Goal: Task Accomplishment & Management: Manage account settings

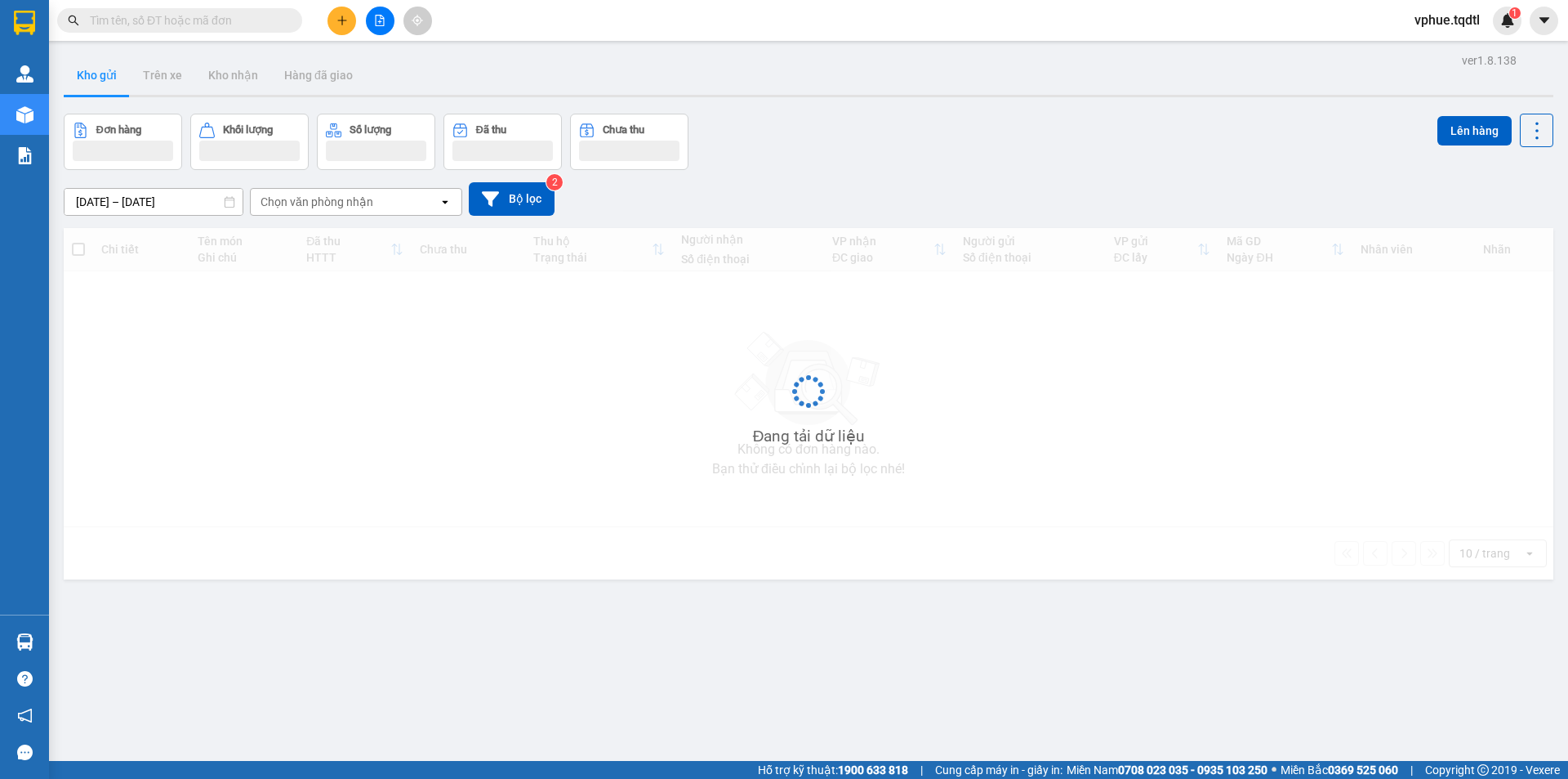
click at [343, 28] on button at bounding box center [341, 20] width 28 height 28
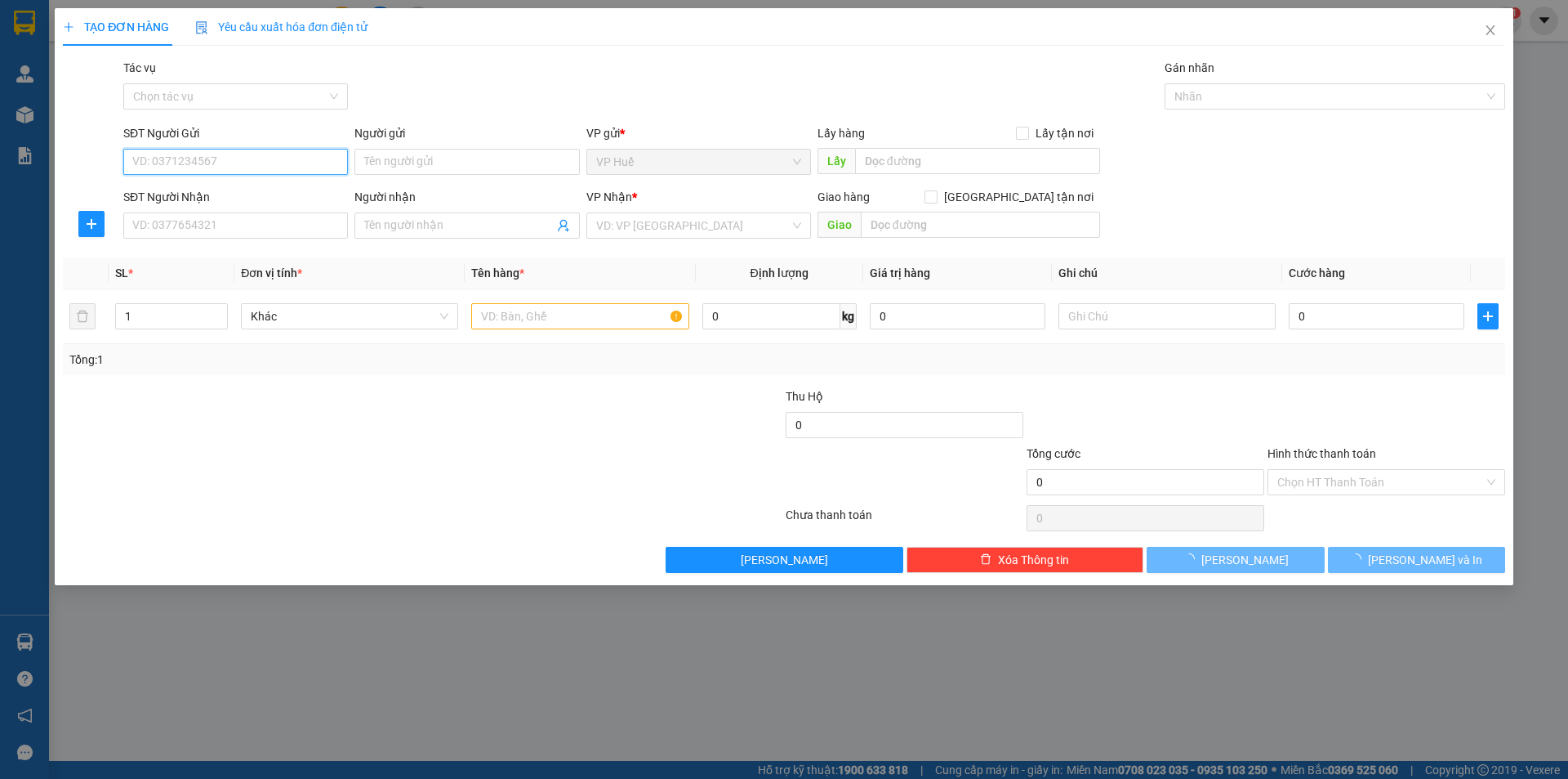
click at [285, 170] on input "SĐT Người Gửi" at bounding box center [236, 161] width 225 height 26
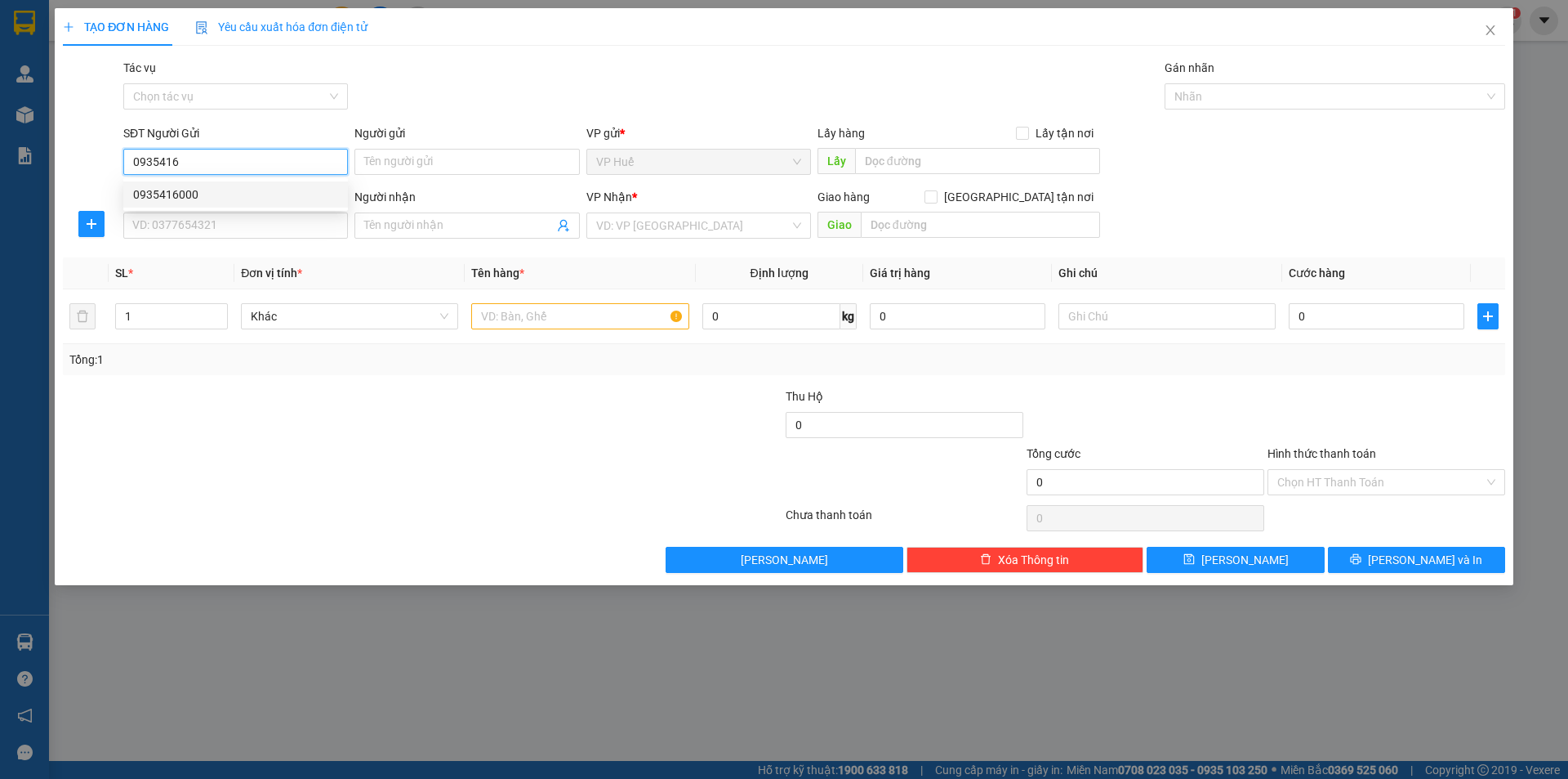
click at [205, 206] on div "0935416000" at bounding box center [236, 194] width 225 height 26
type input "0935416000"
type input "VP HUẾ"
type input "0982592605"
type input "Ngã 3 [PERSON_NAME], [GEOGRAPHIC_DATA], [GEOGRAPHIC_DATA]"
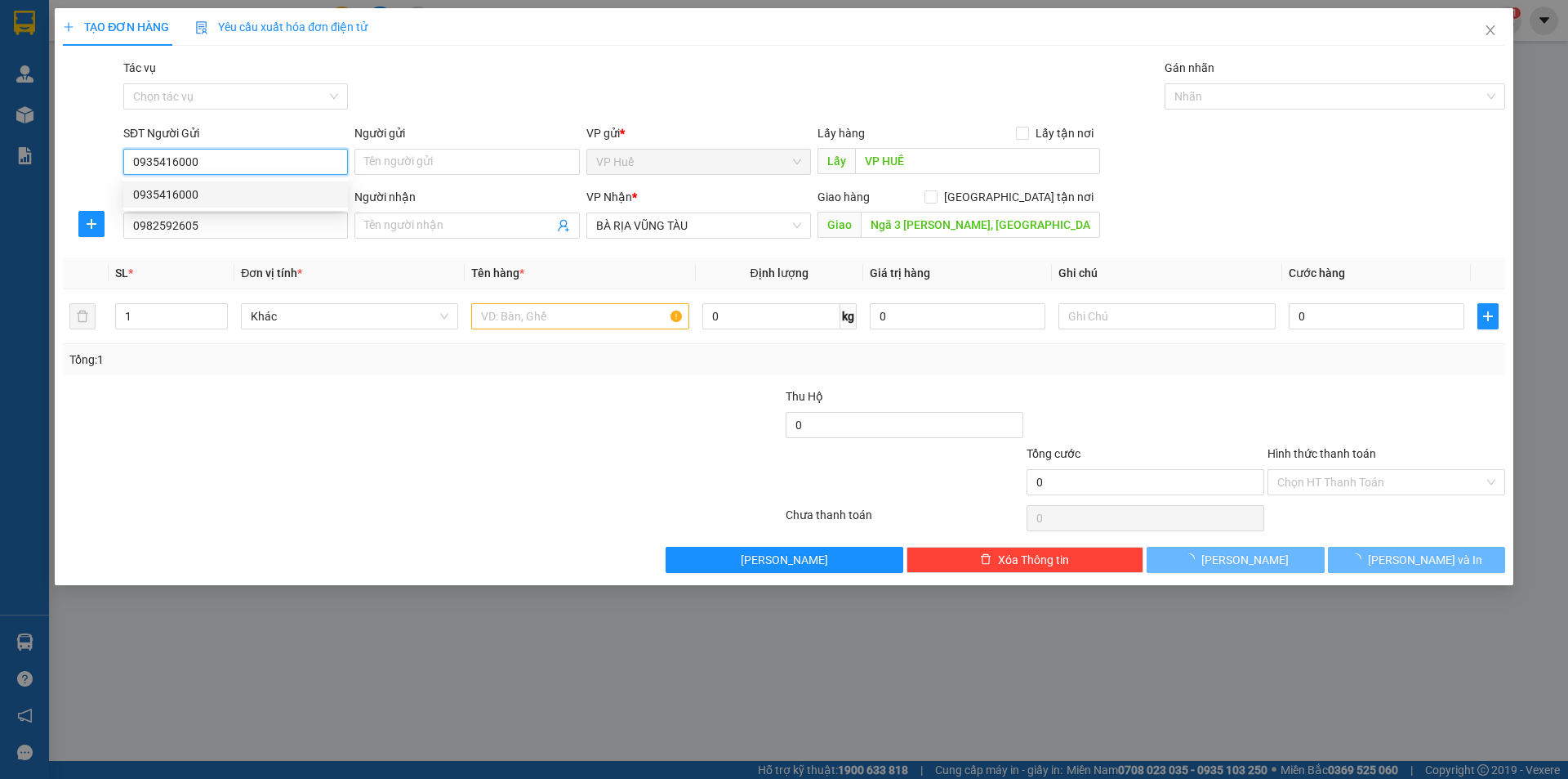
type input "150.000"
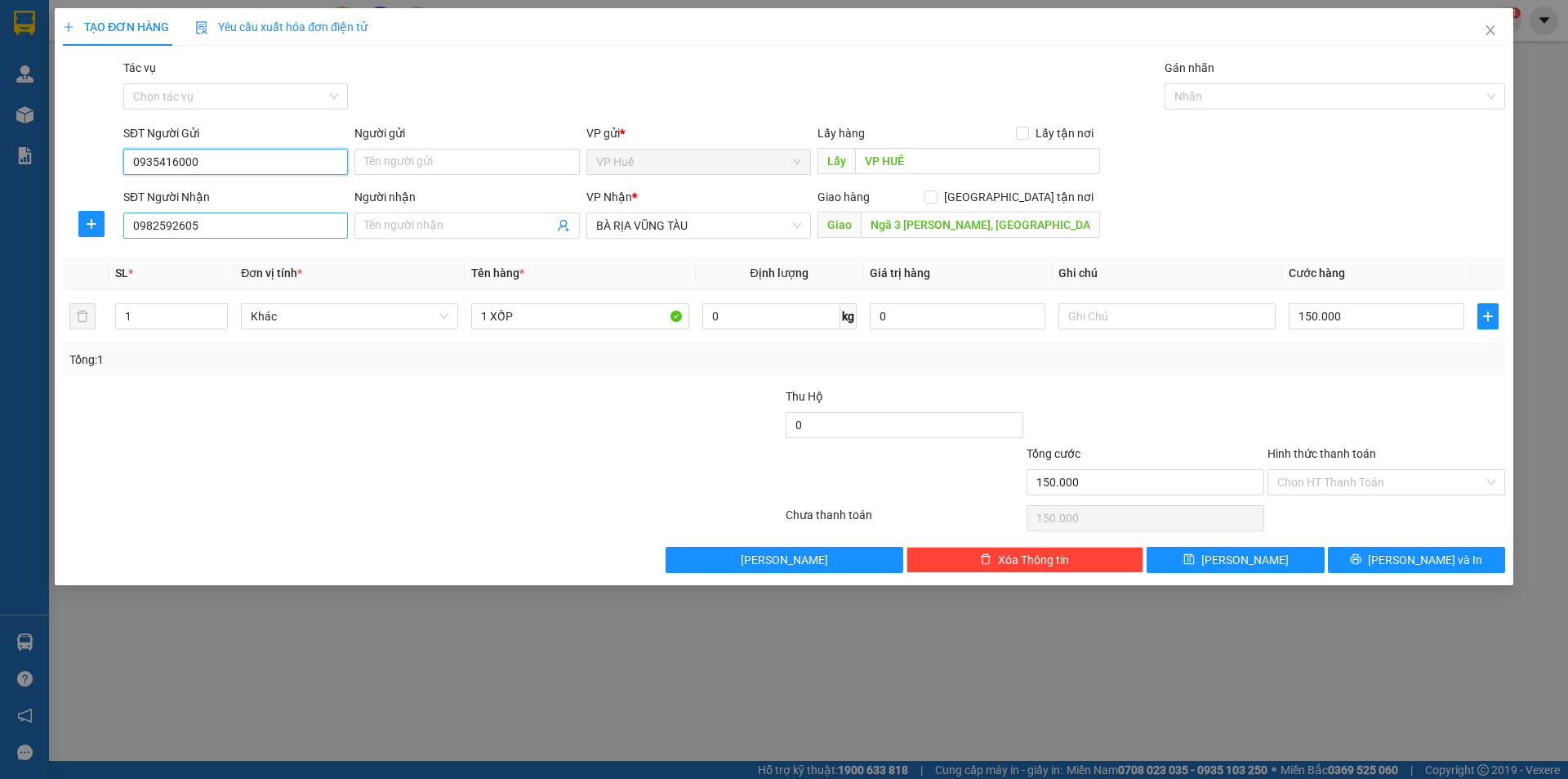
type input "0935416000"
click at [267, 226] on input "0982592605" at bounding box center [236, 225] width 225 height 26
click at [1016, 221] on input "Ngã 3 [PERSON_NAME], [GEOGRAPHIC_DATA], [GEOGRAPHIC_DATA]" at bounding box center [980, 224] width 239 height 26
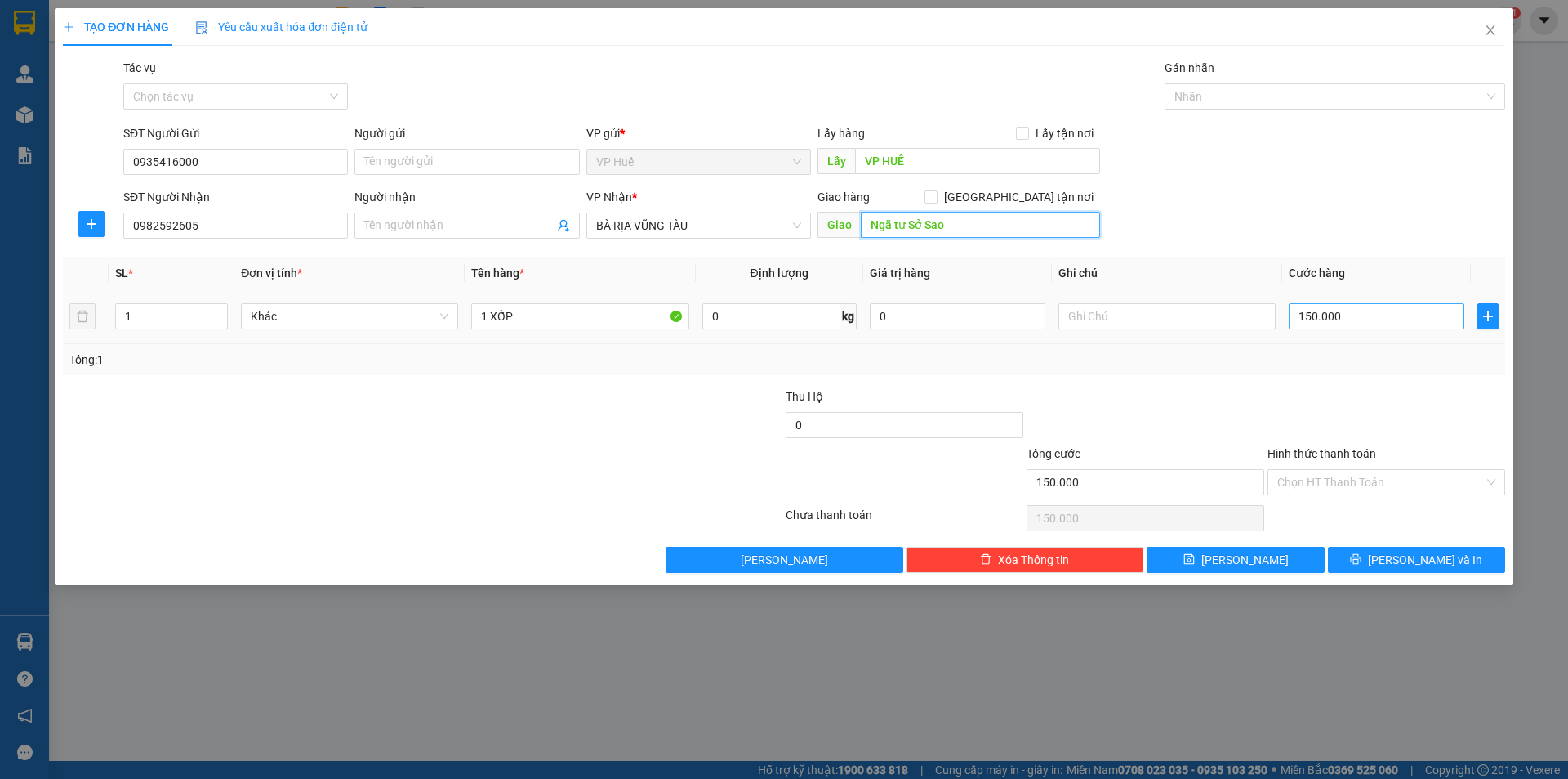
type input "Ngã tư Sở Sao"
click at [1332, 326] on input "150.000" at bounding box center [1377, 316] width 176 height 26
type input "1"
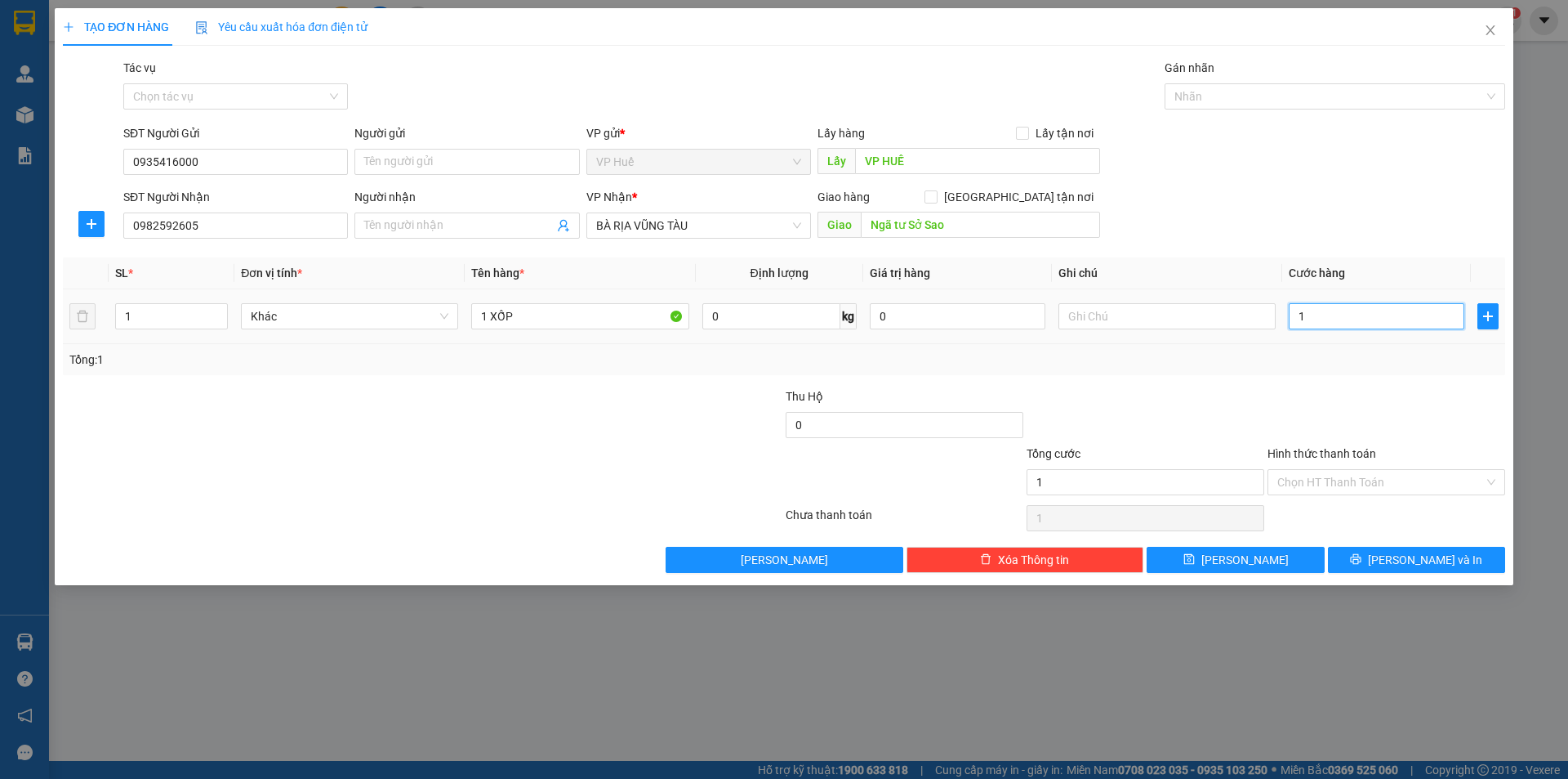
type input "10"
type input "100"
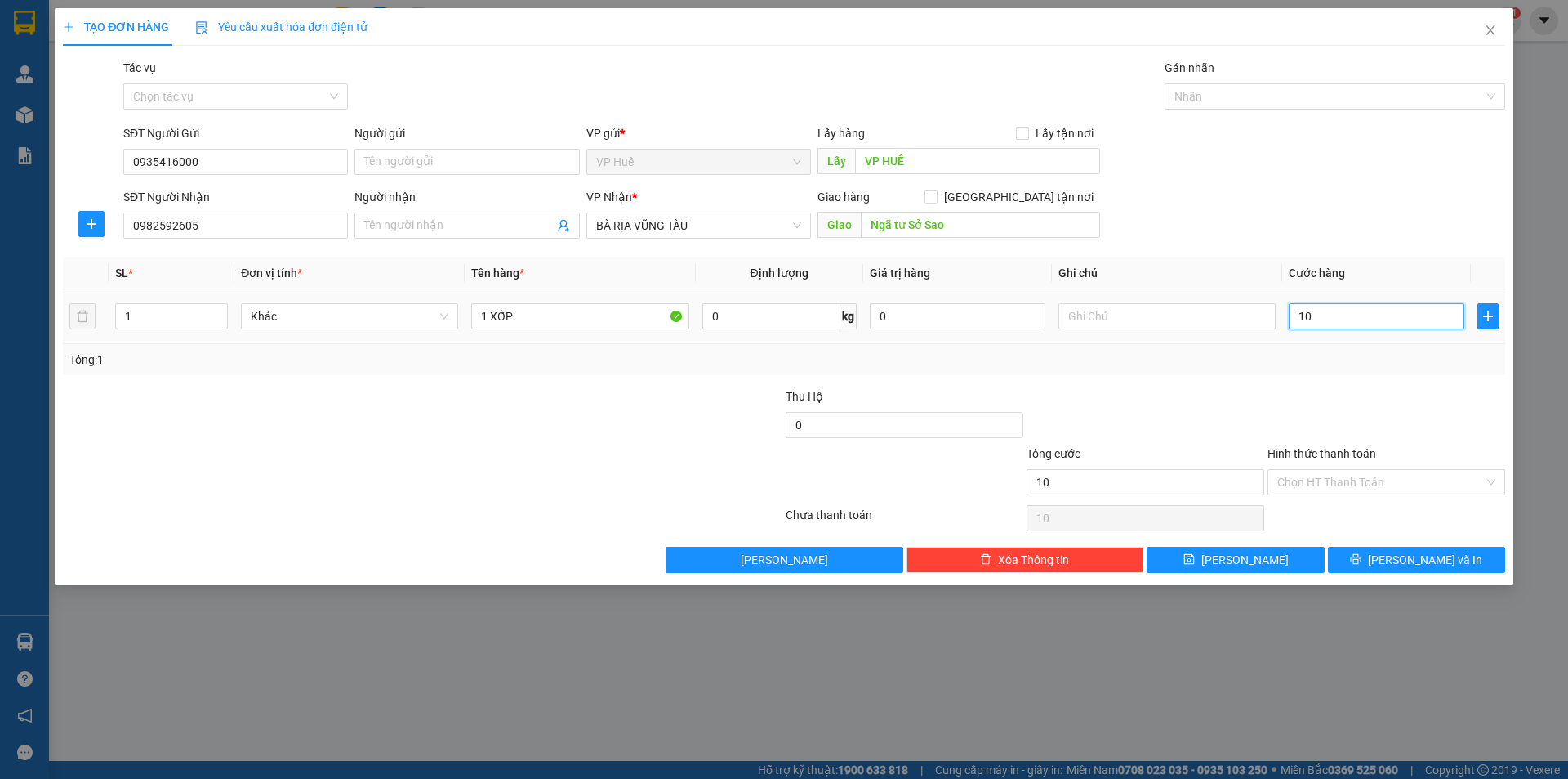
type input "100"
type input "1.000"
type input "10.000"
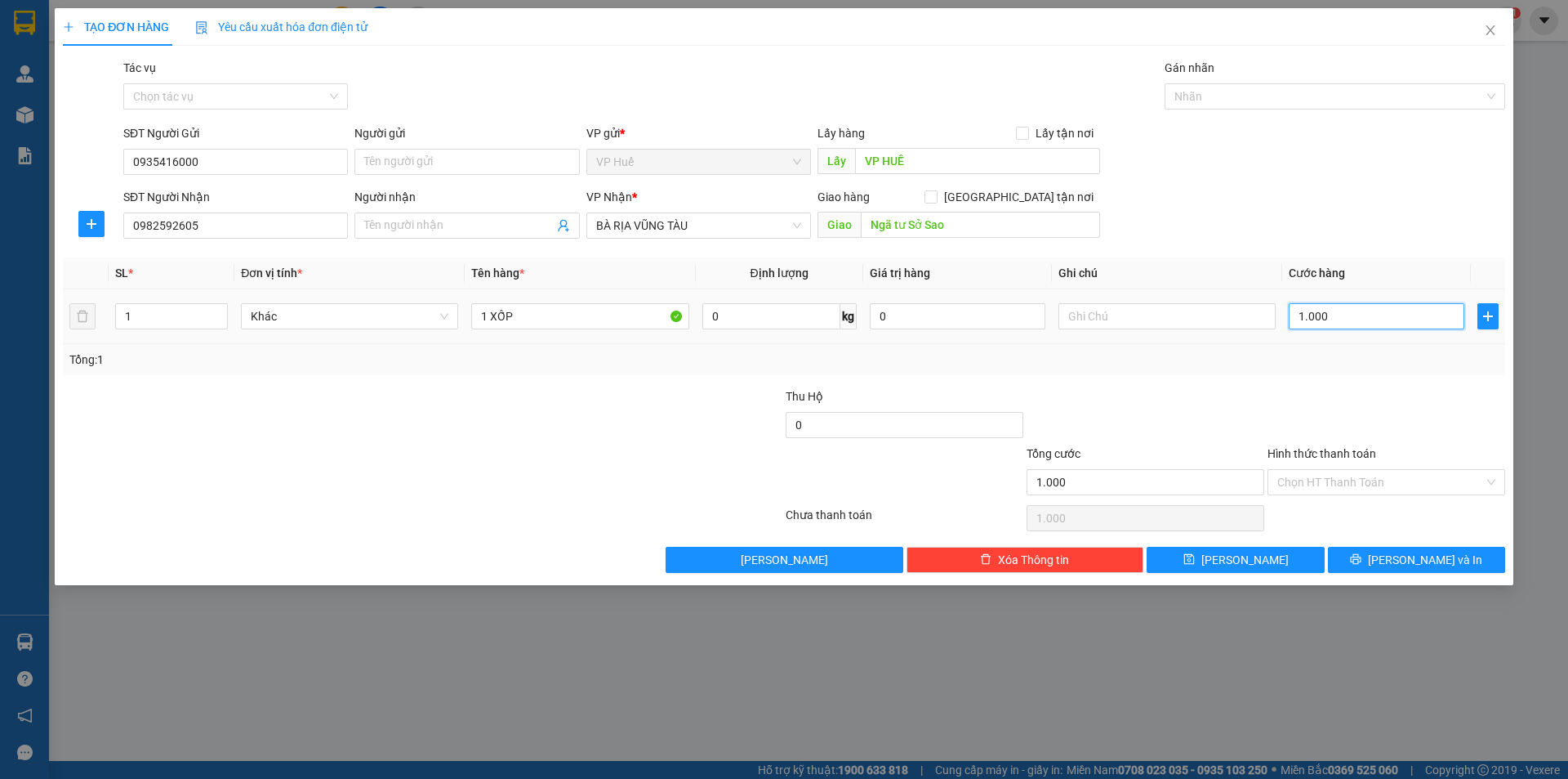
type input "10.000"
type input "100.000"
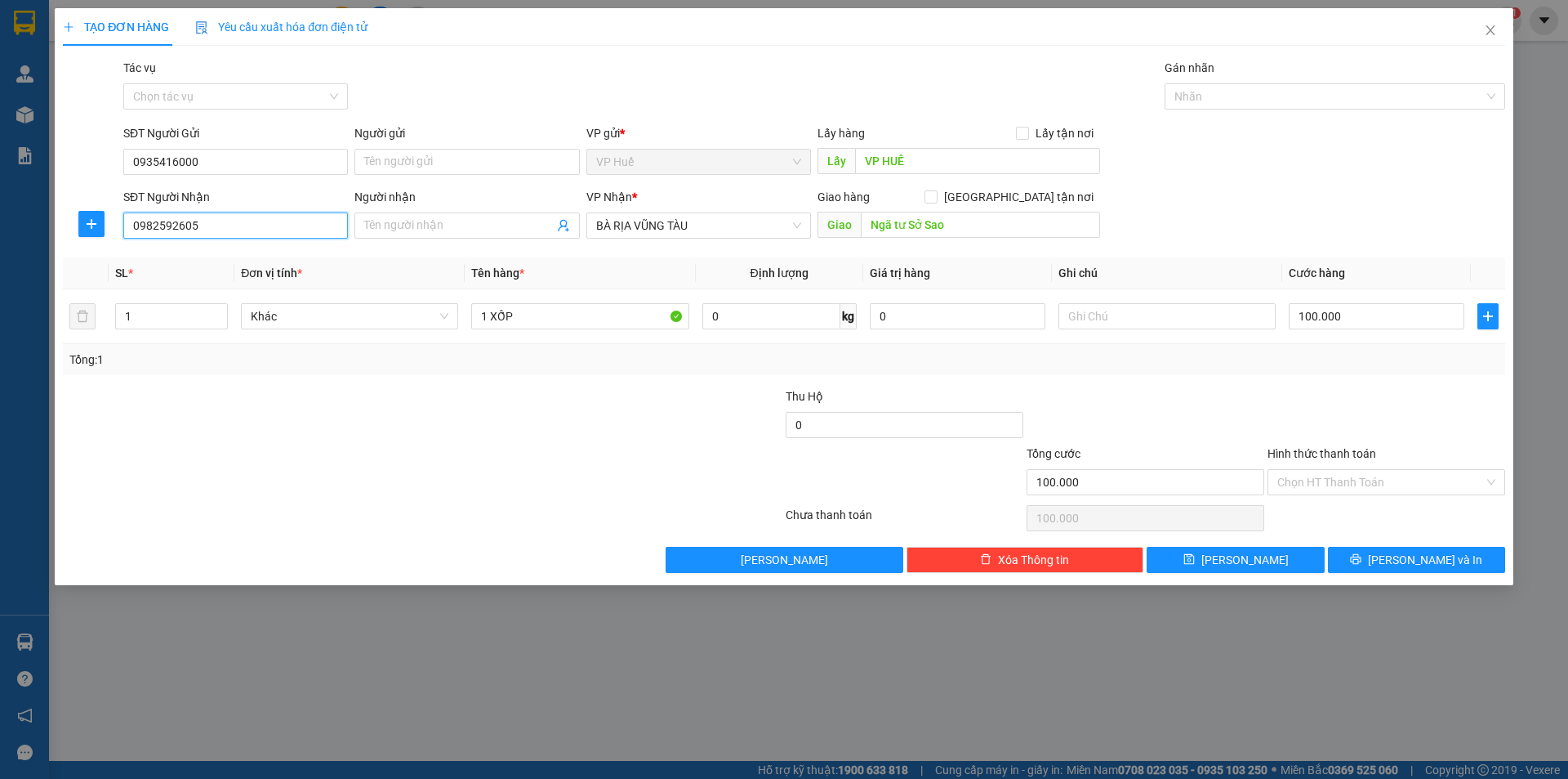
click at [265, 226] on input "0982592605" at bounding box center [236, 225] width 225 height 26
type input "0"
type input "0335998515"
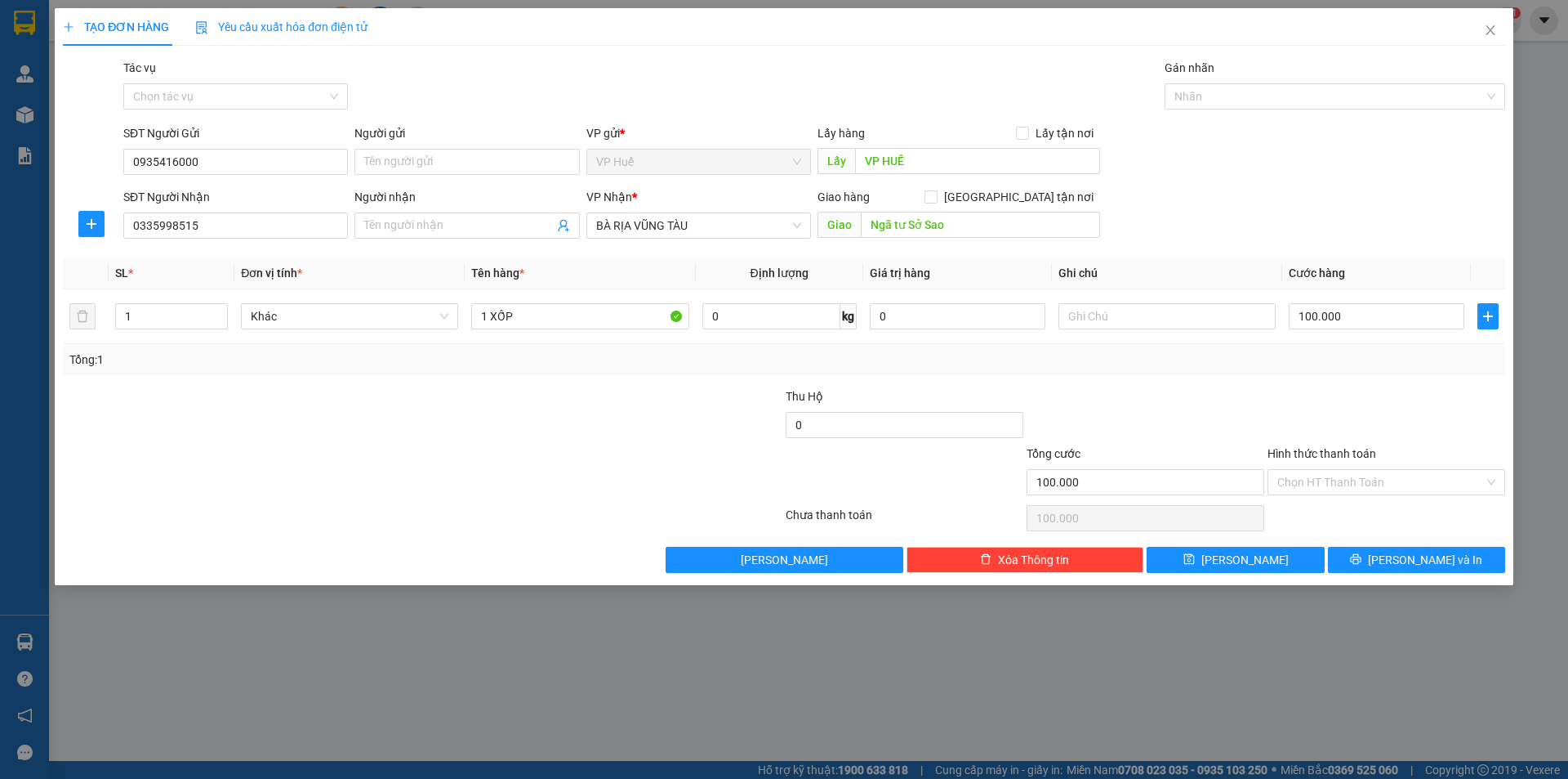
click at [739, 212] on div "VP Nhận *" at bounding box center [699, 200] width 225 height 25
click at [735, 221] on span "BÀ RỊA VŨNG TÀU" at bounding box center [699, 226] width 205 height 25
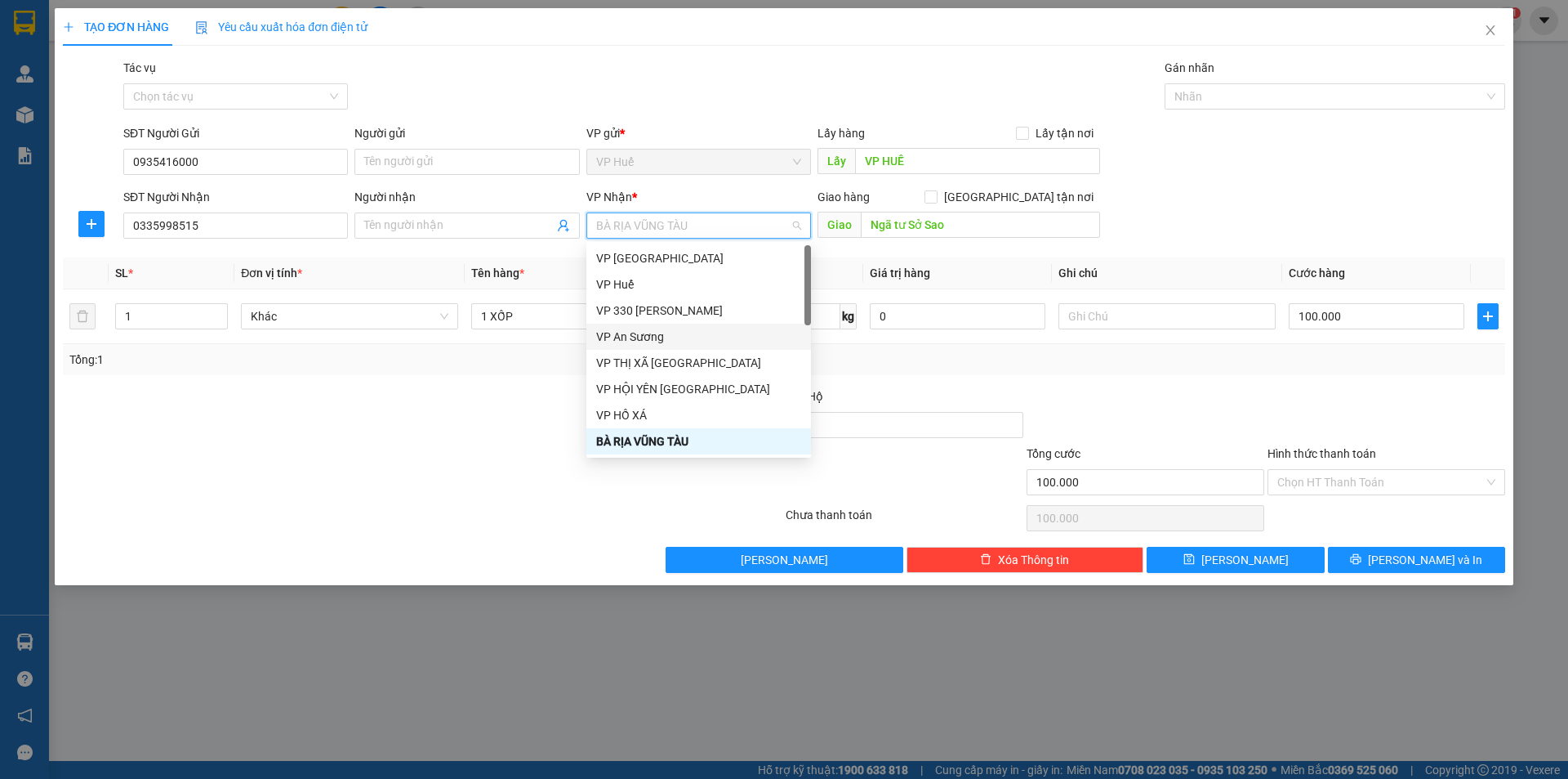
click at [707, 328] on div "VP An Sương" at bounding box center [699, 336] width 205 height 18
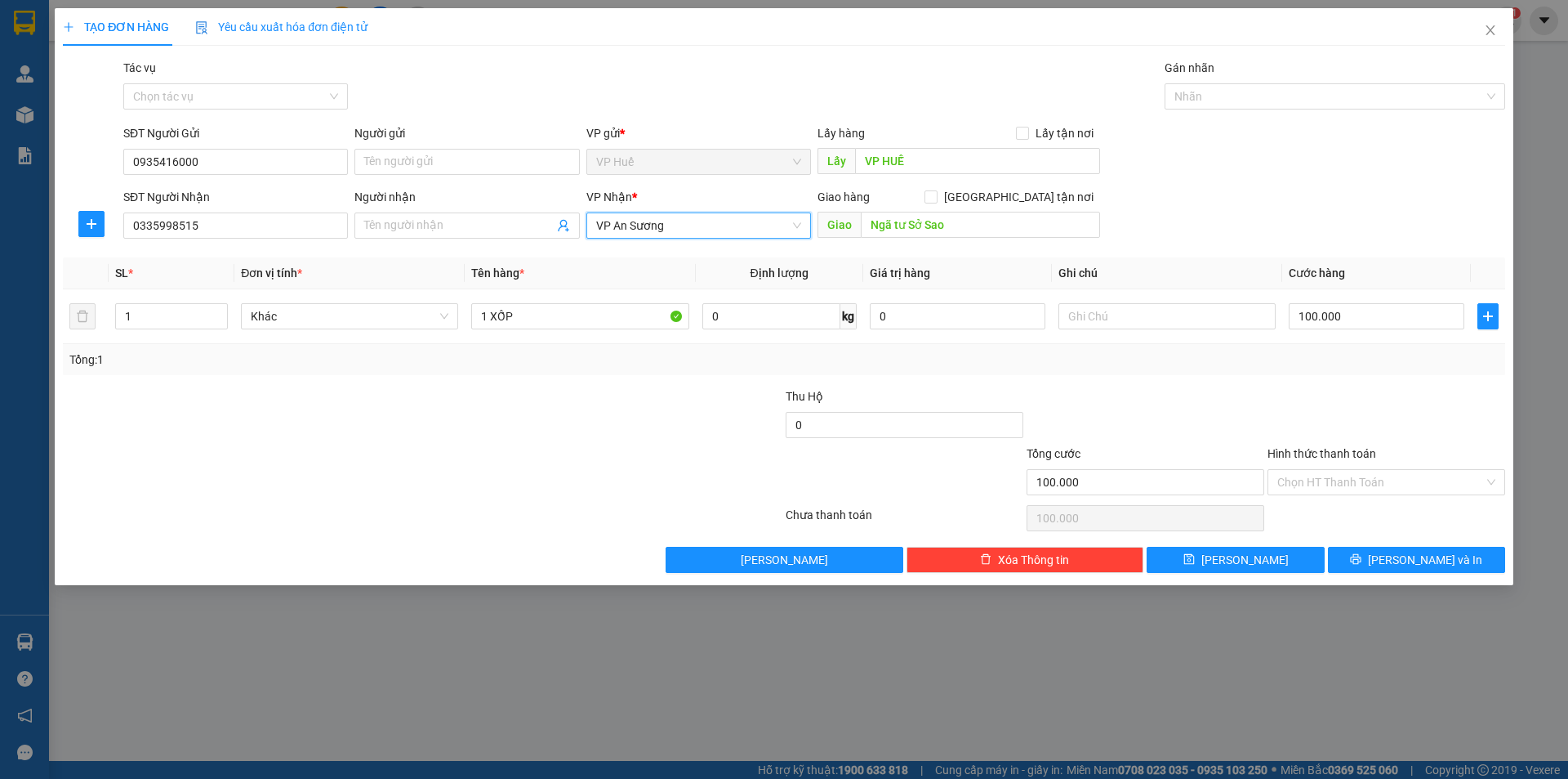
click at [879, 263] on th "Giá trị hàng" at bounding box center [957, 273] width 188 height 32
click at [1400, 558] on button "[PERSON_NAME] và In" at bounding box center [1416, 559] width 177 height 26
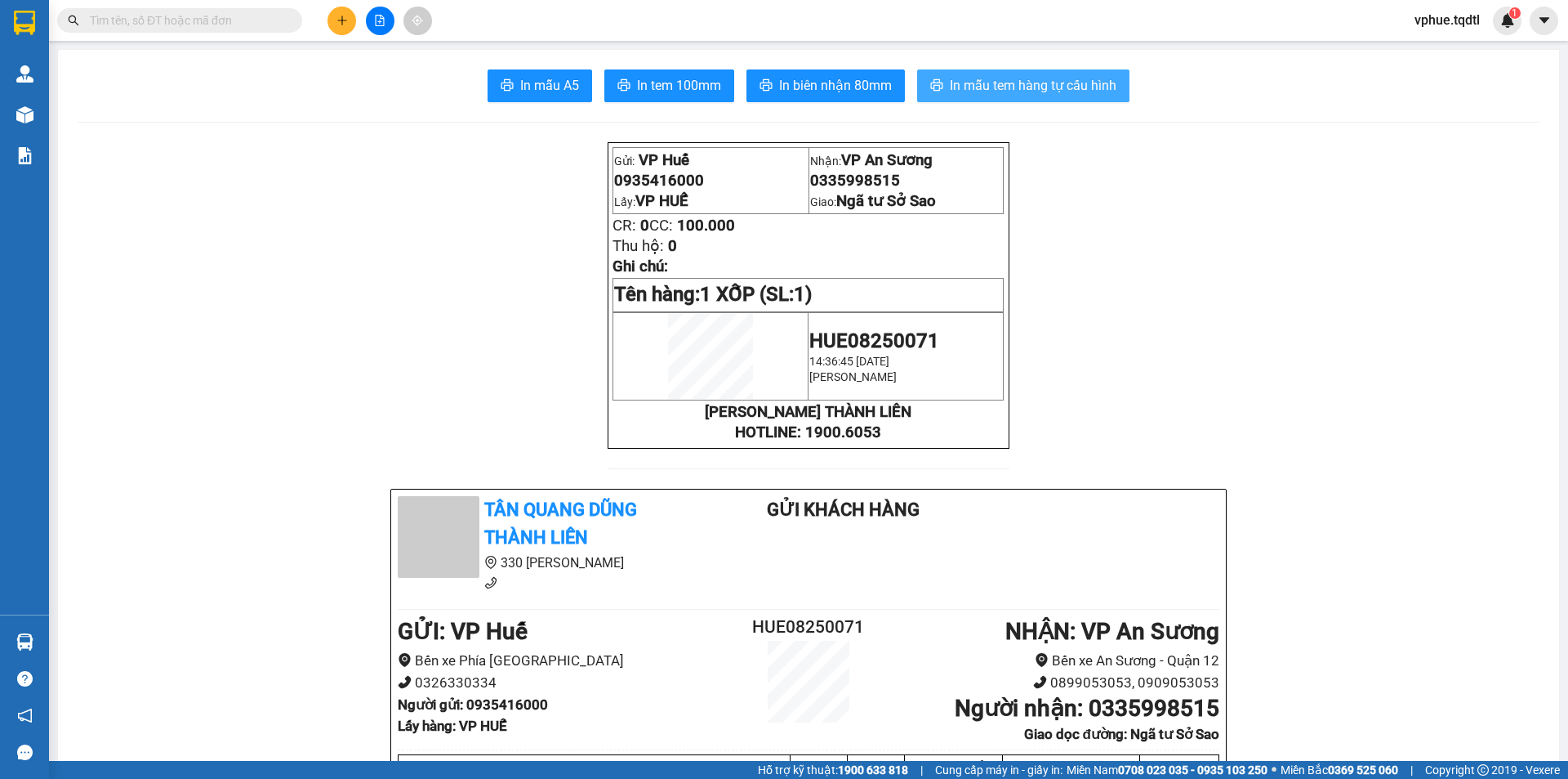
click at [1012, 70] on button "In mẫu tem hàng tự cấu hình" at bounding box center [1023, 85] width 212 height 33
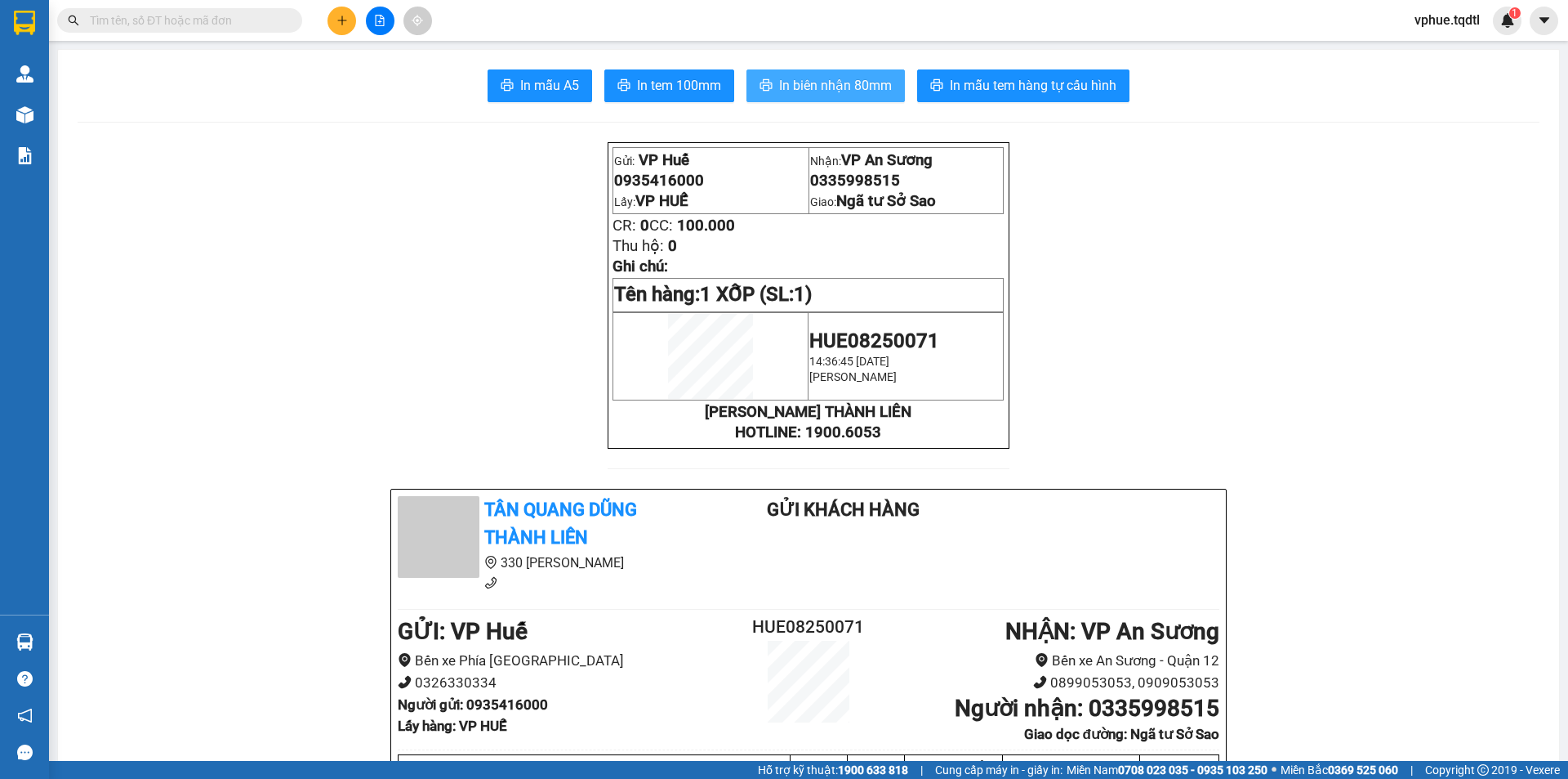
click at [802, 86] on span "In biên nhận 80mm" at bounding box center [835, 85] width 113 height 20
click at [372, 23] on button at bounding box center [380, 20] width 28 height 28
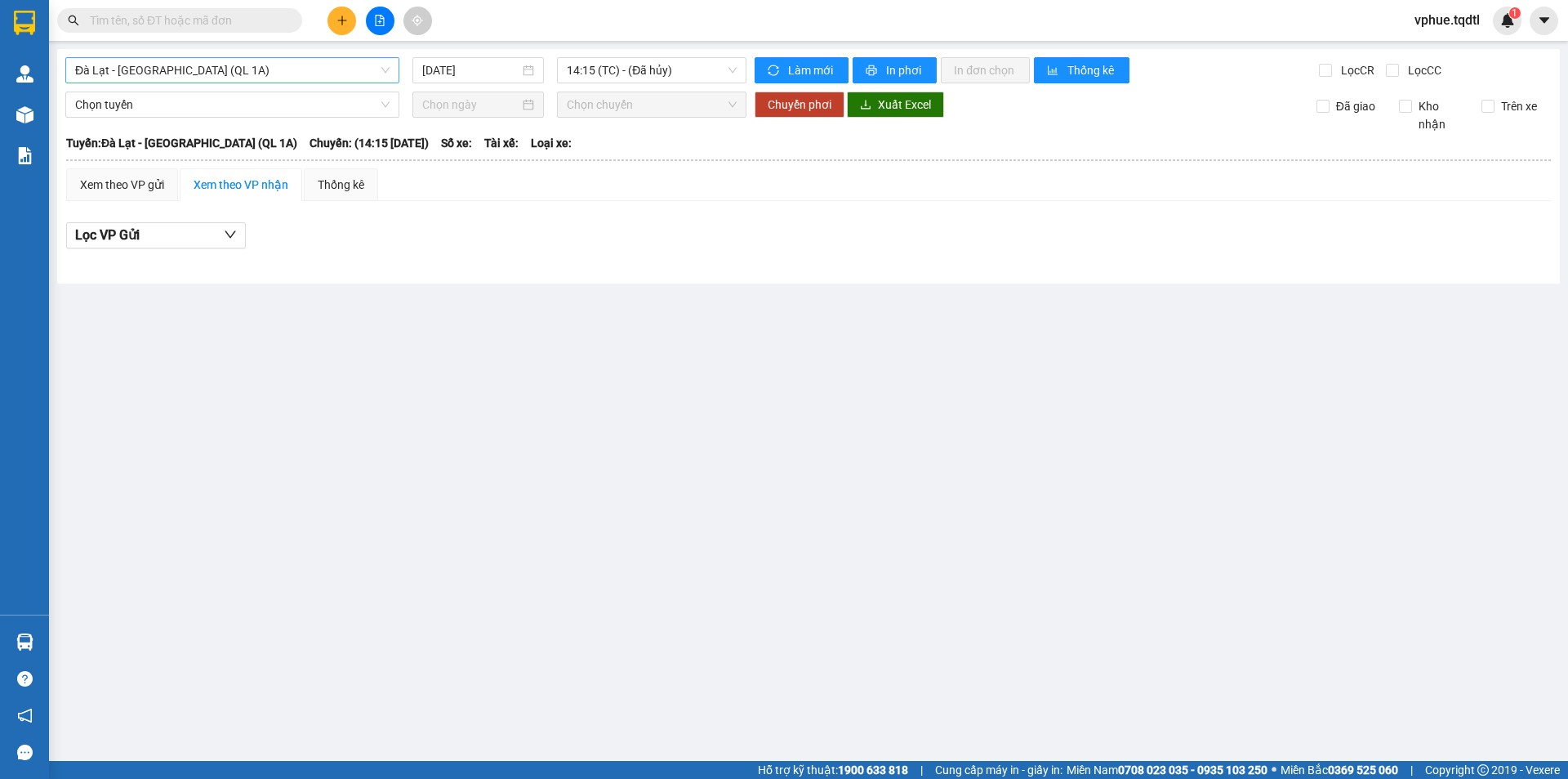
click at [245, 74] on span "Đà Lạt - [GEOGRAPHIC_DATA] (QL 1A)" at bounding box center [233, 70] width 315 height 25
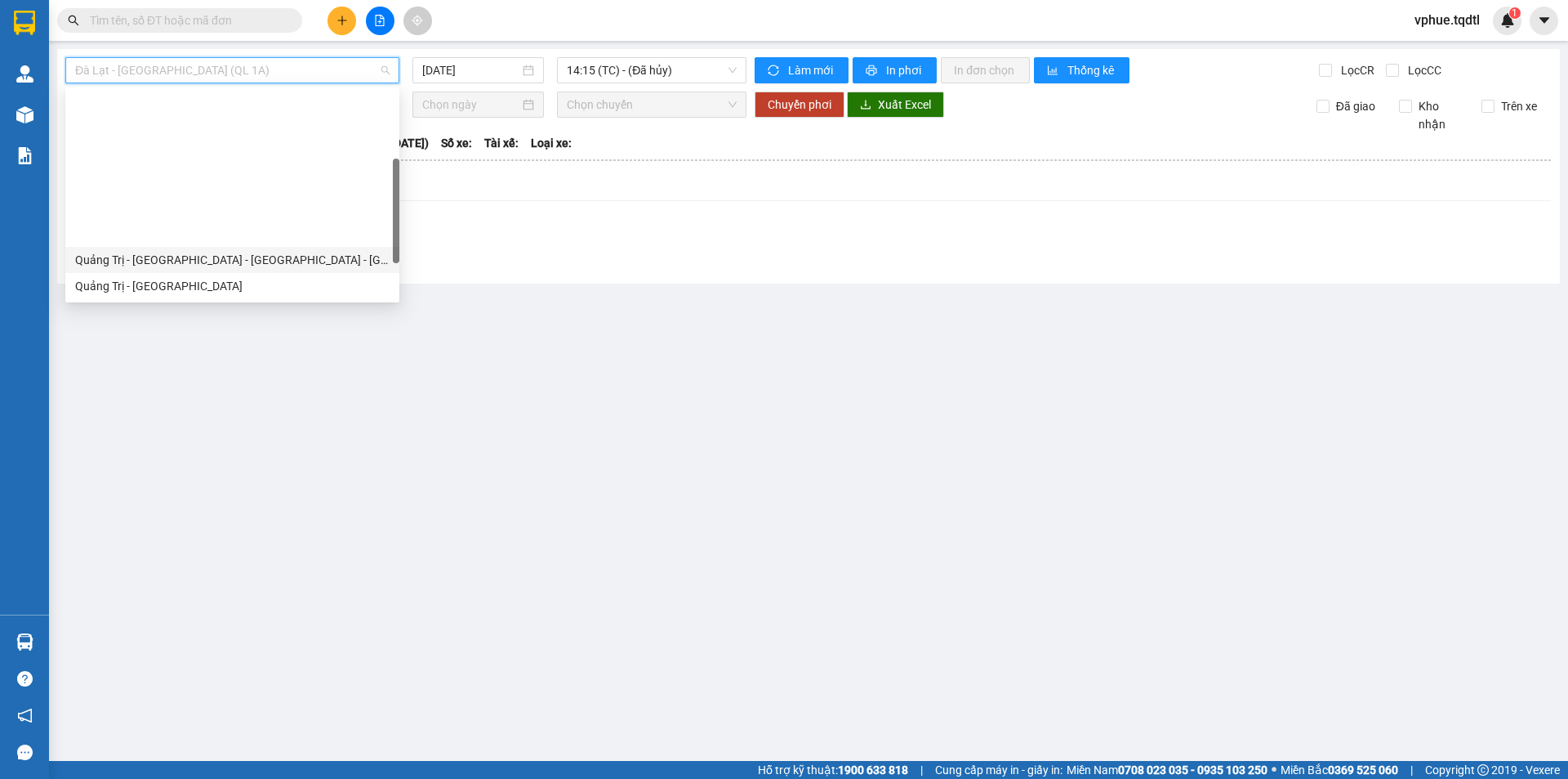
scroll to position [164, 0]
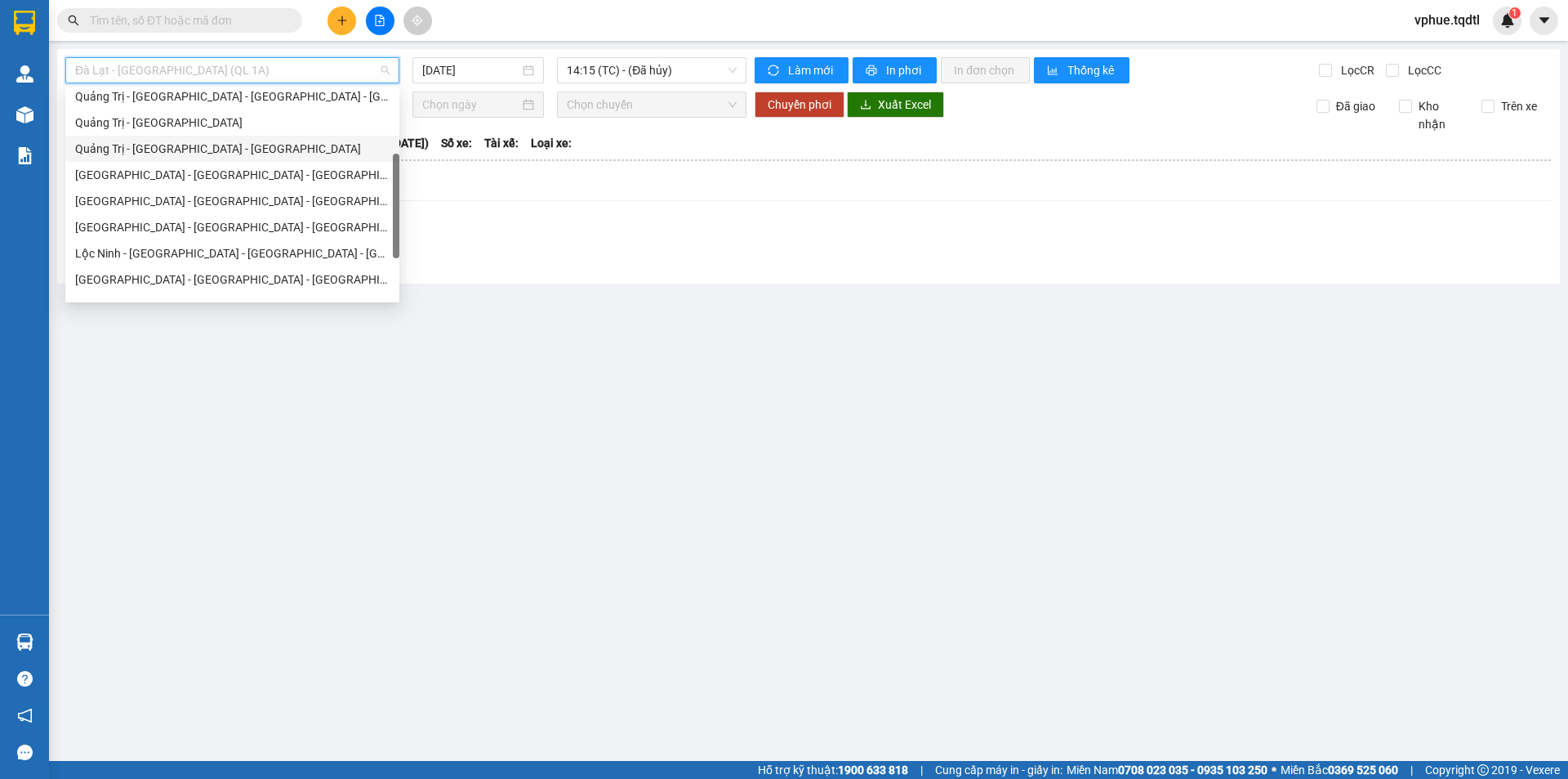
click at [316, 153] on div "Quảng Trị - [GEOGRAPHIC_DATA] - [GEOGRAPHIC_DATA]" at bounding box center [233, 149] width 315 height 18
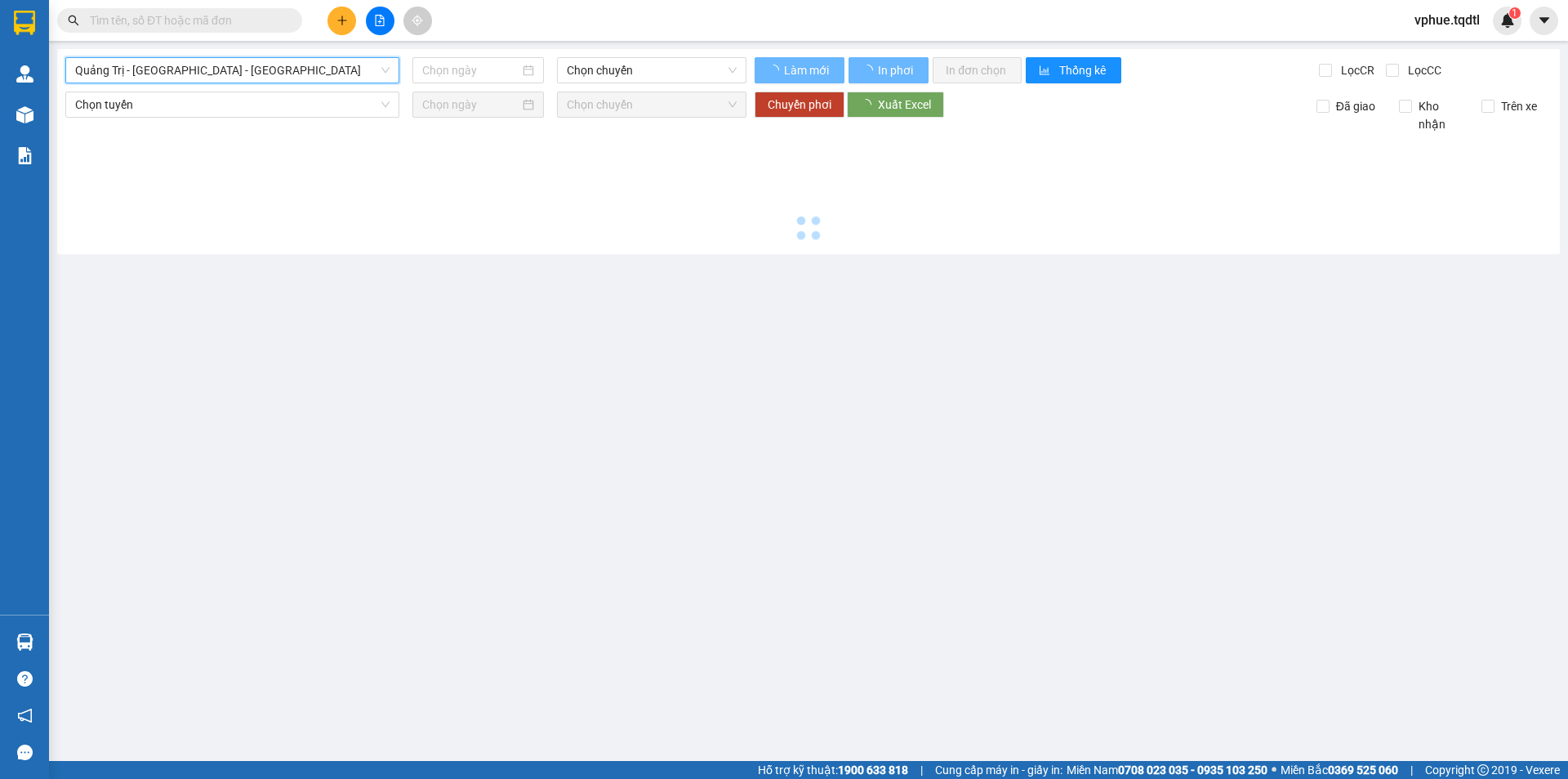
type input "[DATE]"
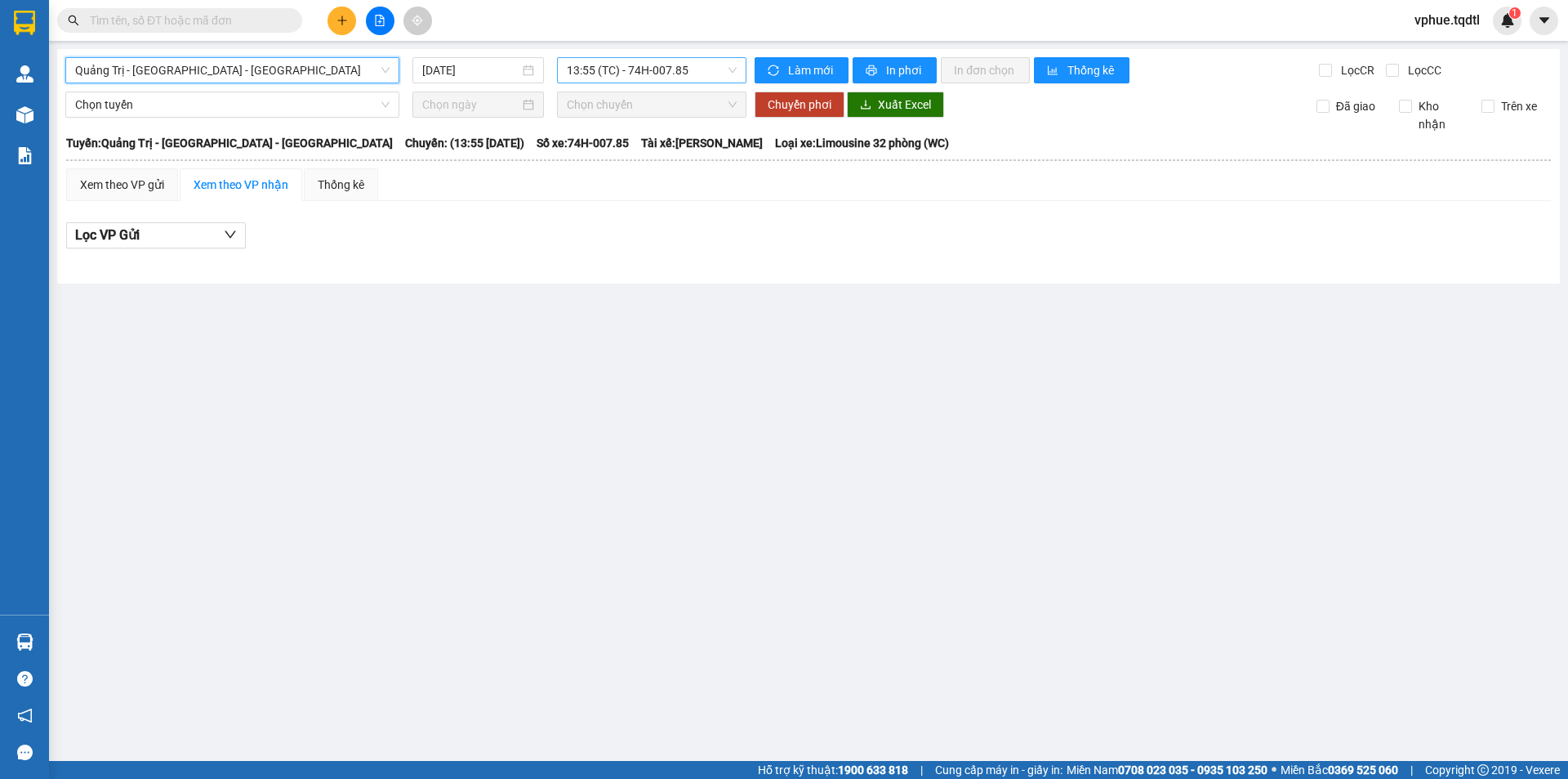
click at [598, 62] on span "13:55 (TC) - 74H-007.85" at bounding box center [652, 70] width 170 height 25
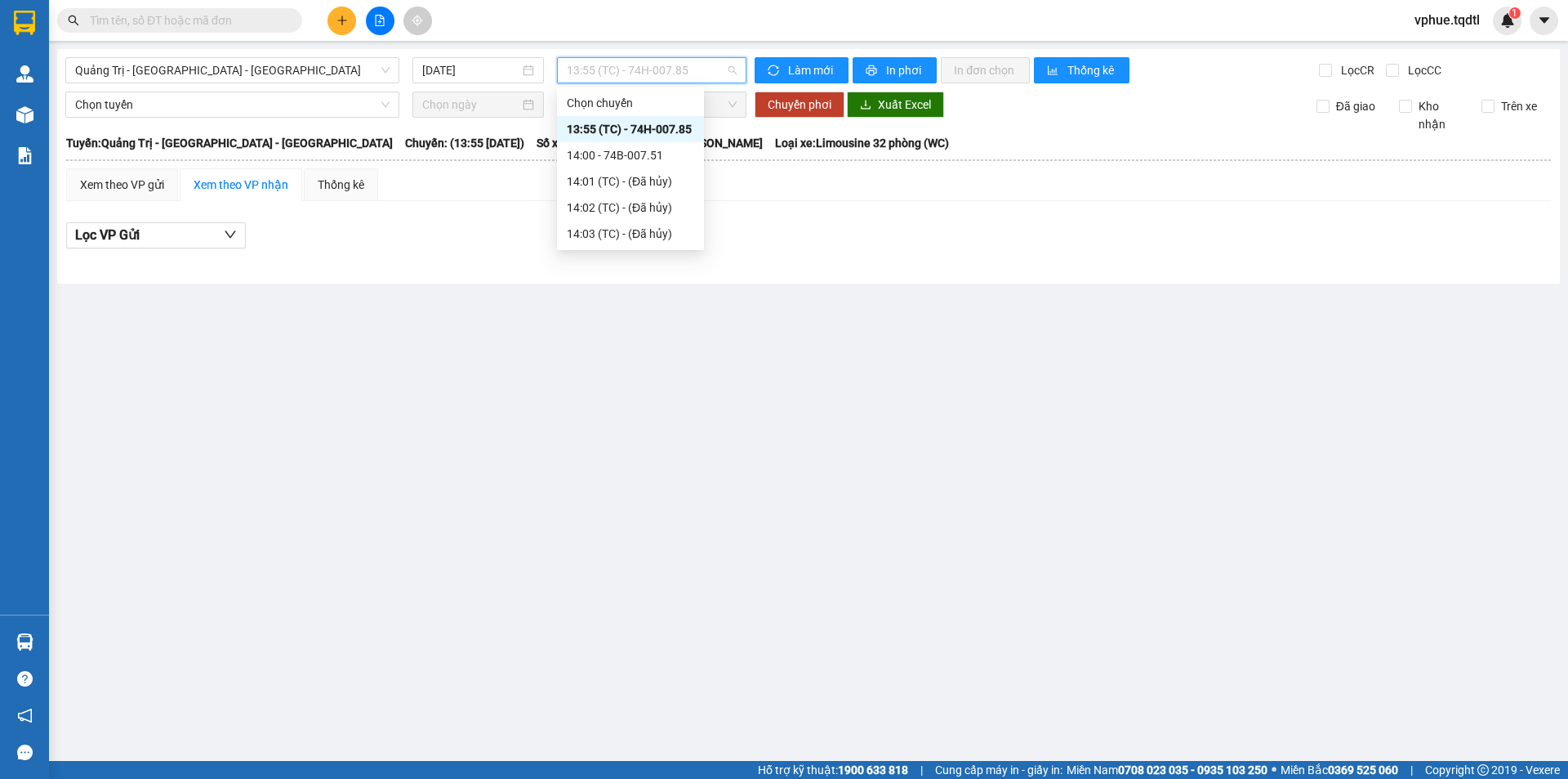
click at [598, 62] on span "13:55 (TC) - 74H-007.85" at bounding box center [652, 70] width 170 height 25
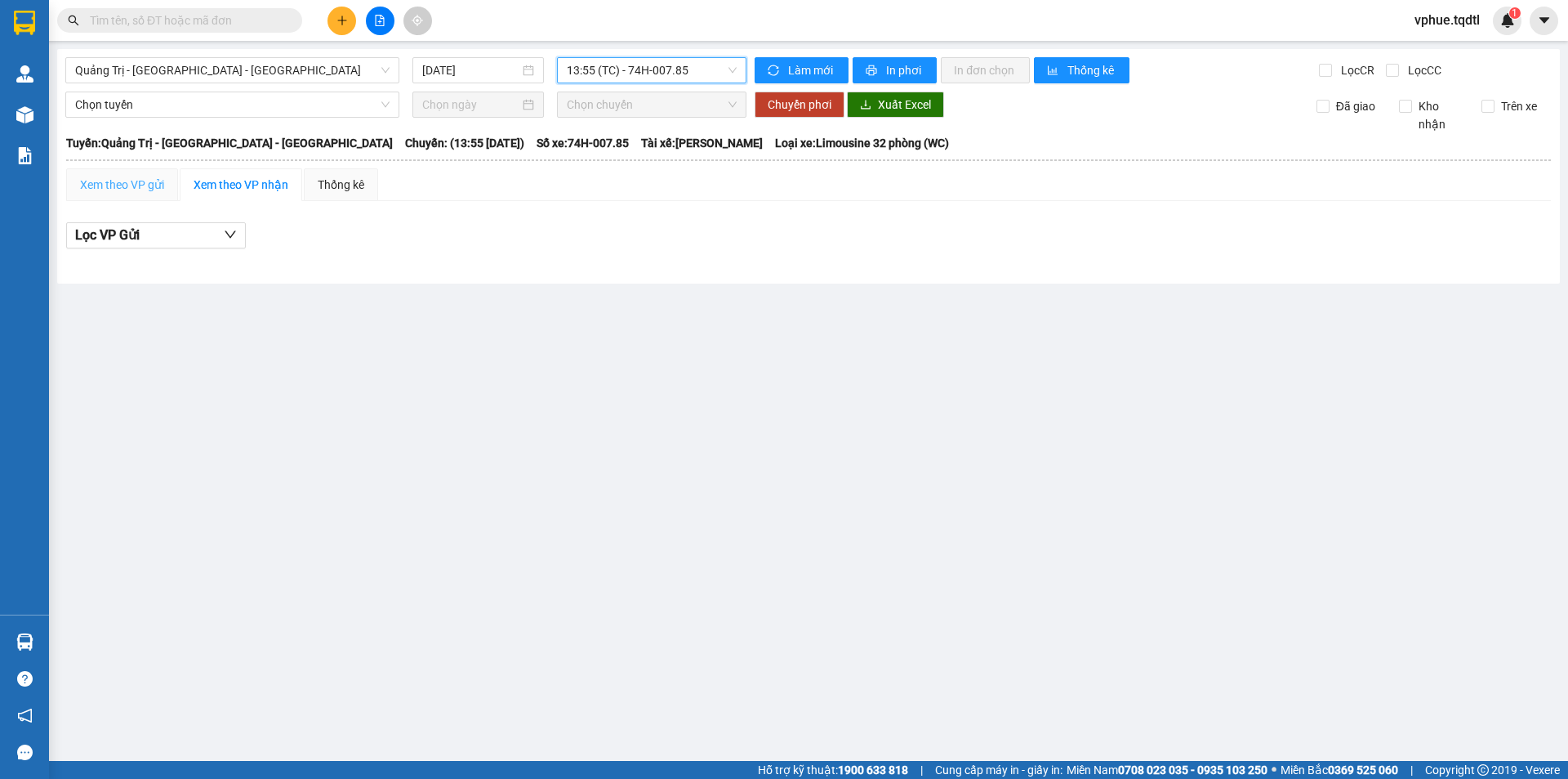
click at [165, 200] on div "Xem theo VP gửi Xem theo VP nhận Thống kê Lọc VP Gửi" at bounding box center [808, 217] width 1484 height 98
click at [164, 189] on div "Xem theo VP gửi" at bounding box center [122, 185] width 84 height 18
drag, startPoint x: 663, startPoint y: 65, endPoint x: 668, endPoint y: 136, distance: 71.2
click at [663, 66] on span "13:55 (TC) - 74H-007.85" at bounding box center [652, 70] width 170 height 25
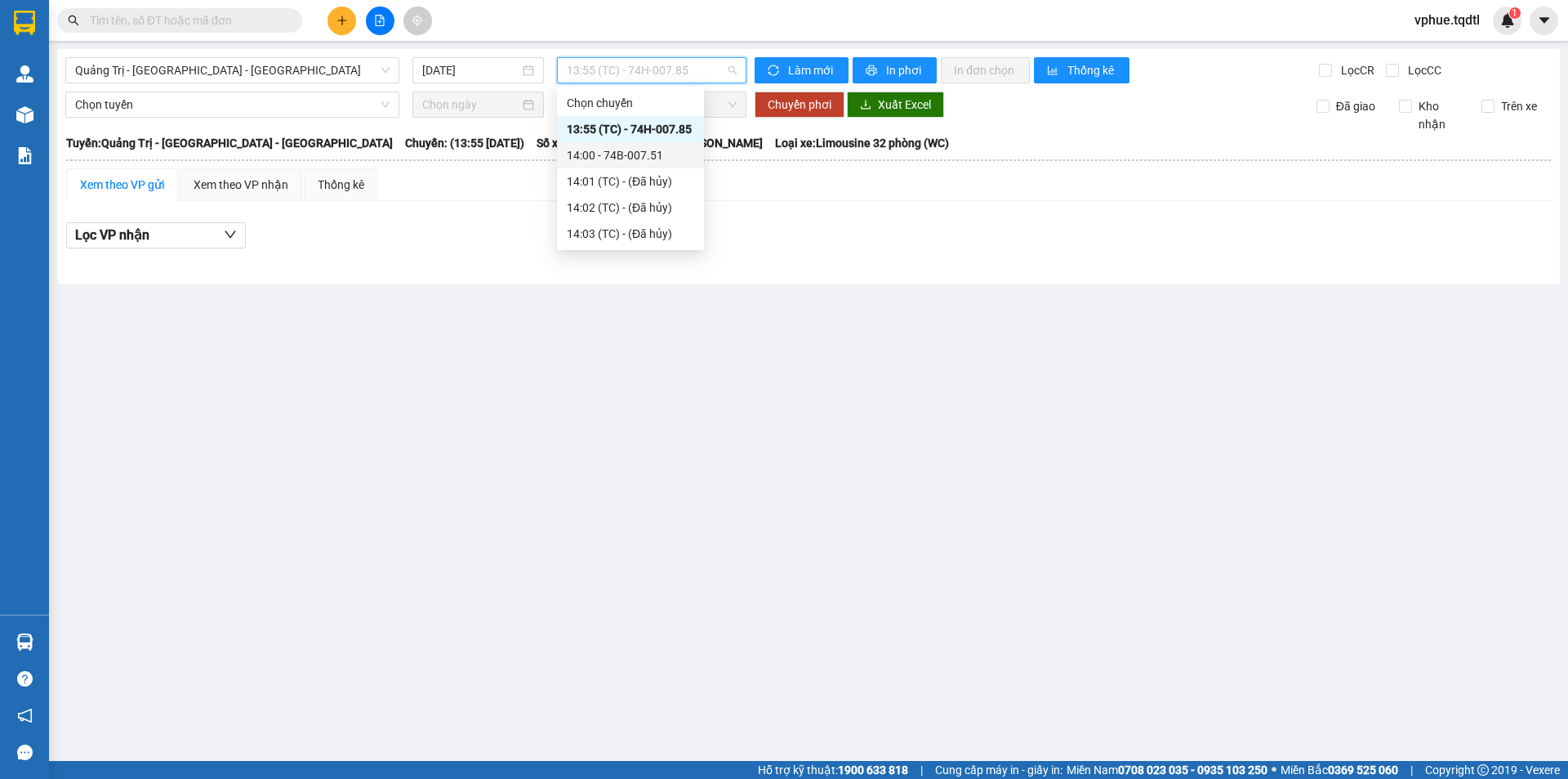
click at [664, 159] on div "14:00 - 74B-007.51" at bounding box center [630, 155] width 127 height 18
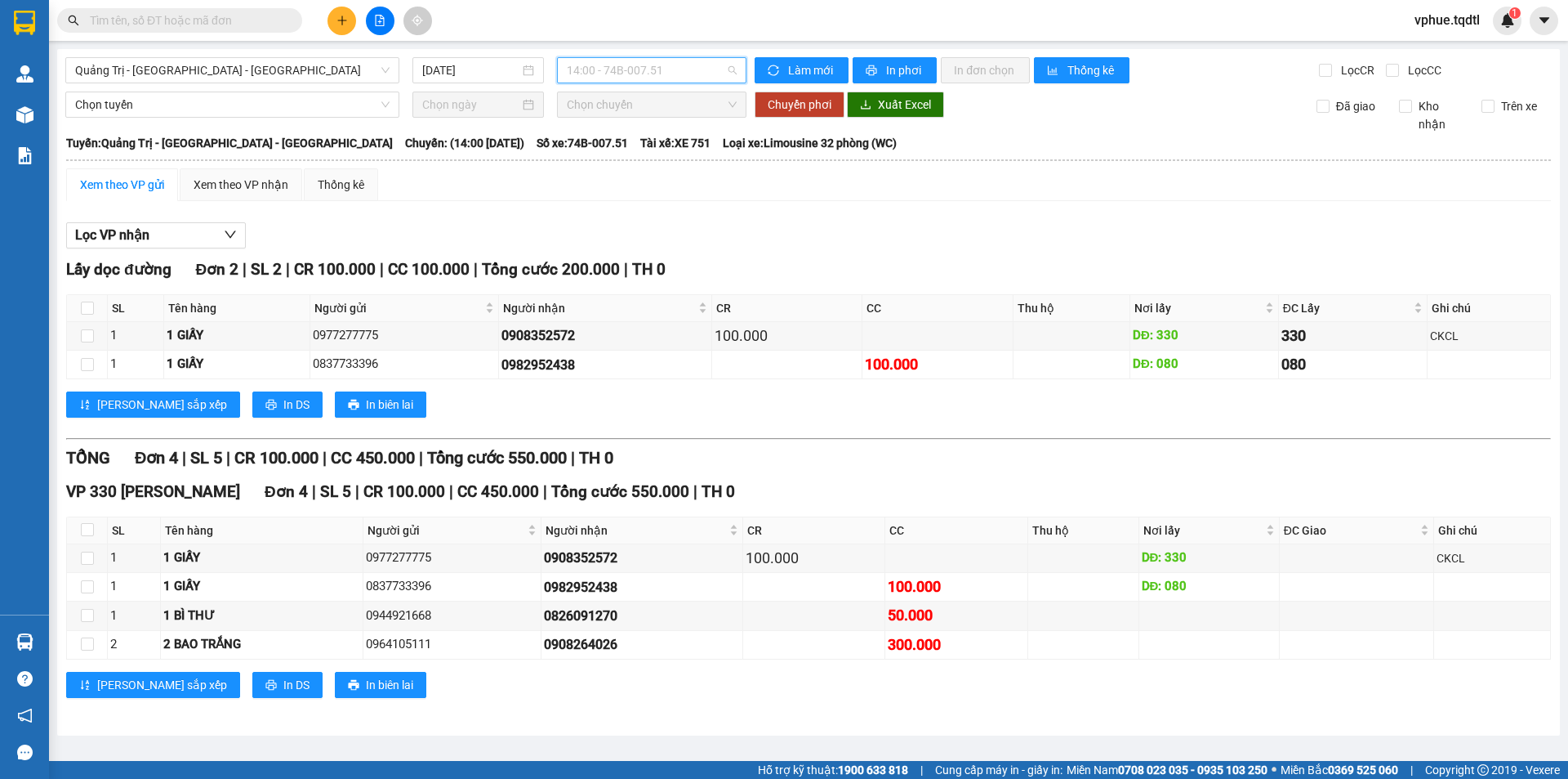
click at [702, 66] on span "14:00 - 74B-007.51" at bounding box center [652, 70] width 170 height 25
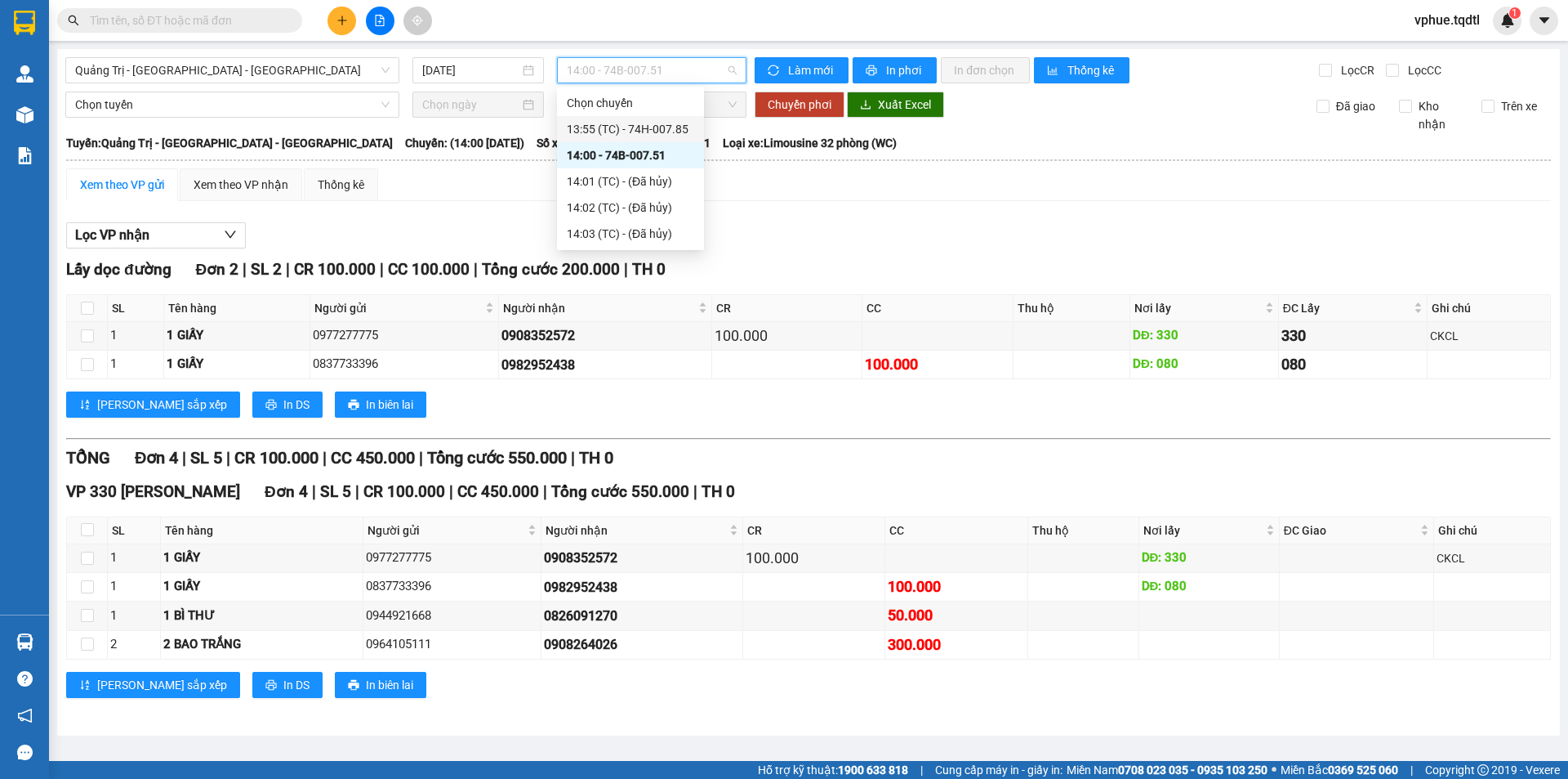
click at [674, 128] on div "13:55 (TC) - 74H-007.85" at bounding box center [630, 129] width 127 height 18
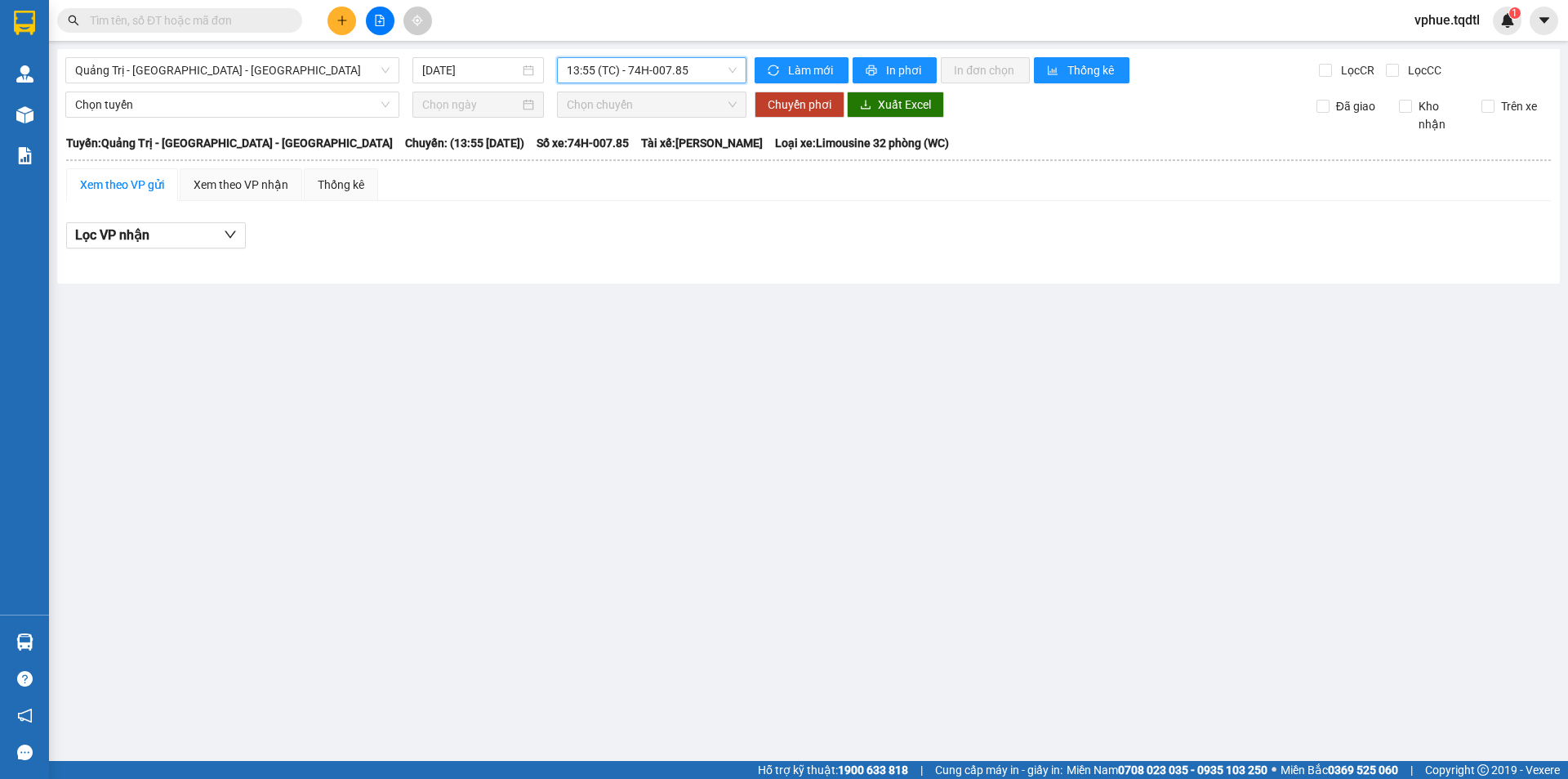
click at [351, 6] on div at bounding box center [380, 20] width 123 height 28
click at [342, 28] on button at bounding box center [341, 20] width 28 height 28
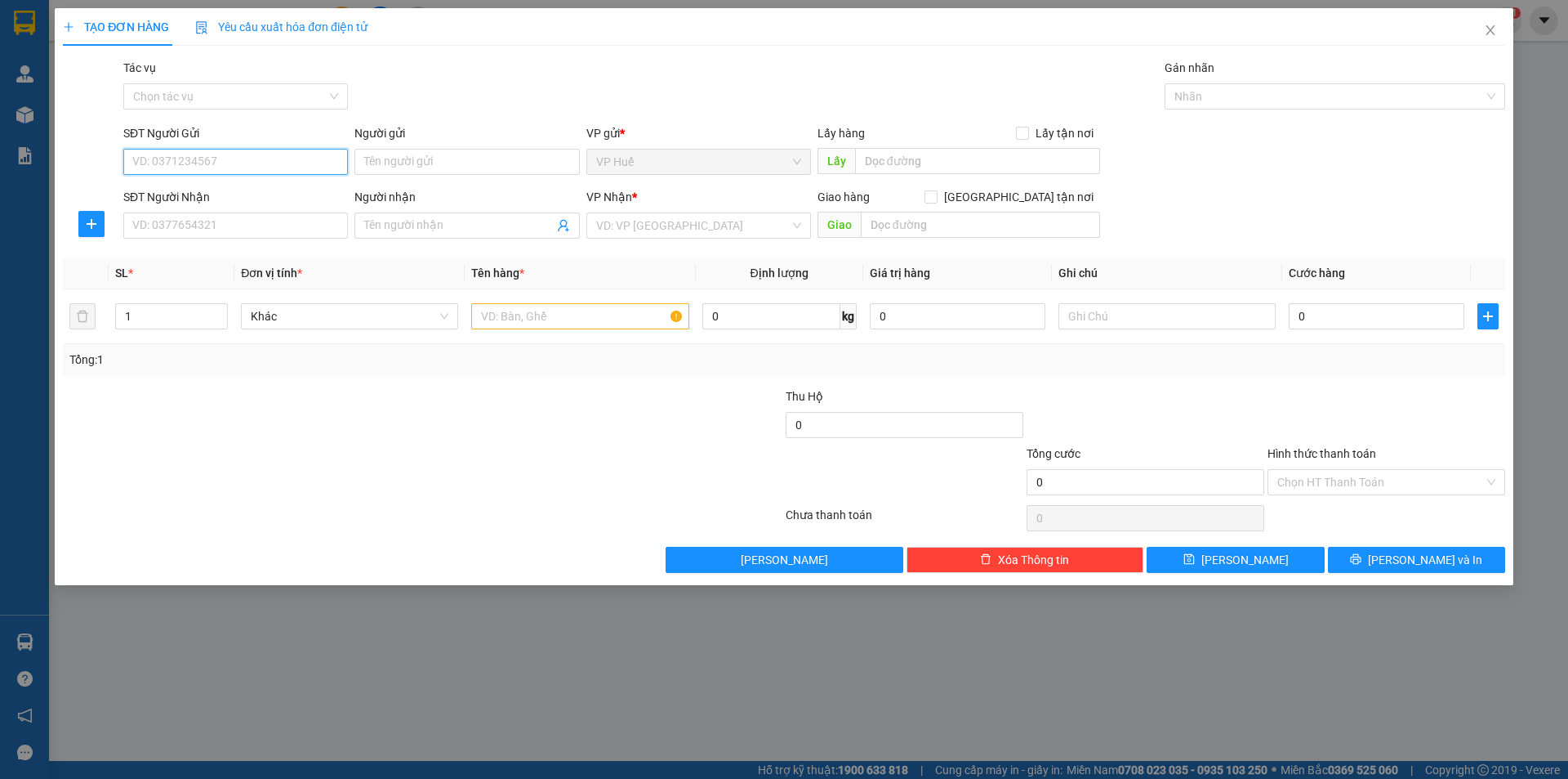
click at [260, 165] on input "SĐT Người Gửi" at bounding box center [236, 161] width 225 height 26
click at [216, 160] on input "SĐT Người Gửi" at bounding box center [236, 161] width 225 height 26
click at [247, 225] on input "SĐT Người Nhận" at bounding box center [236, 225] width 225 height 26
type input "0374120597"
click at [962, 162] on input "text" at bounding box center [978, 160] width 245 height 26
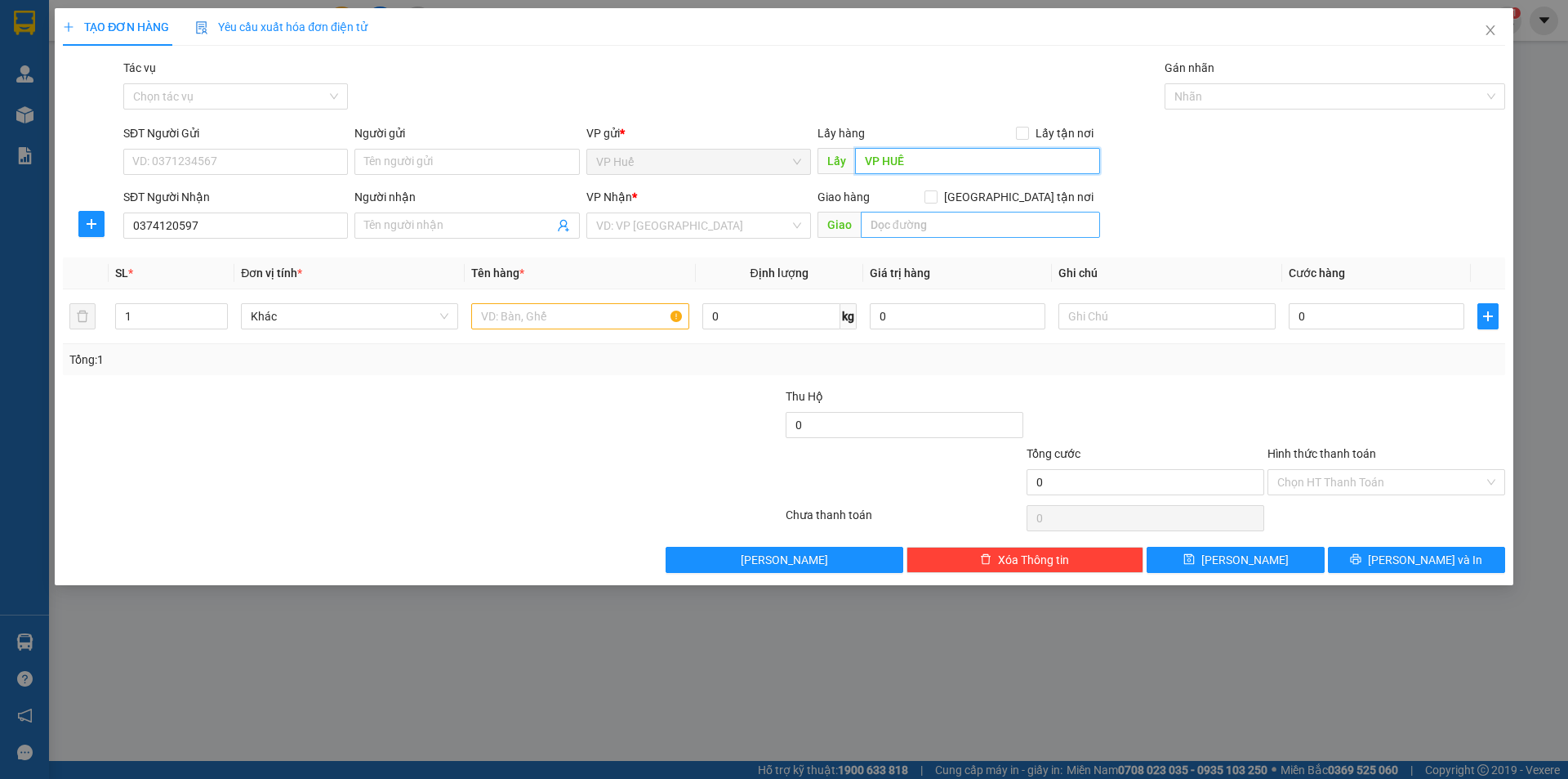
type input "VP HUẾ"
click at [1000, 234] on input "text" at bounding box center [980, 224] width 239 height 26
type input "CHUNG CƯ AN SƯƠNG, [GEOGRAPHIC_DATA], Q.12"
click at [563, 335] on td at bounding box center [580, 317] width 230 height 55
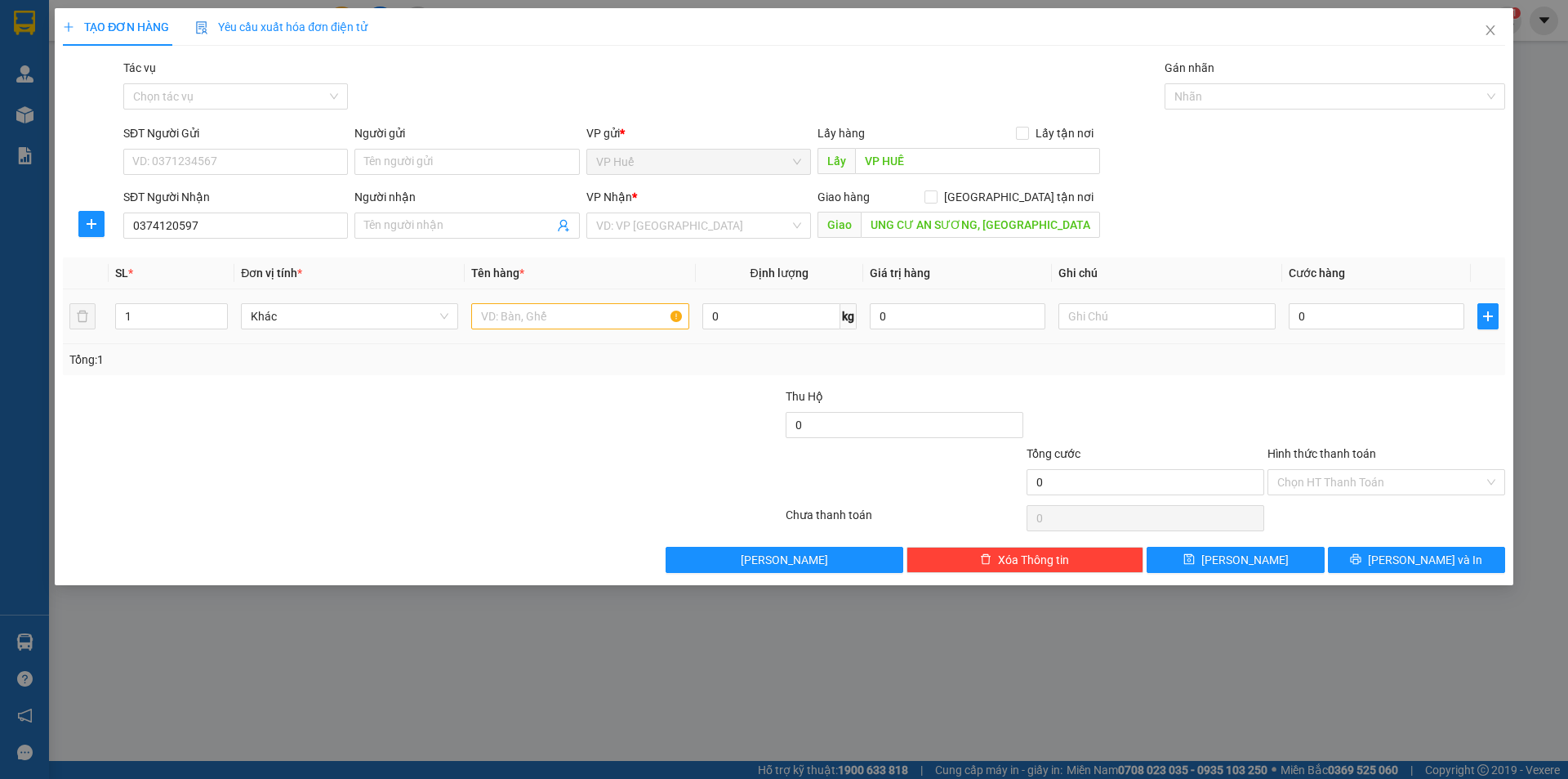
scroll to position [0, 0]
click at [581, 323] on input "text" at bounding box center [580, 316] width 217 height 26
type input "1 XỐP VỪA"
click at [1364, 314] on input "0" at bounding box center [1377, 316] width 176 height 26
type input "1"
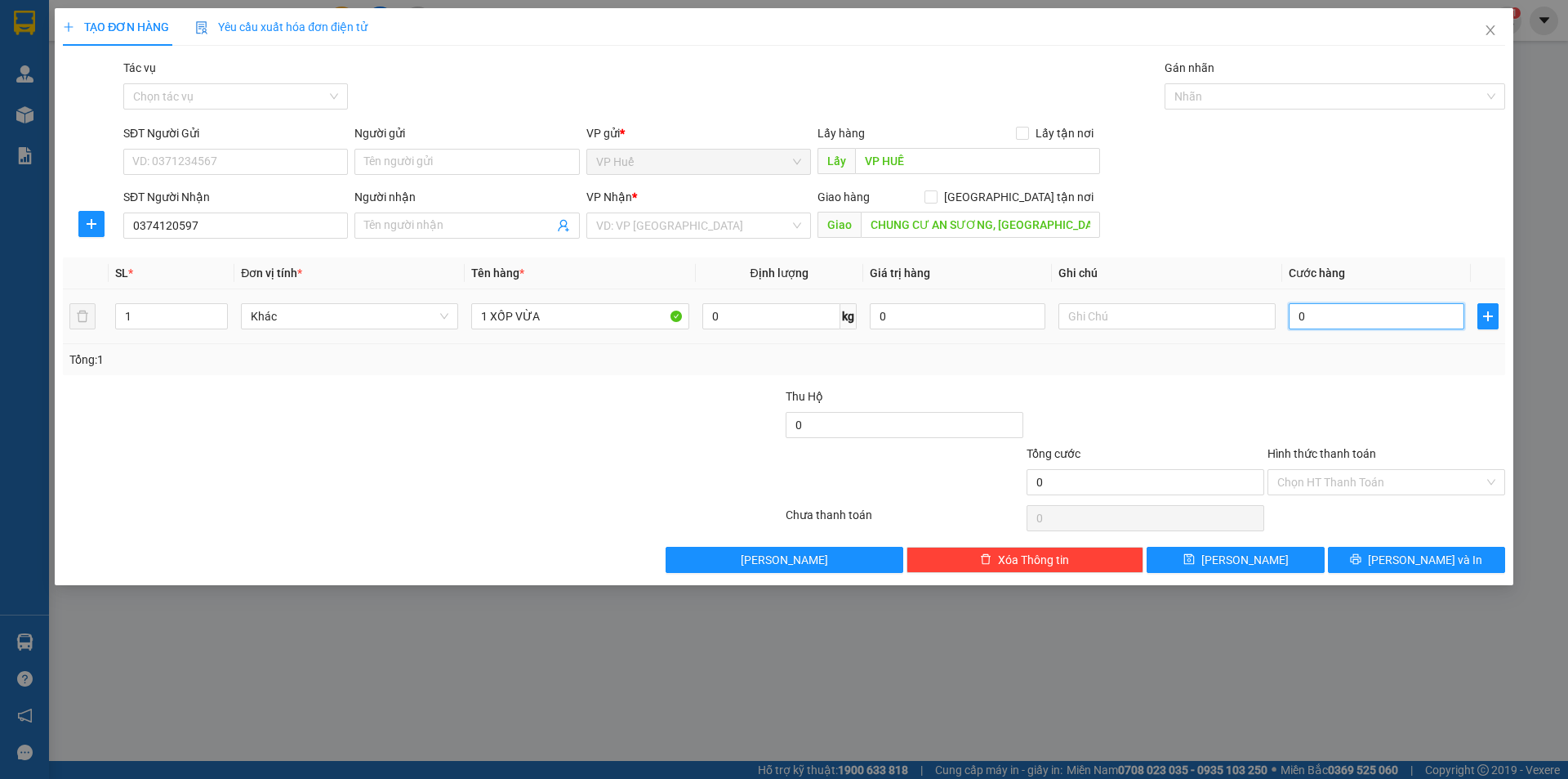
type input "1"
type input "15"
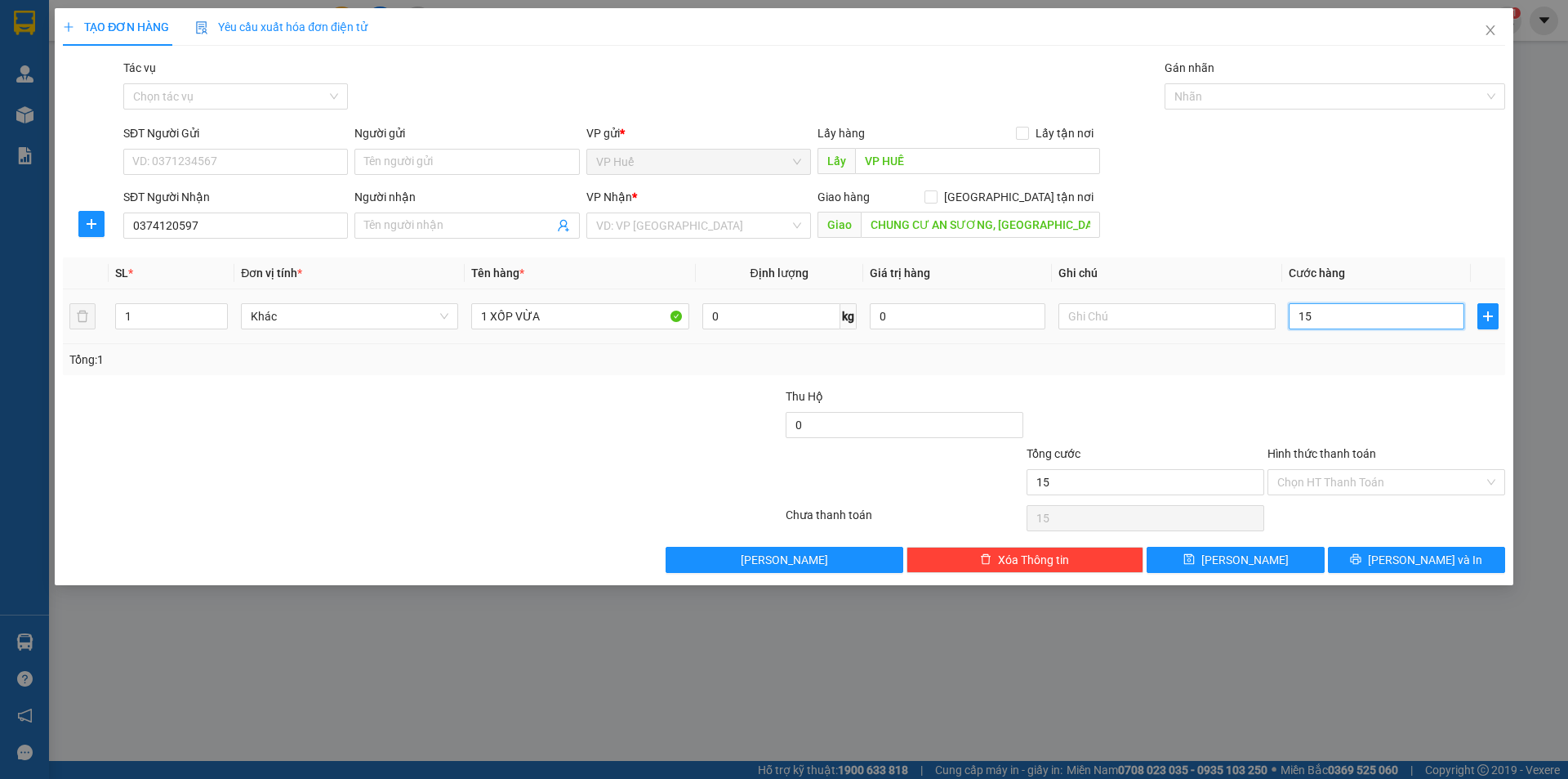
type input "150"
type input "1.500"
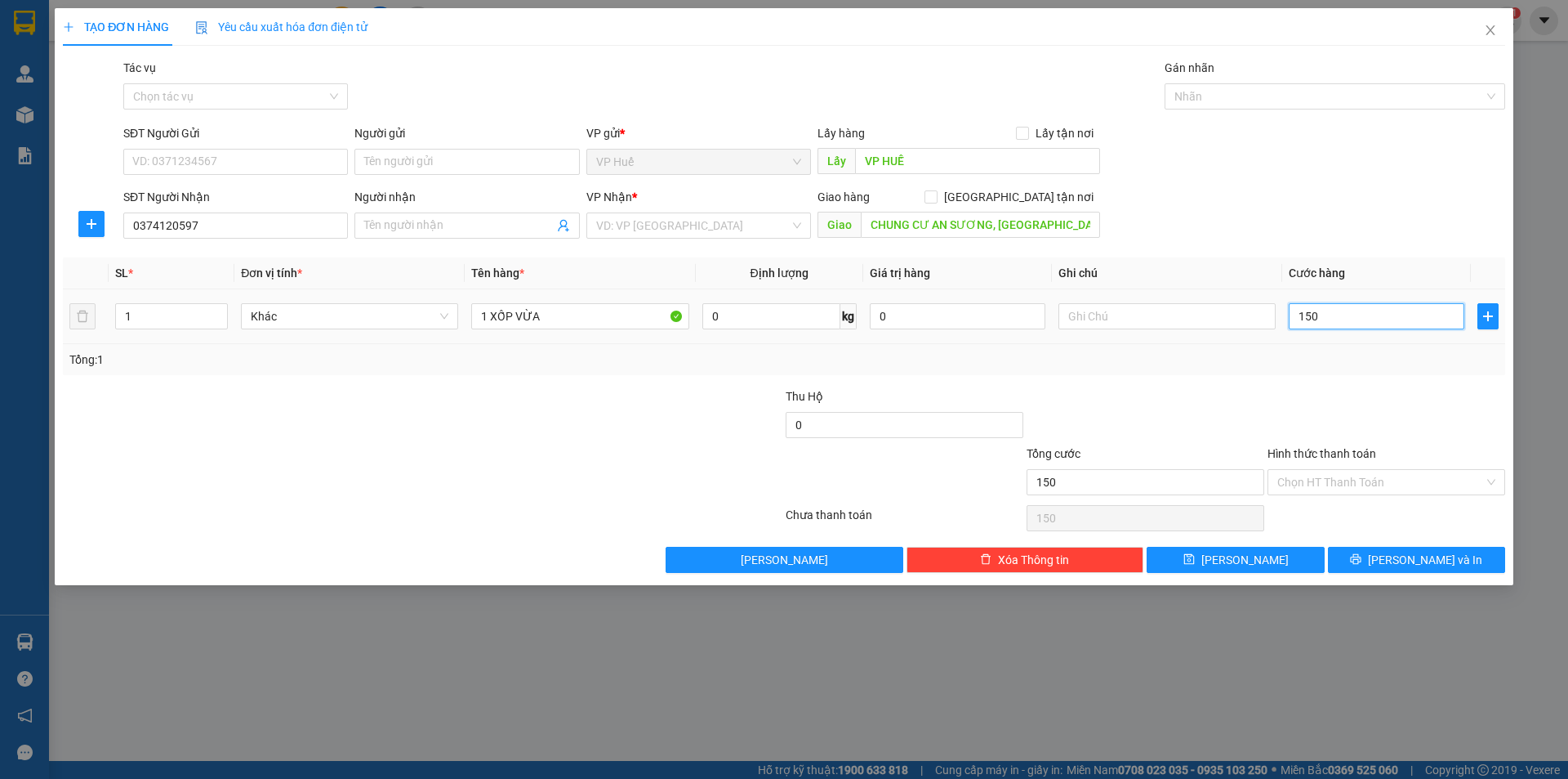
type input "1.500"
type input "15.000"
type input "150.000"
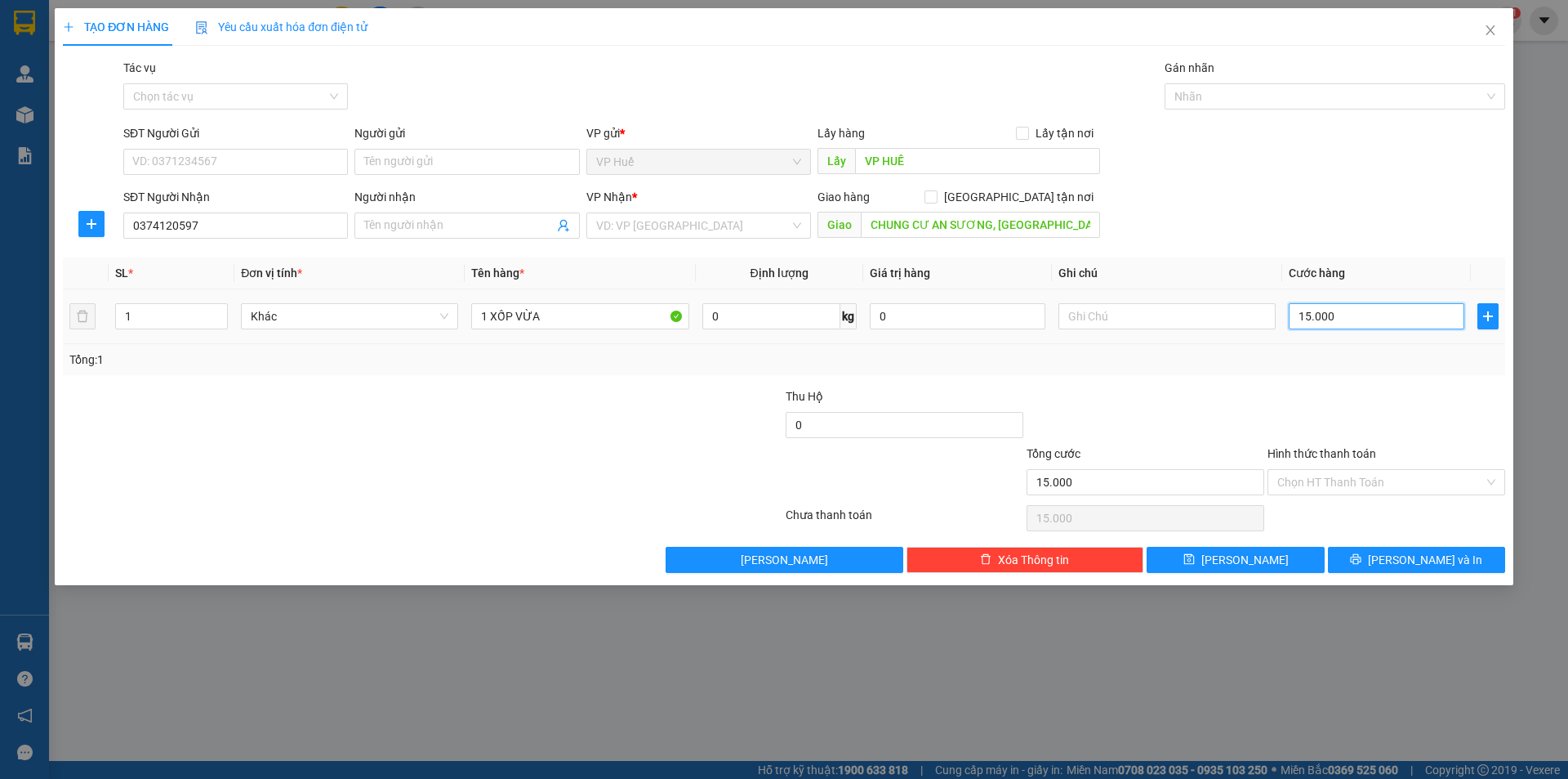
type input "150.000"
click at [1418, 476] on input "Hình thức thanh toán" at bounding box center [1380, 482] width 206 height 25
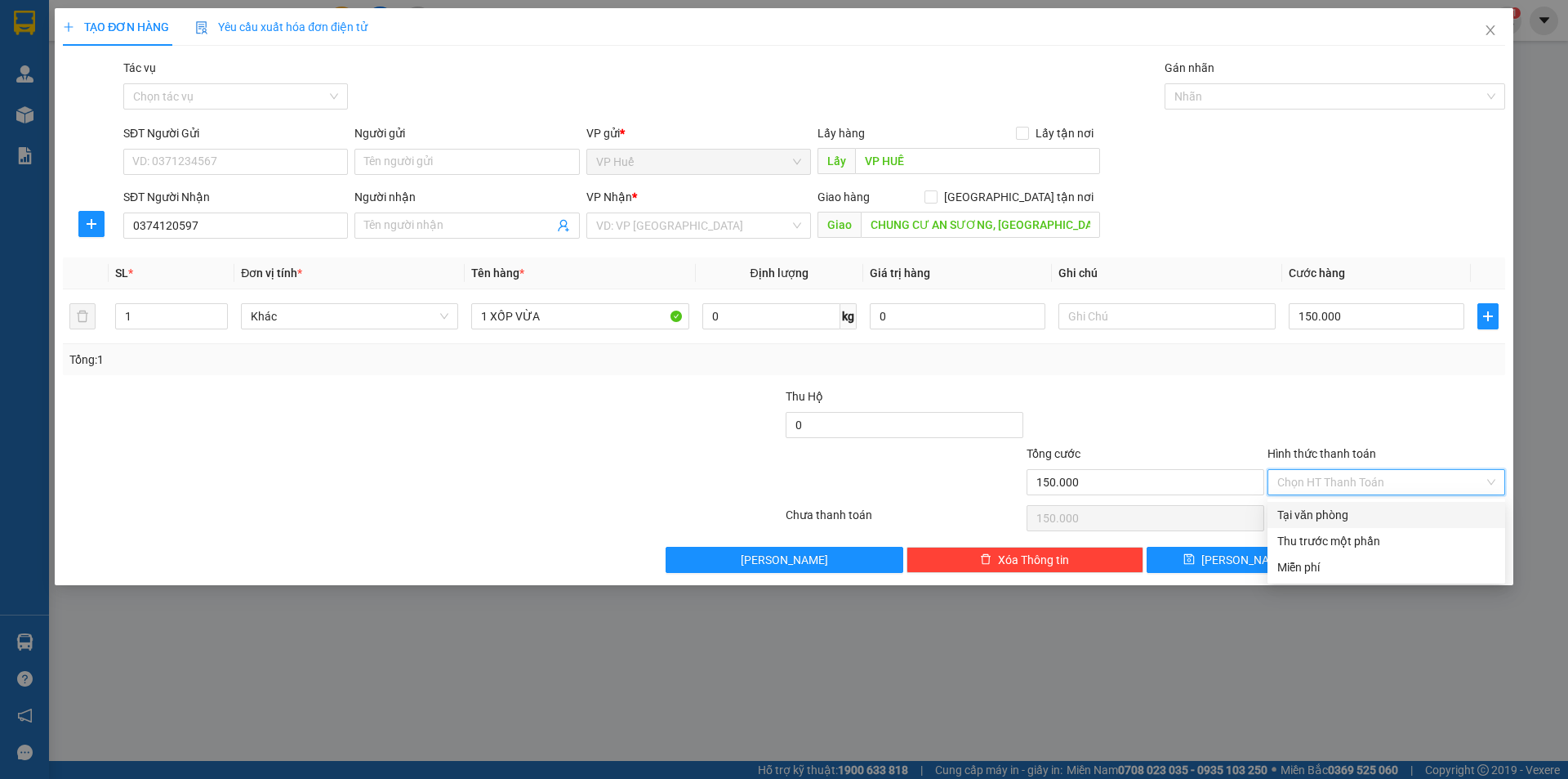
click at [1368, 521] on div "Tại văn phòng" at bounding box center [1386, 515] width 218 height 18
type input "0"
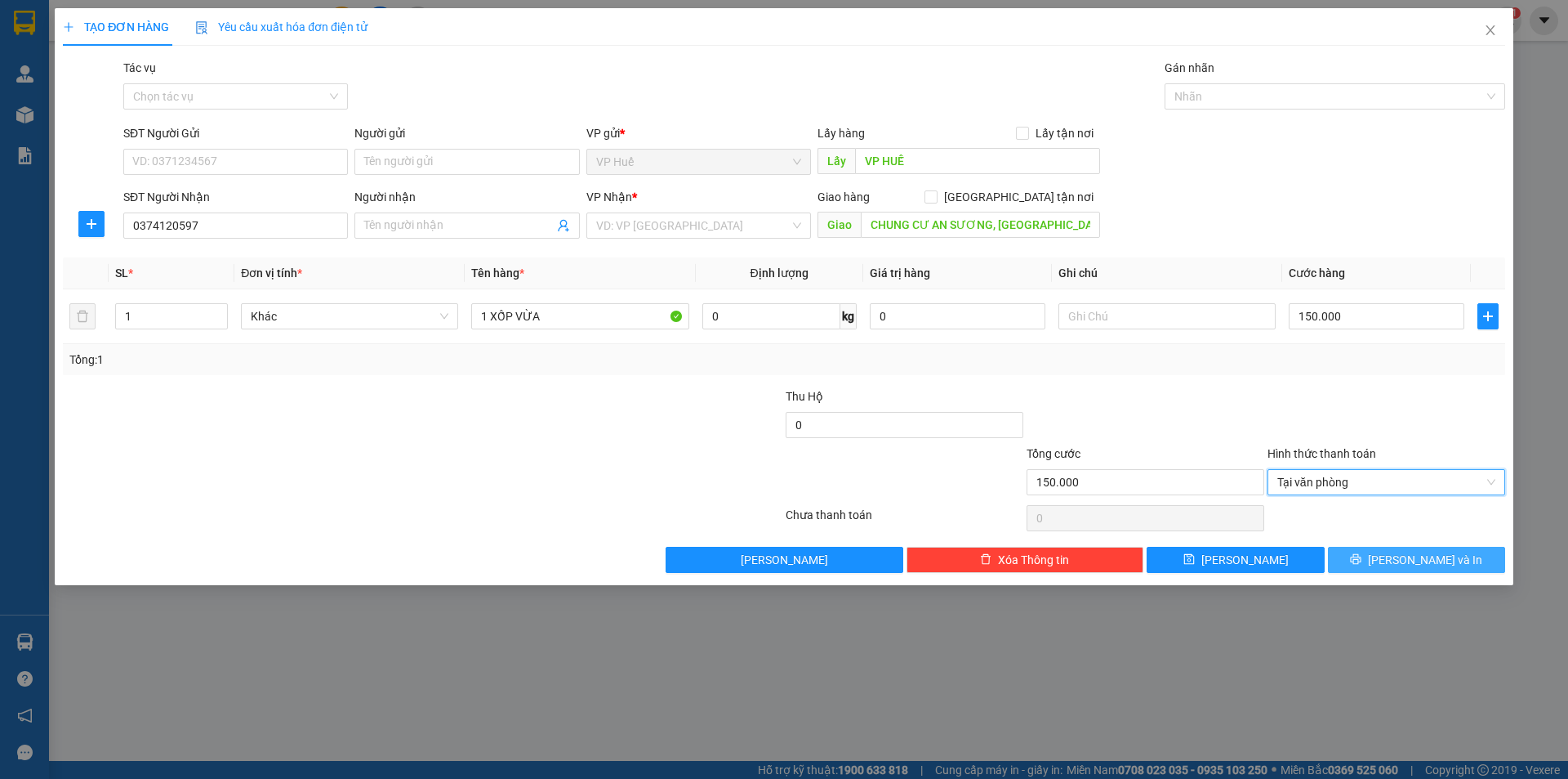
click at [1412, 557] on span "[PERSON_NAME] và In" at bounding box center [1425, 559] width 115 height 18
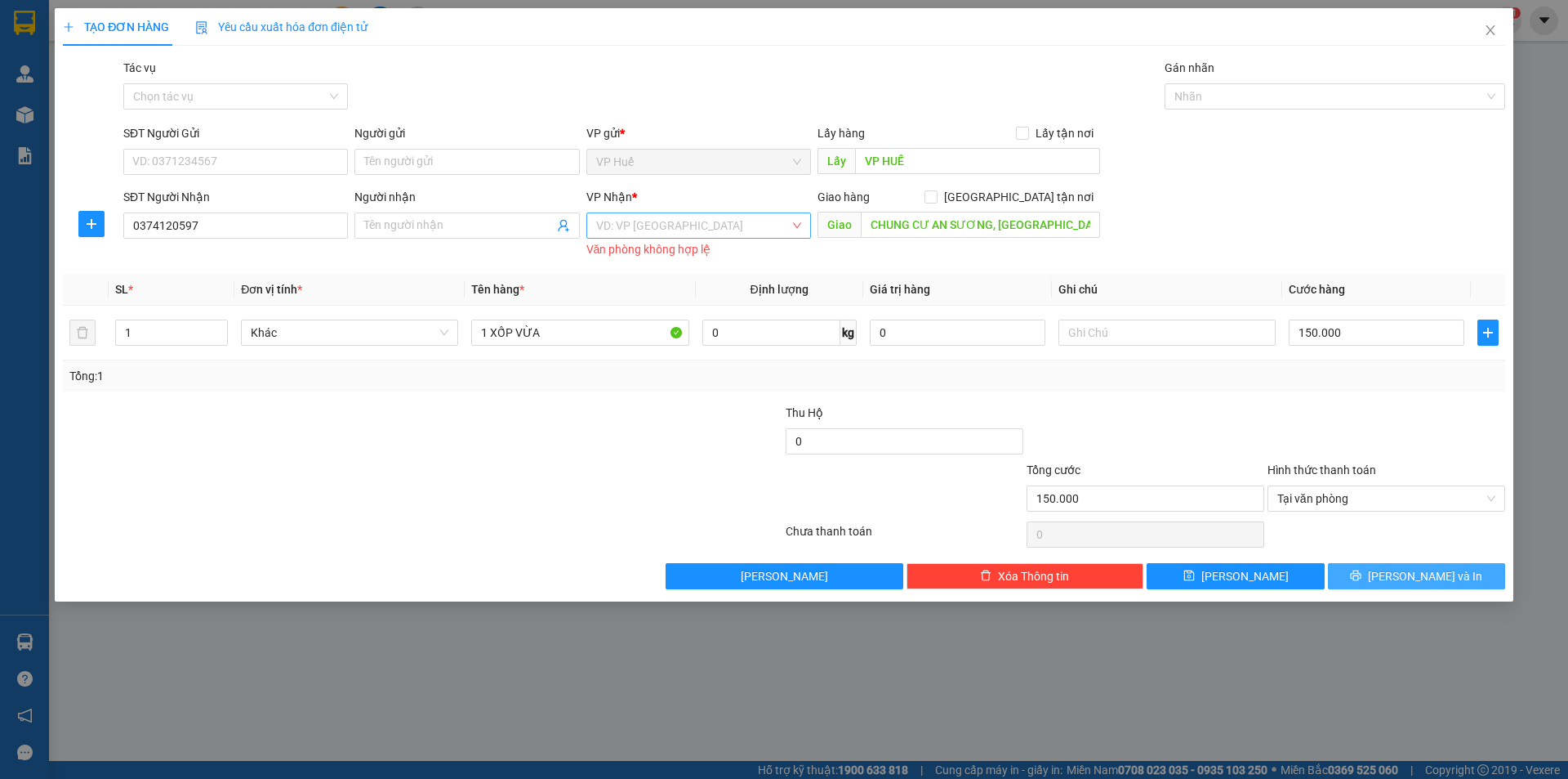
click at [653, 237] on div "VD: VP [GEOGRAPHIC_DATA]" at bounding box center [699, 225] width 225 height 26
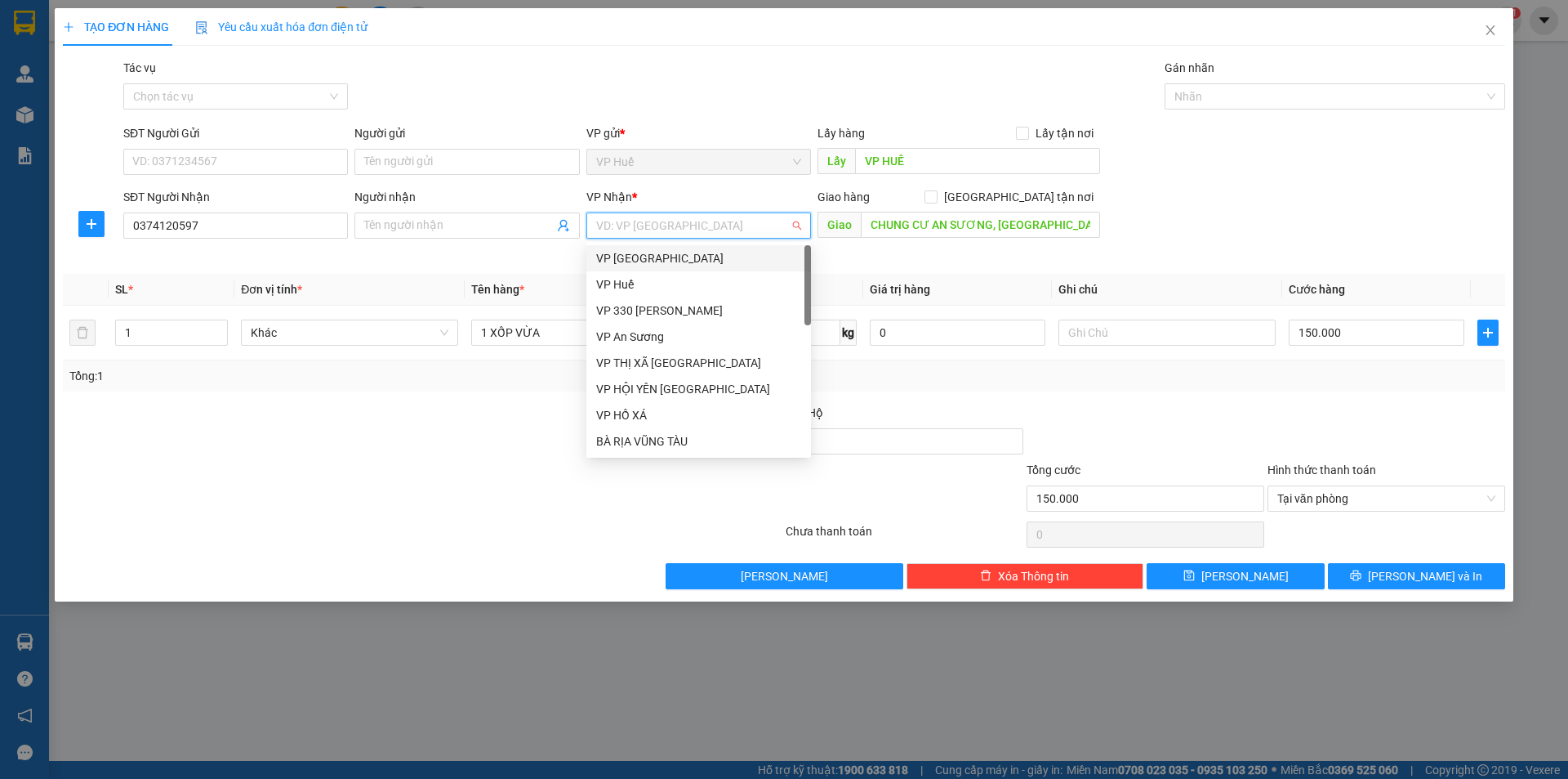
click at [684, 217] on input "search" at bounding box center [693, 226] width 194 height 25
click at [660, 342] on div "VP An Sương" at bounding box center [699, 336] width 205 height 18
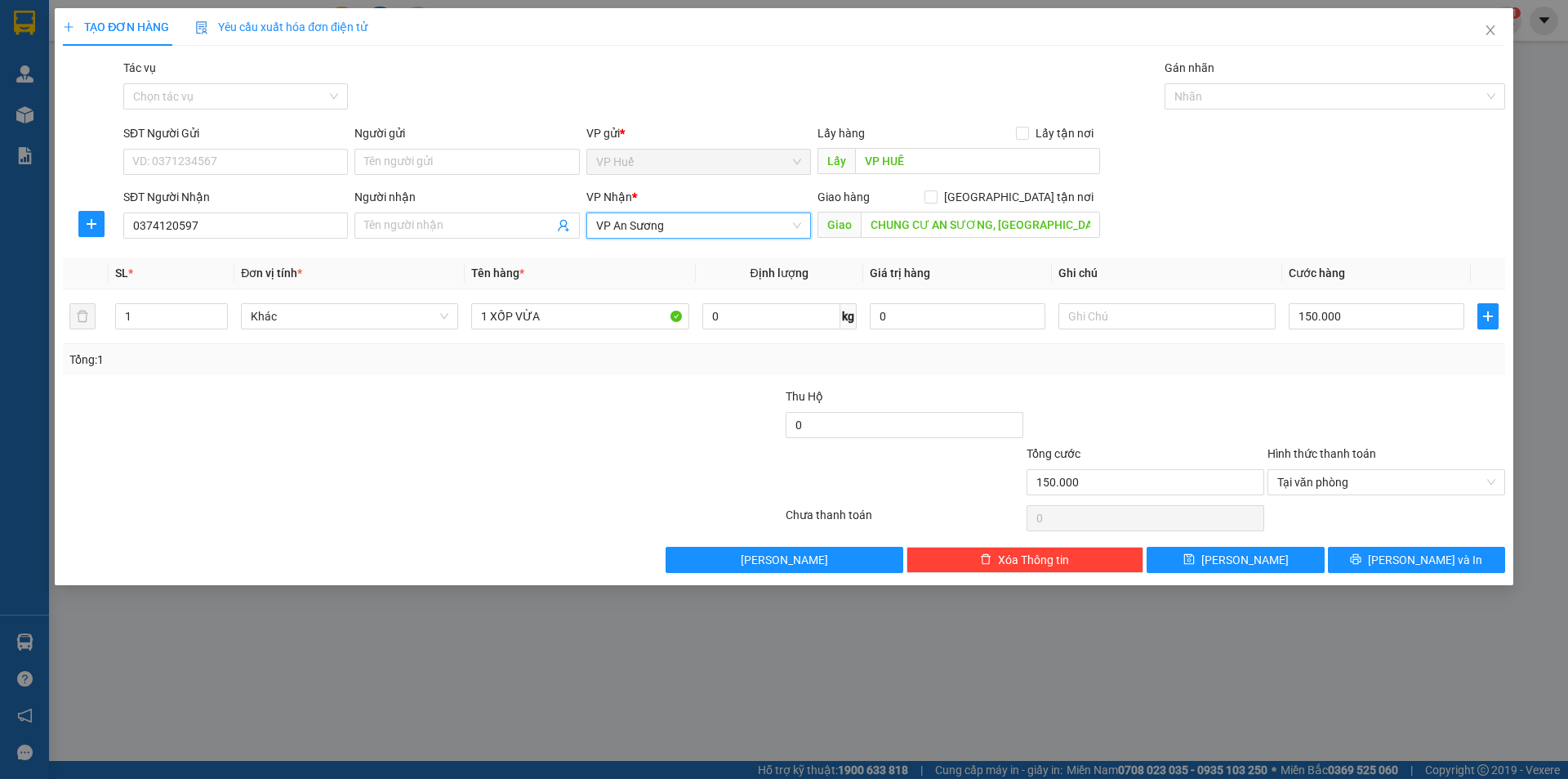
click at [187, 196] on div "SĐT Người Nhận" at bounding box center [236, 197] width 225 height 18
click at [187, 213] on input "0374120597" at bounding box center [236, 225] width 225 height 26
click at [1361, 566] on span "printer" at bounding box center [1356, 559] width 12 height 13
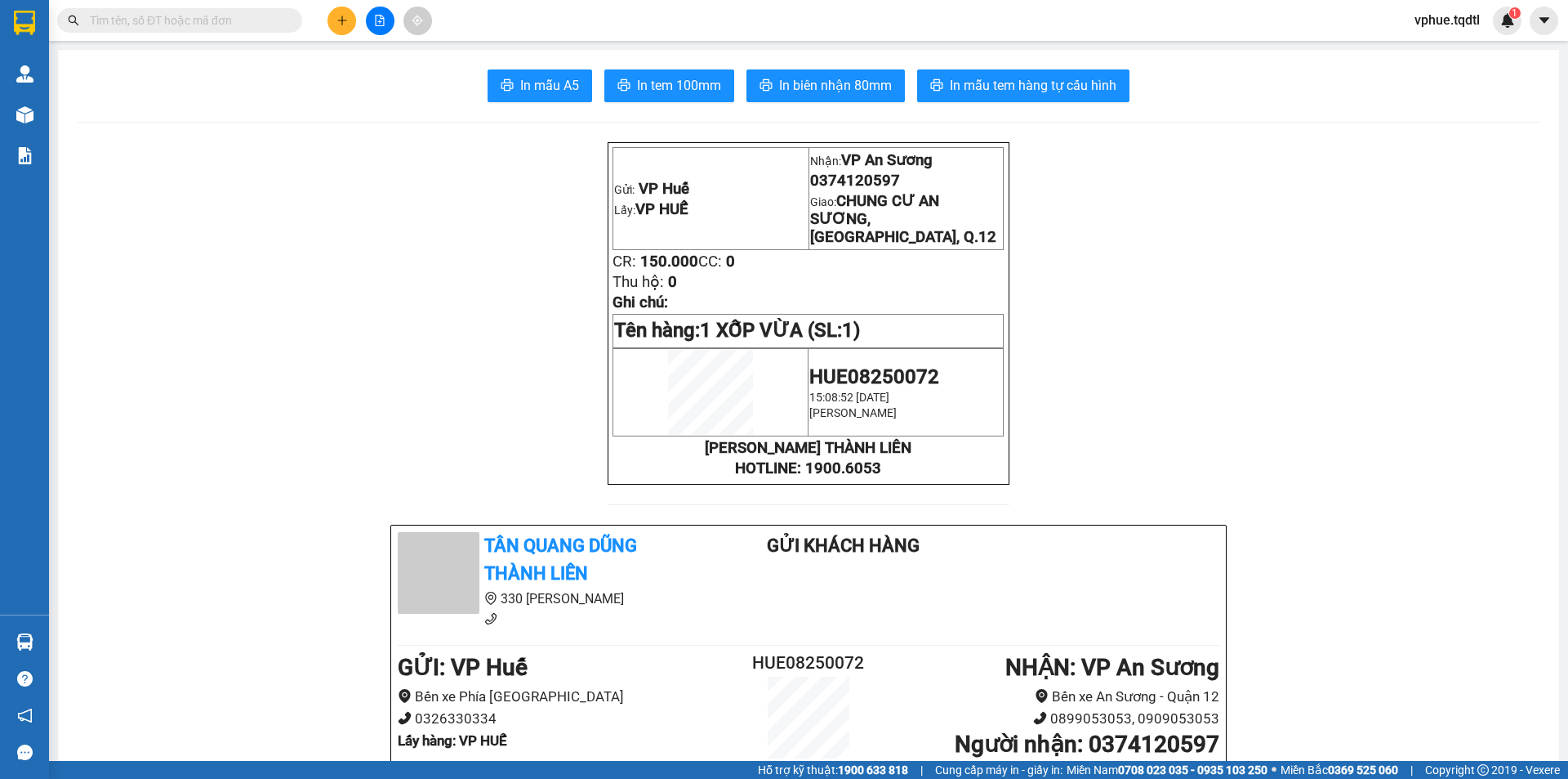
click at [337, 22] on icon "plus" at bounding box center [342, 20] width 12 height 12
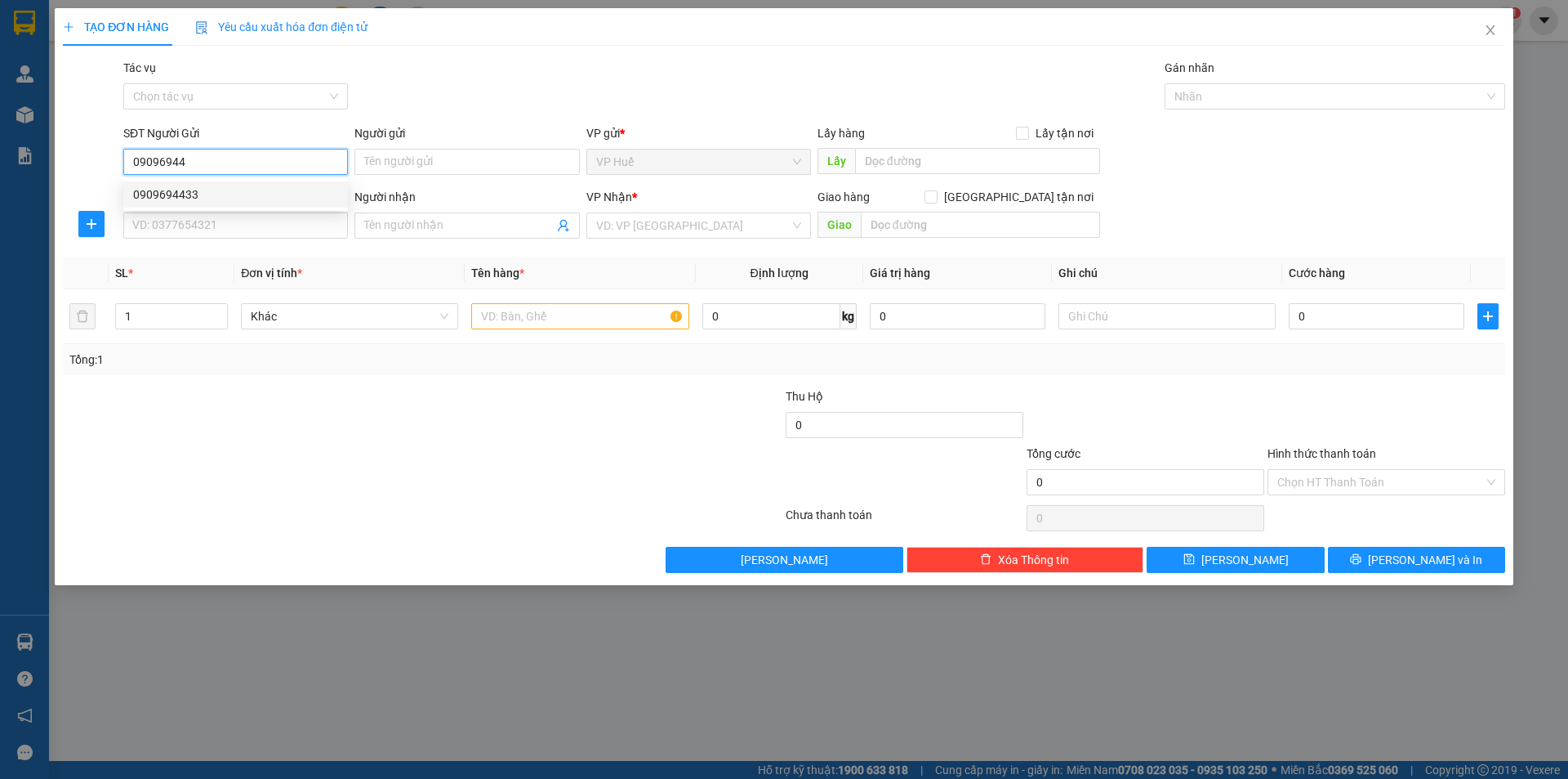
click at [193, 191] on div "0909694433" at bounding box center [236, 195] width 205 height 18
type input "0909694433"
type input "VP HUẾ"
type input "0397588058"
type input "[PERSON_NAME]"
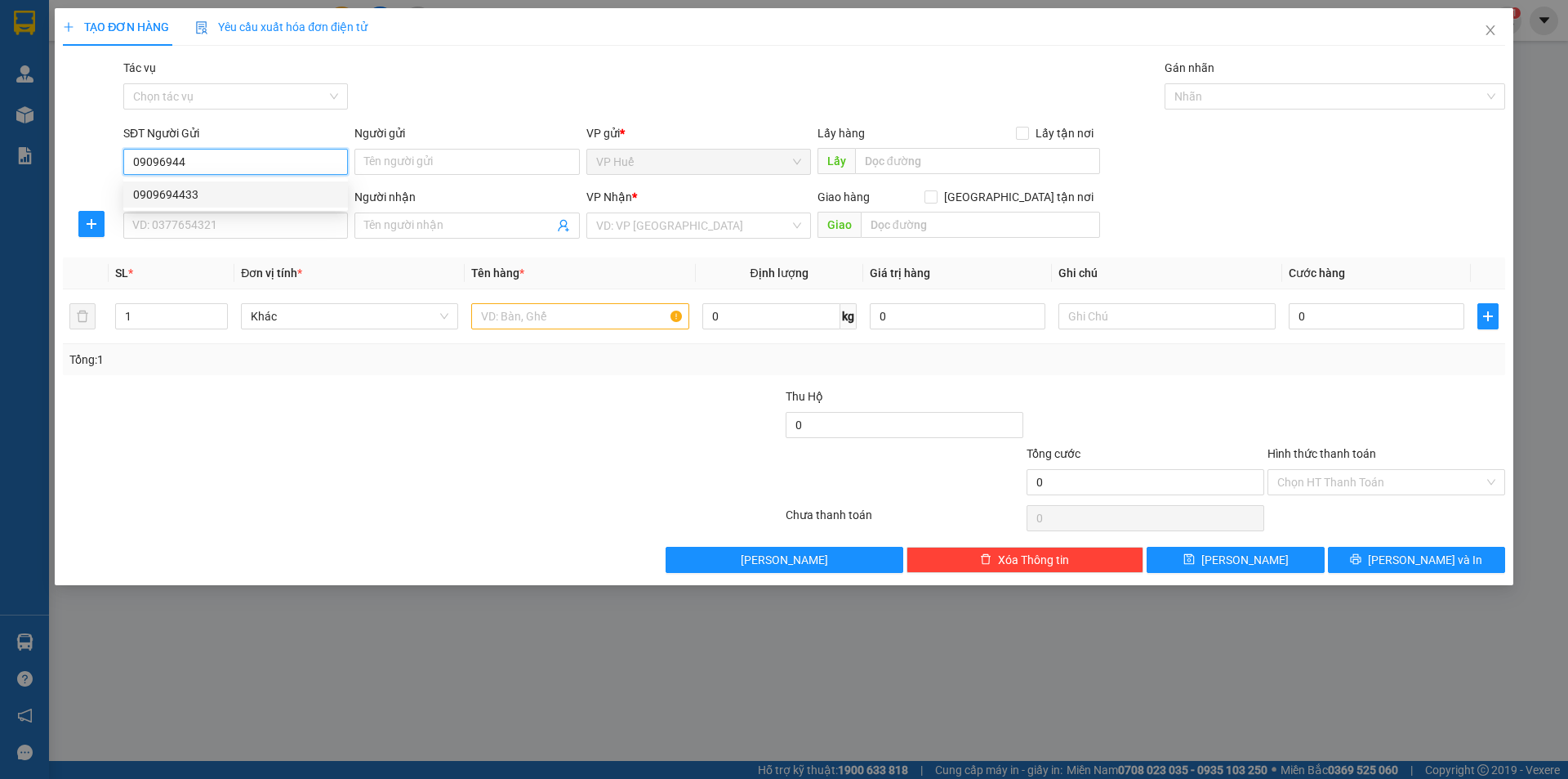
type input "Ngã 4 cầu 20, Đắk Song"
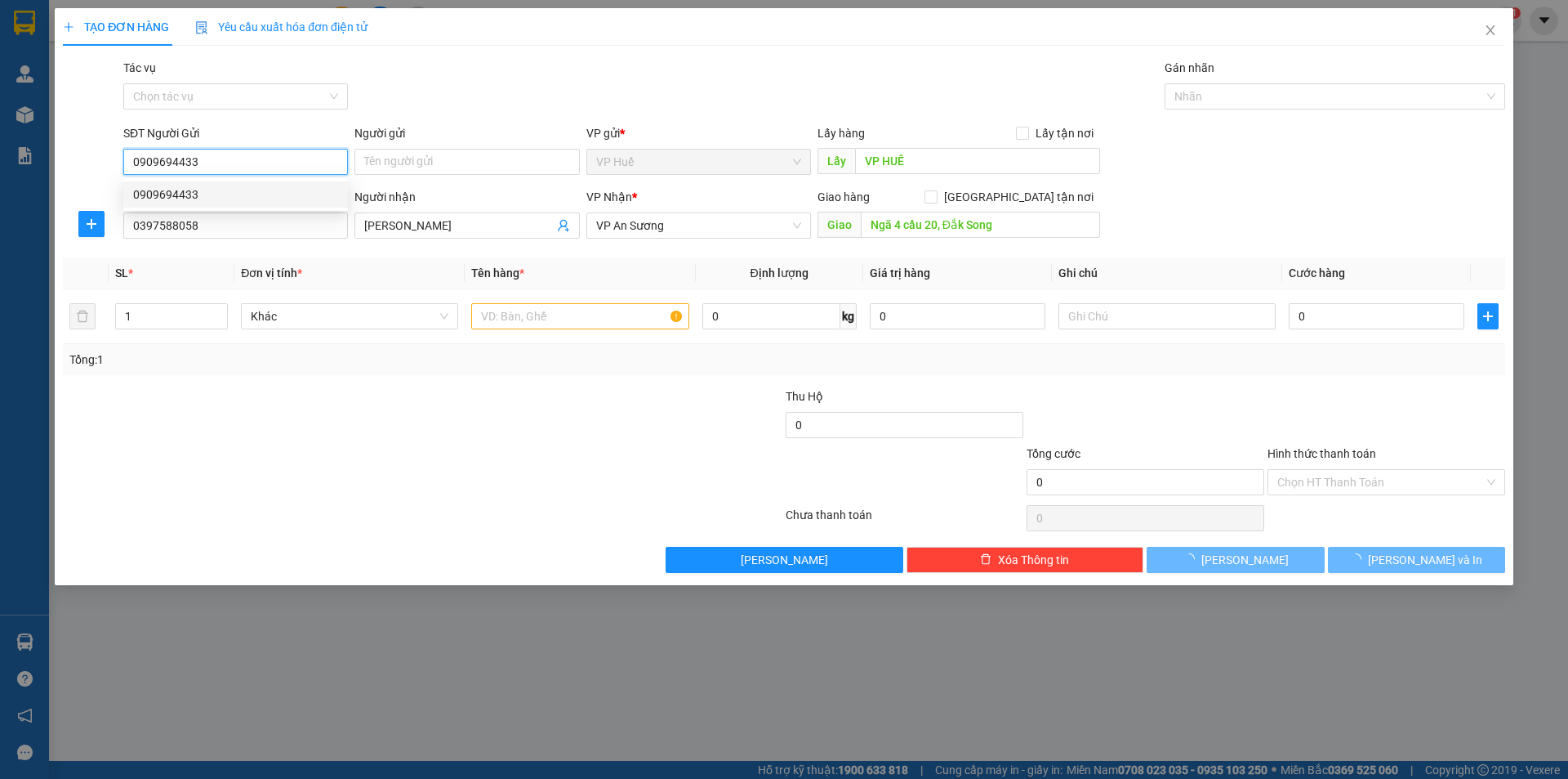
type input "150.000"
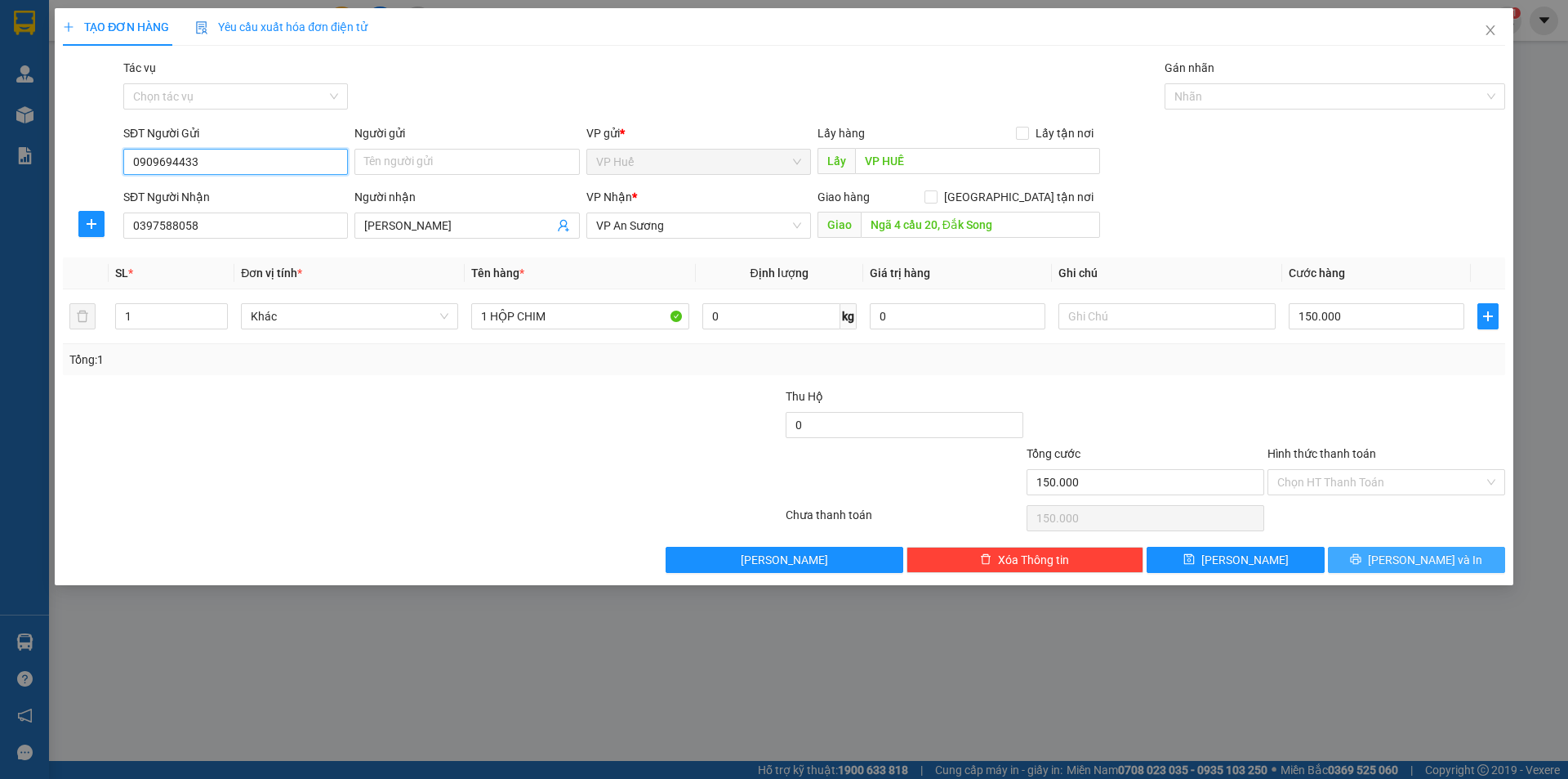
type input "0909694433"
click at [1417, 552] on span "[PERSON_NAME] và In" at bounding box center [1425, 559] width 115 height 18
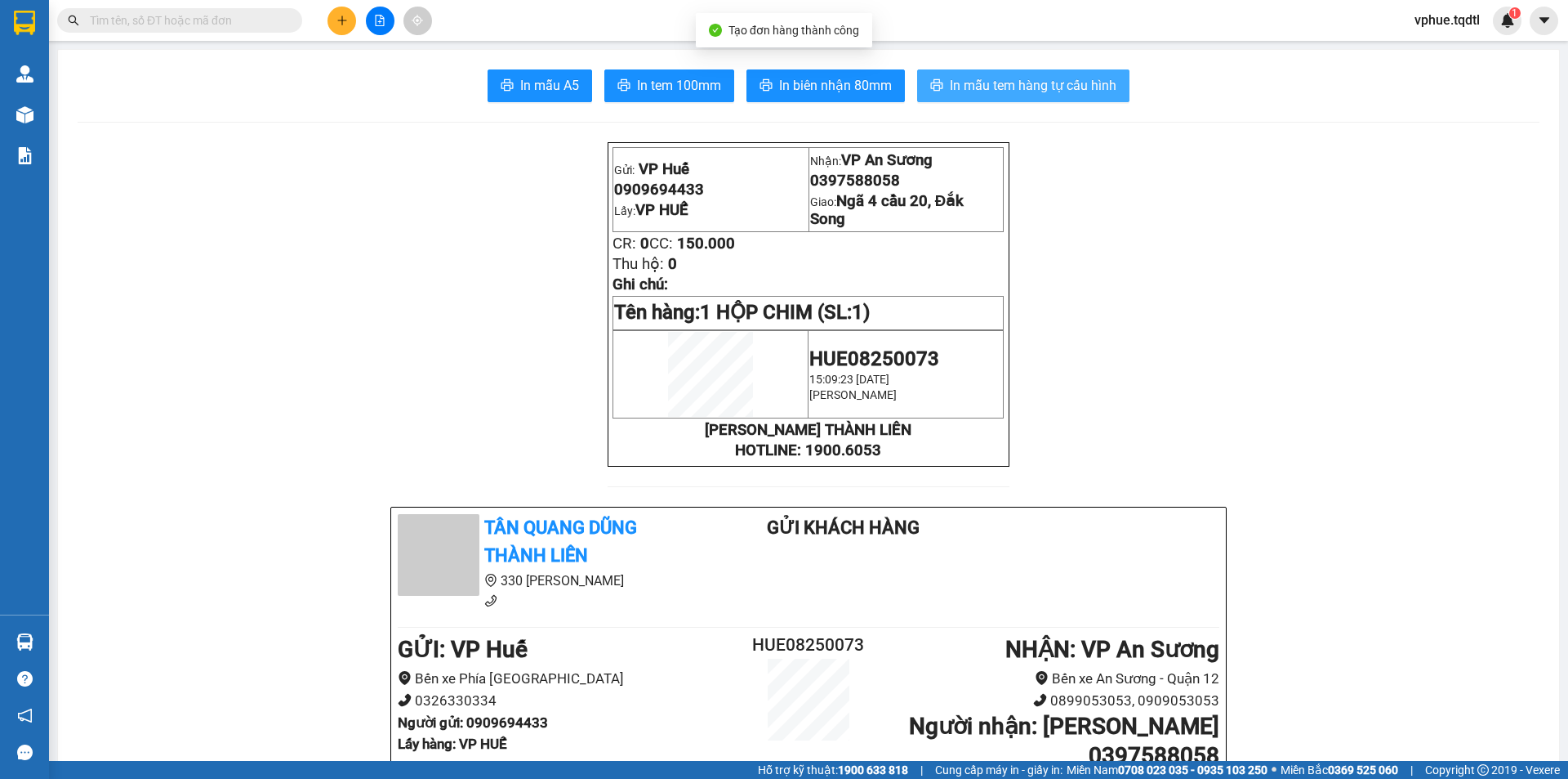
click at [971, 76] on span "In mẫu tem hàng tự cấu hình" at bounding box center [1032, 85] width 166 height 20
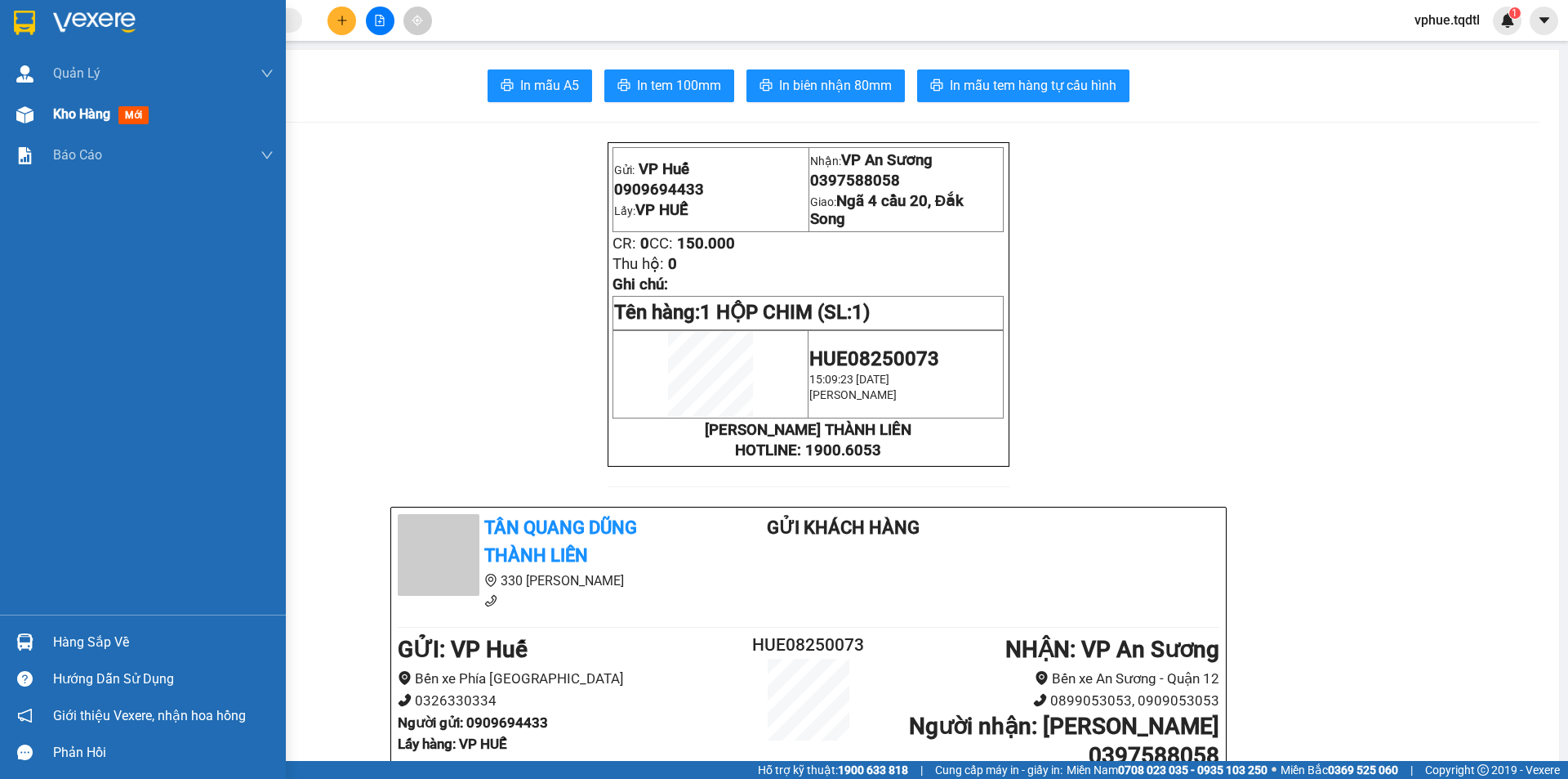
drag, startPoint x: 53, startPoint y: 113, endPoint x: 188, endPoint y: 125, distance: 135.5
click at [55, 115] on span "Kho hàng" at bounding box center [82, 113] width 57 height 15
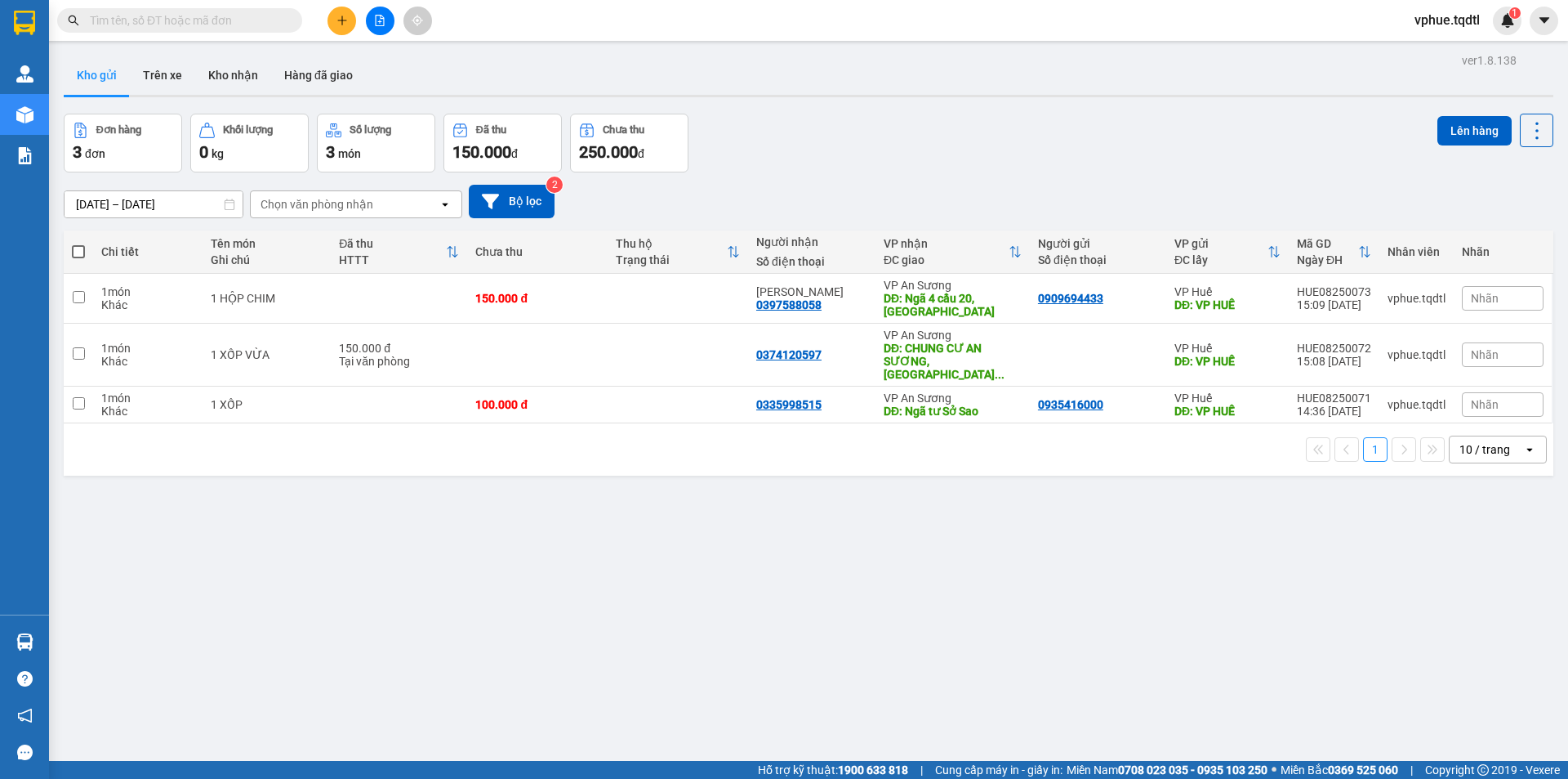
click at [729, 188] on div "[DATE] – [DATE] Press the down arrow key to interact with the calendar and sele…" at bounding box center [809, 202] width 1490 height 34
click at [745, 177] on div "[DATE] – [DATE] Press the down arrow key to interact with the calendar and sele…" at bounding box center [809, 201] width 1490 height 58
click at [580, 473] on div "ver 1.8.138 Kho gửi Trên xe Kho nhận Hàng đã giao Đơn hàng 3 đơn Khối lượng 0 k…" at bounding box center [808, 438] width 1502 height 779
click at [344, 22] on icon "plus" at bounding box center [342, 20] width 12 height 12
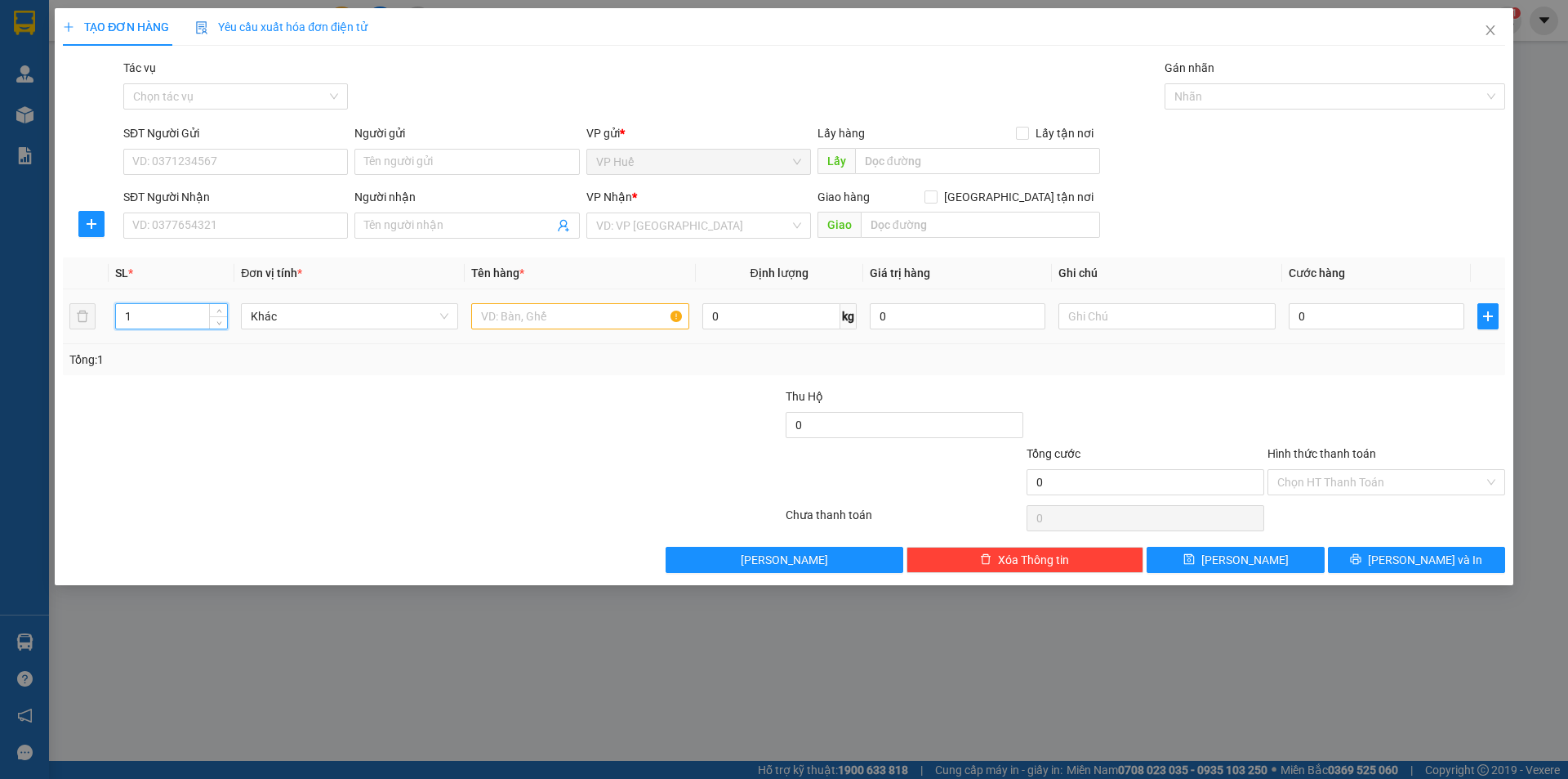
click at [156, 323] on input "1" at bounding box center [171, 317] width 111 height 25
type input "5"
click at [533, 315] on input "text" at bounding box center [580, 316] width 217 height 26
click at [203, 249] on div "Transit Pickup Surcharge Ids Transit Deliver Surcharge Ids Transit Deliver Surc…" at bounding box center [784, 316] width 1442 height 514
click at [222, 226] on input "SĐT Người Nhận" at bounding box center [236, 225] width 225 height 26
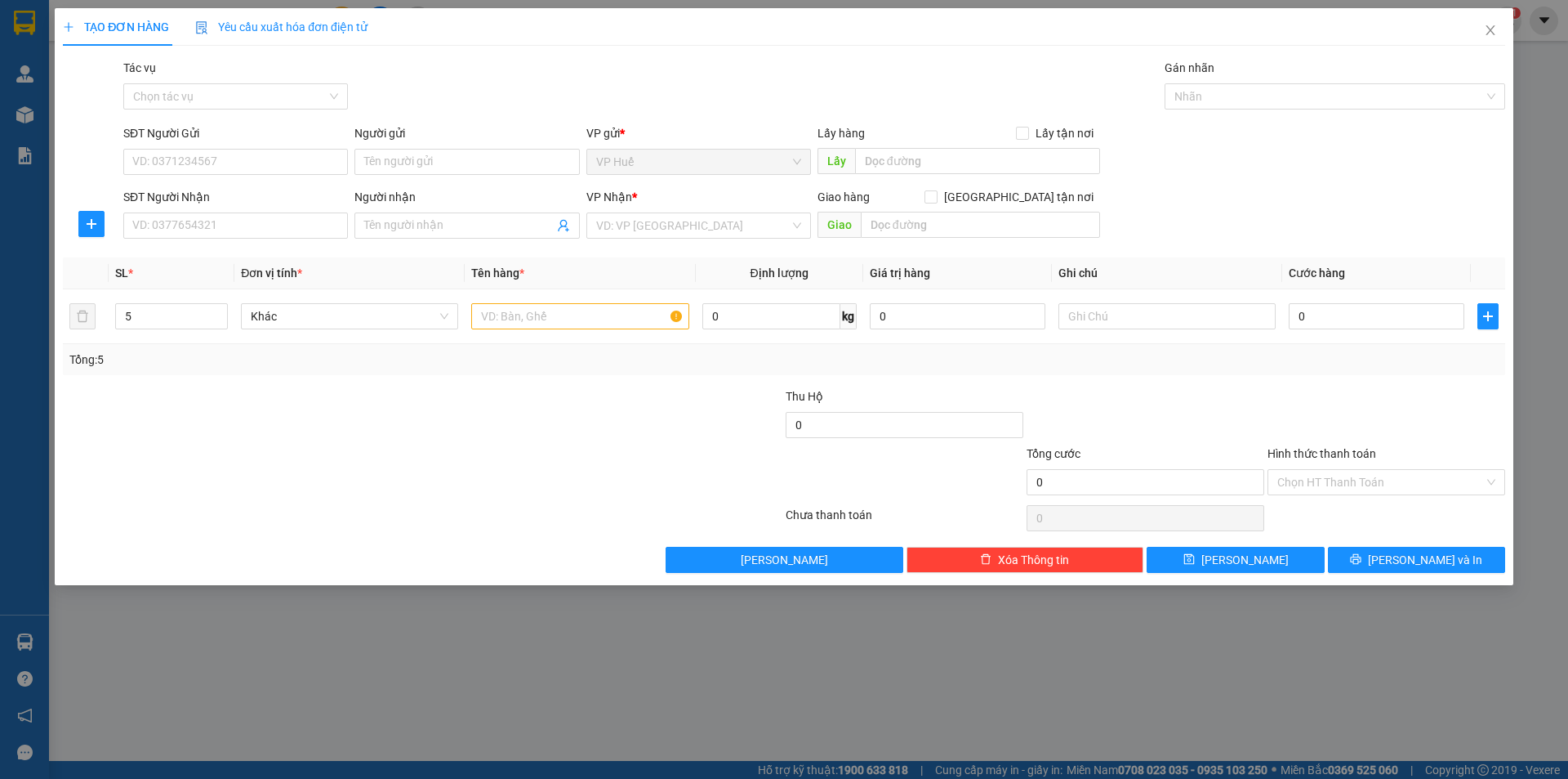
drag, startPoint x: 540, startPoint y: 658, endPoint x: 575, endPoint y: 648, distance: 36.4
click at [540, 658] on div "TẠO ĐƠN HÀNG Yêu cầu xuất hóa đơn điện tử Transit Pickup Surcharge Ids Transit …" at bounding box center [784, 390] width 1568 height 779
click at [402, 218] on input "Người nhận" at bounding box center [459, 225] width 188 height 18
paste input "0370294057"
type input "0370294057"
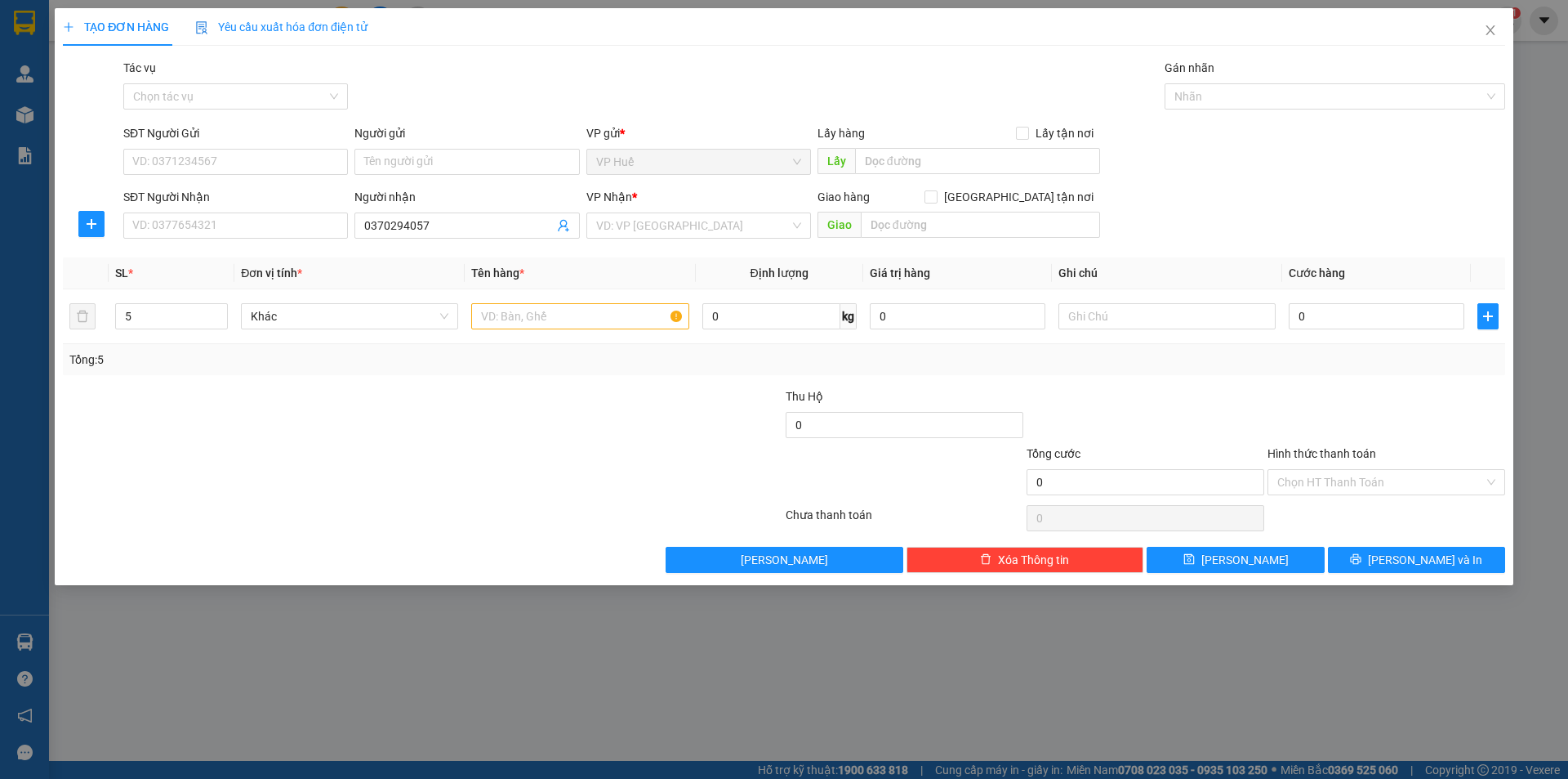
click at [240, 253] on div "Transit Pickup Surcharge Ids Transit Deliver Surcharge Ids Transit Deliver Surc…" at bounding box center [784, 316] width 1442 height 514
click at [252, 239] on div "SĐT Người Nhận VD: 0377654321" at bounding box center [236, 216] width 225 height 57
click at [258, 229] on input "SĐT Người Nhận" at bounding box center [236, 225] width 225 height 26
paste input "0814549486"
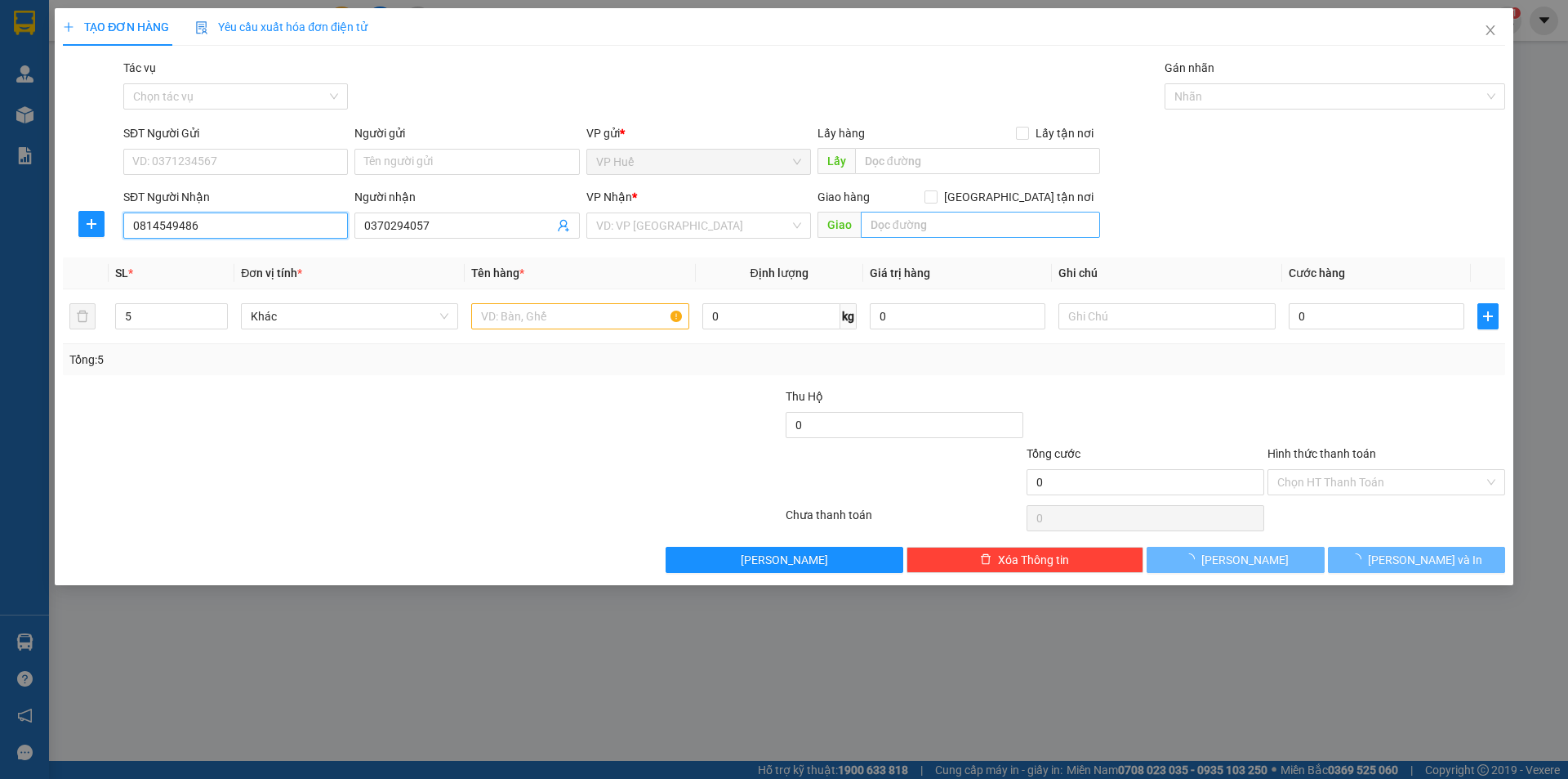
type input "0814549486"
click at [927, 226] on input "text" at bounding box center [980, 224] width 239 height 26
click at [929, 146] on div "Lấy hàng Lấy tận nơi" at bounding box center [959, 137] width 283 height 25
click at [930, 158] on input "text" at bounding box center [978, 160] width 245 height 26
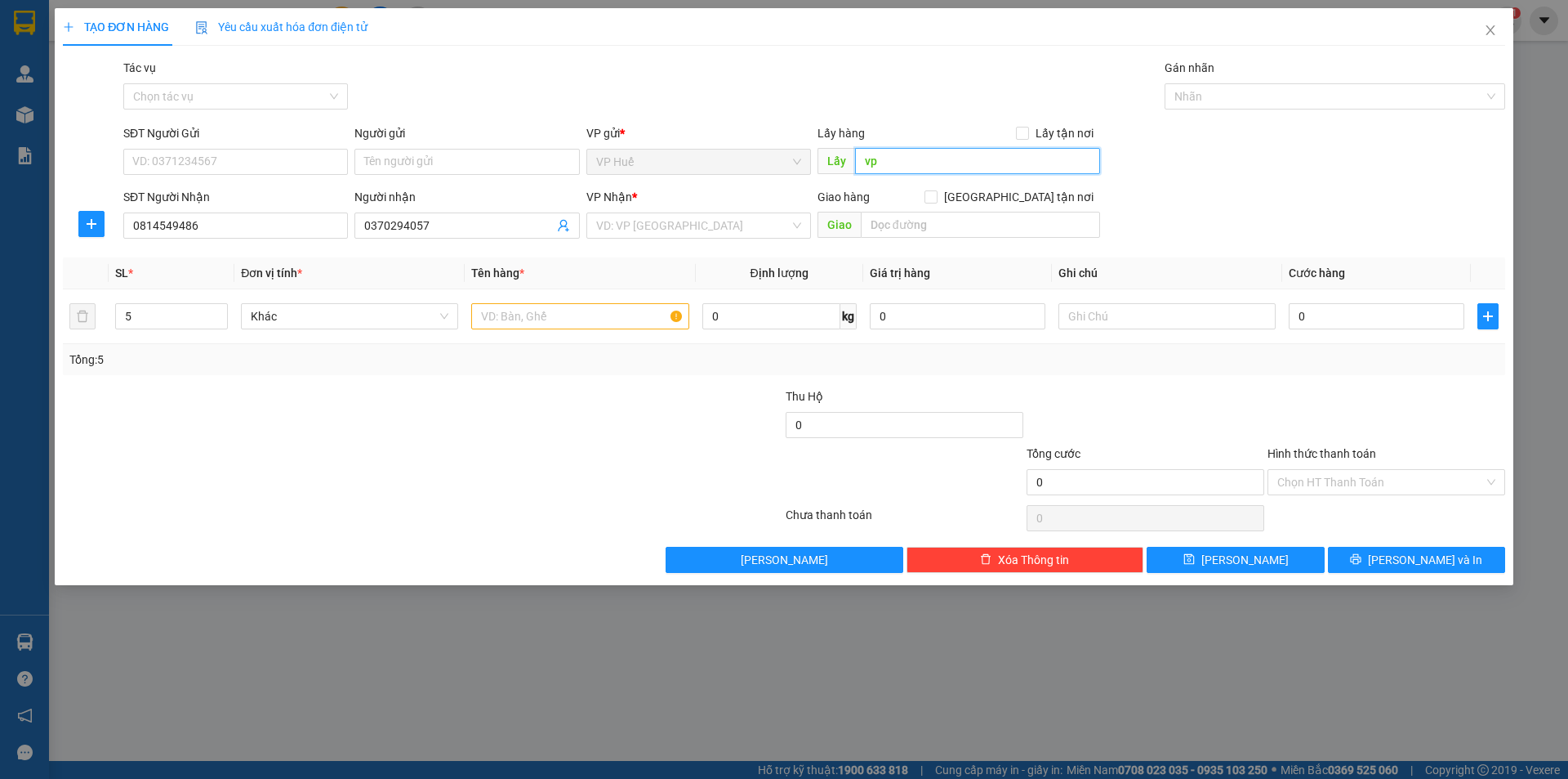
type input "v"
type input "VP HUẾ"
click at [618, 236] on input "search" at bounding box center [693, 226] width 194 height 25
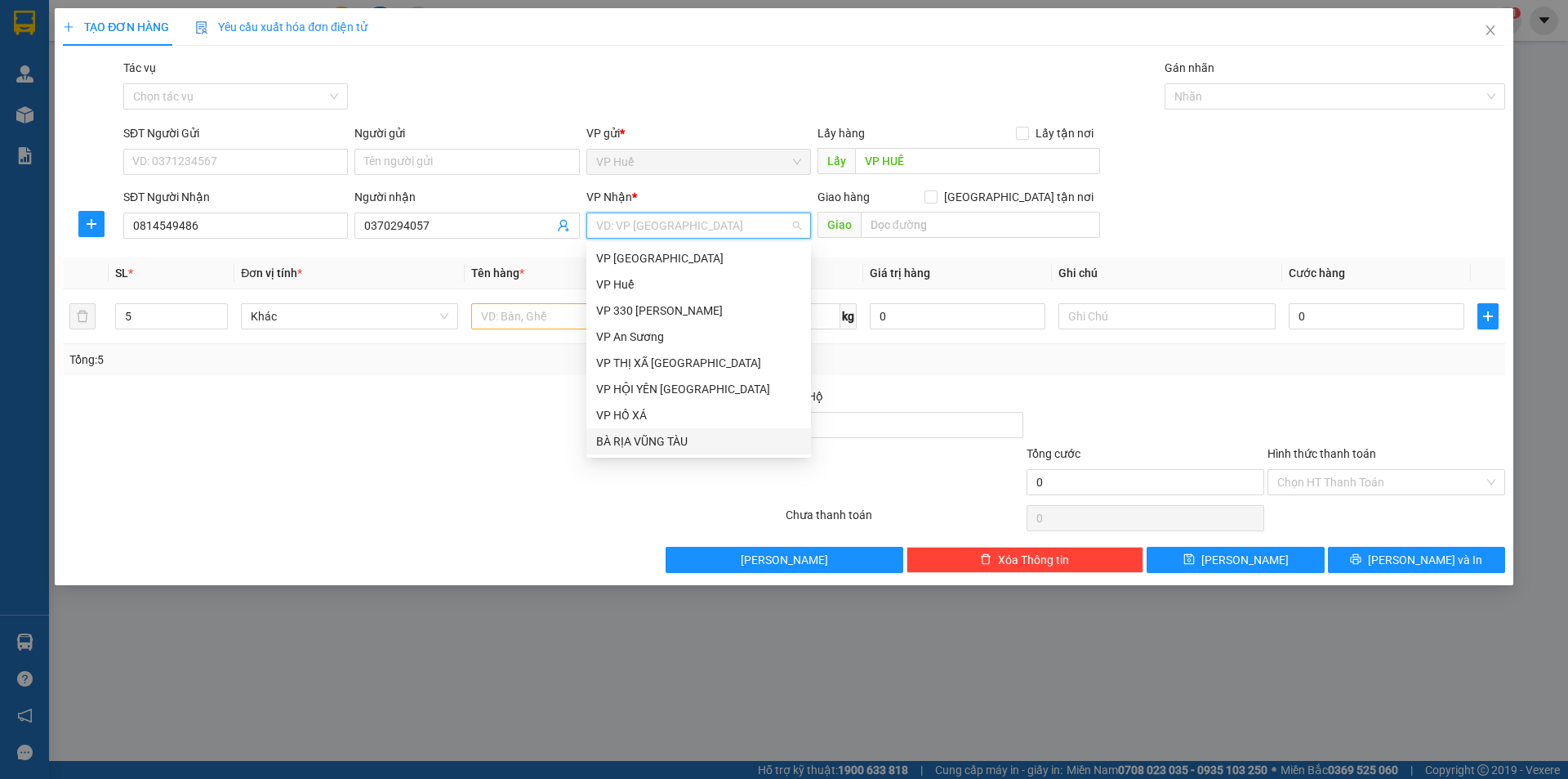
click at [678, 438] on div "BÀ RỊA VŨNG TÀU" at bounding box center [699, 441] width 205 height 18
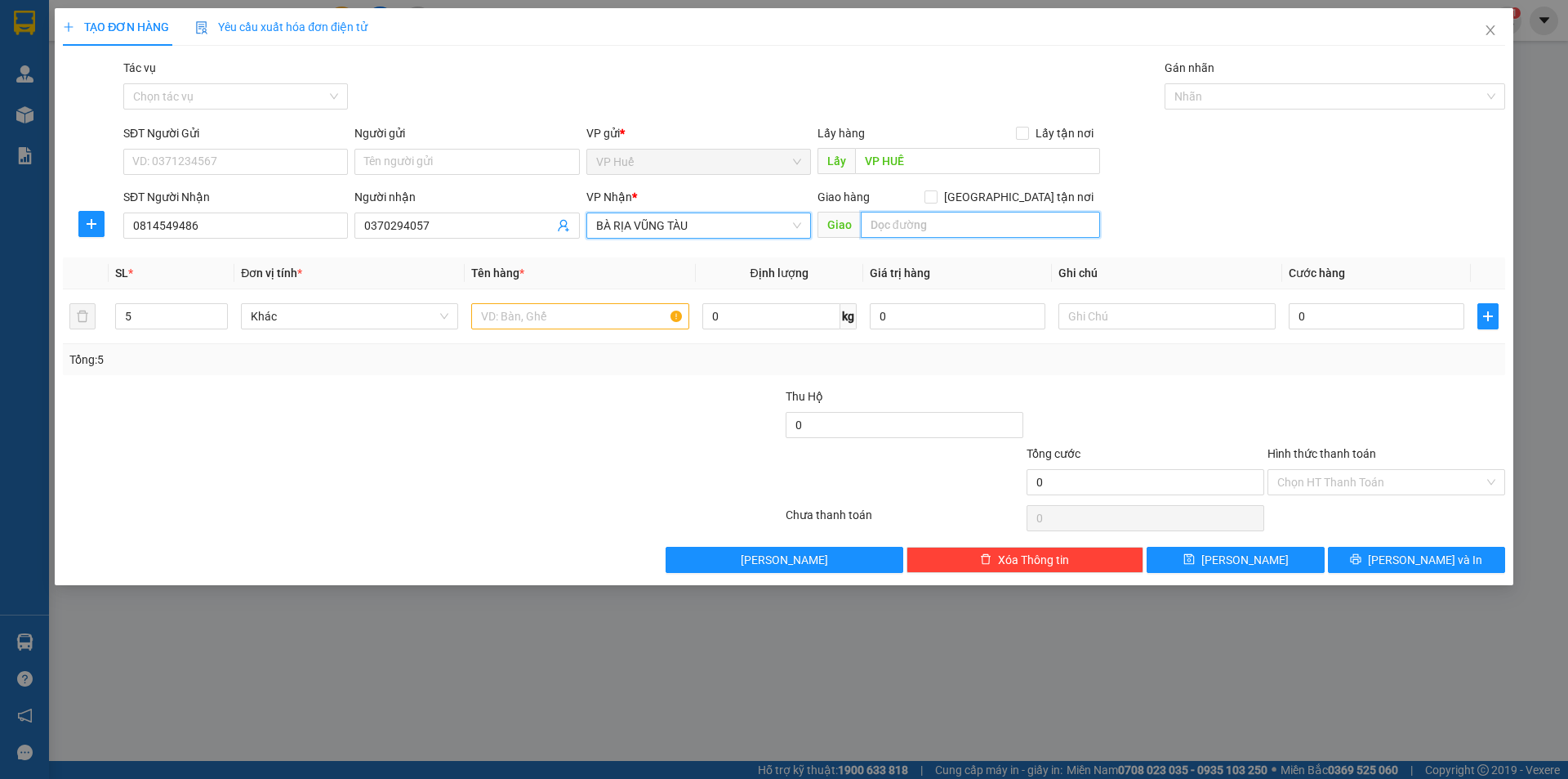
click at [972, 216] on input "text" at bounding box center [980, 224] width 239 height 26
click at [947, 239] on div "Giao hàng [GEOGRAPHIC_DATA] tận nơi [GEOGRAPHIC_DATA]" at bounding box center [959, 216] width 283 height 57
click at [964, 225] on input "text" at bounding box center [980, 224] width 239 height 26
click at [487, 457] on div at bounding box center [302, 473] width 482 height 57
click at [971, 229] on input "text" at bounding box center [980, 224] width 239 height 26
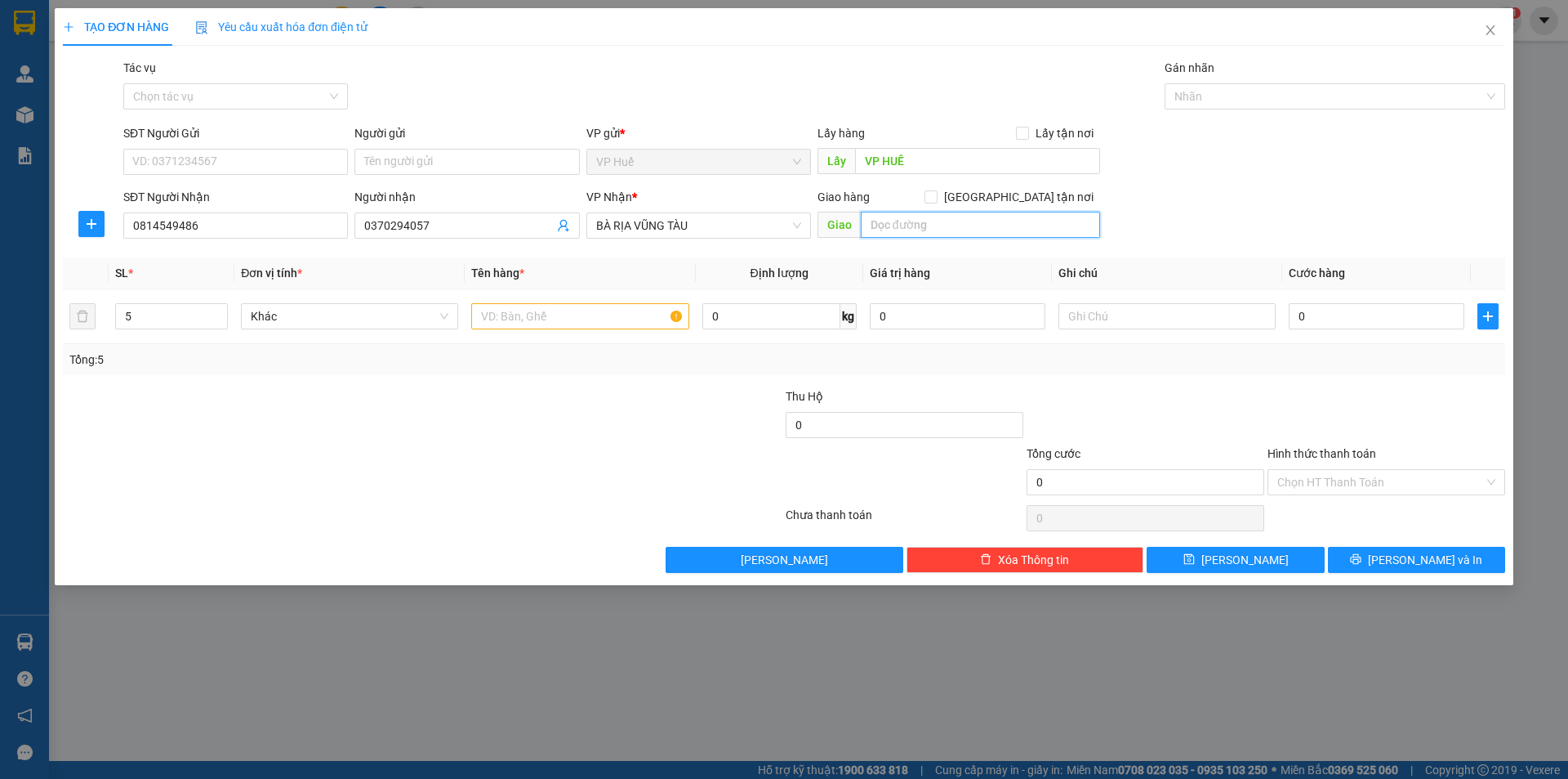
click at [971, 229] on input "text" at bounding box center [980, 224] width 239 height 26
click at [1486, 28] on icon "close" at bounding box center [1490, 30] width 13 height 13
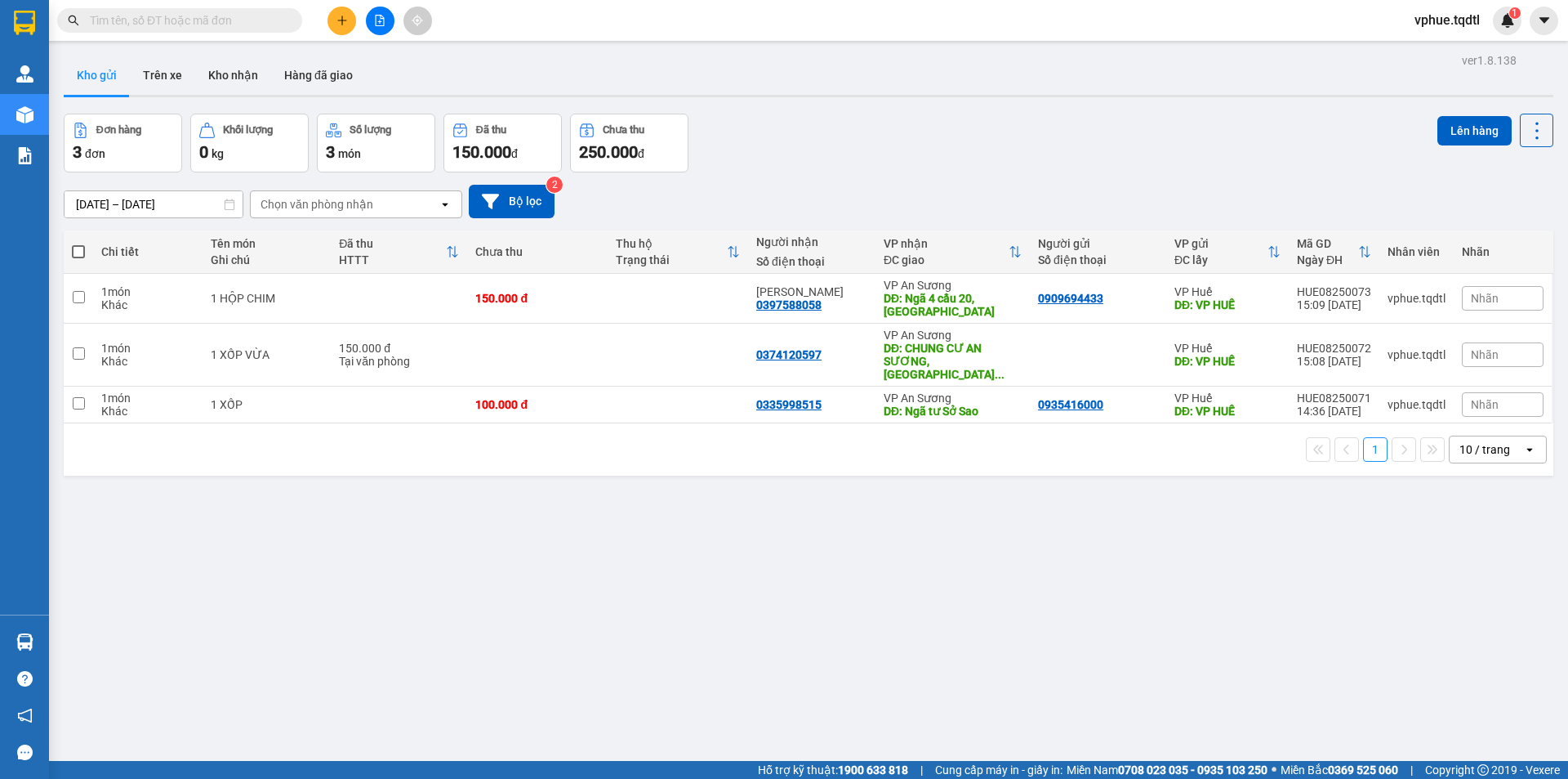
click at [347, 24] on icon "plus" at bounding box center [342, 20] width 12 height 12
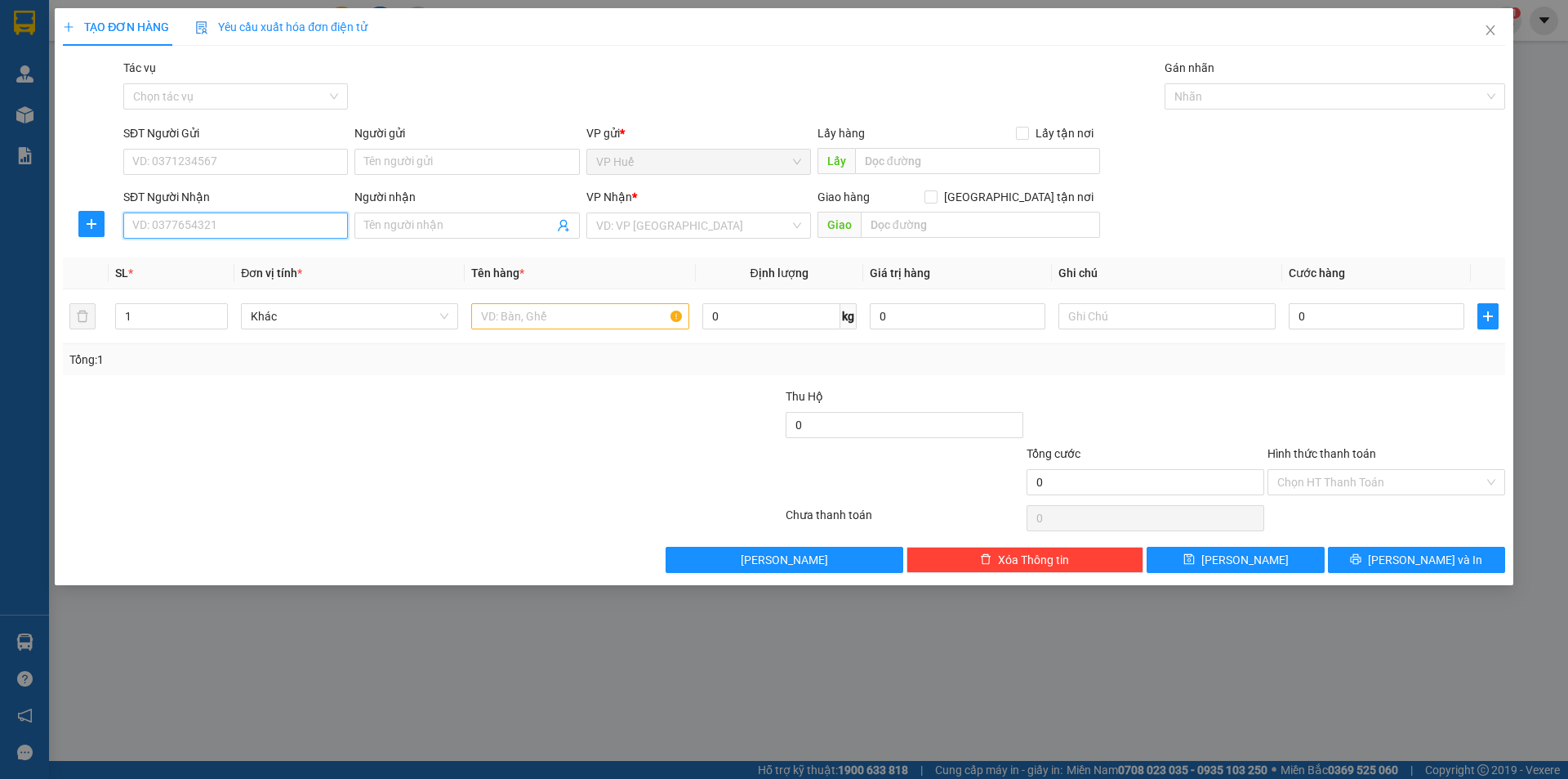
click at [206, 237] on input "SĐT Người Nhận" at bounding box center [236, 225] width 225 height 26
click at [216, 224] on input "SĐT Người Nhận" at bounding box center [236, 225] width 225 height 26
click at [409, 238] on div "Người nhận Tên người nhận" at bounding box center [467, 216] width 225 height 57
click at [423, 218] on input "Người nhận" at bounding box center [459, 225] width 188 height 18
type input "aNH vŨ"
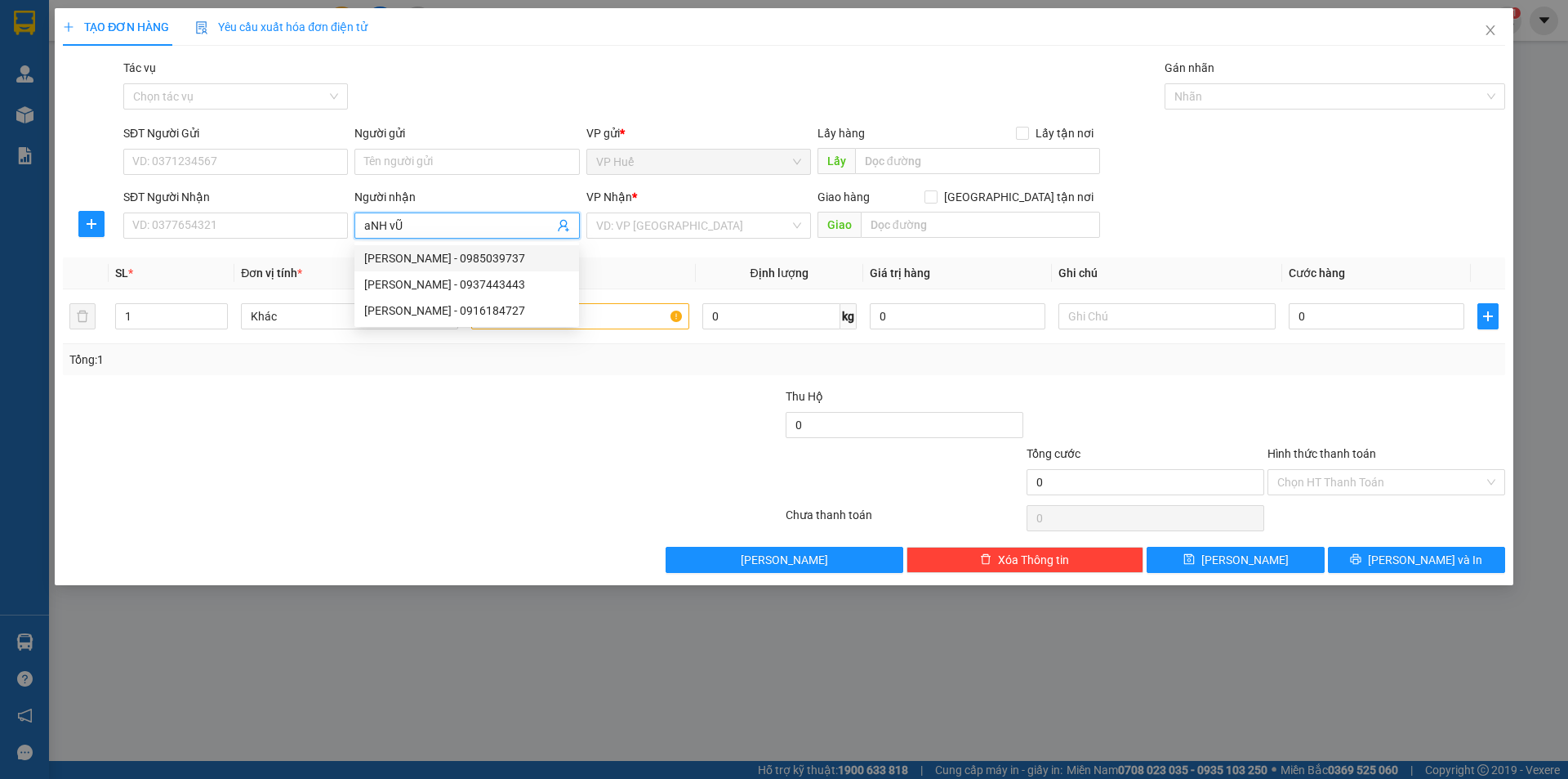
click at [528, 261] on div "[PERSON_NAME] - 0985039737" at bounding box center [467, 258] width 205 height 18
type input "0985039737"
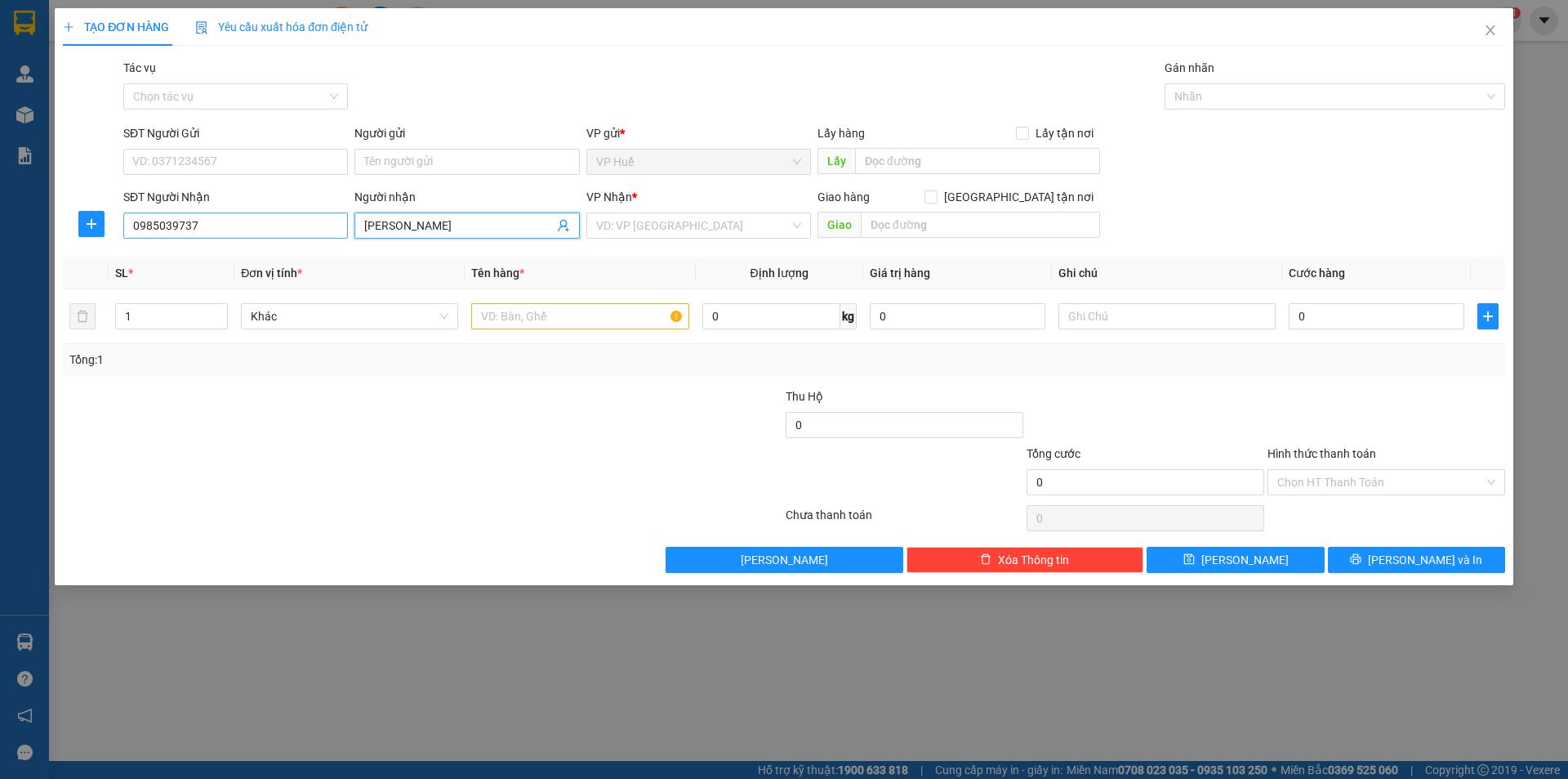
type input "[PERSON_NAME]"
click at [207, 228] on input "0985039737" at bounding box center [236, 225] width 225 height 26
click at [212, 229] on input "0985039737" at bounding box center [236, 225] width 225 height 26
click at [204, 230] on input "0985039737" at bounding box center [236, 225] width 225 height 26
drag, startPoint x: 151, startPoint y: 225, endPoint x: 116, endPoint y: 225, distance: 35.0
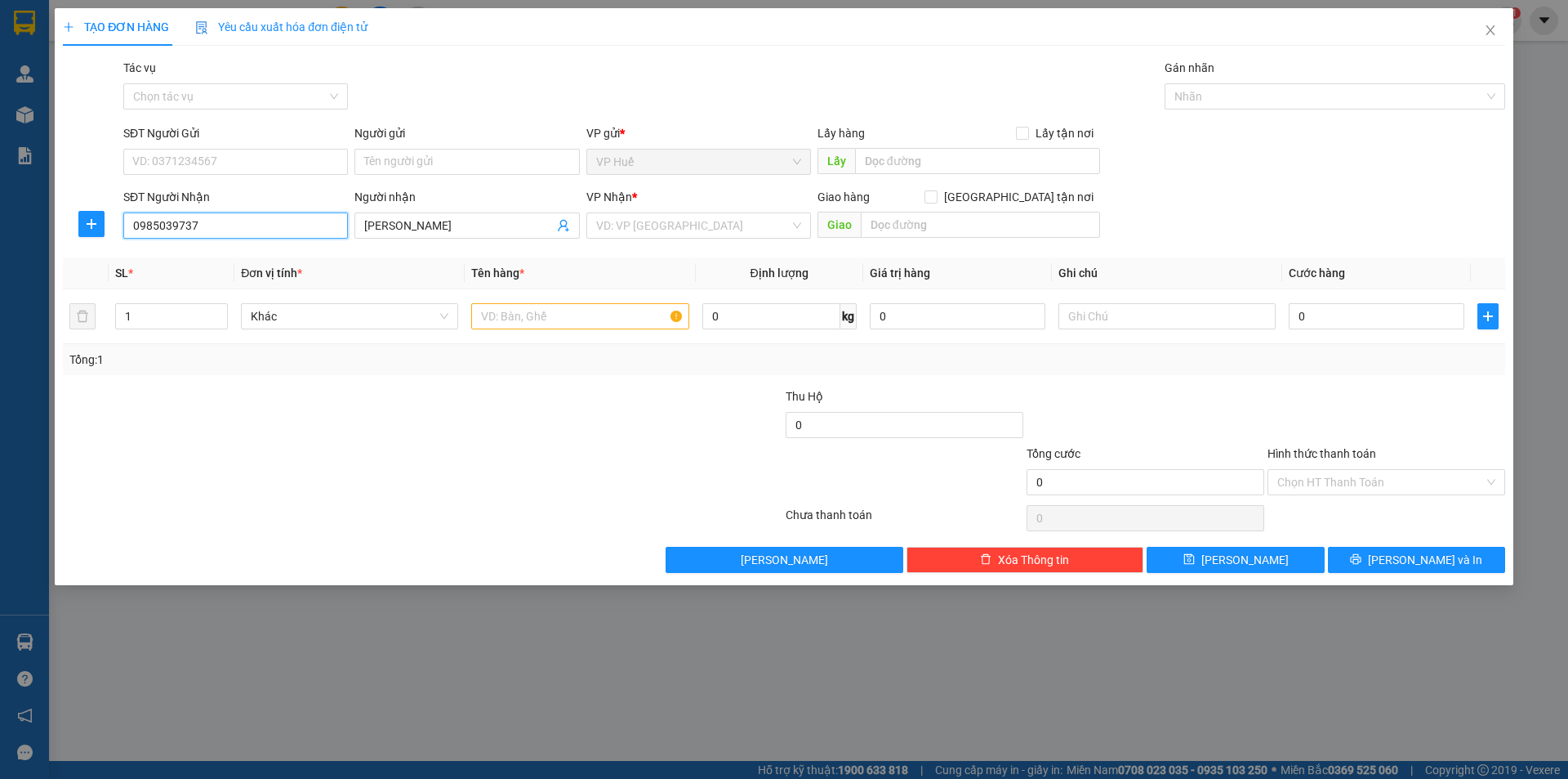
click at [116, 225] on div "SĐT Người Nhận 0985039737 0985039737 Người nhận ANH VŨ VP Nhận * VD: VP [GEOGRA…" at bounding box center [784, 216] width 1445 height 57
click at [186, 225] on input "SĐT Người Nhận" at bounding box center [236, 225] width 225 height 26
paste input "0985039737"
type input "0985039737"
click at [228, 257] on div "0985039737 - [PERSON_NAME]" at bounding box center [236, 258] width 205 height 18
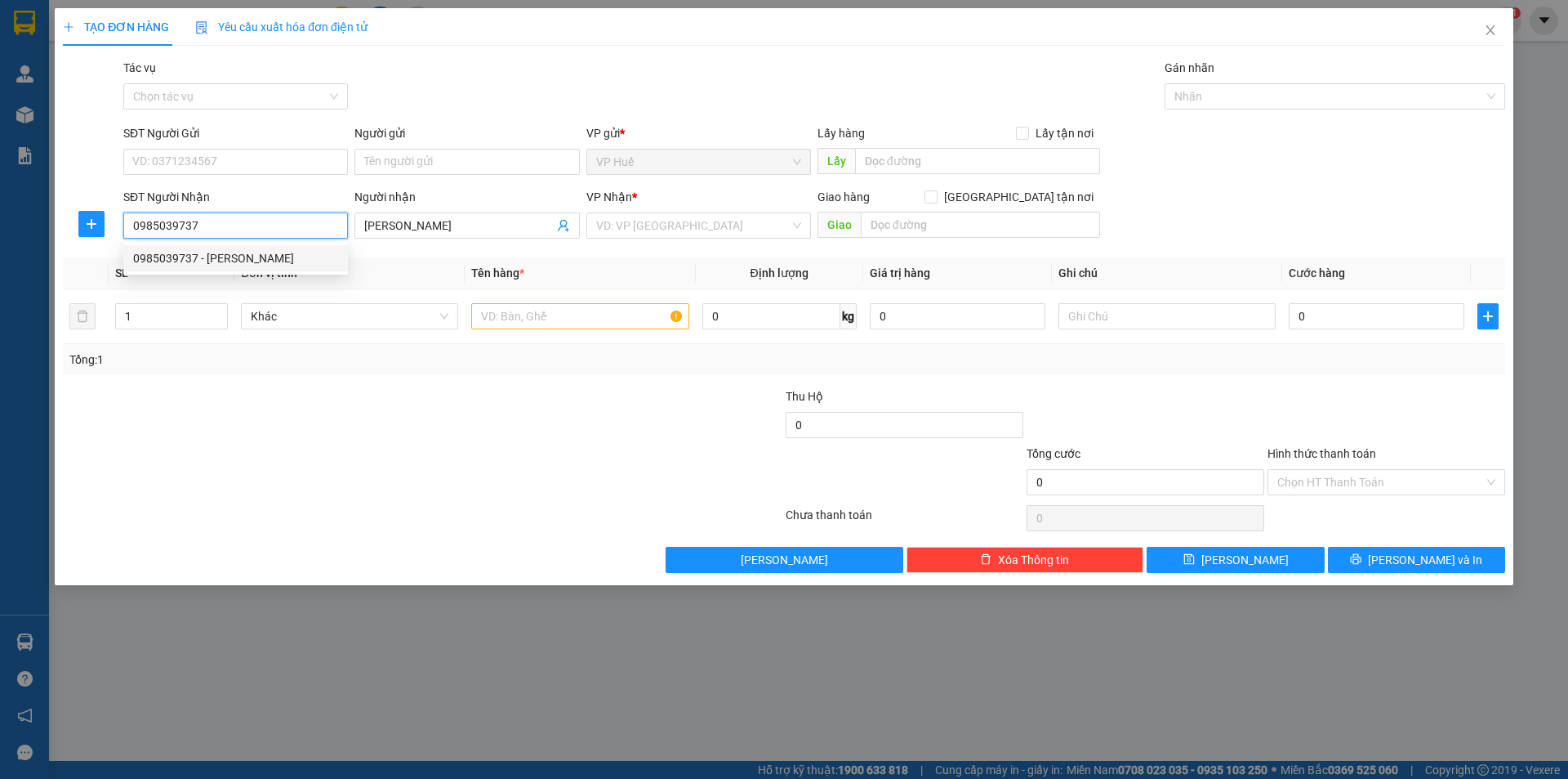
type input "26A [GEOGRAPHIC_DATA], [GEOGRAPHIC_DATA], [GEOGRAPHIC_DATA], [GEOGRAPHIC_DATA]"
type input "300.000"
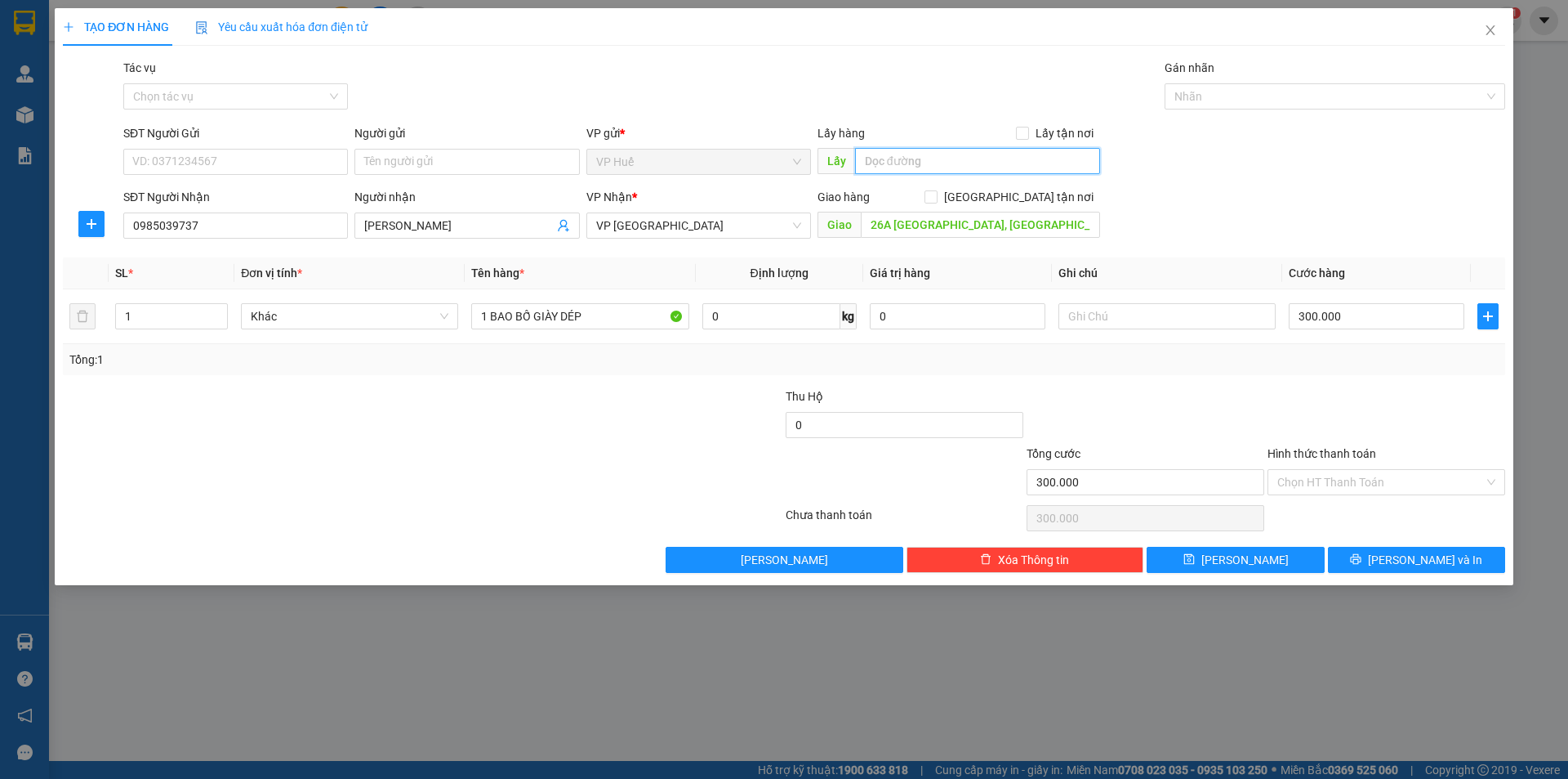
click at [892, 149] on input "text" at bounding box center [978, 160] width 245 height 26
type input "v"
type input "VP HUẾ"
click at [1328, 468] on div "Hình thức thanh toán" at bounding box center [1386, 457] width 237 height 25
click at [1328, 487] on input "Hình thức thanh toán" at bounding box center [1380, 482] width 206 height 25
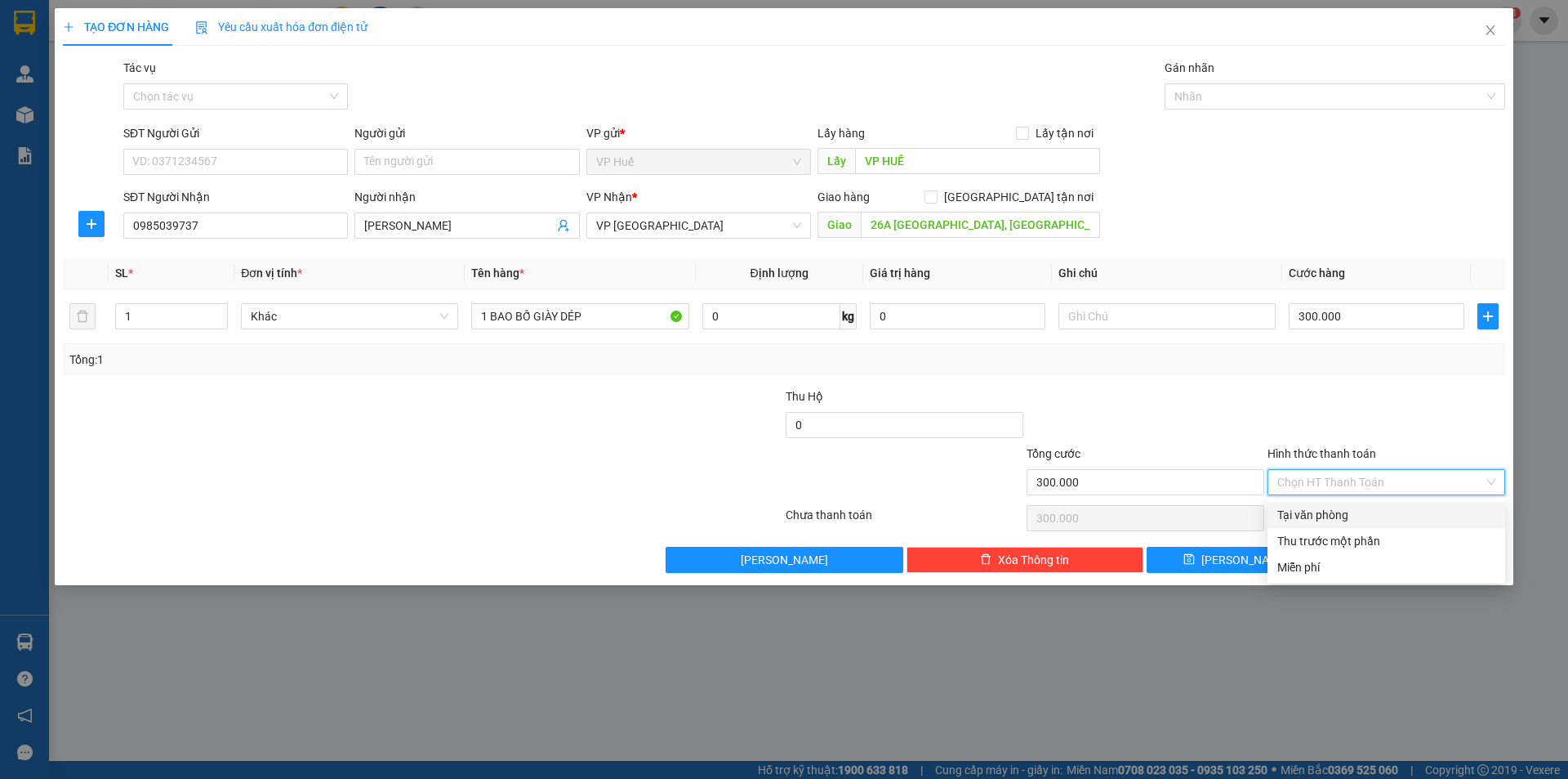
click at [1329, 508] on div "Tại văn phòng" at bounding box center [1386, 515] width 218 height 18
type input "0"
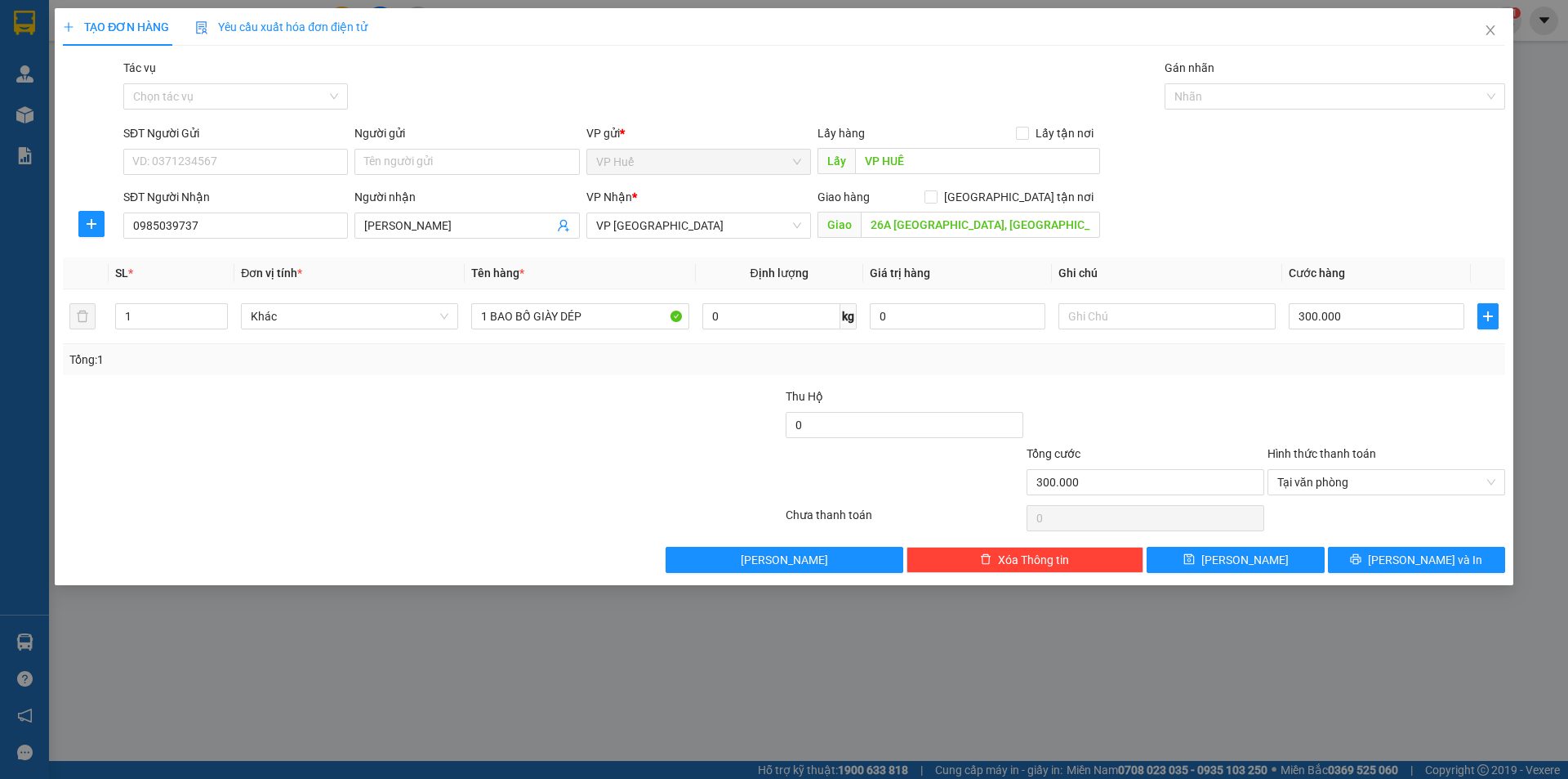
click at [1251, 82] on div "Gán nhãn" at bounding box center [1334, 71] width 340 height 25
click at [1262, 101] on div at bounding box center [1327, 96] width 316 height 20
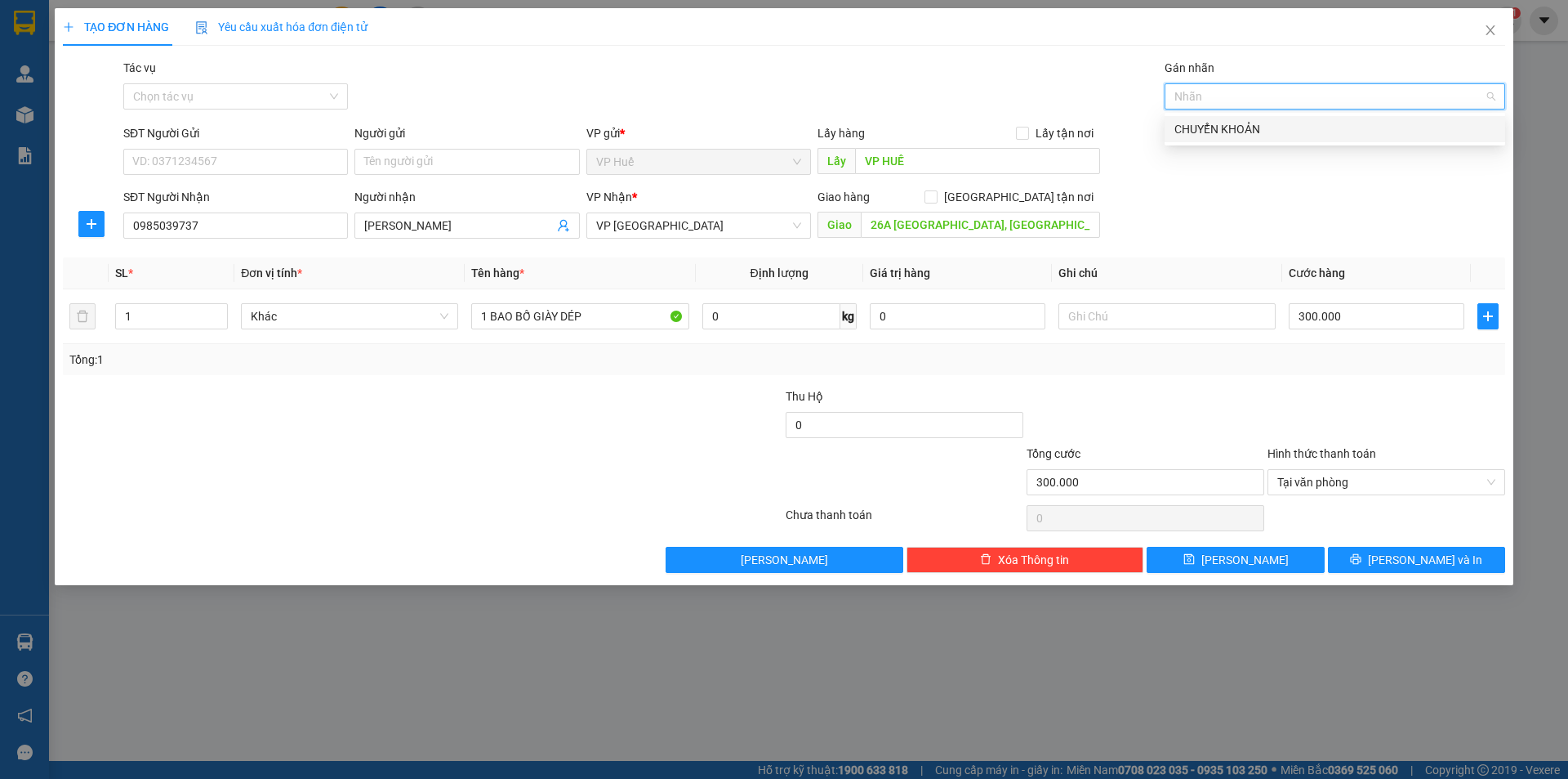
click at [1253, 121] on div "CHUYỂN KHOẢN" at bounding box center [1334, 129] width 321 height 18
click at [1250, 197] on div "SĐT Người Nhận 0985039737 Người nhận ANH VŨ VP Nhận * VP Đà Lạt Giao hàng [GEOG…" at bounding box center [814, 216] width 1388 height 57
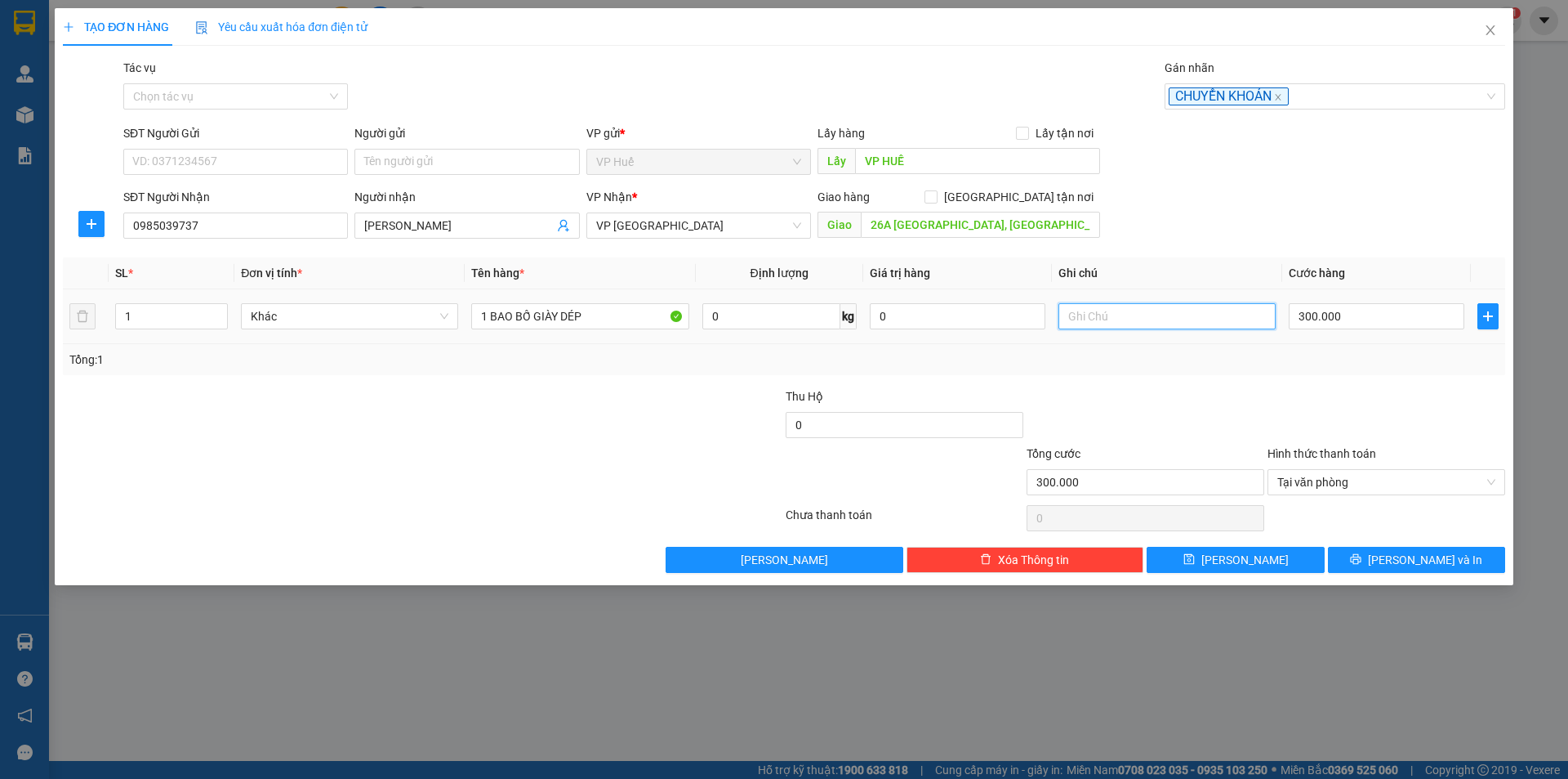
click at [1200, 313] on input "text" at bounding box center [1167, 316] width 217 height 26
click at [541, 387] on div at bounding box center [302, 415] width 482 height 57
click at [1216, 308] on input "text" at bounding box center [1167, 316] width 217 height 26
type input "ACB 15:18 [DATE]"
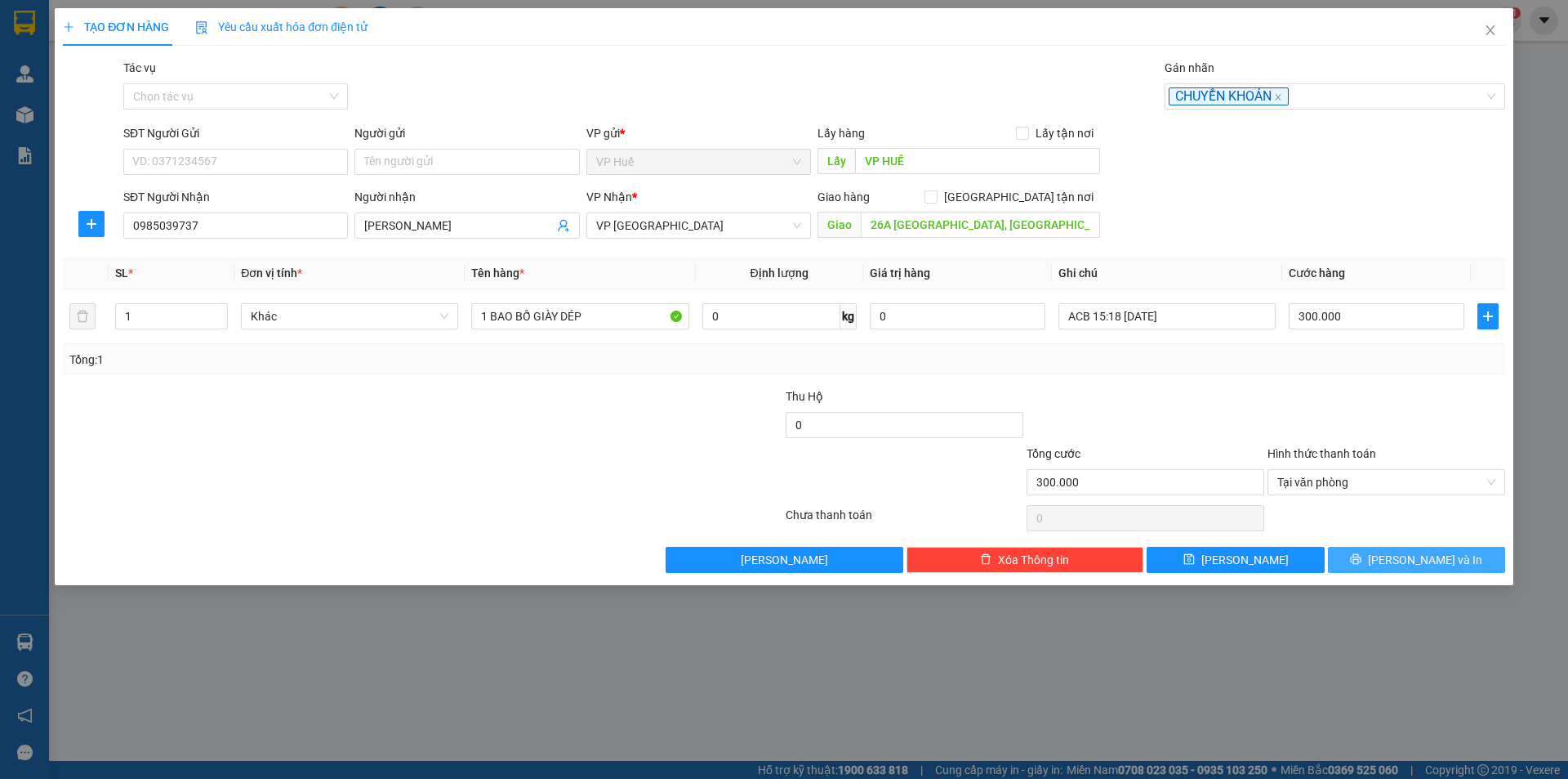
click at [1441, 556] on span "[PERSON_NAME] và In" at bounding box center [1425, 559] width 115 height 18
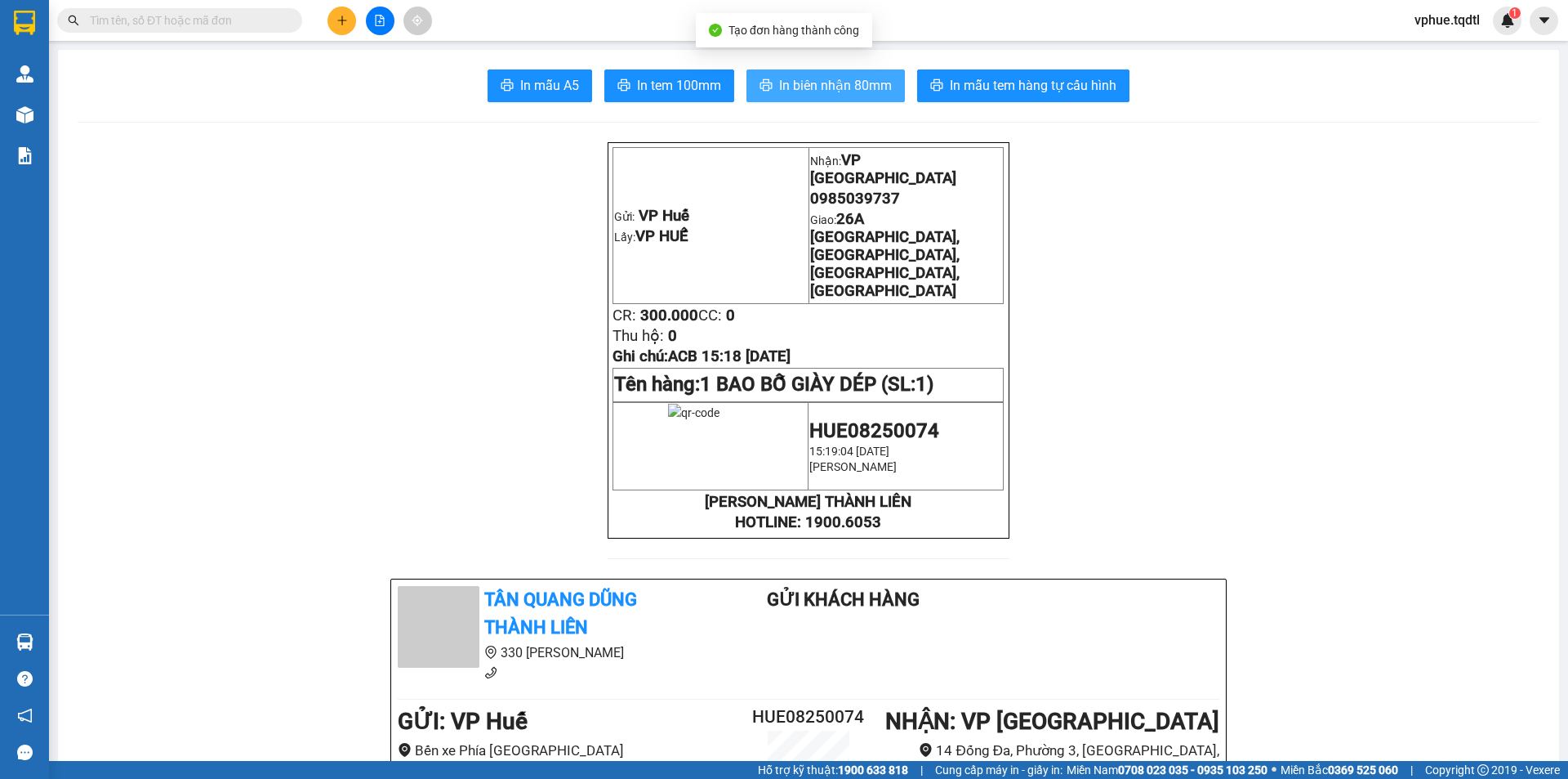
click at [828, 86] on span "In biên nhận 80mm" at bounding box center [835, 85] width 113 height 20
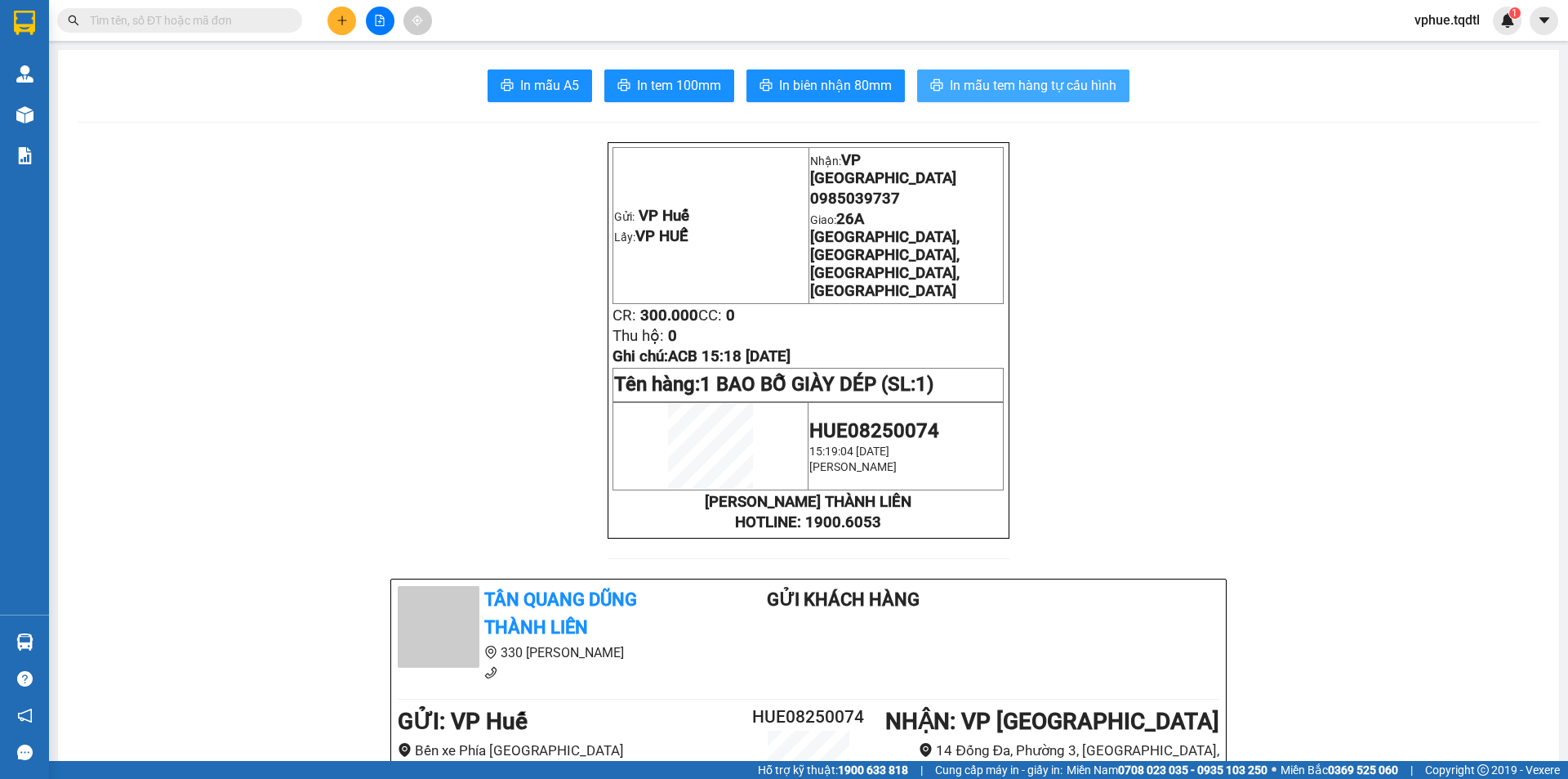
click at [996, 88] on span "In mẫu tem hàng tự cấu hình" at bounding box center [1032, 85] width 166 height 20
click at [347, 14] on button at bounding box center [341, 20] width 28 height 28
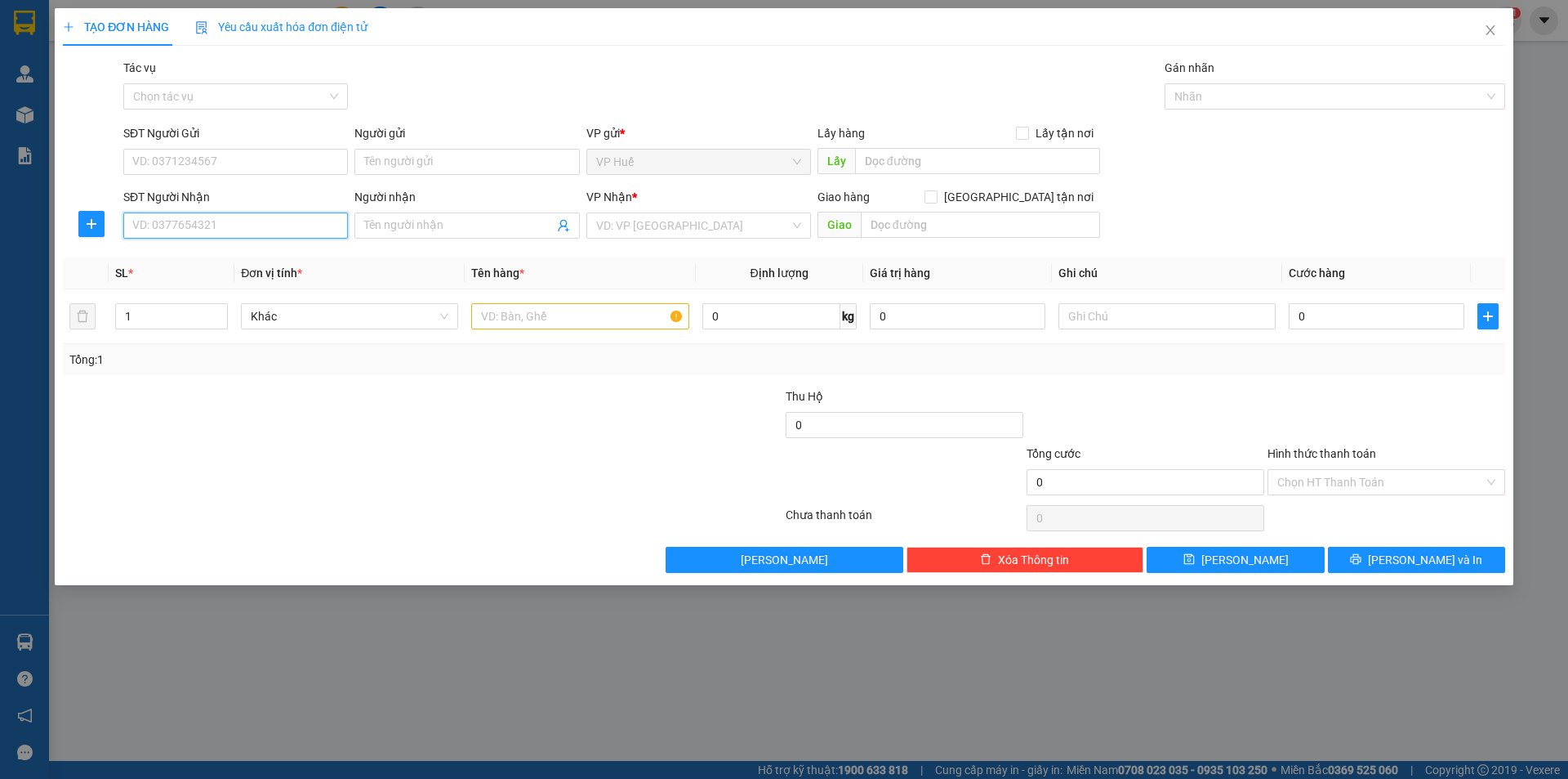
click at [296, 236] on input "SĐT Người Nhận" at bounding box center [236, 225] width 225 height 26
click at [565, 12] on div "TẠO ĐƠN HÀNG Yêu cầu xuất hóa đơn điện tử" at bounding box center [784, 27] width 1442 height 37
click at [269, 241] on div "SĐT Người Nhận VD: 0377654321" at bounding box center [236, 216] width 225 height 57
click at [265, 227] on input "SĐT Người Nhận" at bounding box center [236, 225] width 225 height 26
paste input "0370294057"
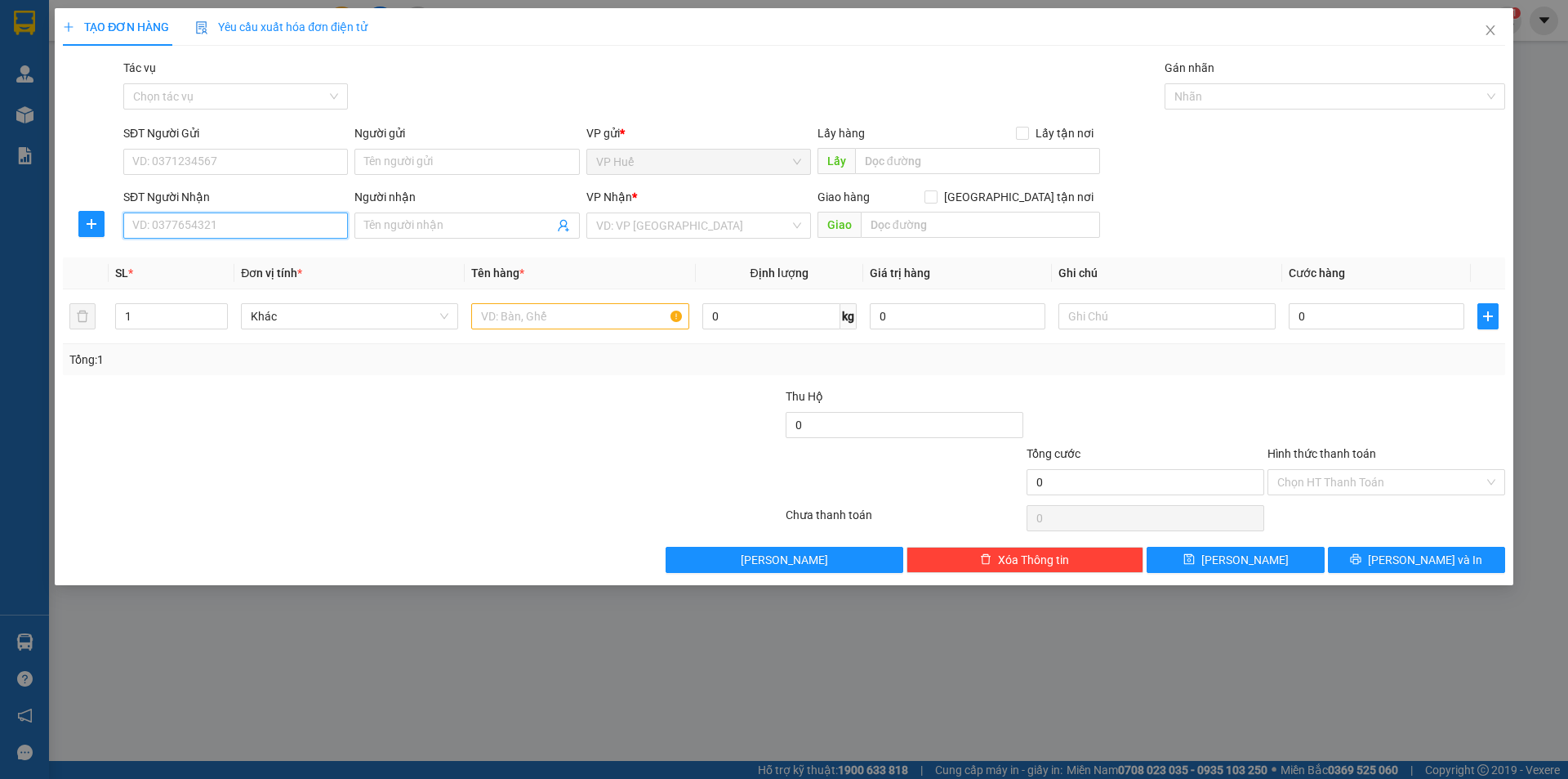
type input "0370294057"
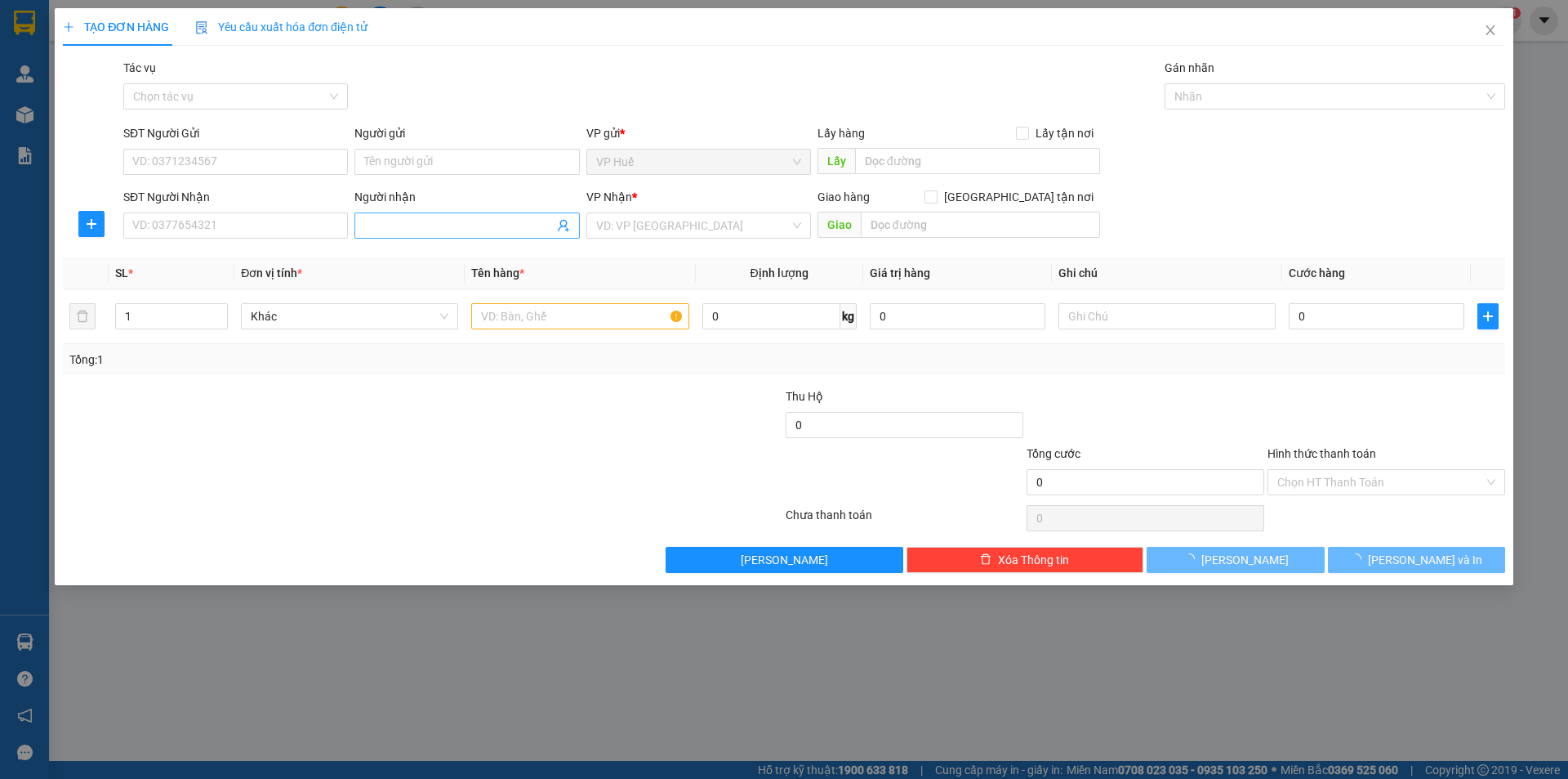
click at [432, 222] on input "Người nhận" at bounding box center [459, 225] width 188 height 18
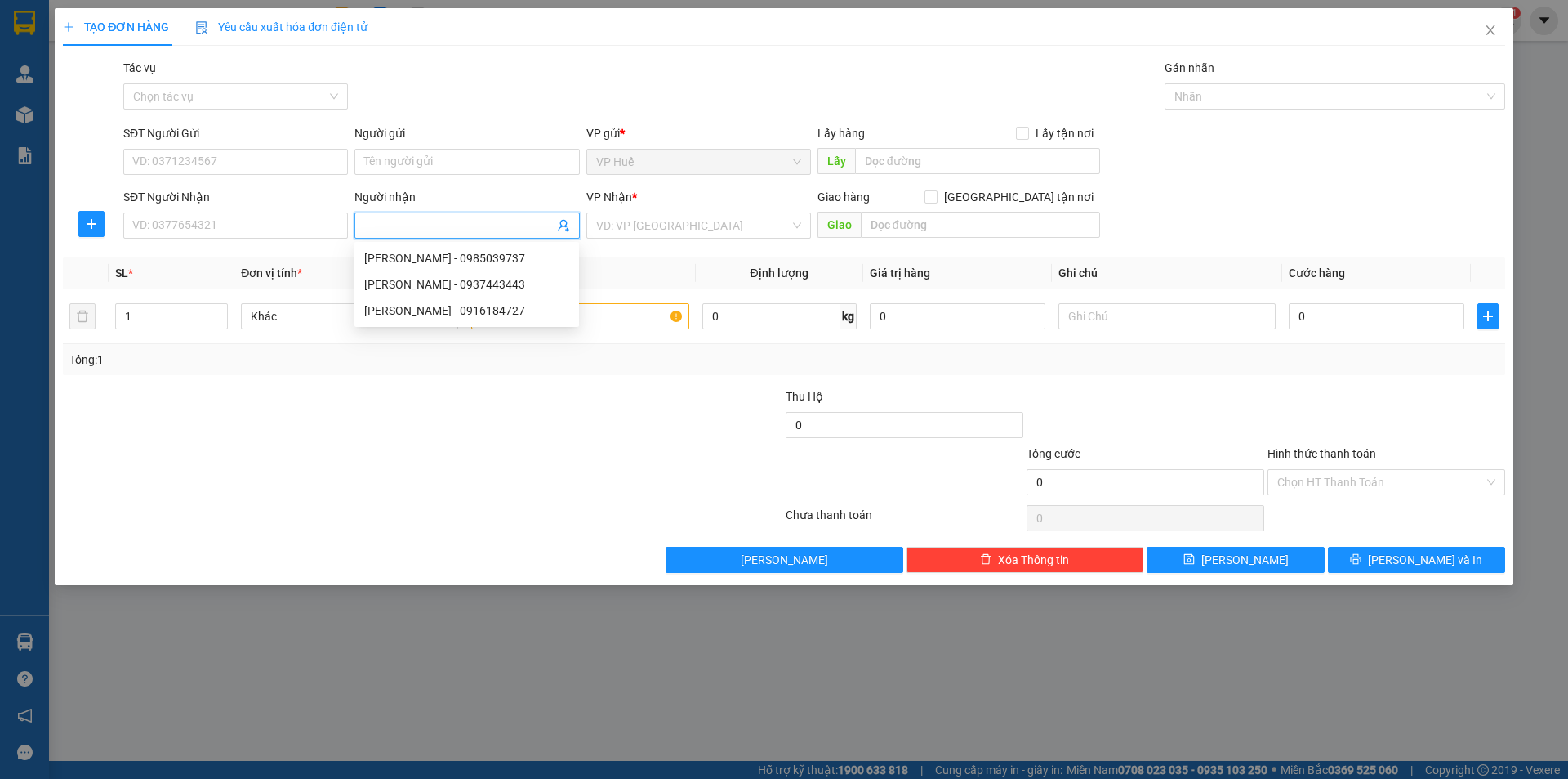
paste input "0370294057"
type input "0370294057"
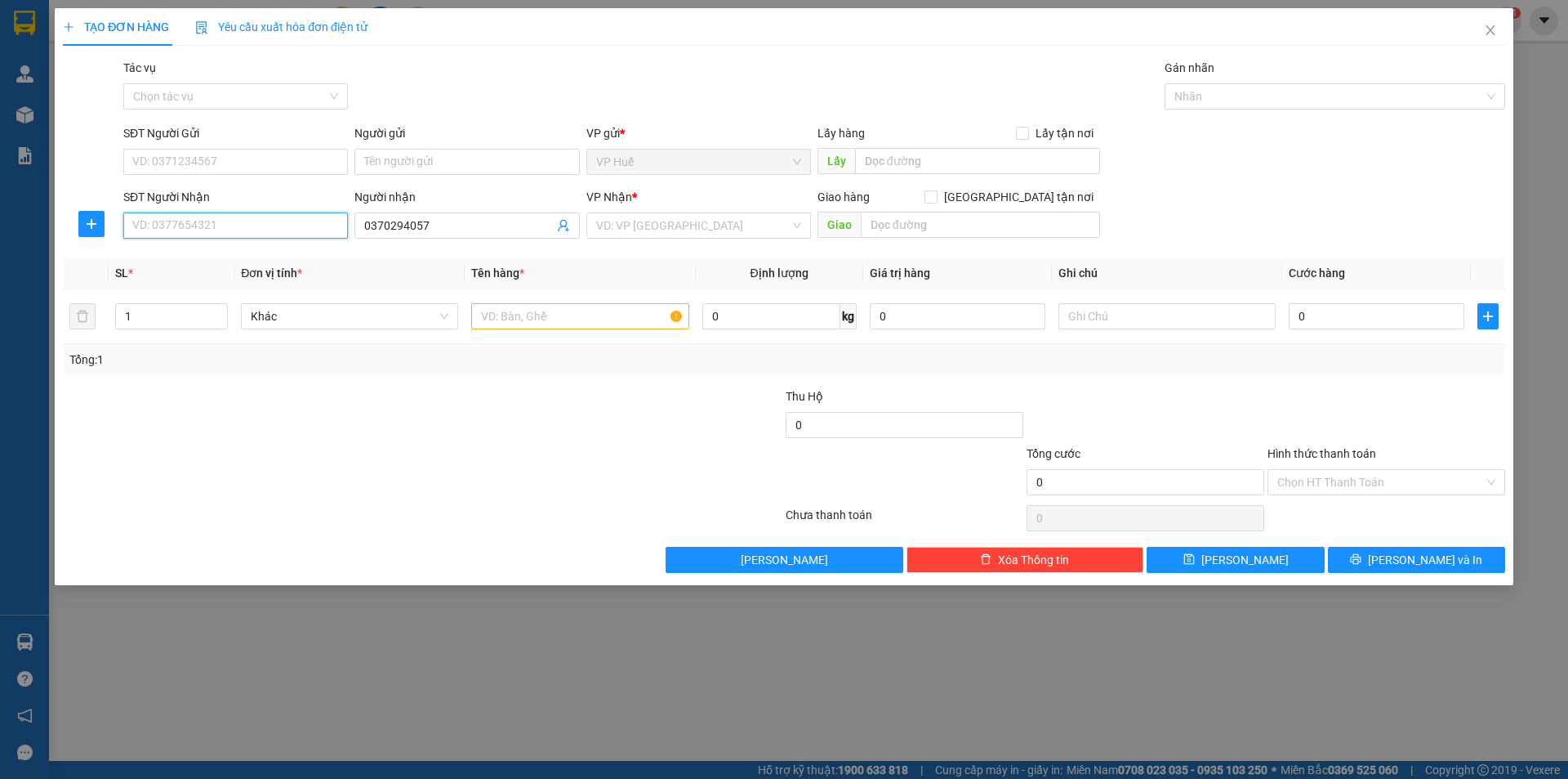
click at [283, 232] on input "SĐT Người Nhận" at bounding box center [236, 225] width 225 height 26
paste input "0814549486"
type input "0814549486"
click at [978, 225] on input "text" at bounding box center [980, 224] width 239 height 26
type input "v"
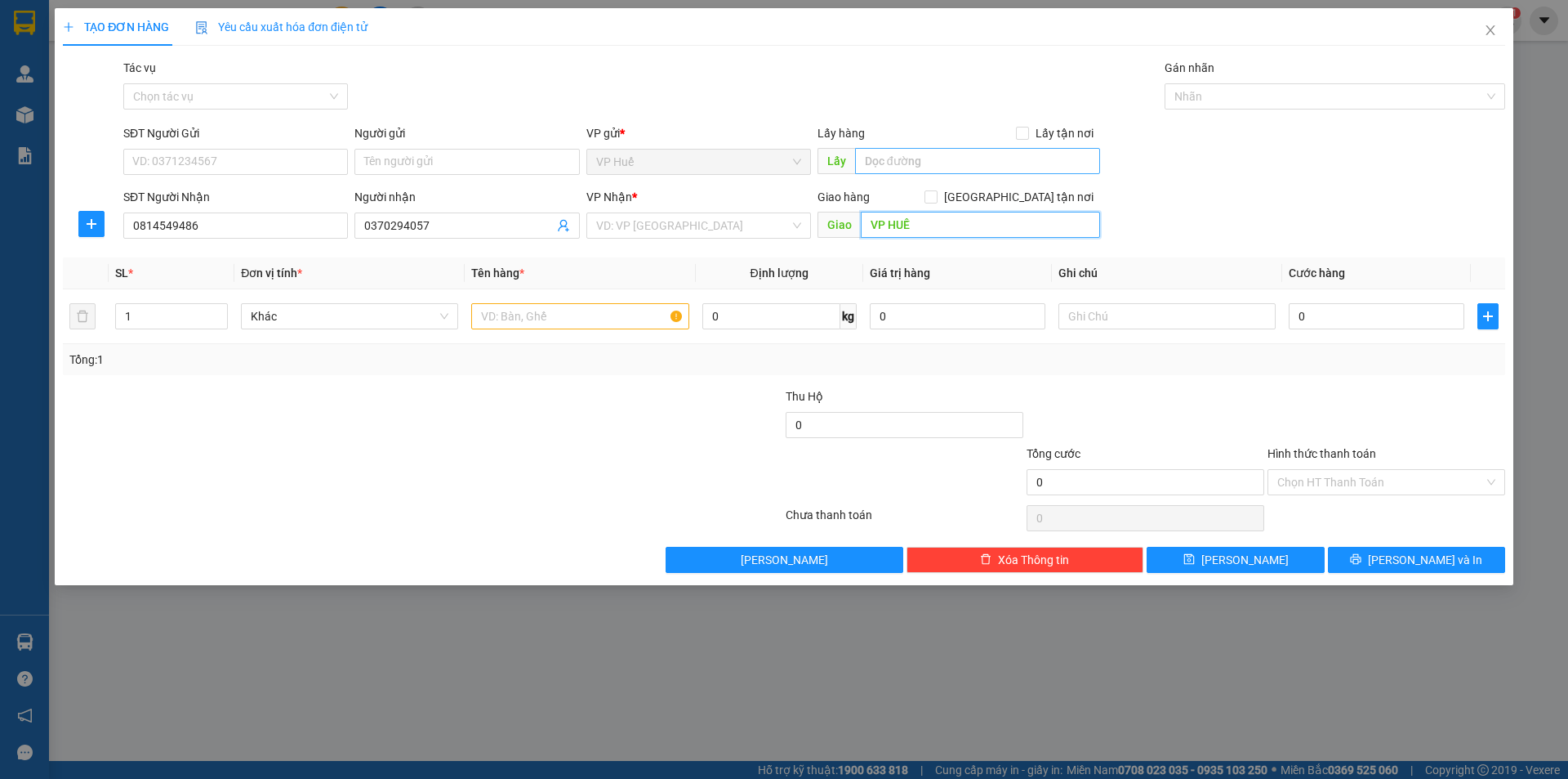
type input "VP HUẾ"
click at [891, 164] on input "text" at bounding box center [978, 160] width 245 height 26
click at [932, 215] on input "VP HUẾ" at bounding box center [980, 224] width 239 height 26
click at [932, 216] on input "VP HUẾ" at bounding box center [980, 224] width 239 height 26
drag, startPoint x: 940, startPoint y: 234, endPoint x: 844, endPoint y: 233, distance: 96.0
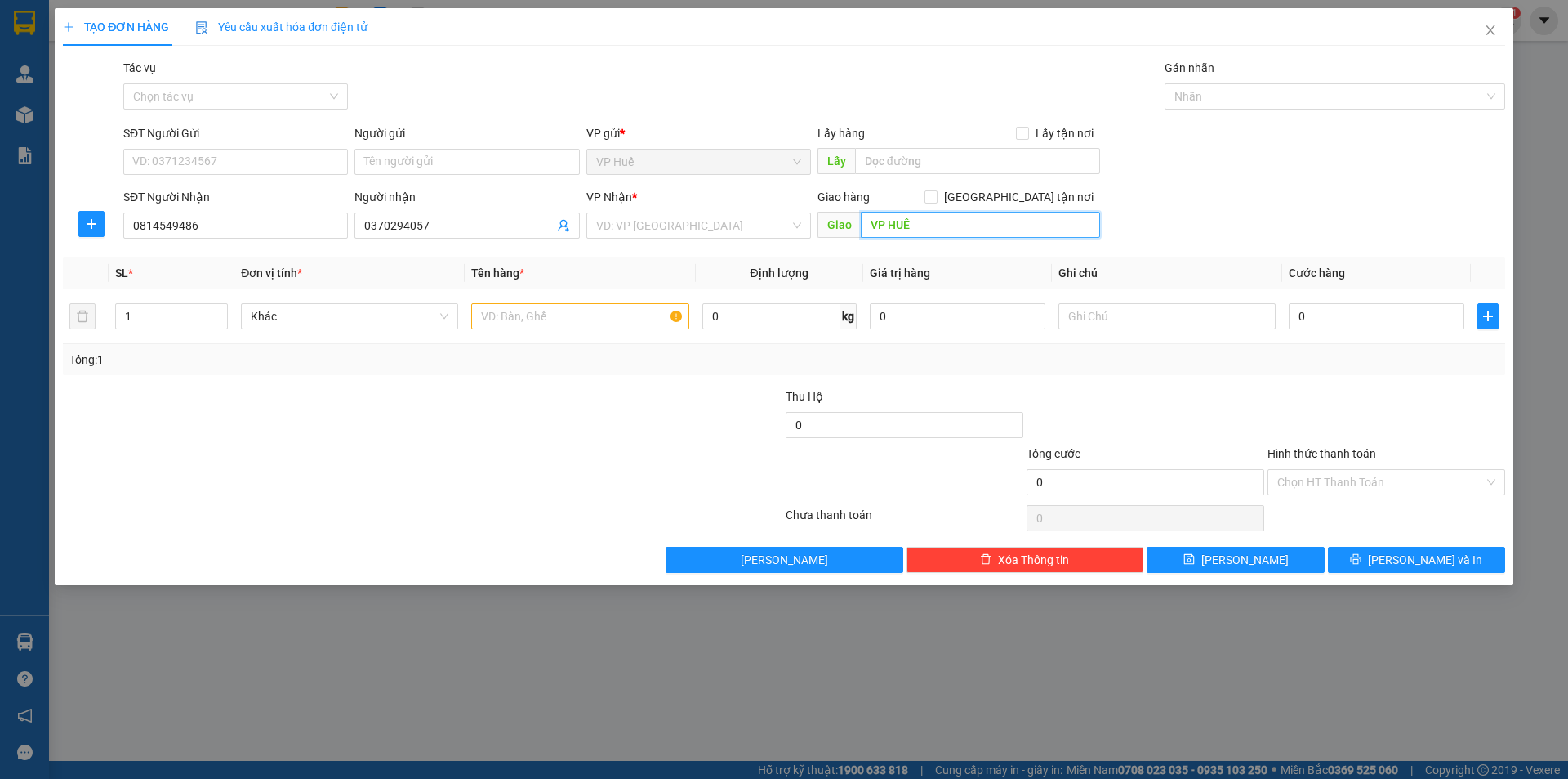
click at [844, 233] on span "Giao VP HUẾ" at bounding box center [959, 224] width 283 height 26
drag, startPoint x: 912, startPoint y: 136, endPoint x: 919, endPoint y: 165, distance: 29.8
click at [914, 139] on div "Lấy hàng Lấy tận nơi" at bounding box center [959, 133] width 283 height 18
click at [919, 165] on input "text" at bounding box center [978, 160] width 245 height 26
paste input "VP HUẾ"
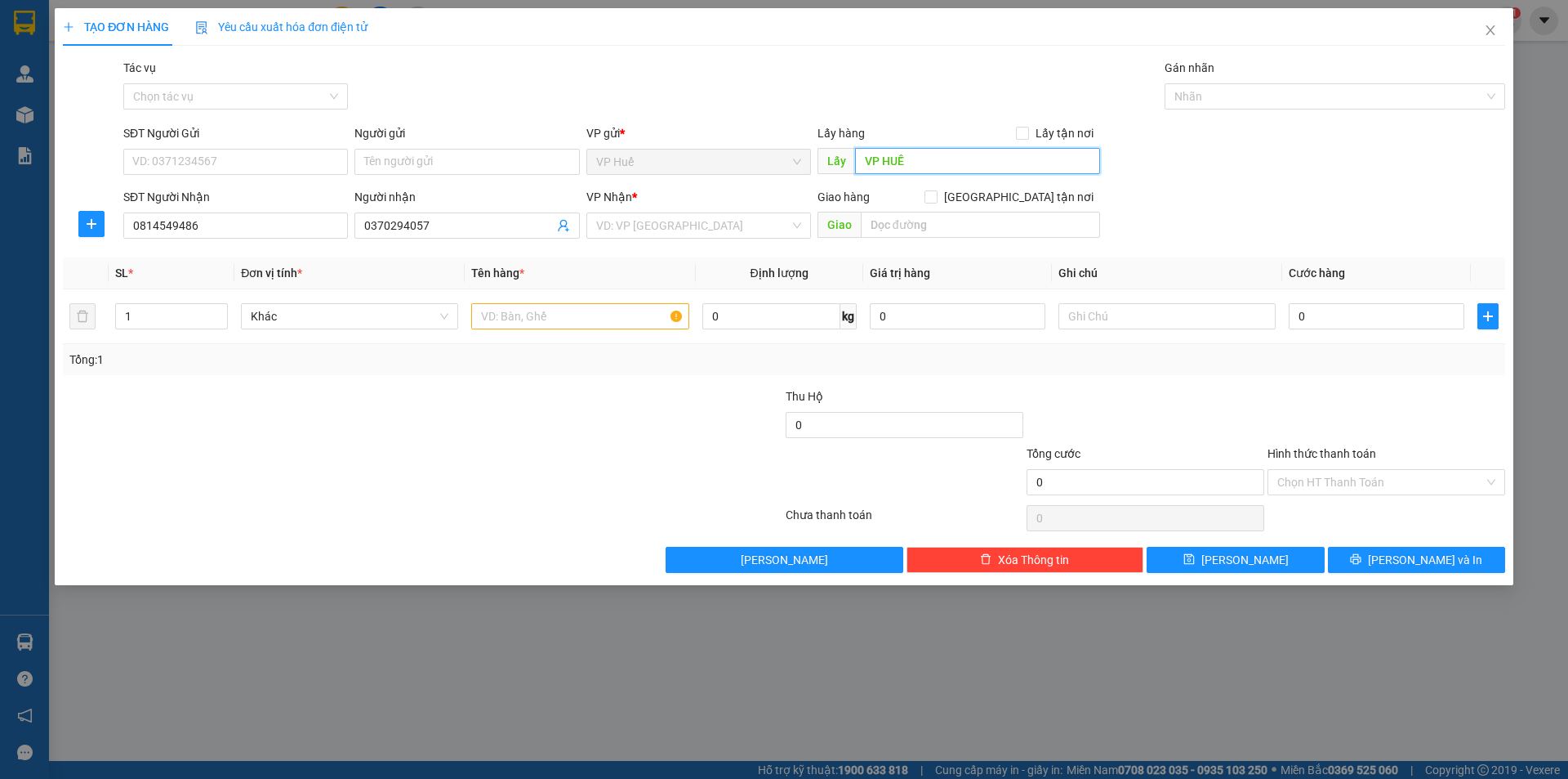
type input "VP HUẾ"
click at [1026, 216] on input "text" at bounding box center [980, 224] width 239 height 26
type input "3 [PERSON_NAME] ,VŨNG TÀU"
click at [681, 221] on input "search" at bounding box center [693, 226] width 194 height 25
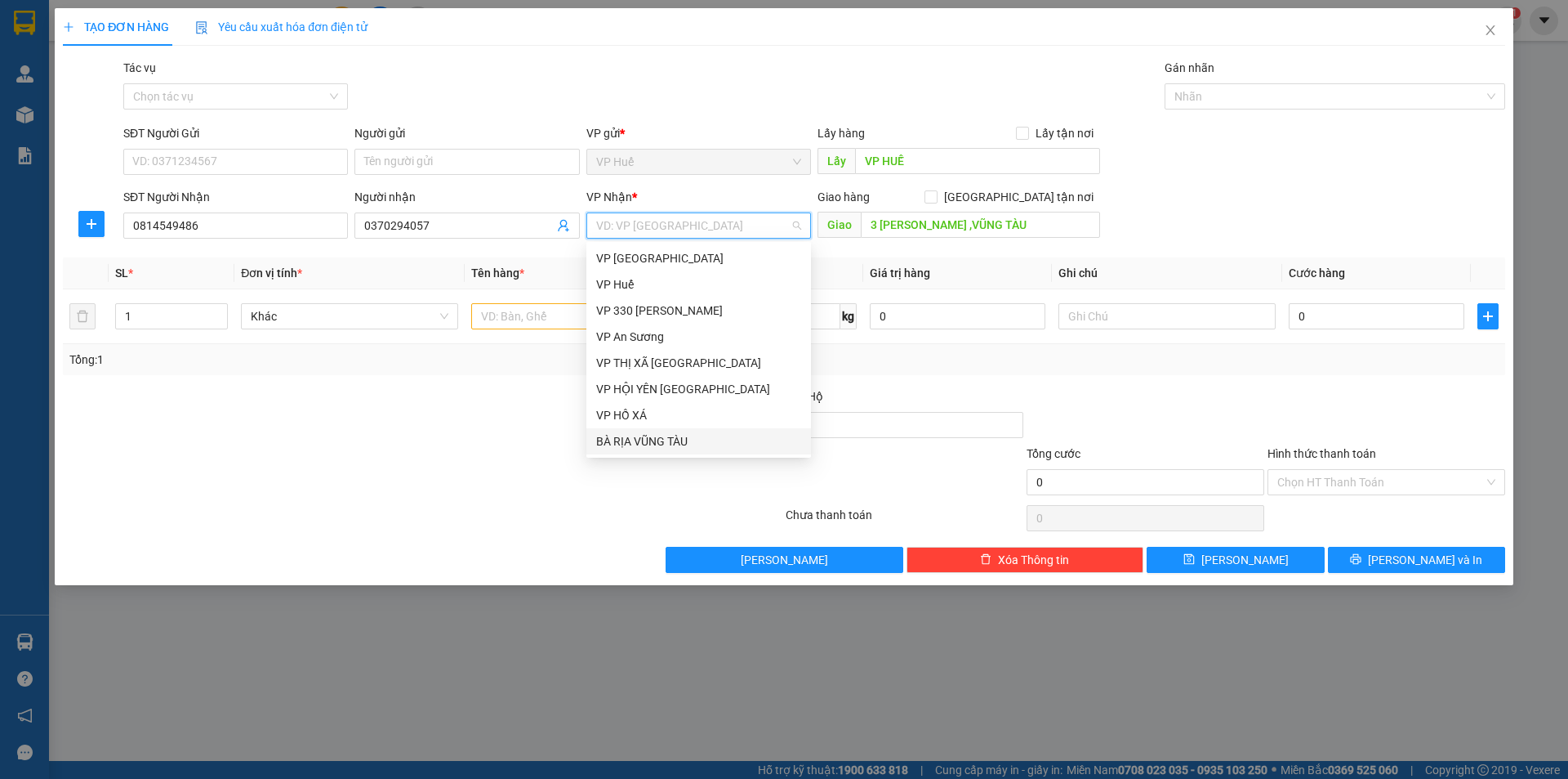
click at [683, 438] on div "BÀ RỊA VŨNG TÀU" at bounding box center [699, 441] width 205 height 18
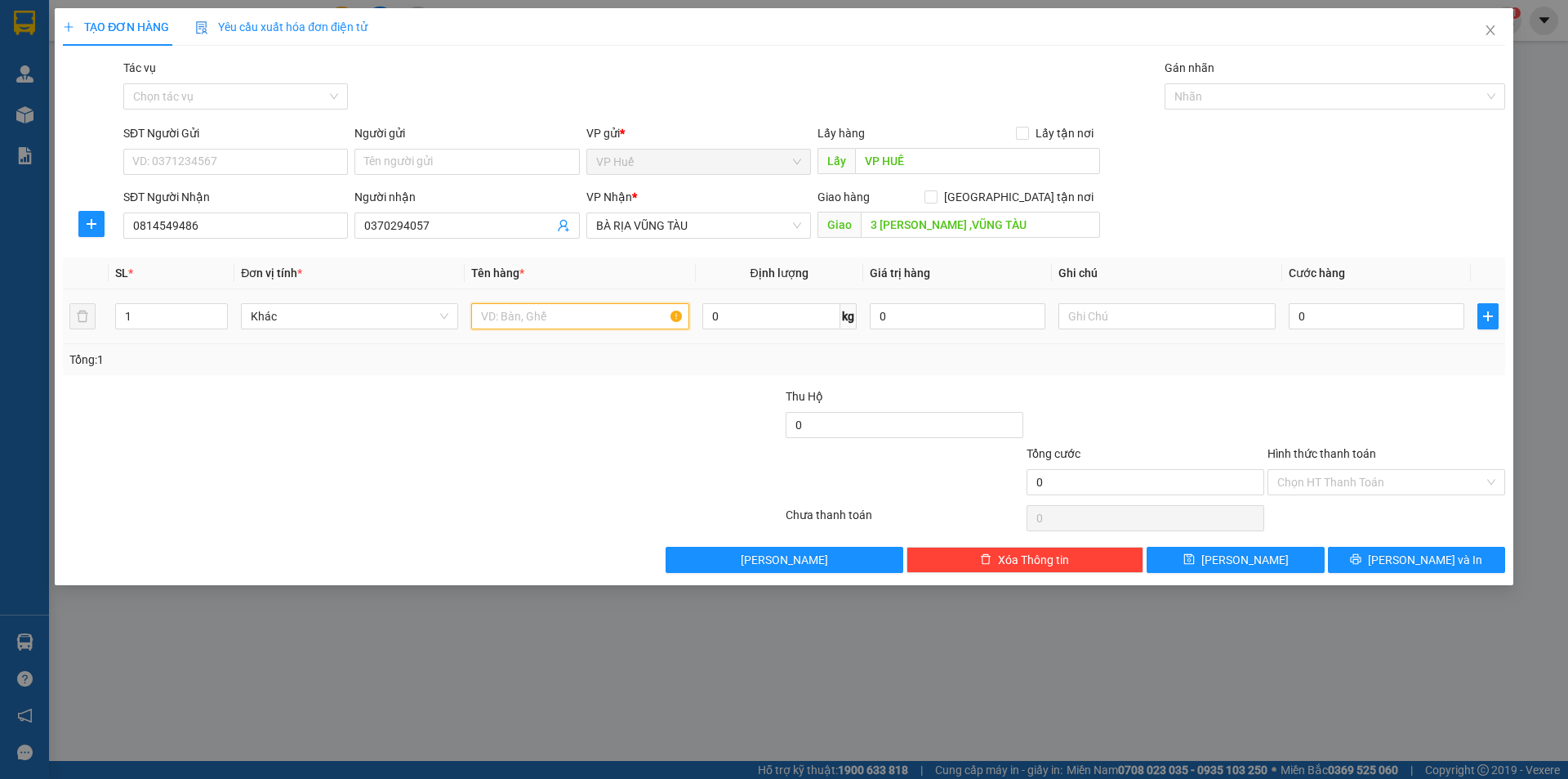
click at [585, 311] on input "text" at bounding box center [580, 316] width 217 height 26
type input "5T GIẤY"
click at [172, 327] on input "1" at bounding box center [171, 317] width 111 height 25
click at [74, 309] on tr "1 Khác 5T GIẤY 0 kg 0 0" at bounding box center [784, 317] width 1442 height 55
type input "5"
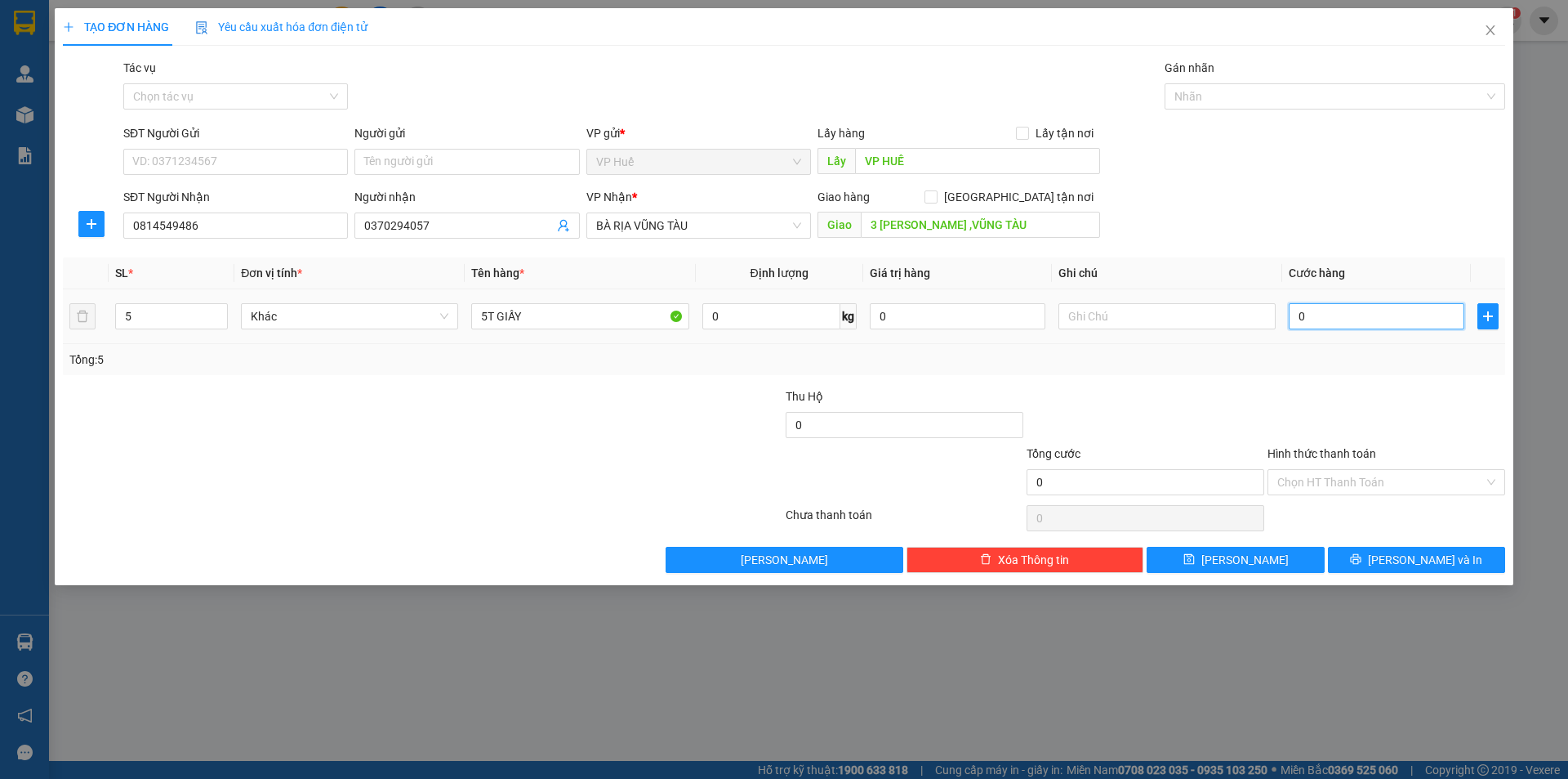
click at [1324, 307] on input "0" at bounding box center [1377, 316] width 176 height 26
type input "2"
type input "25"
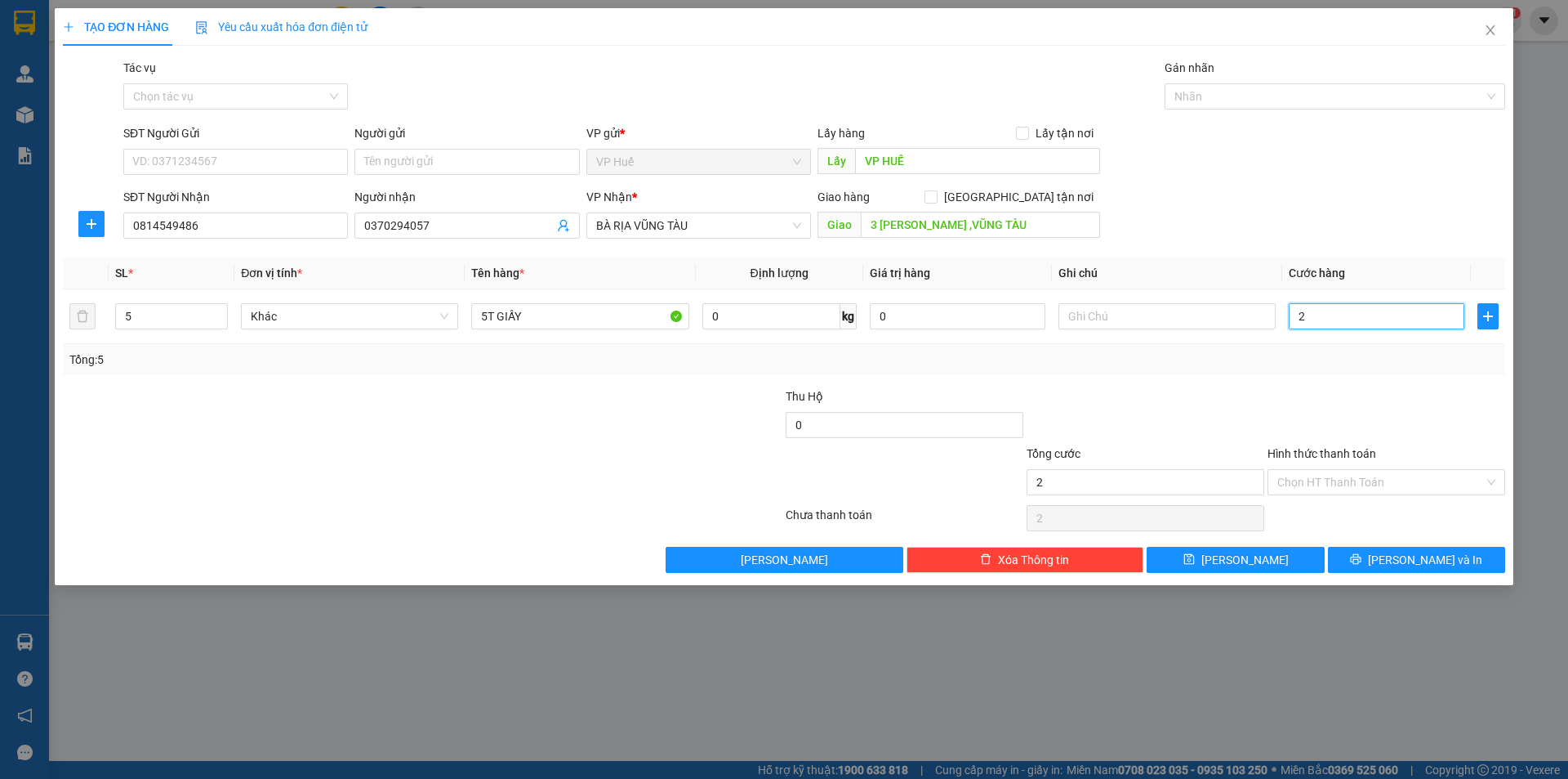
type input "25"
type input "250"
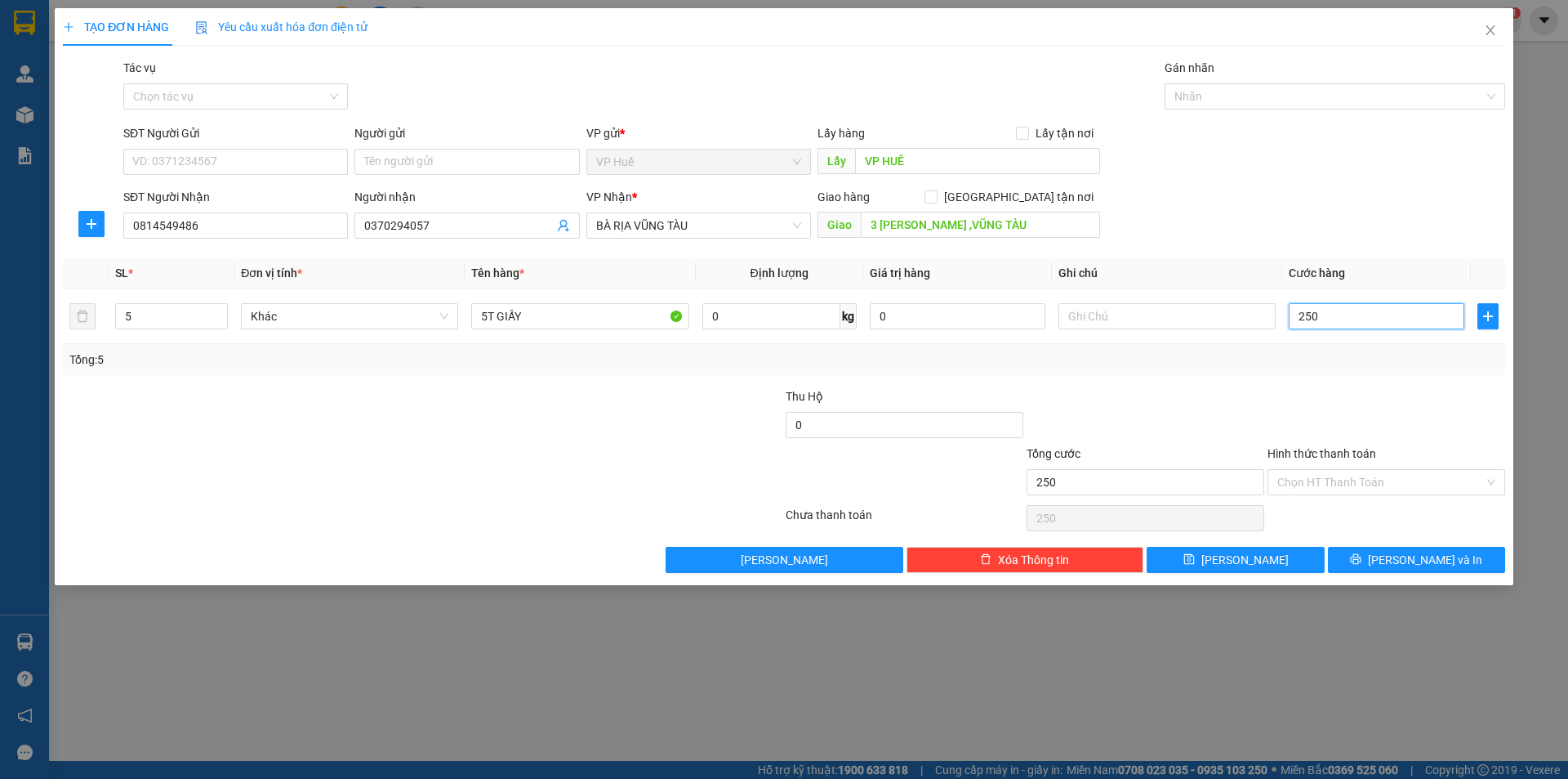
type input "2.500"
type input "25.000"
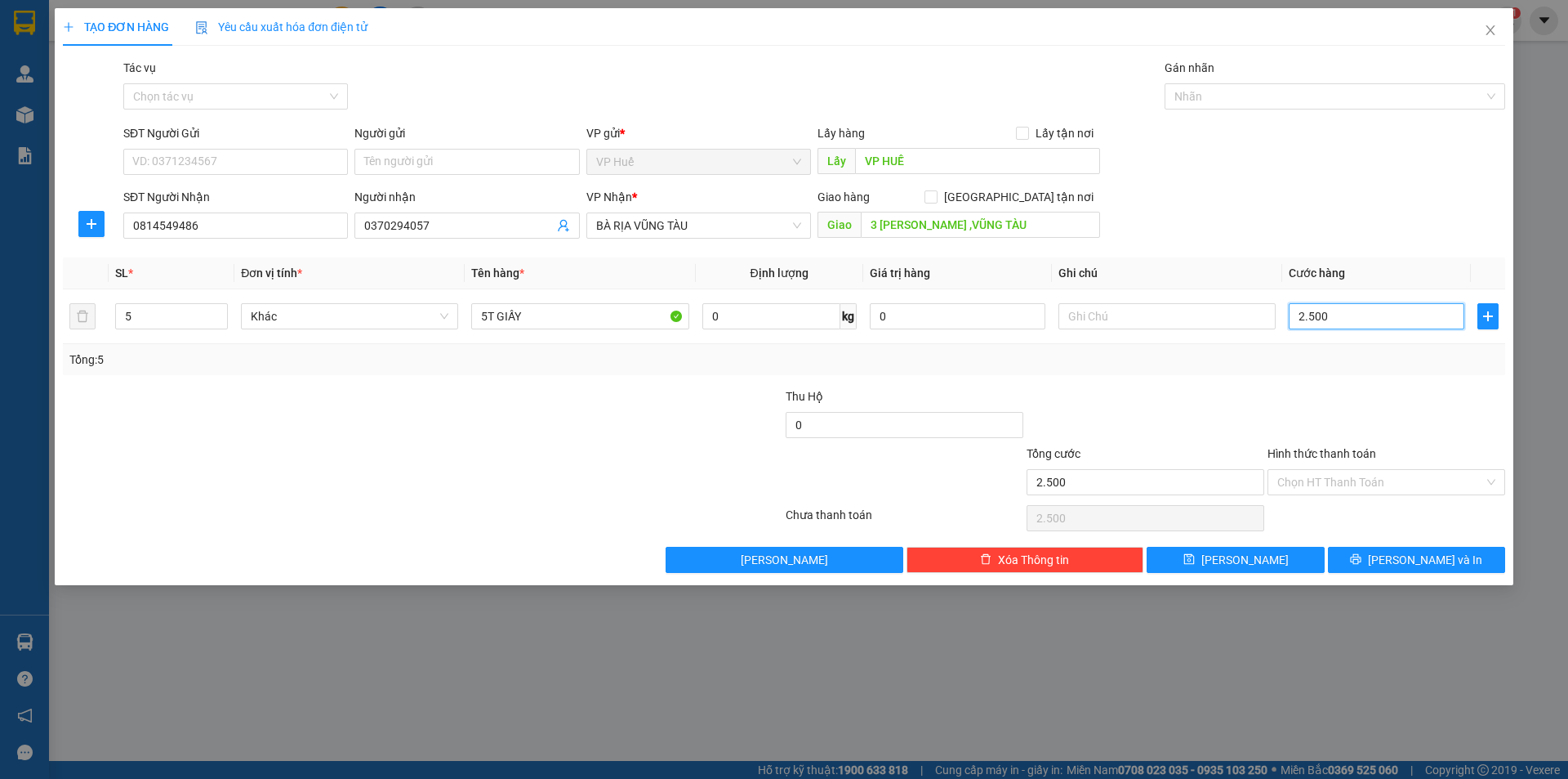
type input "25.000"
type input "250.000"
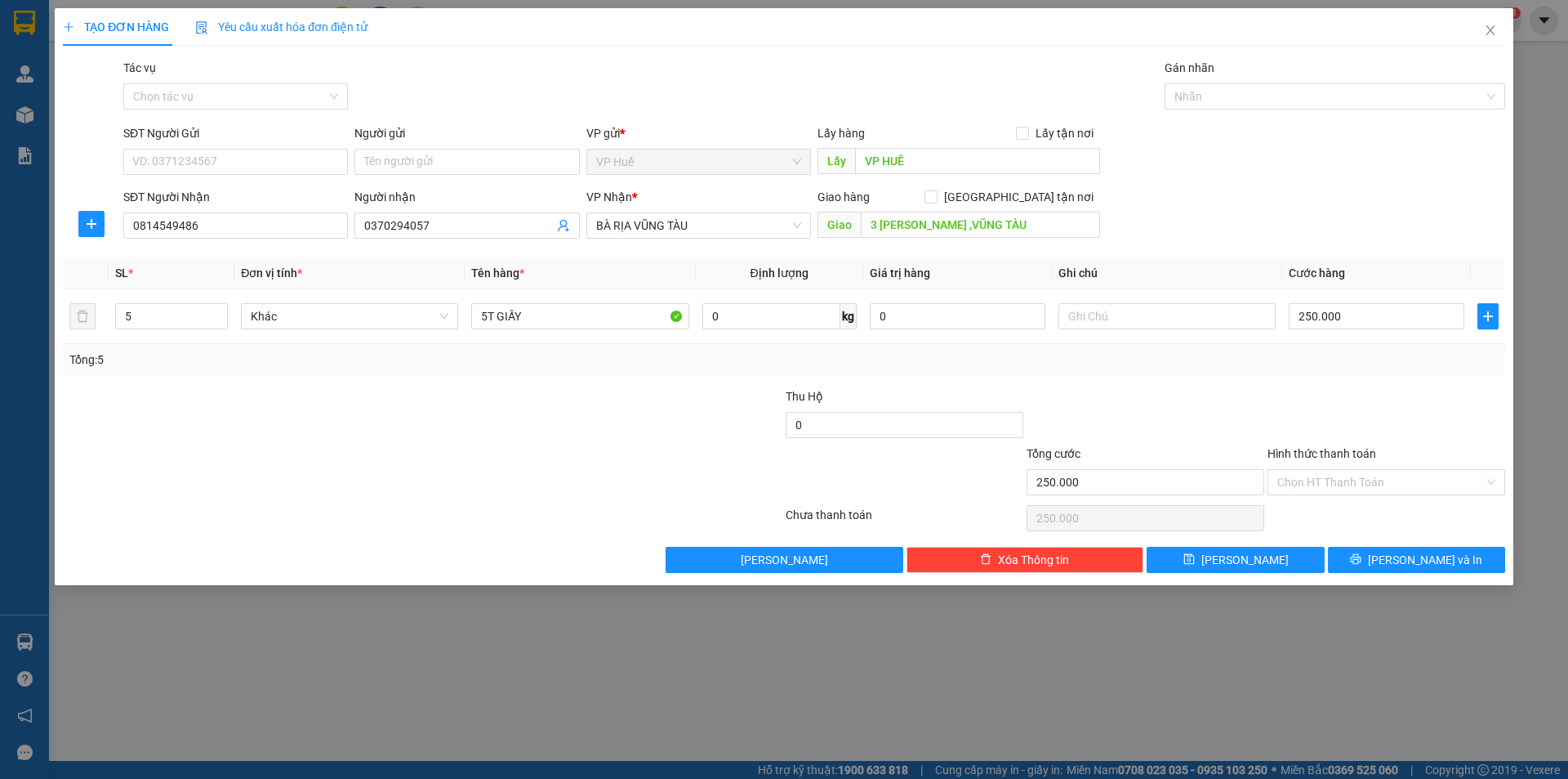
click at [1221, 395] on div at bounding box center [1145, 415] width 241 height 57
click at [462, 218] on input "0370294057" at bounding box center [459, 225] width 188 height 18
click at [1174, 316] on input "text" at bounding box center [1167, 316] width 217 height 26
paste input "0370294057"
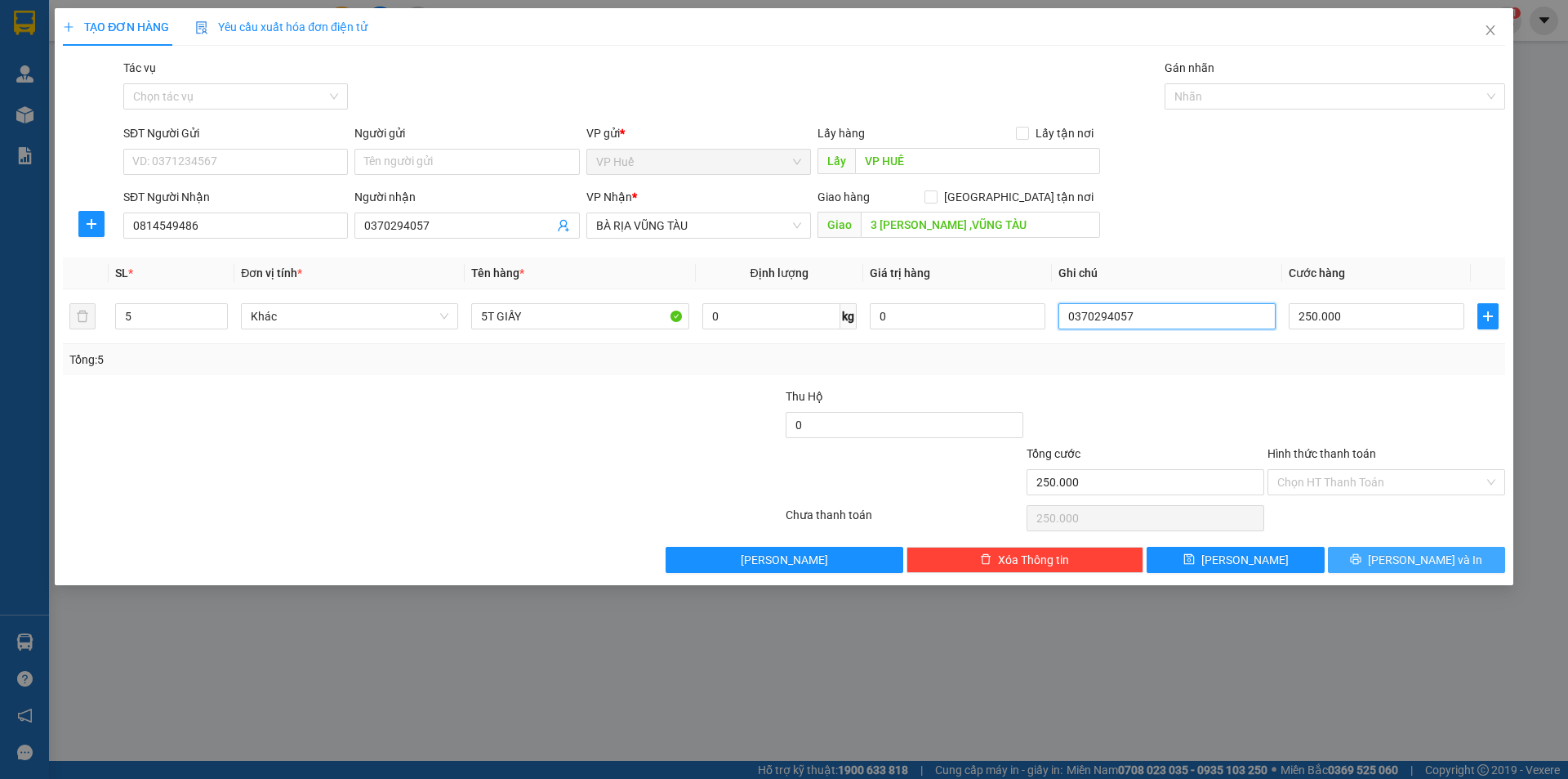
type input "0370294057"
click at [1462, 561] on button "[PERSON_NAME] và In" at bounding box center [1416, 559] width 177 height 26
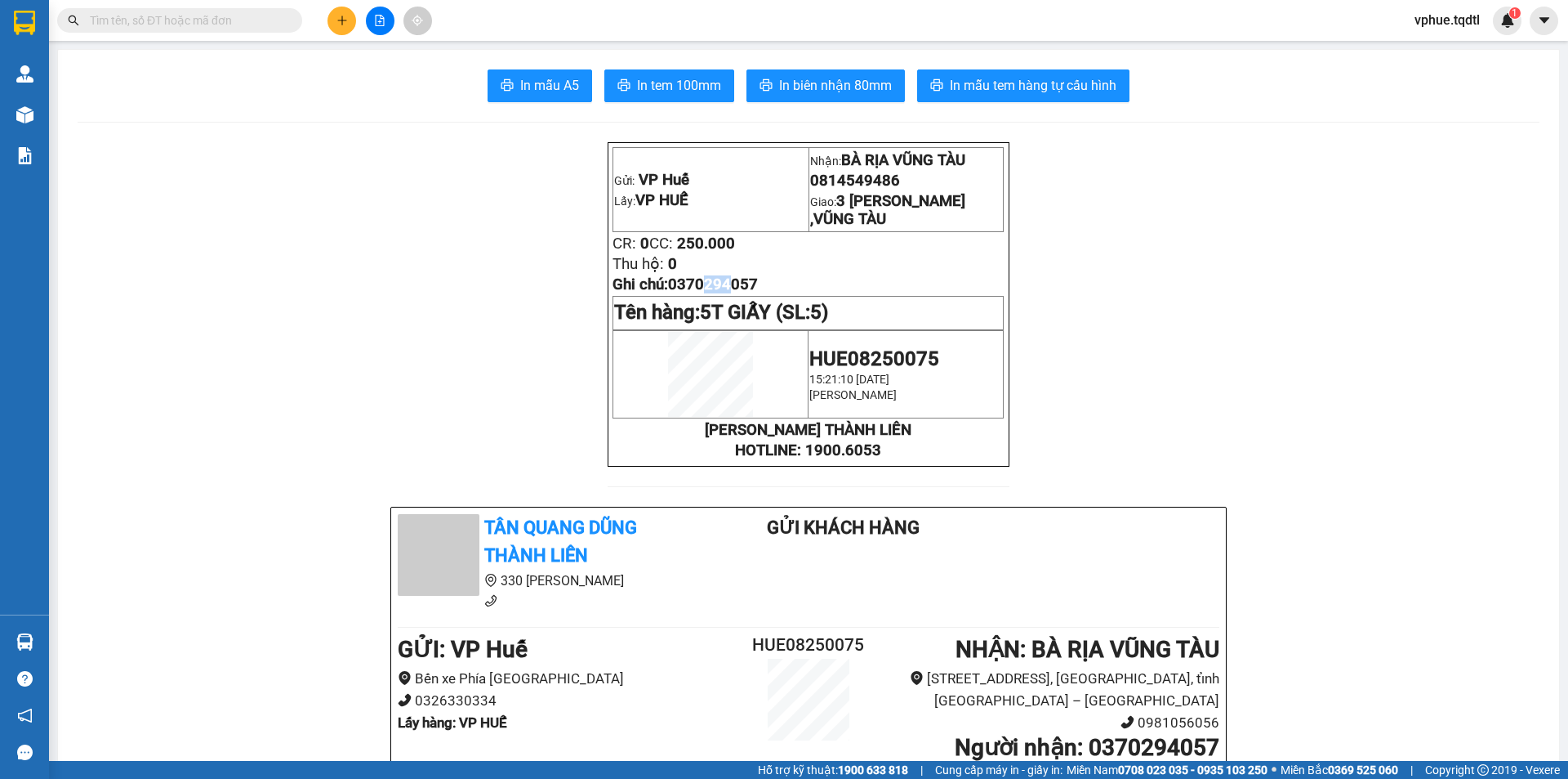
drag, startPoint x: 701, startPoint y: 293, endPoint x: 729, endPoint y: 297, distance: 28.3
click at [729, 293] on span "0370294057" at bounding box center [713, 285] width 90 height 18
click at [649, 253] on span "0" at bounding box center [644, 244] width 9 height 18
click at [1048, 85] on span "In mẫu tem hàng tự cấu hình" at bounding box center [1032, 85] width 166 height 20
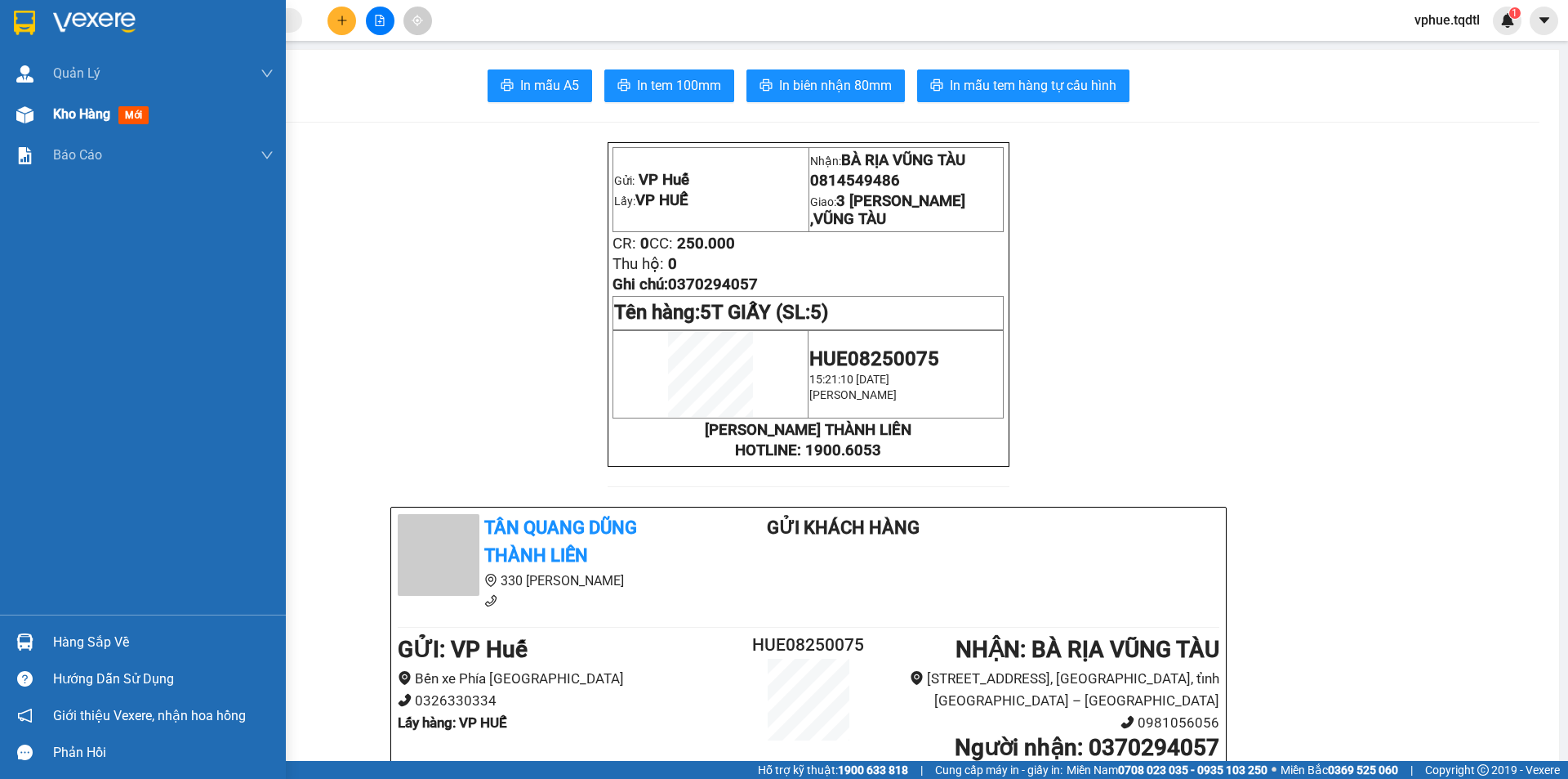
click at [26, 111] on img at bounding box center [24, 114] width 17 height 17
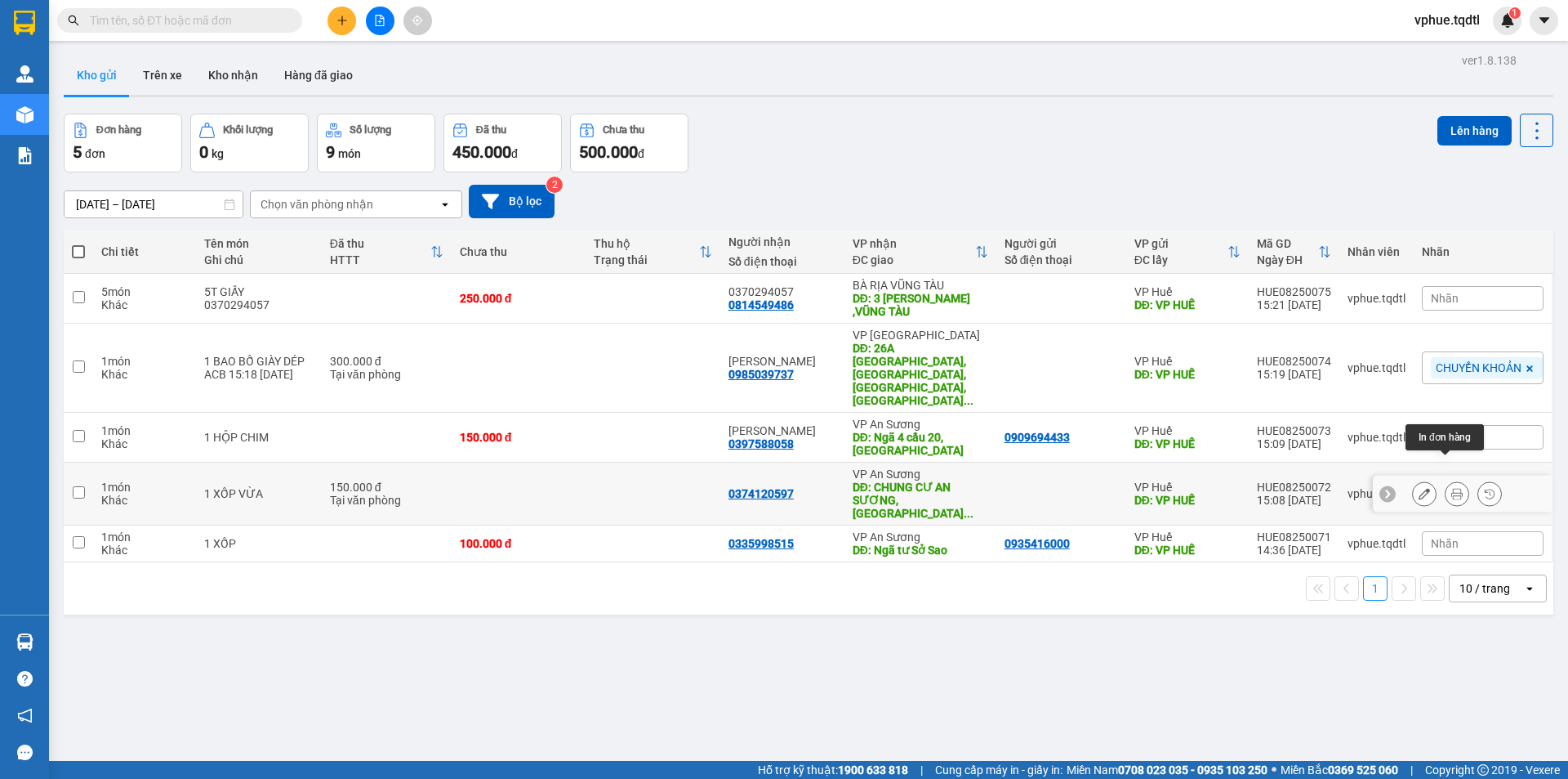
click at [1452, 487] on icon at bounding box center [1457, 493] width 12 height 12
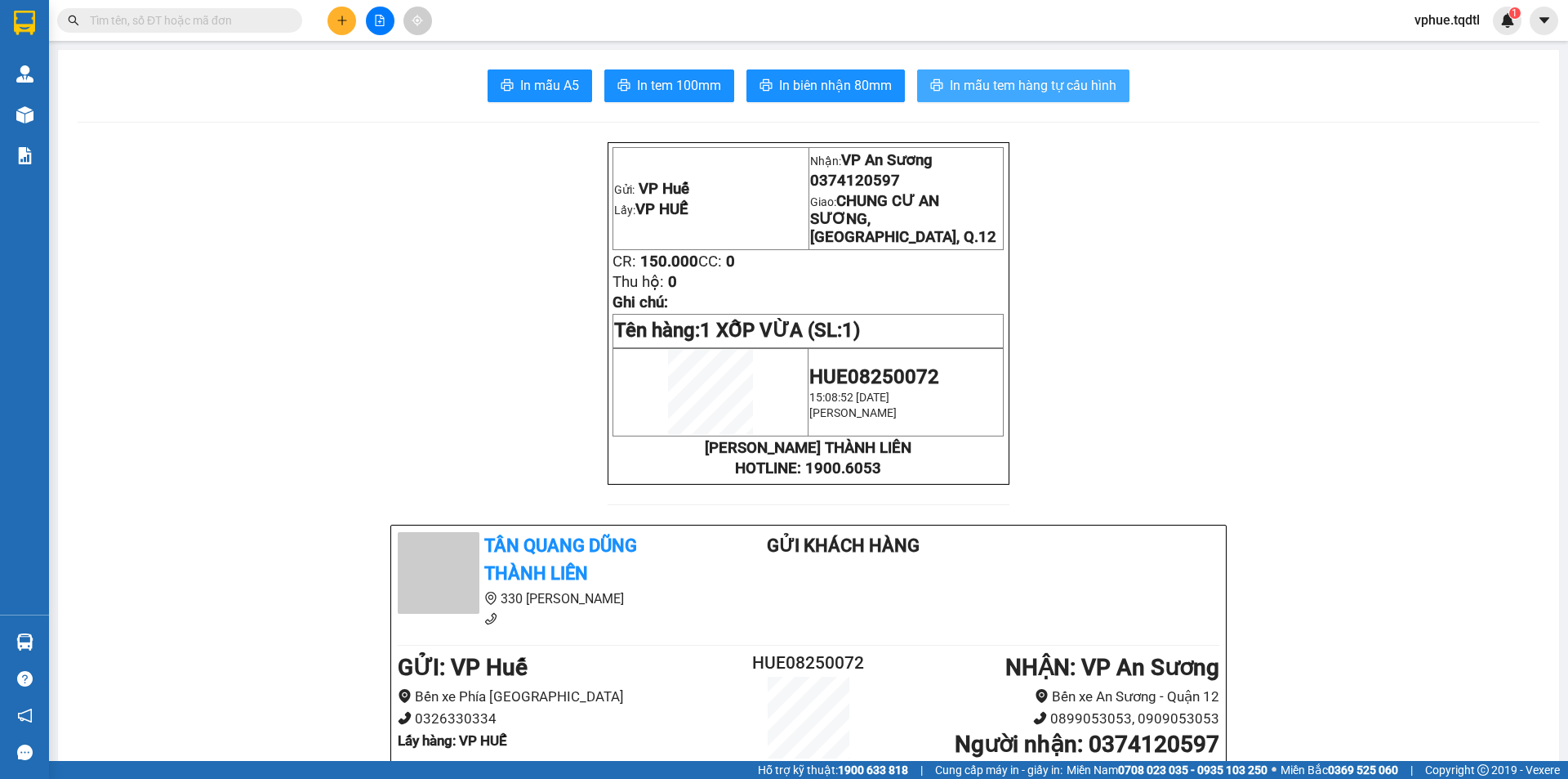
click at [1003, 79] on span "In mẫu tem hàng tự cấu hình" at bounding box center [1032, 85] width 166 height 20
click at [330, 15] on button at bounding box center [341, 20] width 28 height 28
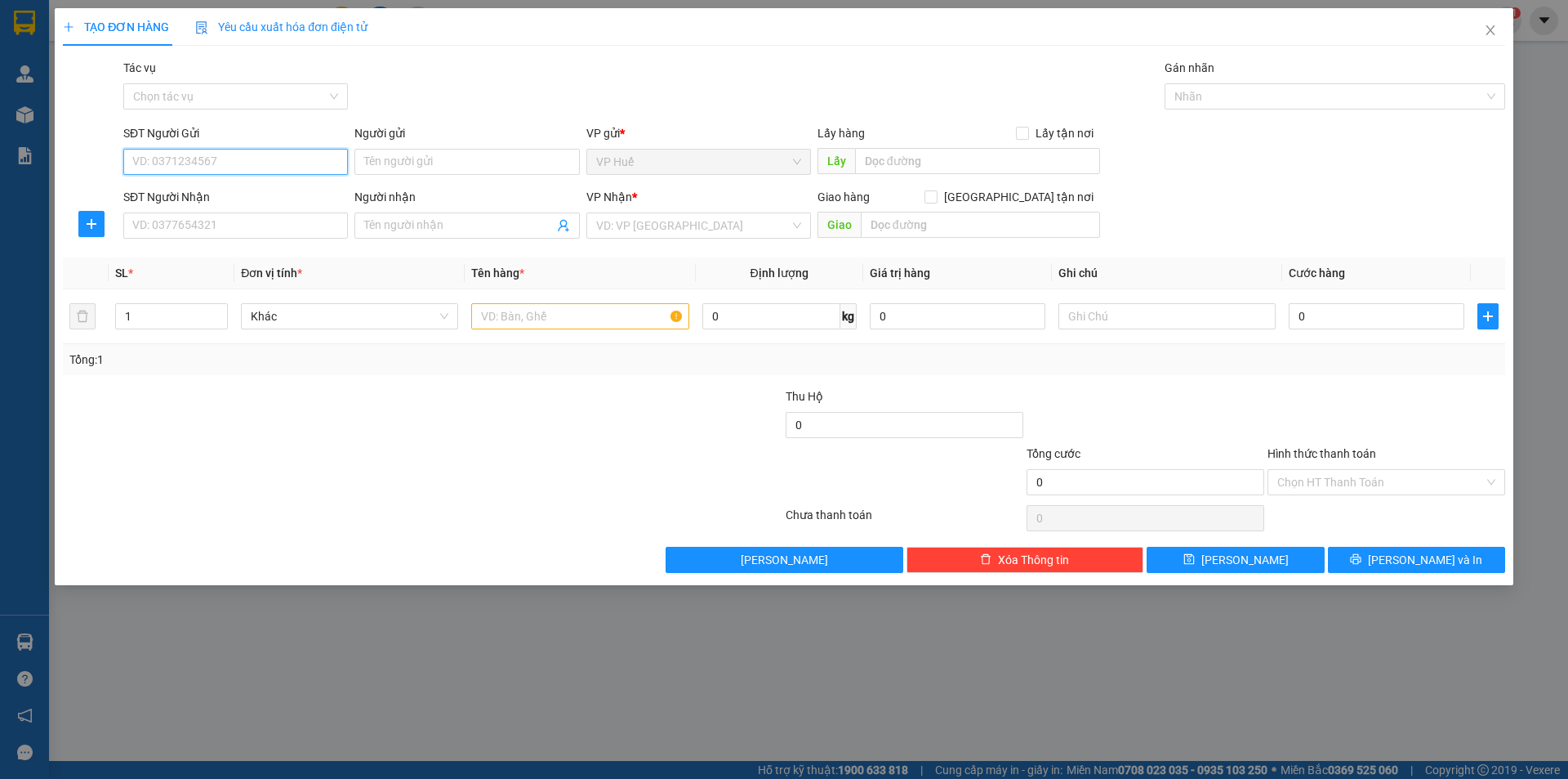
click at [253, 166] on input "SĐT Người Gửi" at bounding box center [236, 161] width 225 height 26
click at [305, 164] on input "SĐT Người Gửi" at bounding box center [236, 161] width 225 height 26
click at [1484, 33] on icon "close" at bounding box center [1490, 30] width 13 height 13
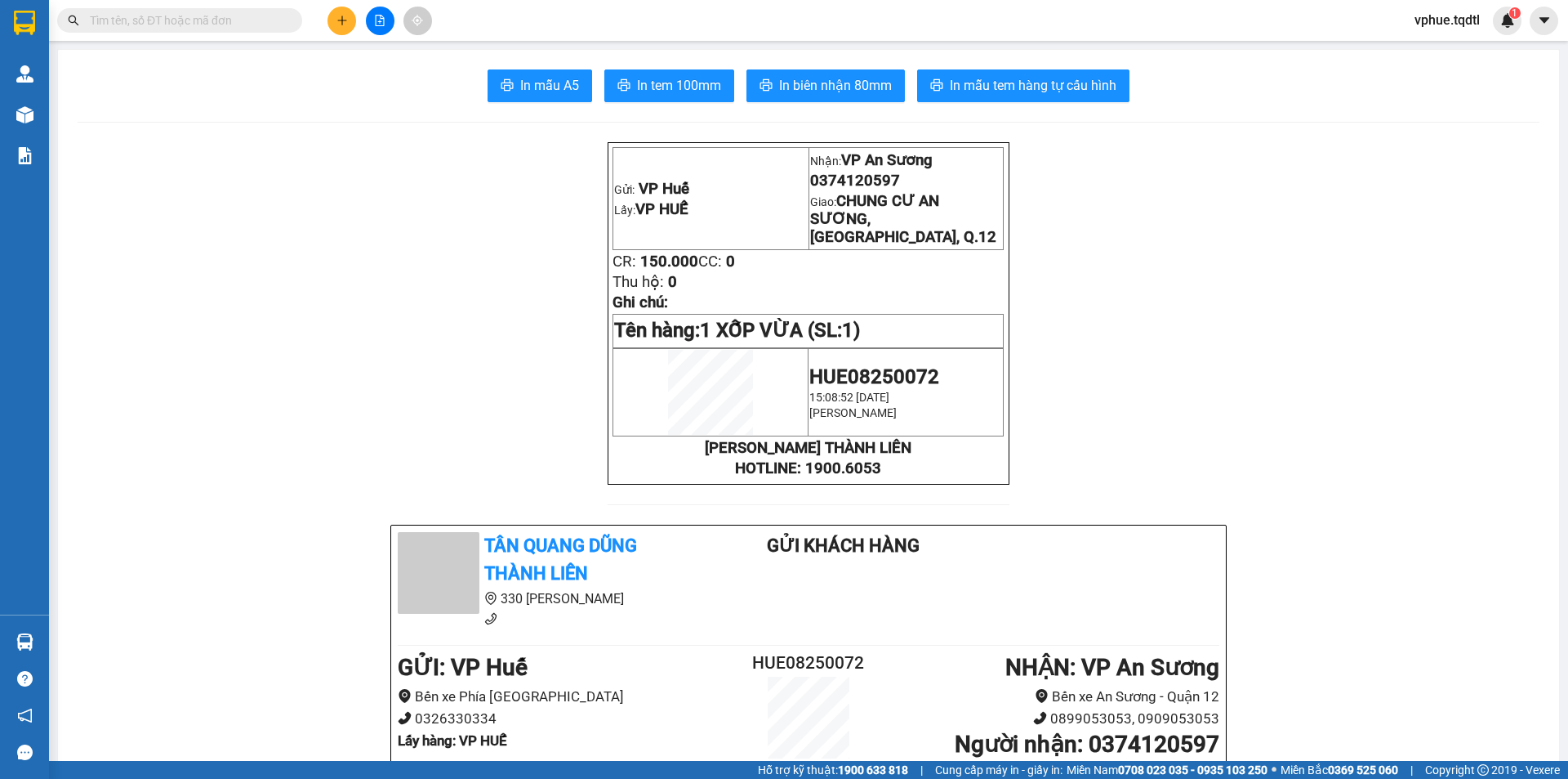
drag, startPoint x: 780, startPoint y: 198, endPoint x: 797, endPoint y: 202, distance: 17.5
click at [787, 197] on p "Gửi: VP [PERSON_NAME]" at bounding box center [710, 189] width 193 height 18
drag, startPoint x: 852, startPoint y: 205, endPoint x: 884, endPoint y: 205, distance: 32.0
click at [884, 205] on span "CHUNG CƯ AN SƯƠNG, [GEOGRAPHIC_DATA], Q.12" at bounding box center [902, 219] width 186 height 54
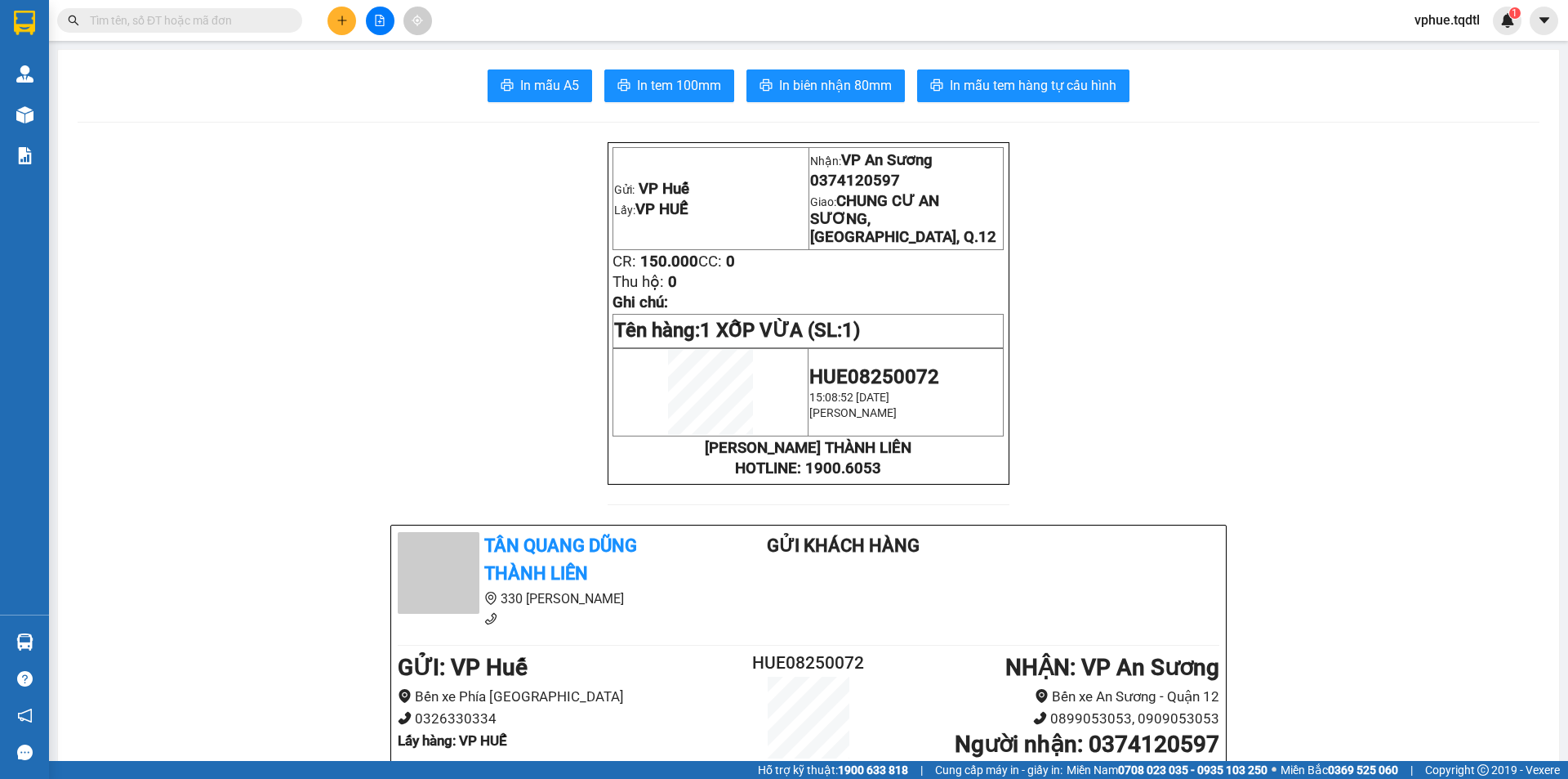
drag, startPoint x: 839, startPoint y: 175, endPoint x: 900, endPoint y: 182, distance: 61.4
click at [900, 182] on p "0374120597" at bounding box center [906, 181] width 193 height 18
click at [883, 181] on span "0374120597" at bounding box center [854, 181] width 90 height 18
drag, startPoint x: 833, startPoint y: 176, endPoint x: 931, endPoint y: 191, distance: 99.1
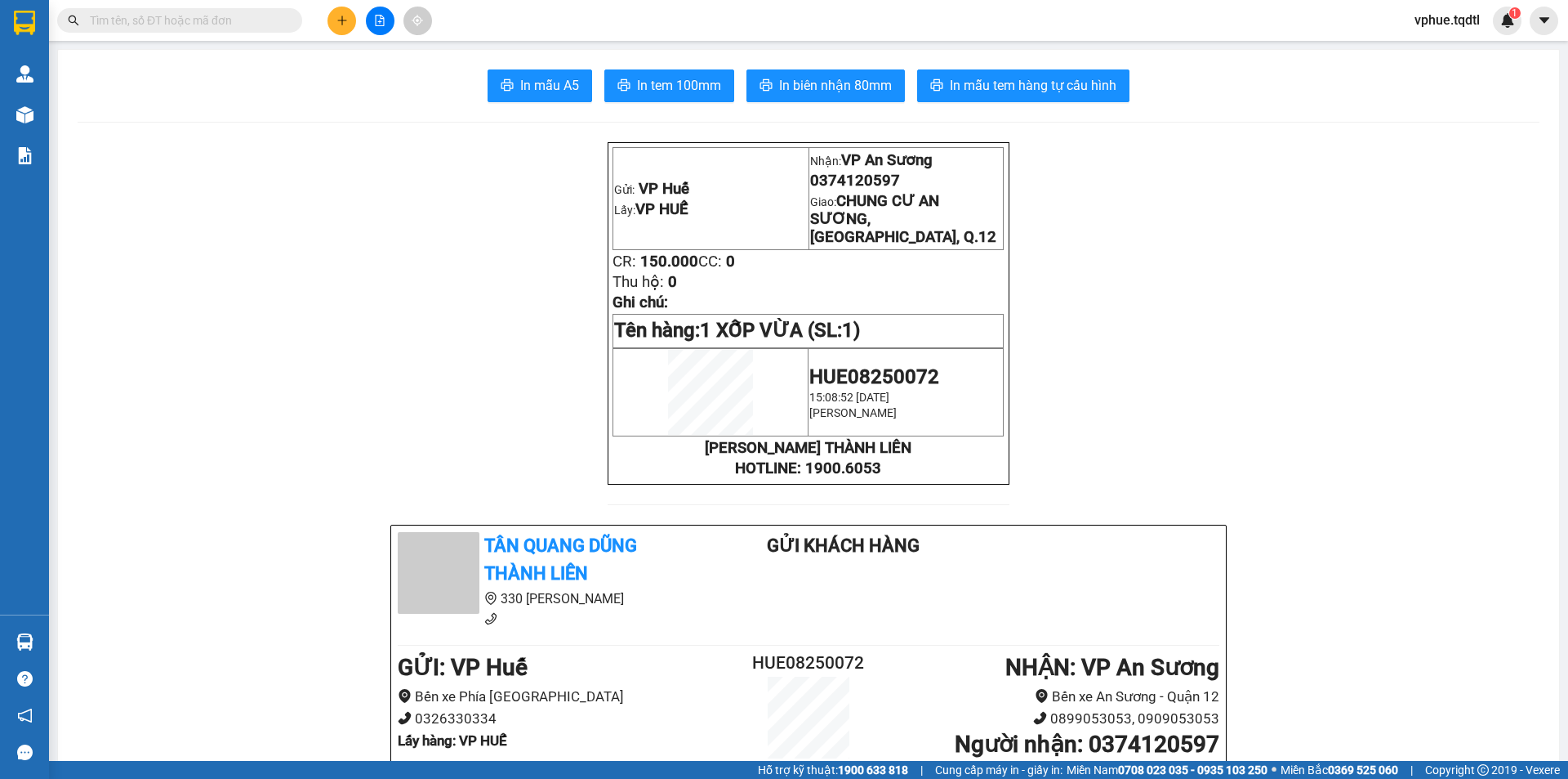
click at [936, 187] on p "0374120597" at bounding box center [906, 181] width 193 height 18
click at [916, 200] on span "CHUNG CƯ AN SƯƠNG, [GEOGRAPHIC_DATA], Q.12" at bounding box center [902, 219] width 186 height 54
drag, startPoint x: 856, startPoint y: 196, endPoint x: 956, endPoint y: 202, distance: 100.2
click at [956, 202] on td "Nhận: VP An Sương 0374120597 Giao: CHUNG CƯ AN SƯƠNG, [GEOGRAPHIC_DATA], Q.12" at bounding box center [907, 198] width 196 height 102
click at [956, 202] on p "Giao: [PERSON_NAME], [GEOGRAPHIC_DATA], Q.12" at bounding box center [906, 219] width 193 height 54
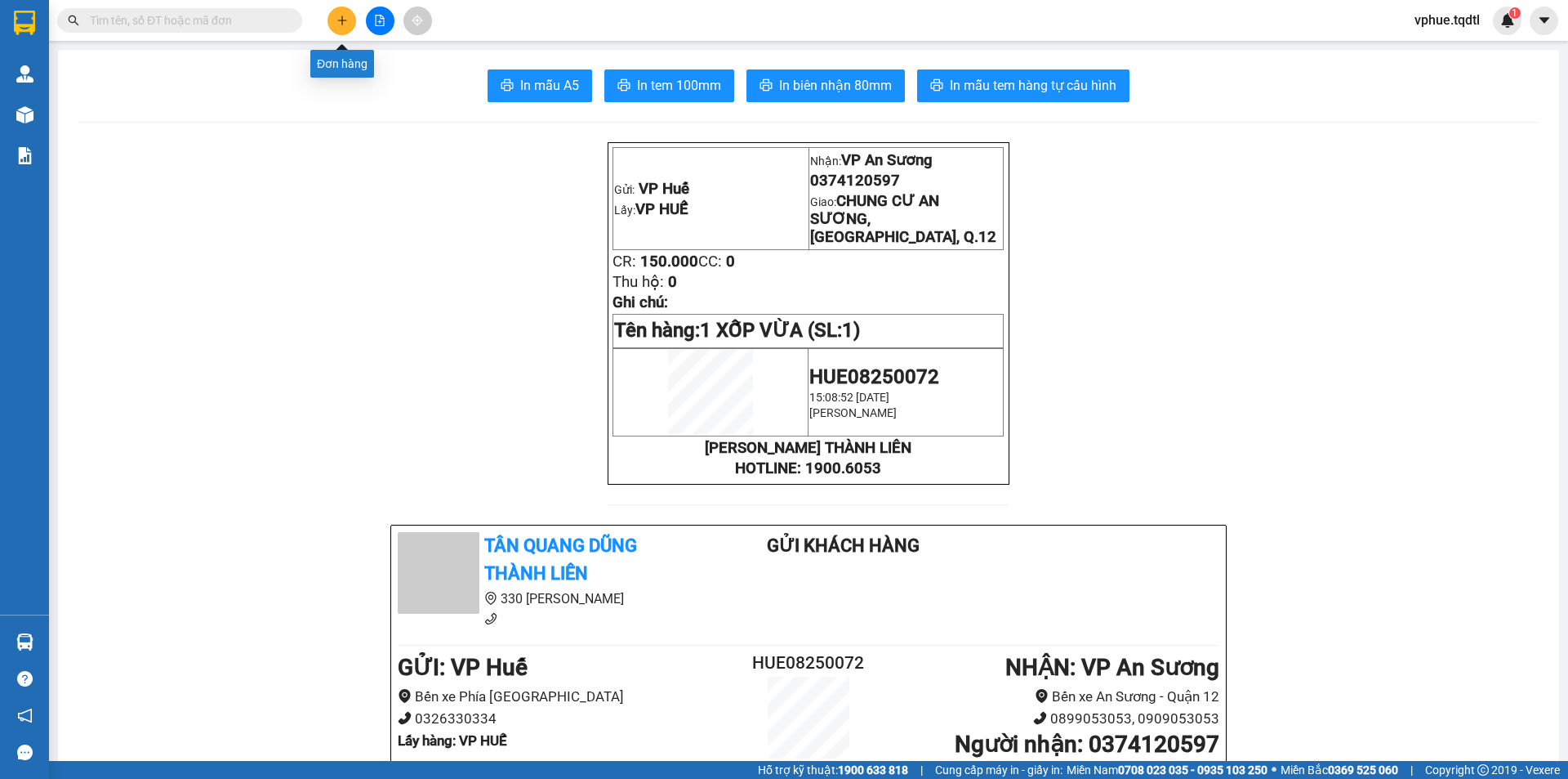
click at [338, 15] on icon "plus" at bounding box center [342, 20] width 12 height 12
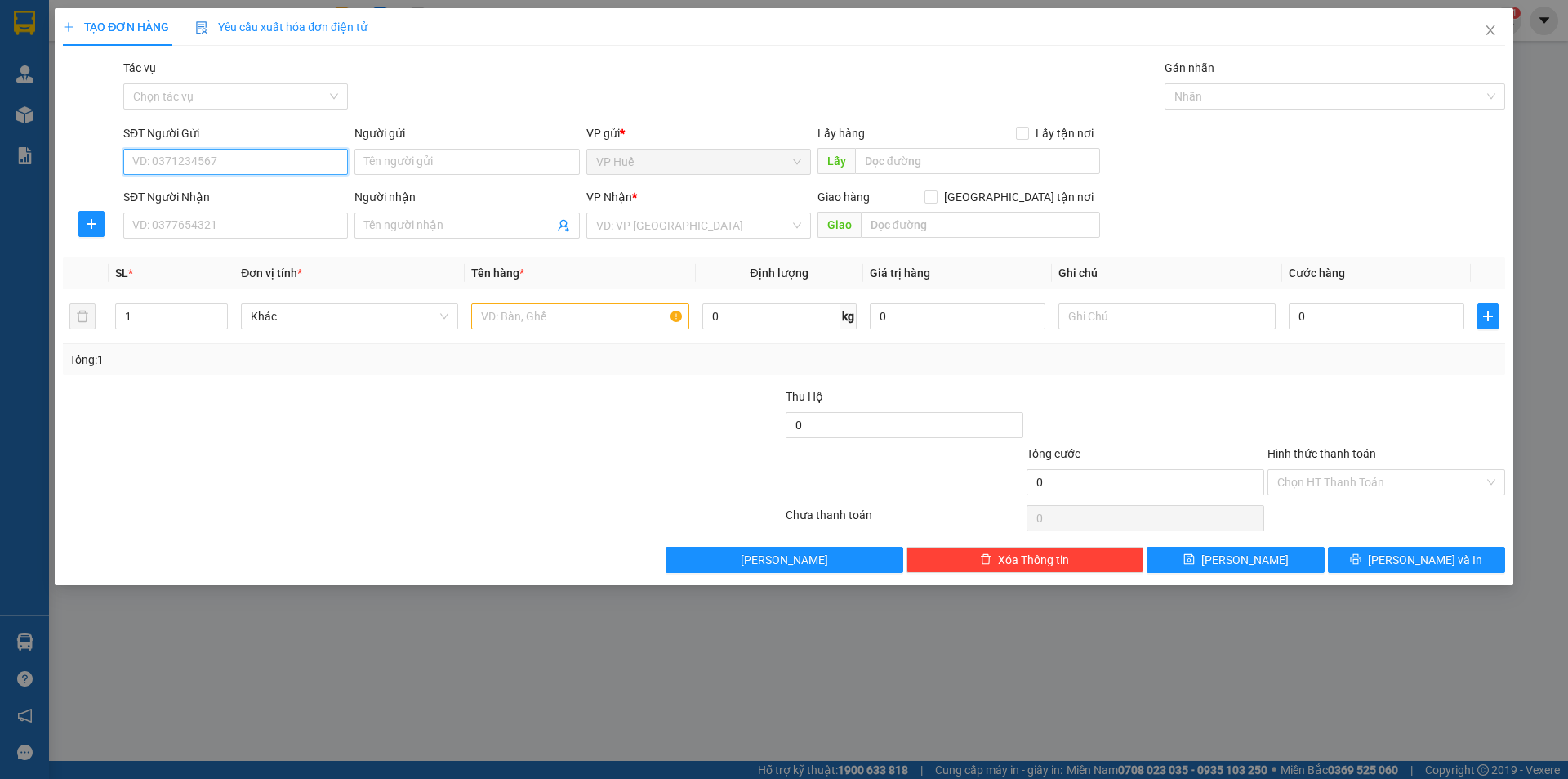
click at [286, 152] on input "SĐT Người Gửi" at bounding box center [236, 161] width 225 height 26
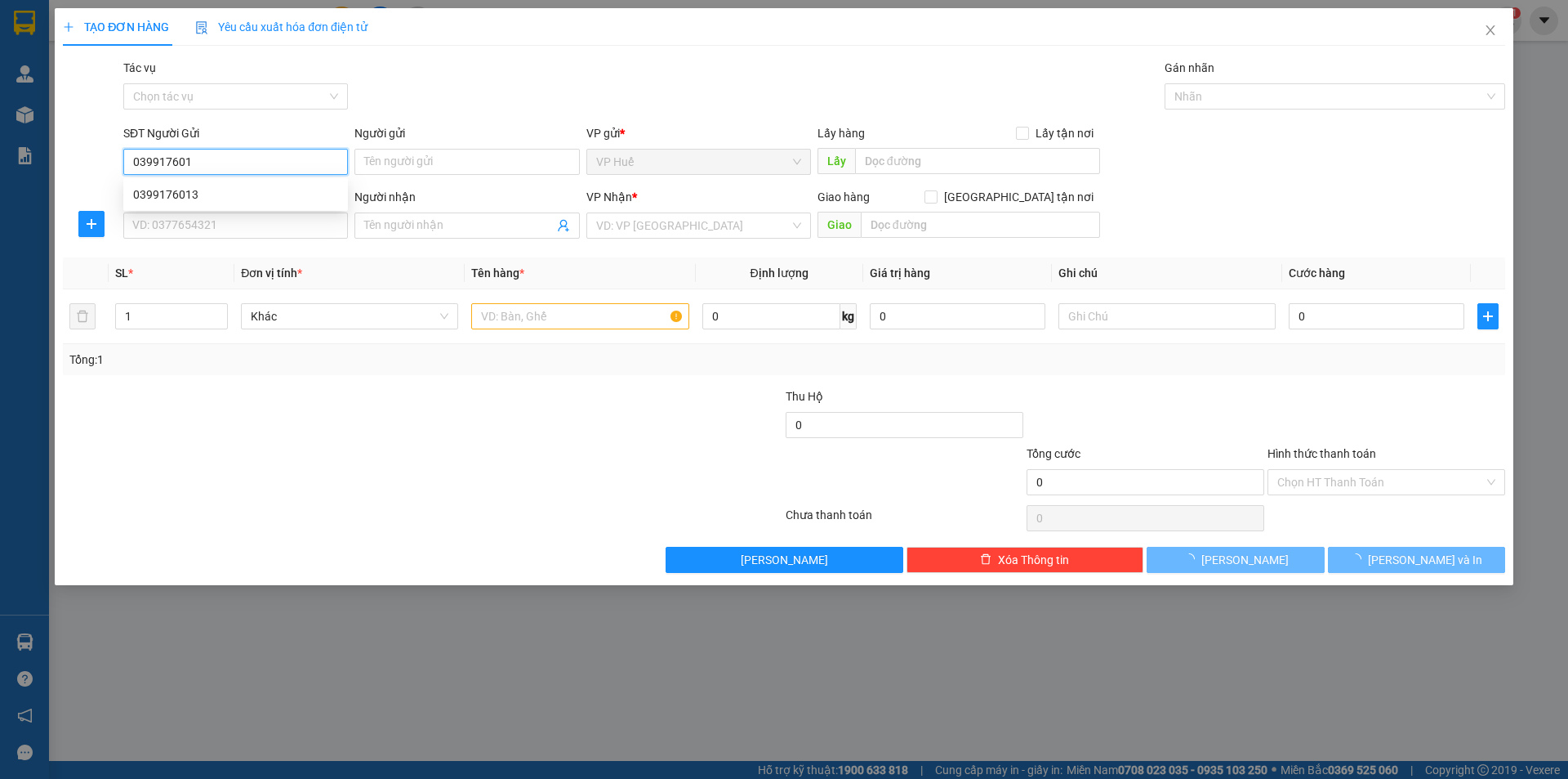
type input "0399176013"
click at [224, 199] on div "0399176013" at bounding box center [236, 195] width 205 height 18
type input "vp huế"
type input "0989455272"
type input "CẦU PHÚ QUÝ, [GEOGRAPHIC_DATA]"
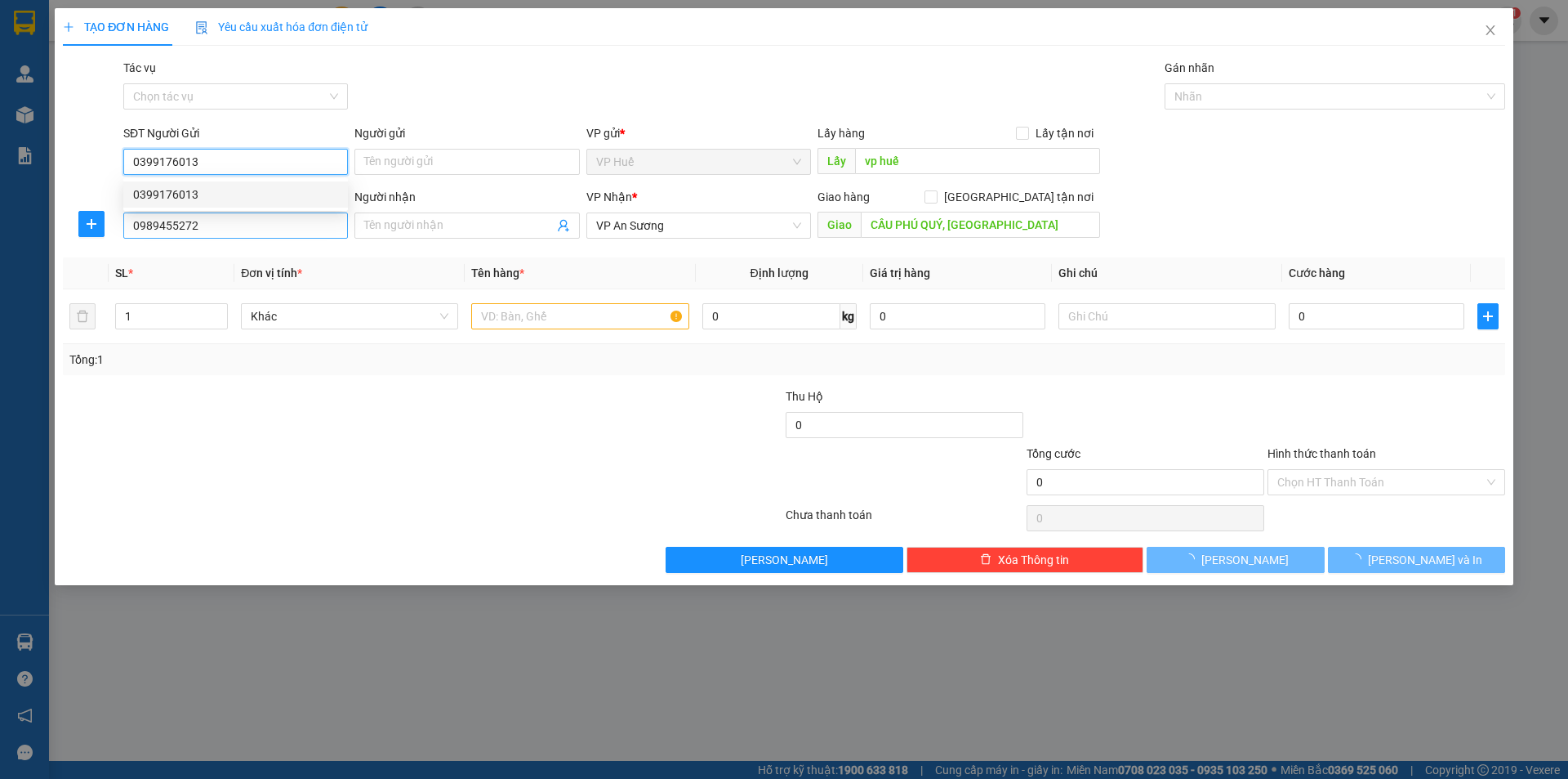
type input "100.000"
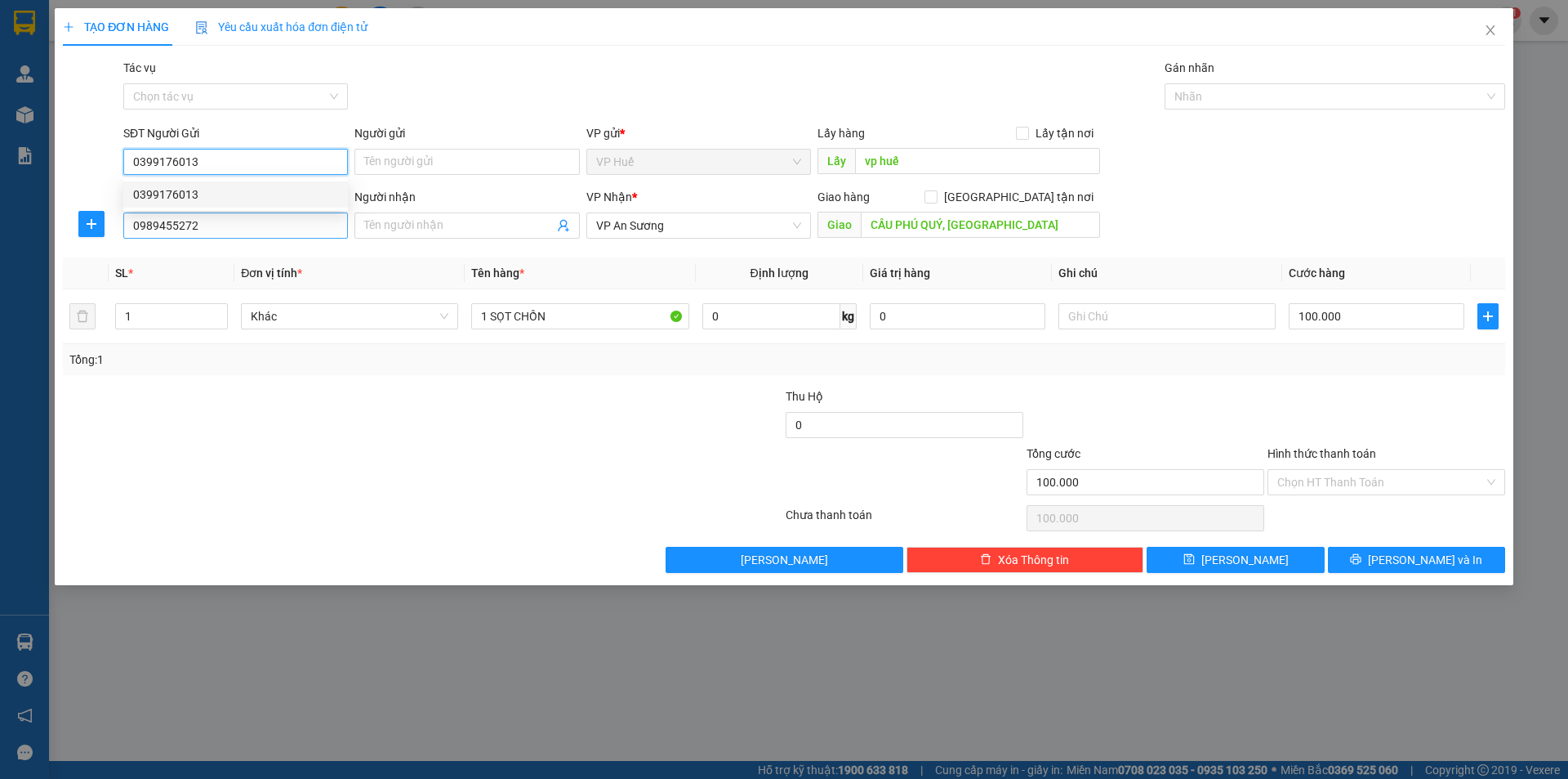
type input "0399176013"
click at [215, 216] on input "0989455272" at bounding box center [236, 225] width 225 height 26
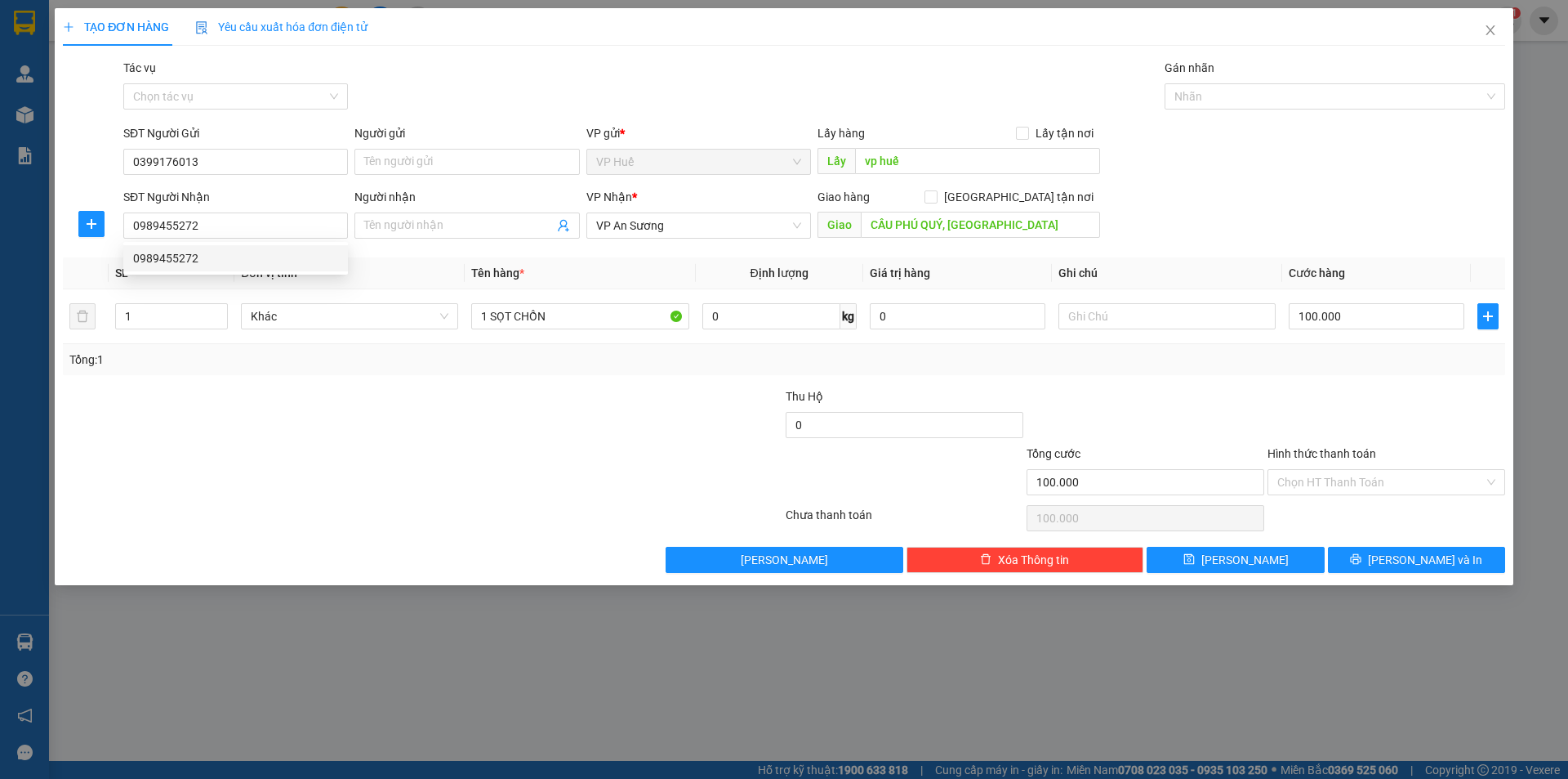
click at [266, 208] on div "SĐT Người Nhận" at bounding box center [236, 200] width 225 height 25
click at [256, 217] on input "0989455272" at bounding box center [236, 225] width 225 height 26
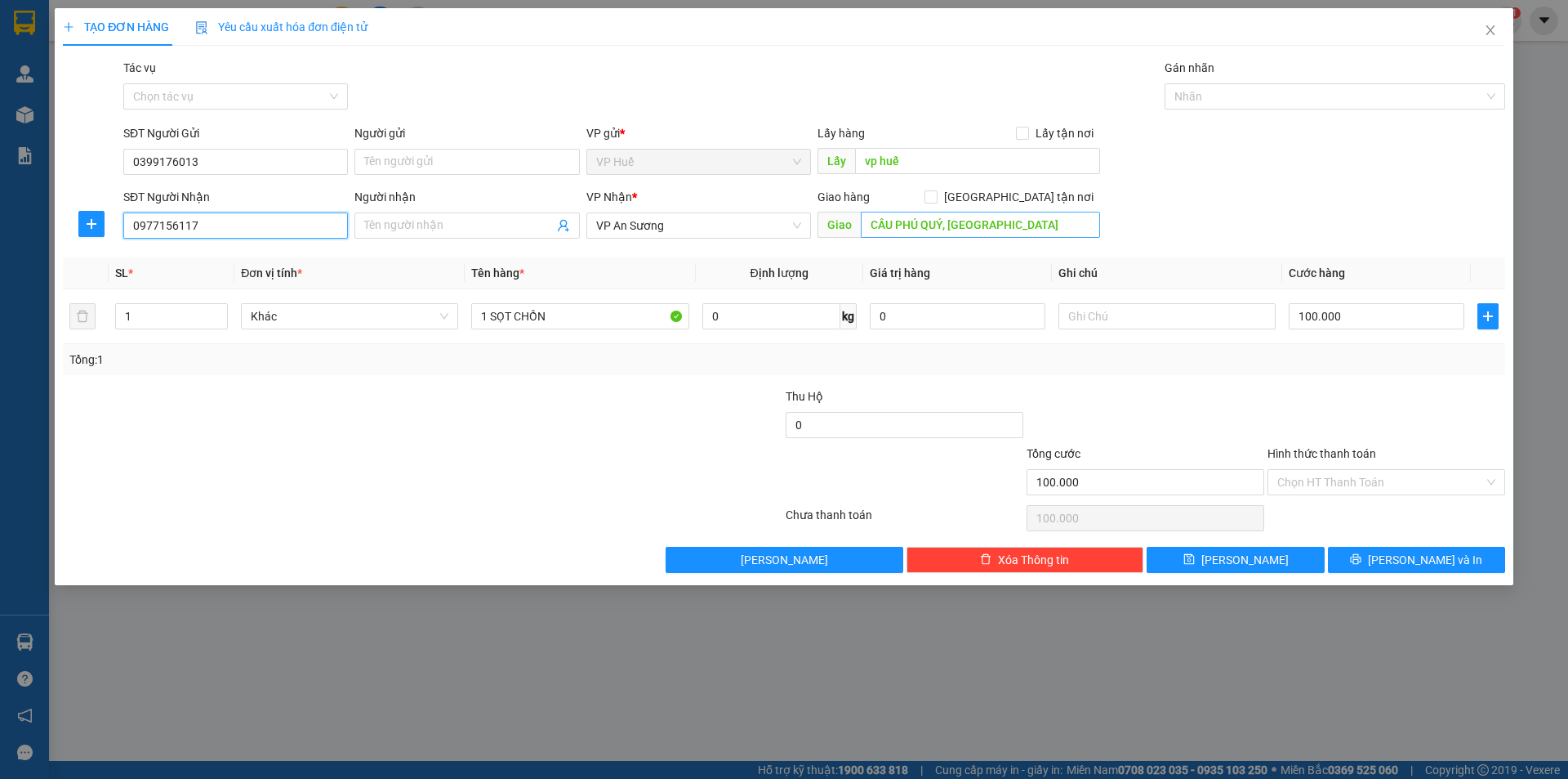
type input "0977156117"
click at [927, 229] on input "CẦU PHÚ QUÝ, [GEOGRAPHIC_DATA]" at bounding box center [980, 224] width 239 height 26
type input "n"
type input "NGÃ TƯ DẦU DÂY, ĐỒNG NAI"
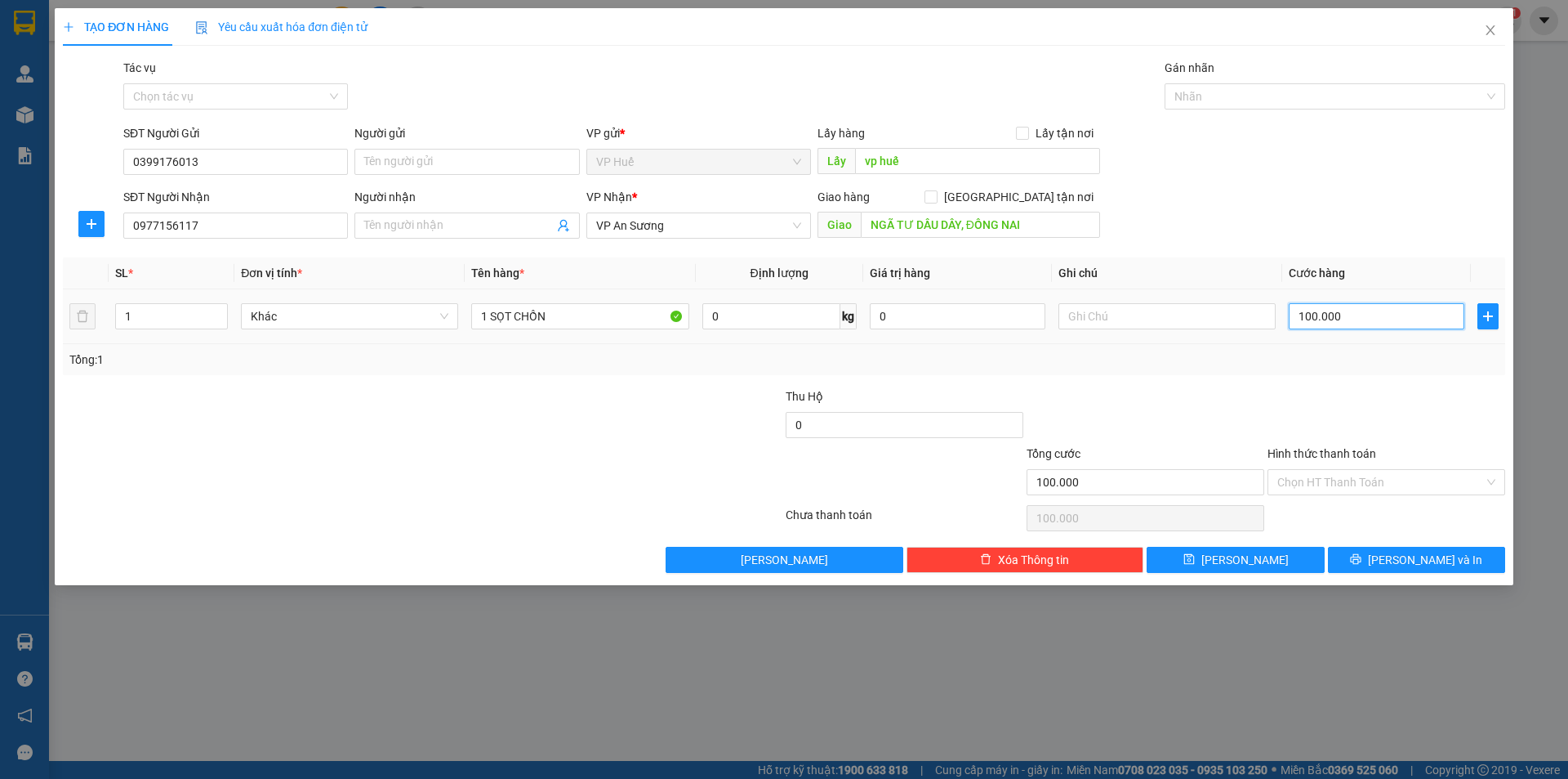
click at [1357, 325] on input "100.000" at bounding box center [1377, 316] width 176 height 26
type input "1"
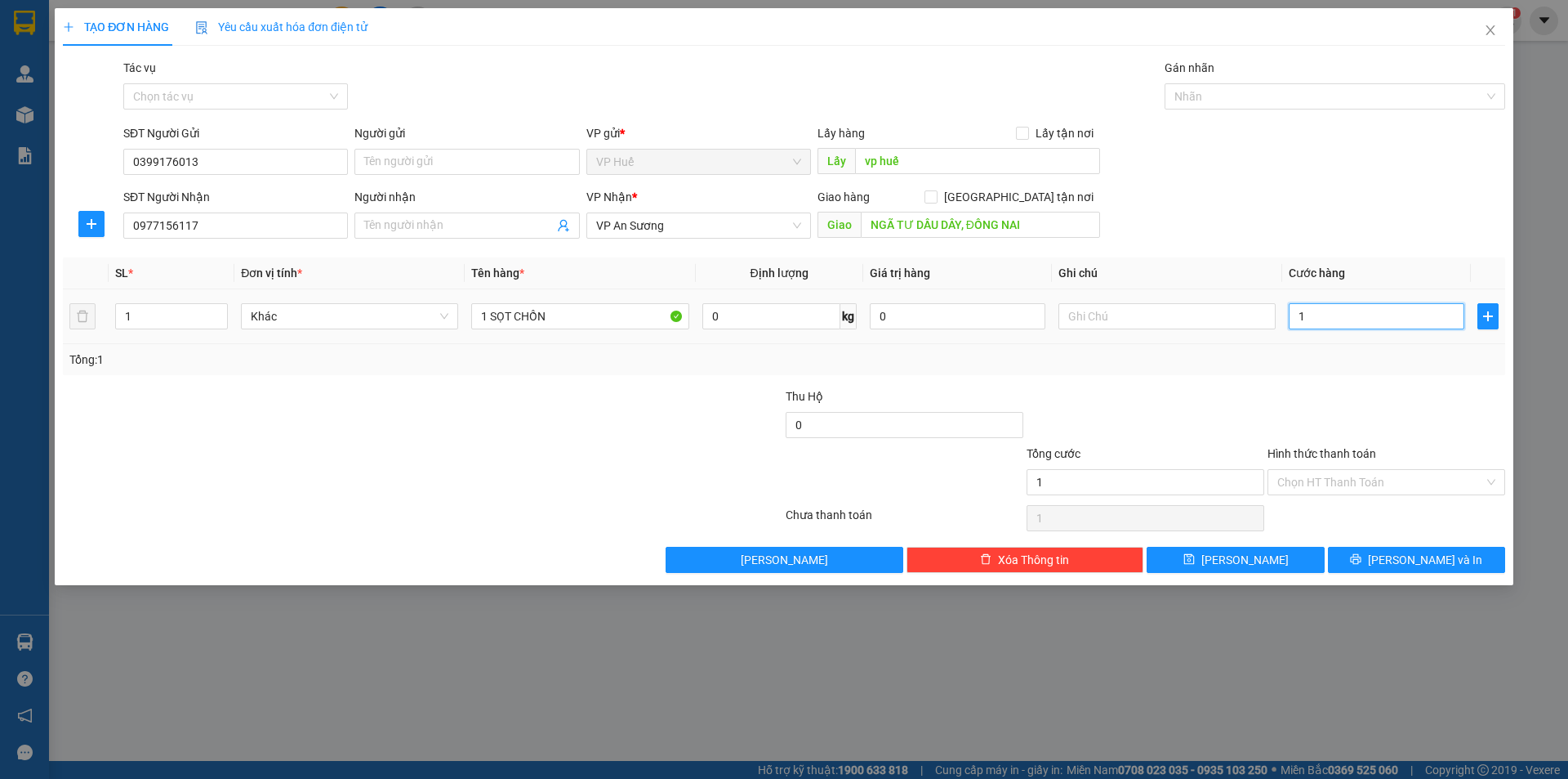
type input "15"
type input "150"
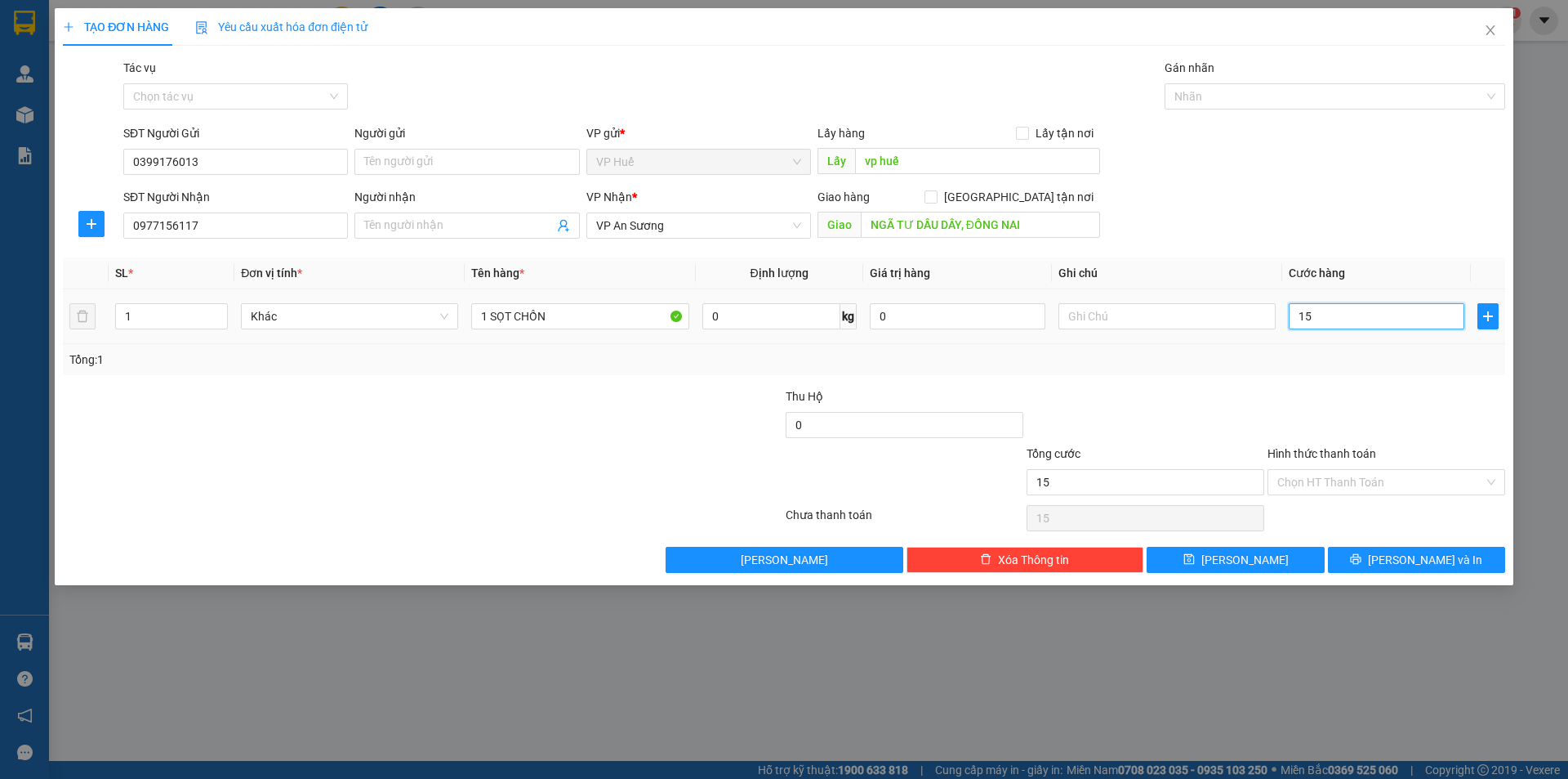
type input "150"
type input "1.500"
type input "15.000"
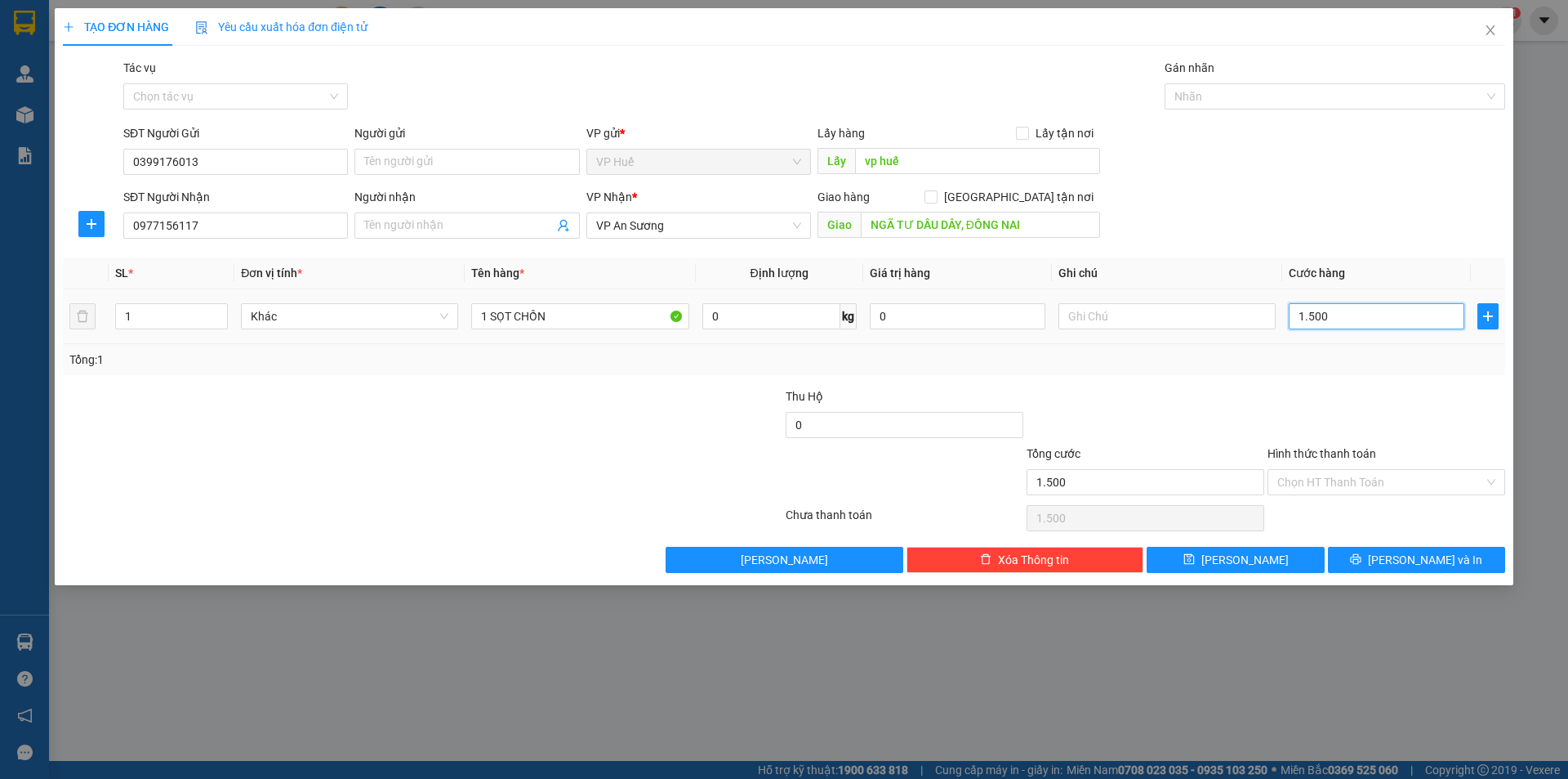
type input "15.000"
type input "150.000"
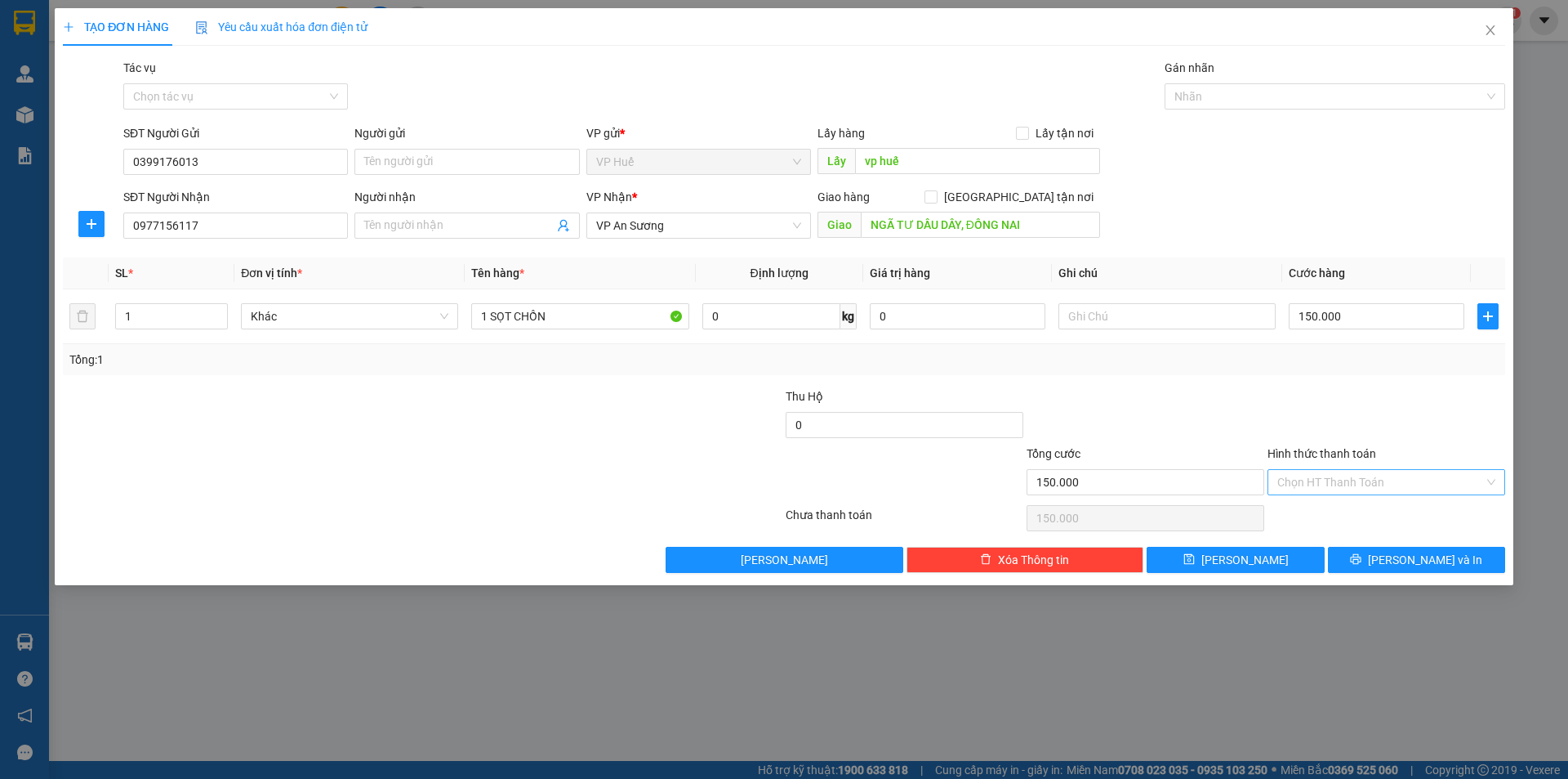
drag, startPoint x: 1315, startPoint y: 461, endPoint x: 1334, endPoint y: 484, distance: 29.8
click at [1316, 461] on div "Hình thức thanh toán" at bounding box center [1386, 457] width 237 height 25
click at [1342, 486] on input "Hình thức thanh toán" at bounding box center [1380, 482] width 206 height 25
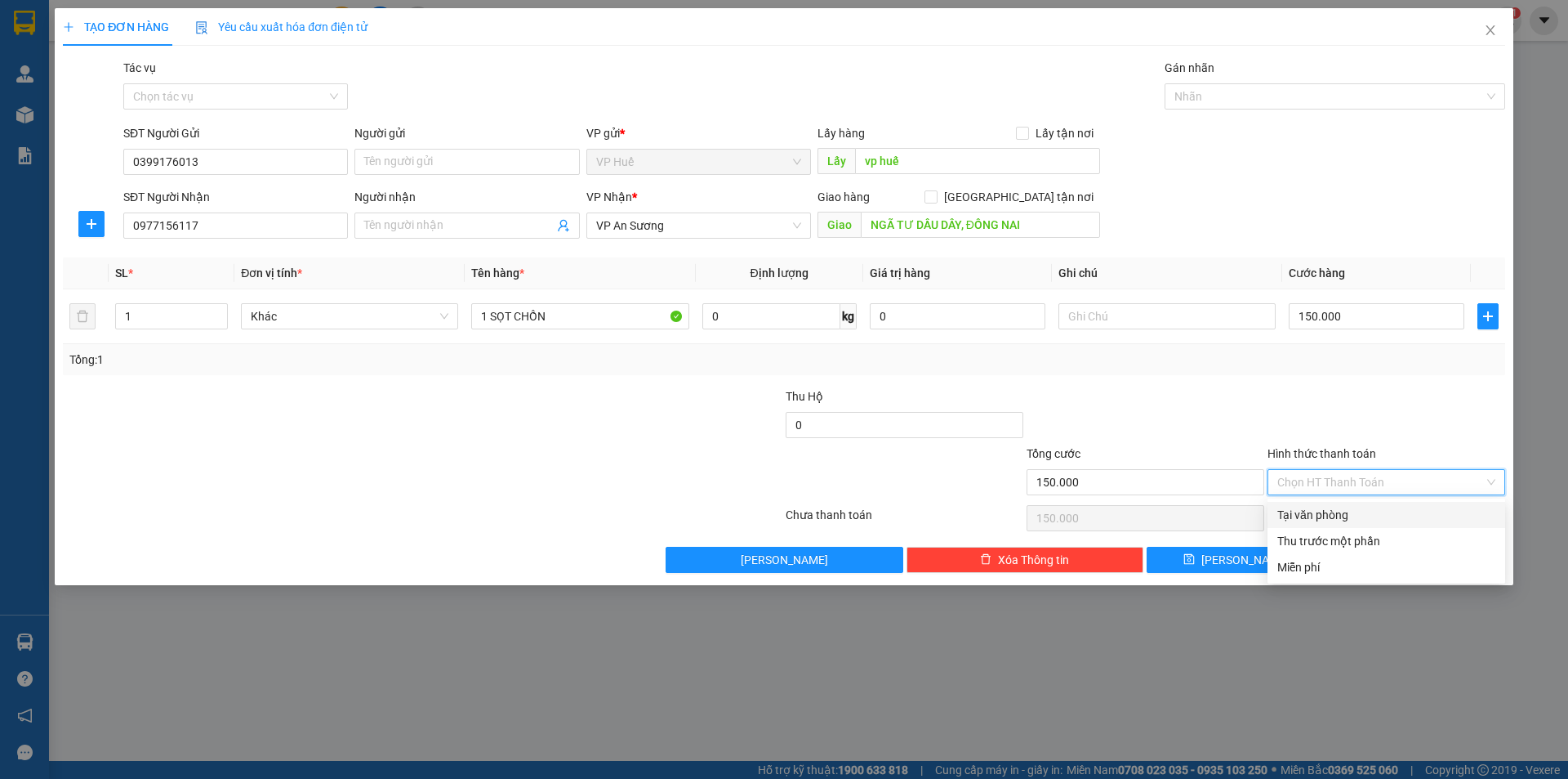
click at [1351, 510] on div "Tại văn phòng" at bounding box center [1386, 515] width 218 height 18
type input "0"
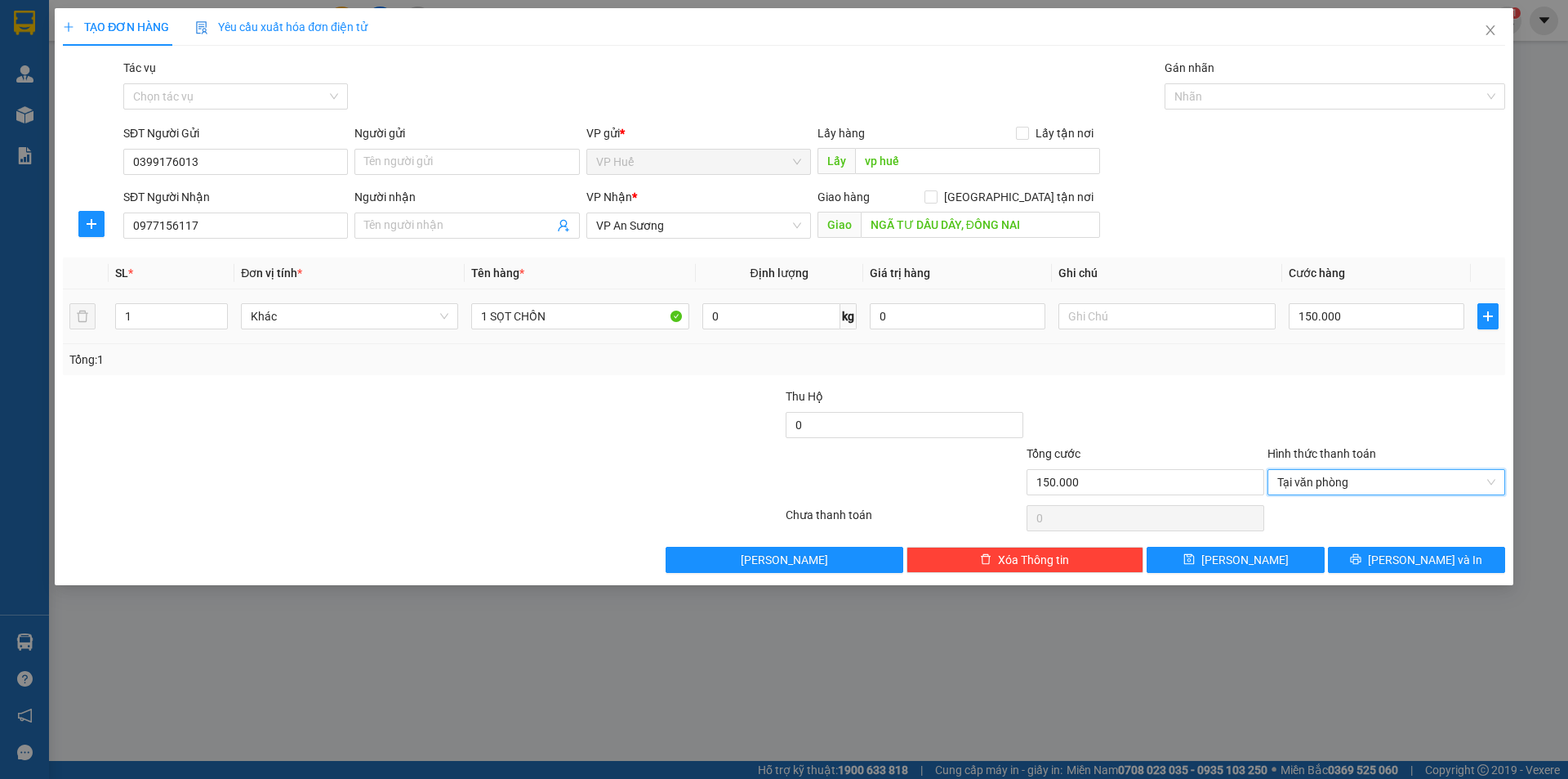
click at [611, 300] on div "1 SỌT CHỒN" at bounding box center [580, 316] width 217 height 33
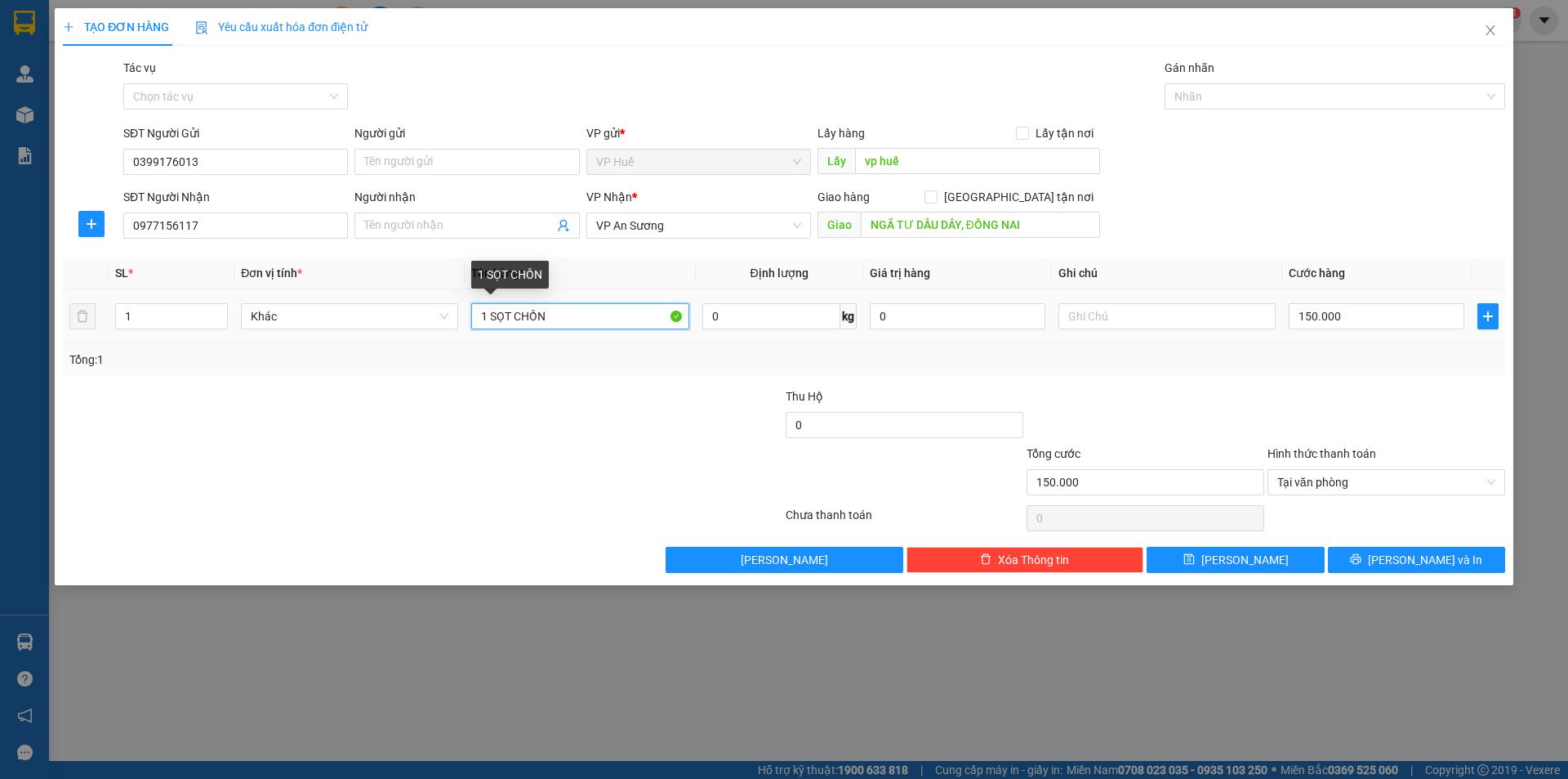
click at [588, 327] on input "1 SỌT CHỒN" at bounding box center [580, 316] width 217 height 26
drag, startPoint x: 1132, startPoint y: 332, endPoint x: 1138, endPoint y: 315, distance: 18.0
click at [1132, 330] on div at bounding box center [1167, 316] width 217 height 33
click at [1140, 306] on input "text" at bounding box center [1167, 316] width 217 height 26
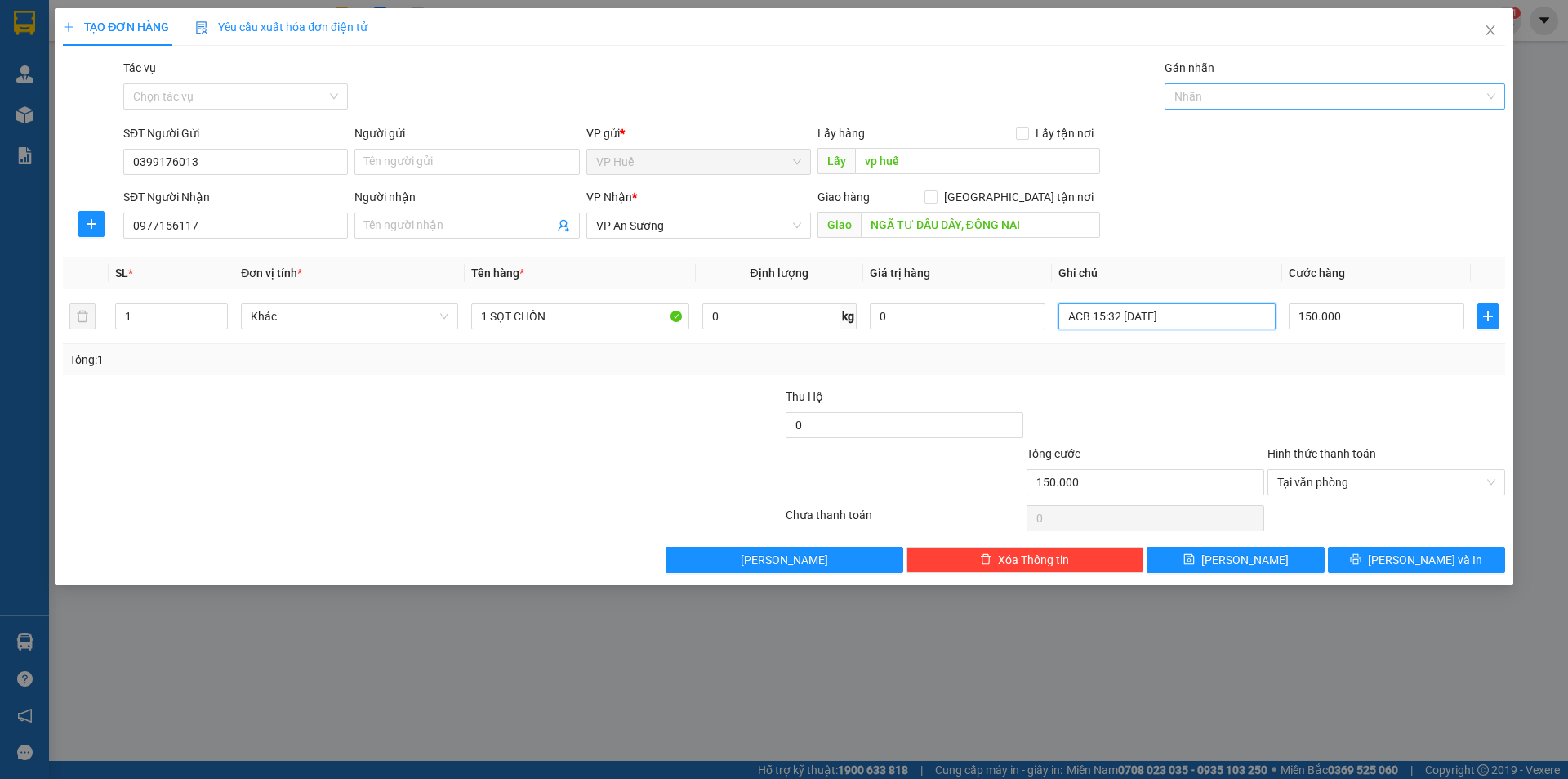
click at [1354, 100] on div at bounding box center [1327, 96] width 316 height 20
type input "ACB 15:32 [DATE]"
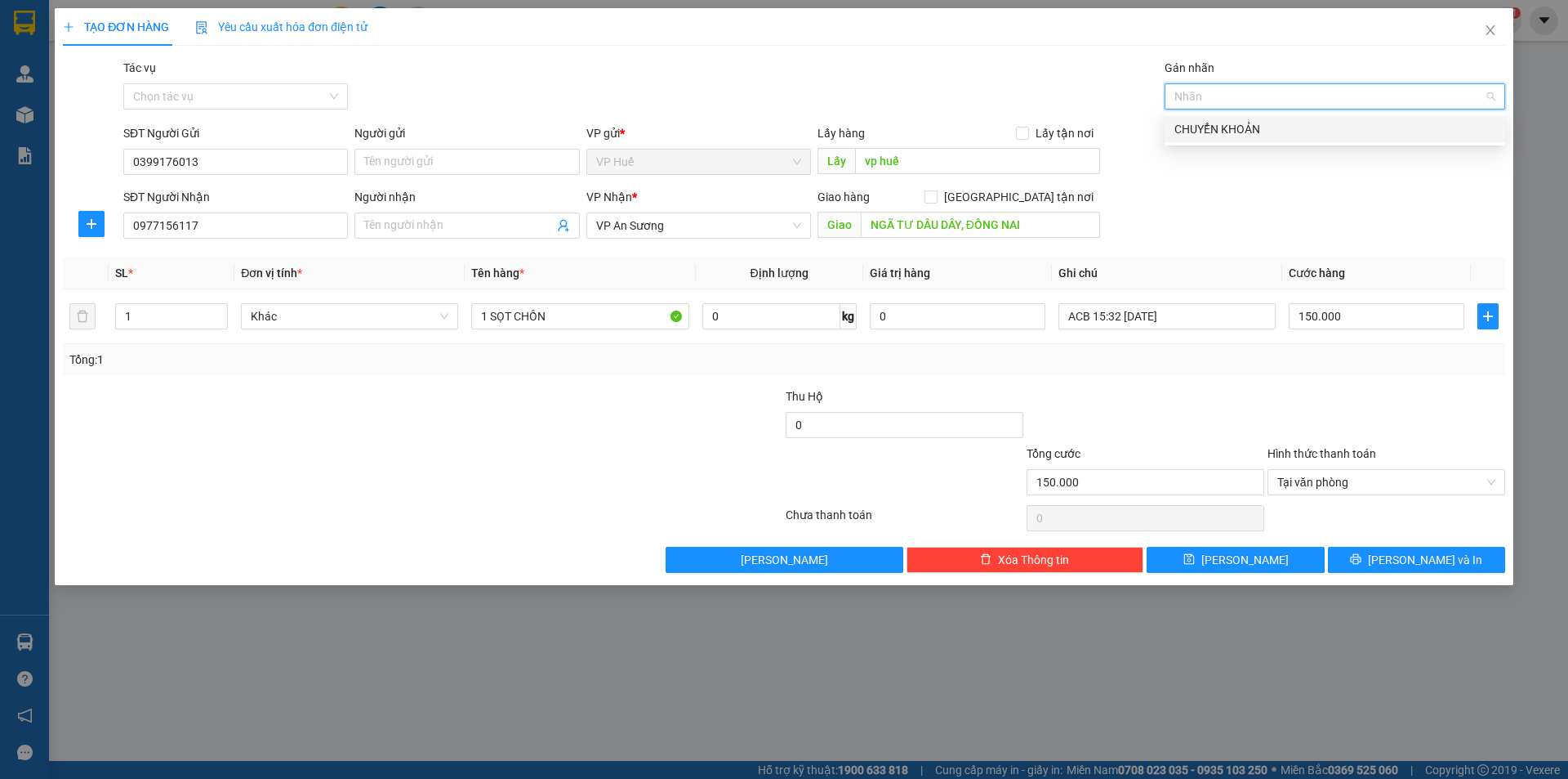
click at [1321, 125] on div "CHUYỂN KHOẢN" at bounding box center [1334, 129] width 321 height 18
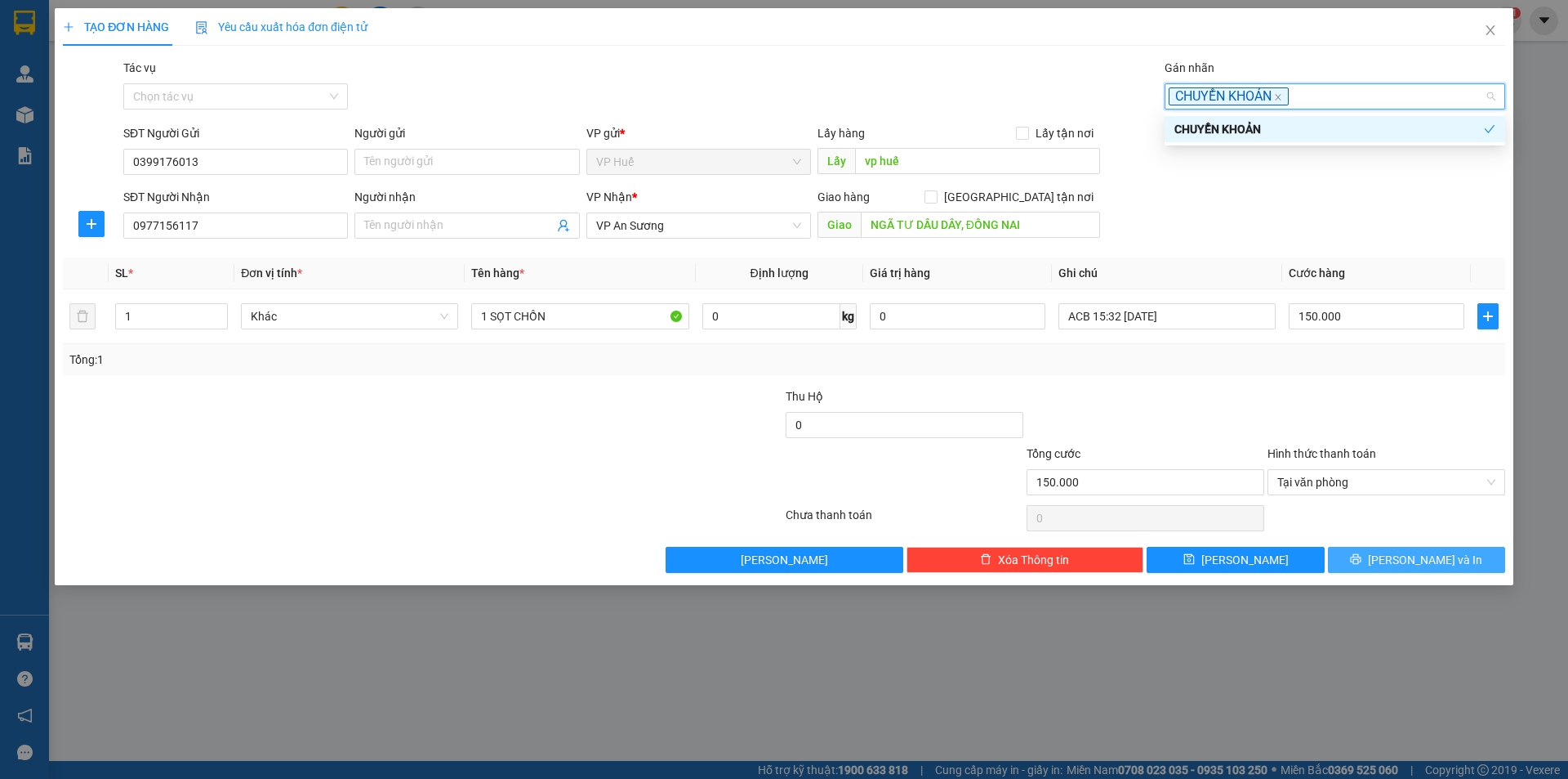
click at [1399, 563] on button "[PERSON_NAME] và In" at bounding box center [1416, 559] width 177 height 26
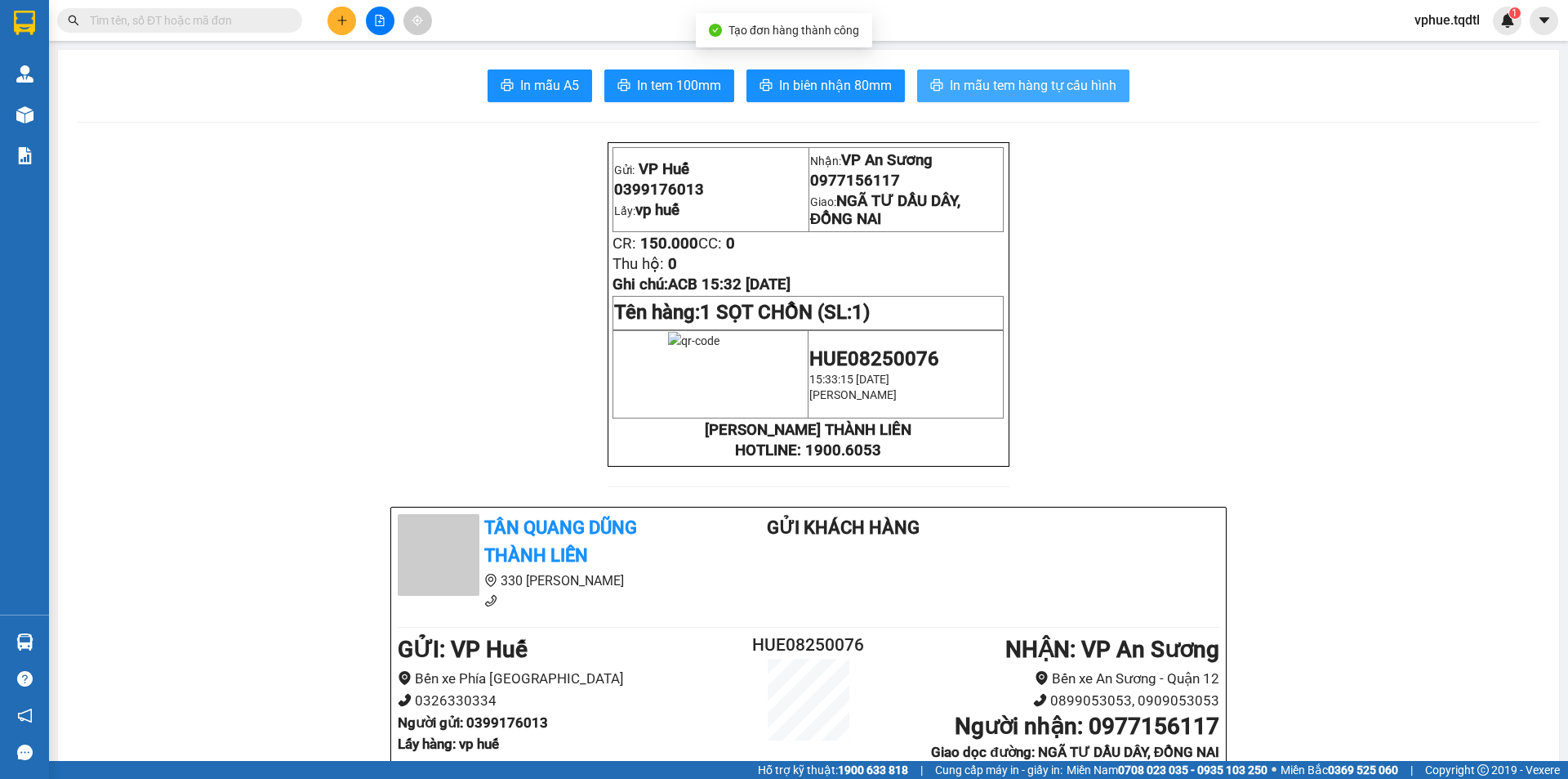
click at [964, 89] on span "In mẫu tem hàng tự cấu hình" at bounding box center [1032, 85] width 166 height 20
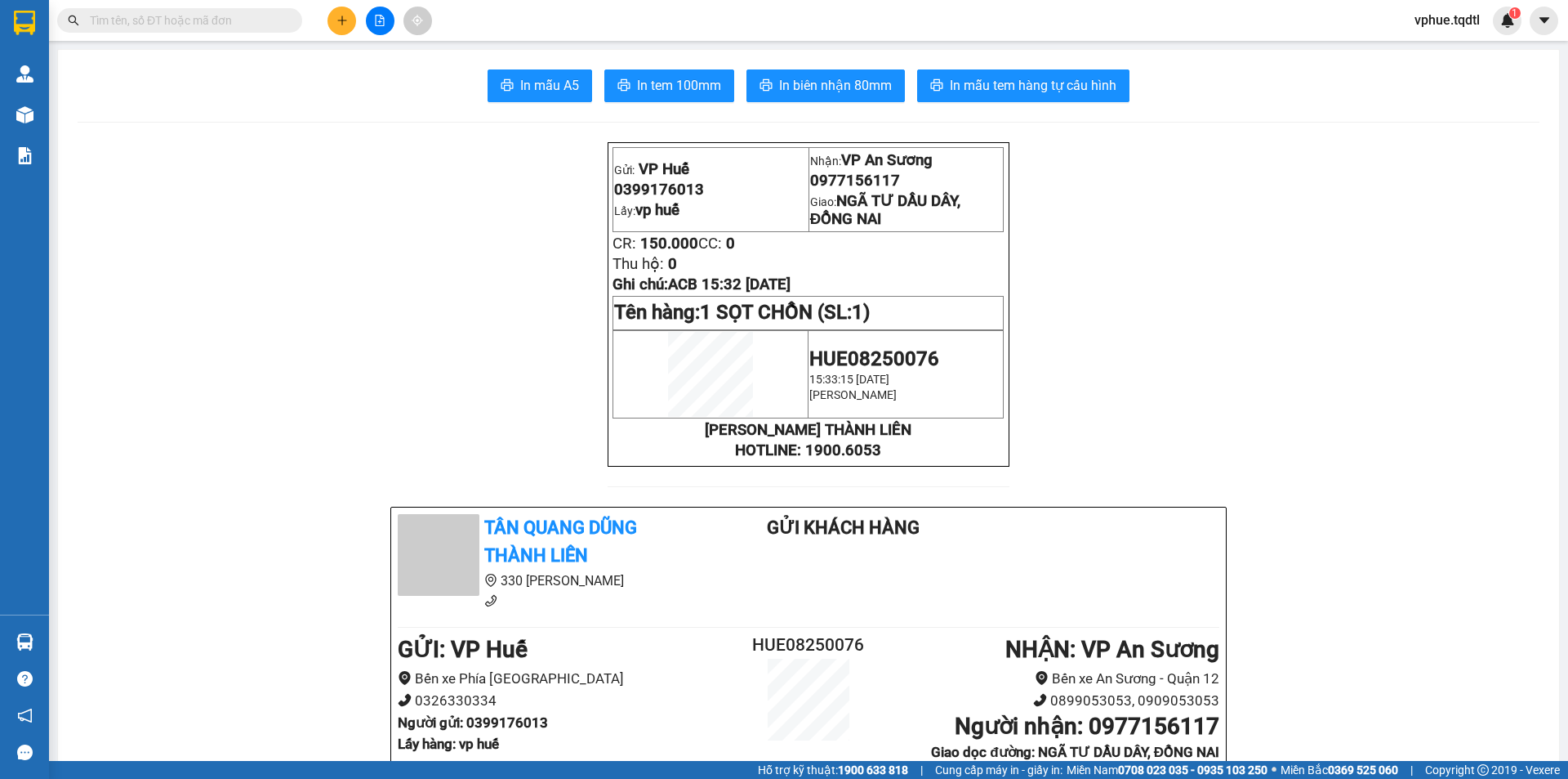
click at [850, 188] on span "0977156117" at bounding box center [854, 181] width 90 height 18
click at [869, 323] on span "1)" at bounding box center [860, 312] width 18 height 23
click at [46, 116] on div "Kho hàng mới" at bounding box center [24, 115] width 49 height 41
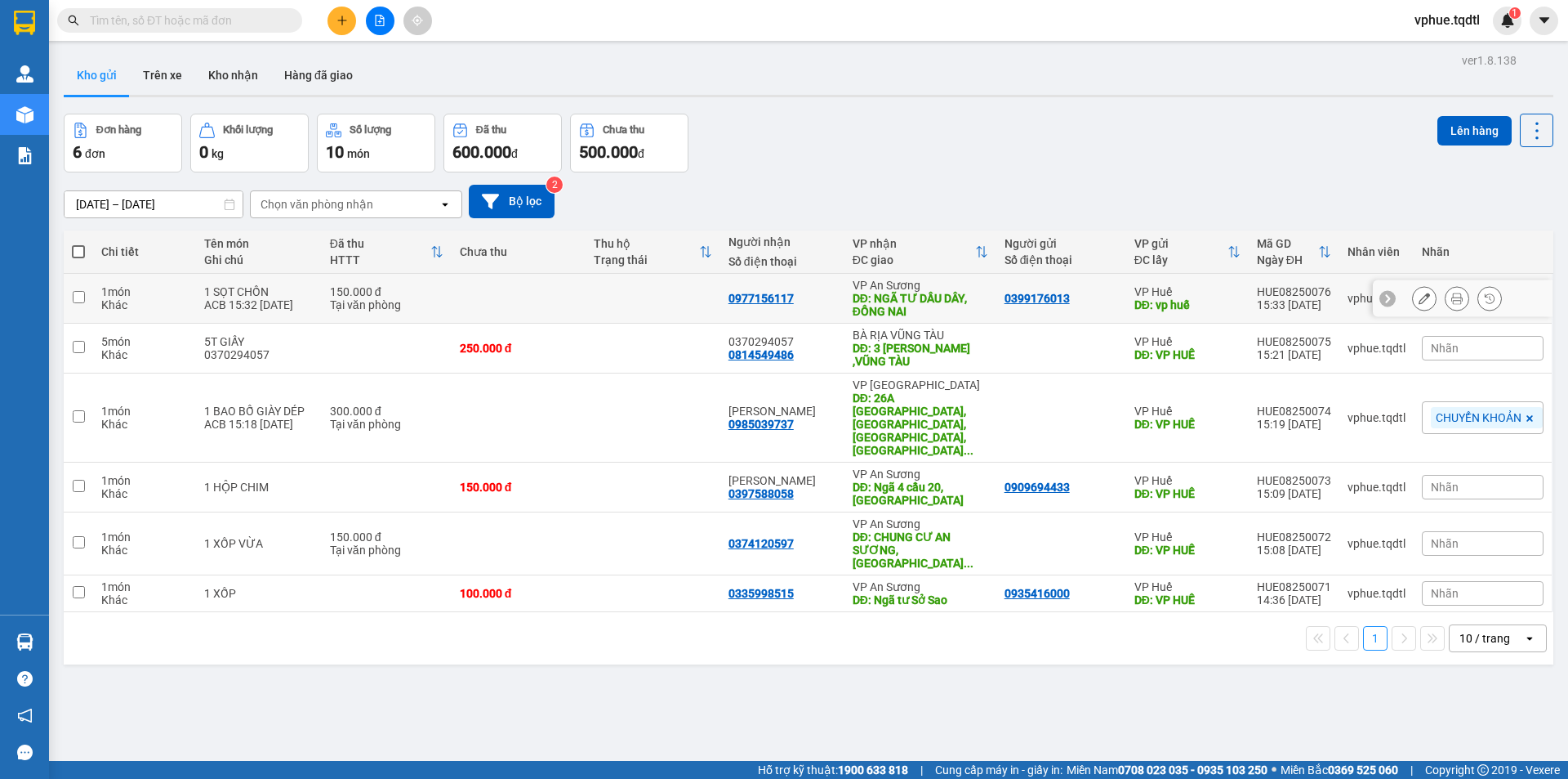
click at [547, 283] on td at bounding box center [519, 299] width 135 height 50
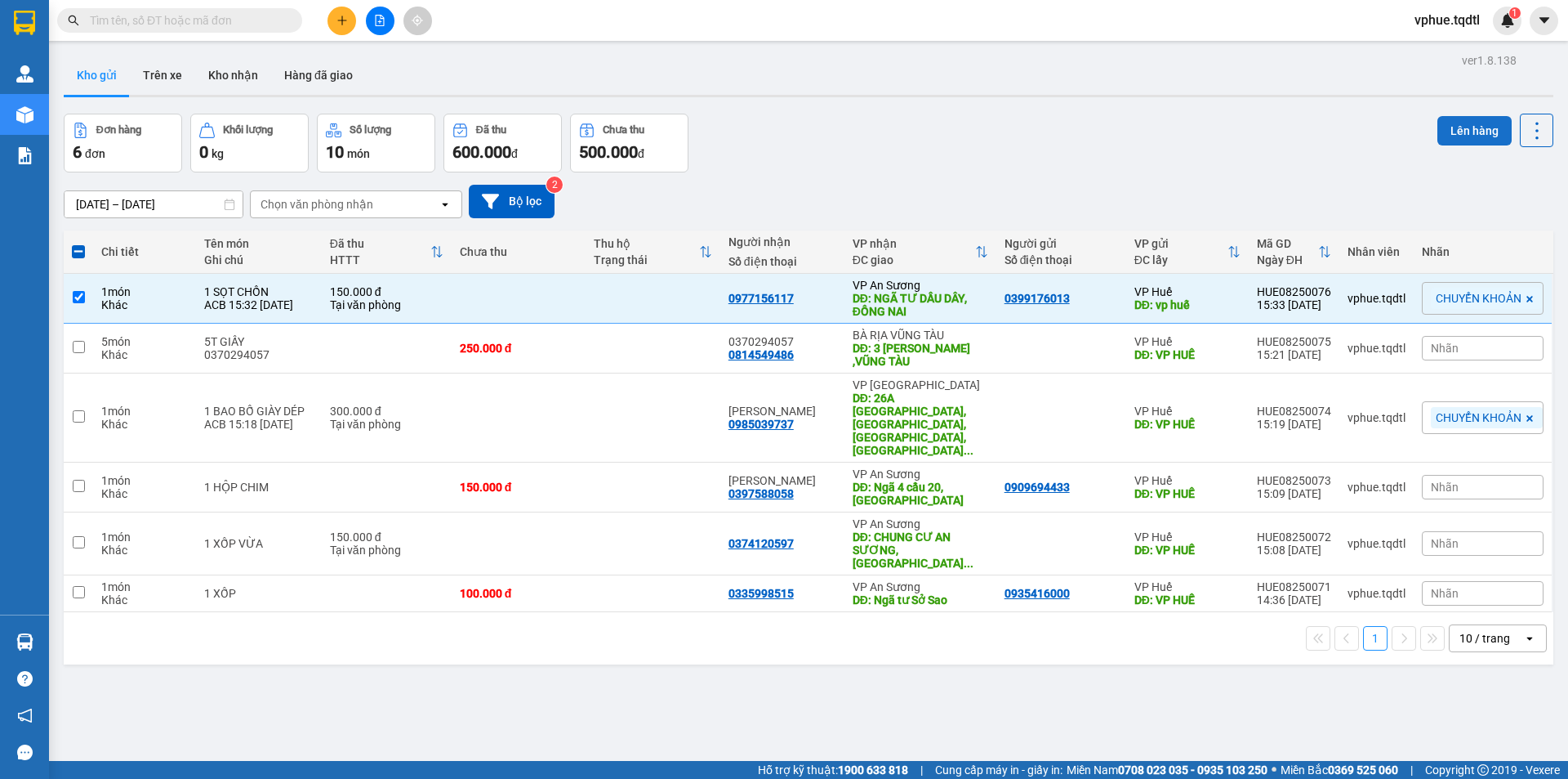
click at [1478, 128] on button "Lên hàng" at bounding box center [1475, 130] width 75 height 29
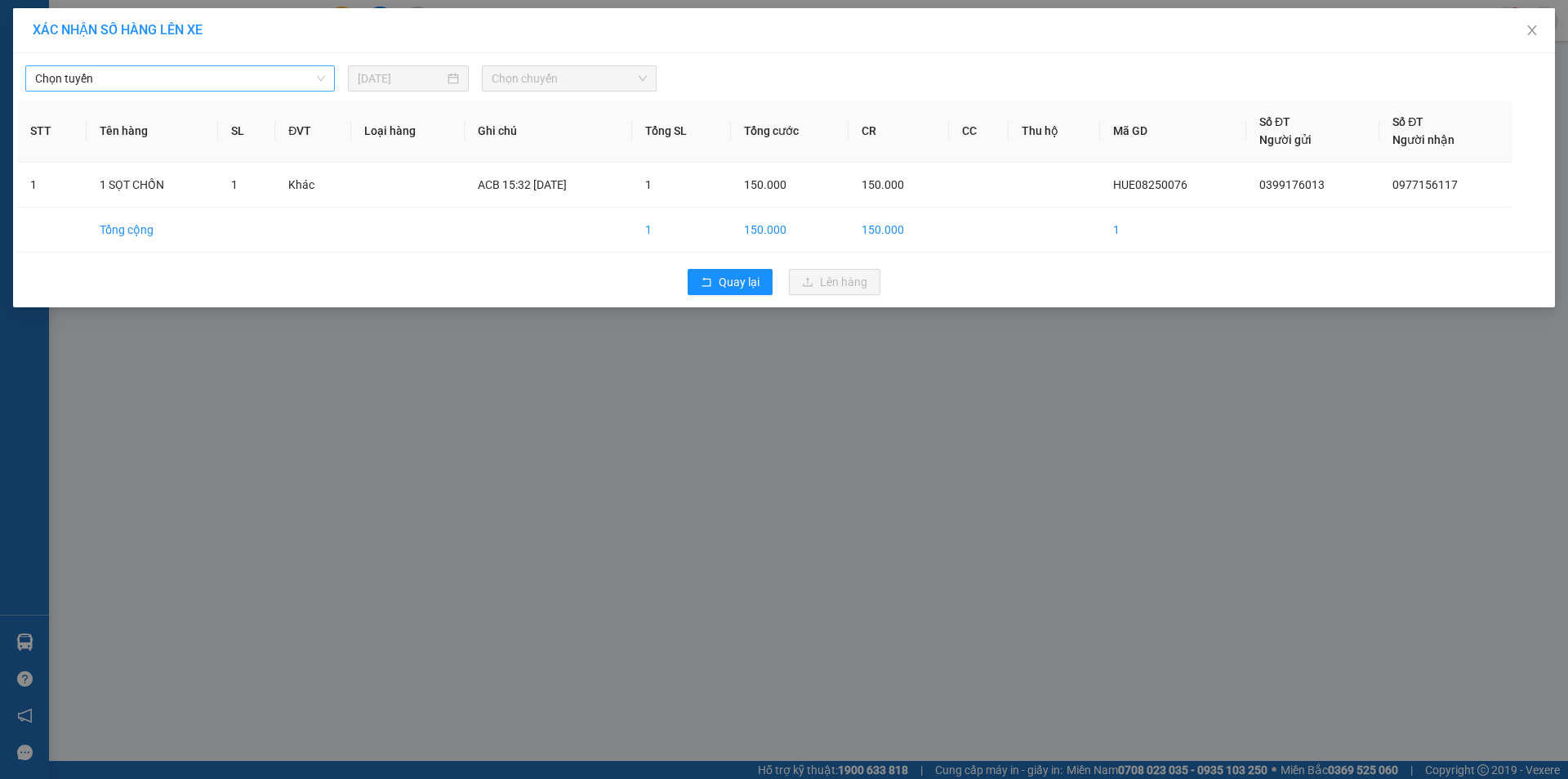
click at [273, 83] on span "Chọn tuyến" at bounding box center [180, 78] width 290 height 25
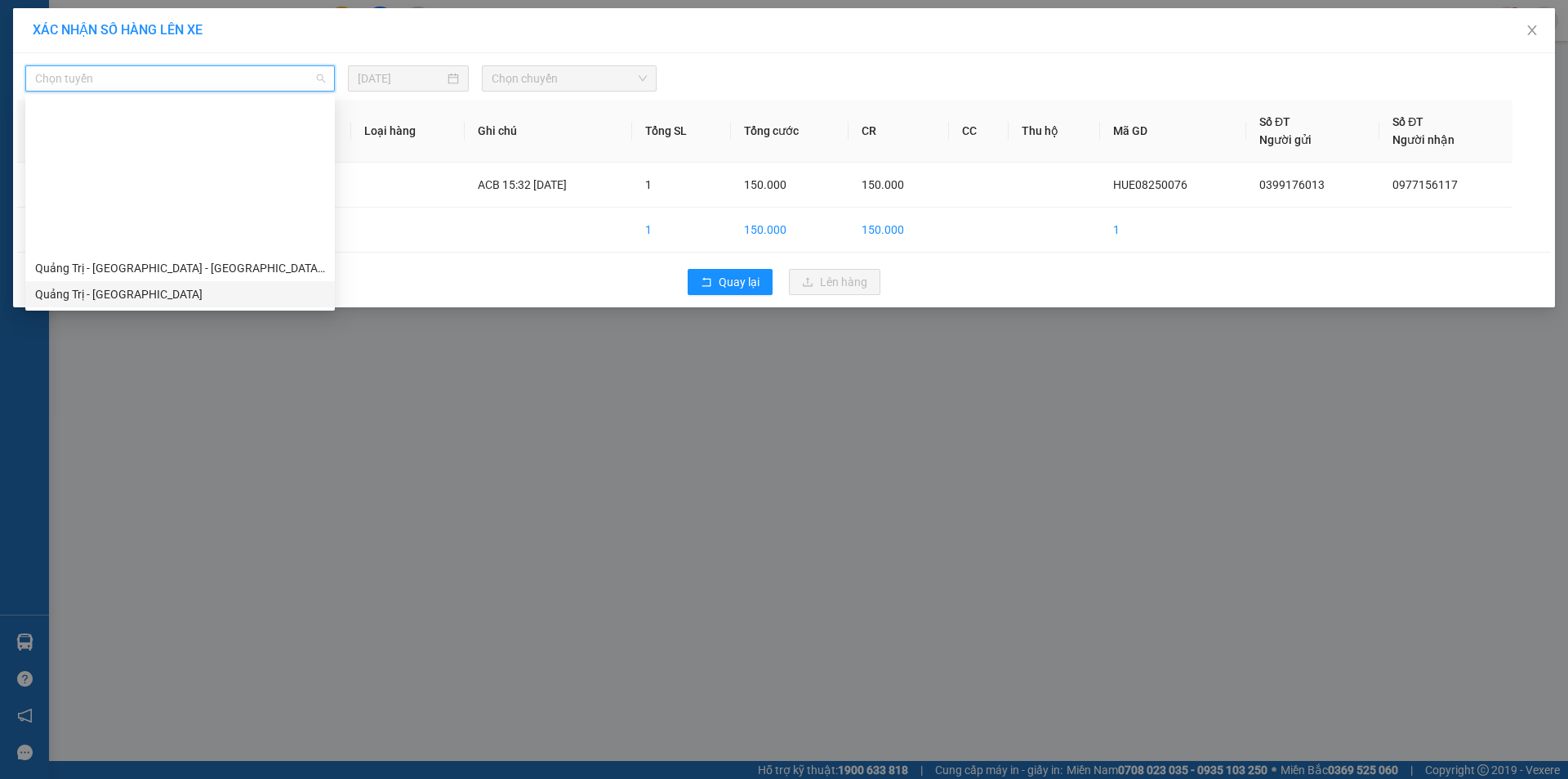
click at [211, 285] on div "Quảng Trị - [GEOGRAPHIC_DATA]" at bounding box center [180, 294] width 290 height 18
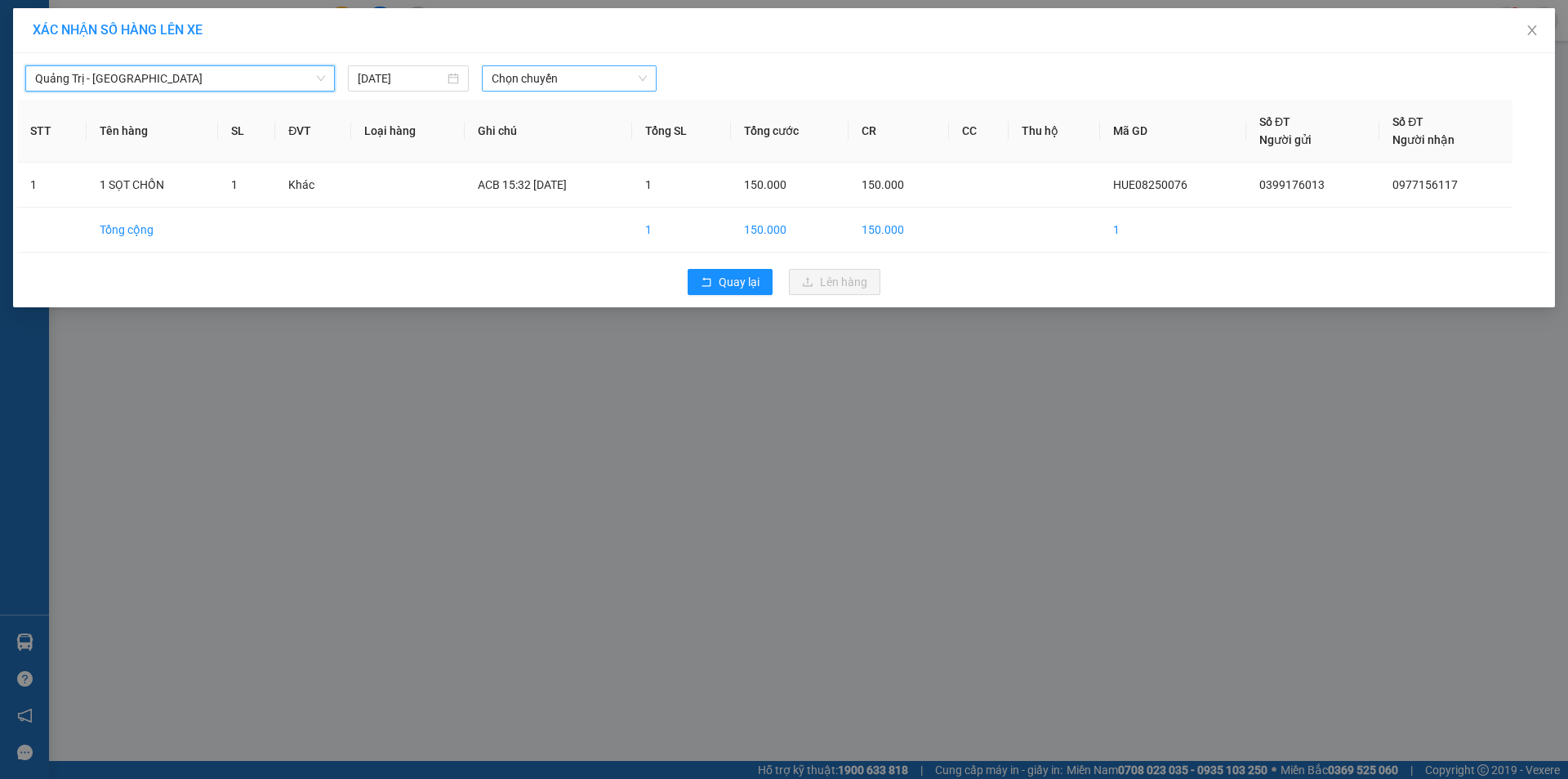
click at [540, 69] on span "Chọn chuyến" at bounding box center [569, 78] width 156 height 25
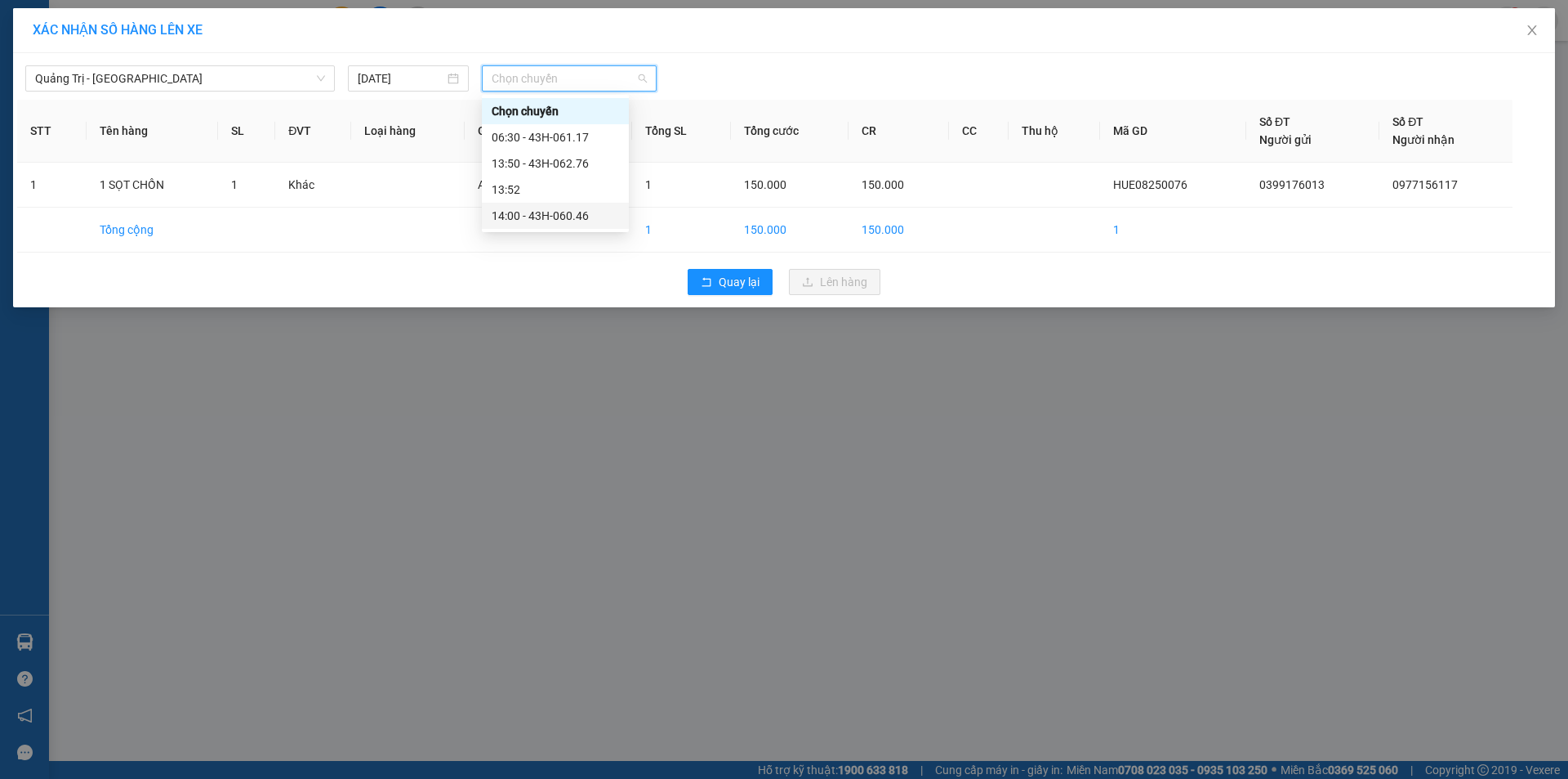
click at [551, 205] on div "14:00 - 43H-060.46" at bounding box center [555, 215] width 147 height 26
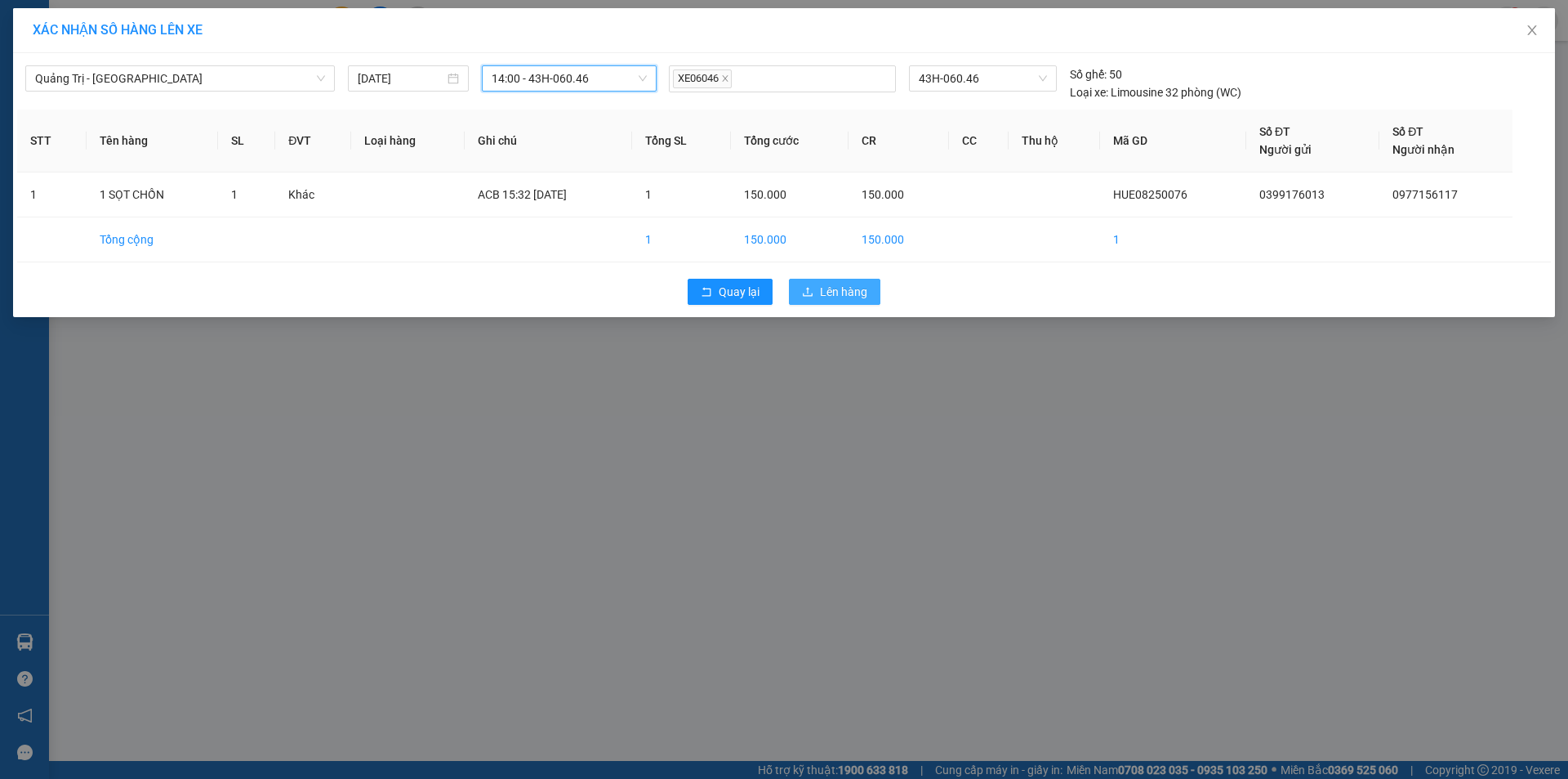
click at [849, 296] on span "Lên hàng" at bounding box center [843, 292] width 47 height 18
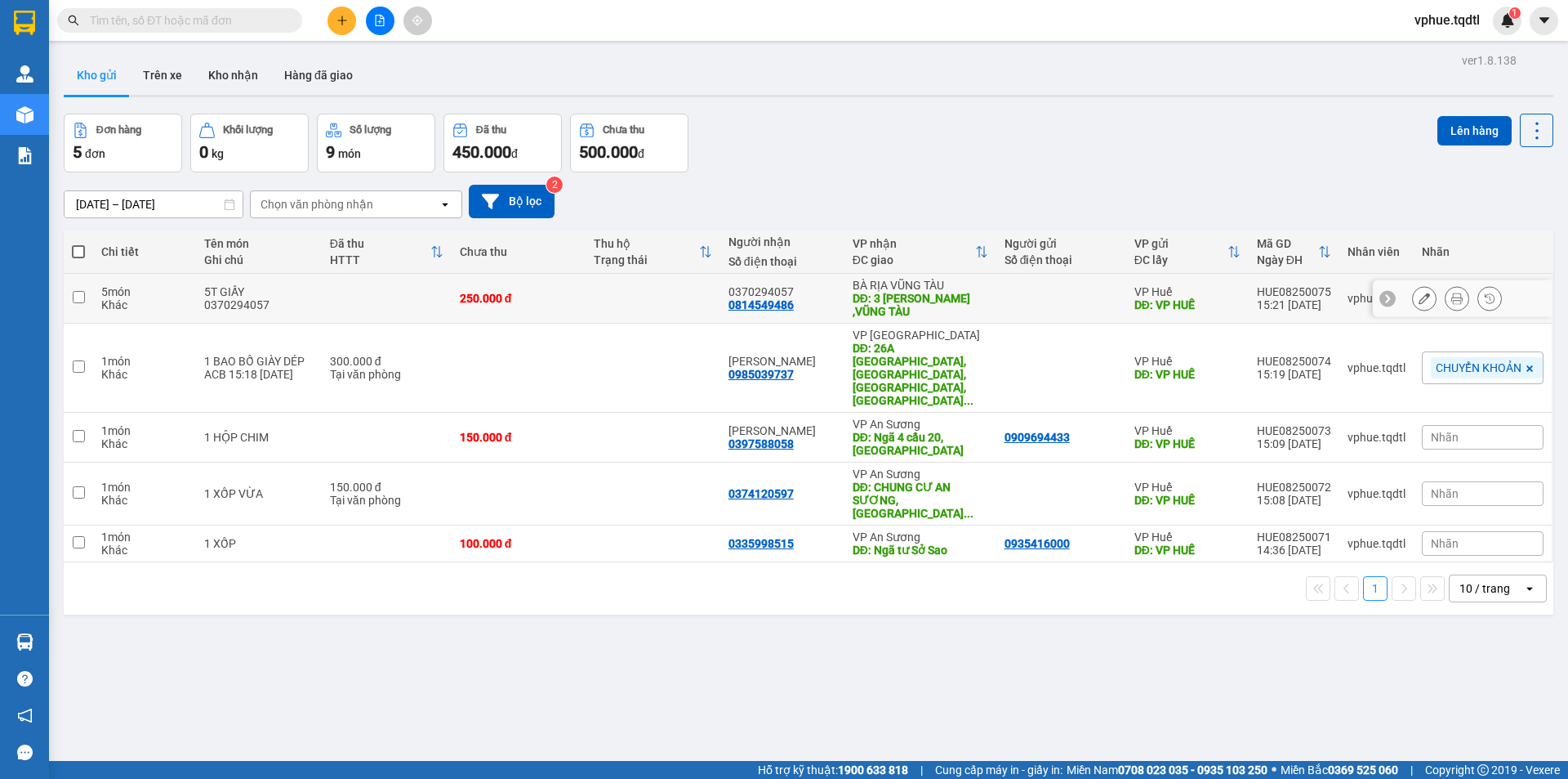
click at [460, 286] on td "250.000 đ" at bounding box center [519, 299] width 135 height 50
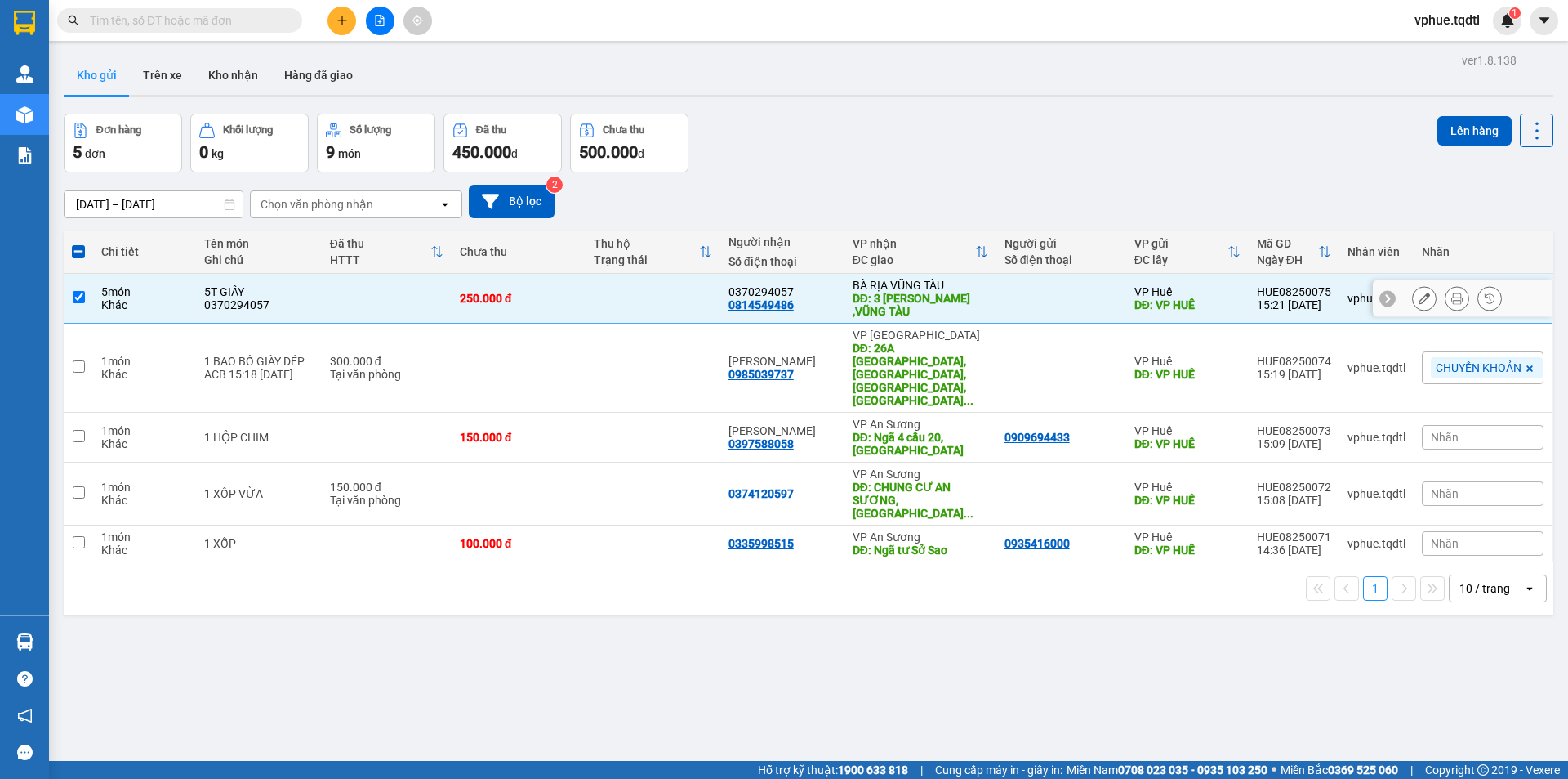
click at [73, 293] on input "checkbox" at bounding box center [79, 297] width 12 height 12
checkbox input "false"
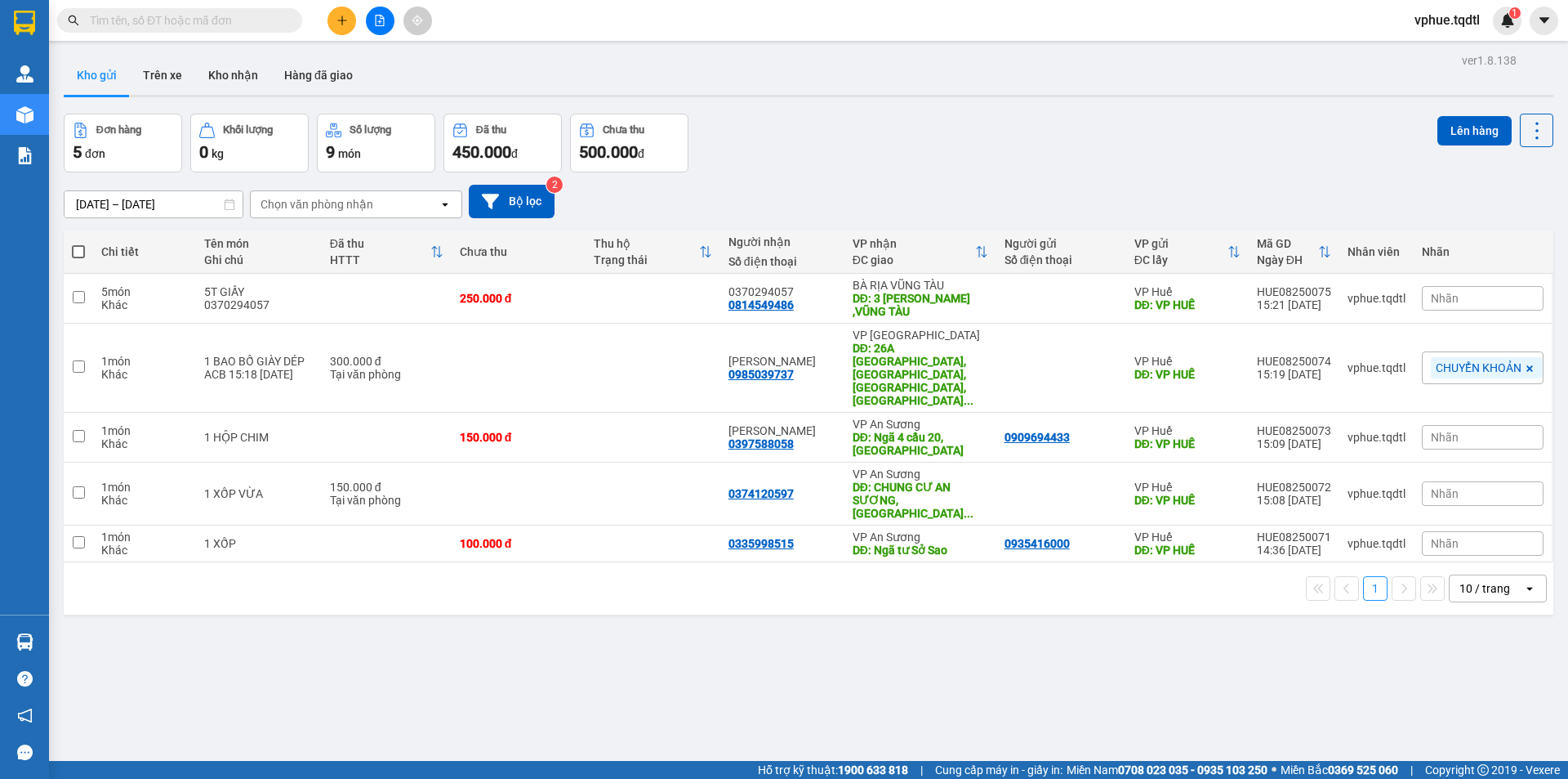
drag, startPoint x: 483, startPoint y: 677, endPoint x: 506, endPoint y: 659, distance: 29.2
click at [483, 677] on div "ver 1.8.138 Kho gửi Trên xe Kho nhận Hàng đã giao Đơn hàng 5 đơn Khối lượng 0 k…" at bounding box center [808, 438] width 1502 height 779
click at [548, 462] on td at bounding box center [519, 494] width 135 height 63
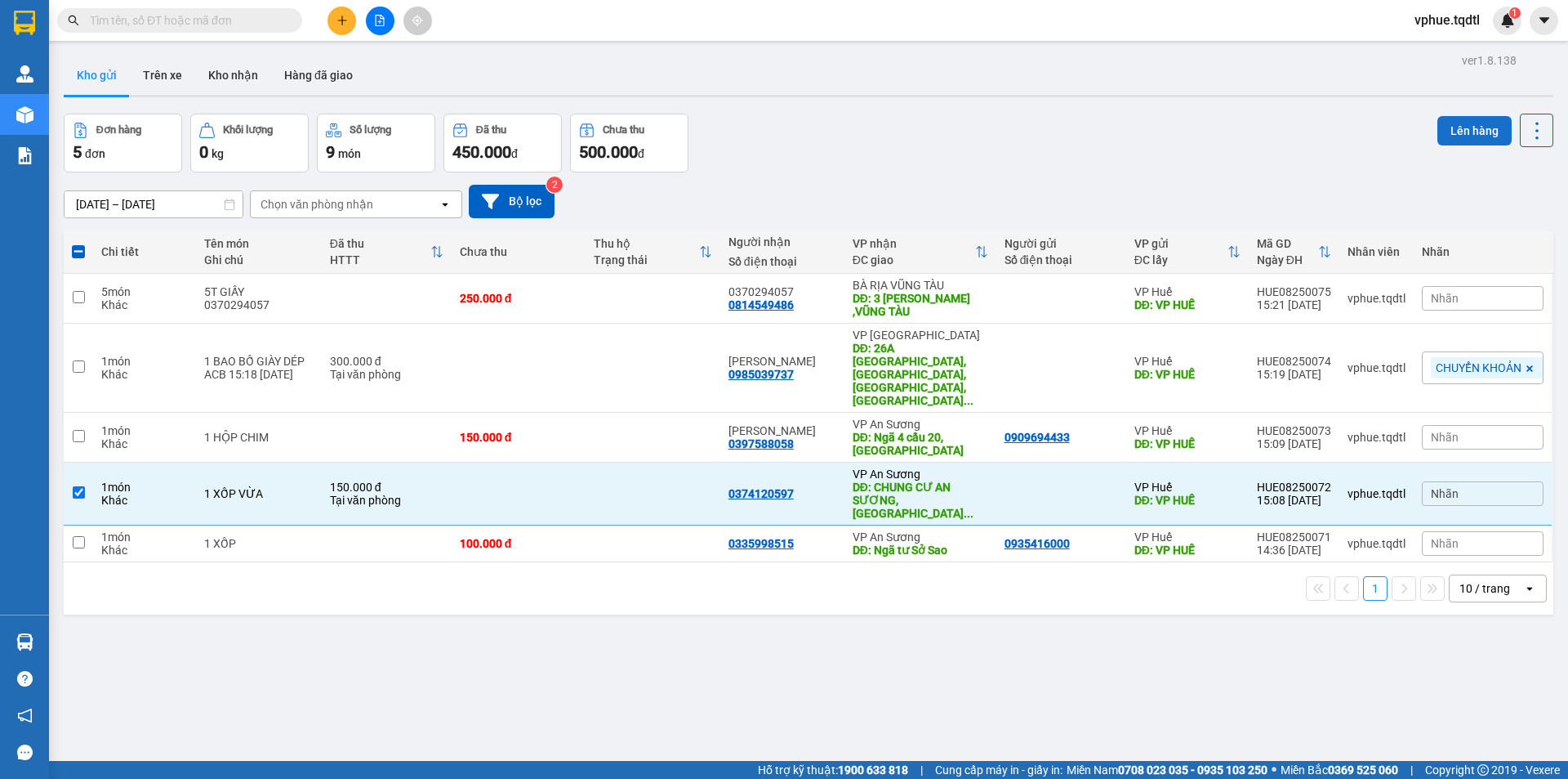
click at [1445, 132] on button "Lên hàng" at bounding box center [1475, 130] width 75 height 29
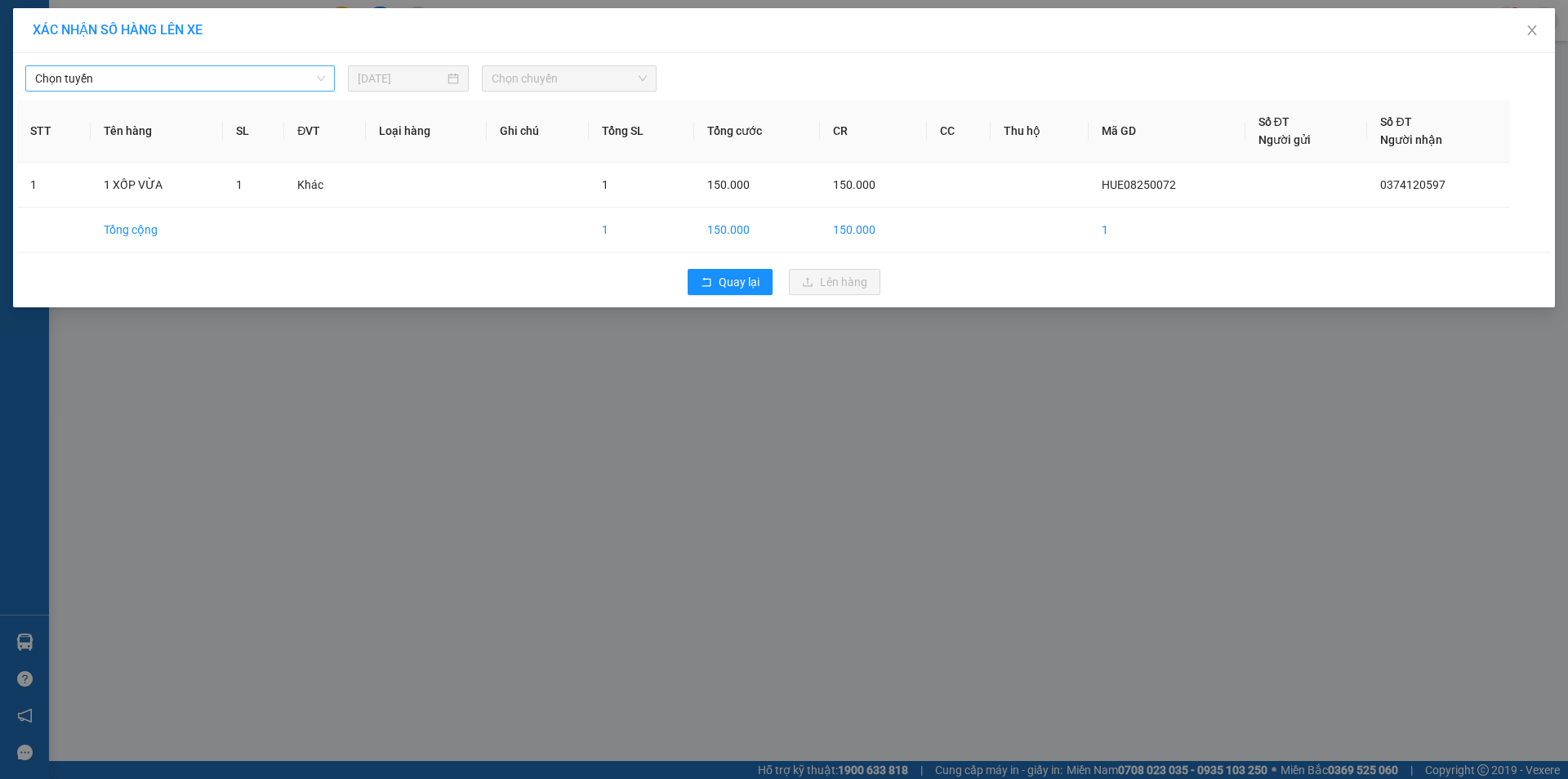
click at [316, 77] on span "Chọn tuyến" at bounding box center [180, 78] width 290 height 25
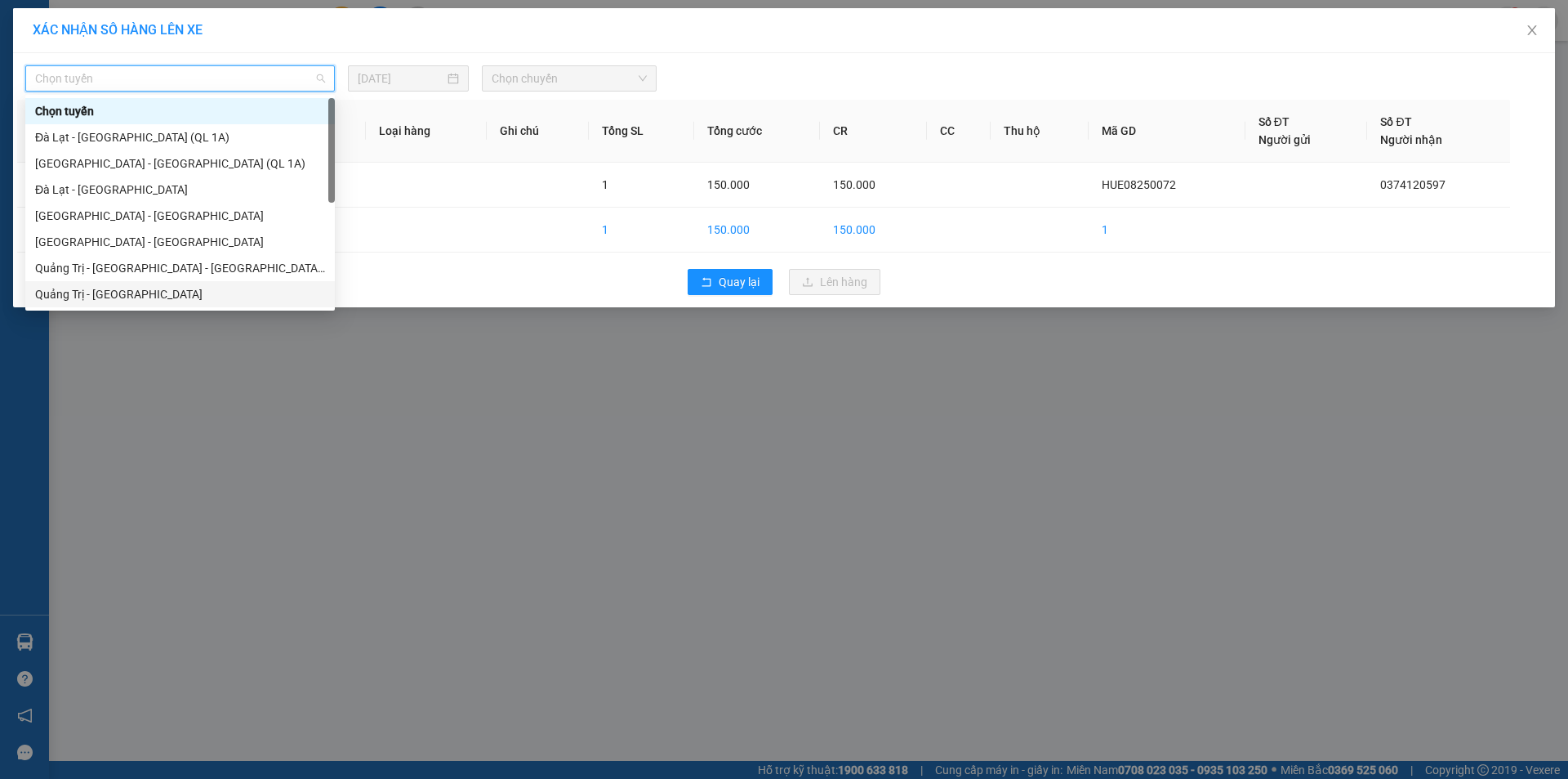
click at [228, 285] on div "Quảng Trị - [GEOGRAPHIC_DATA]" at bounding box center [180, 294] width 290 height 18
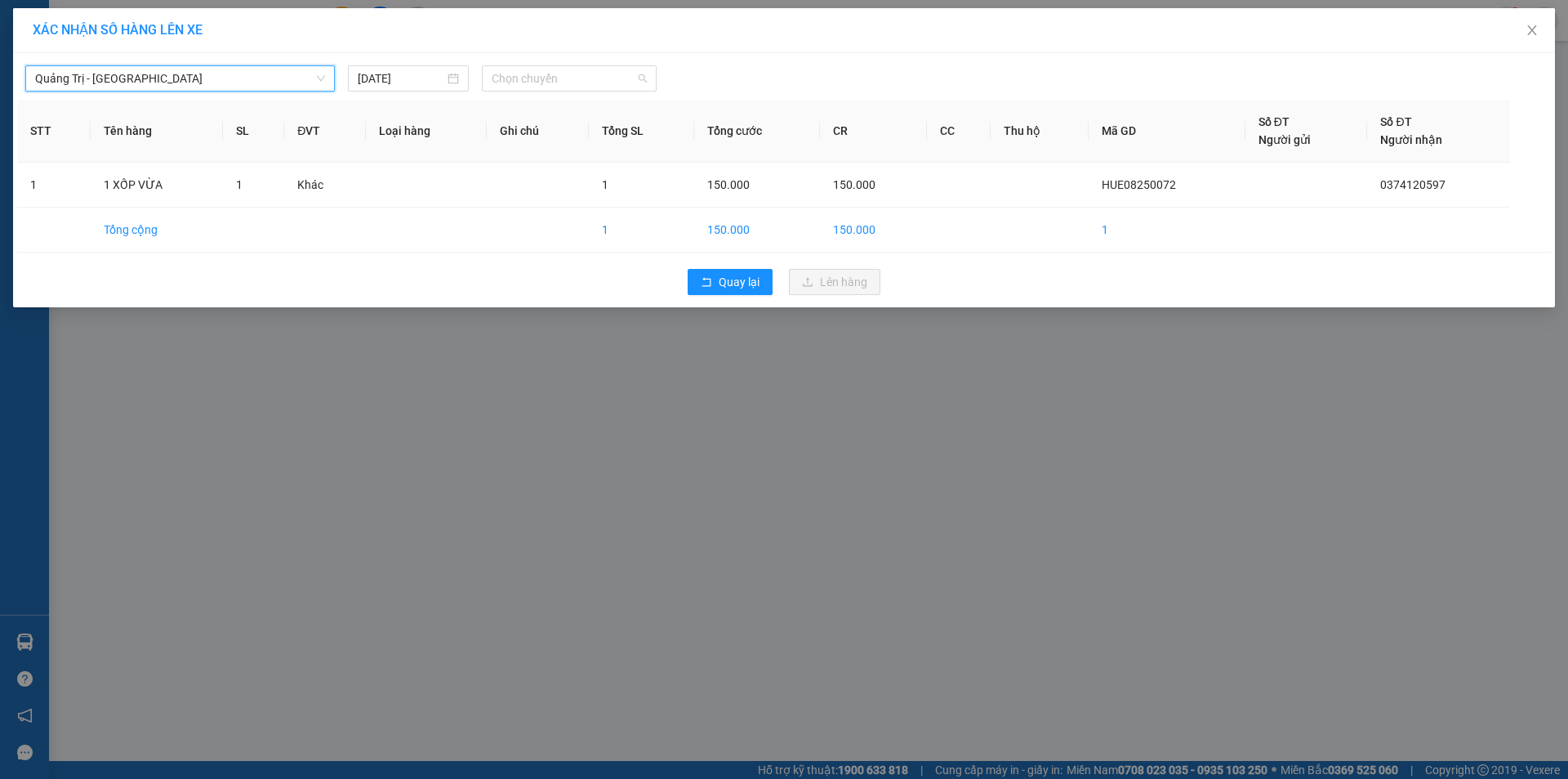
drag, startPoint x: 546, startPoint y: 65, endPoint x: 545, endPoint y: 105, distance: 40.0
click at [547, 65] on div "Chọn chuyến" at bounding box center [569, 77] width 175 height 26
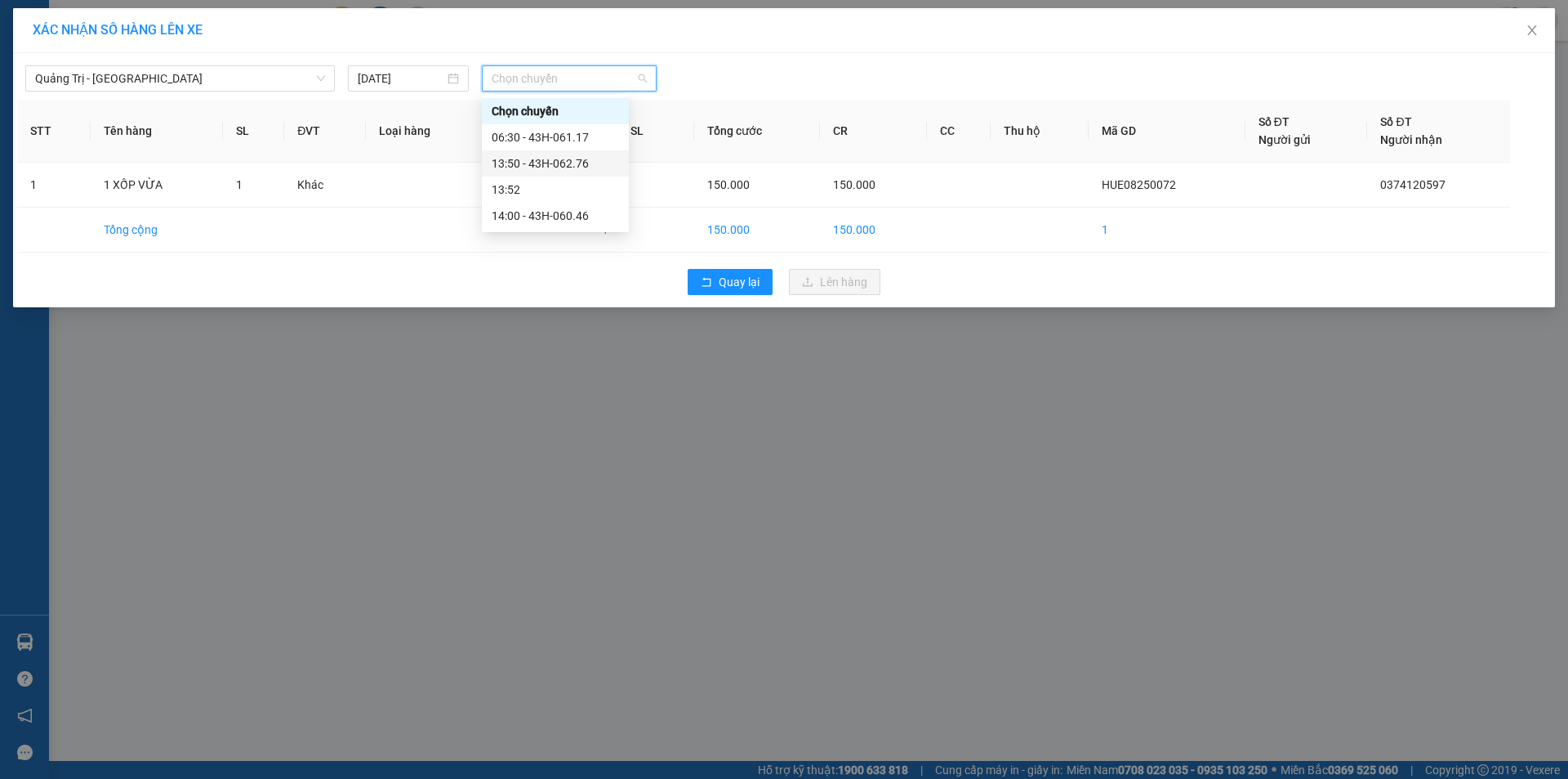
click at [568, 159] on div "13:50 - 43H-062.76" at bounding box center [555, 164] width 127 height 18
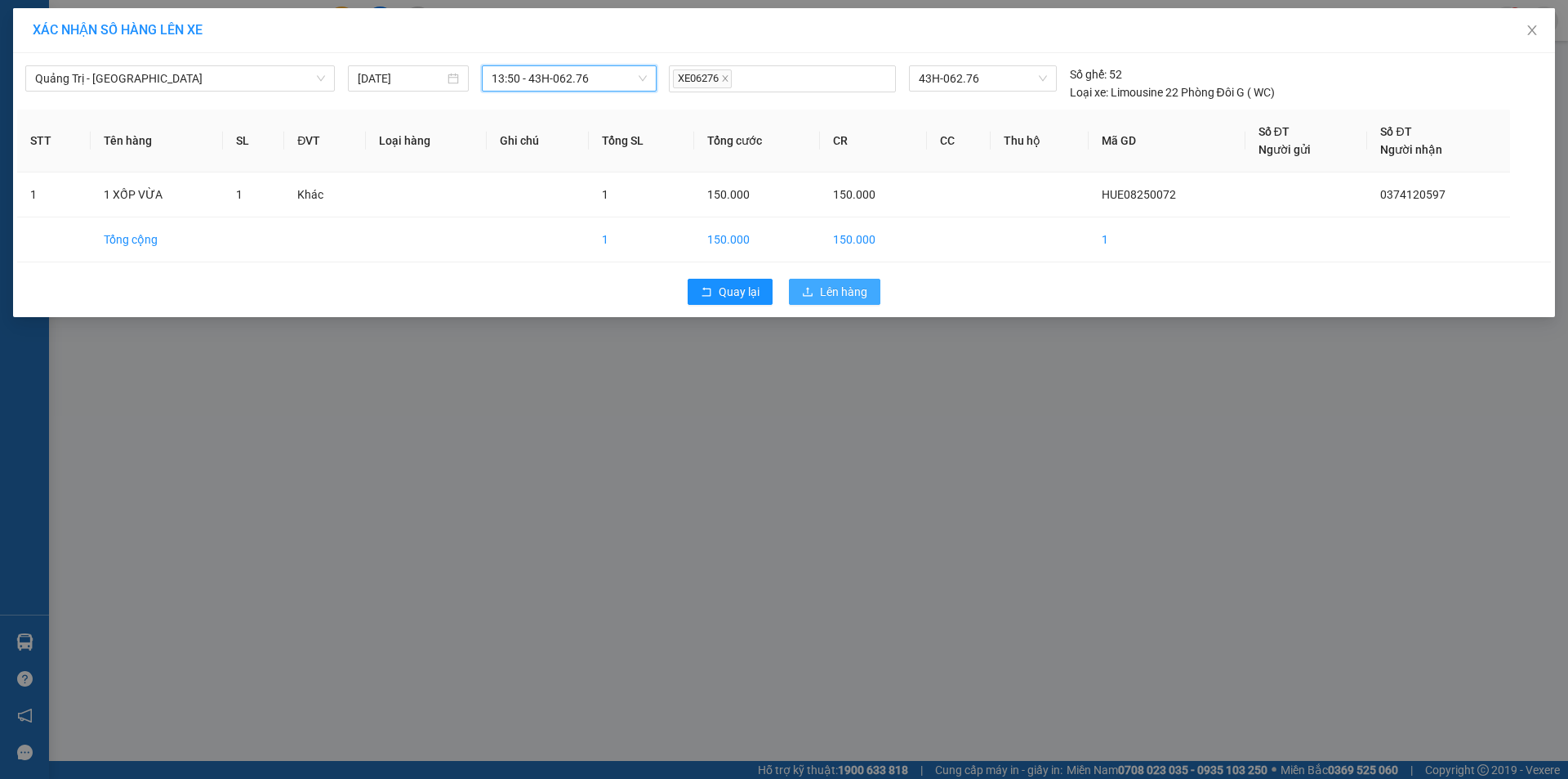
click at [852, 290] on span "Lên hàng" at bounding box center [843, 292] width 47 height 18
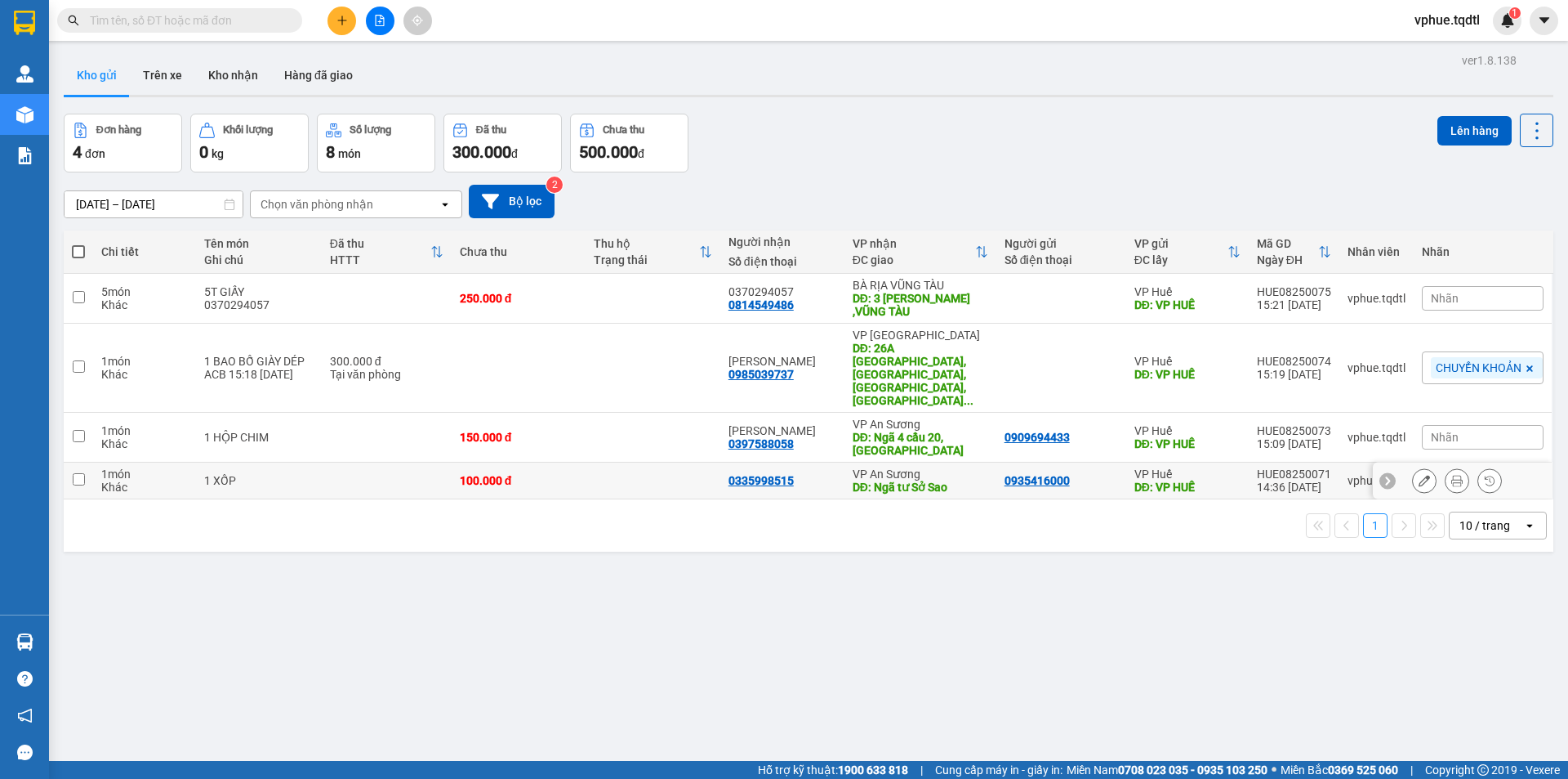
click at [885, 480] on div "DĐ: Ngã tư Sở Sao" at bounding box center [920, 486] width 136 height 13
checkbox input "true"
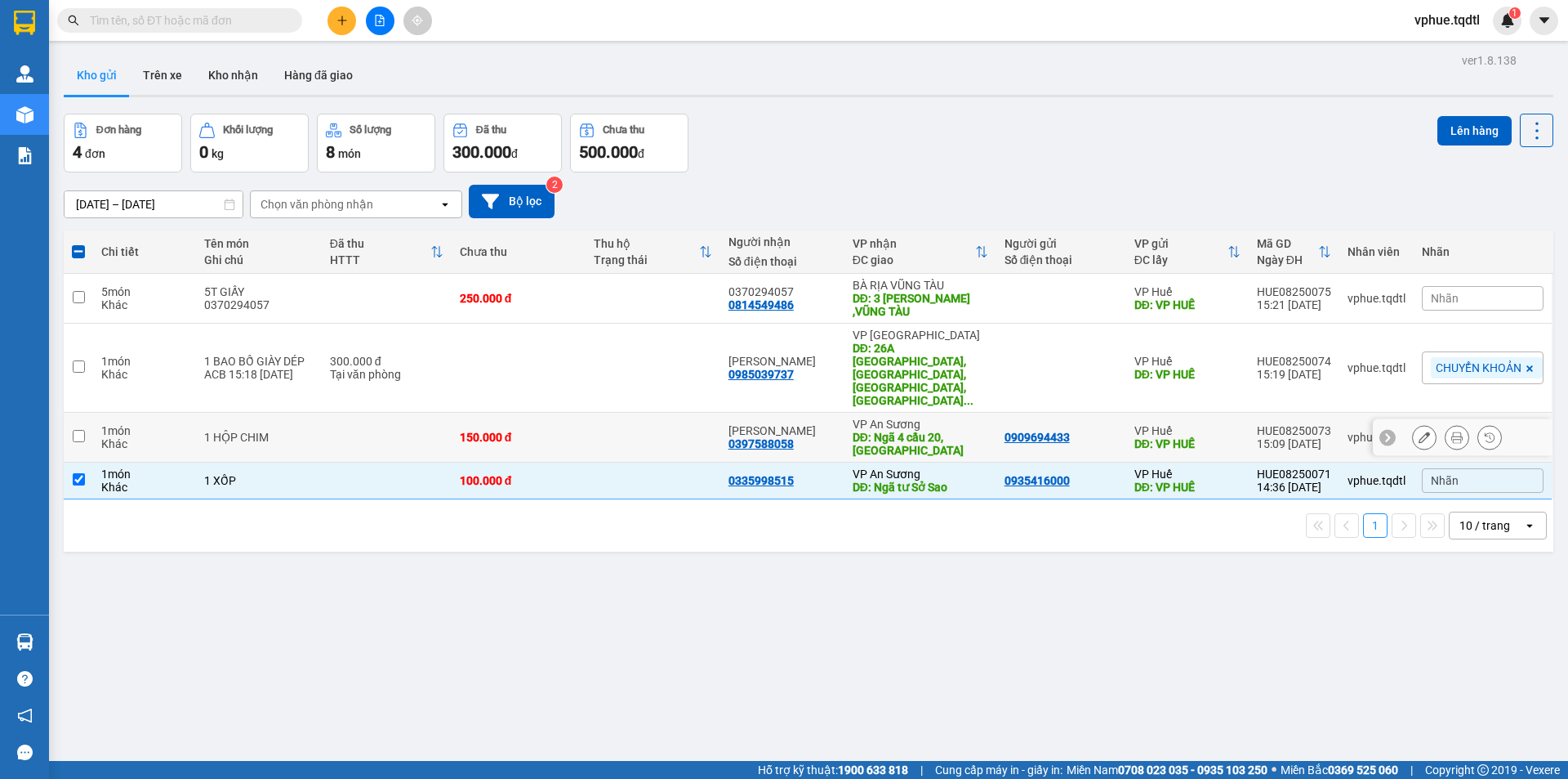
click at [900, 430] on div "DĐ: Ngã 4 cầu 20, [GEOGRAPHIC_DATA]" at bounding box center [920, 443] width 136 height 26
checkbox input "true"
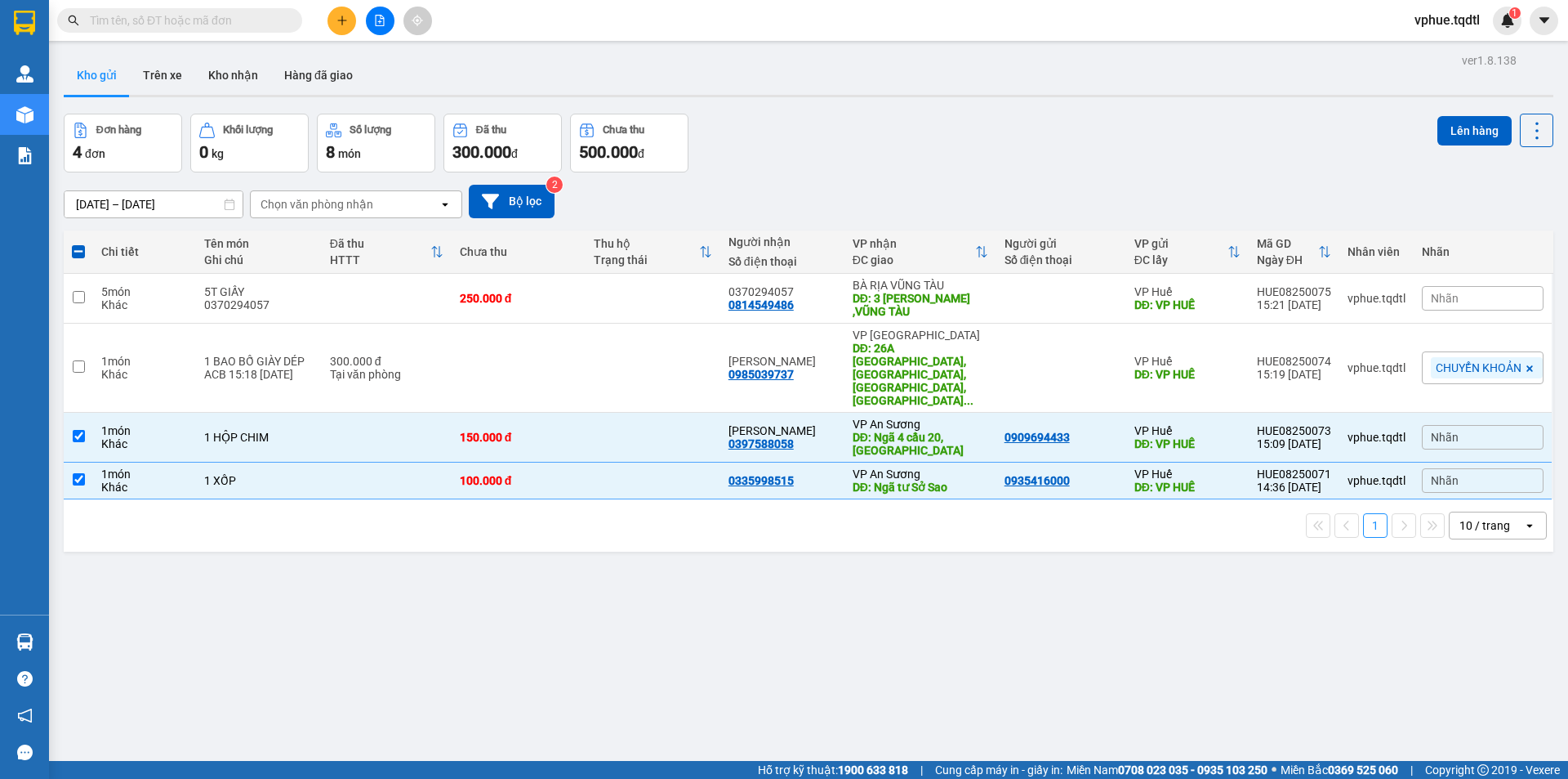
click at [1458, 149] on div "Lên hàng" at bounding box center [1495, 143] width 116 height 59
click at [1463, 135] on button "Lên hàng" at bounding box center [1475, 130] width 75 height 29
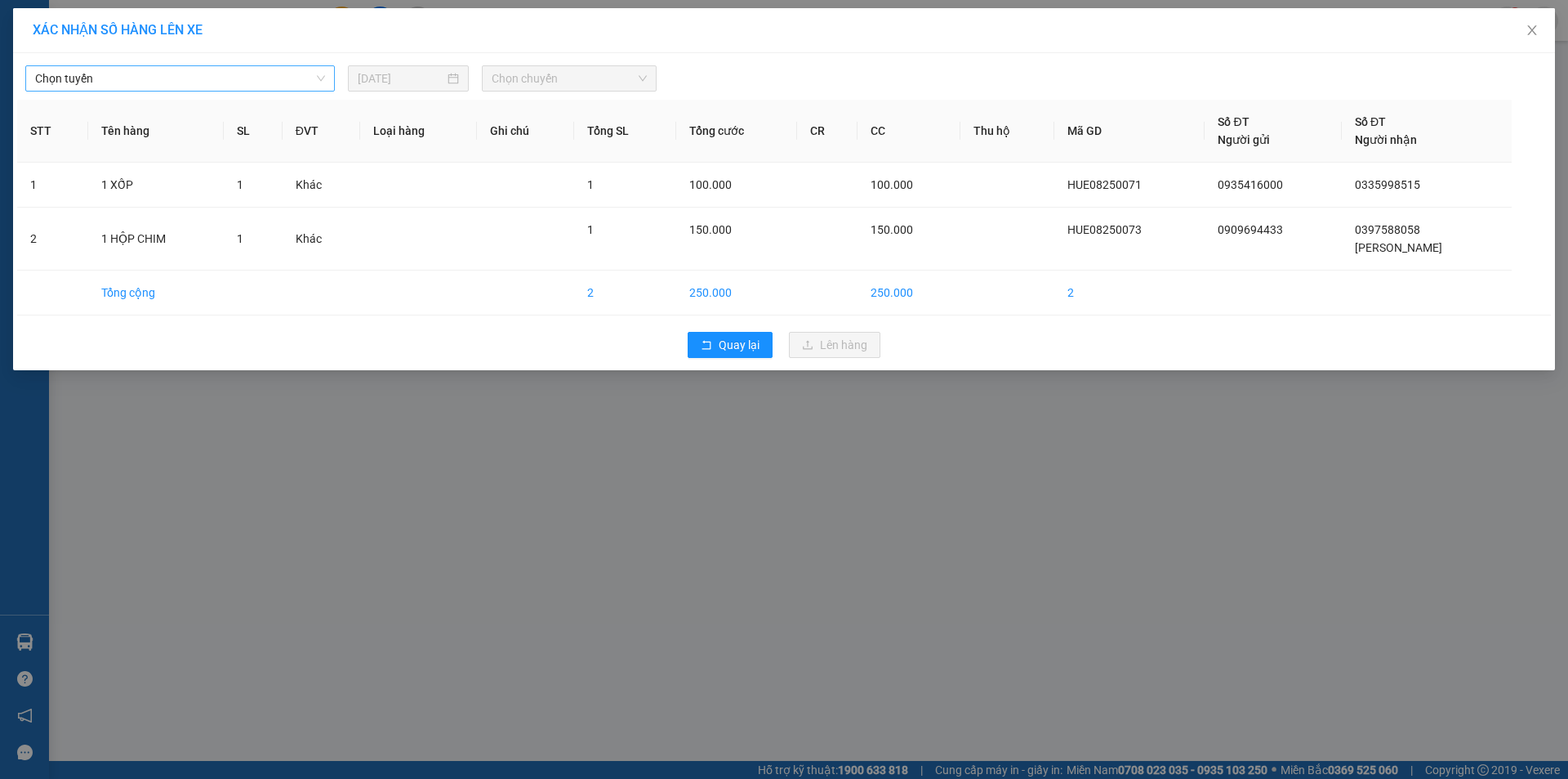
click at [243, 76] on span "Chọn tuyến" at bounding box center [180, 78] width 290 height 25
click at [314, 439] on div "XÁC NHẬN SỐ HÀNG LÊN XE Chọn tuyến [DATE] Chọn chuyến STT Tên hàng SL ĐVT Loại …" at bounding box center [784, 390] width 1568 height 779
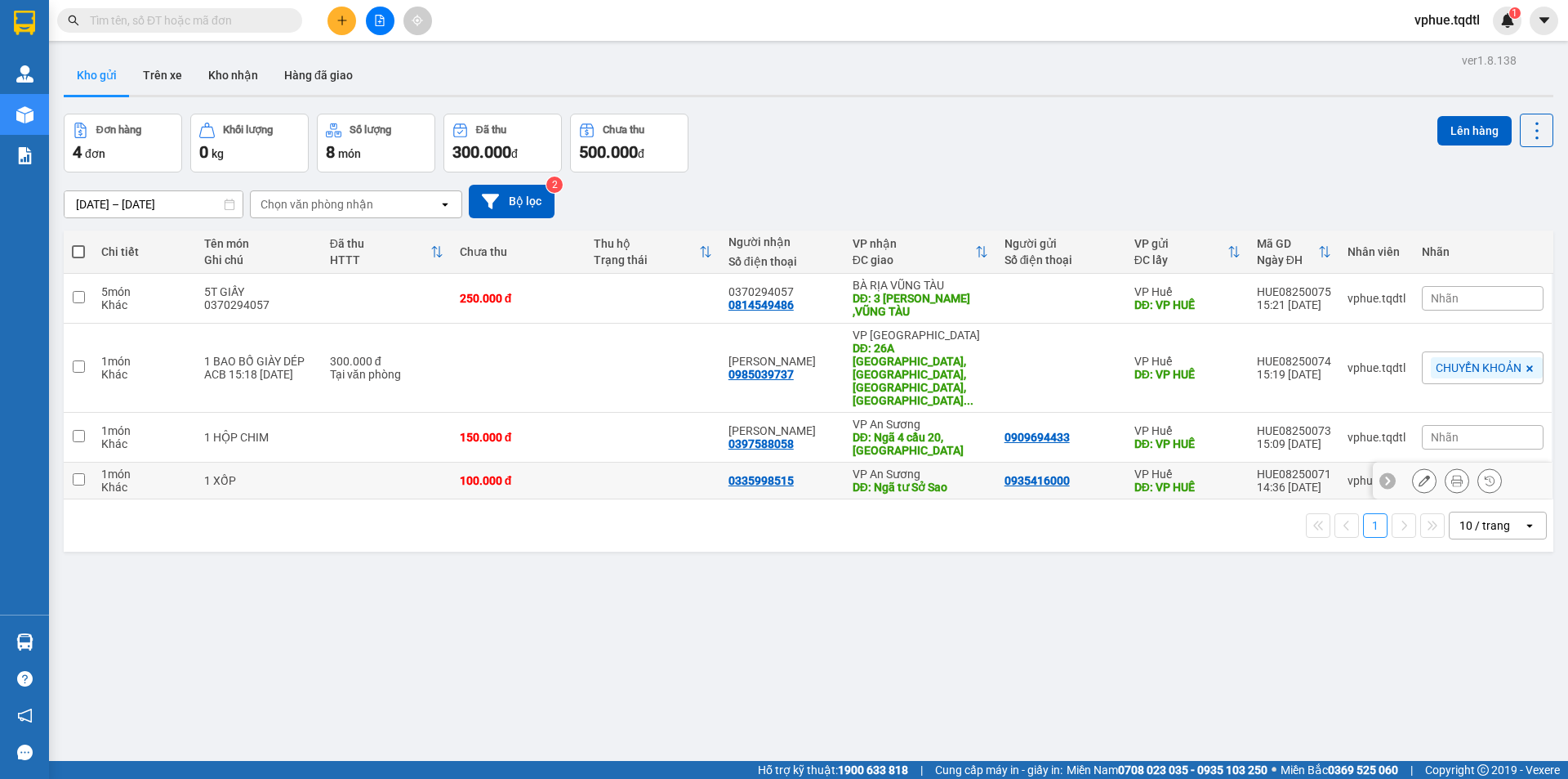
drag, startPoint x: 732, startPoint y: 455, endPoint x: 796, endPoint y: 459, distance: 64.1
click at [796, 474] on div "0335998515" at bounding box center [781, 480] width 108 height 13
checkbox input "true"
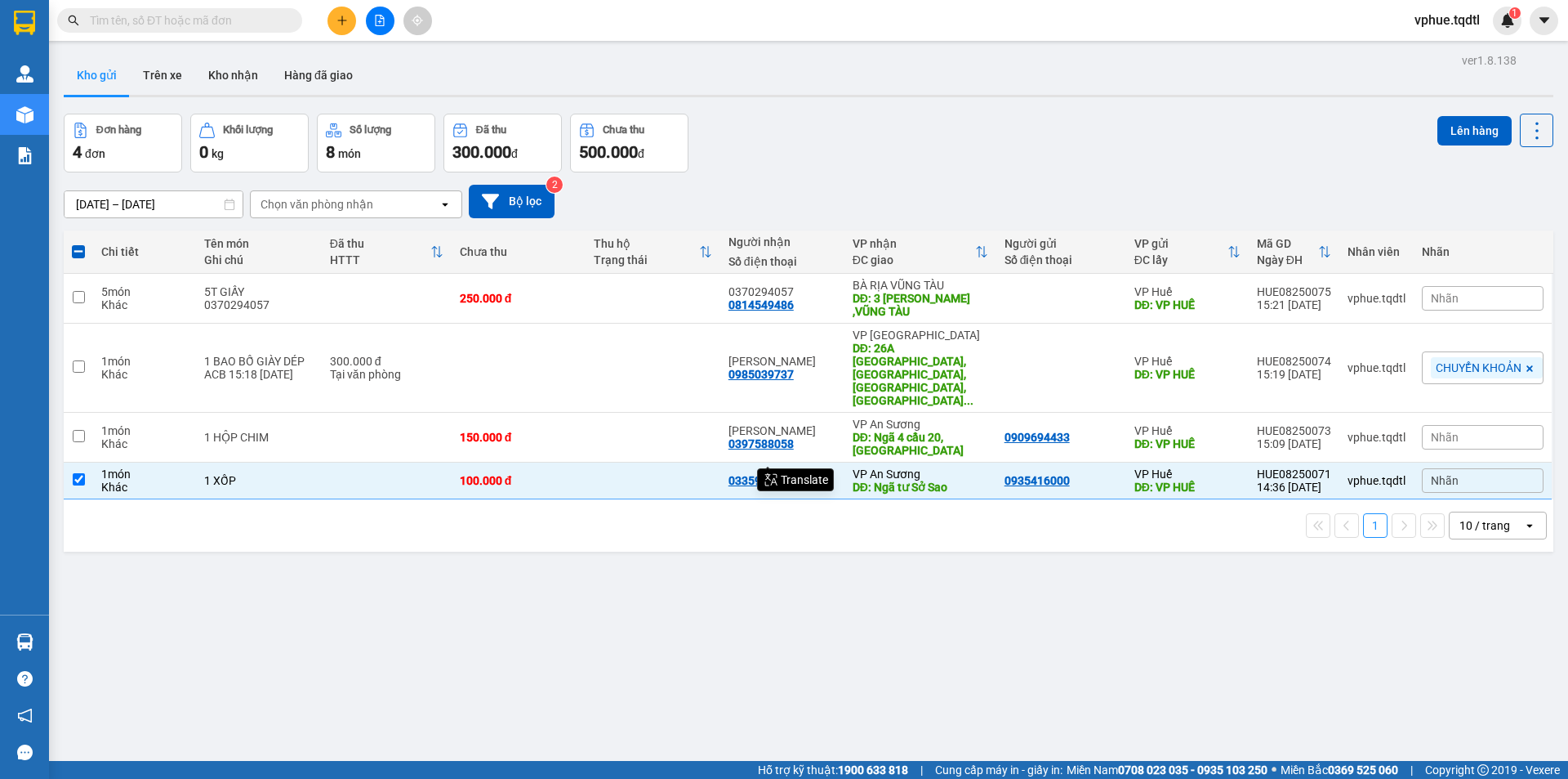
click at [868, 541] on div "ver 1.8.138 Kho gửi Trên xe Kho nhận Hàng đã giao Đơn hàng 4 đơn Khối lượng 0 k…" at bounding box center [808, 438] width 1502 height 779
drag, startPoint x: 729, startPoint y: 417, endPoint x: 800, endPoint y: 417, distance: 71.0
click at [800, 424] on div "[PERSON_NAME] 0397588058" at bounding box center [781, 437] width 108 height 26
checkbox input "true"
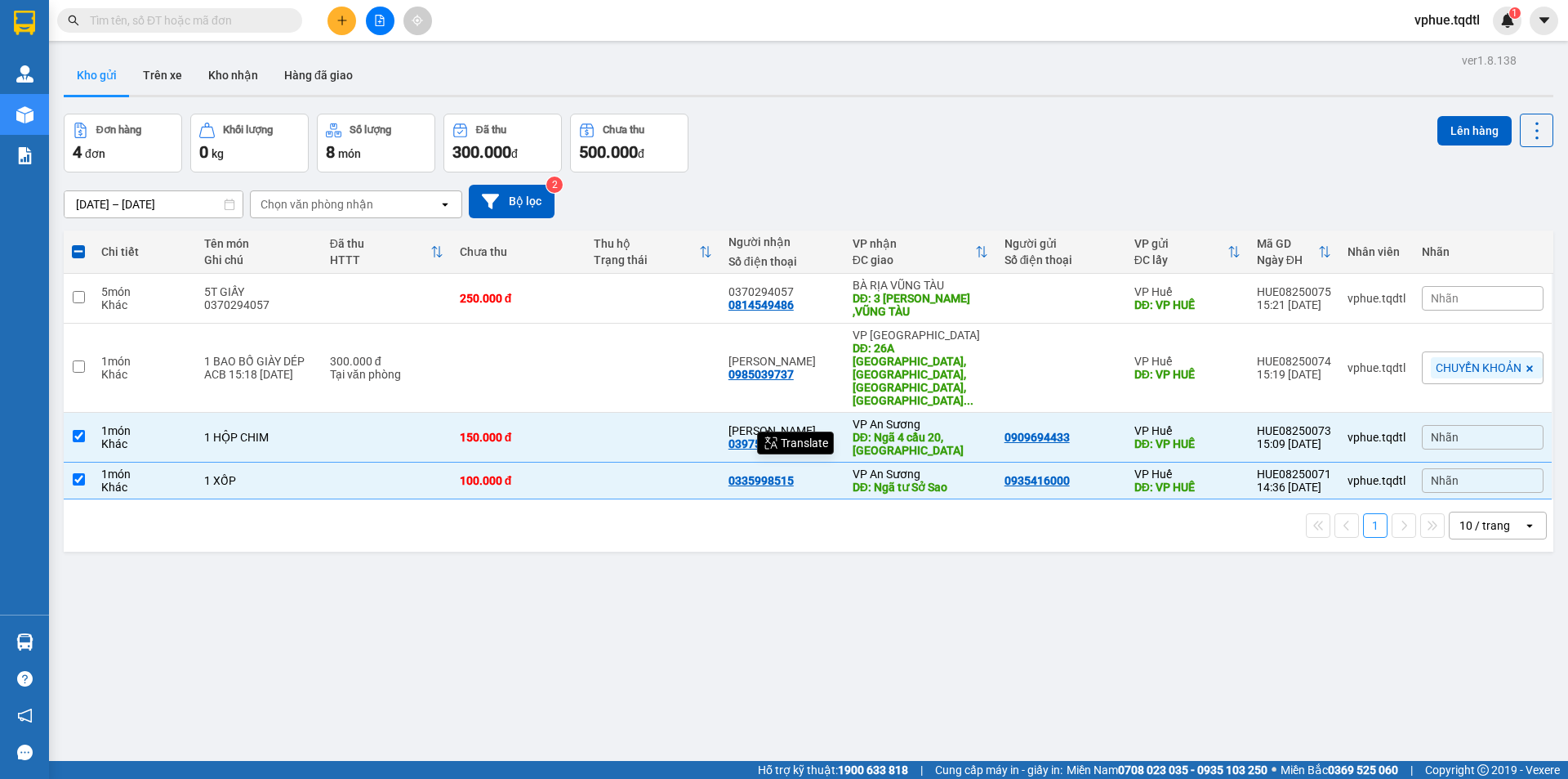
drag, startPoint x: 684, startPoint y: 570, endPoint x: 739, endPoint y: 487, distance: 99.6
click at [687, 570] on div "ver 1.8.138 Kho gửi Trên xe Kho nhận Hàng đã giao Đơn hàng 4 đơn Khối lượng 0 k…" at bounding box center [808, 438] width 1502 height 779
drag, startPoint x: 733, startPoint y: 359, endPoint x: 796, endPoint y: 362, distance: 63.1
click at [796, 362] on div "[PERSON_NAME] 0985039737" at bounding box center [781, 367] width 108 height 26
checkbox input "true"
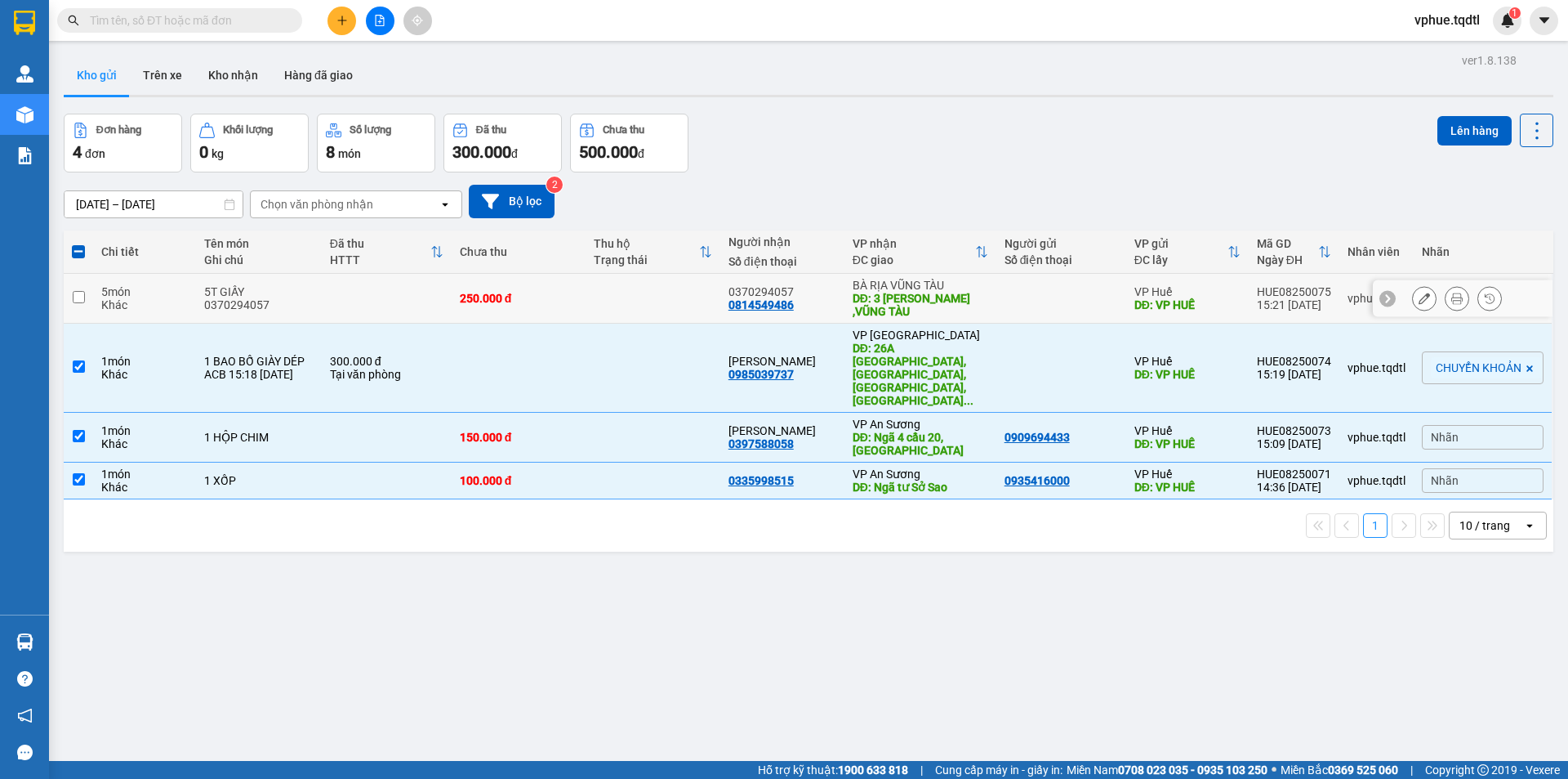
drag, startPoint x: 728, startPoint y: 304, endPoint x: 799, endPoint y: 306, distance: 71.0
click at [799, 306] on td "0370294057 0814549486" at bounding box center [782, 299] width 124 height 50
checkbox input "true"
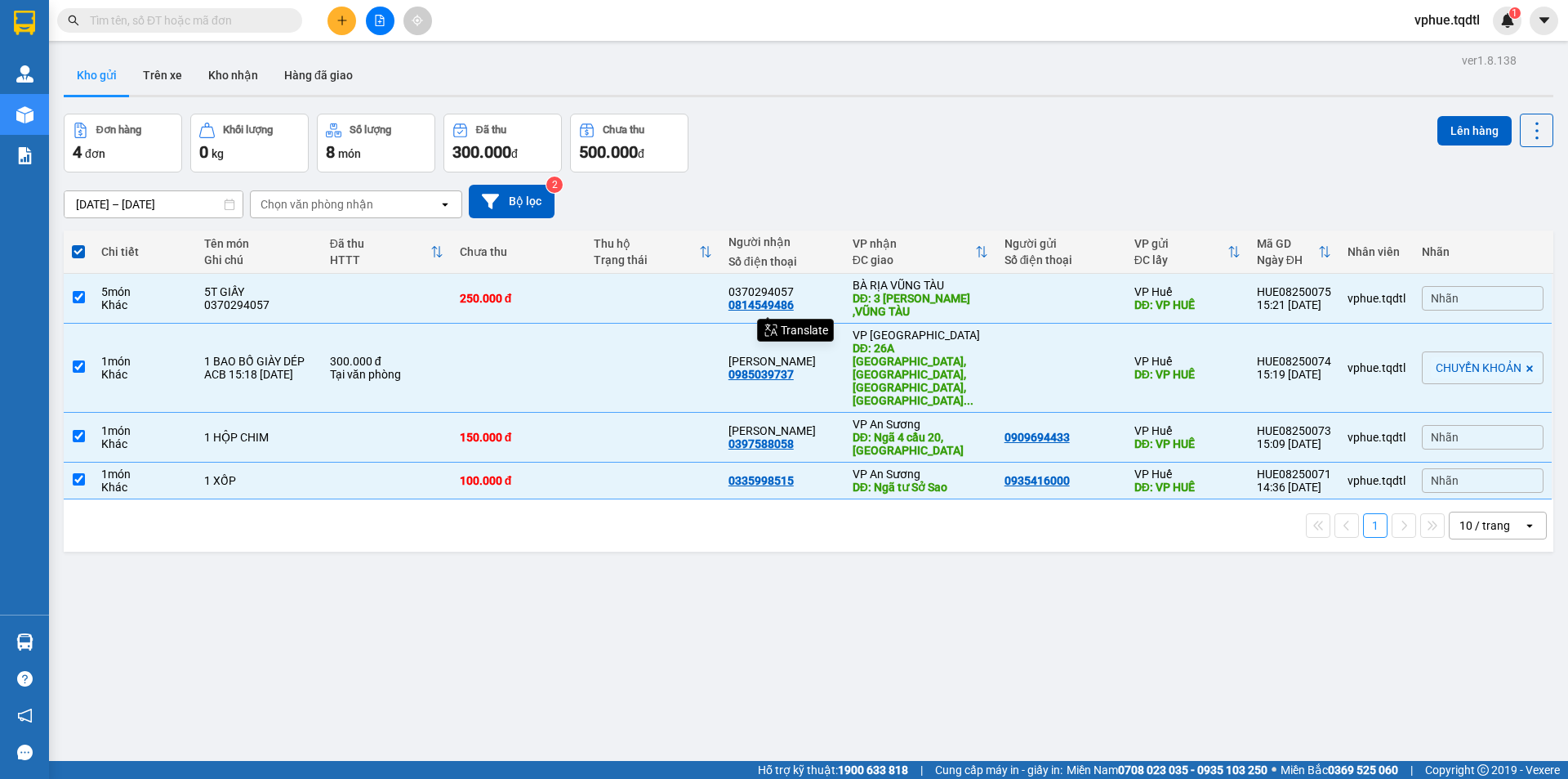
drag, startPoint x: 441, startPoint y: 629, endPoint x: 507, endPoint y: 574, distance: 85.9
click at [444, 629] on div "ver 1.8.138 Kho gửi Trên xe Kho nhận Hàng đã giao Đơn hàng 4 đơn Khối lượng 0 k…" at bounding box center [808, 438] width 1502 height 779
click at [459, 341] on td at bounding box center [519, 368] width 135 height 89
checkbox input "false"
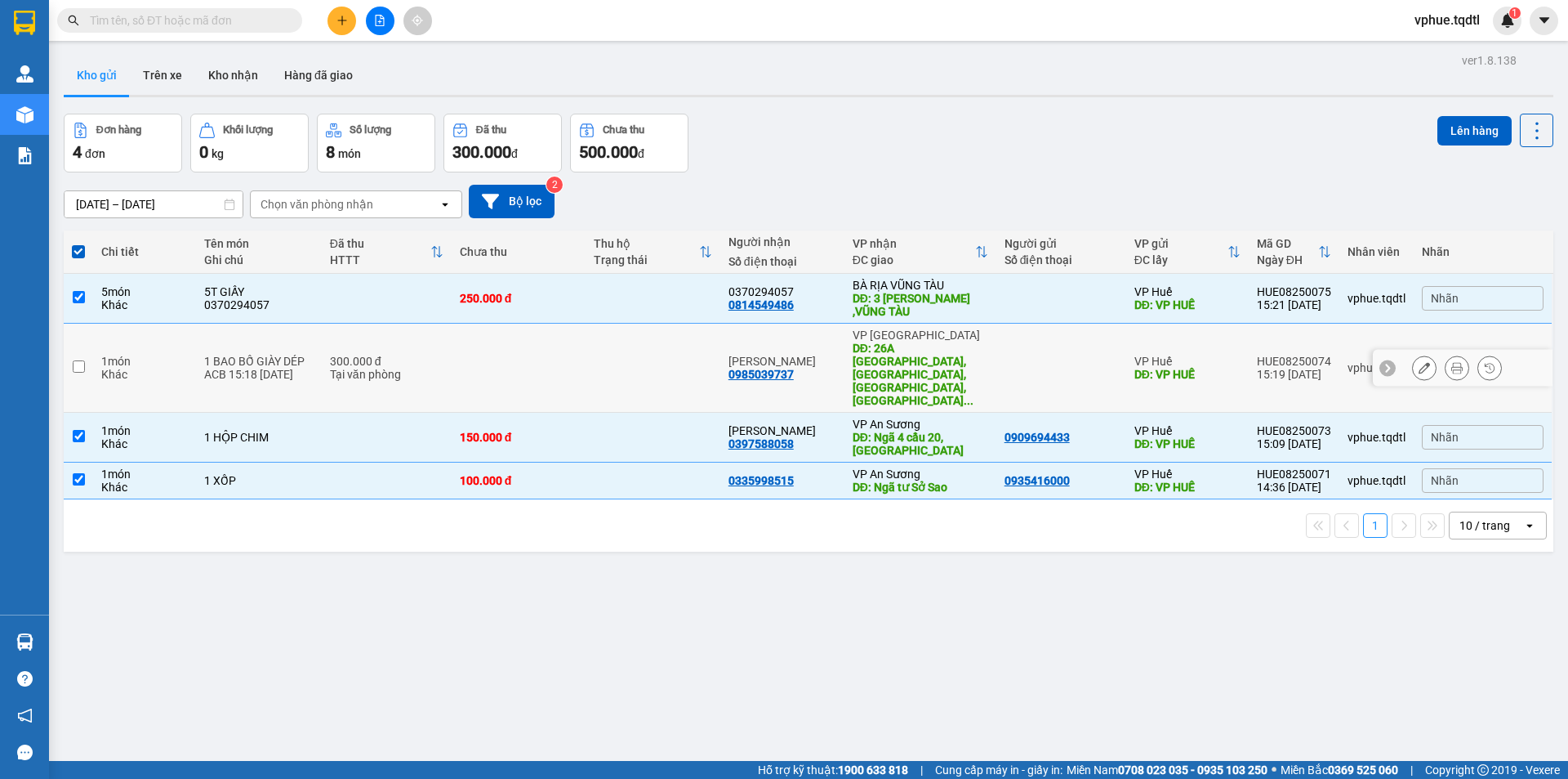
click at [475, 309] on td "250.000 đ" at bounding box center [519, 299] width 135 height 50
checkbox input "false"
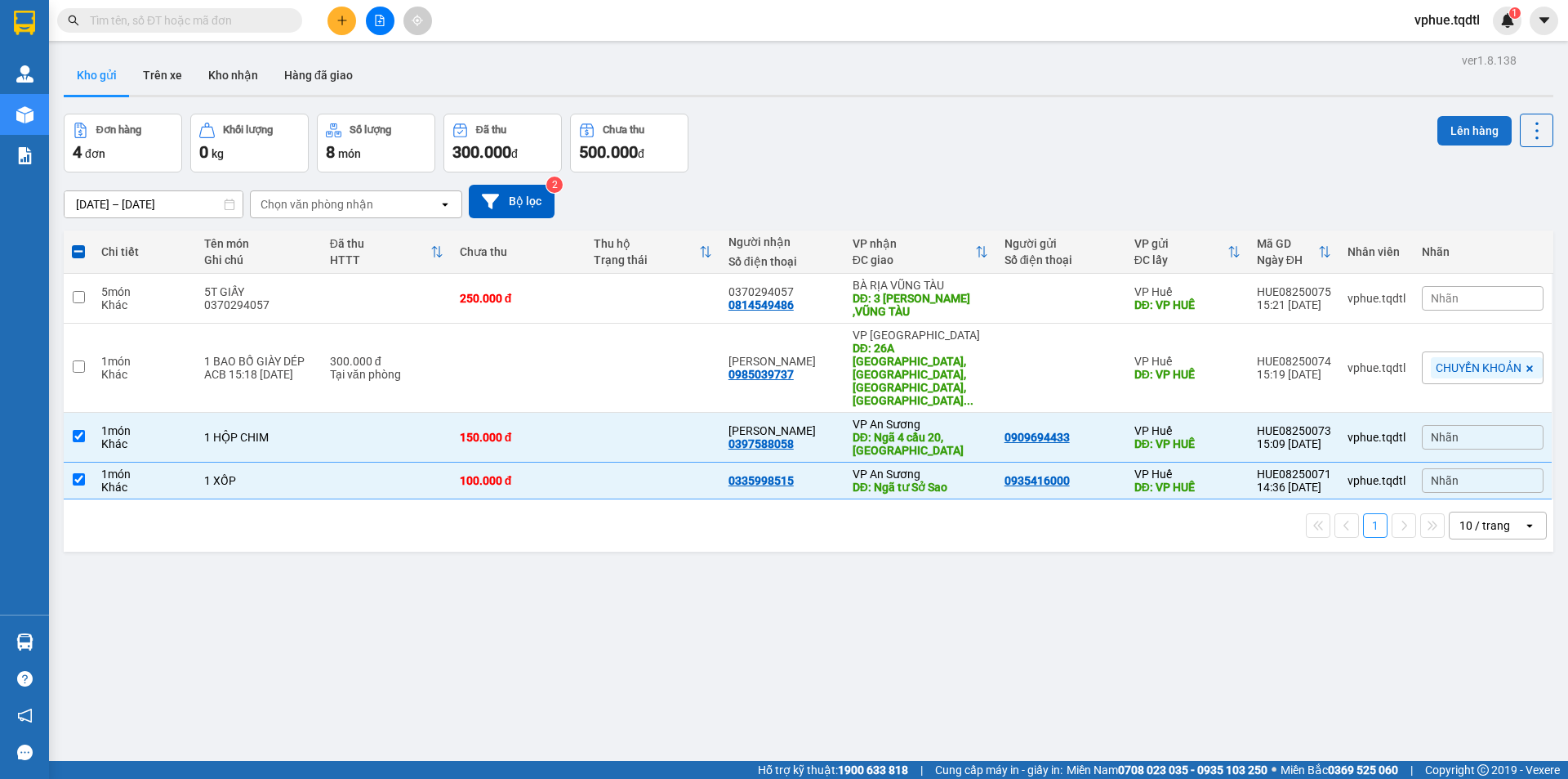
click at [1453, 128] on button "Lên hàng" at bounding box center [1475, 130] width 75 height 29
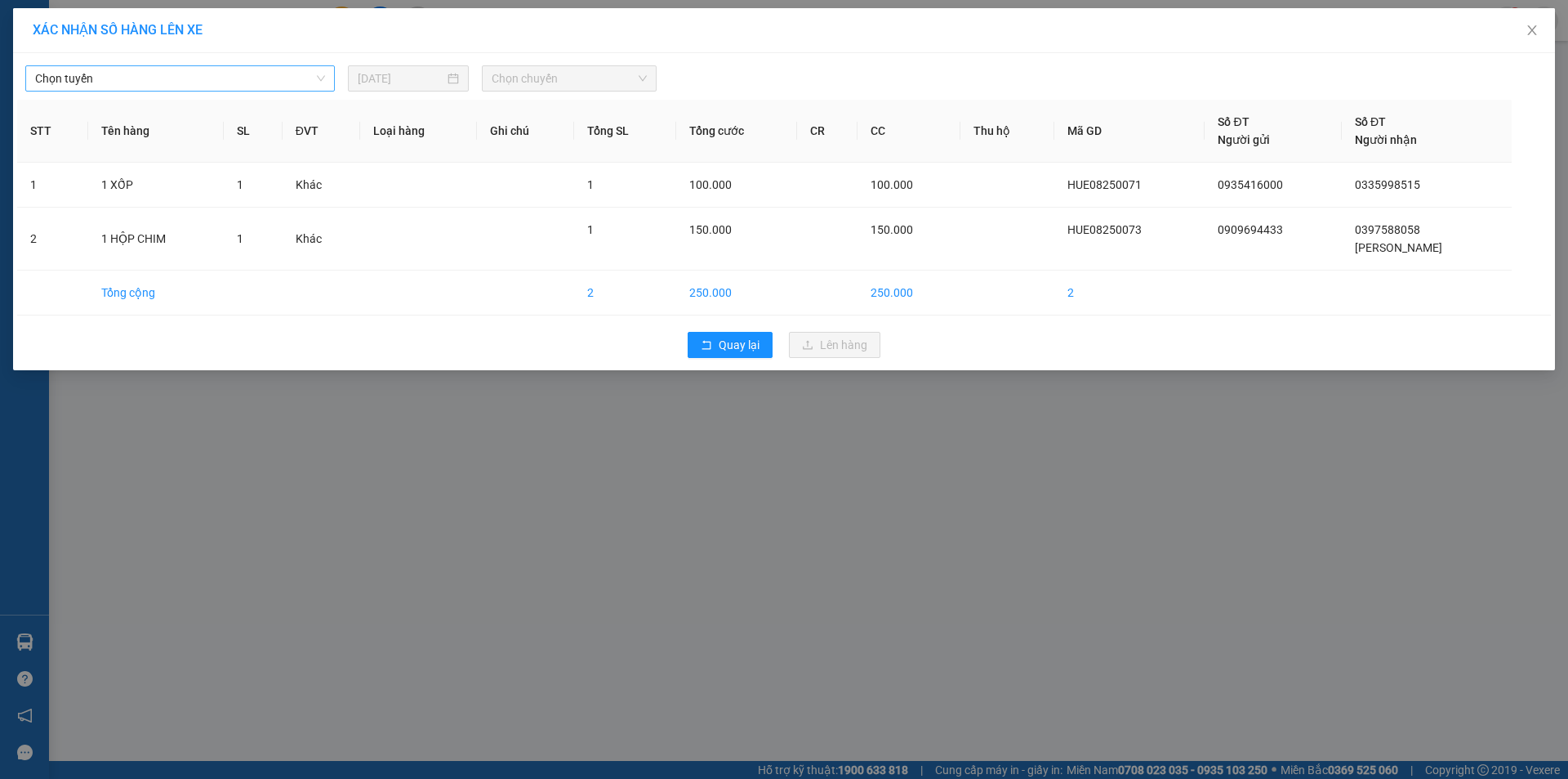
click at [207, 82] on span "Chọn tuyến" at bounding box center [180, 78] width 290 height 25
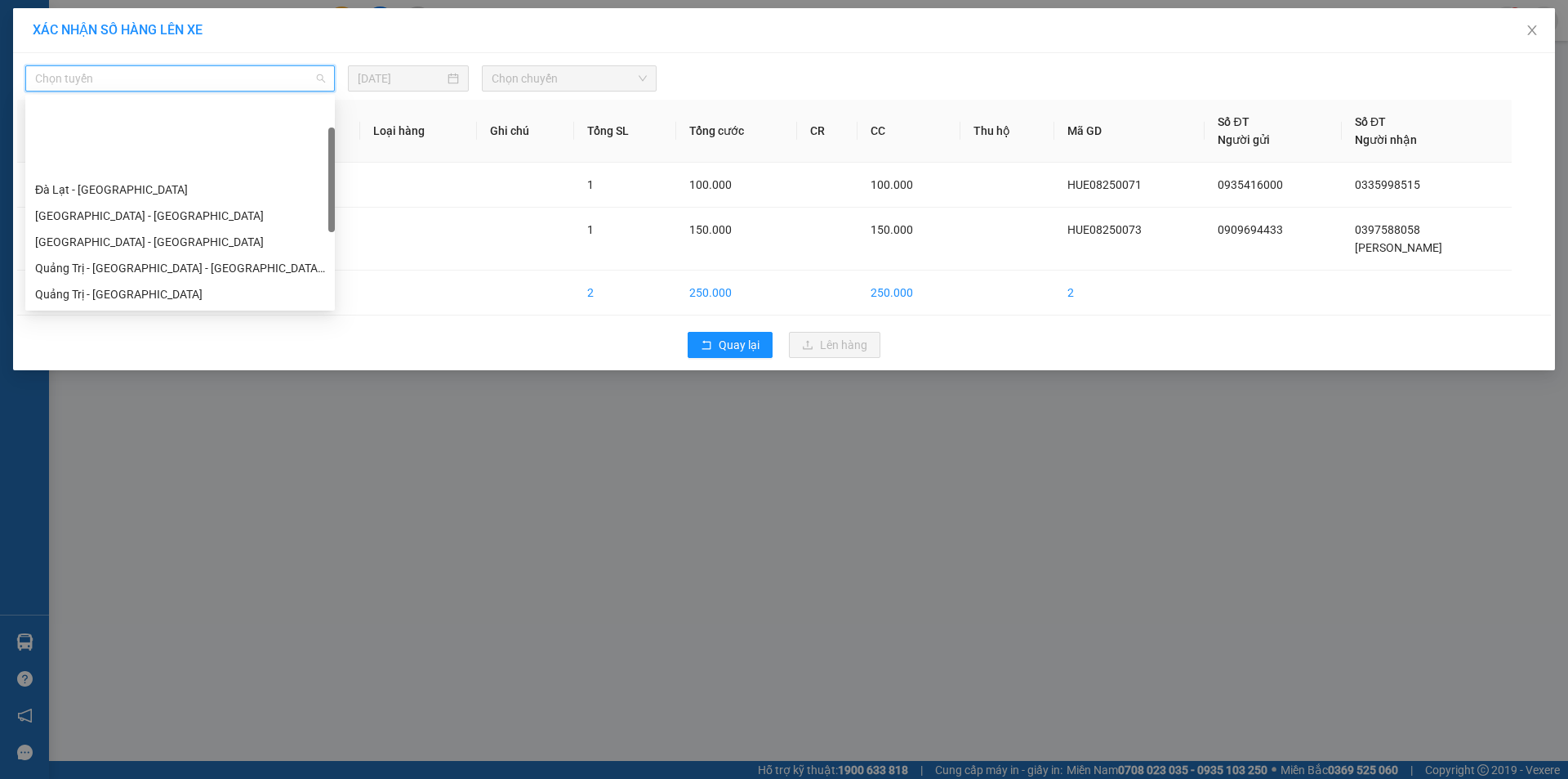
click at [231, 311] on div "Quảng Trị - [GEOGRAPHIC_DATA] - [GEOGRAPHIC_DATA]" at bounding box center [180, 320] width 290 height 18
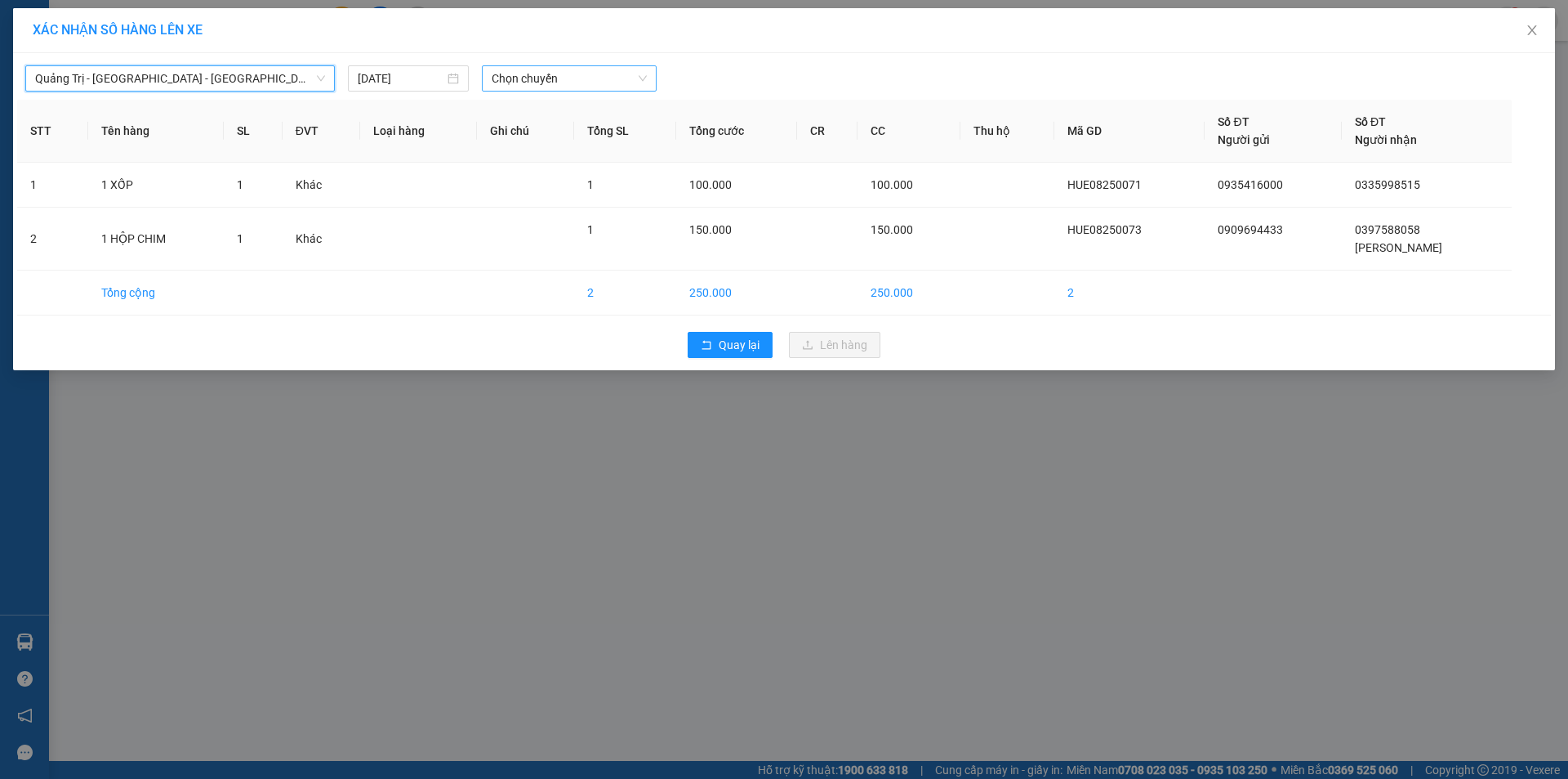
click at [596, 85] on span "Chọn chuyến" at bounding box center [569, 78] width 156 height 25
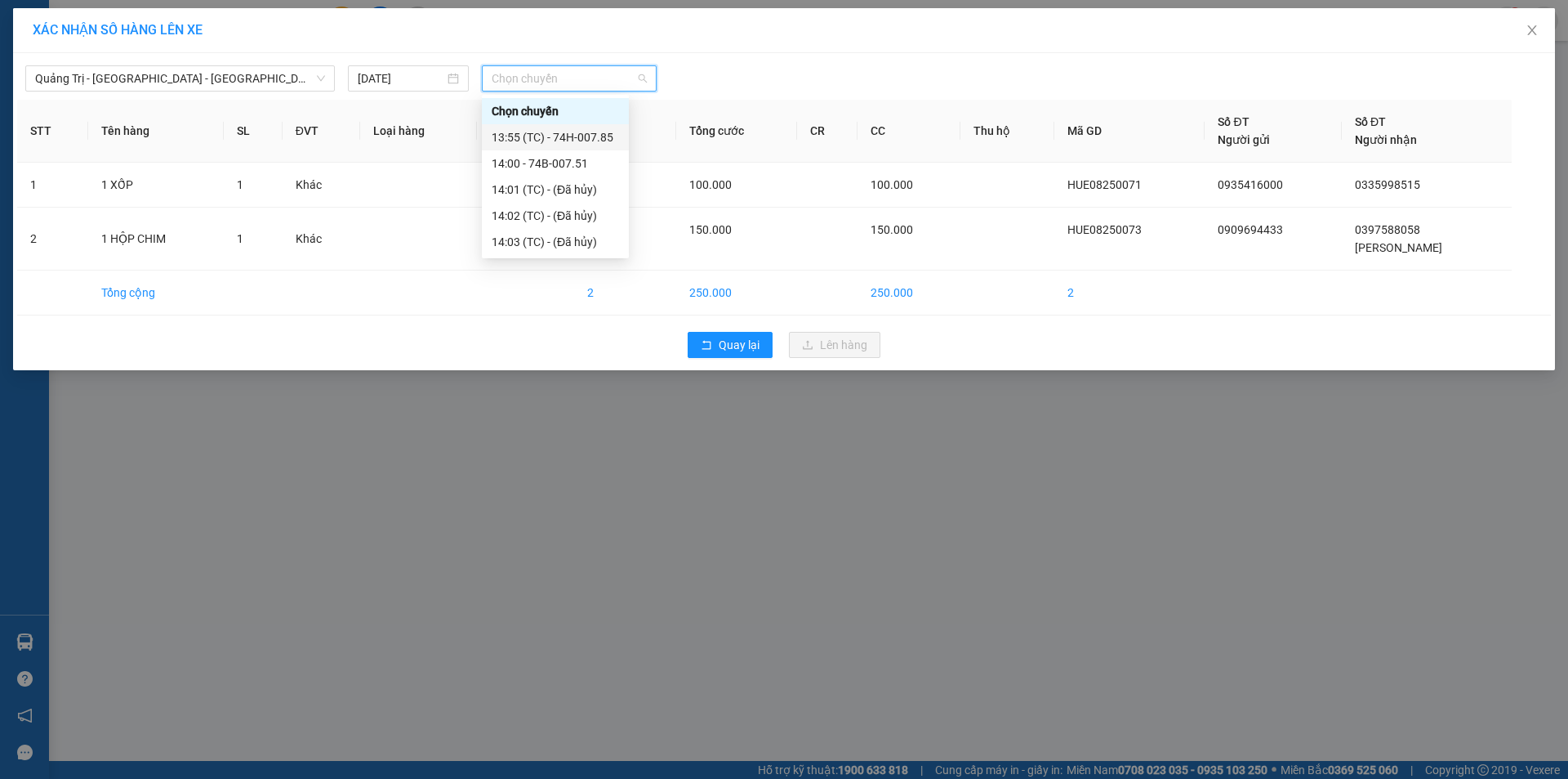
click at [603, 139] on div "13:55 (TC) - 74H-007.85" at bounding box center [555, 137] width 127 height 18
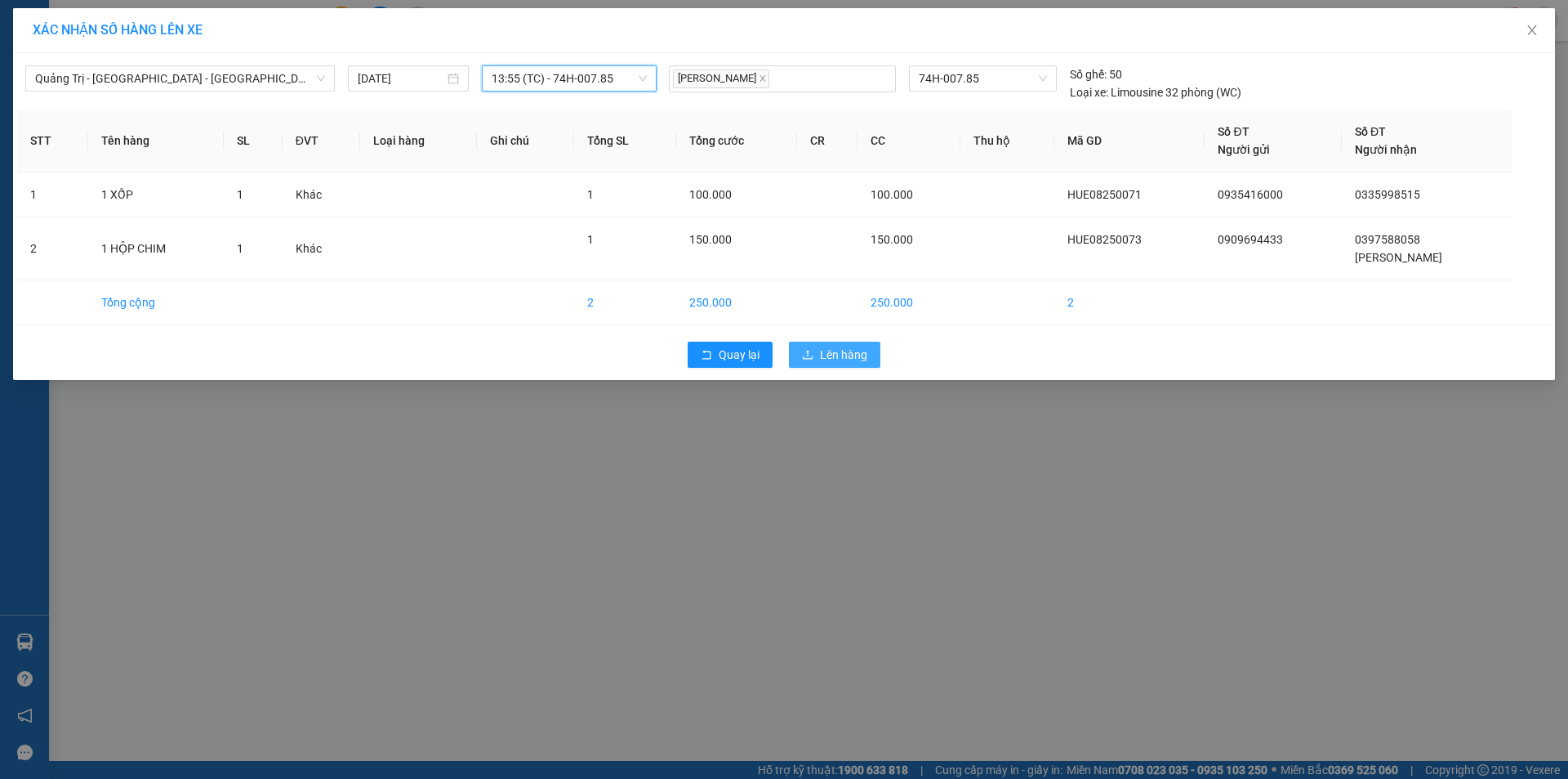
click at [849, 362] on span "Lên hàng" at bounding box center [843, 355] width 47 height 18
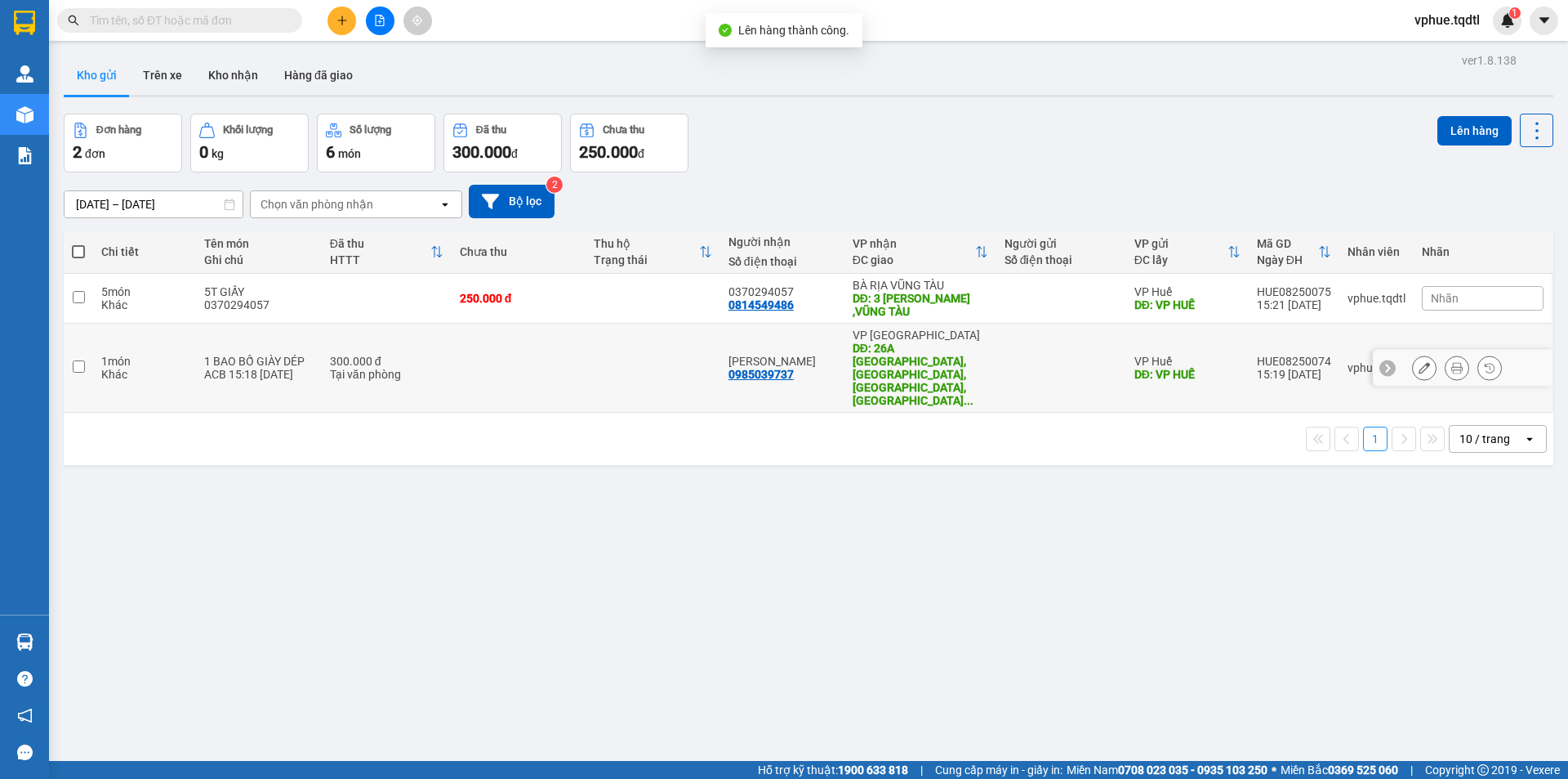
click at [613, 353] on td at bounding box center [653, 368] width 135 height 89
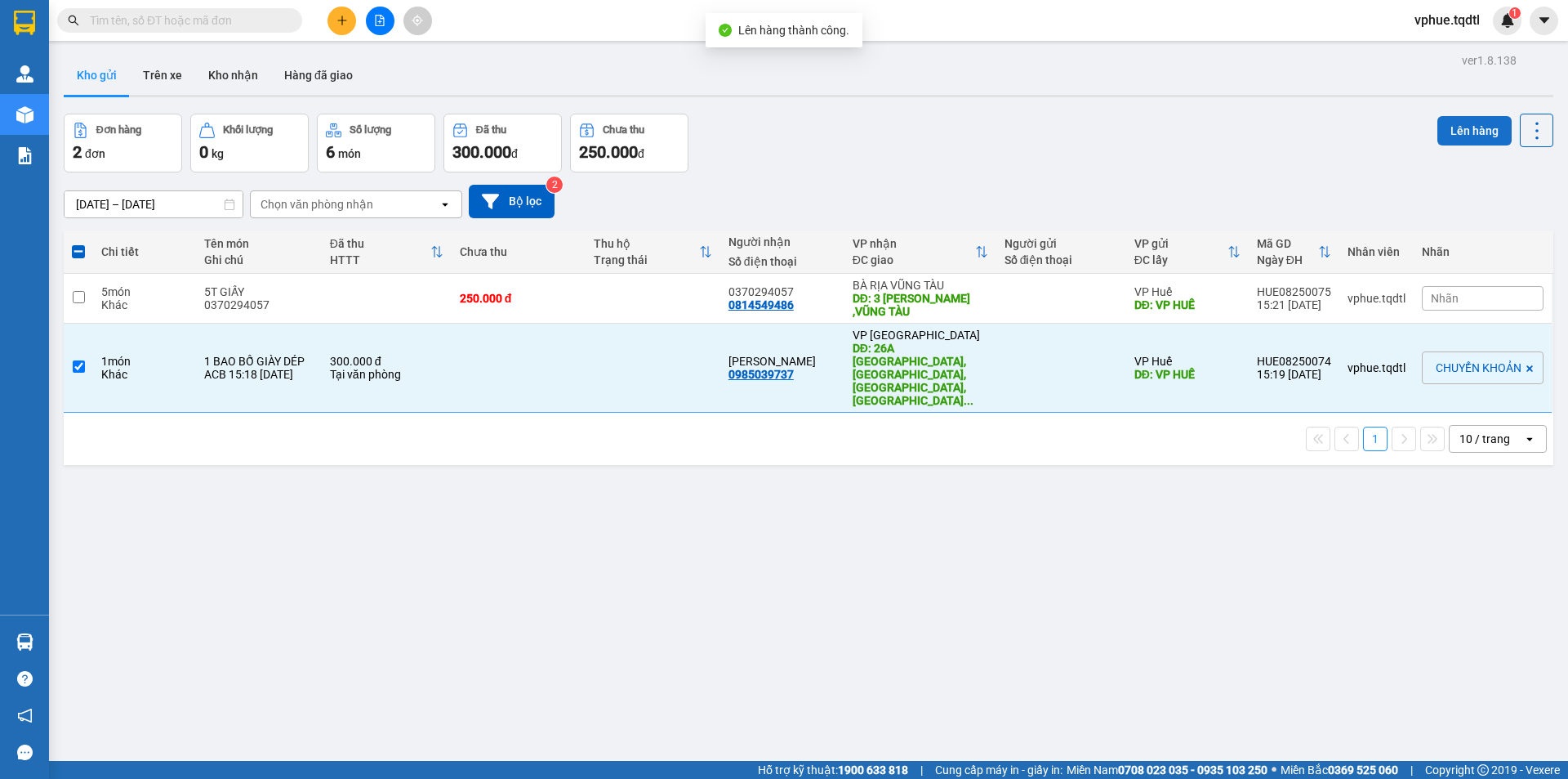
click at [1438, 124] on button "Lên hàng" at bounding box center [1475, 130] width 75 height 29
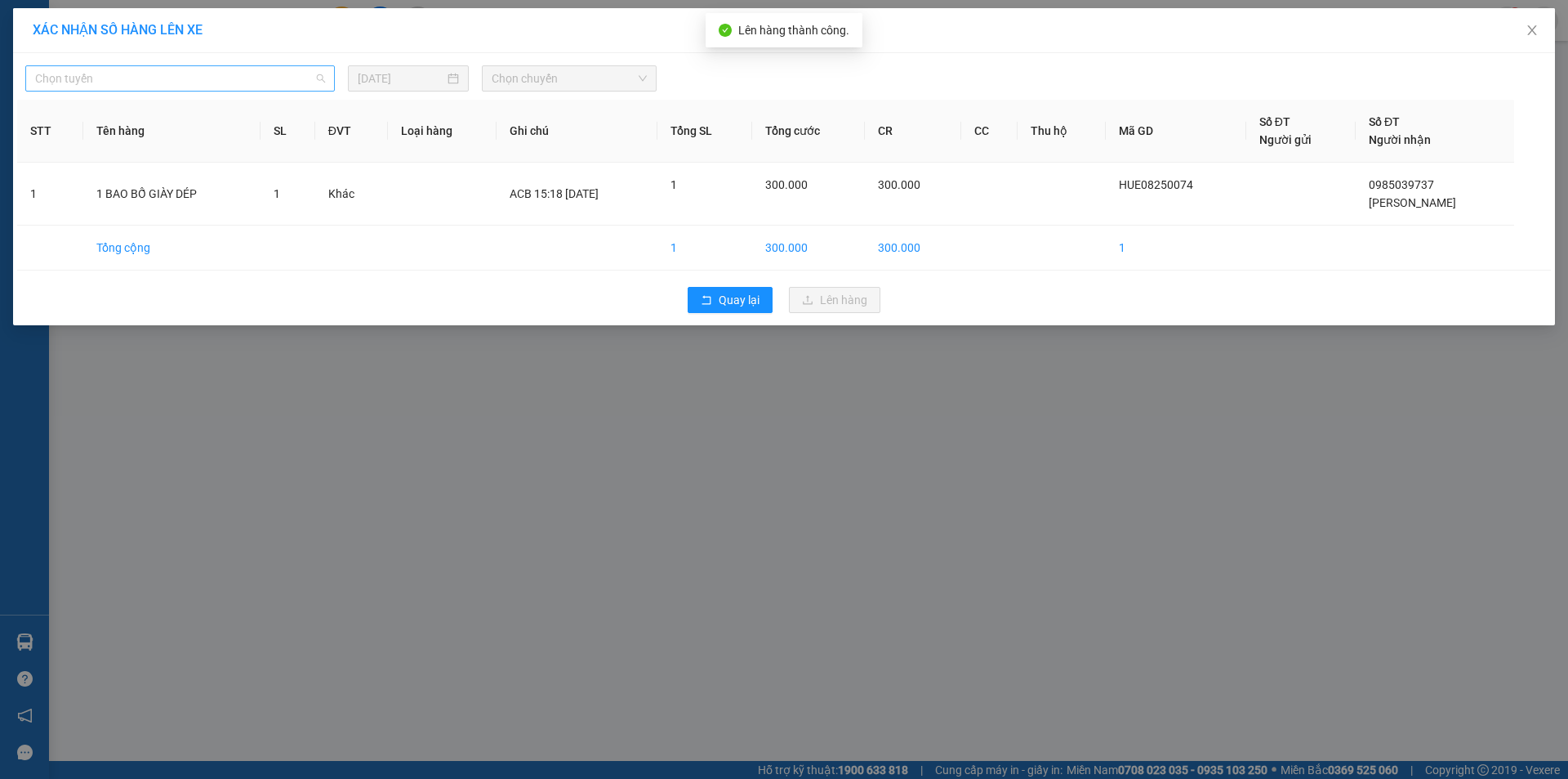
click at [225, 82] on span "Chọn tuyến" at bounding box center [180, 78] width 290 height 25
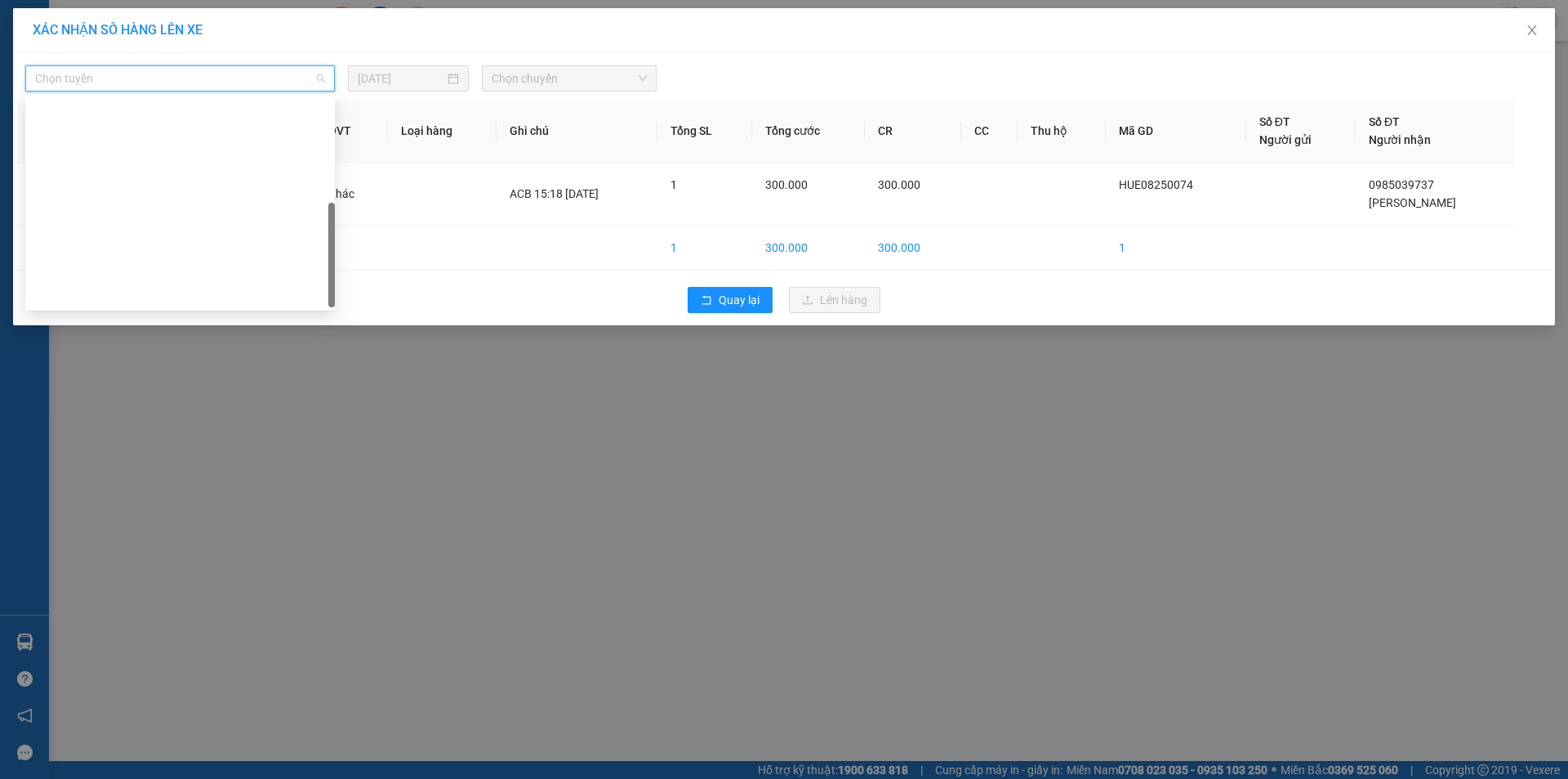
click at [227, 520] on div "Quảng Trị - [GEOGRAPHIC_DATA]" at bounding box center [180, 529] width 290 height 18
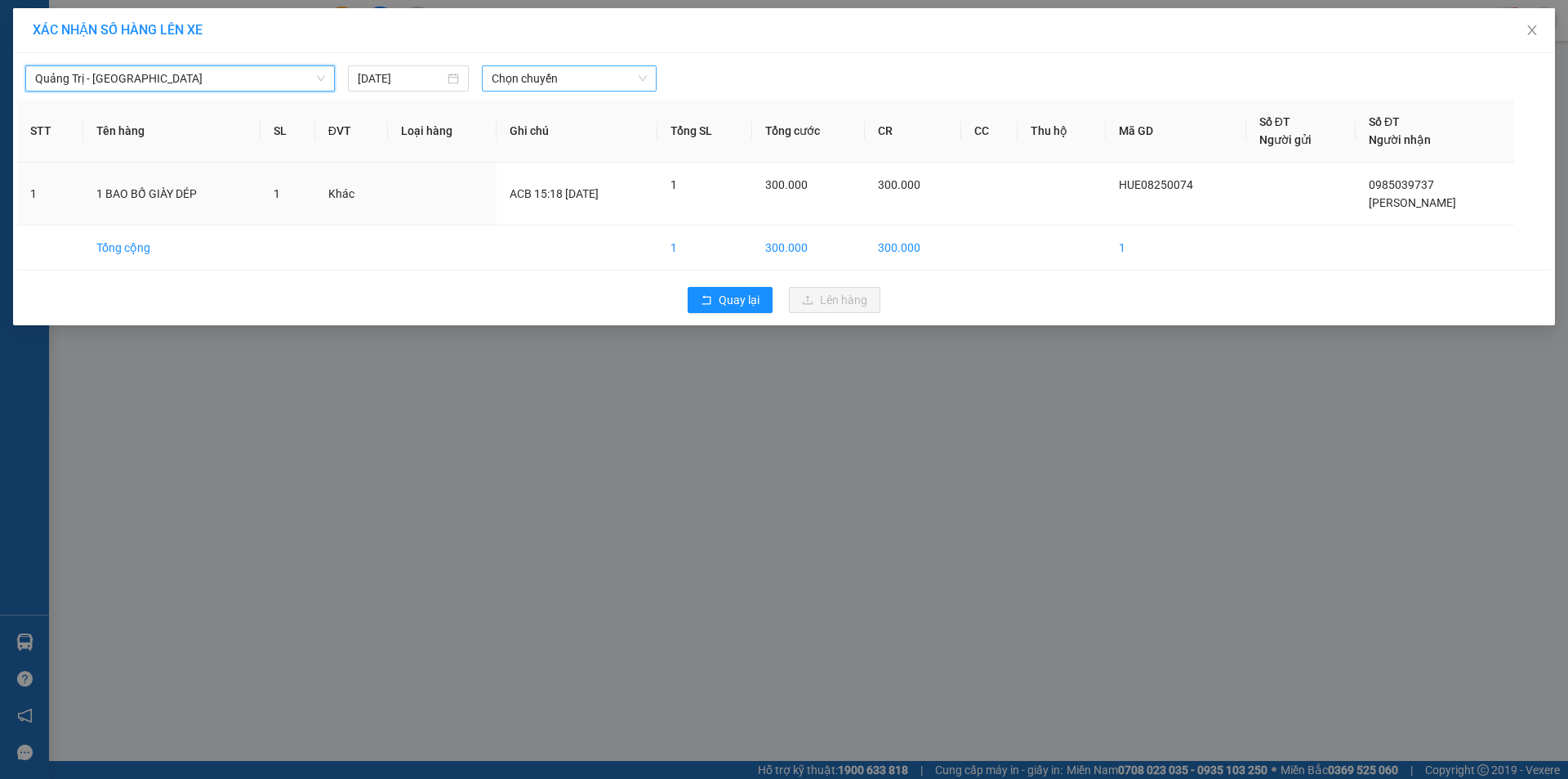
click at [588, 84] on span "Chọn chuyến" at bounding box center [569, 78] width 156 height 25
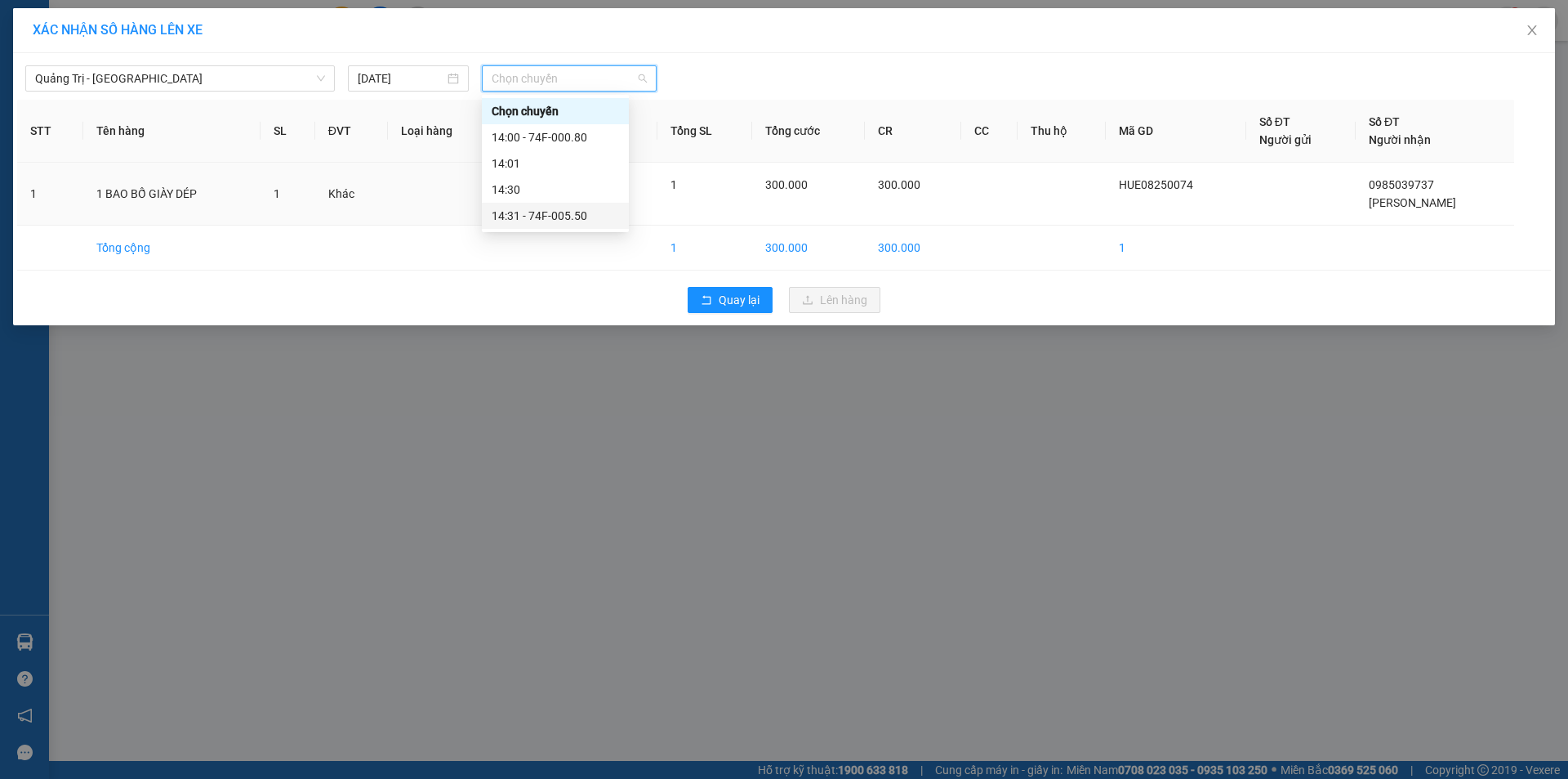
click at [584, 209] on div "14:31 - 74F-005.50" at bounding box center [555, 215] width 127 height 18
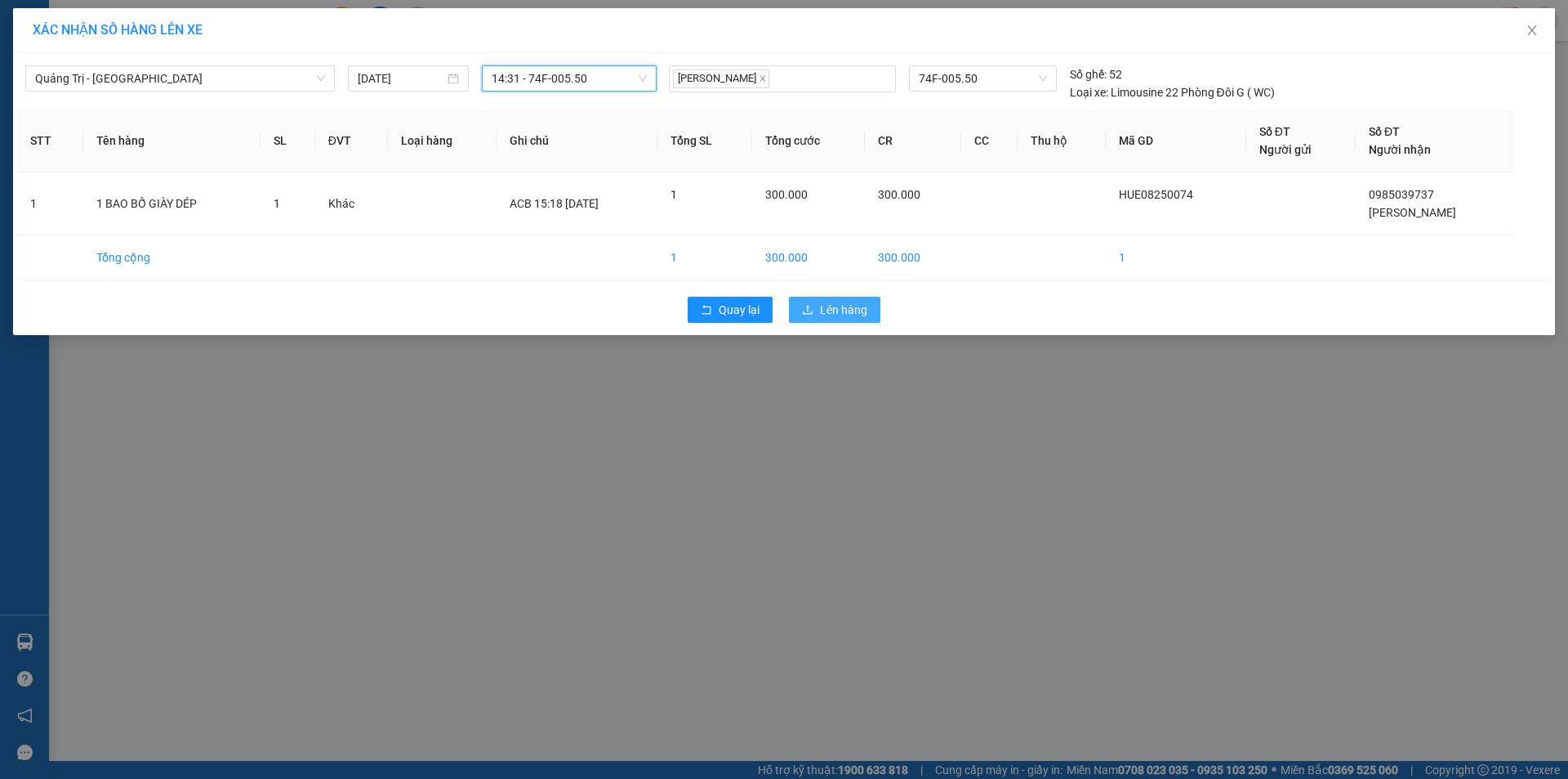
click at [864, 308] on span "Lên hàng" at bounding box center [843, 309] width 47 height 18
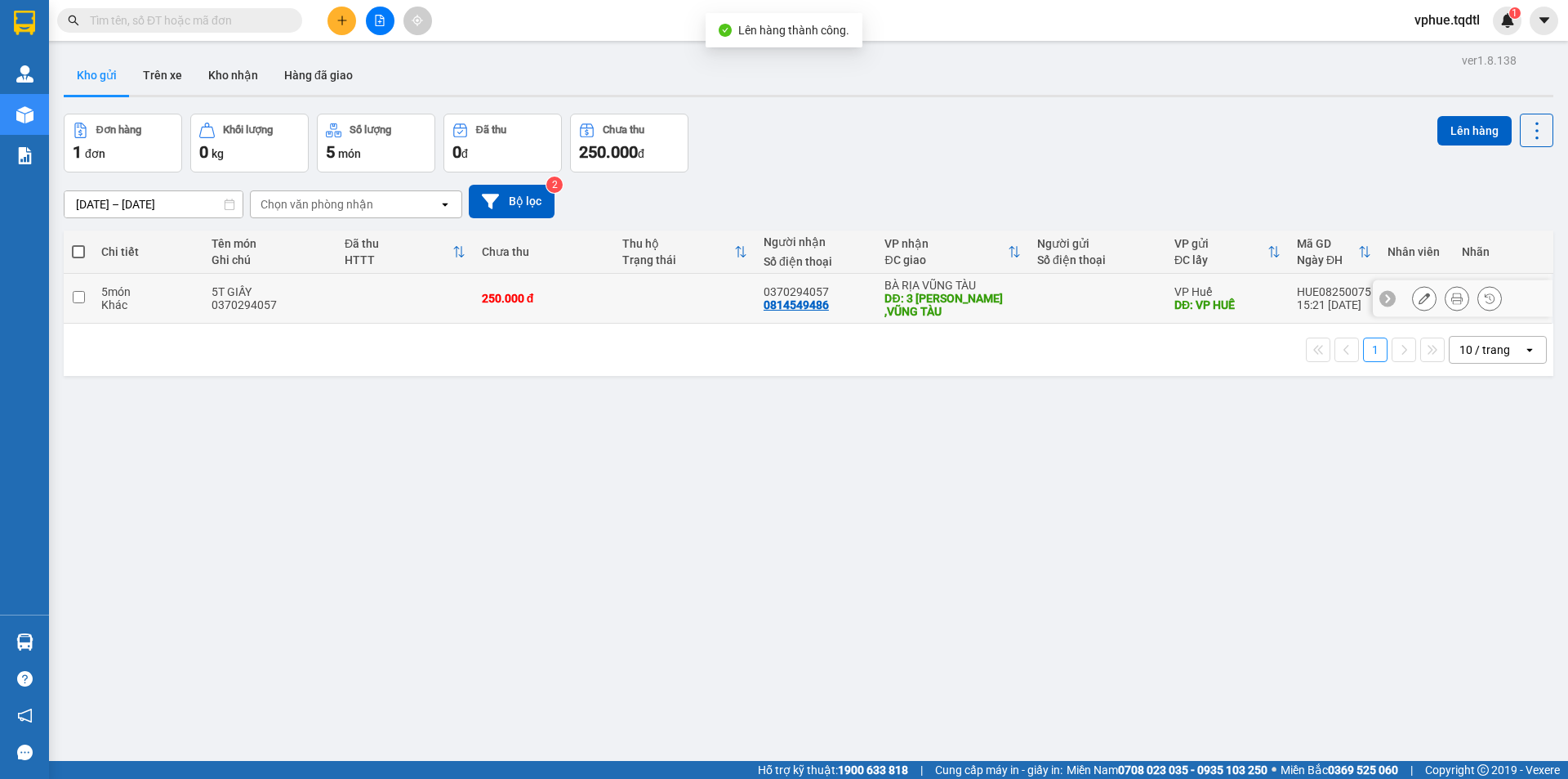
click at [677, 307] on td at bounding box center [684, 299] width 141 height 50
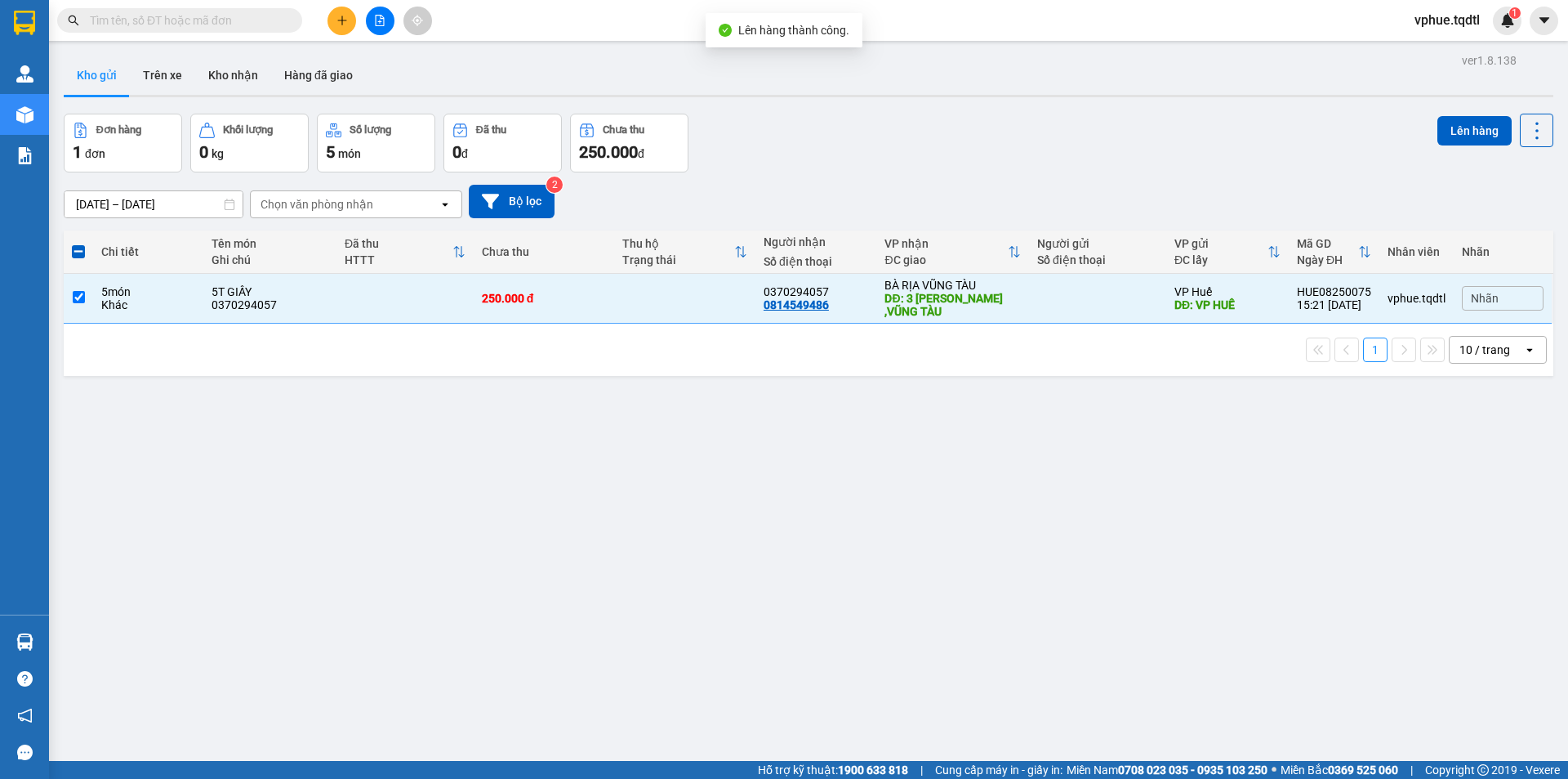
click at [1420, 128] on div "Đơn hàng 1 đơn Khối lượng 0 kg Số lượng 5 món Đã thu 0 đ Chưa thu 250.000 đ Lên…" at bounding box center [809, 143] width 1490 height 59
click at [1437, 129] on button "Lên hàng" at bounding box center [1475, 130] width 75 height 29
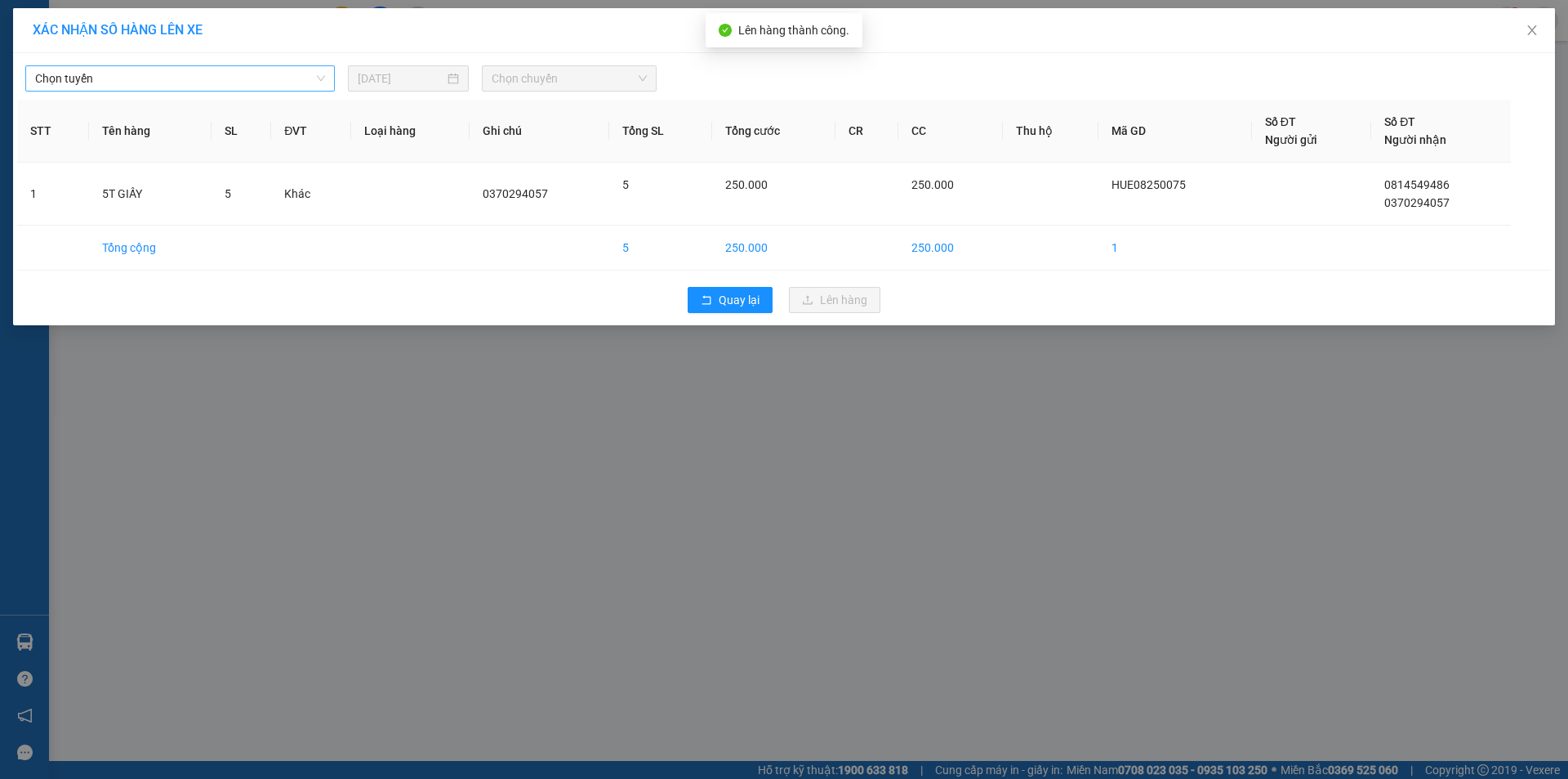
click at [261, 74] on span "Chọn tuyến" at bounding box center [180, 78] width 290 height 25
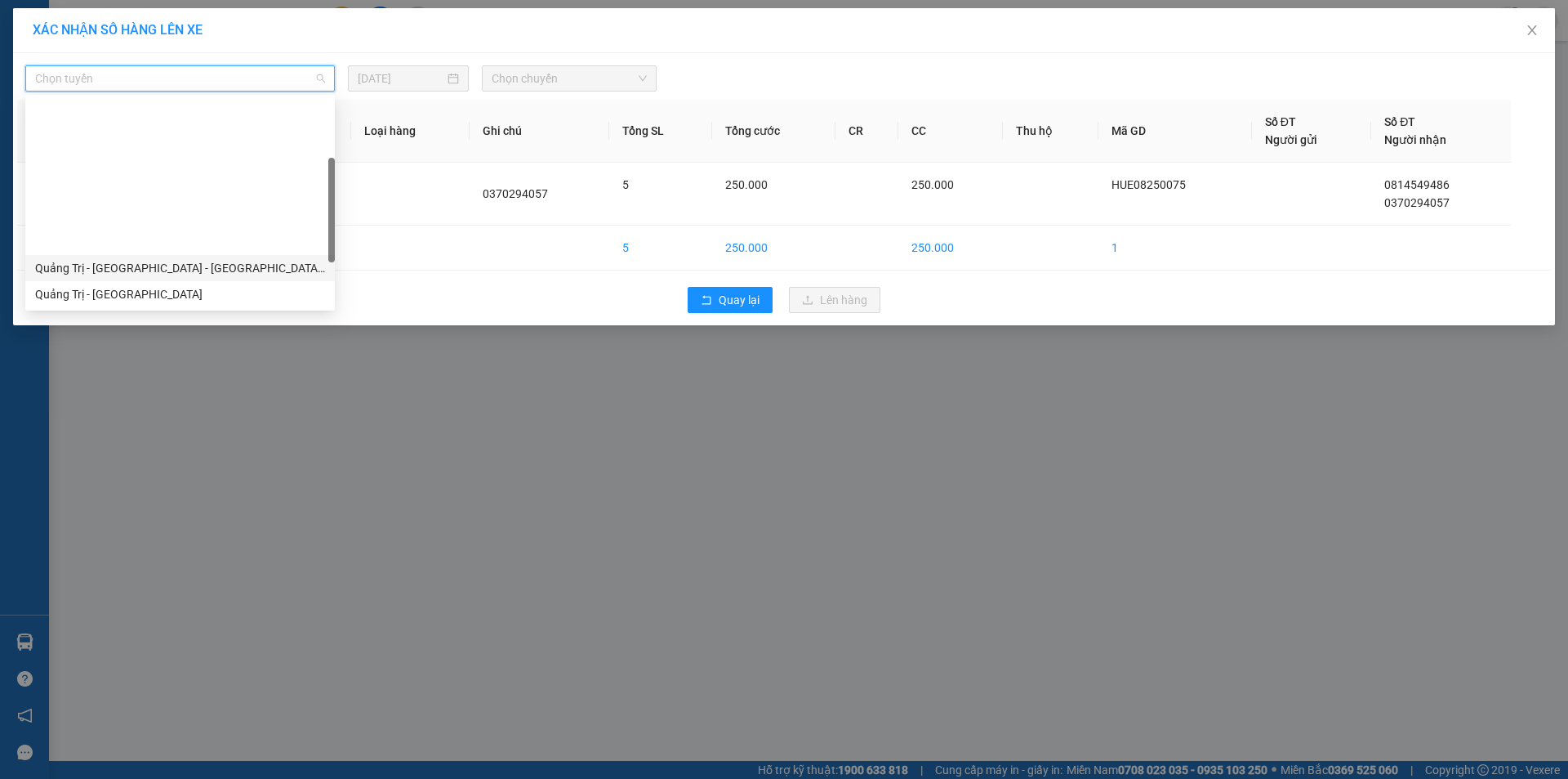
click at [268, 259] on div "Quảng Trị - [GEOGRAPHIC_DATA] - [GEOGRAPHIC_DATA] - [GEOGRAPHIC_DATA]" at bounding box center [180, 268] width 290 height 18
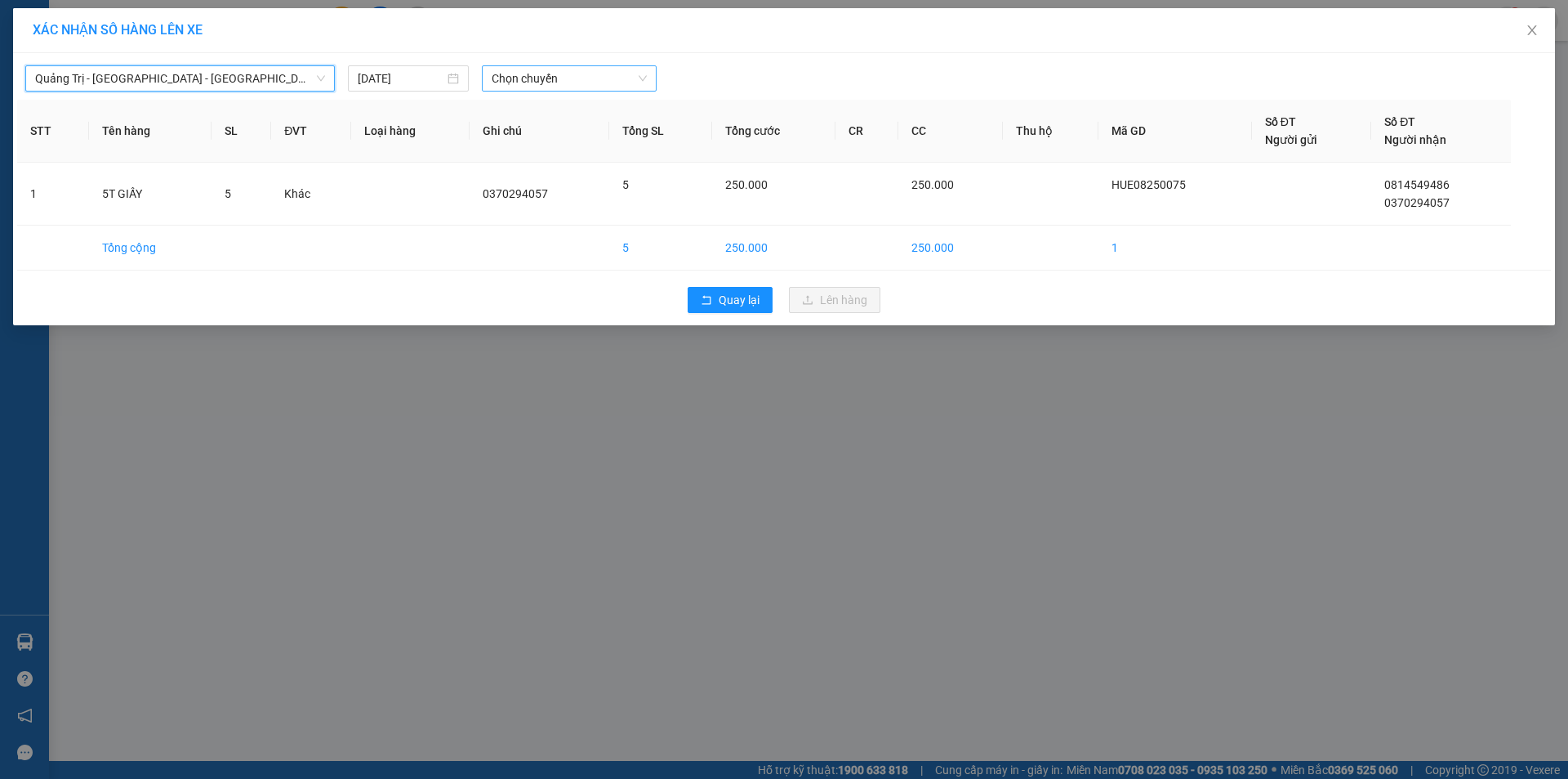
click at [574, 77] on span "Chọn chuyến" at bounding box center [569, 78] width 156 height 25
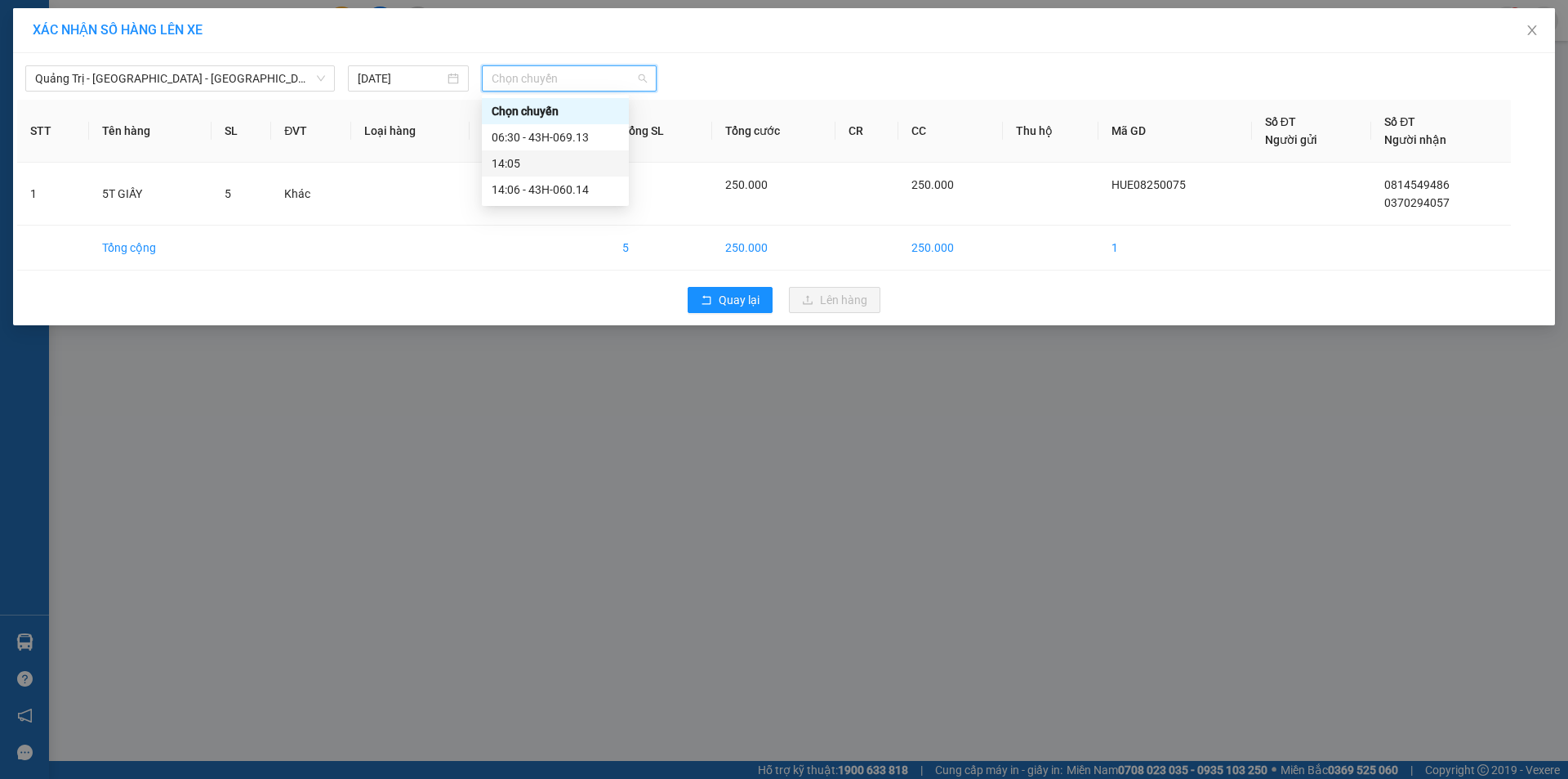
click at [597, 185] on div "14:06 - 43H-060.14" at bounding box center [555, 189] width 127 height 18
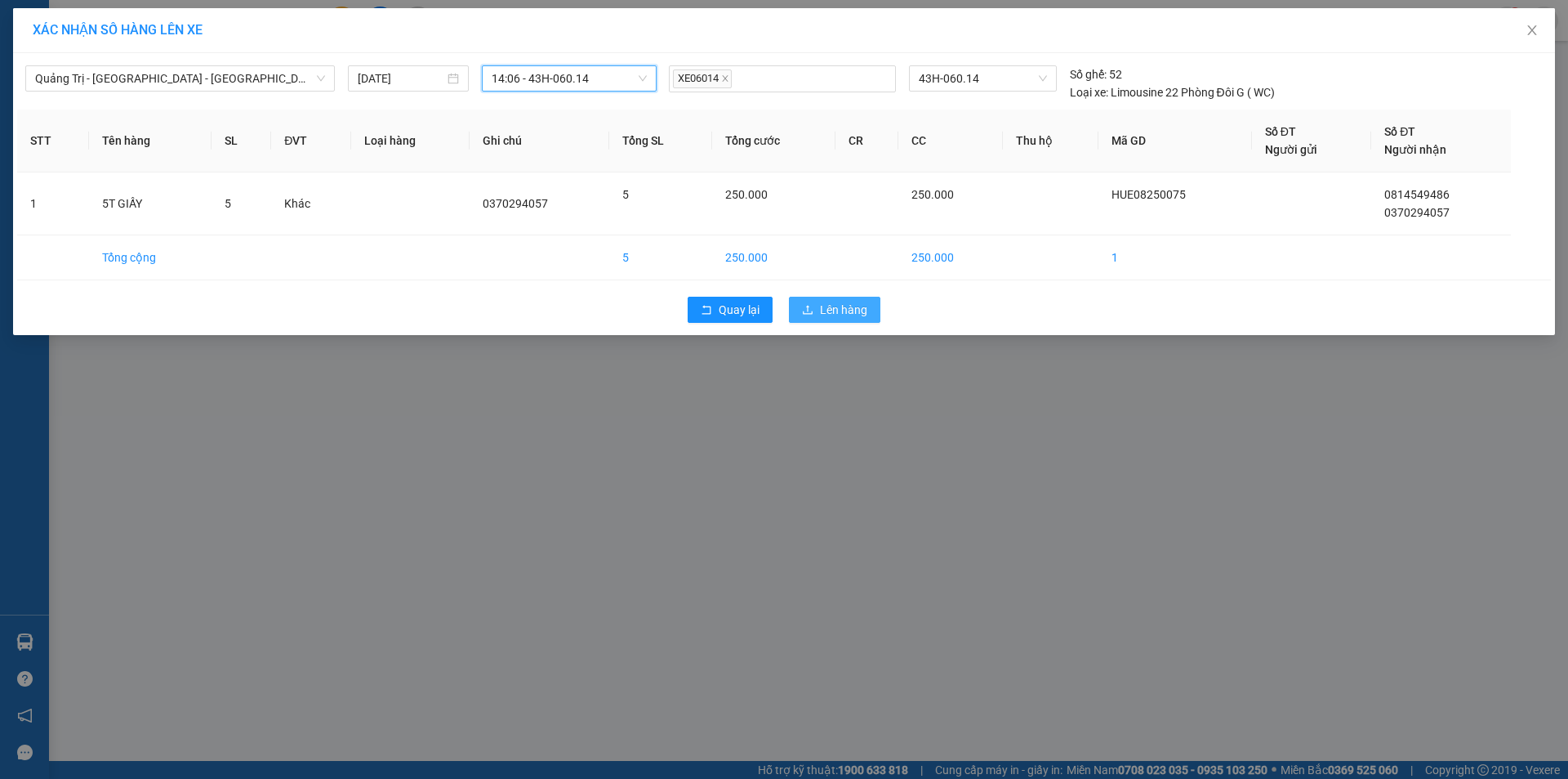
click at [837, 302] on span "Lên hàng" at bounding box center [843, 309] width 47 height 18
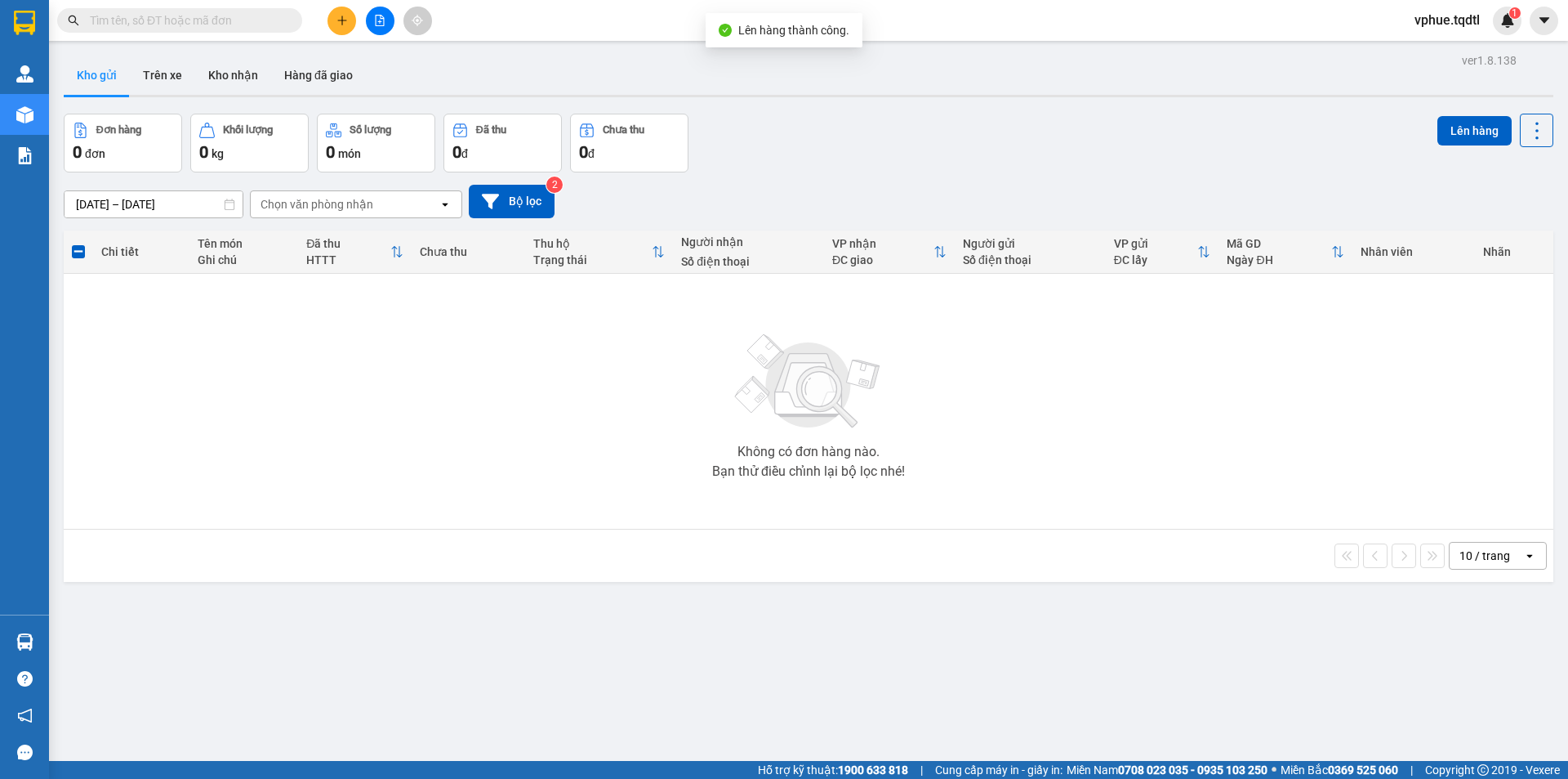
click at [388, 21] on button at bounding box center [380, 20] width 28 height 28
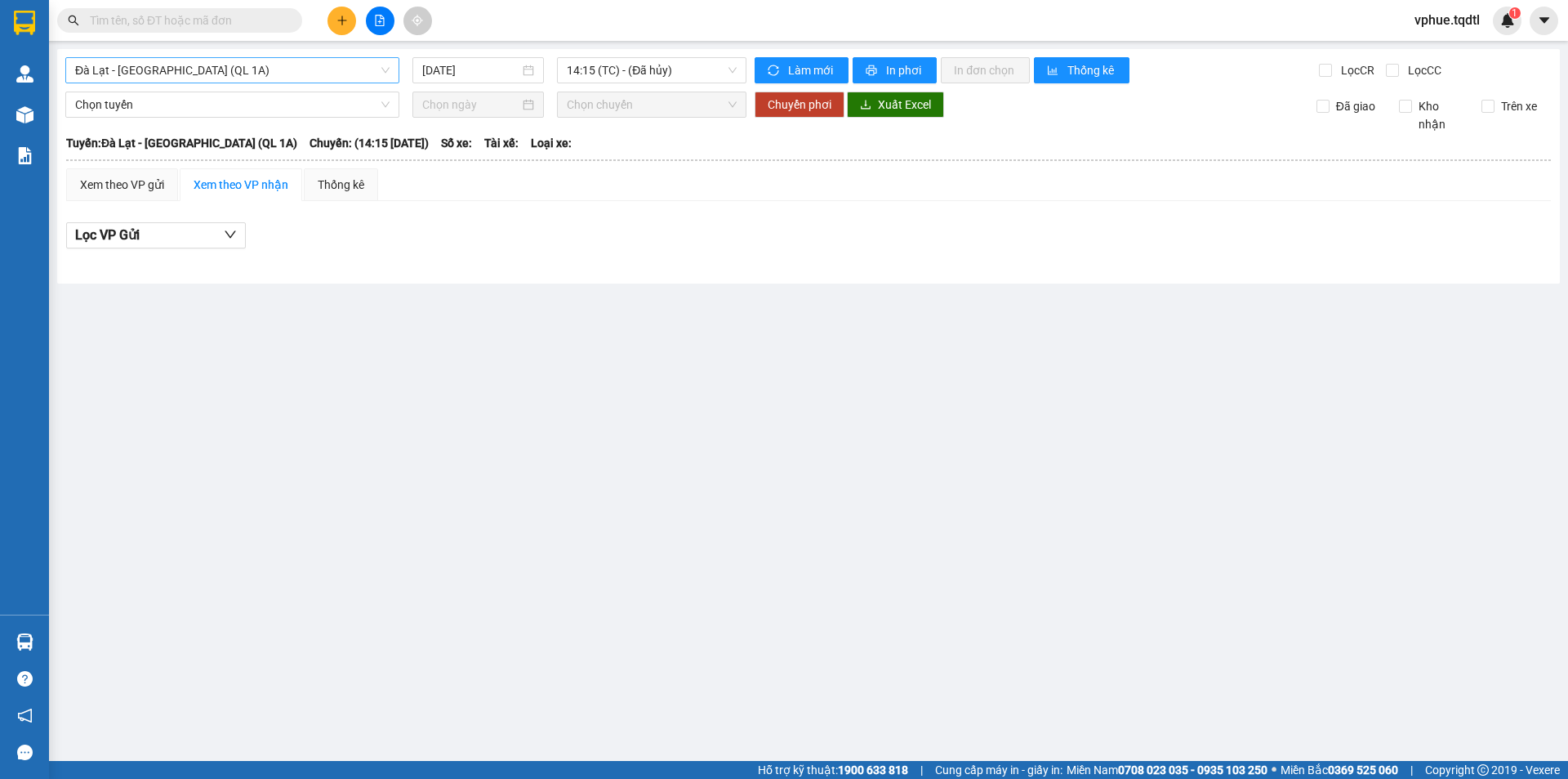
click at [274, 71] on span "Đà Lạt - [GEOGRAPHIC_DATA] (QL 1A)" at bounding box center [233, 70] width 315 height 25
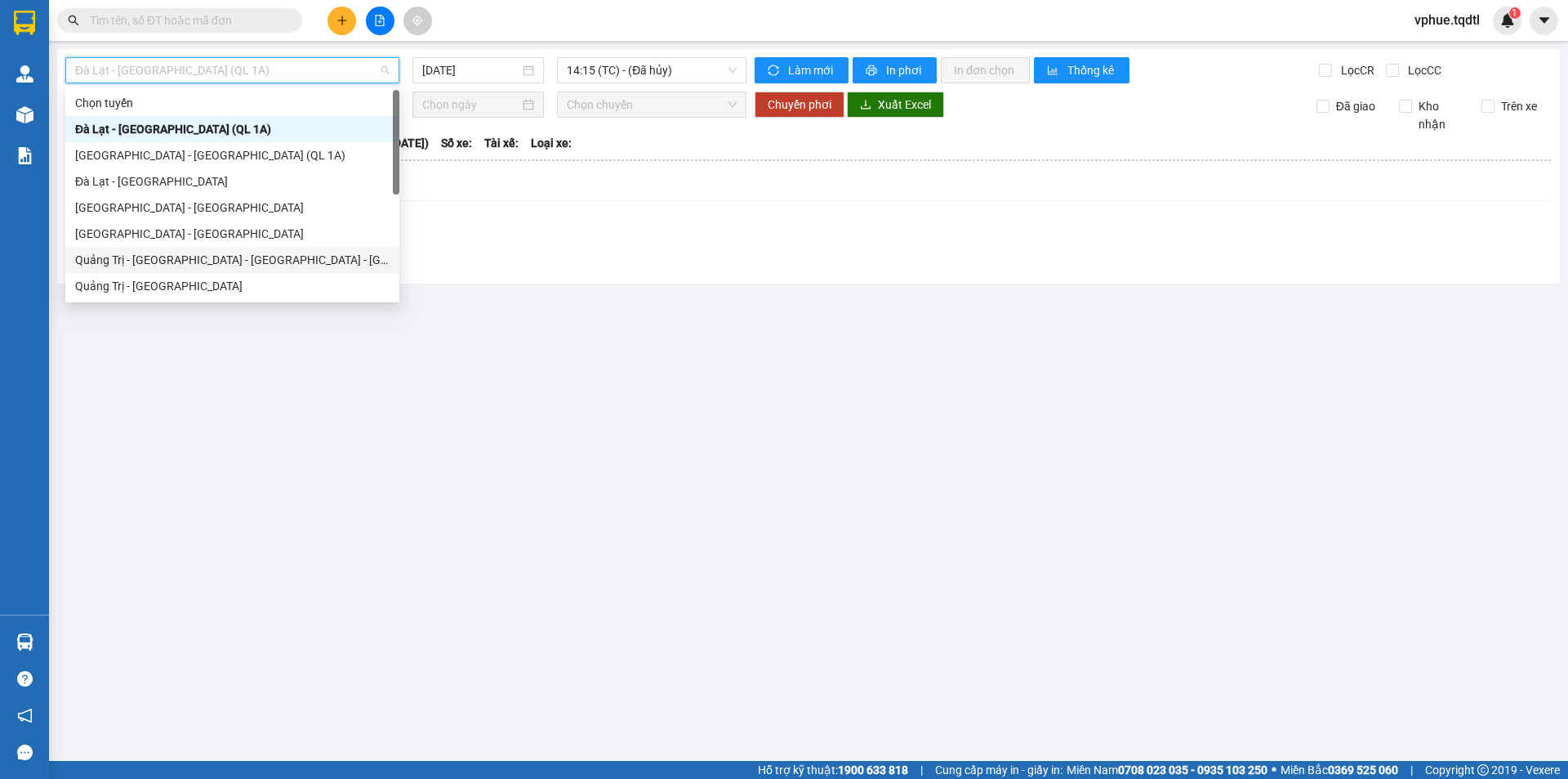
click at [227, 261] on div "Quảng Trị - [GEOGRAPHIC_DATA] - [GEOGRAPHIC_DATA] - [GEOGRAPHIC_DATA]" at bounding box center [233, 260] width 315 height 18
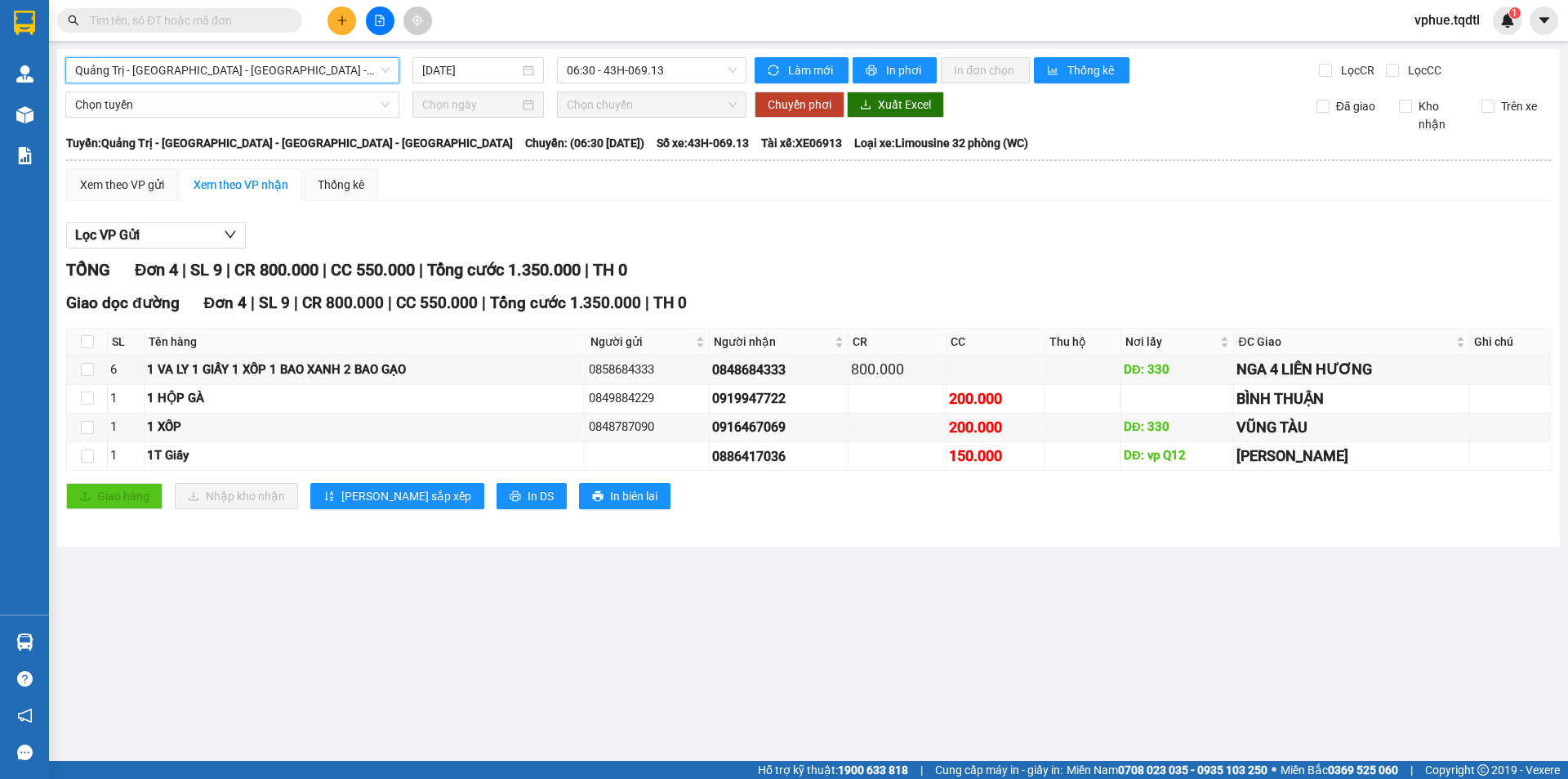
click at [347, 23] on icon "plus" at bounding box center [342, 20] width 12 height 12
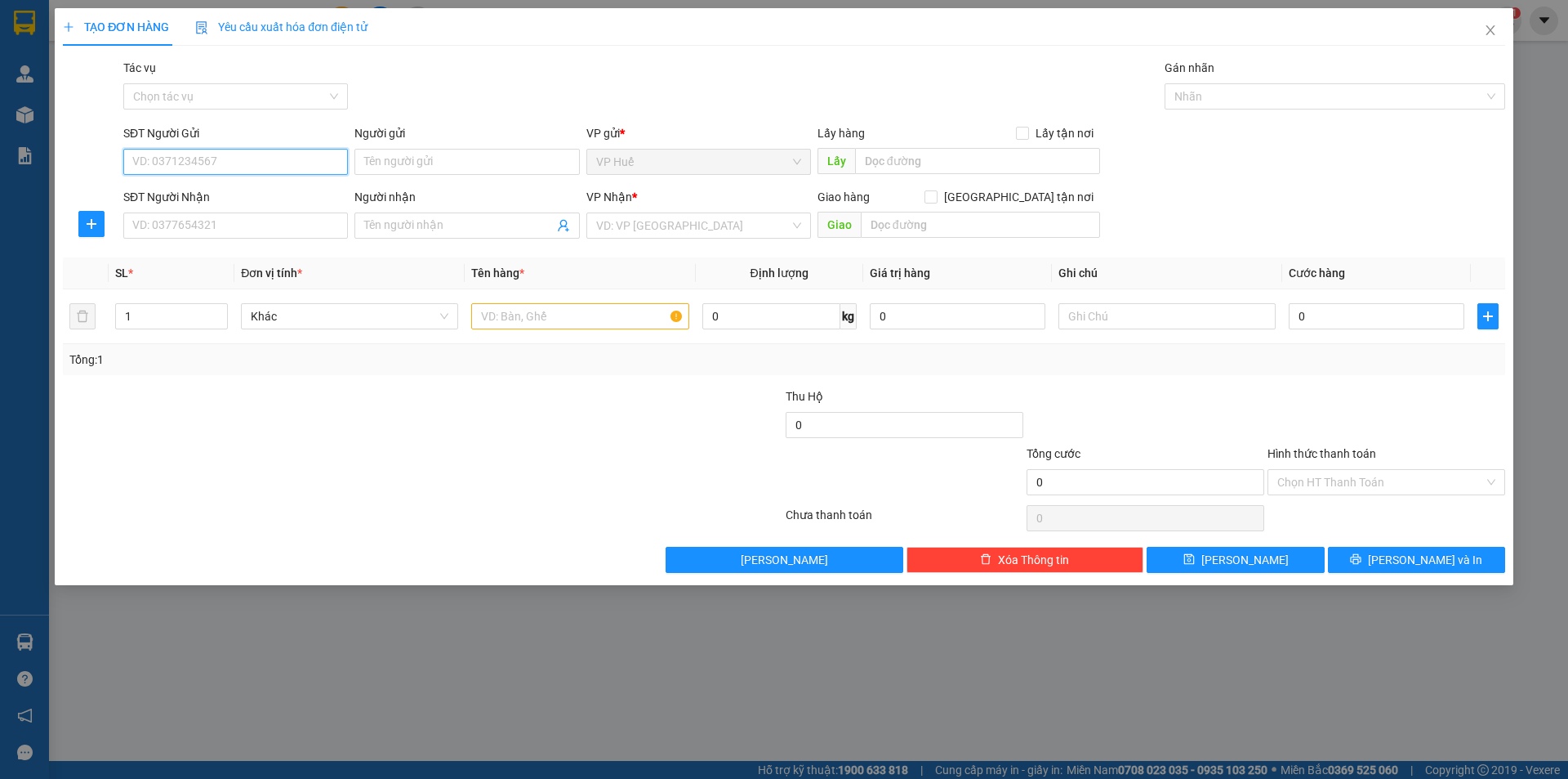
click at [245, 156] on input "SĐT Người Gửi" at bounding box center [236, 161] width 225 height 26
click at [231, 241] on div "SĐT Người Nhận VD: 0377654321" at bounding box center [236, 216] width 225 height 57
click at [236, 229] on input "SĐT Người Nhận" at bounding box center [236, 225] width 225 height 26
type input "0352721425"
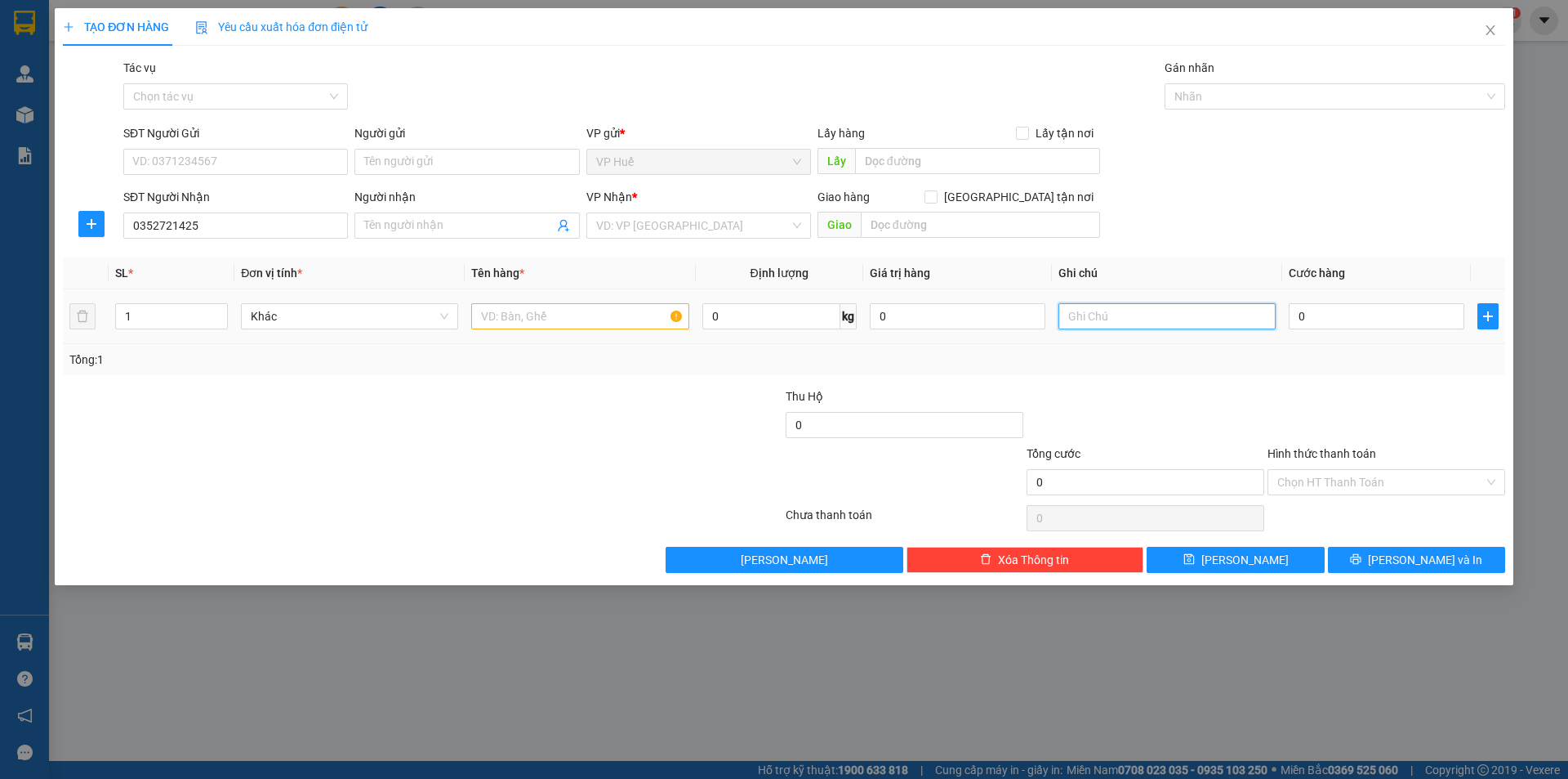
click at [1145, 319] on input "text" at bounding box center [1167, 316] width 217 height 26
type input "0974287116"
click at [1019, 225] on input "text" at bounding box center [980, 224] width 239 height 26
type input "V"
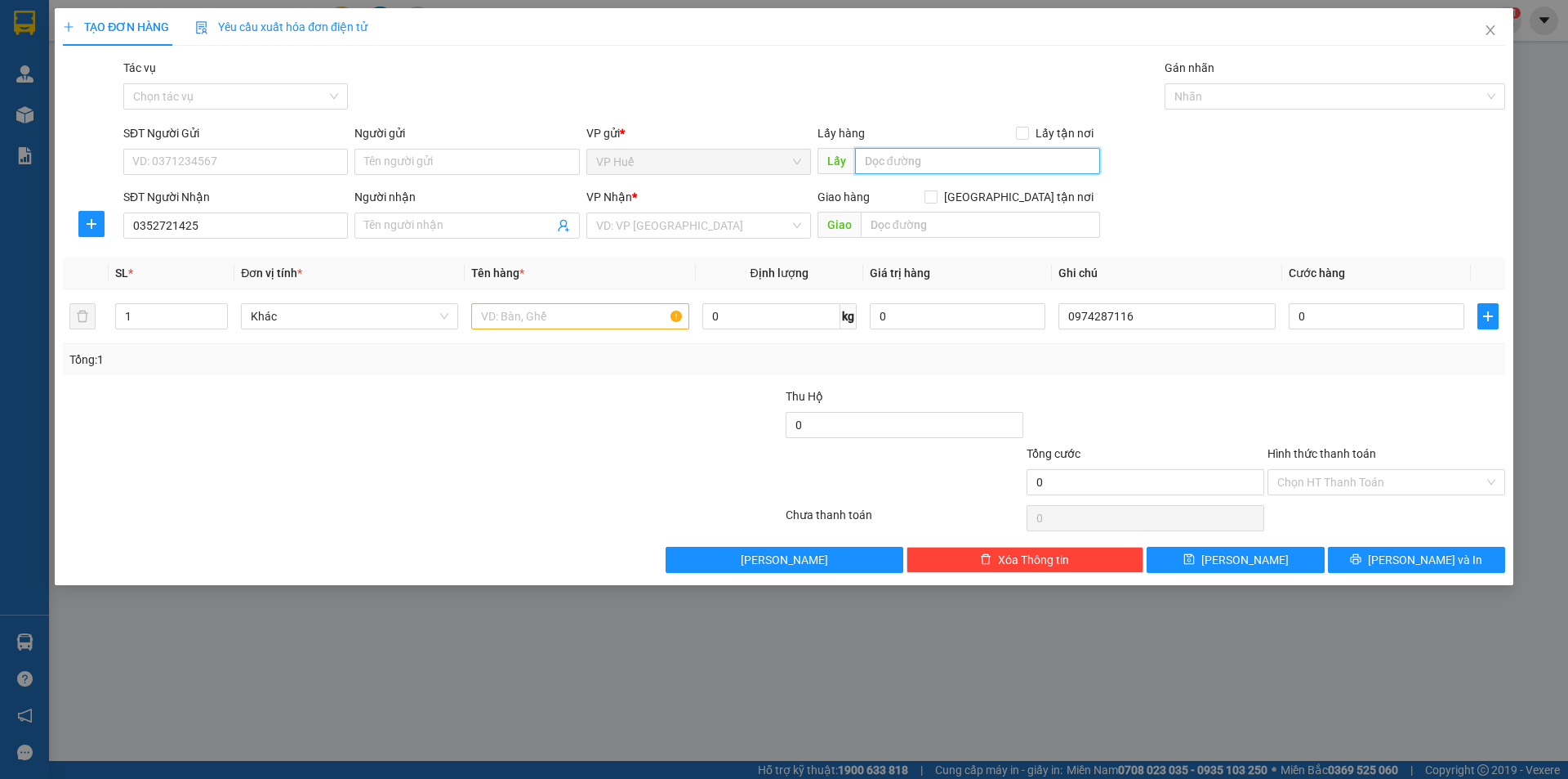
click at [1047, 153] on input "text" at bounding box center [978, 160] width 245 height 26
type input "VP HUẾ"
click at [984, 228] on input "text" at bounding box center [980, 224] width 239 height 26
drag, startPoint x: 975, startPoint y: 213, endPoint x: 951, endPoint y: 223, distance: 26.0
click at [975, 213] on input "text" at bounding box center [980, 224] width 239 height 26
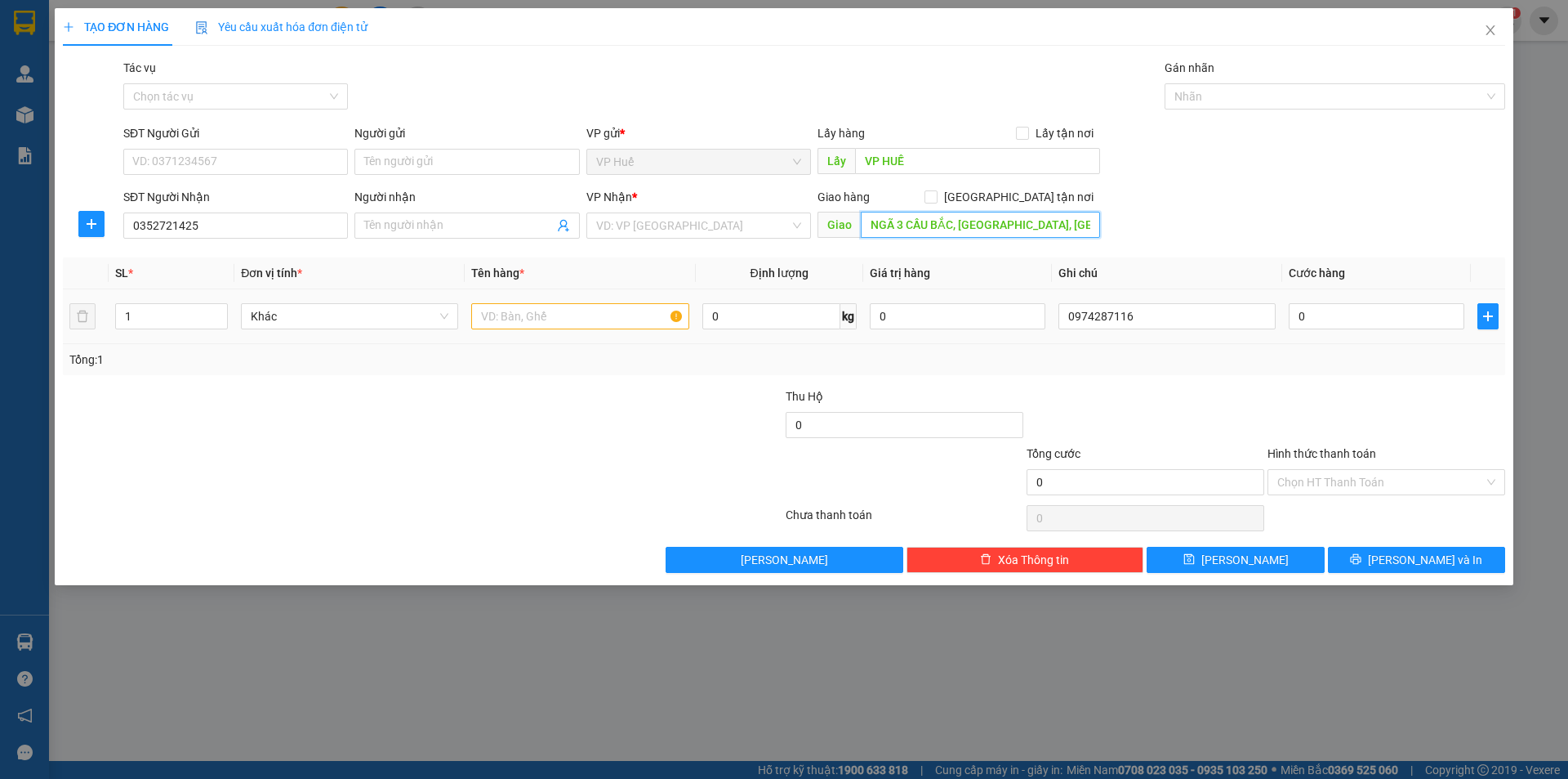
type input "NGÃ 3 CẦU BẮC, [GEOGRAPHIC_DATA], [GEOGRAPHIC_DATA]"
click at [577, 325] on input "text" at bounding box center [580, 316] width 217 height 26
type input "1T GIẤY"
click at [723, 218] on input "search" at bounding box center [693, 226] width 194 height 25
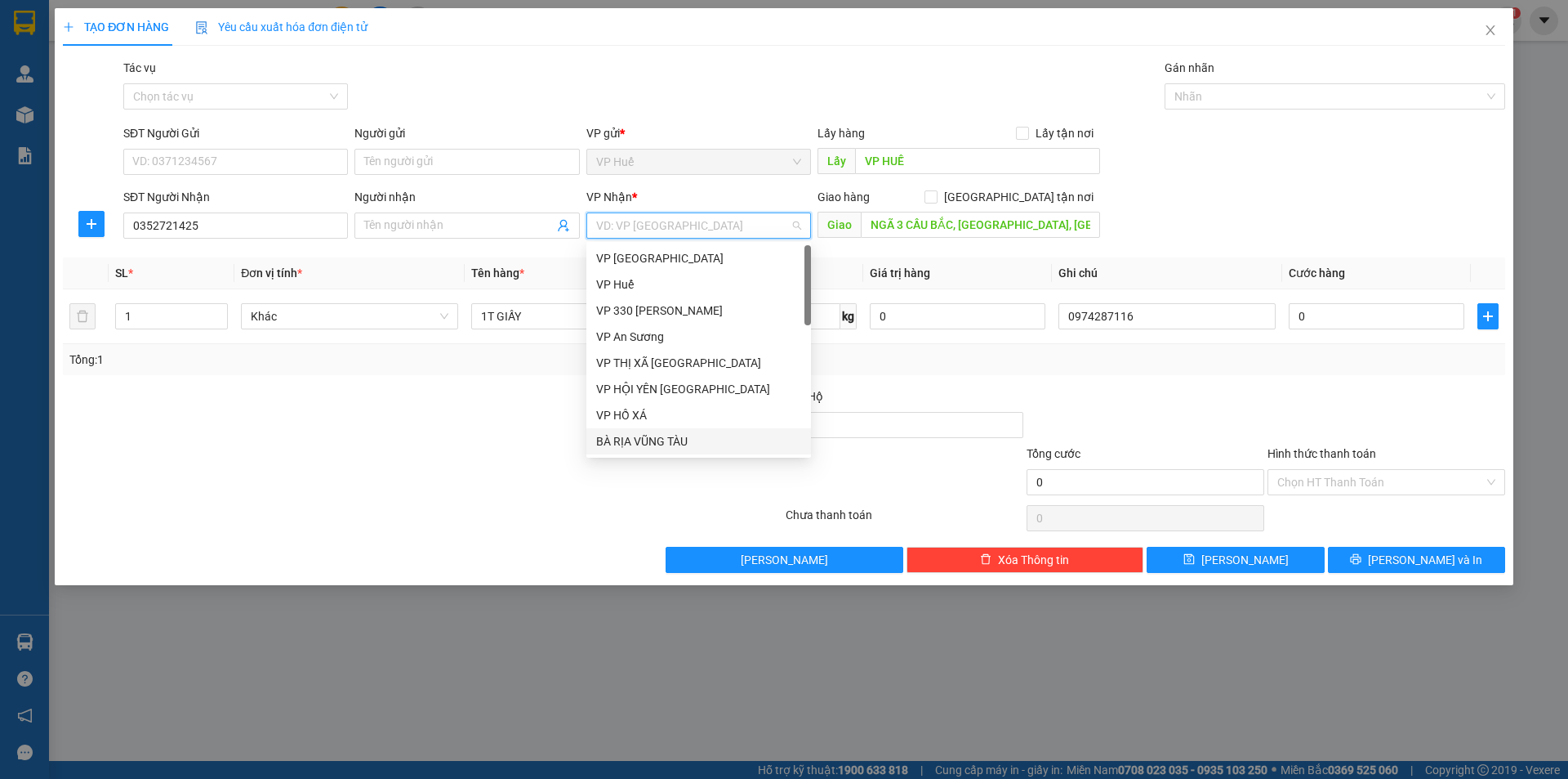
click at [696, 452] on div "BÀ RỊA VŨNG TÀU" at bounding box center [699, 440] width 225 height 26
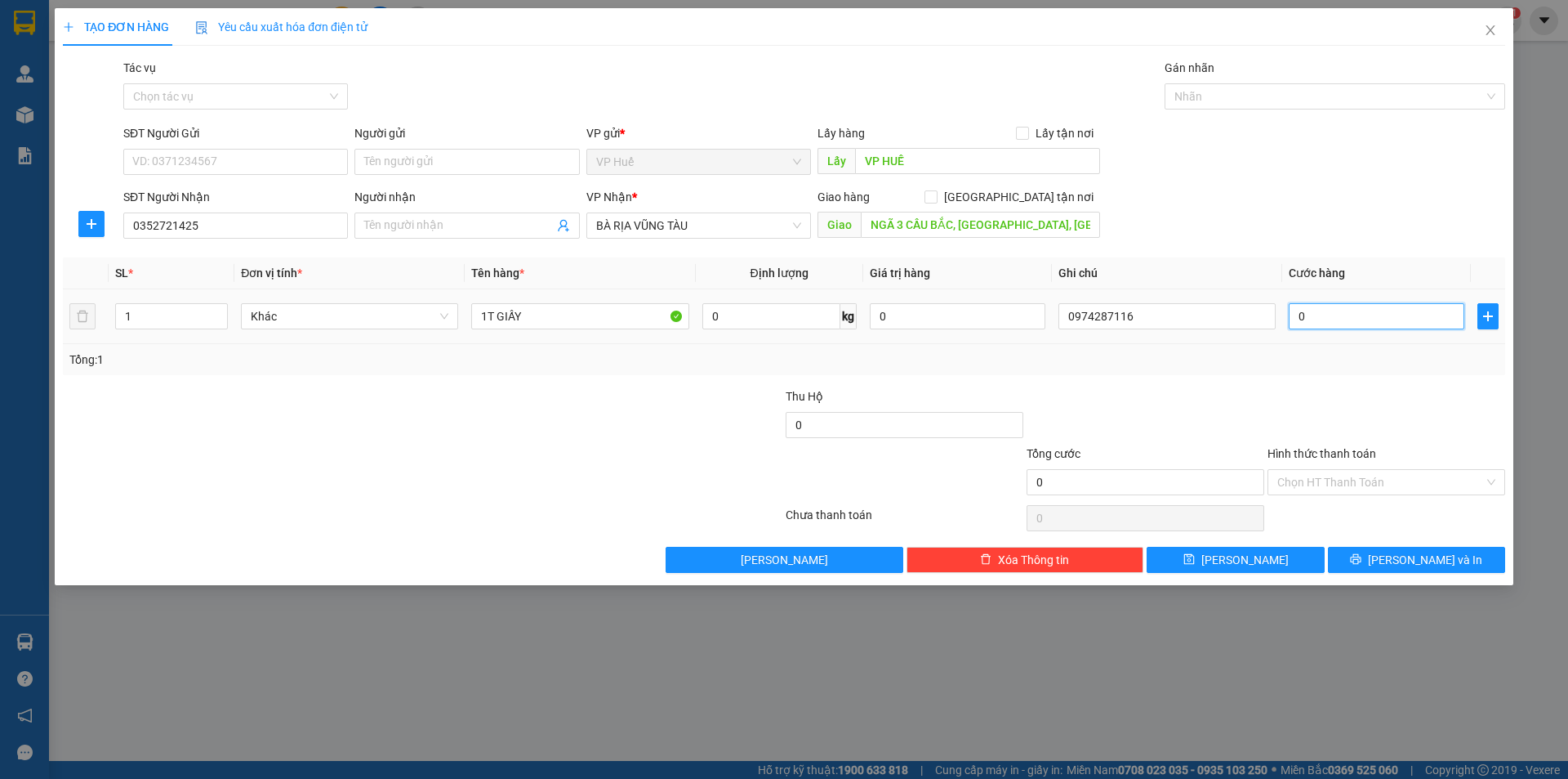
click at [1420, 318] on input "0" at bounding box center [1377, 316] width 176 height 26
type input "1"
type input "10"
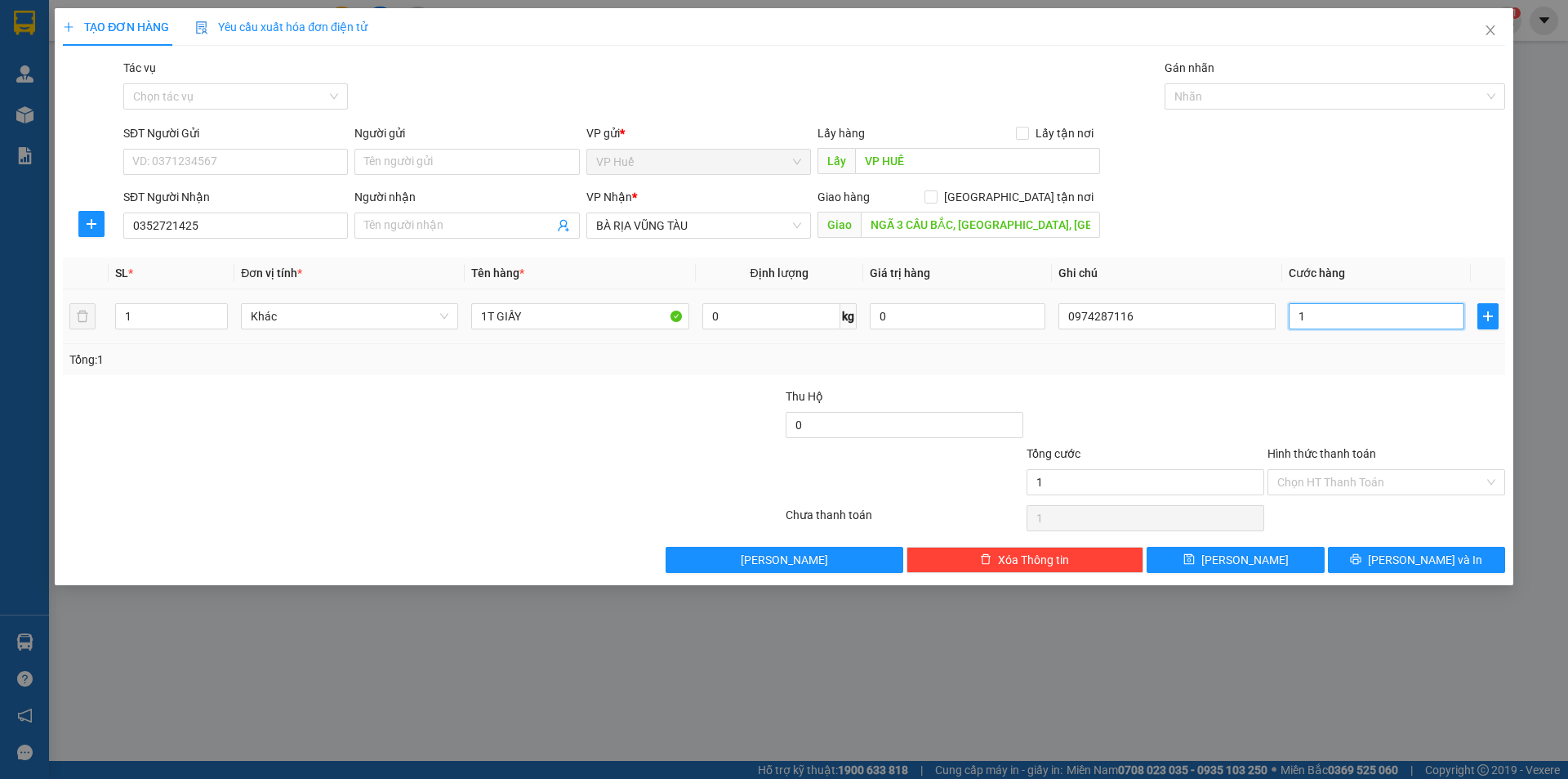
type input "10"
type input "100"
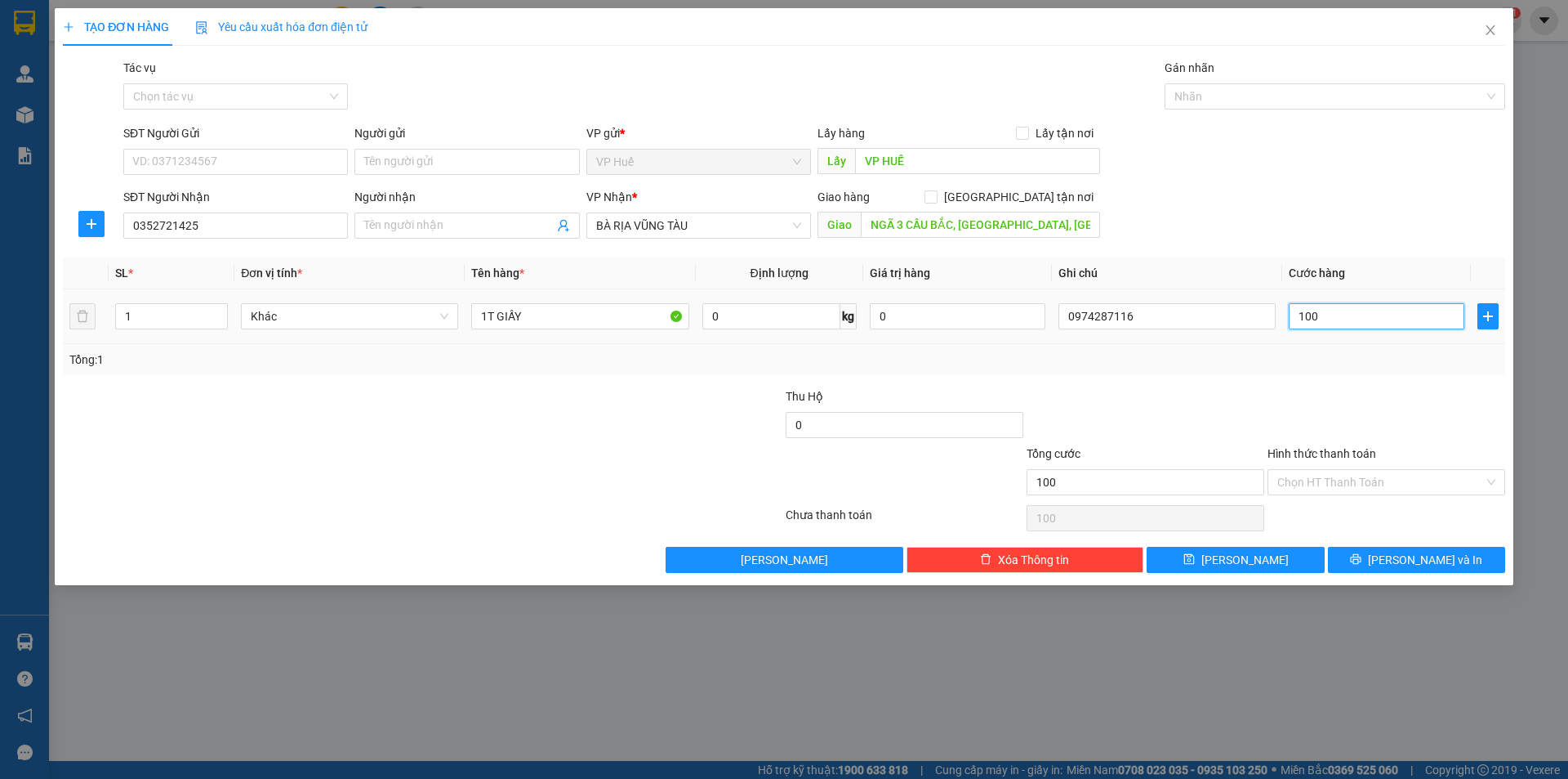
type input "1.000"
type input "10.000"
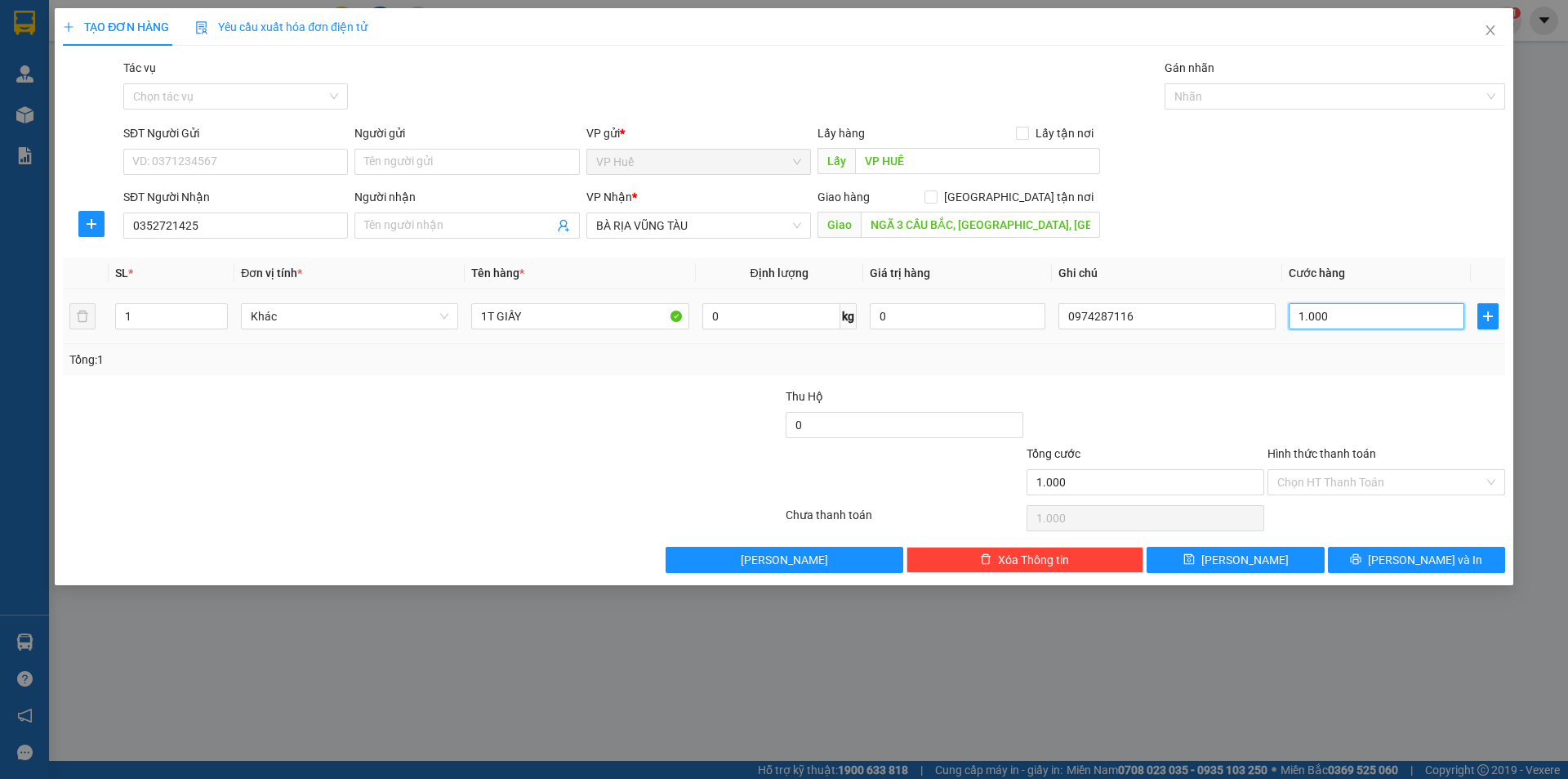
type input "10.000"
type input "100.000"
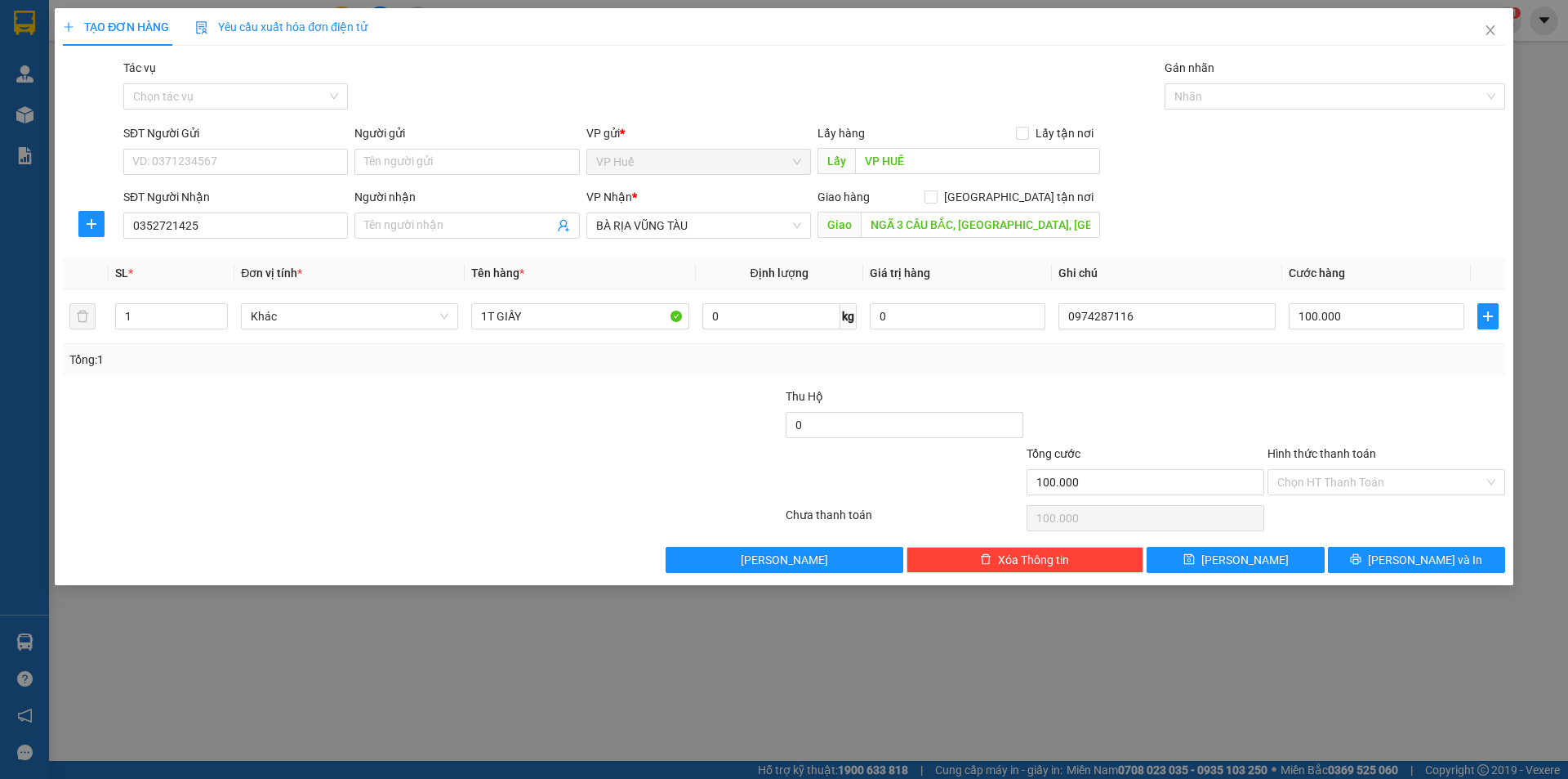
click at [520, 605] on div "TẠO ĐƠN HÀNG Yêu cầu xuất hóa đơn điện tử Transit Pickup Surcharge Ids Transit …" at bounding box center [784, 390] width 1568 height 779
click at [1328, 471] on input "Hình thức thanh toán" at bounding box center [1380, 482] width 206 height 25
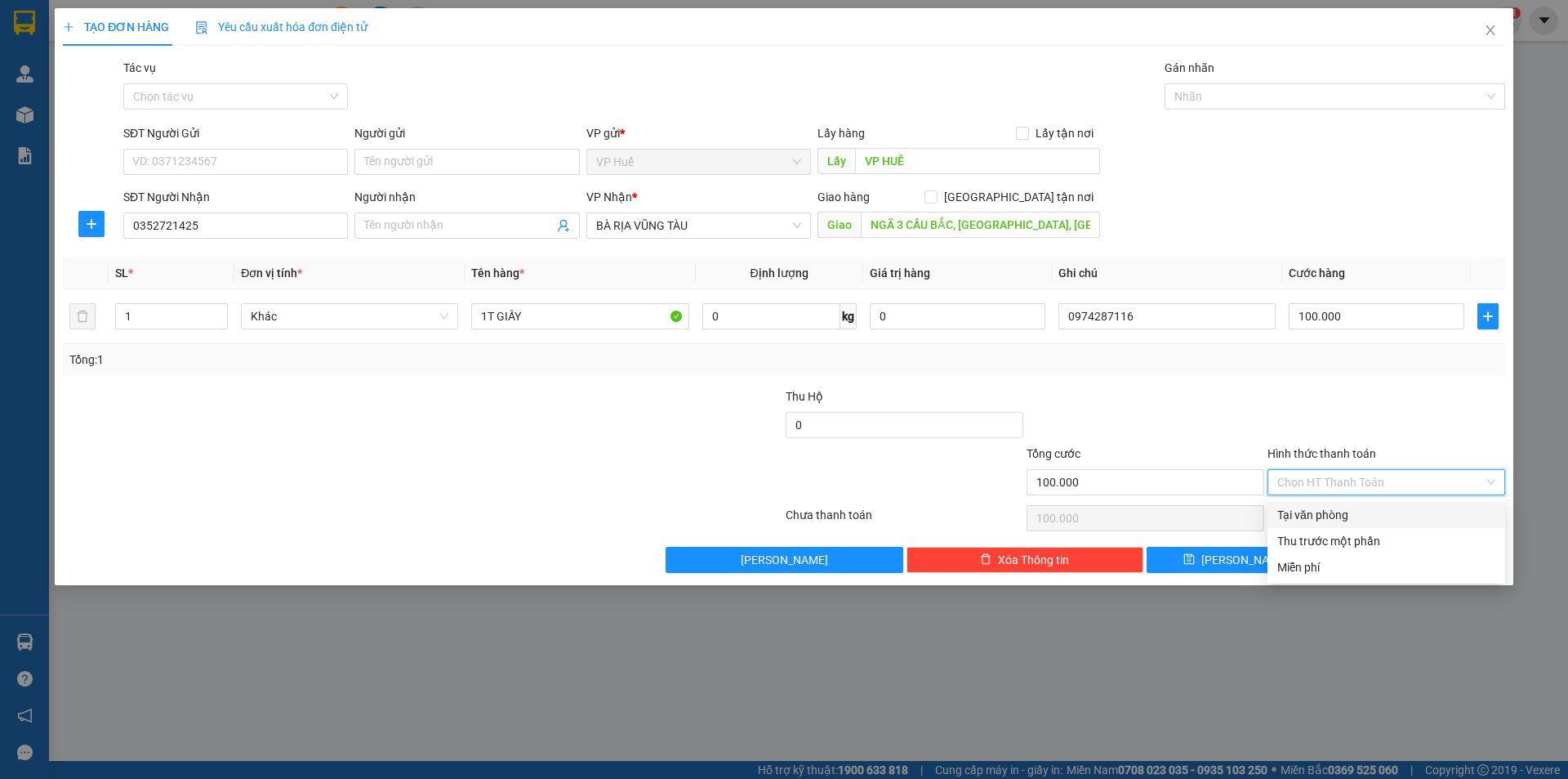
click at [1323, 506] on div "Tại văn phòng" at bounding box center [1386, 515] width 218 height 18
type input "0"
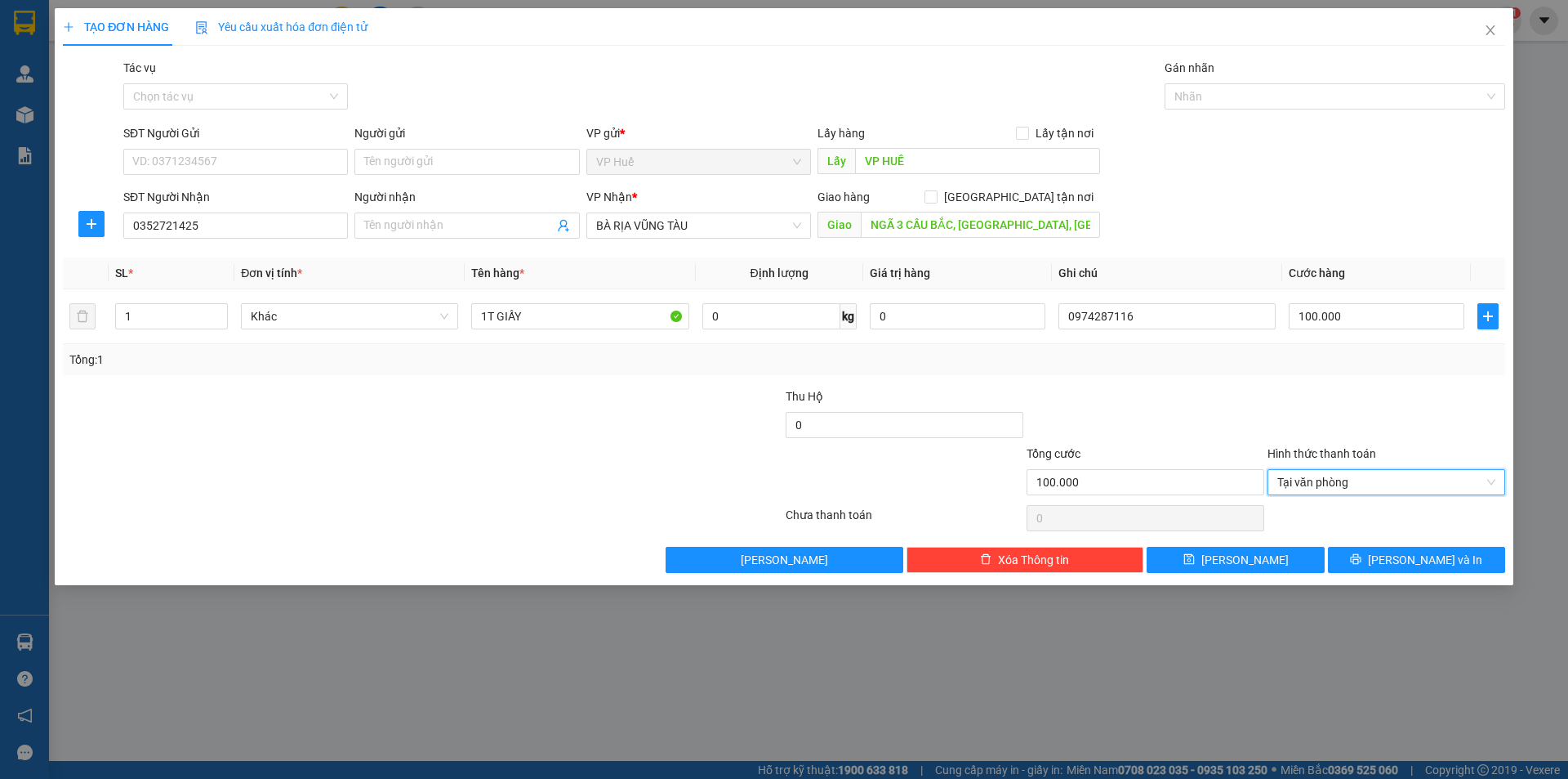
click at [1178, 406] on div at bounding box center [1145, 415] width 241 height 57
click at [1452, 557] on button "[PERSON_NAME] và In" at bounding box center [1416, 559] width 177 height 26
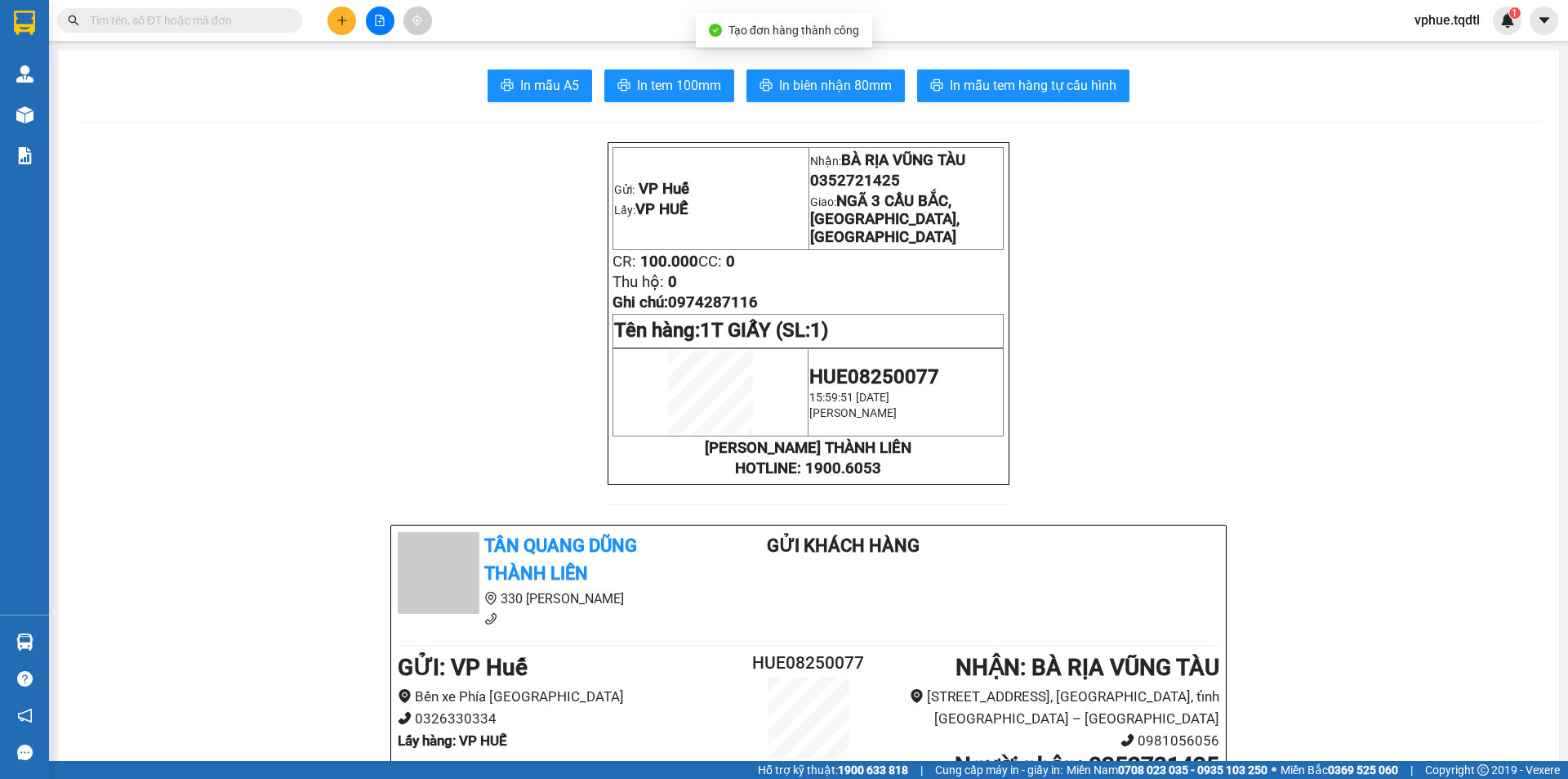
click at [849, 189] on span "0352721425" at bounding box center [854, 181] width 90 height 18
click at [852, 186] on span "0352721425" at bounding box center [854, 181] width 90 height 18
click at [869, 184] on span "0352721425" at bounding box center [854, 181] width 90 height 18
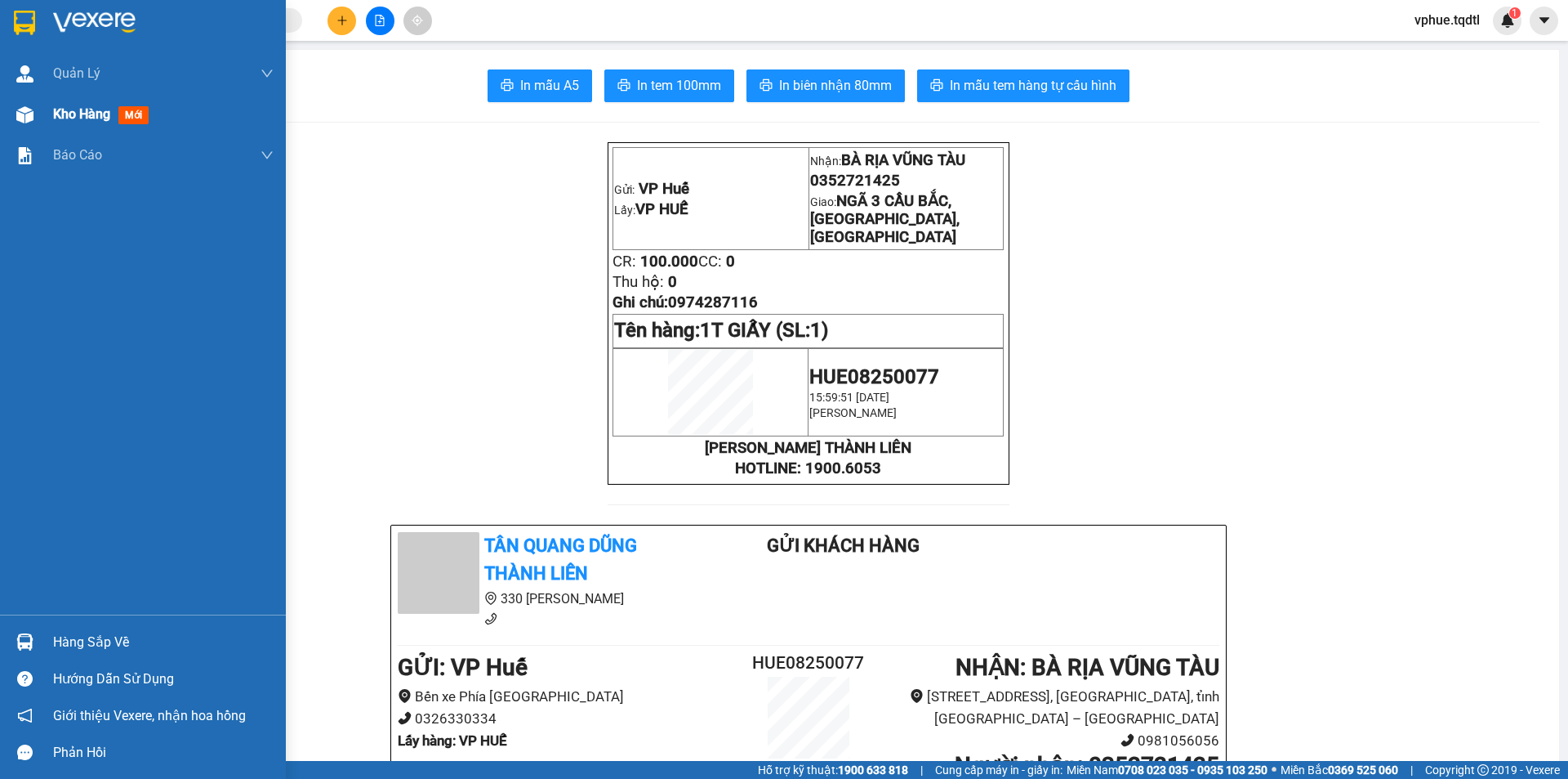
click at [35, 106] on div at bounding box center [25, 115] width 28 height 28
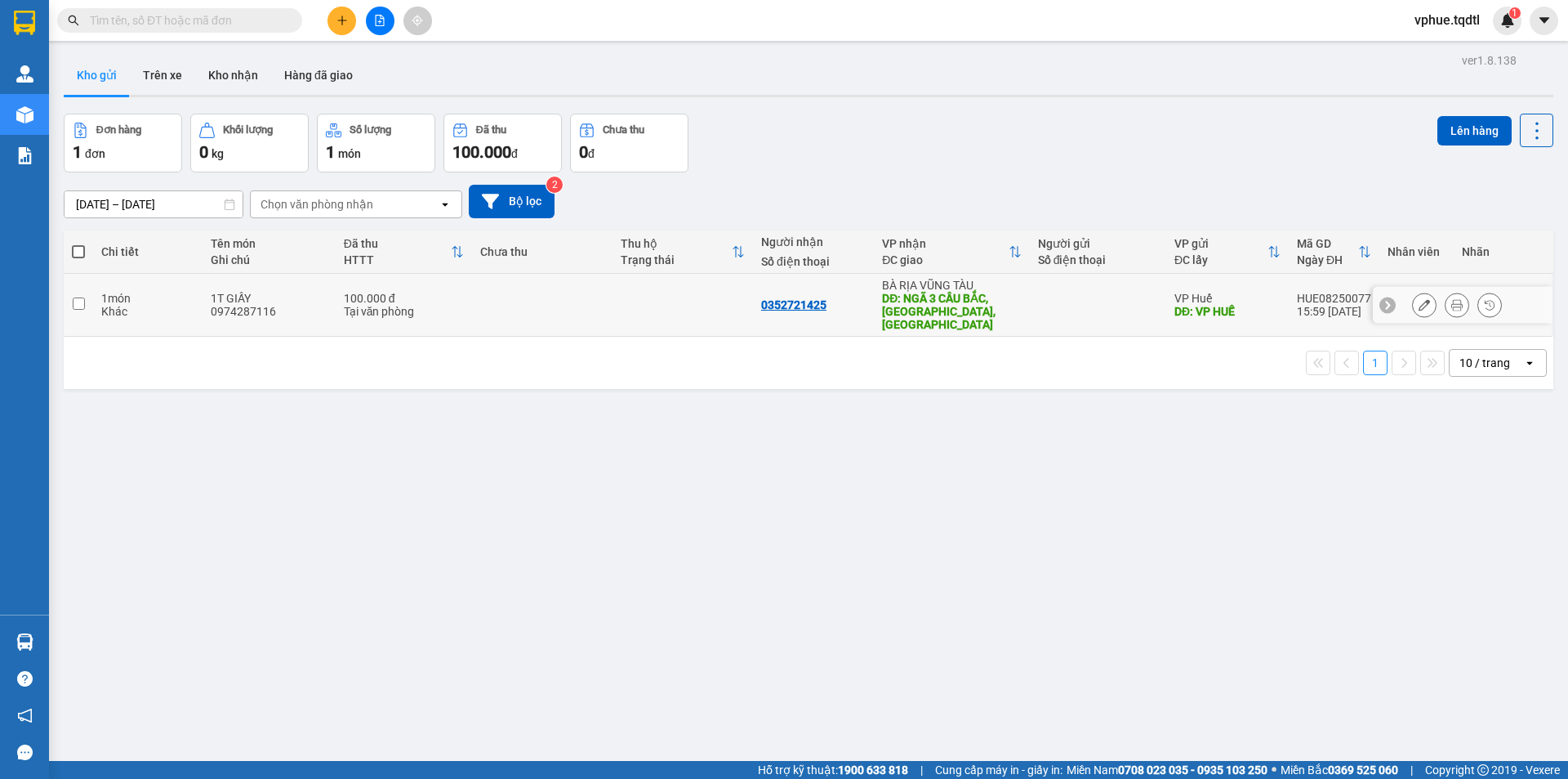
click at [952, 292] on div "DĐ: NGÃ 3 CẦU BẮC, [GEOGRAPHIC_DATA], [GEOGRAPHIC_DATA]" at bounding box center [951, 311] width 140 height 39
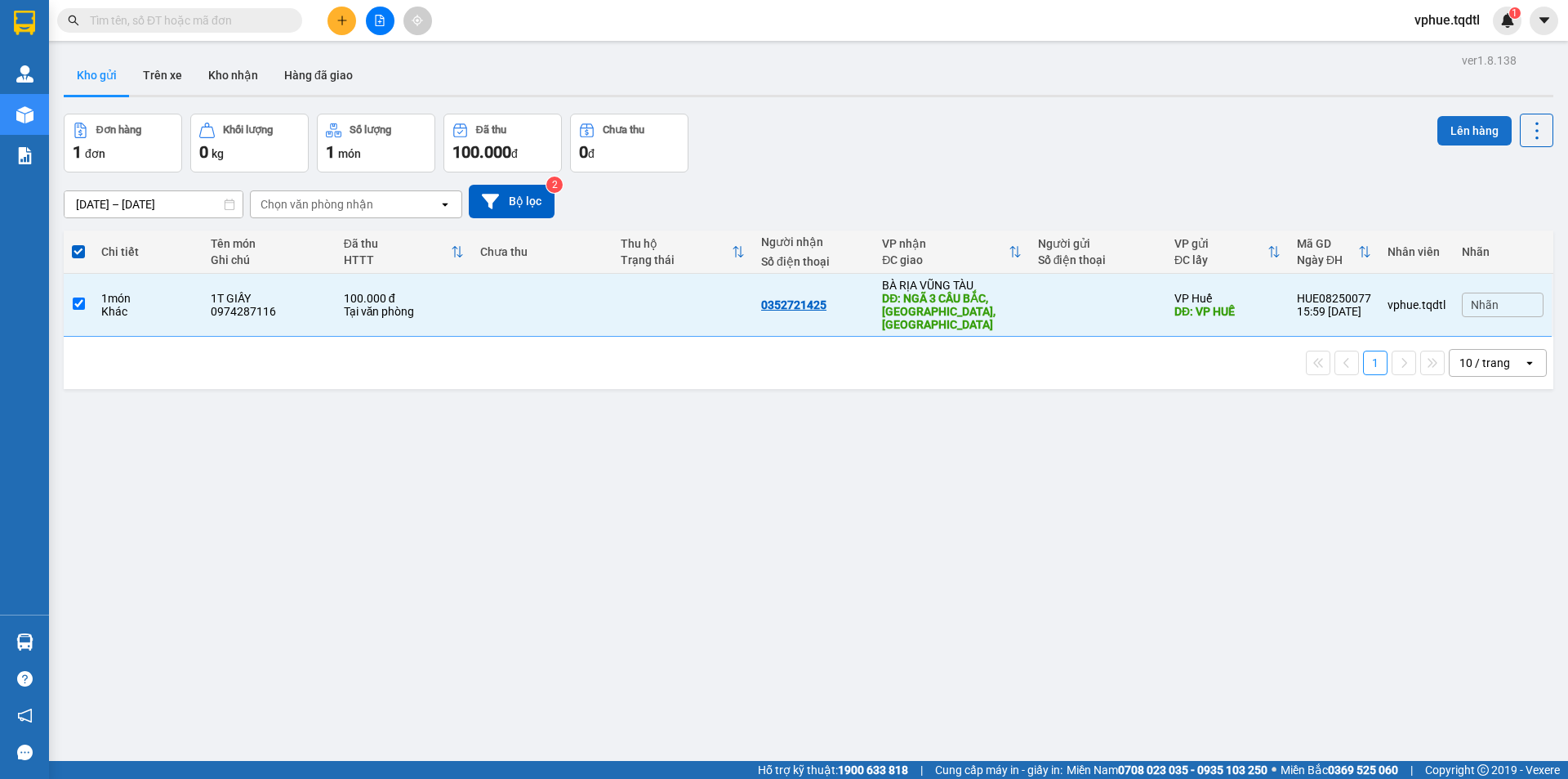
click at [1437, 124] on button "Lên hàng" at bounding box center [1475, 130] width 75 height 29
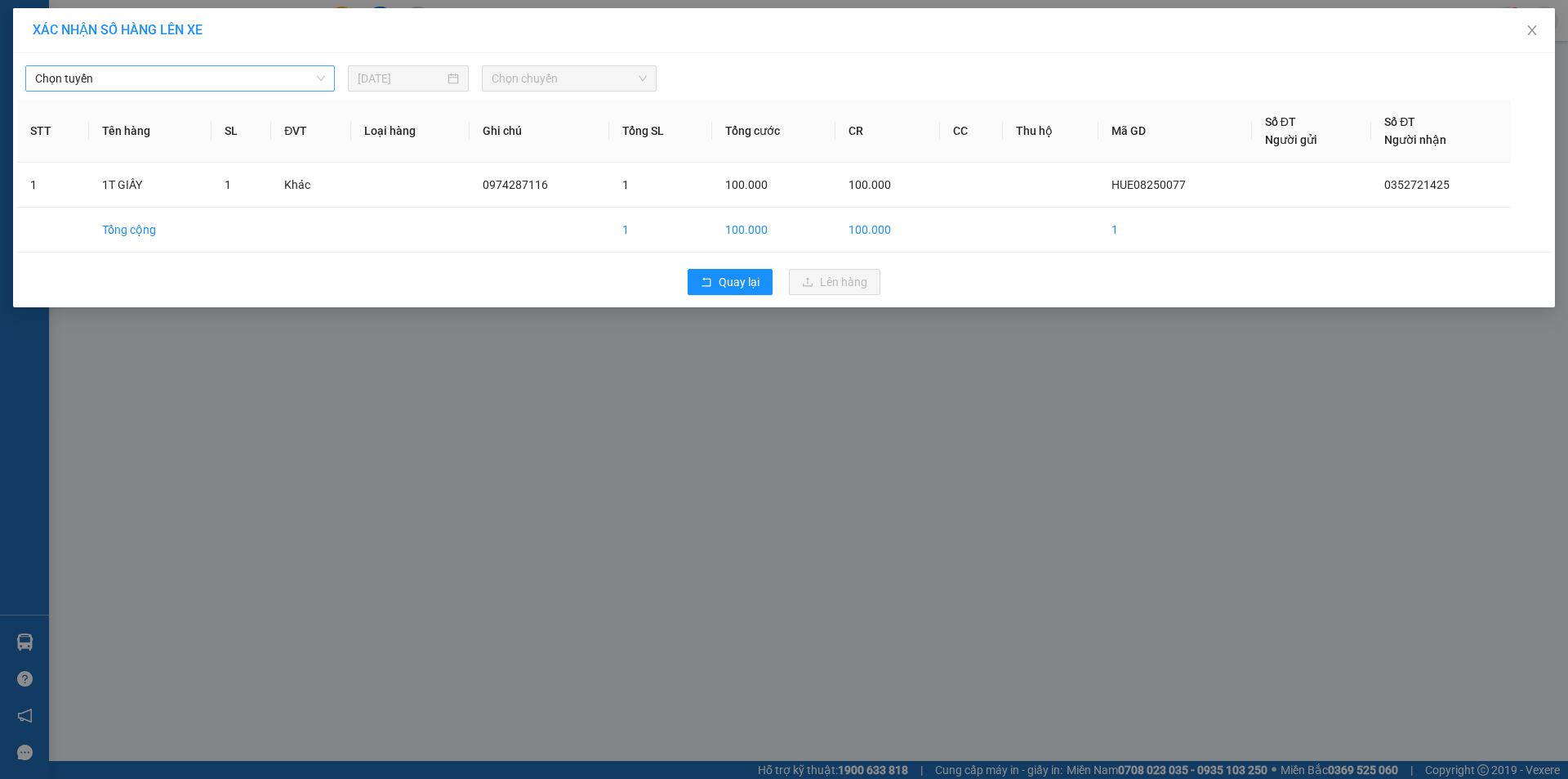
click at [294, 69] on span "Chọn tuyến" at bounding box center [180, 78] width 290 height 25
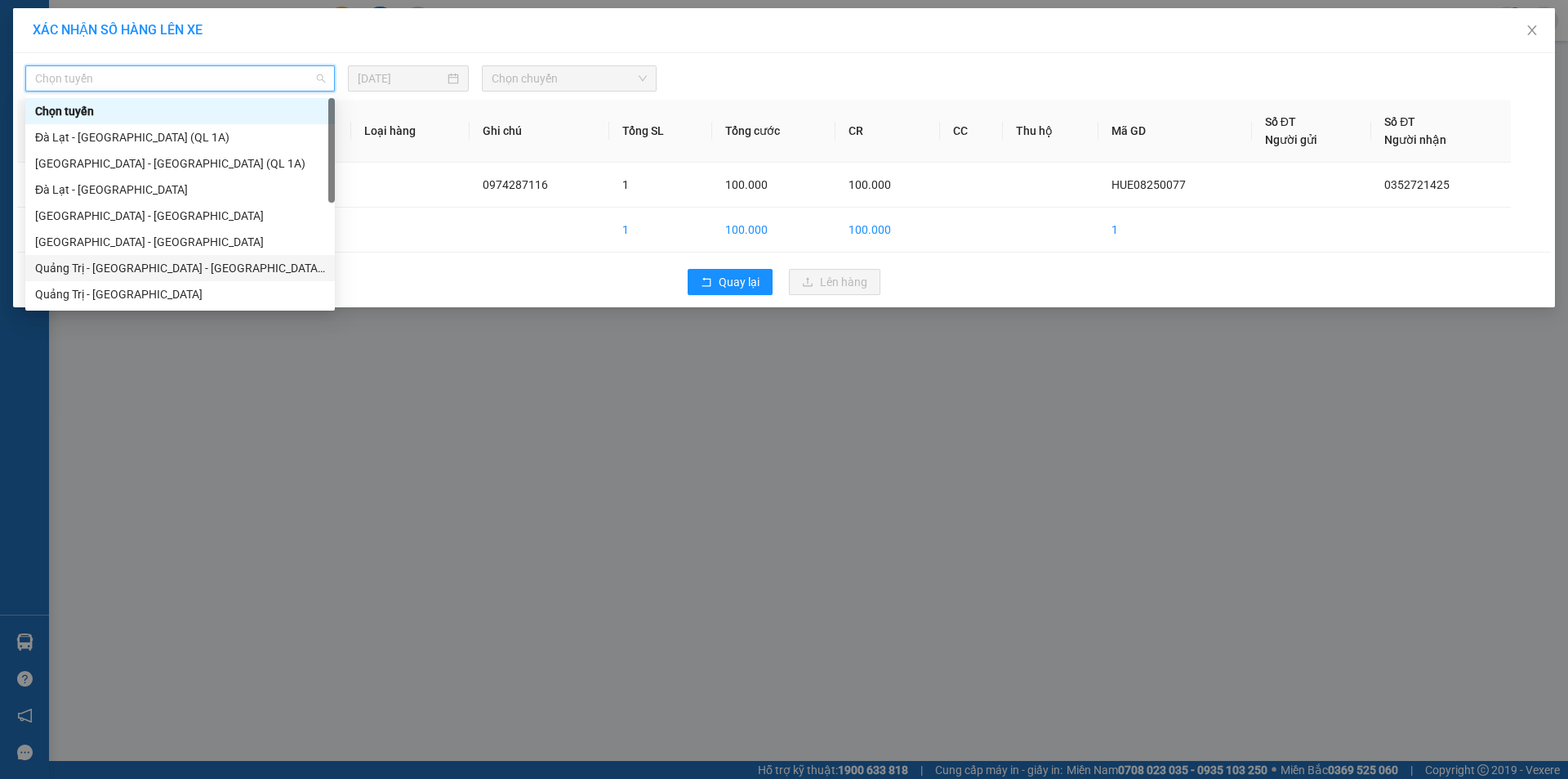
click at [256, 260] on div "Quảng Trị - [GEOGRAPHIC_DATA] - [GEOGRAPHIC_DATA] - [GEOGRAPHIC_DATA]" at bounding box center [180, 268] width 290 height 18
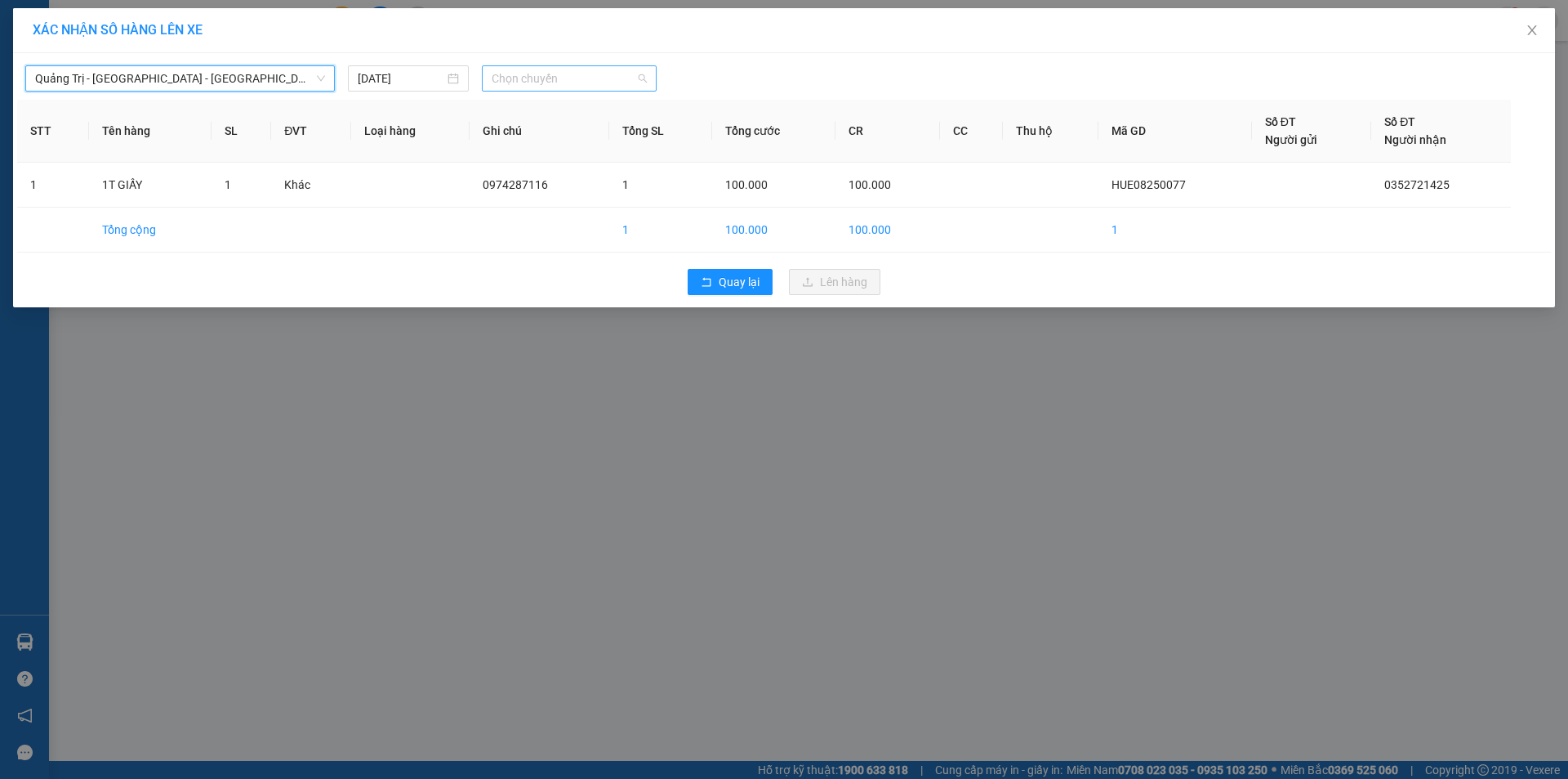
click at [612, 79] on span "Chọn chuyến" at bounding box center [569, 78] width 156 height 25
click at [527, 76] on span "Chọn chuyến" at bounding box center [569, 78] width 156 height 25
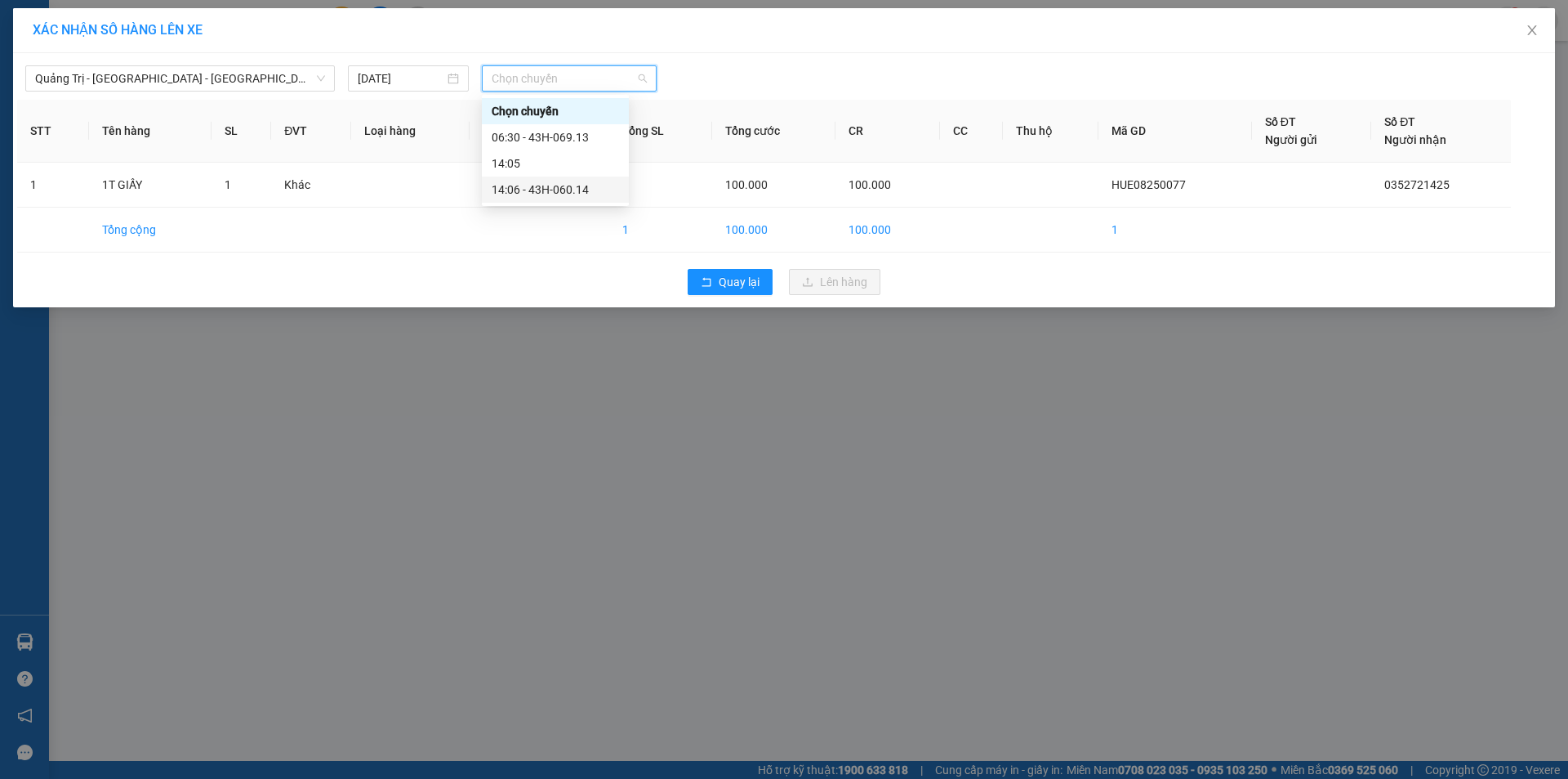
click at [556, 184] on div "14:06 - 43H-060.14" at bounding box center [555, 189] width 127 height 18
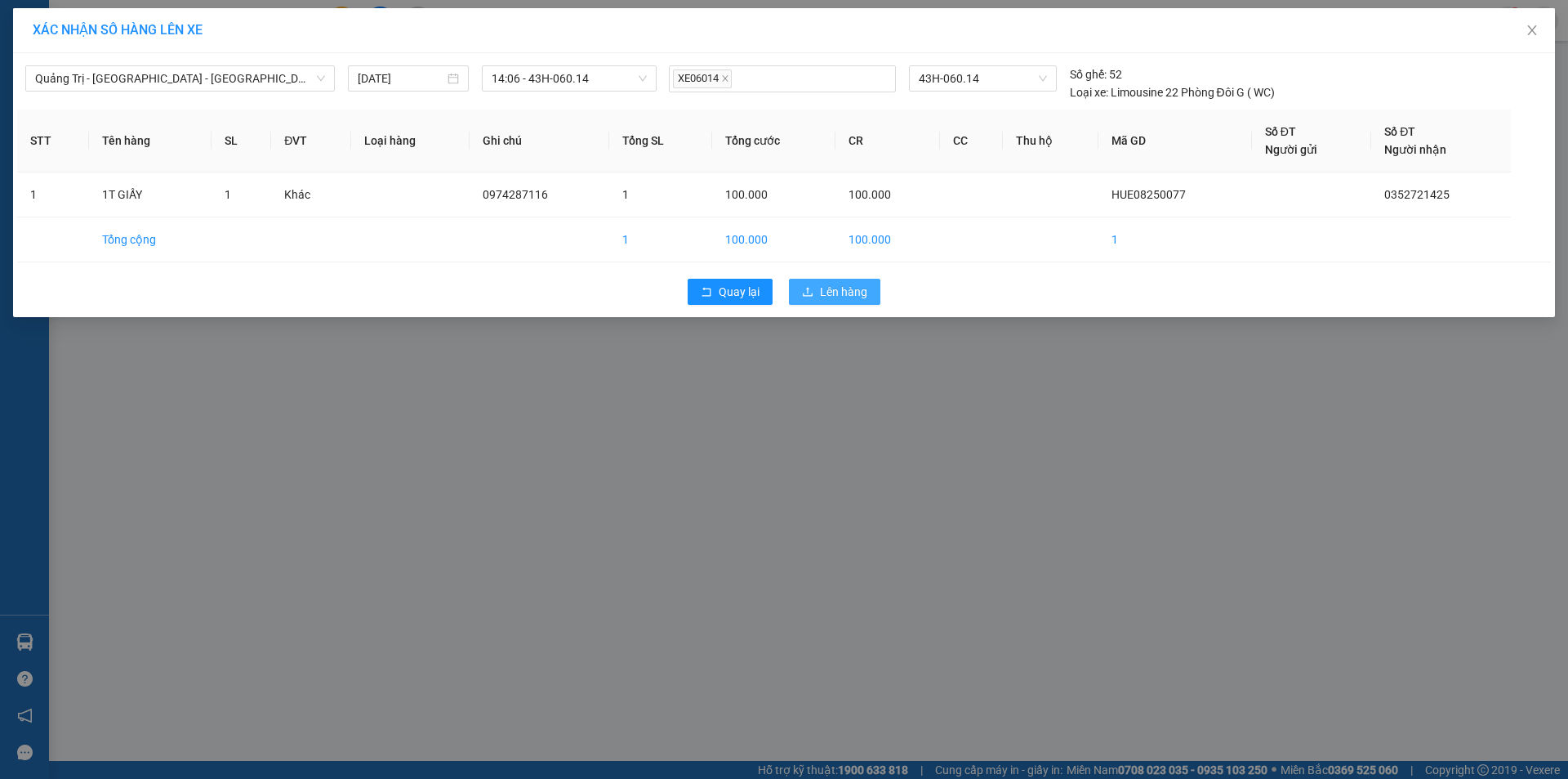
click at [829, 286] on span "Lên hàng" at bounding box center [843, 292] width 47 height 18
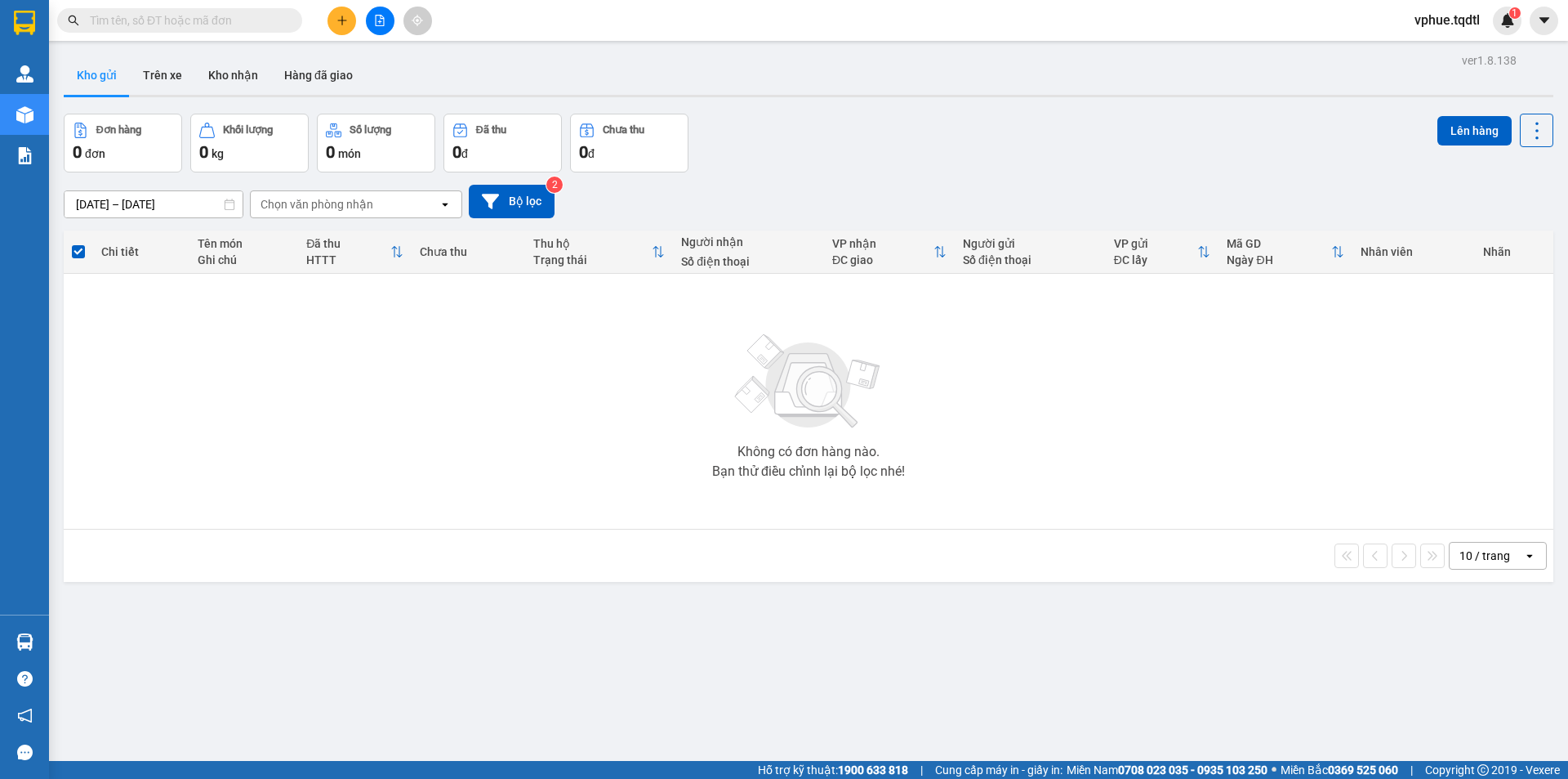
click at [353, 5] on div "Kết quả tìm kiếm ( 0 ) Bộ lọc No Data vphue.tqdtl 1" at bounding box center [784, 20] width 1568 height 41
click at [343, 28] on button at bounding box center [341, 20] width 28 height 28
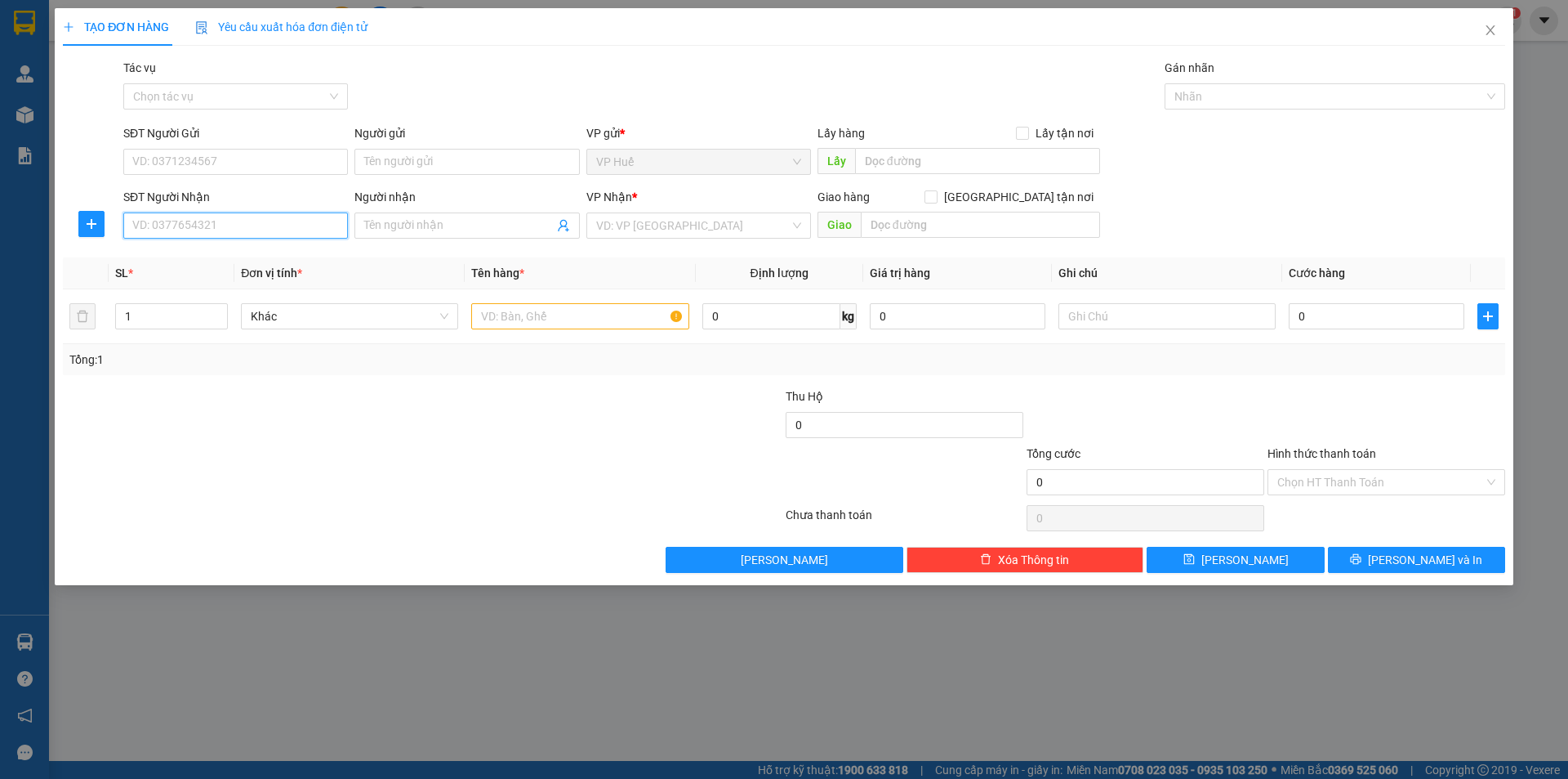
click at [172, 219] on input "SĐT Người Nhận" at bounding box center [236, 225] width 225 height 26
type input "0398944311"
type input "[PERSON_NAME]"
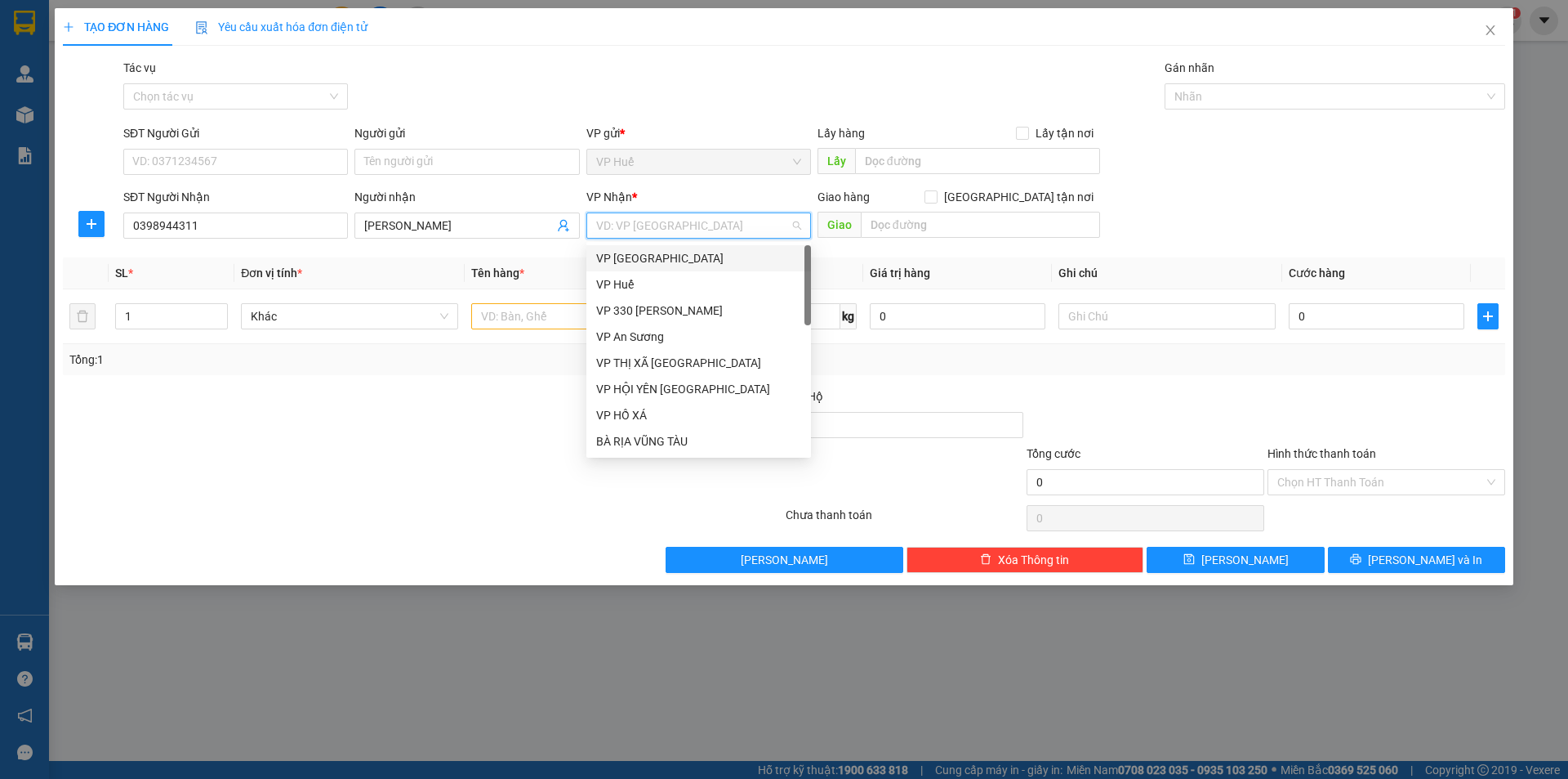
click at [724, 258] on div "VP [GEOGRAPHIC_DATA]" at bounding box center [699, 258] width 205 height 18
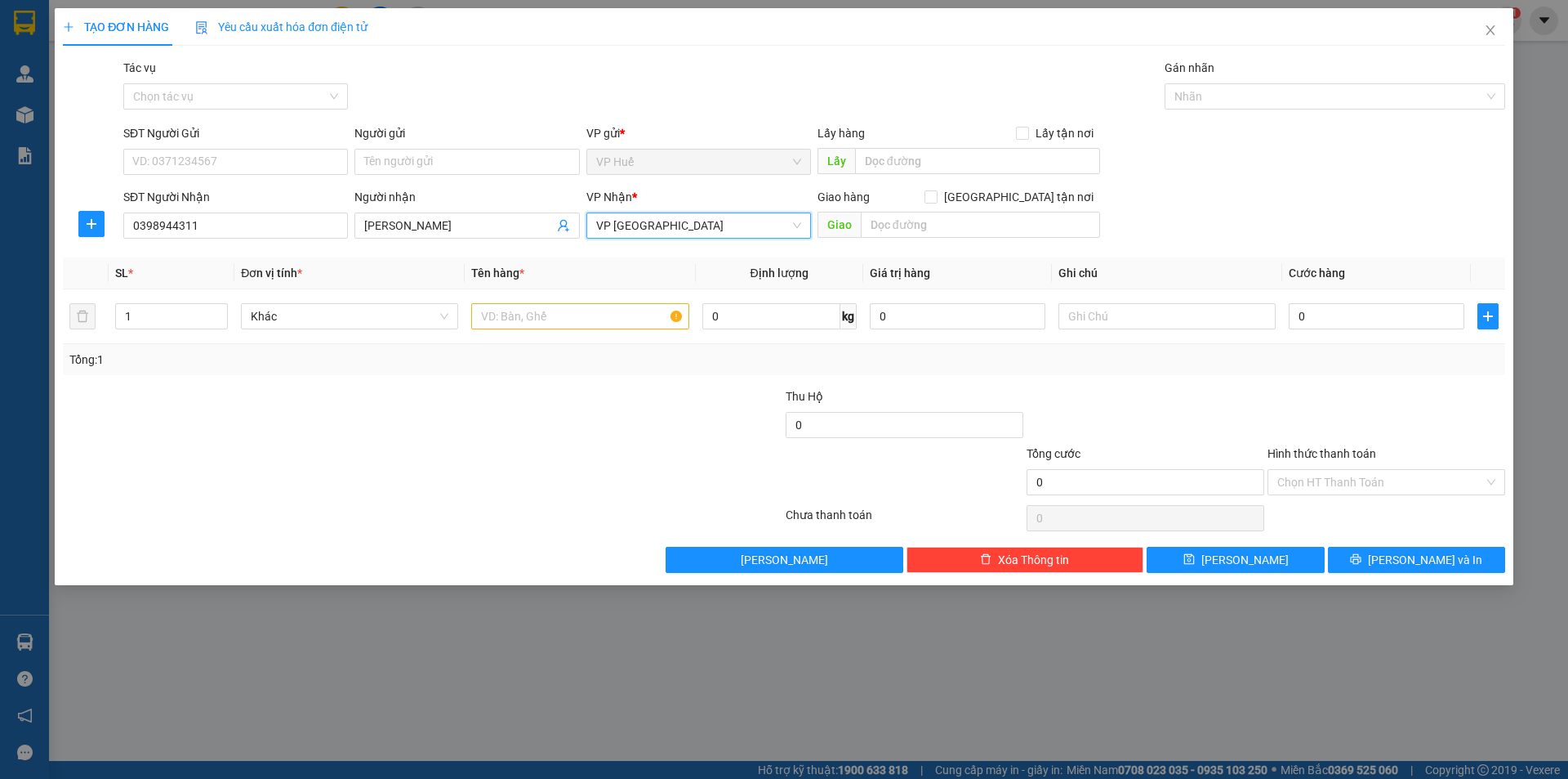
click at [923, 143] on div "Lấy hàng Lấy tận nơi" at bounding box center [959, 137] width 283 height 25
click at [917, 173] on input "text" at bounding box center [978, 160] width 245 height 26
type input "VP HUẾ"
click at [940, 219] on input "text" at bounding box center [980, 224] width 239 height 26
type input "4 [PERSON_NAME], [PERSON_NAME], [GEOGRAPHIC_DATA]"
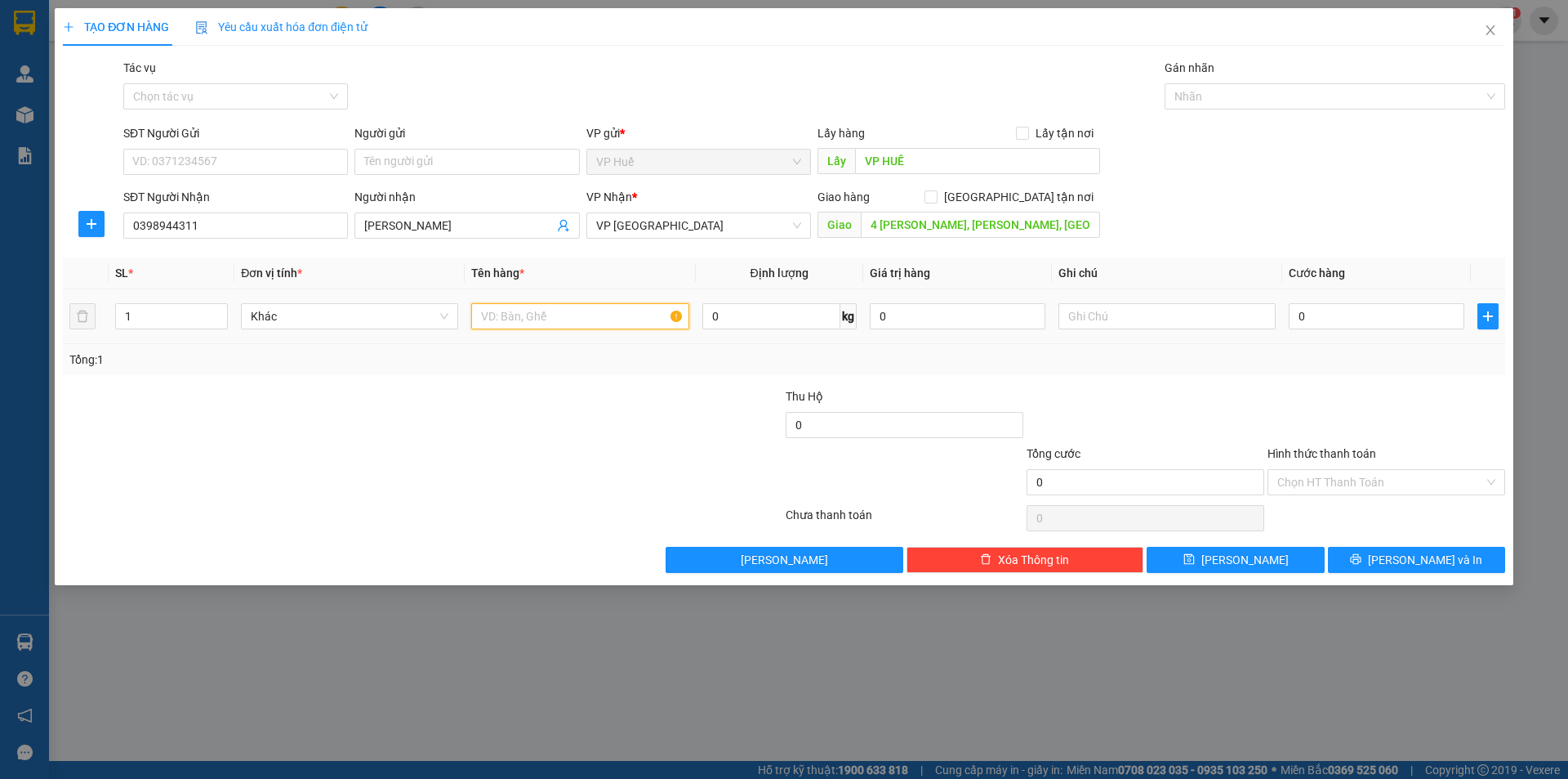
click at [506, 317] on input "text" at bounding box center [580, 316] width 217 height 26
type input "1T GIẤY"
click at [1323, 308] on input "0" at bounding box center [1377, 316] width 176 height 26
type input "4"
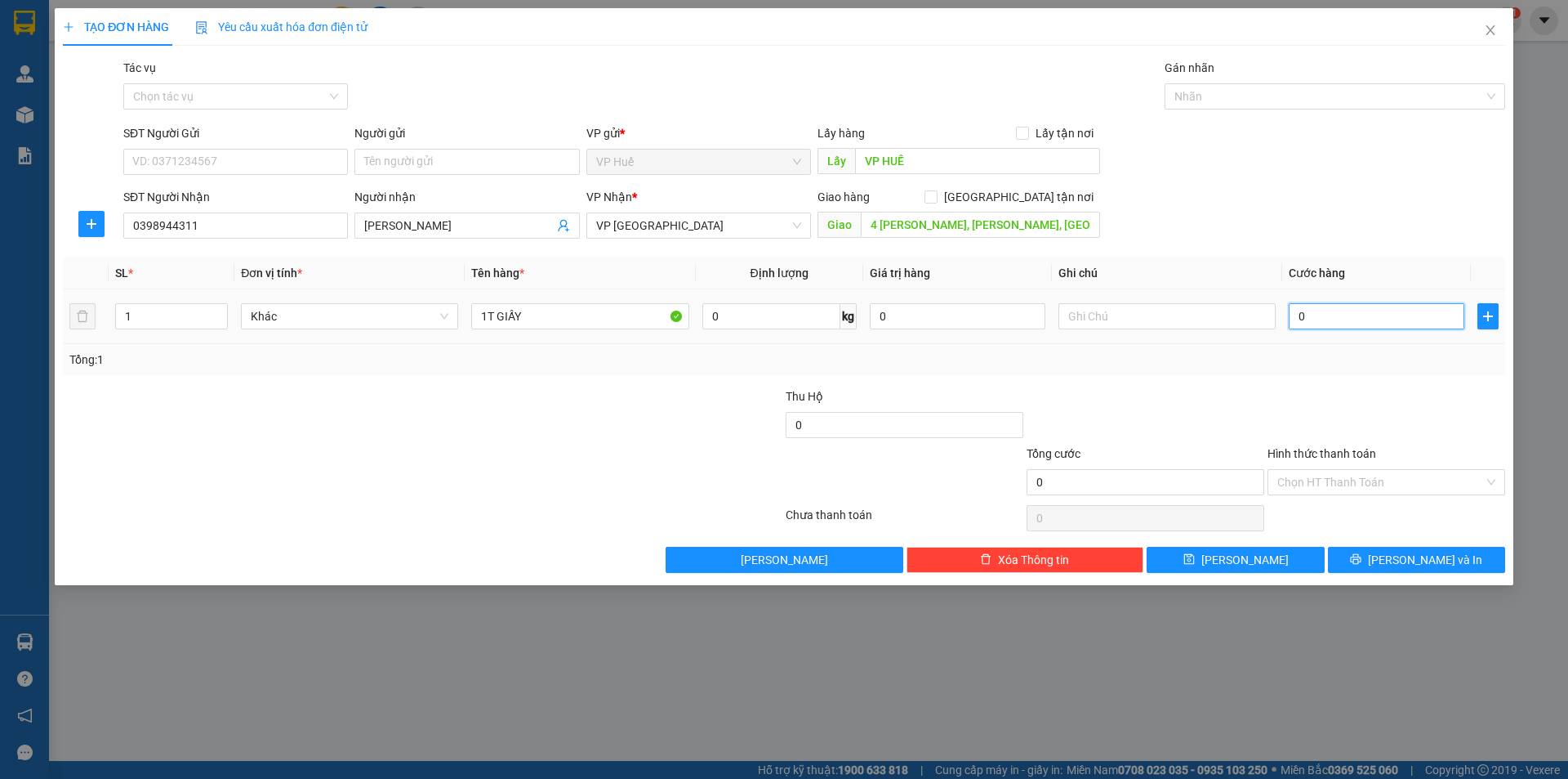
type input "4"
type input "40"
type input "400"
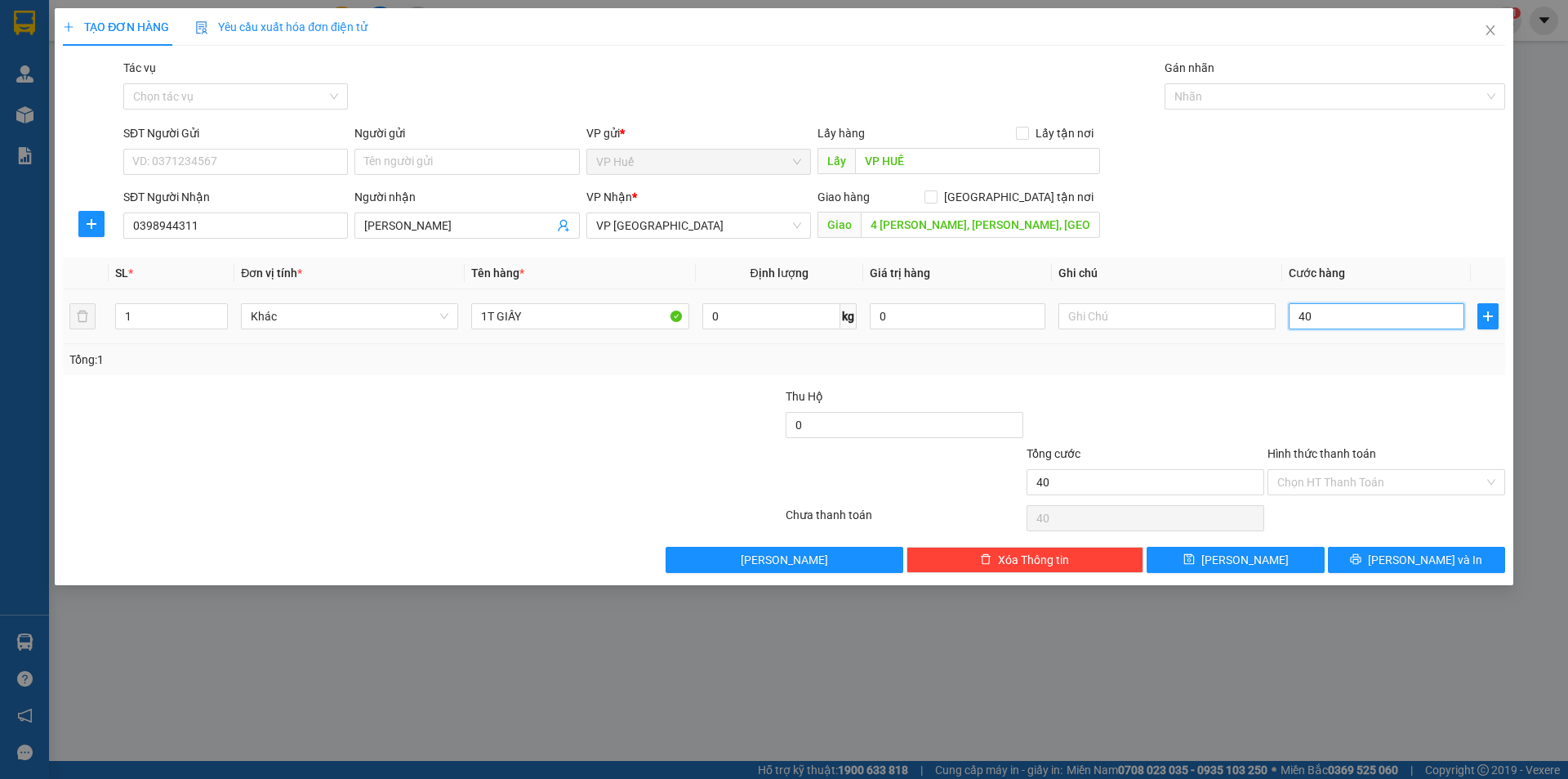
type input "400"
type input "4.000"
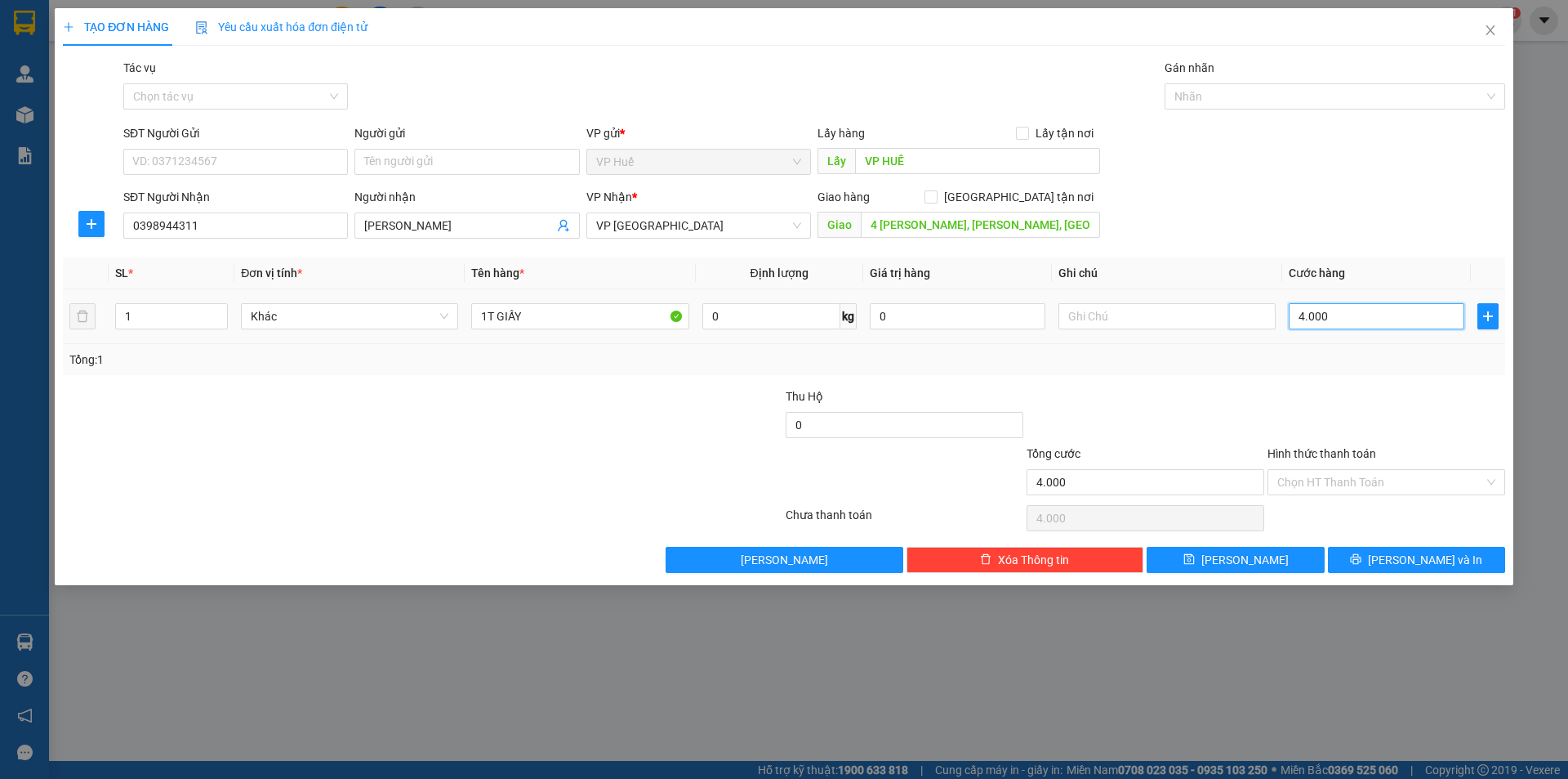
type input "40.000"
type input "400.000"
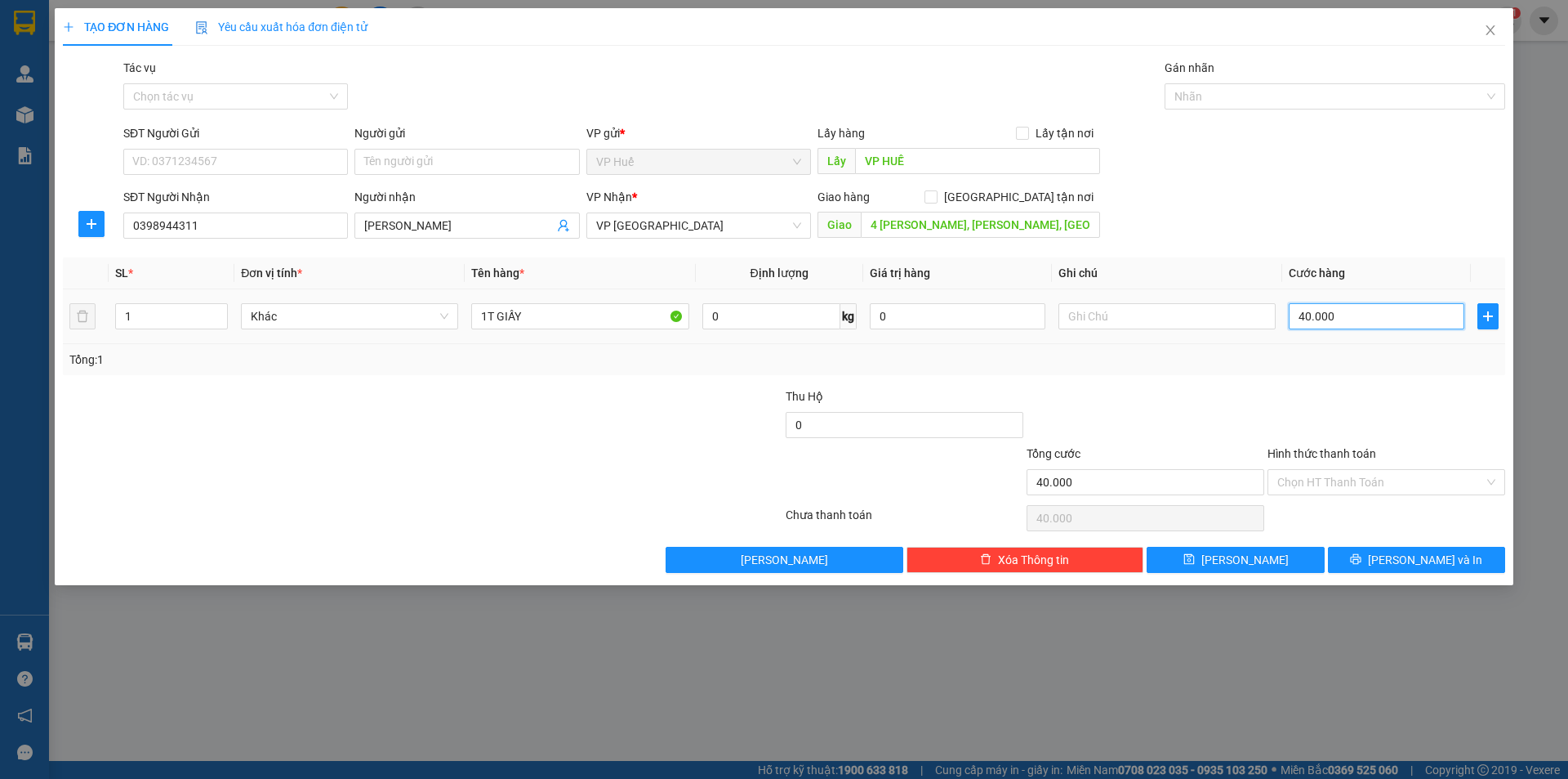
type input "400.000"
click at [1332, 483] on input "Hình thức thanh toán" at bounding box center [1380, 482] width 206 height 25
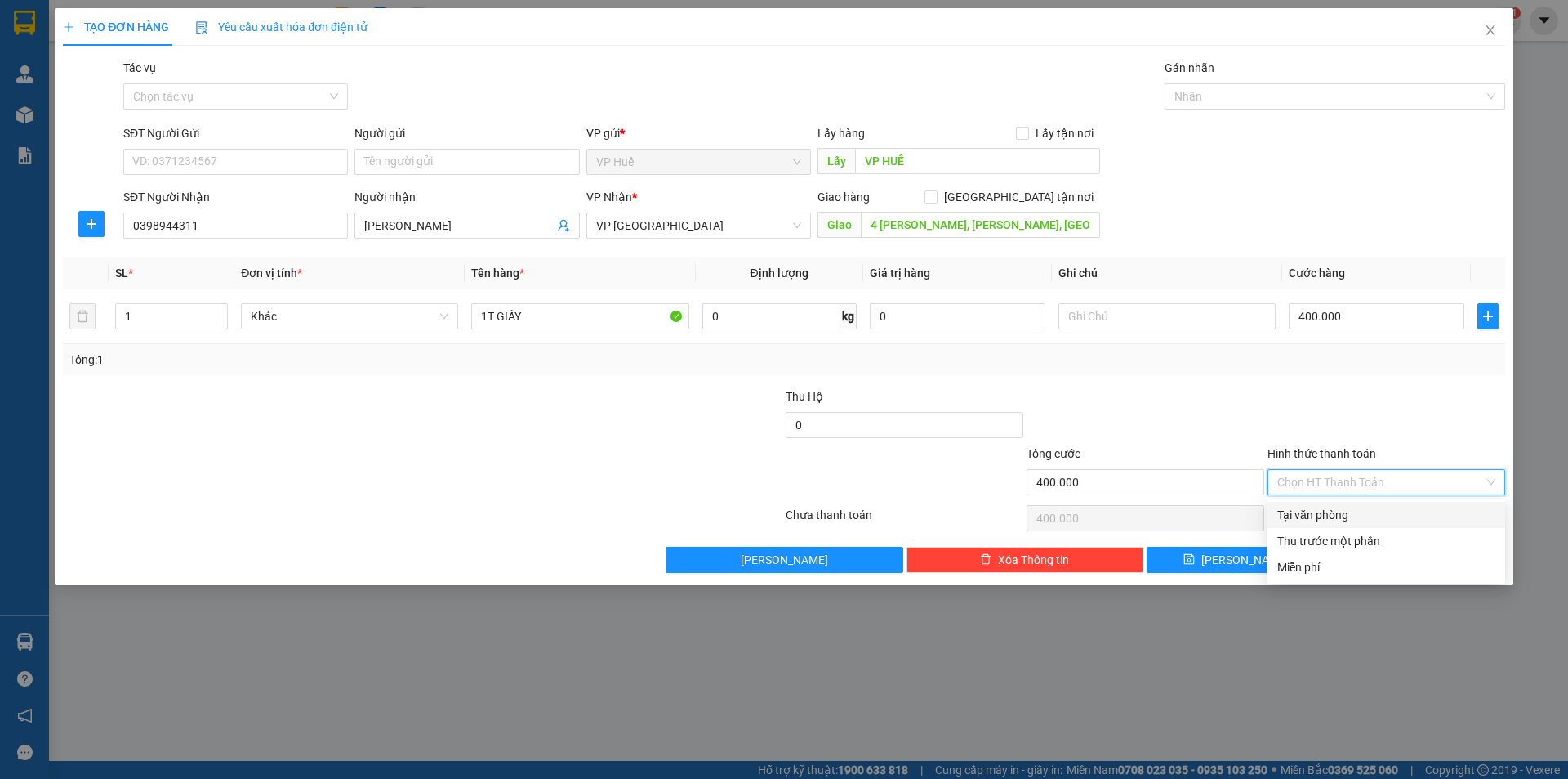
click at [1298, 515] on div "Tại văn phòng" at bounding box center [1386, 515] width 218 height 18
type input "0"
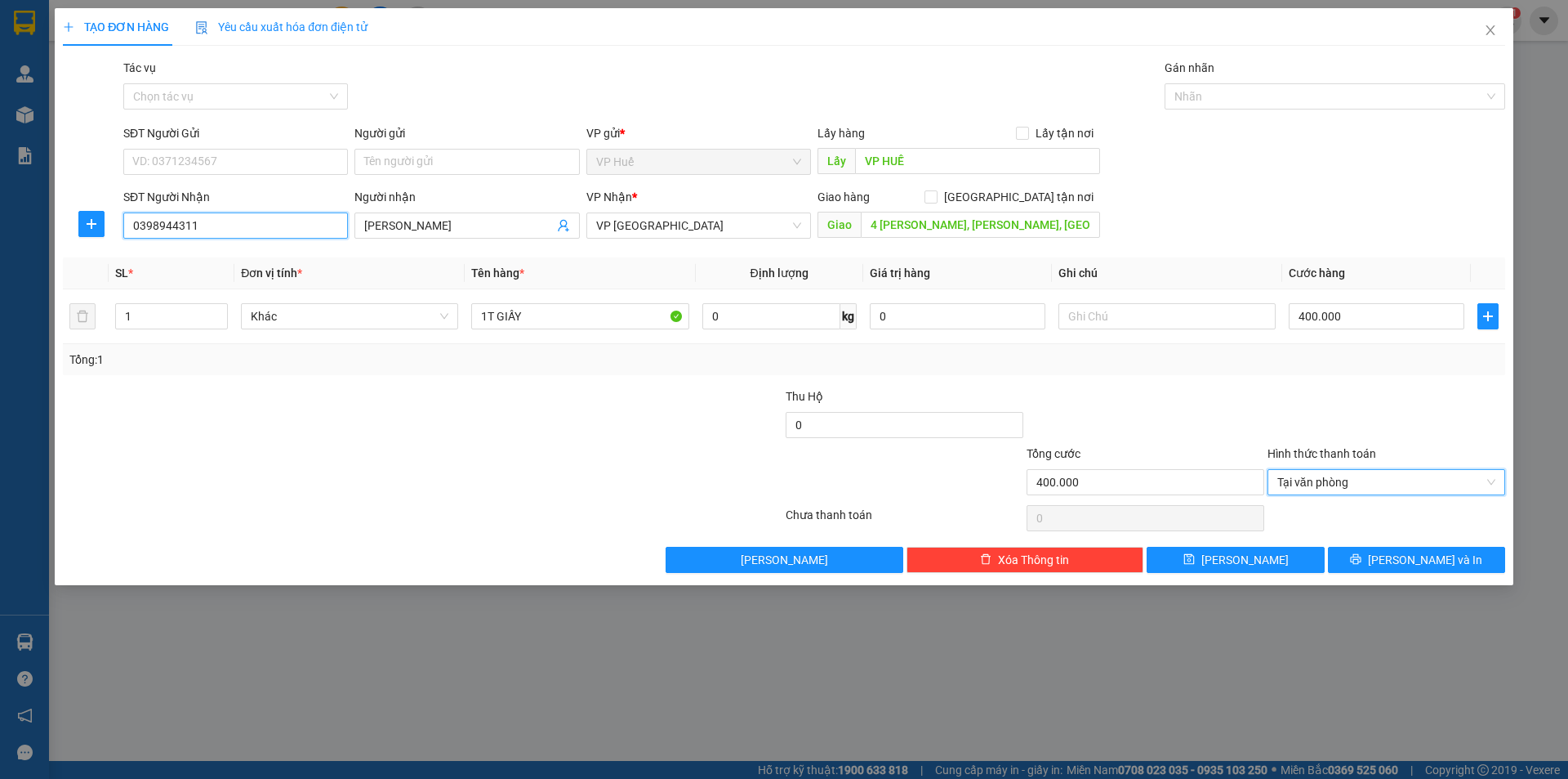
click at [270, 234] on input "0398944311" at bounding box center [236, 225] width 225 height 26
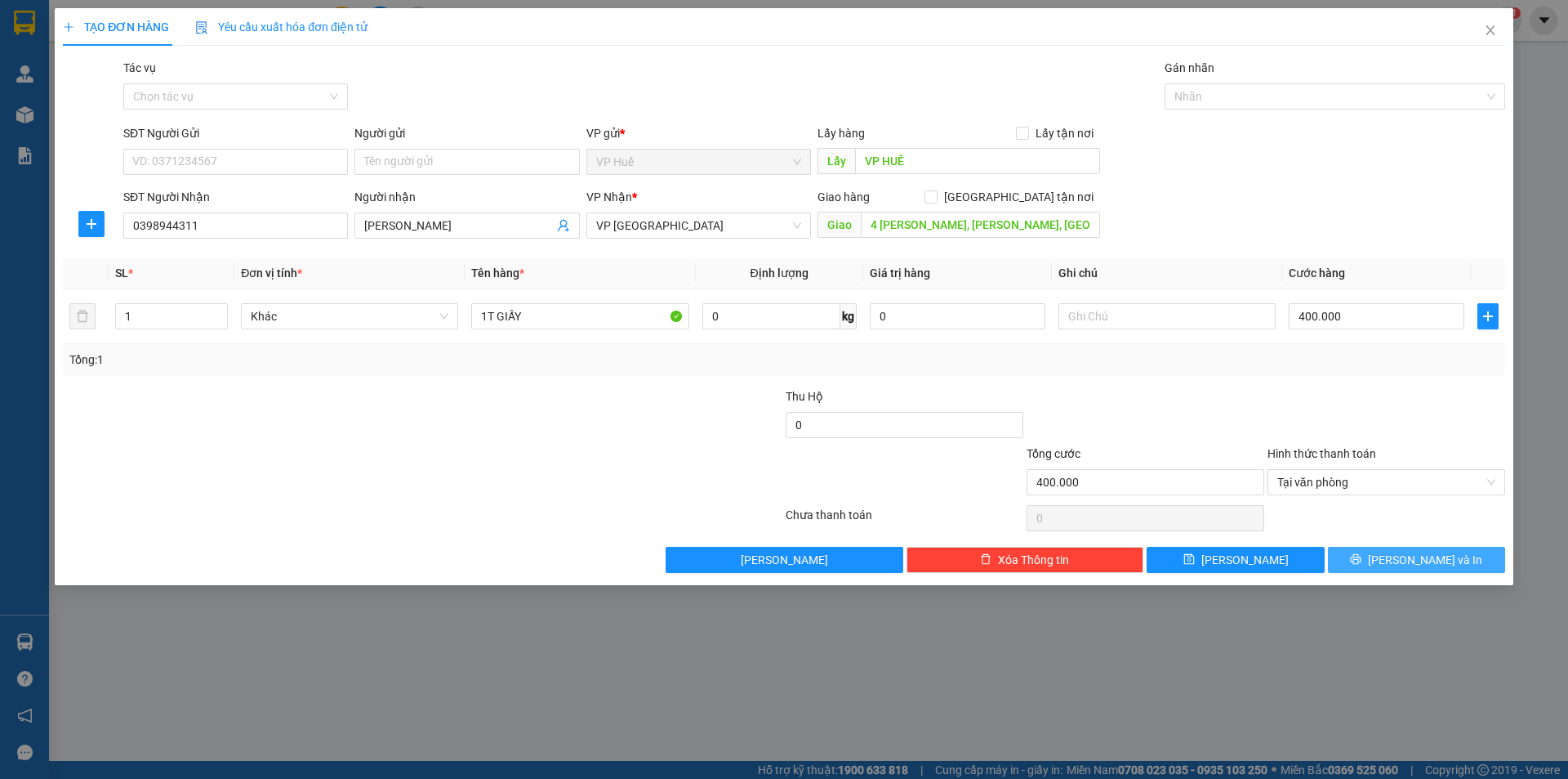
click at [1406, 562] on span "[PERSON_NAME] và In" at bounding box center [1425, 559] width 115 height 18
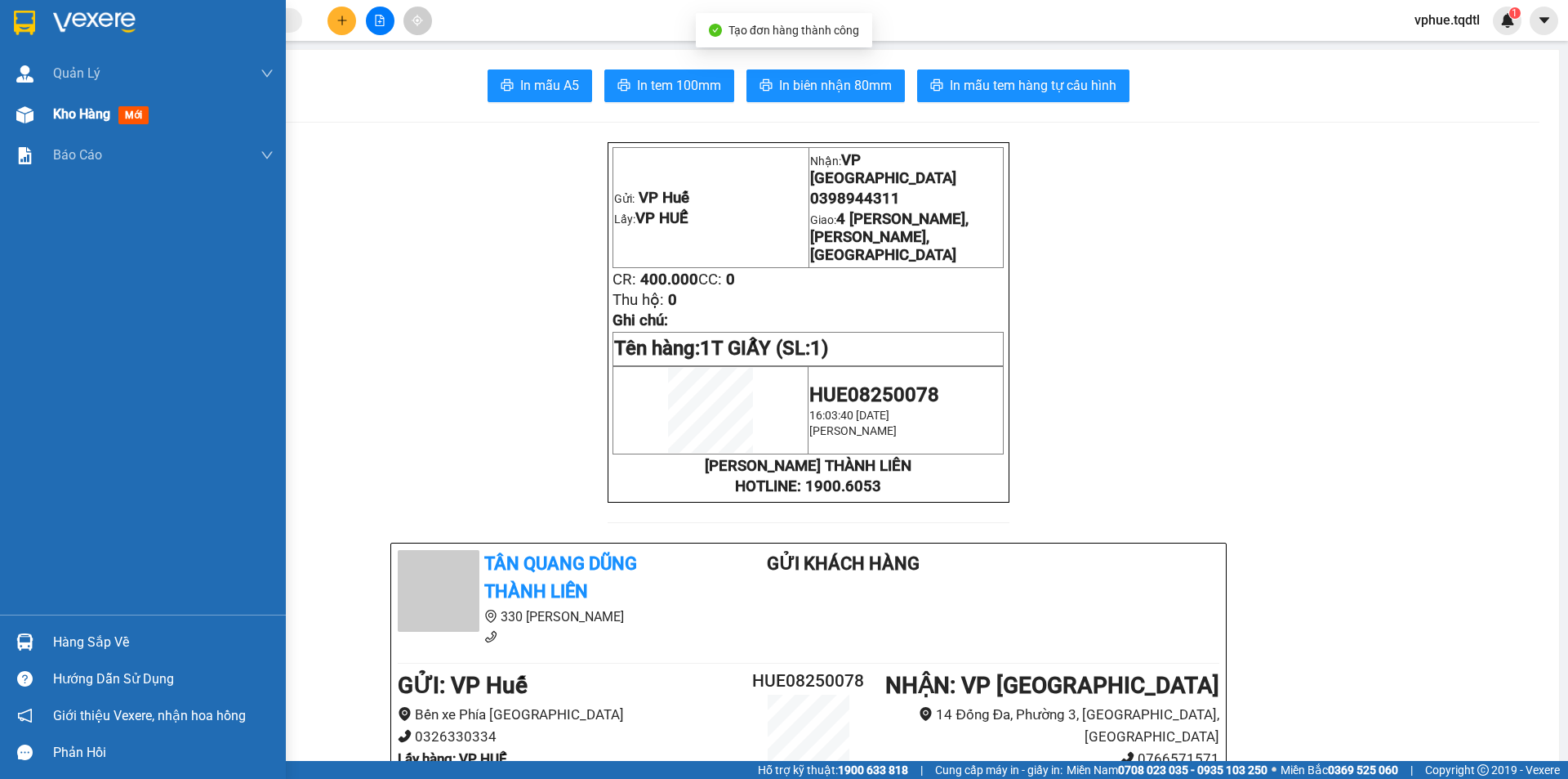
click at [29, 105] on div at bounding box center [25, 115] width 28 height 28
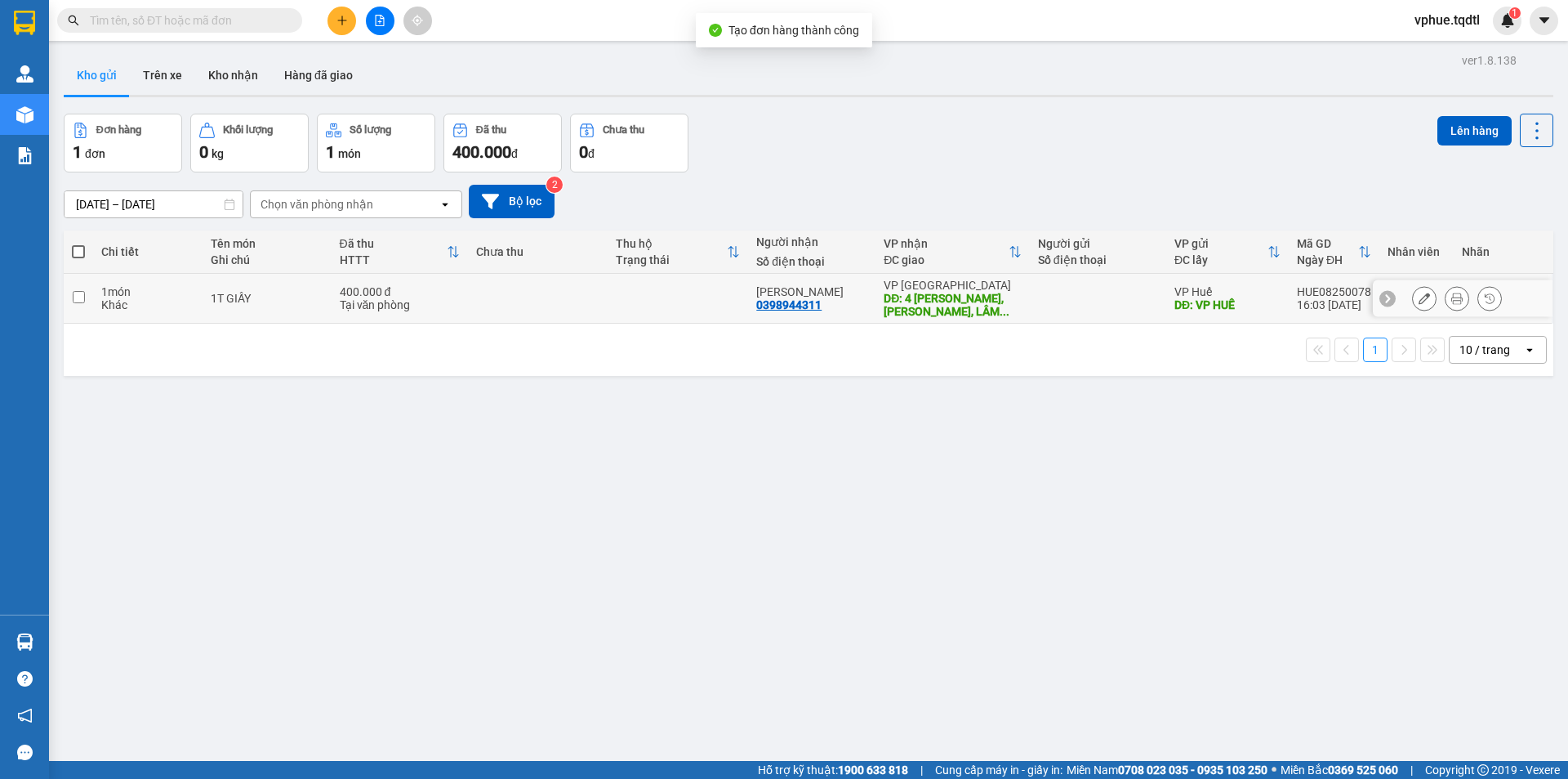
click at [226, 296] on div "1T GIẤY" at bounding box center [267, 298] width 113 height 13
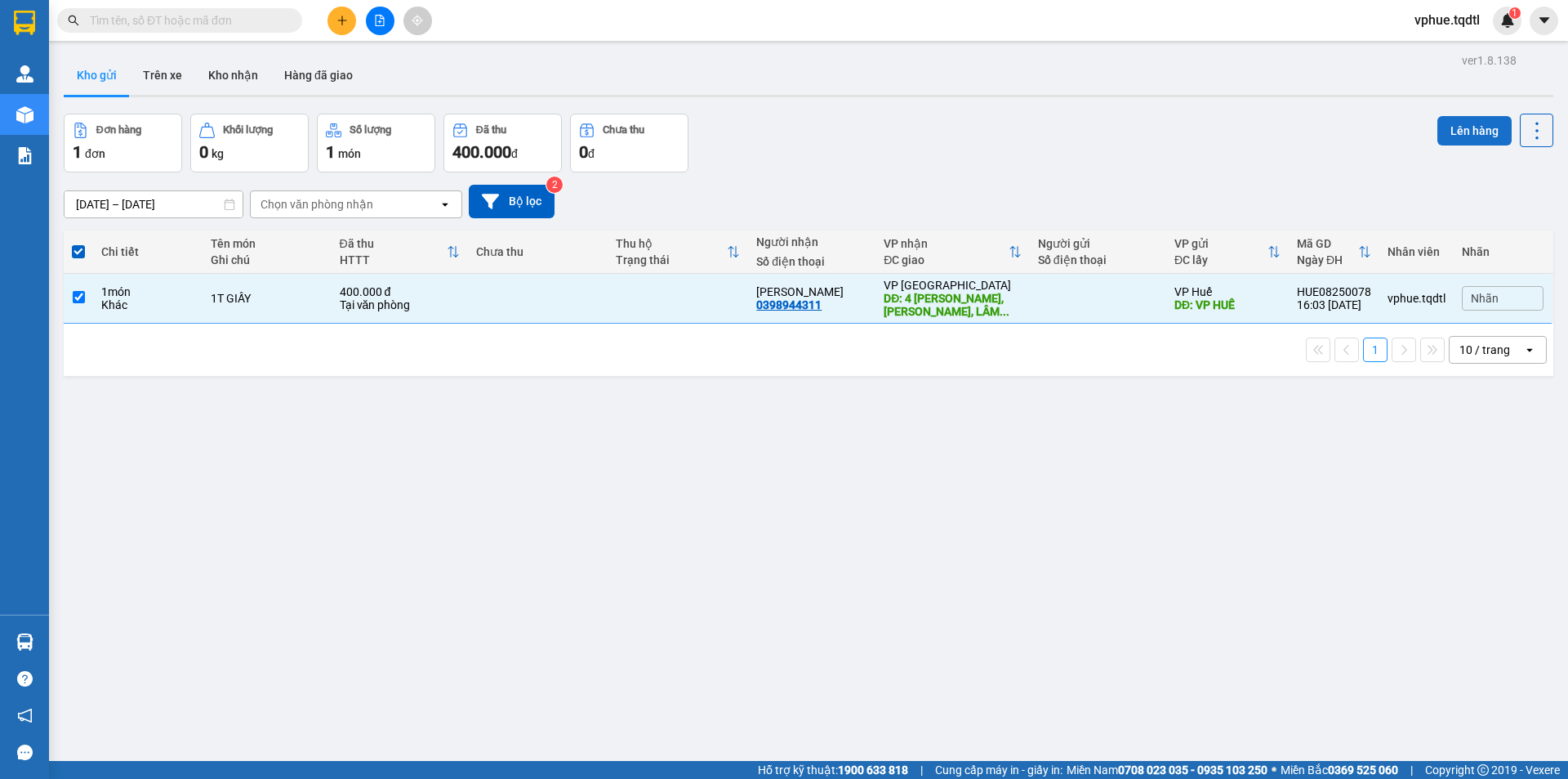
click at [1479, 133] on button "Lên hàng" at bounding box center [1475, 130] width 75 height 29
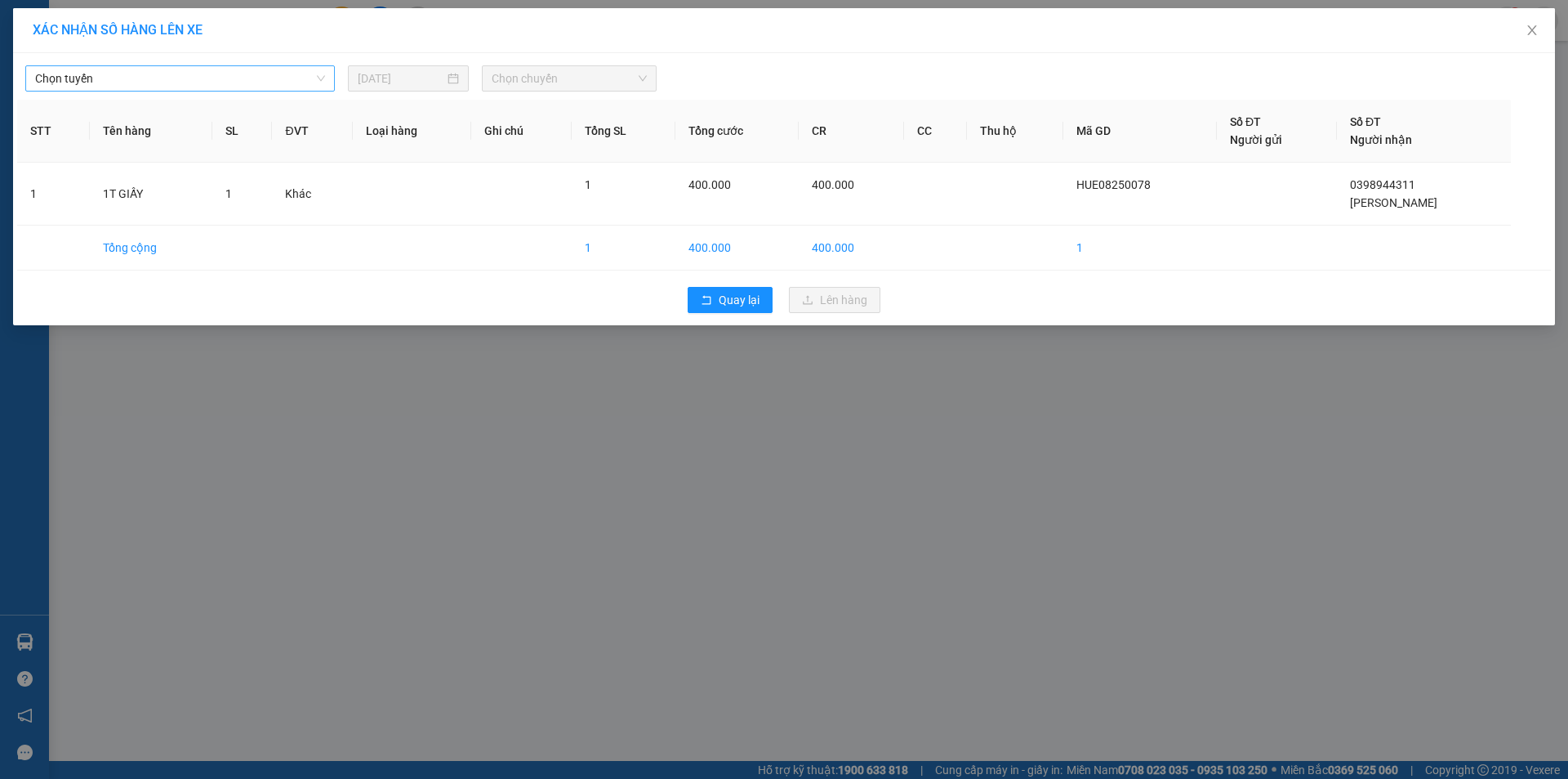
click at [180, 68] on span "Chọn tuyến" at bounding box center [180, 78] width 290 height 25
click at [216, 520] on div "Quảng Trị - [GEOGRAPHIC_DATA]" at bounding box center [180, 529] width 290 height 18
click at [569, 96] on div "Quảng Trị - [GEOGRAPHIC_DATA] Quảng Trị - [GEOGRAPHIC_DATA] [DATE] Chọn chuyến …" at bounding box center [784, 189] width 1542 height 272
click at [613, 79] on span "Chọn chuyến" at bounding box center [569, 78] width 156 height 25
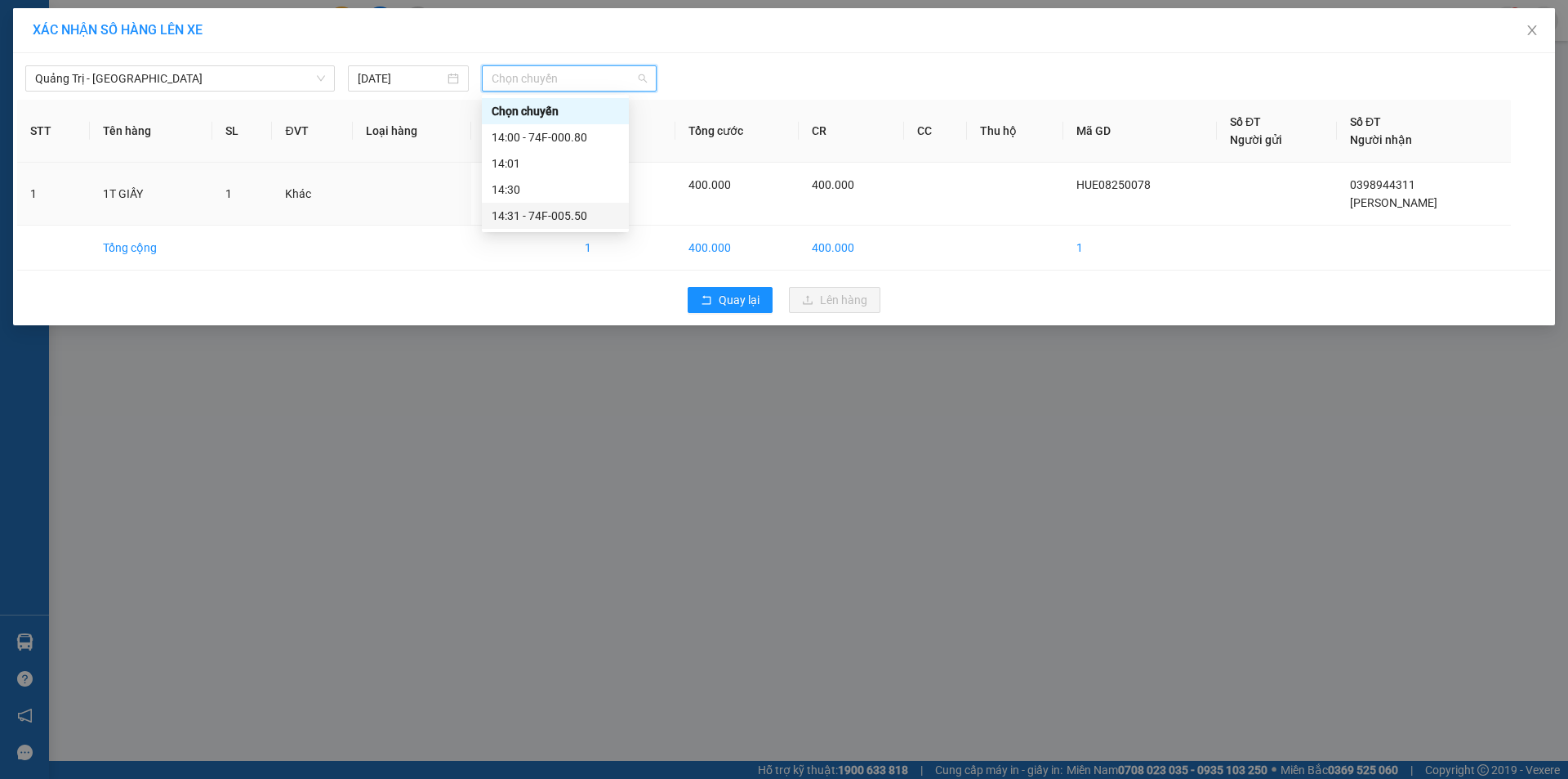
click at [591, 208] on div "14:31 - 74F-005.50" at bounding box center [555, 215] width 127 height 18
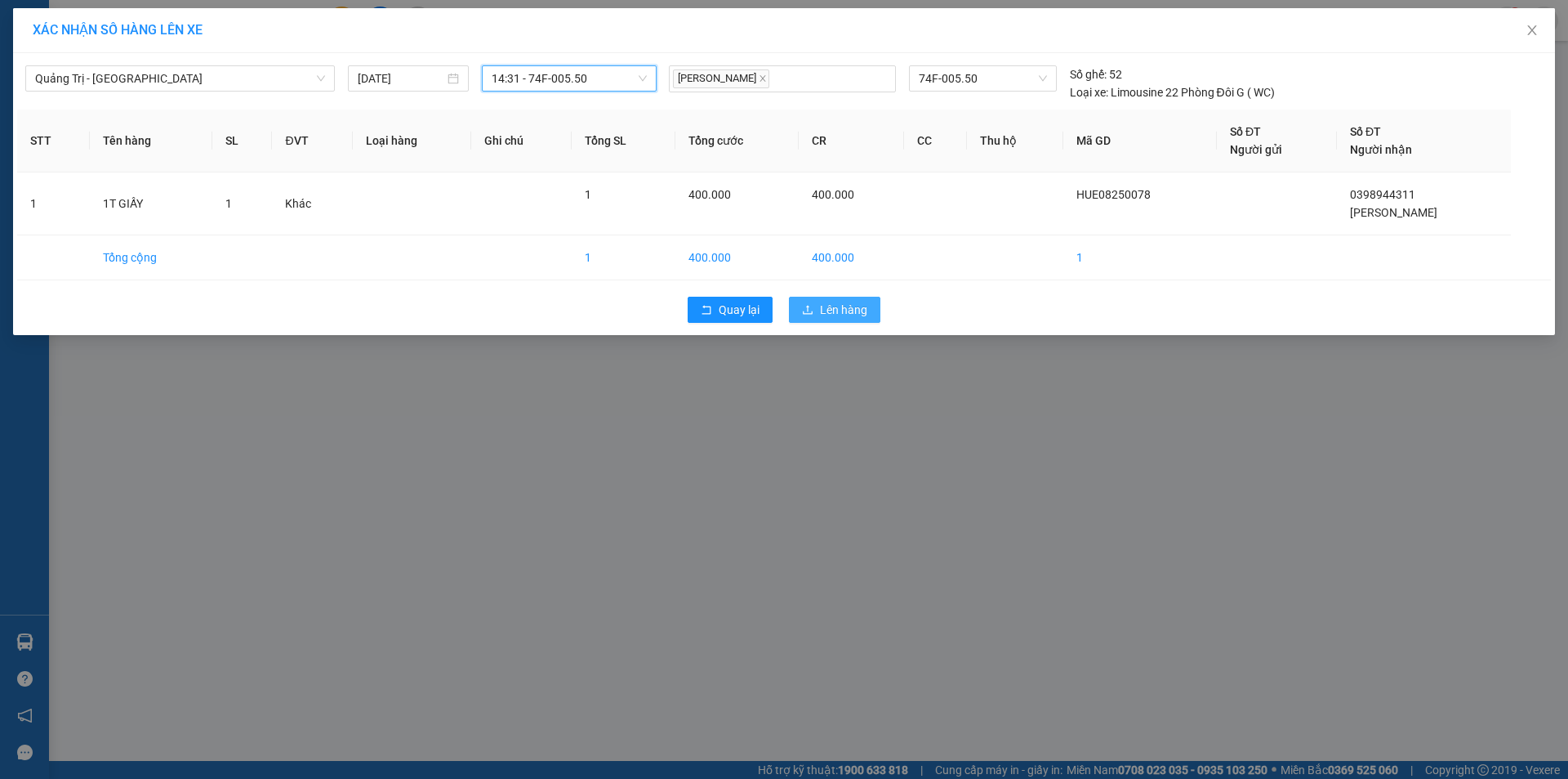
click at [842, 319] on button "Lên hàng" at bounding box center [834, 309] width 92 height 26
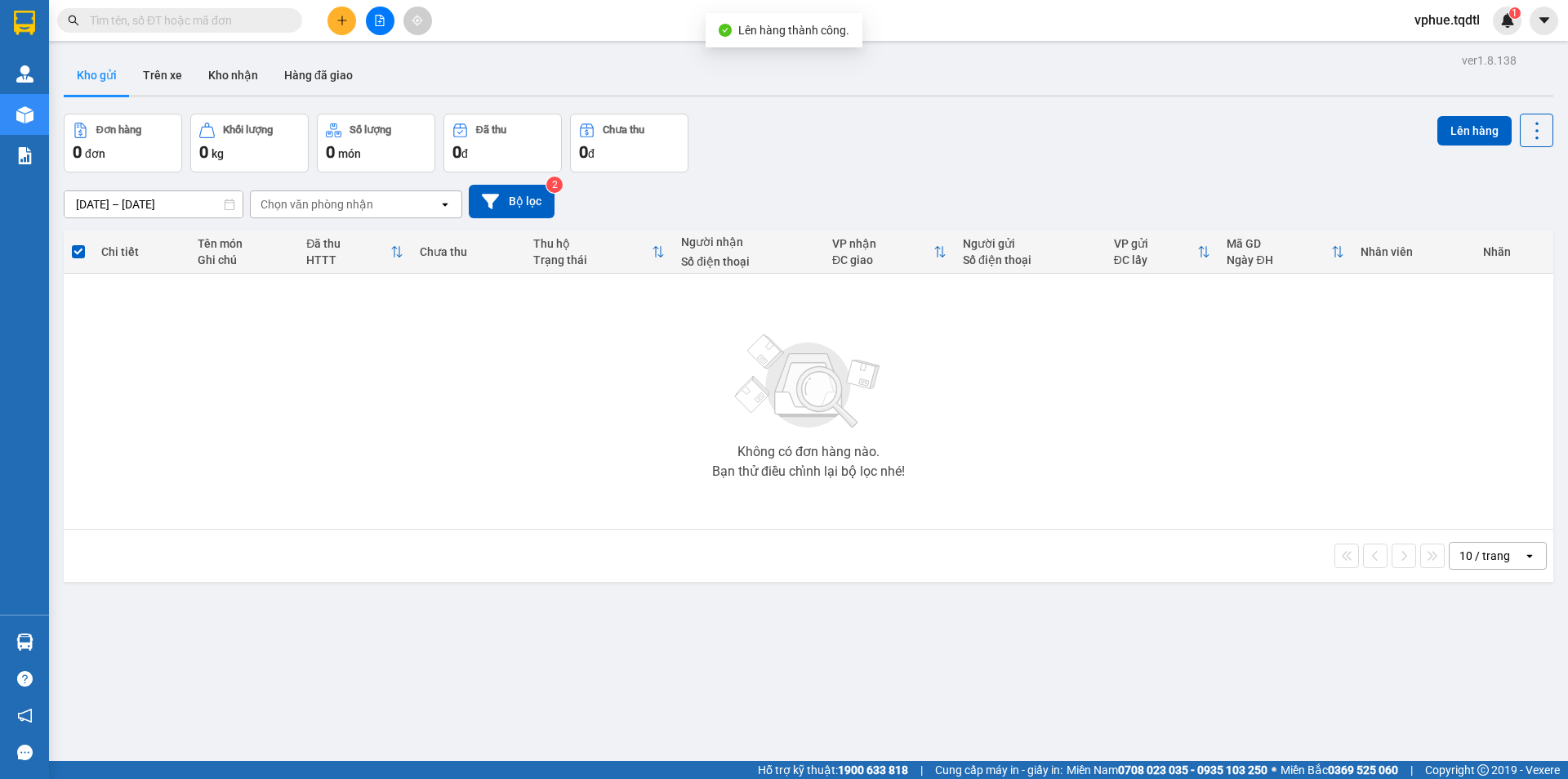
click at [347, 7] on button at bounding box center [341, 20] width 28 height 28
click at [382, 20] on icon "file-add" at bounding box center [380, 20] width 12 height 12
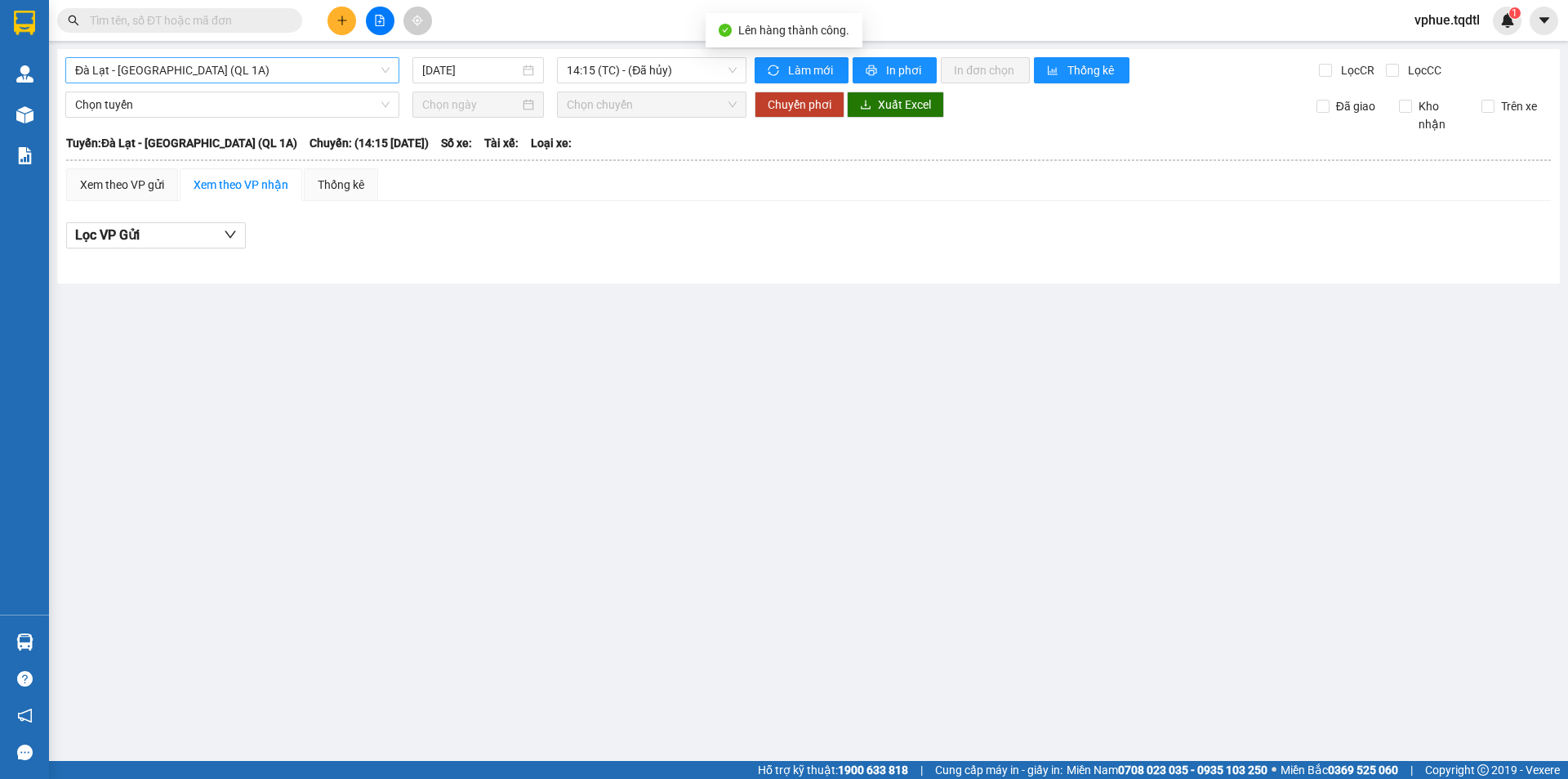
drag, startPoint x: 256, startPoint y: 89, endPoint x: 280, endPoint y: 71, distance: 30.0
click at [256, 89] on div "[GEOGRAPHIC_DATA] - [GEOGRAPHIC_DATA] (QL 1A) [DATE] 14:15 (TC) - (Đã hủy) Làm …" at bounding box center [808, 166] width 1502 height 235
click at [289, 66] on span "Đà Lạt - [GEOGRAPHIC_DATA] (QL 1A)" at bounding box center [233, 70] width 315 height 25
click at [257, 71] on span "Đà Lạt - [GEOGRAPHIC_DATA] (QL 1A)" at bounding box center [233, 70] width 315 height 25
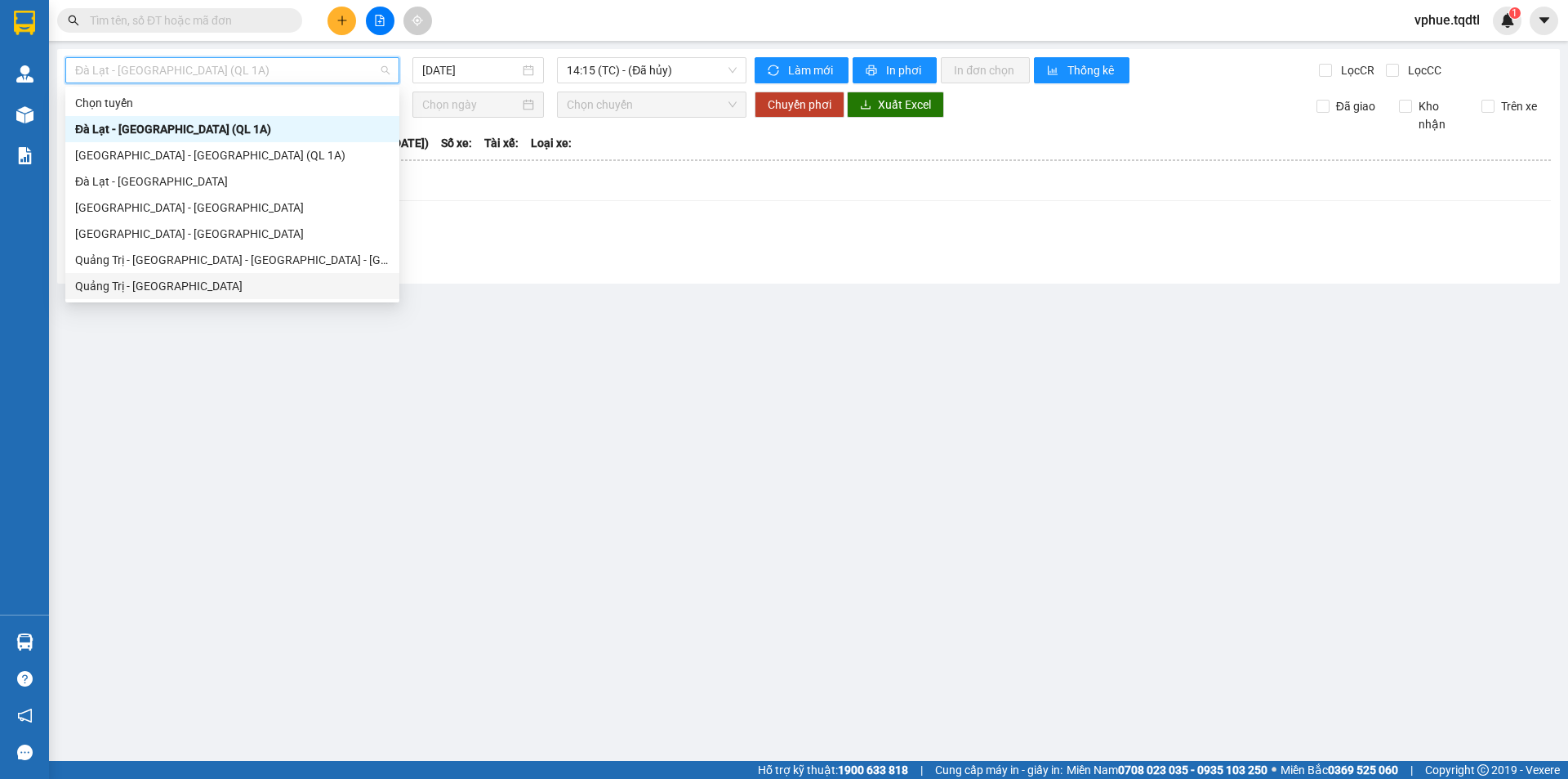
click at [235, 277] on div "Quảng Trị - [GEOGRAPHIC_DATA]" at bounding box center [233, 285] width 315 height 18
type input "[DATE]"
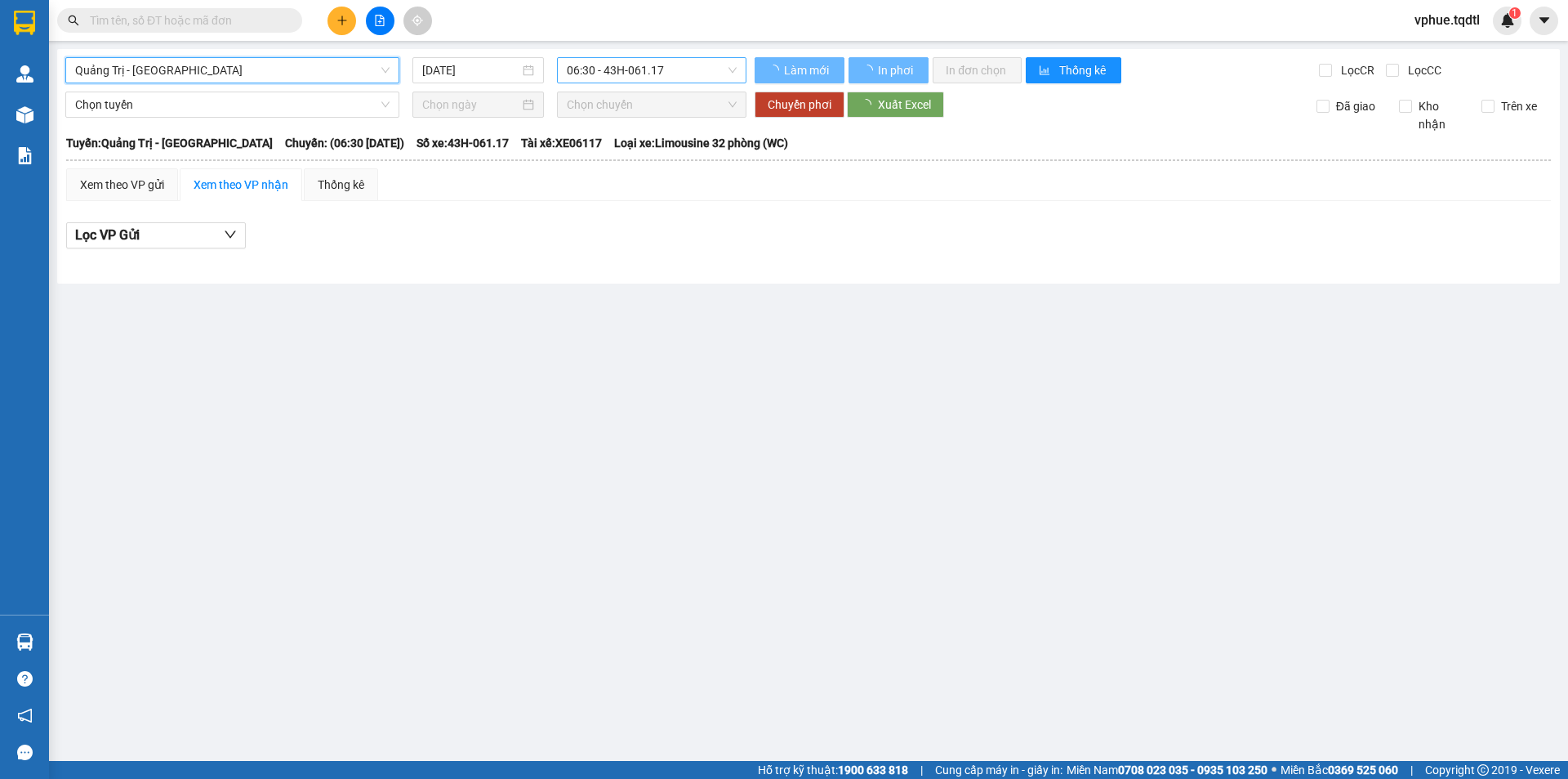
click at [696, 78] on span "06:30 - 43H-061.17" at bounding box center [652, 70] width 170 height 25
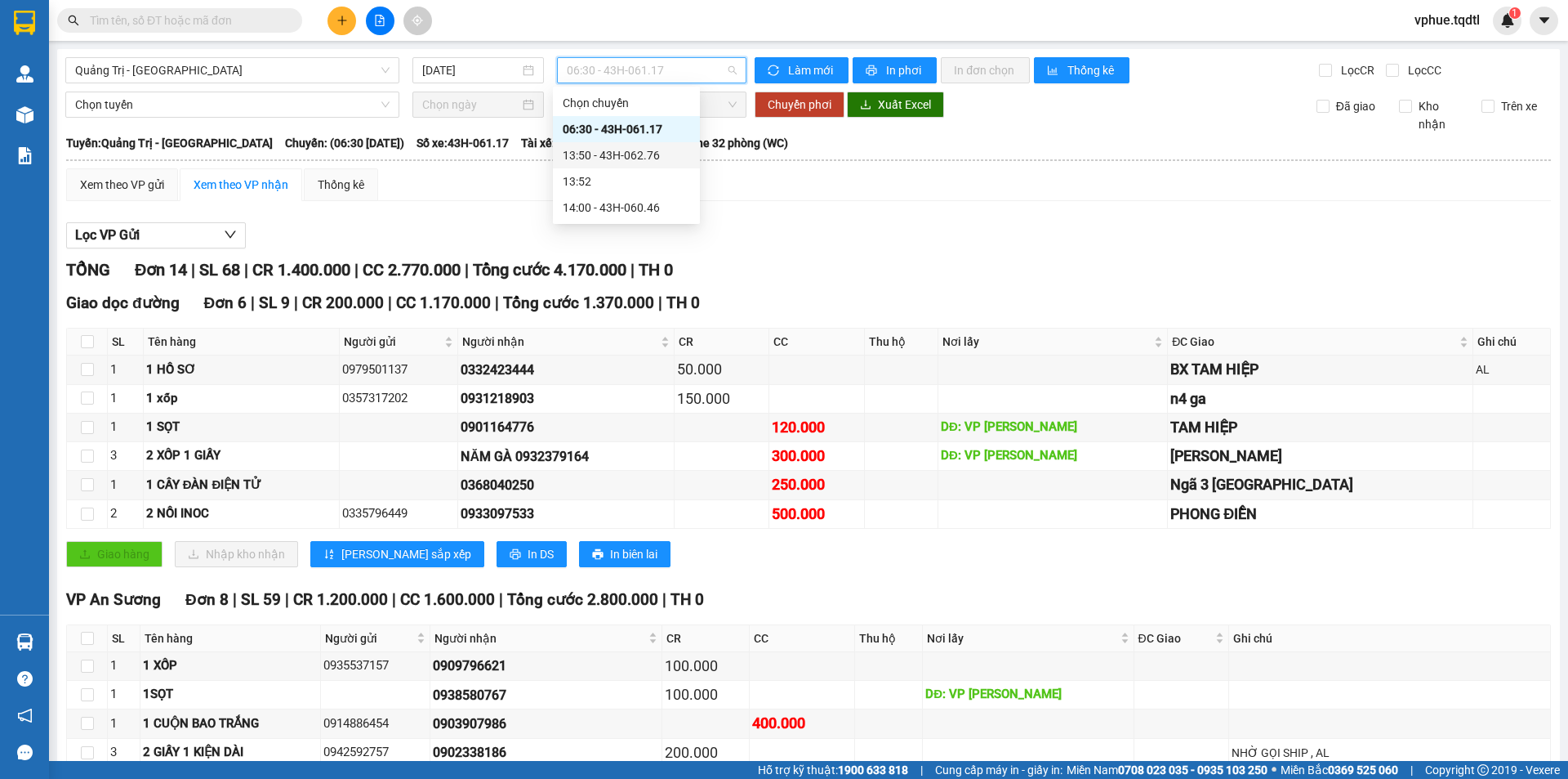
click at [682, 150] on div "13:50 - 43H-062.76" at bounding box center [626, 155] width 127 height 18
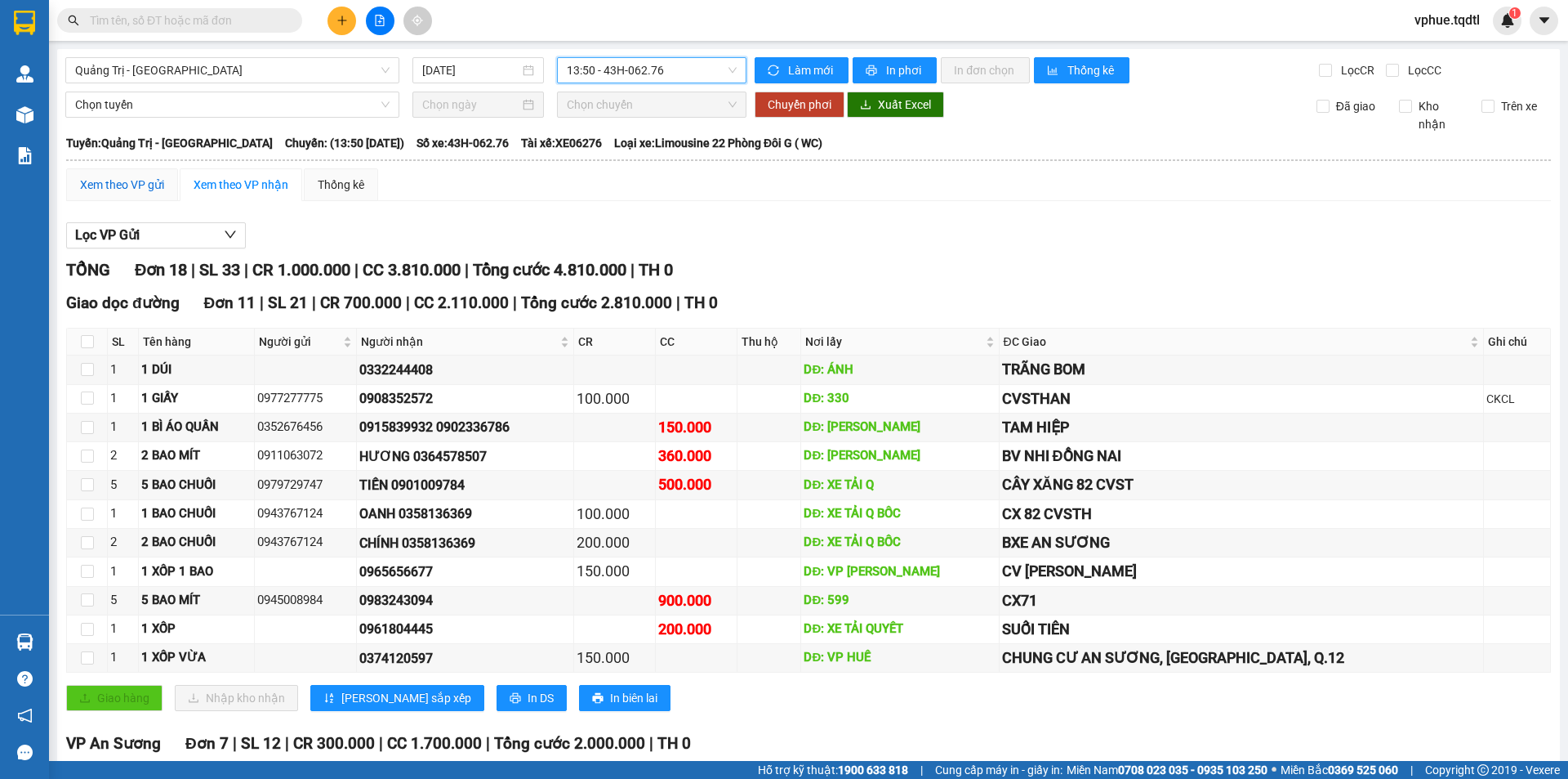
click at [147, 176] on div "Xem theo VP gửi" at bounding box center [122, 185] width 84 height 18
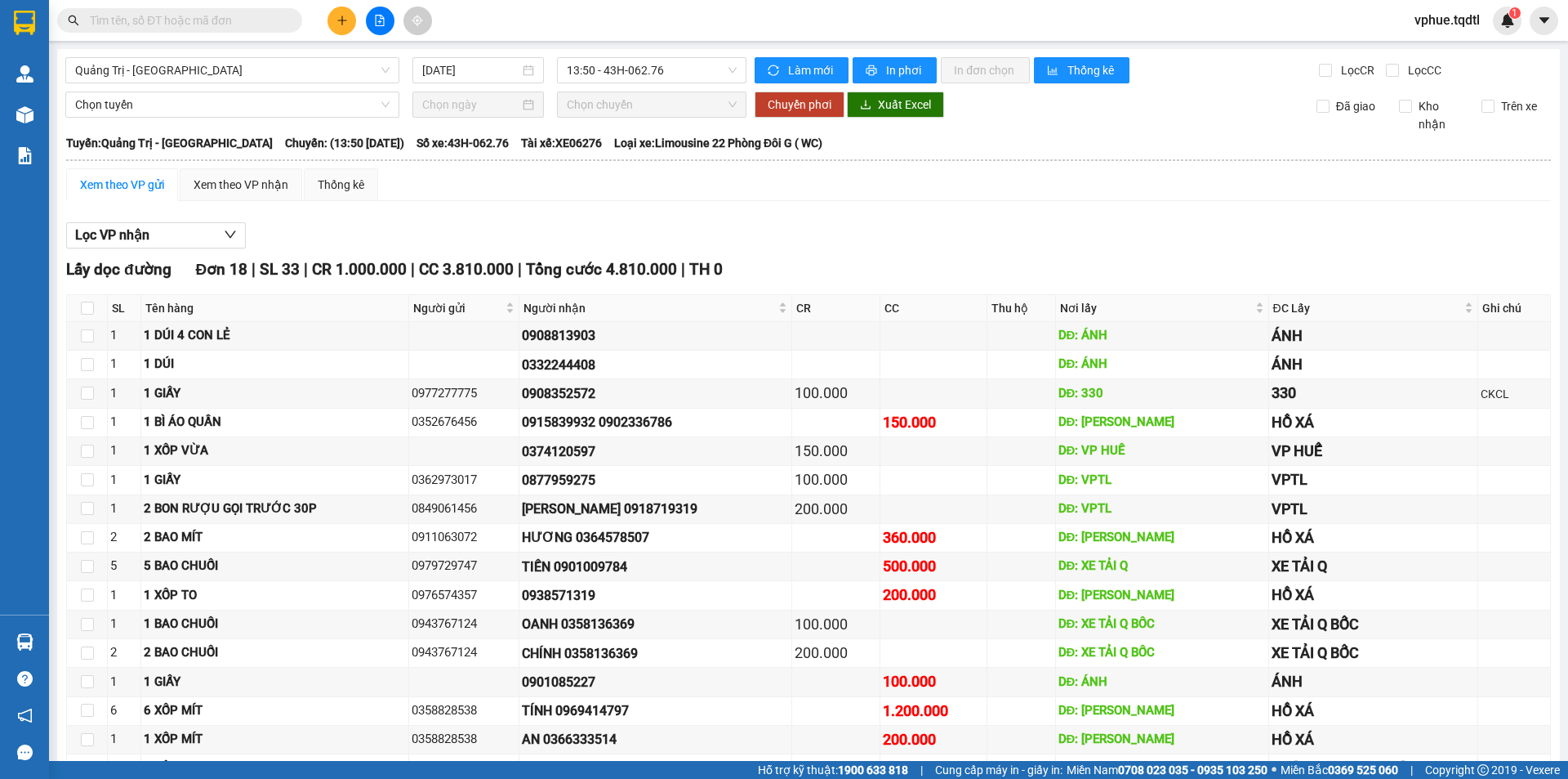
click at [239, 23] on input "text" at bounding box center [186, 20] width 193 height 18
paste input "0352721425"
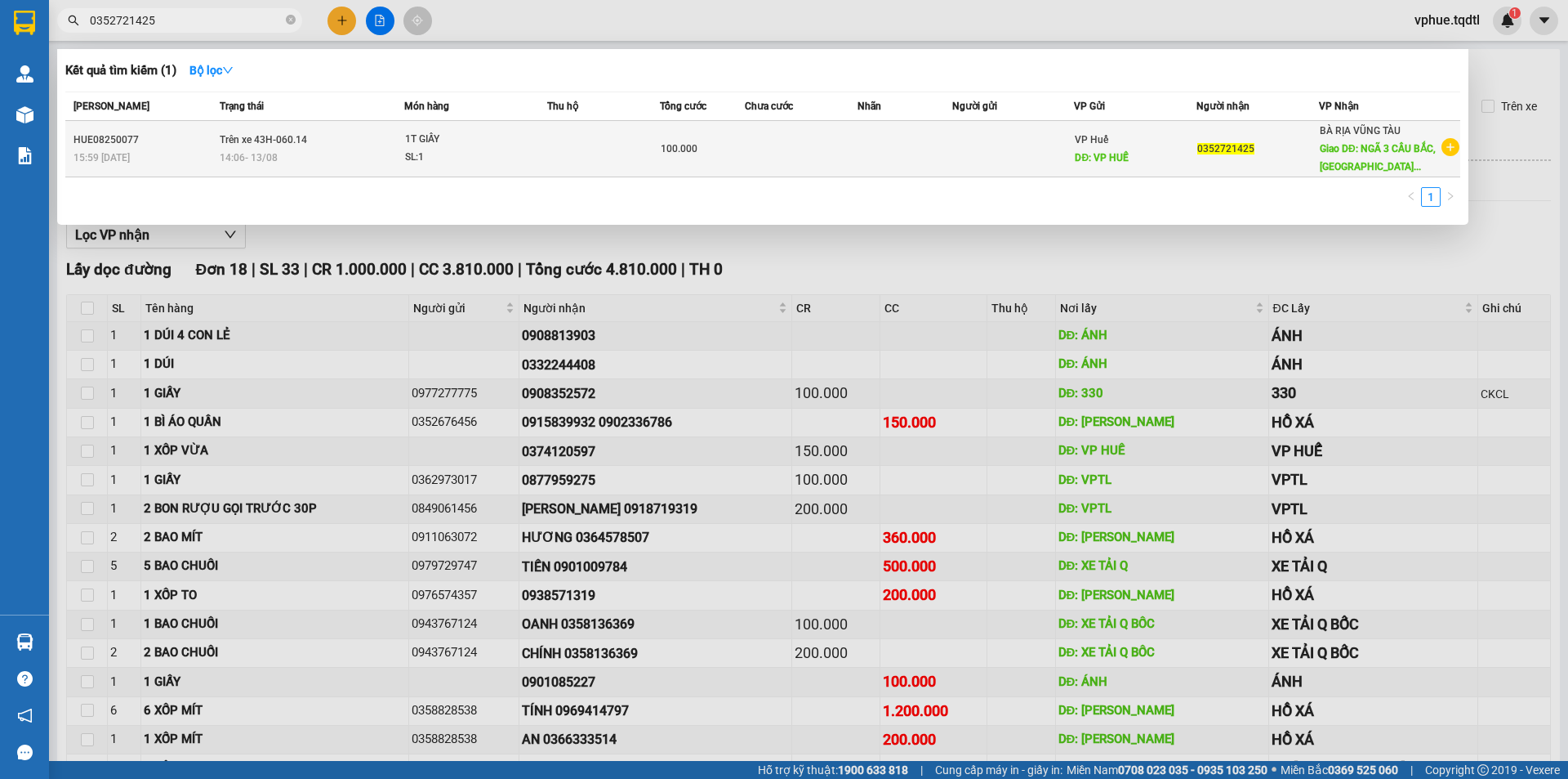
click at [949, 151] on td at bounding box center [905, 149] width 94 height 56
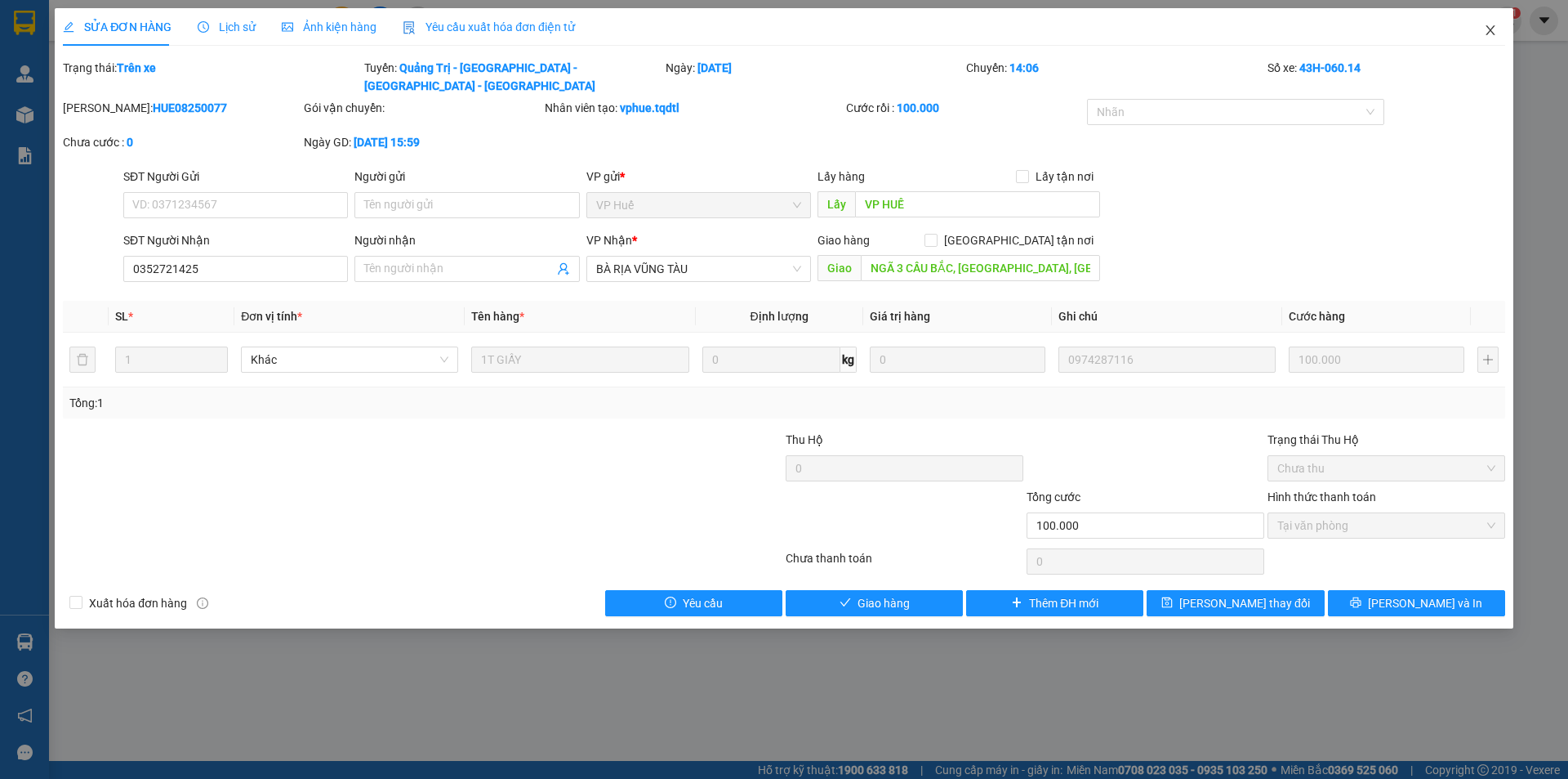
click at [1490, 20] on span "Close" at bounding box center [1490, 30] width 45 height 45
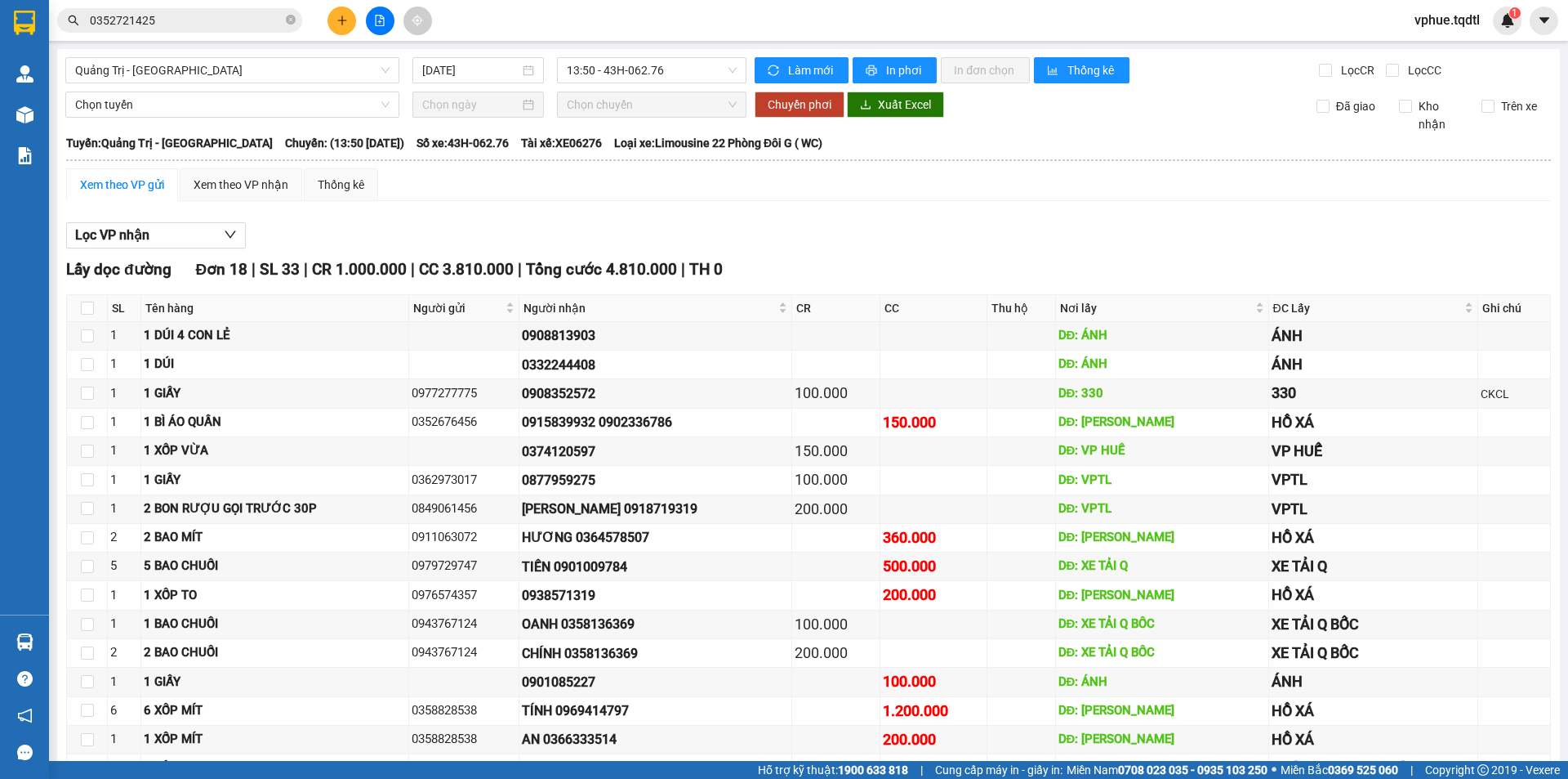
click at [385, 15] on icon "file-add" at bounding box center [380, 20] width 12 height 12
click at [208, 21] on input "0352721425" at bounding box center [186, 20] width 193 height 18
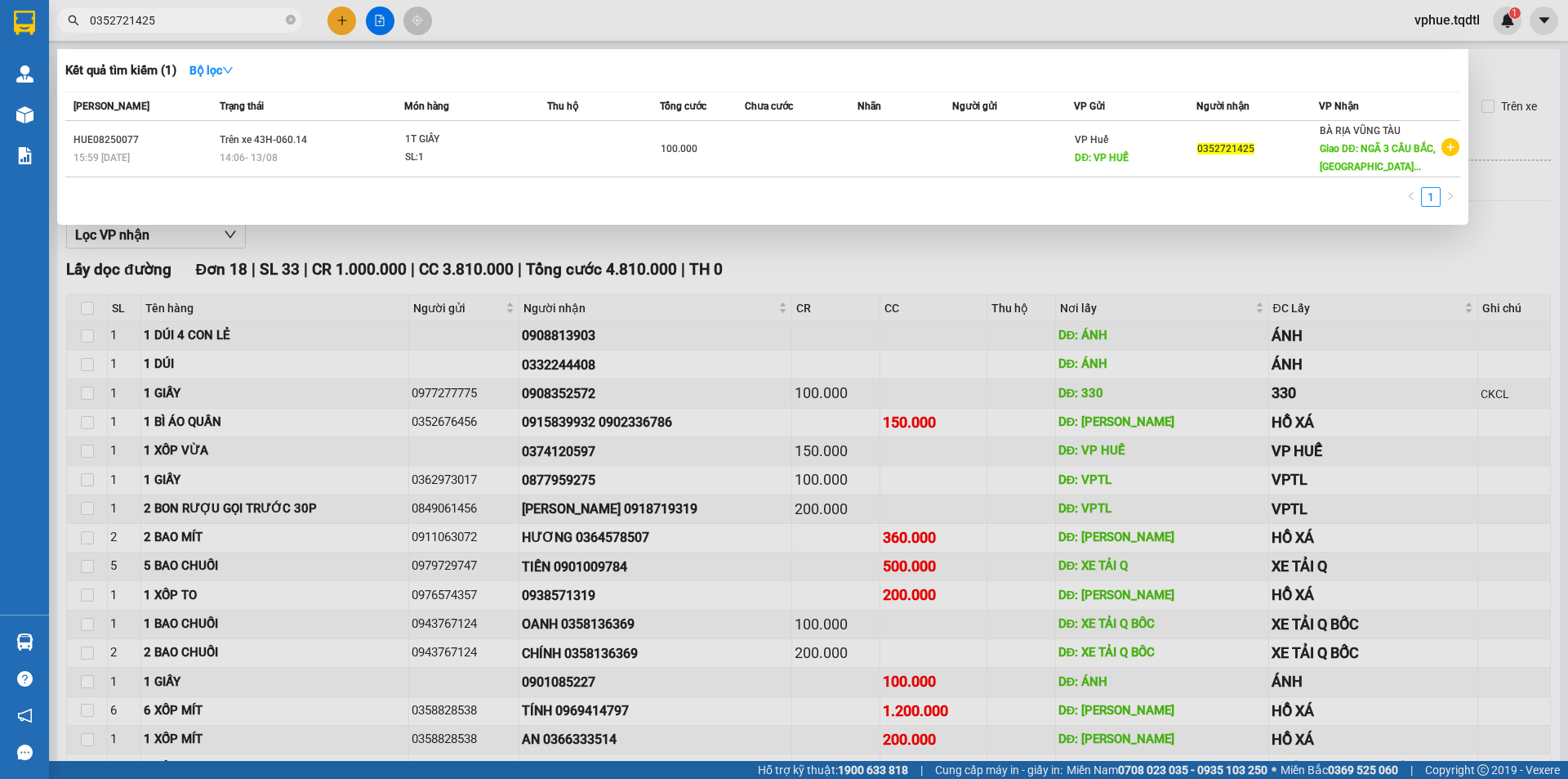
paste input "1 bao bố giày dép"
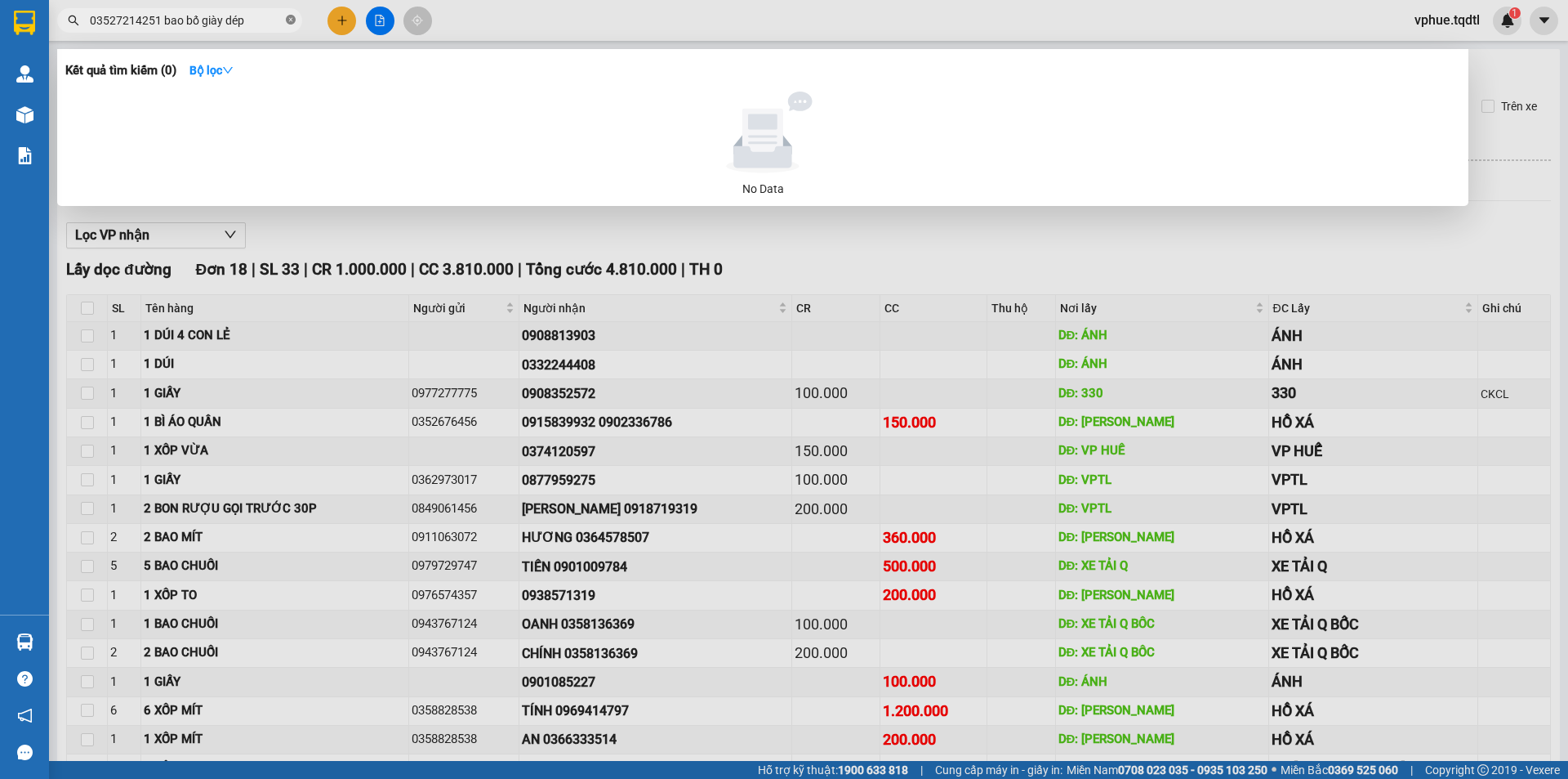
click at [292, 15] on icon "close-circle" at bounding box center [291, 20] width 10 height 10
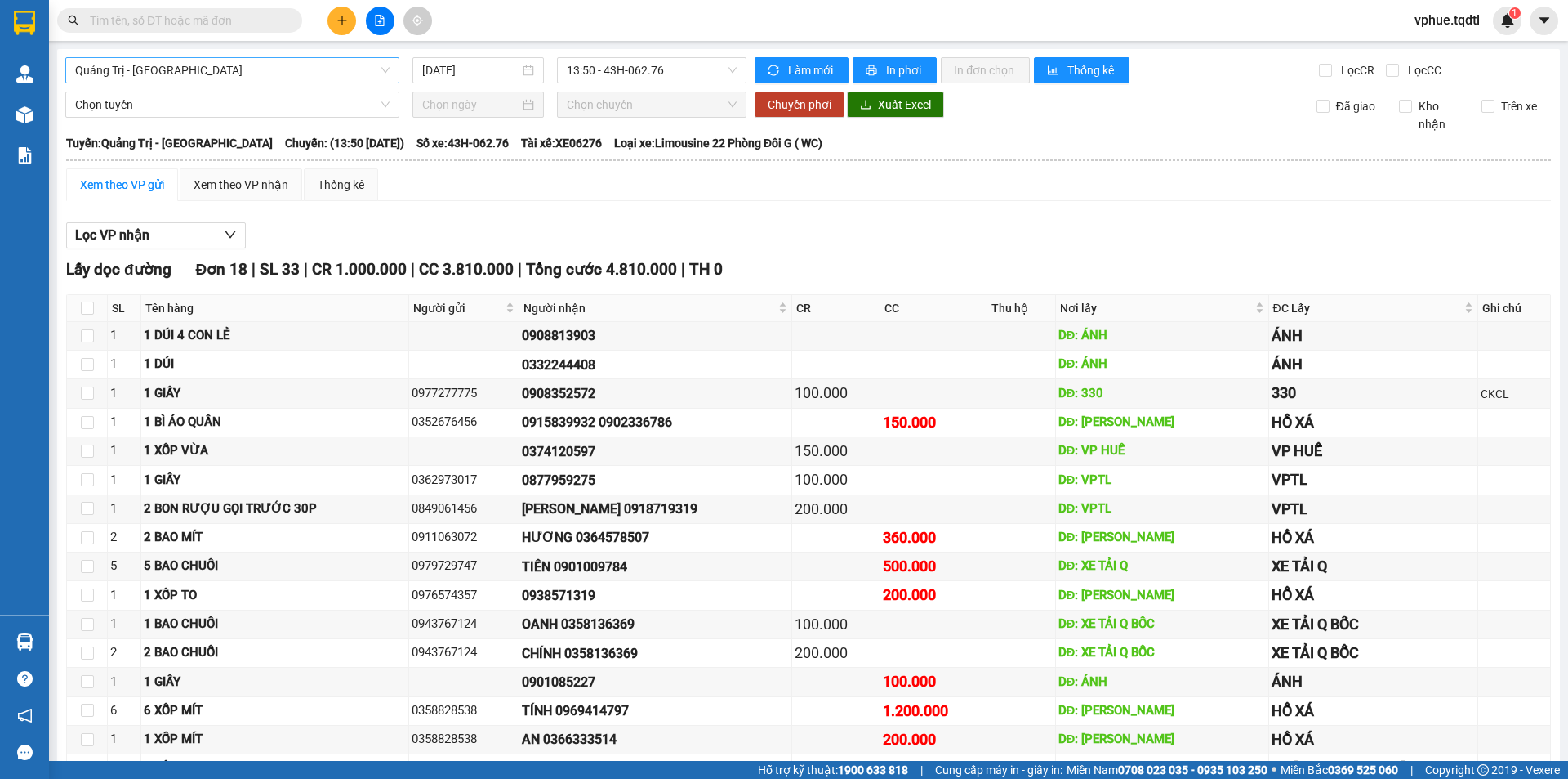
paste input "0985039737"
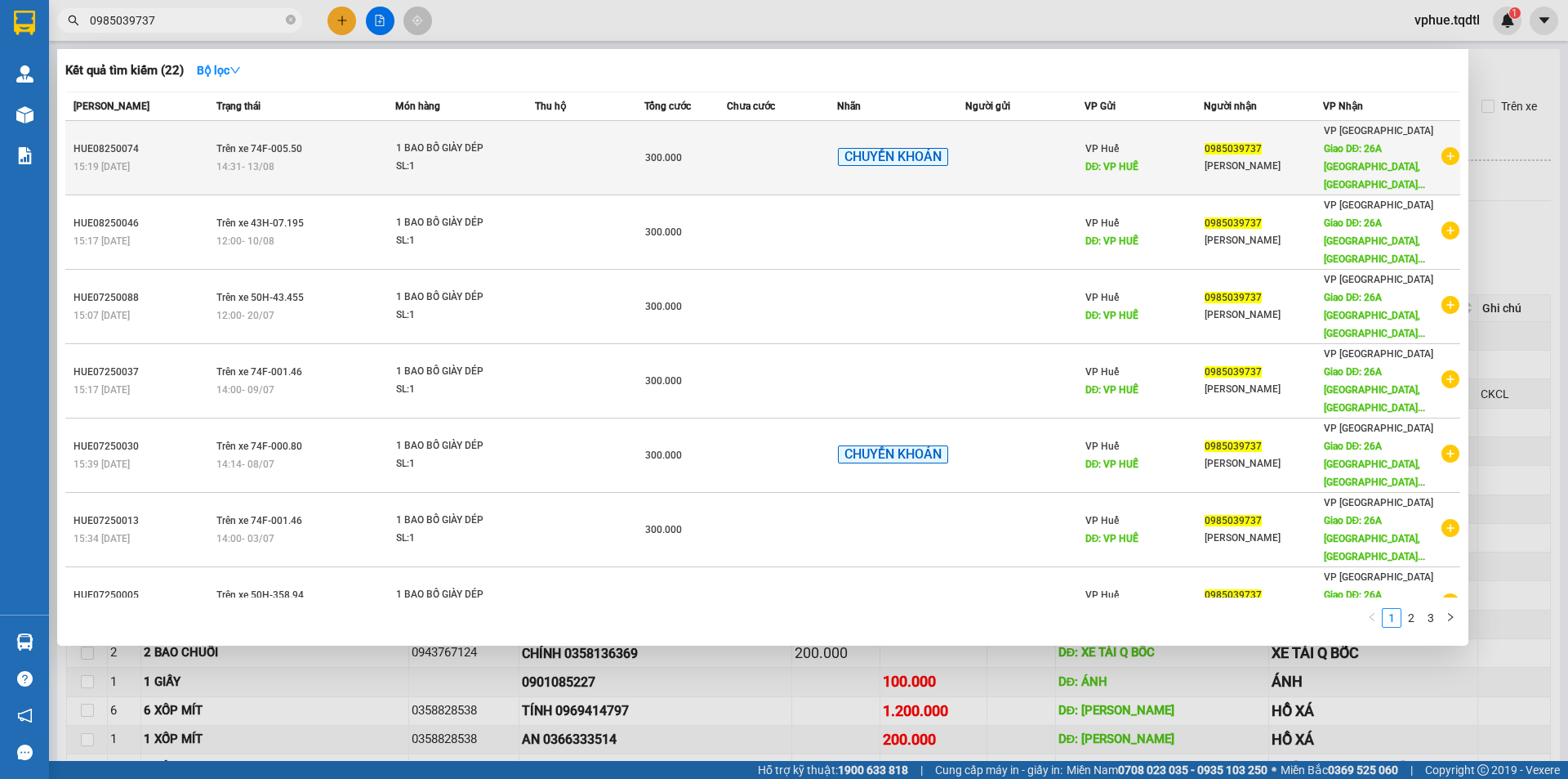
click at [1302, 143] on div "0985039737" at bounding box center [1263, 149] width 117 height 17
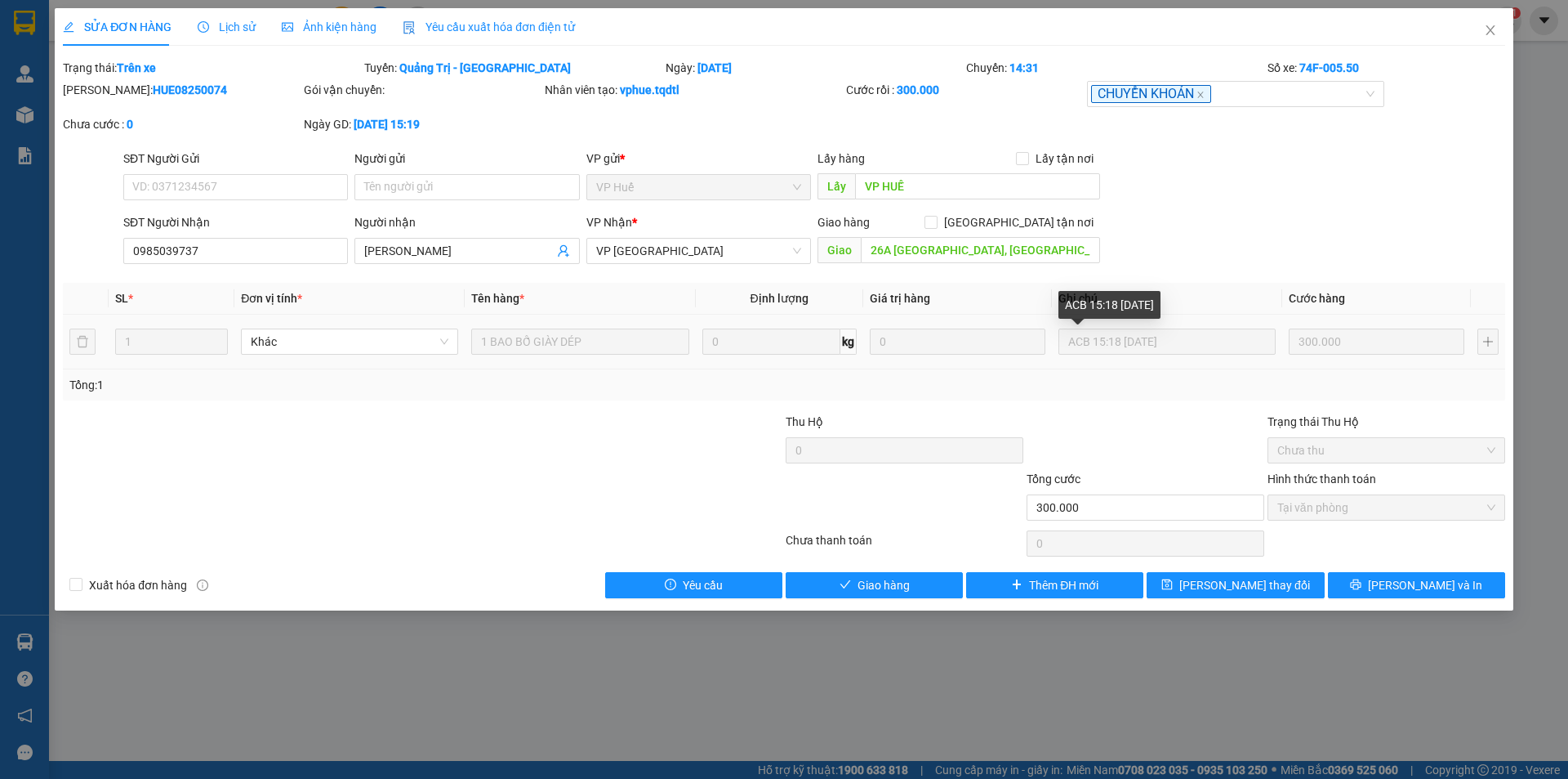
click at [1067, 325] on div "Total Paid Fee 300.000 Total UnPaid Fee 0 Cash Collection Total Fee Trạng thái:…" at bounding box center [784, 328] width 1442 height 539
click at [1490, 25] on icon "close" at bounding box center [1490, 30] width 13 height 13
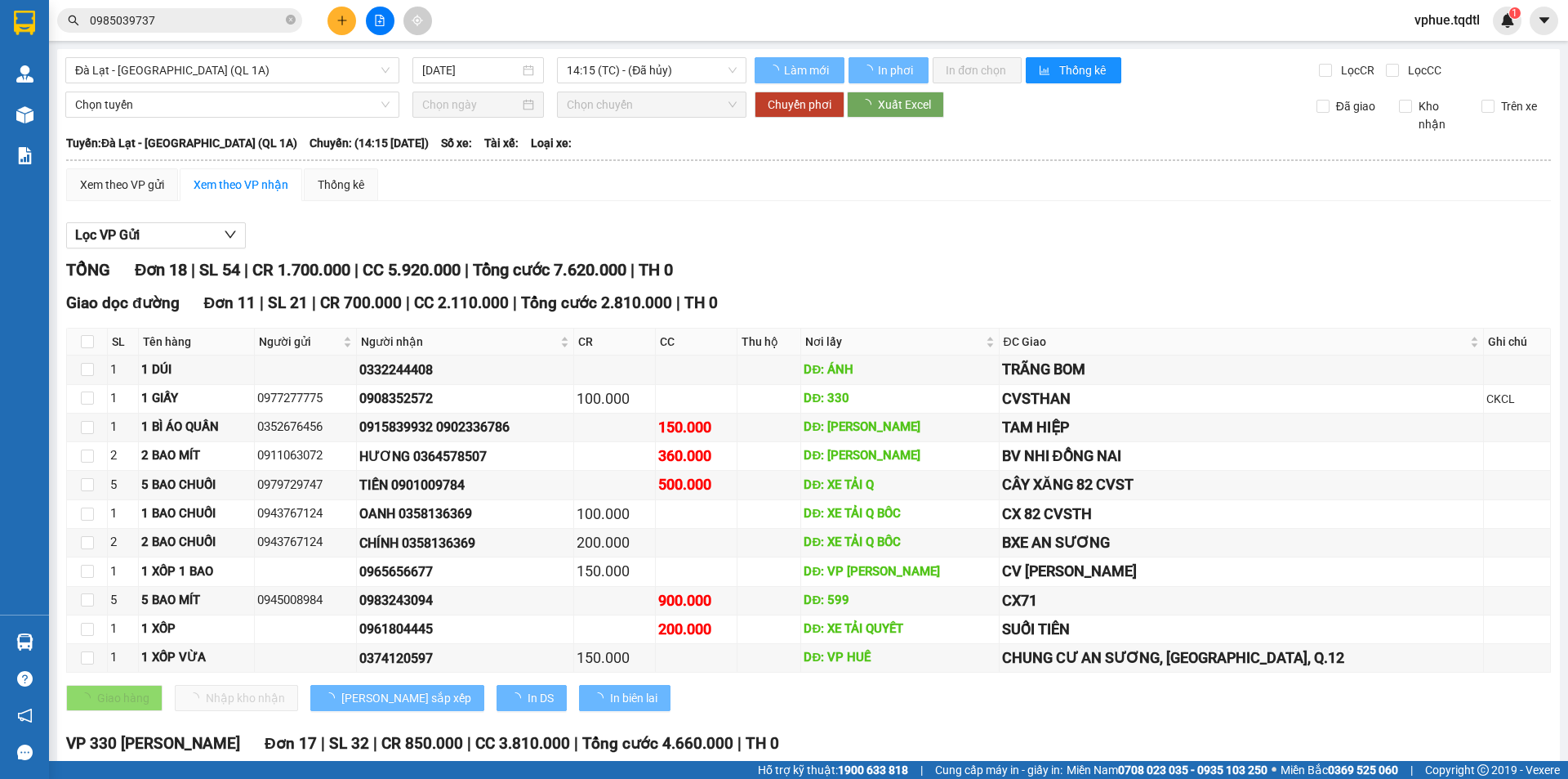
click at [181, 36] on div "Kết quả tìm kiếm ( 22 ) Bộ lọc Mã ĐH Trạng thái Món hàng Thu hộ Tổng cước Chưa …" at bounding box center [784, 20] width 1568 height 41
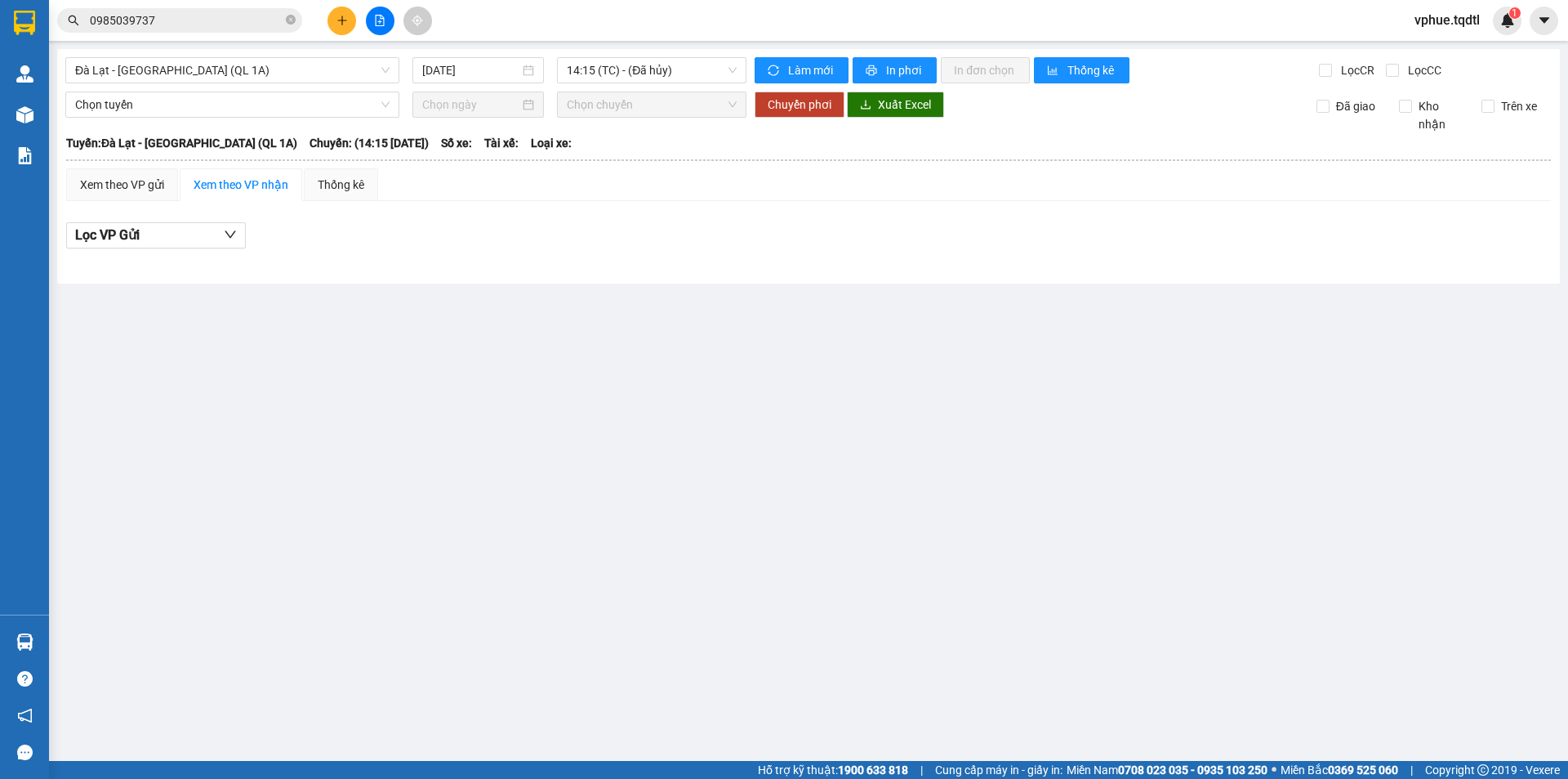
click at [183, 35] on div "Kết quả tìm kiếm ( 22 ) Bộ lọc Mã ĐH Trạng thái Món hàng Thu hộ Tổng cước Chưa …" at bounding box center [784, 20] width 1568 height 41
click at [186, 32] on span "0985039737" at bounding box center [180, 20] width 245 height 25
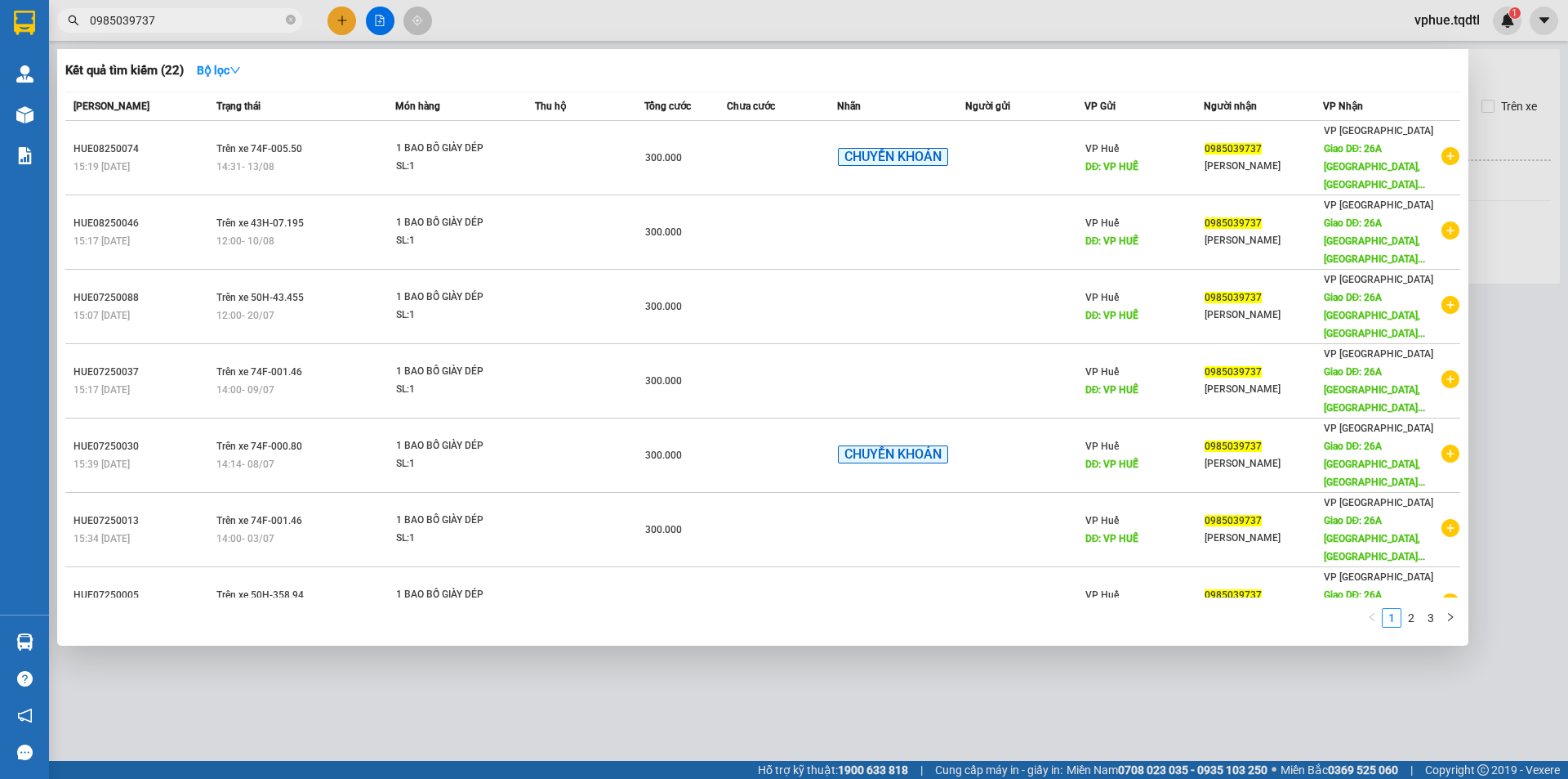
click at [186, 31] on span "0985039737" at bounding box center [180, 20] width 245 height 25
click at [195, 15] on input "0985039737" at bounding box center [186, 20] width 193 height 18
paste input "397588058"
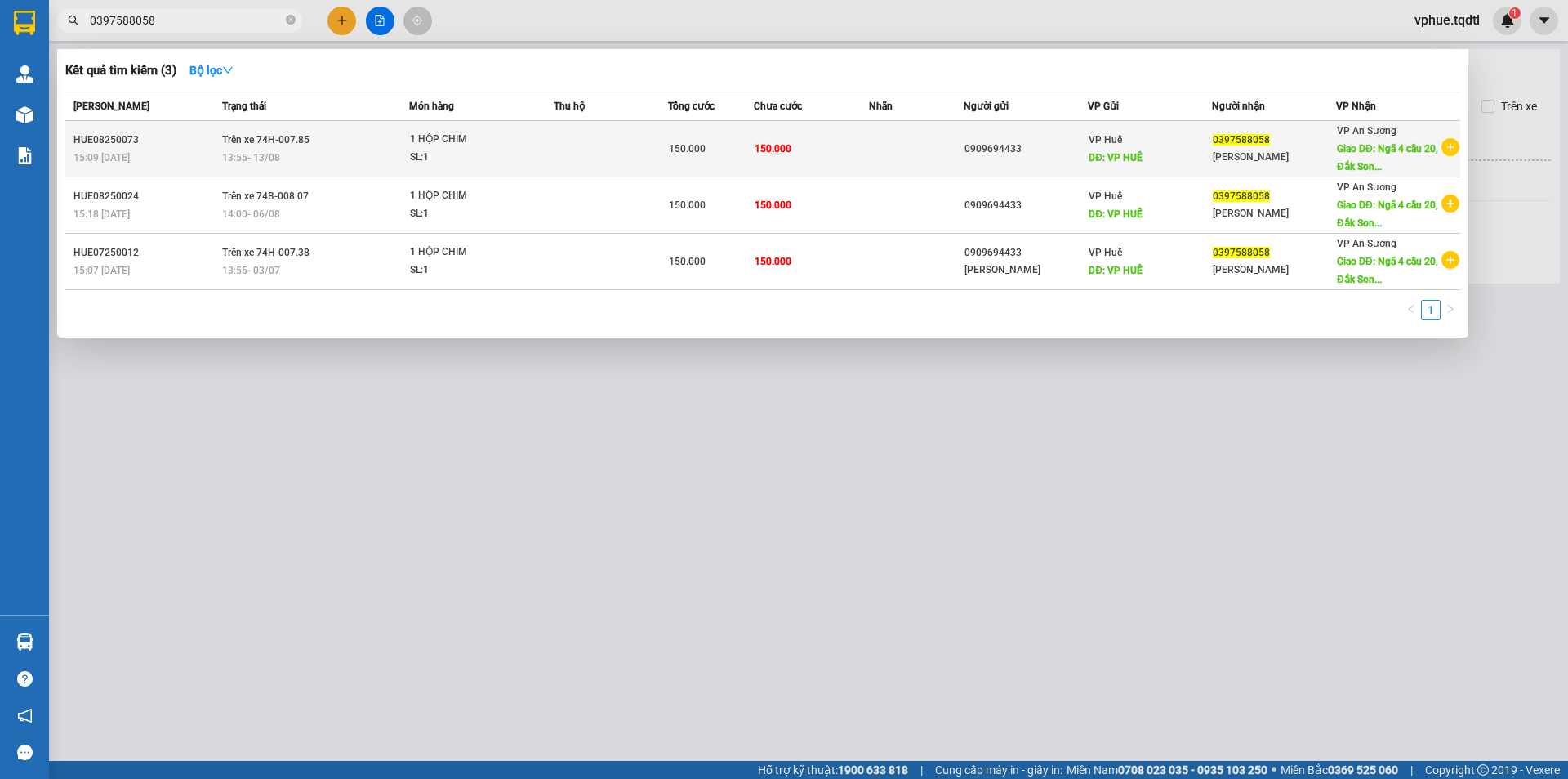
click at [1300, 153] on div "[PERSON_NAME]" at bounding box center [1274, 157] width 123 height 17
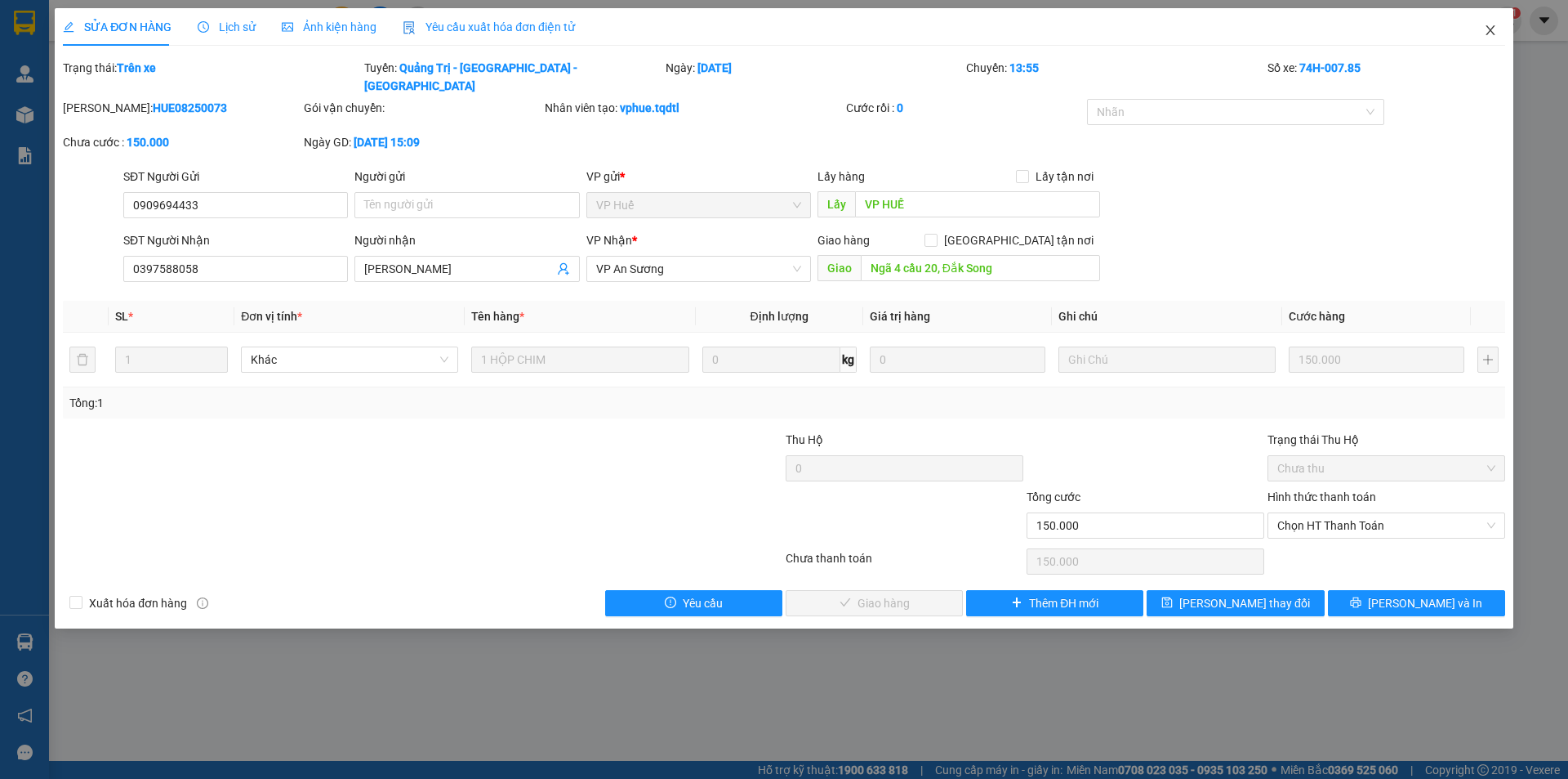
click at [1492, 21] on span "Close" at bounding box center [1490, 30] width 45 height 45
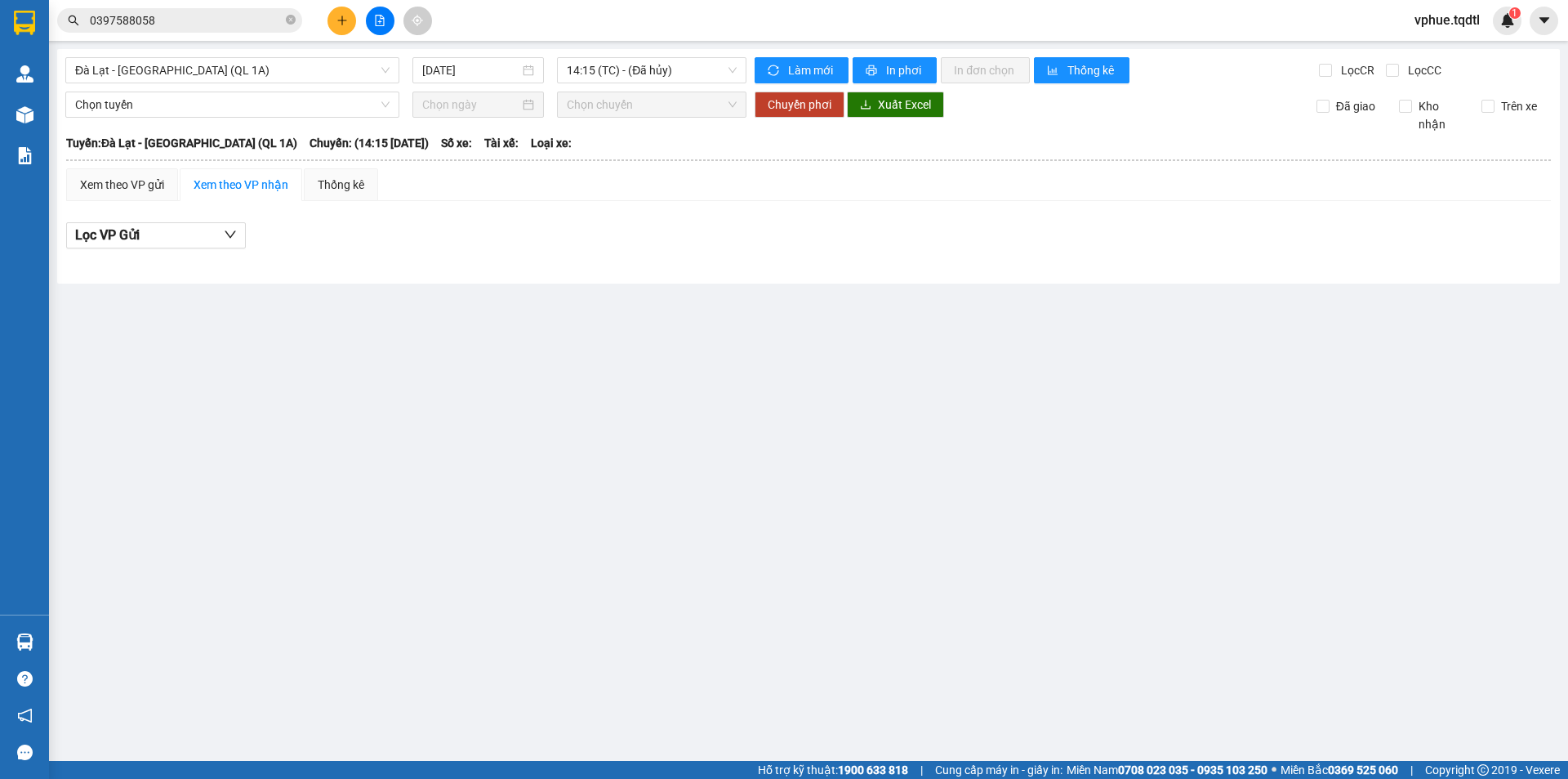
click at [292, 15] on icon "close-circle" at bounding box center [291, 20] width 10 height 10
paste input "335998515"
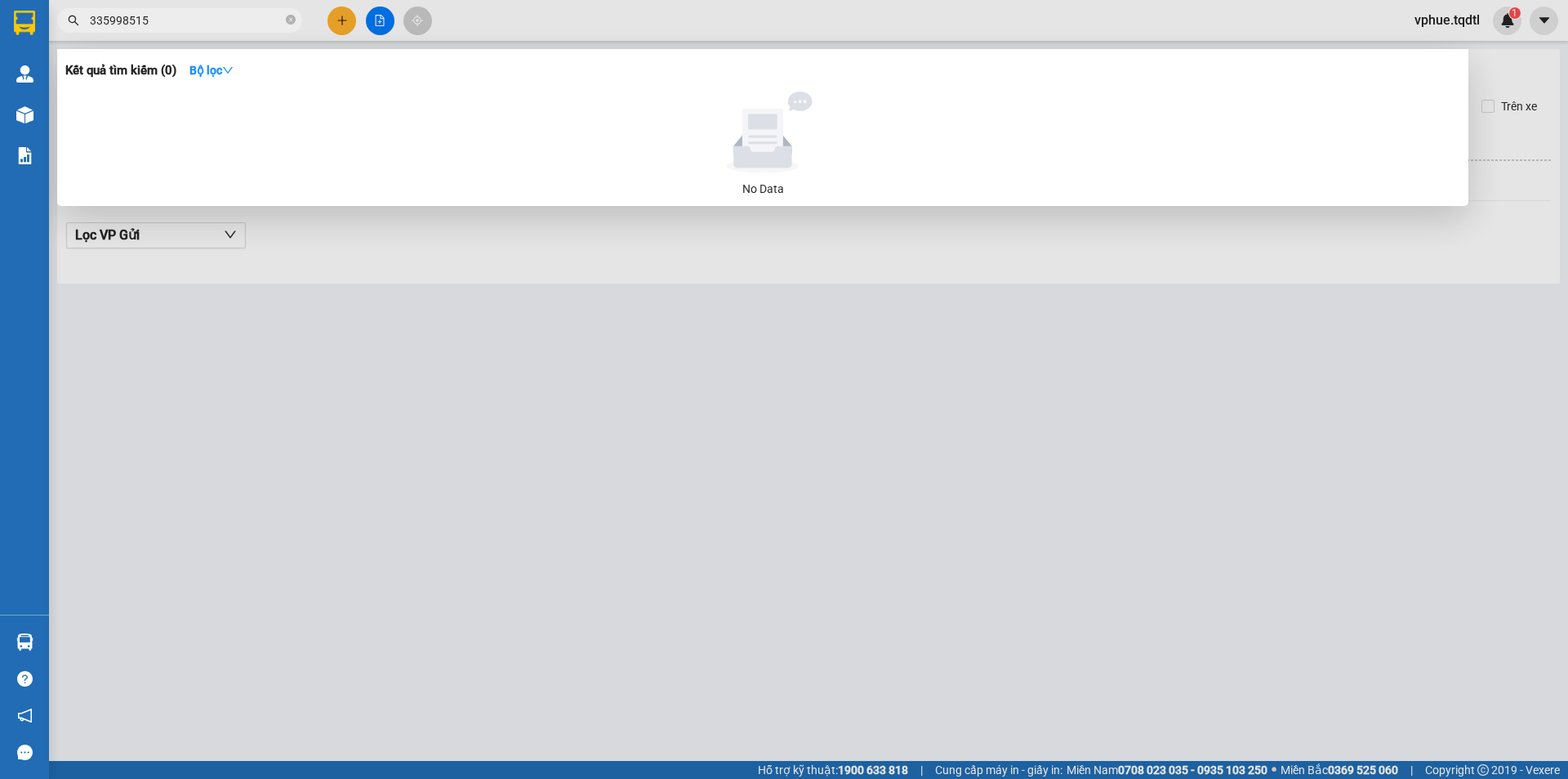
drag, startPoint x: 241, startPoint y: 15, endPoint x: 85, endPoint y: 23, distance: 156.2
click at [85, 23] on span "335998515" at bounding box center [180, 20] width 245 height 25
click at [91, 19] on input "335998515" at bounding box center [186, 20] width 193 height 18
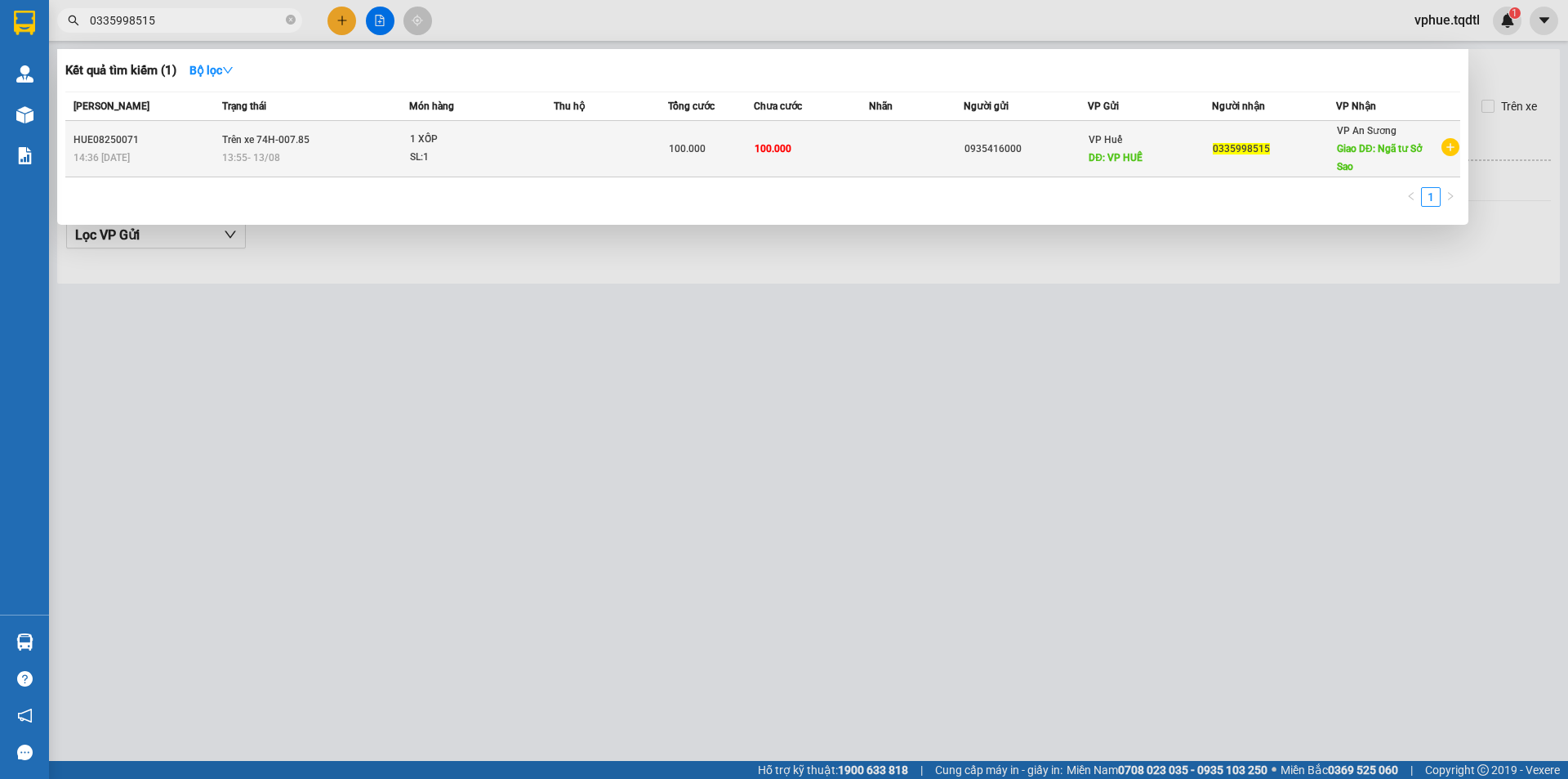
click at [526, 142] on div "1 XỐP" at bounding box center [471, 140] width 123 height 18
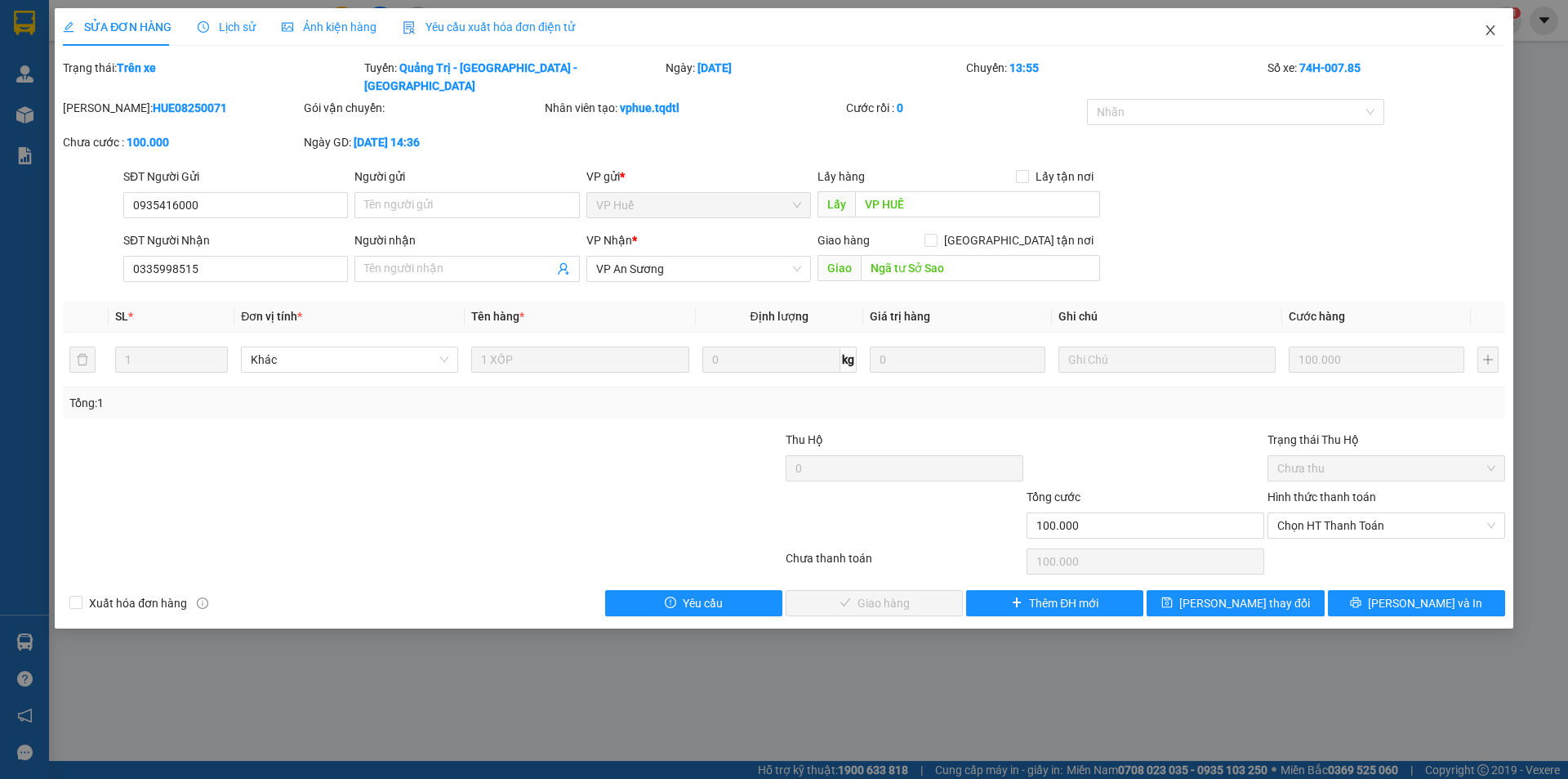
click at [1489, 31] on icon "close" at bounding box center [1490, 30] width 13 height 13
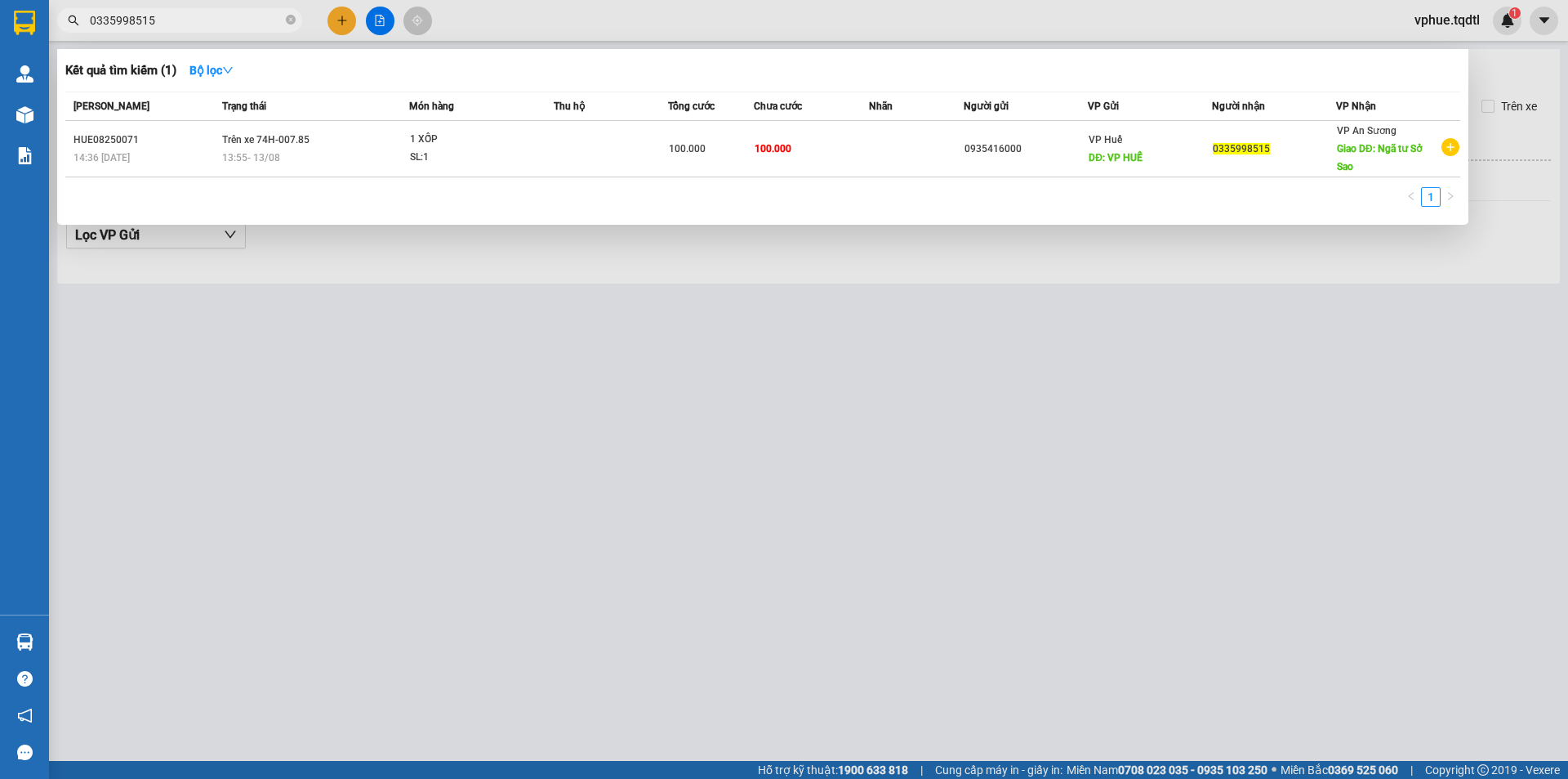
click at [199, 23] on input "0335998515" at bounding box center [186, 20] width 193 height 18
paste input "977156117"
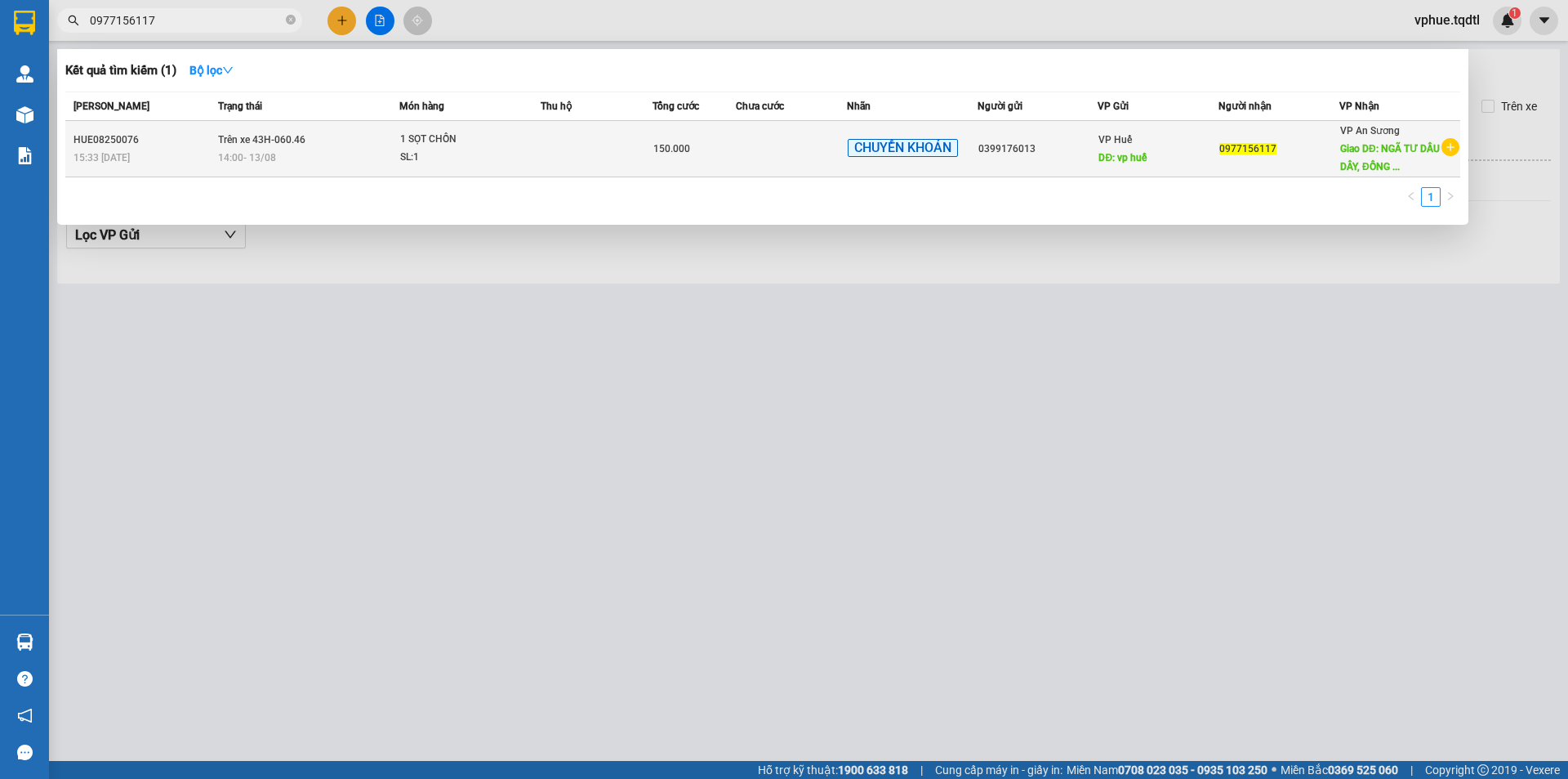
click at [673, 156] on div "150.000" at bounding box center [694, 149] width 82 height 18
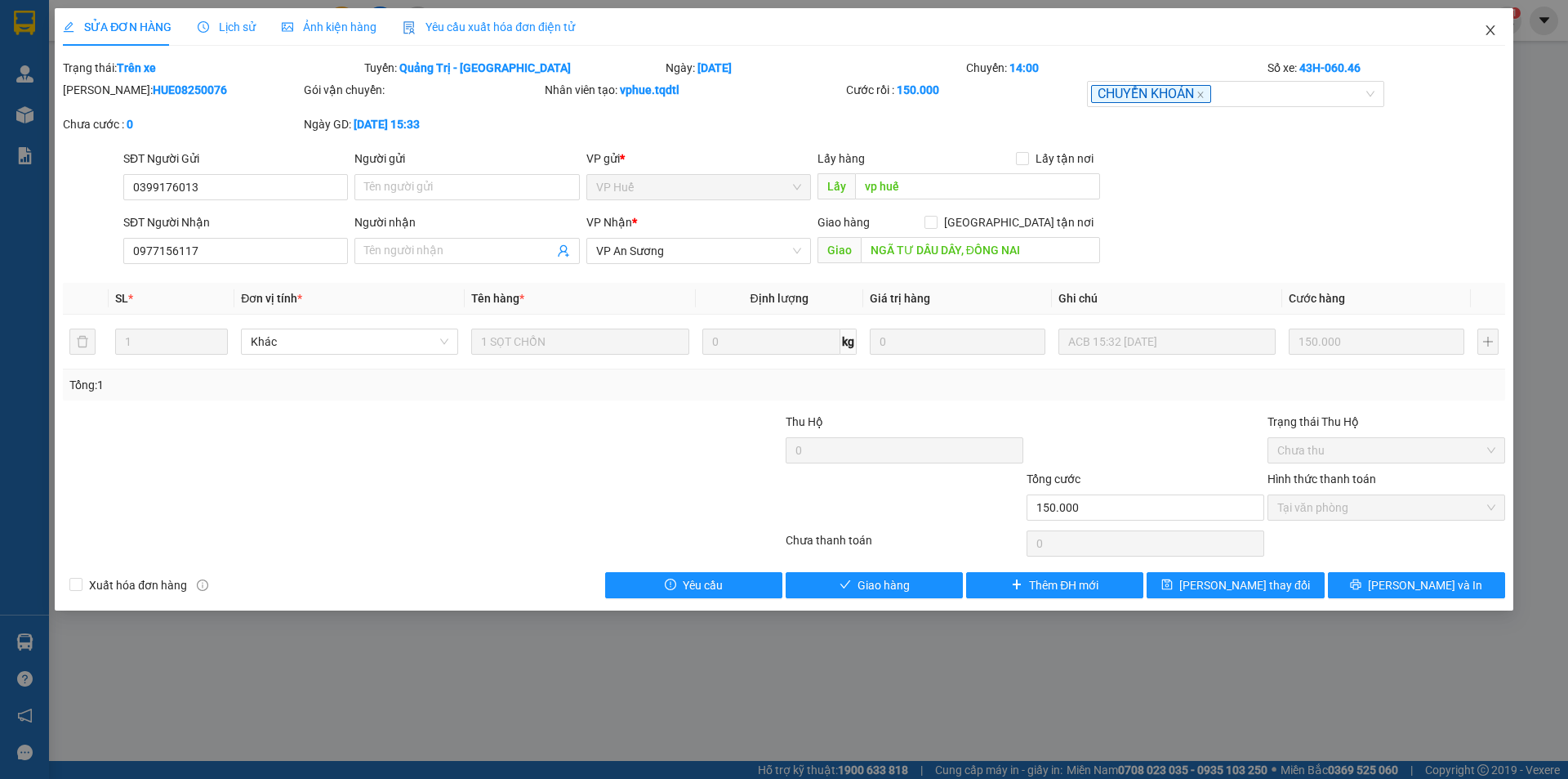
click at [1493, 36] on icon "close" at bounding box center [1490, 29] width 9 height 10
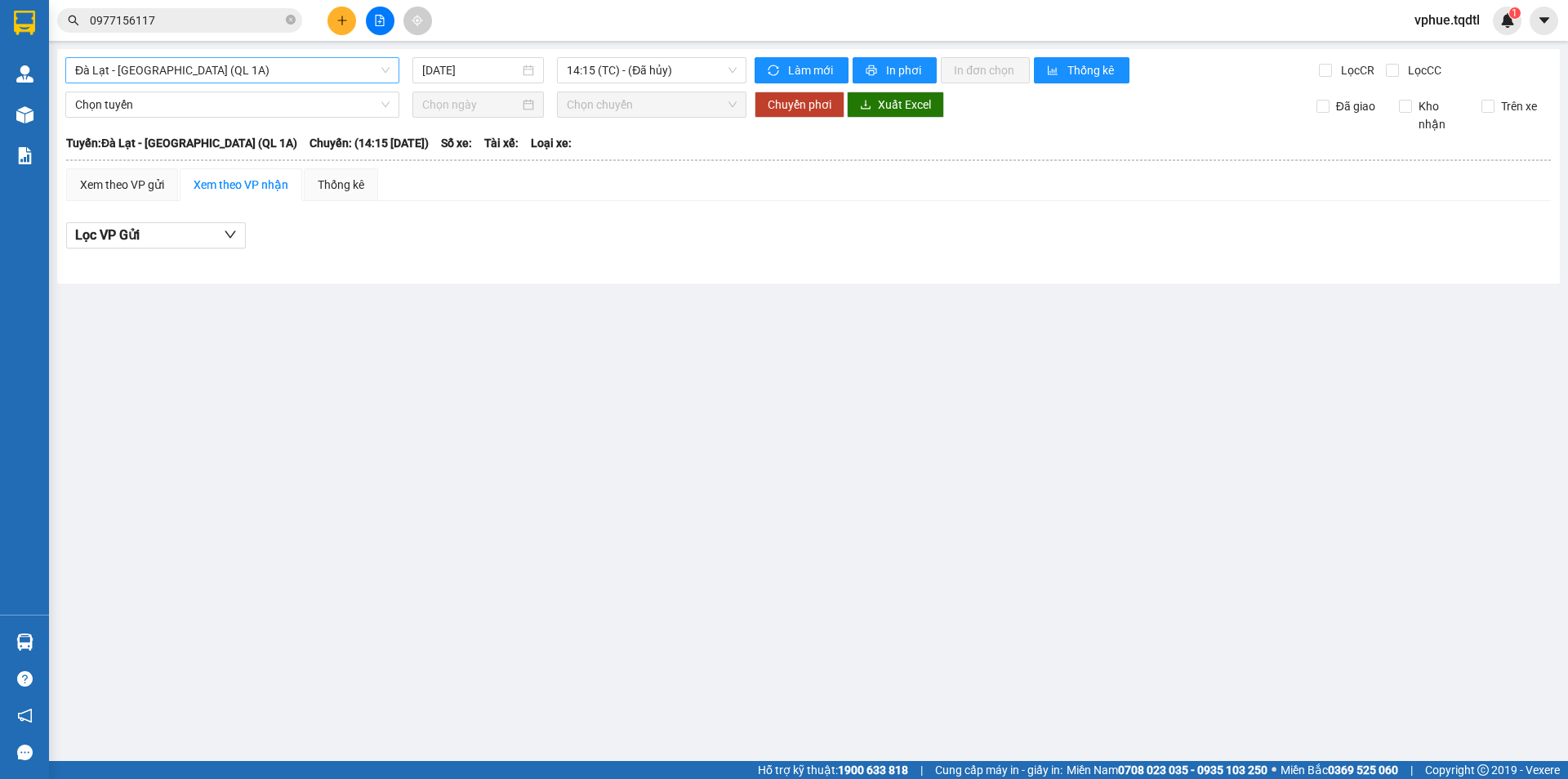
click at [336, 66] on span "Đà Lạt - [GEOGRAPHIC_DATA] (QL 1A)" at bounding box center [233, 70] width 315 height 25
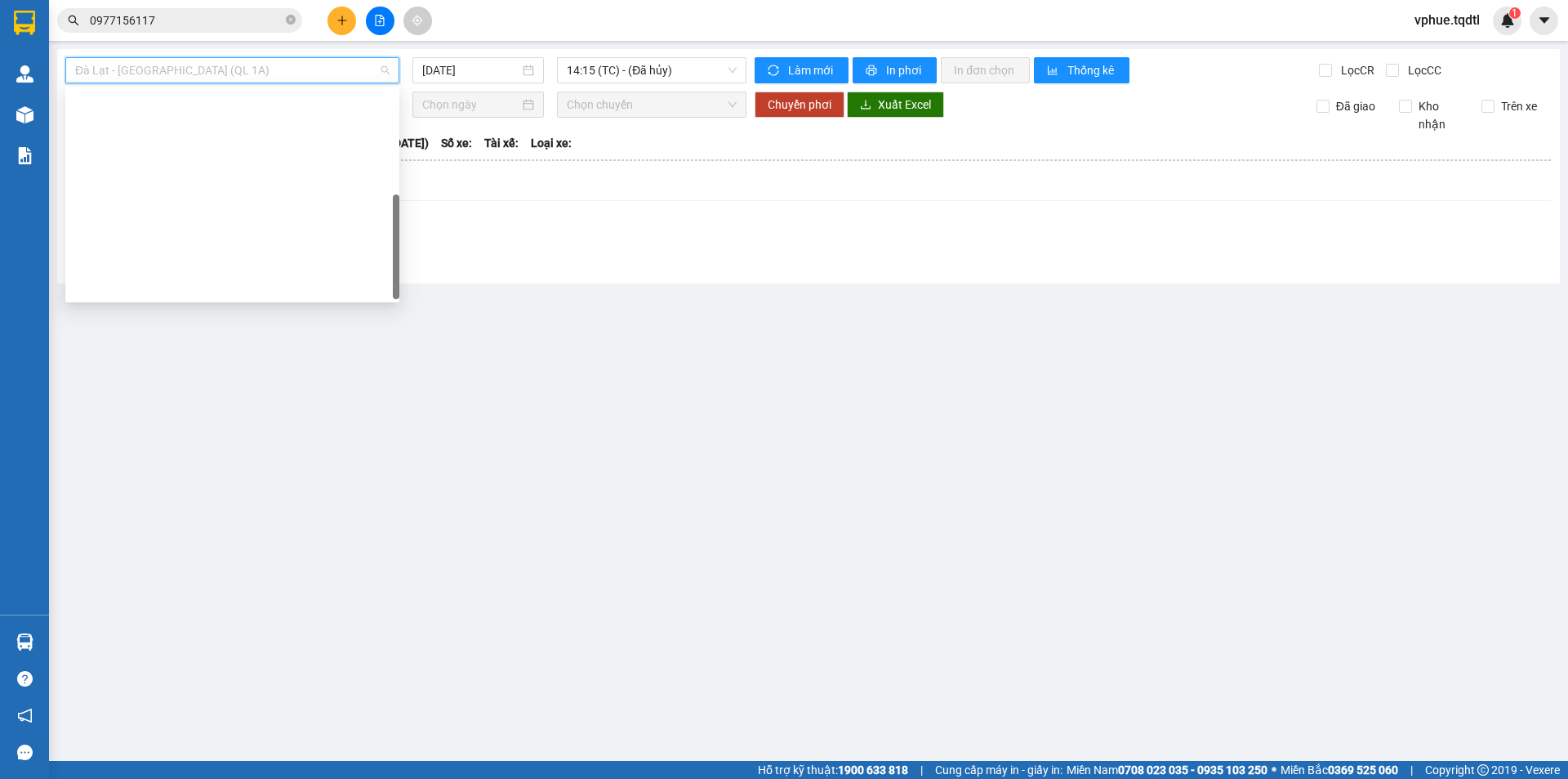
click at [286, 512] on div "Quảng Trị - [GEOGRAPHIC_DATA]" at bounding box center [233, 521] width 315 height 18
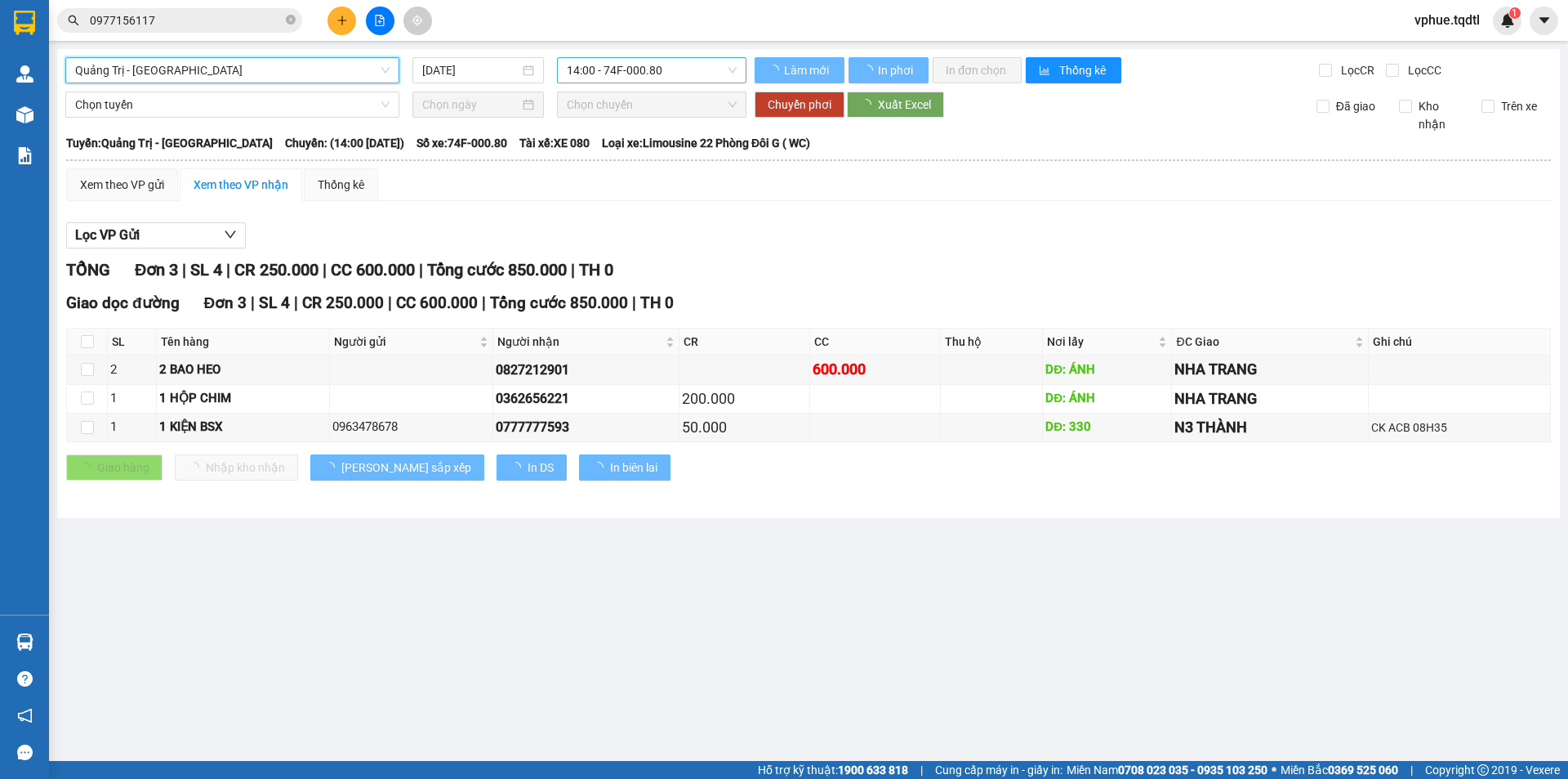
click at [695, 71] on span "14:00 - 74F-000.80" at bounding box center [652, 70] width 170 height 25
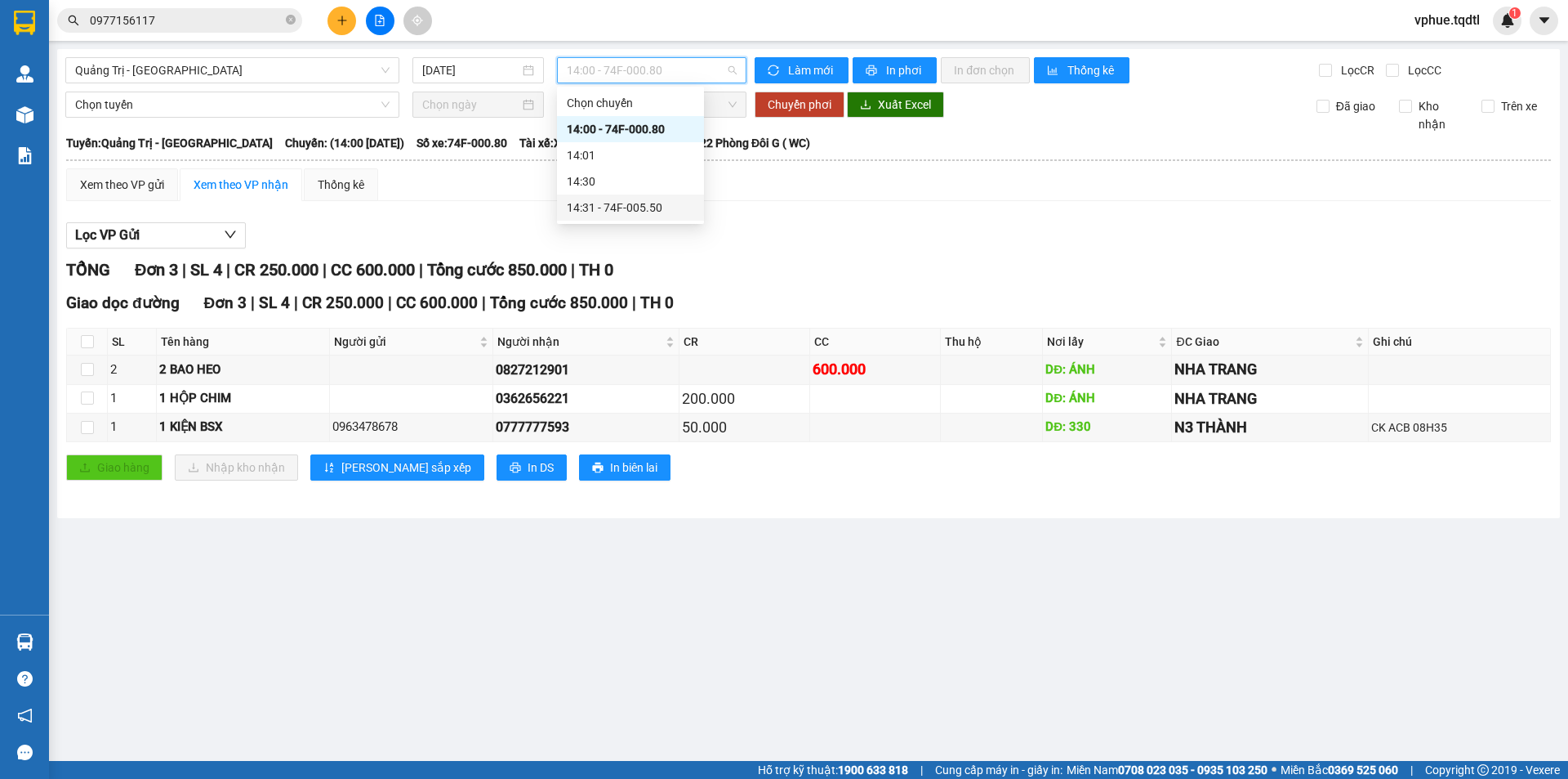
click at [652, 205] on div "14:31 - 74F-005.50" at bounding box center [630, 207] width 127 height 18
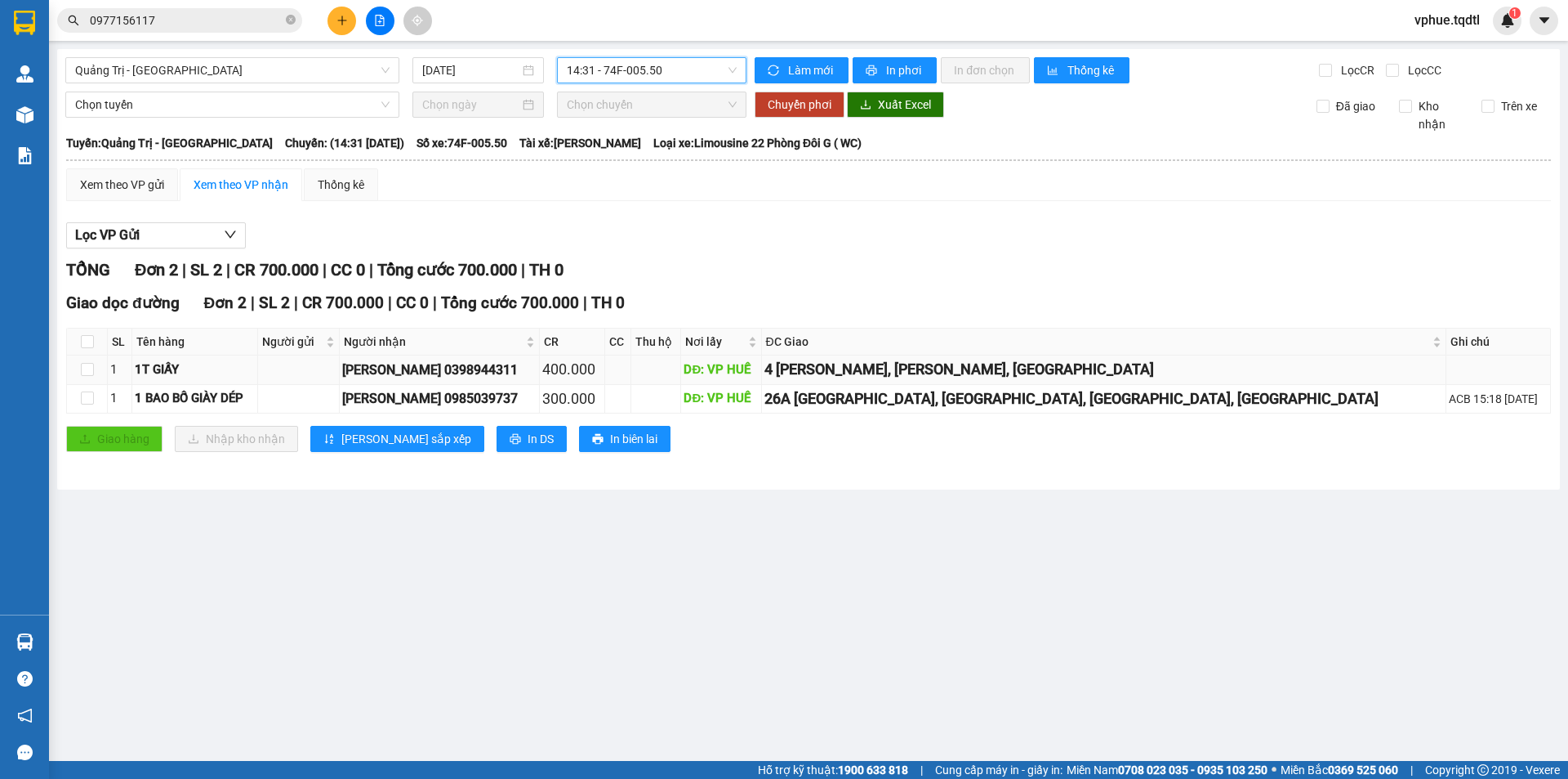
click at [602, 374] on div "400.000" at bounding box center [572, 369] width 60 height 23
click at [602, 398] on div "300.000" at bounding box center [572, 398] width 60 height 23
click at [319, 62] on span "Quảng Trị - [GEOGRAPHIC_DATA]" at bounding box center [233, 70] width 315 height 25
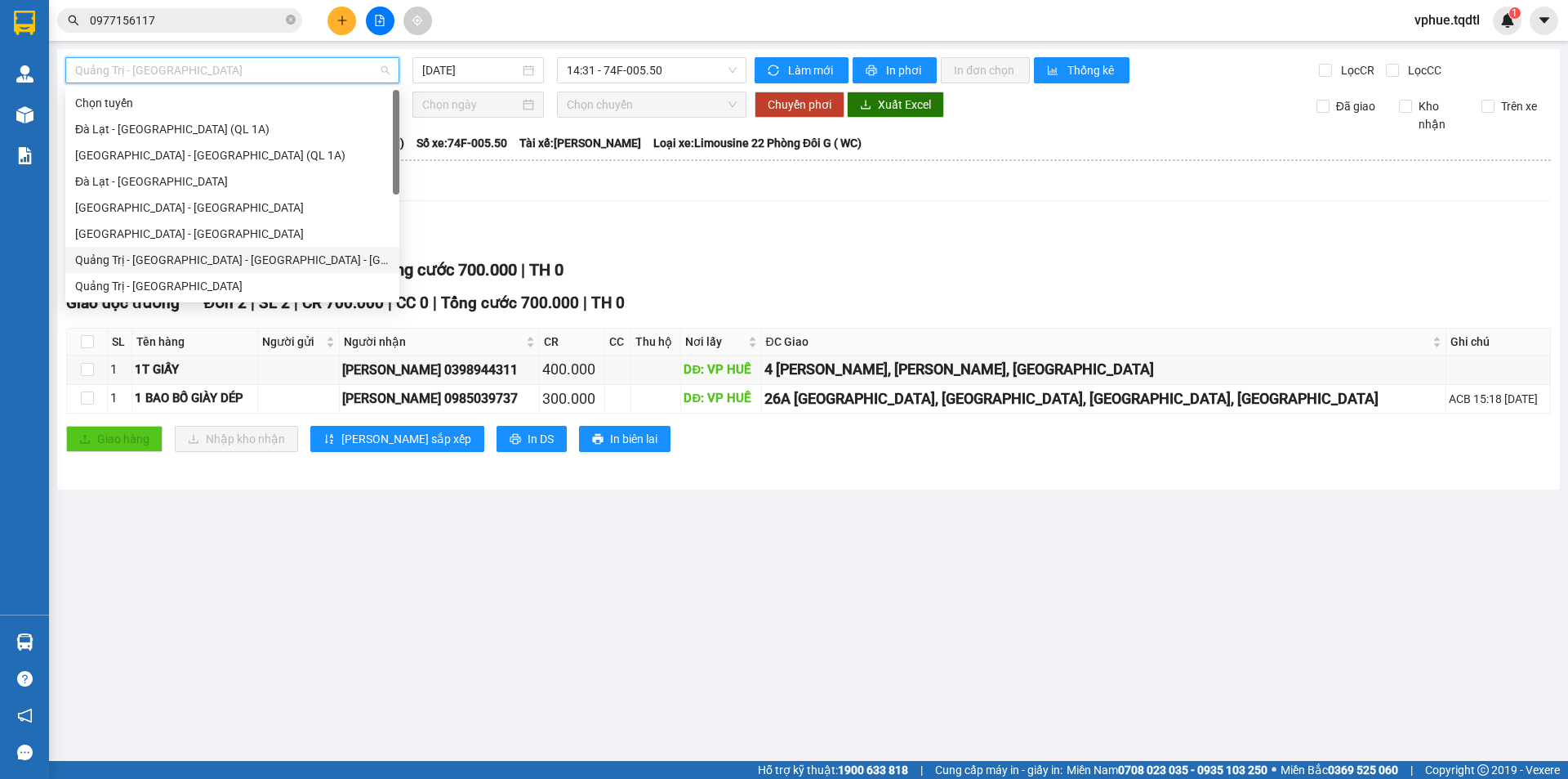
click at [271, 259] on div "Quảng Trị - [GEOGRAPHIC_DATA] - [GEOGRAPHIC_DATA] - [GEOGRAPHIC_DATA]" at bounding box center [233, 260] width 315 height 18
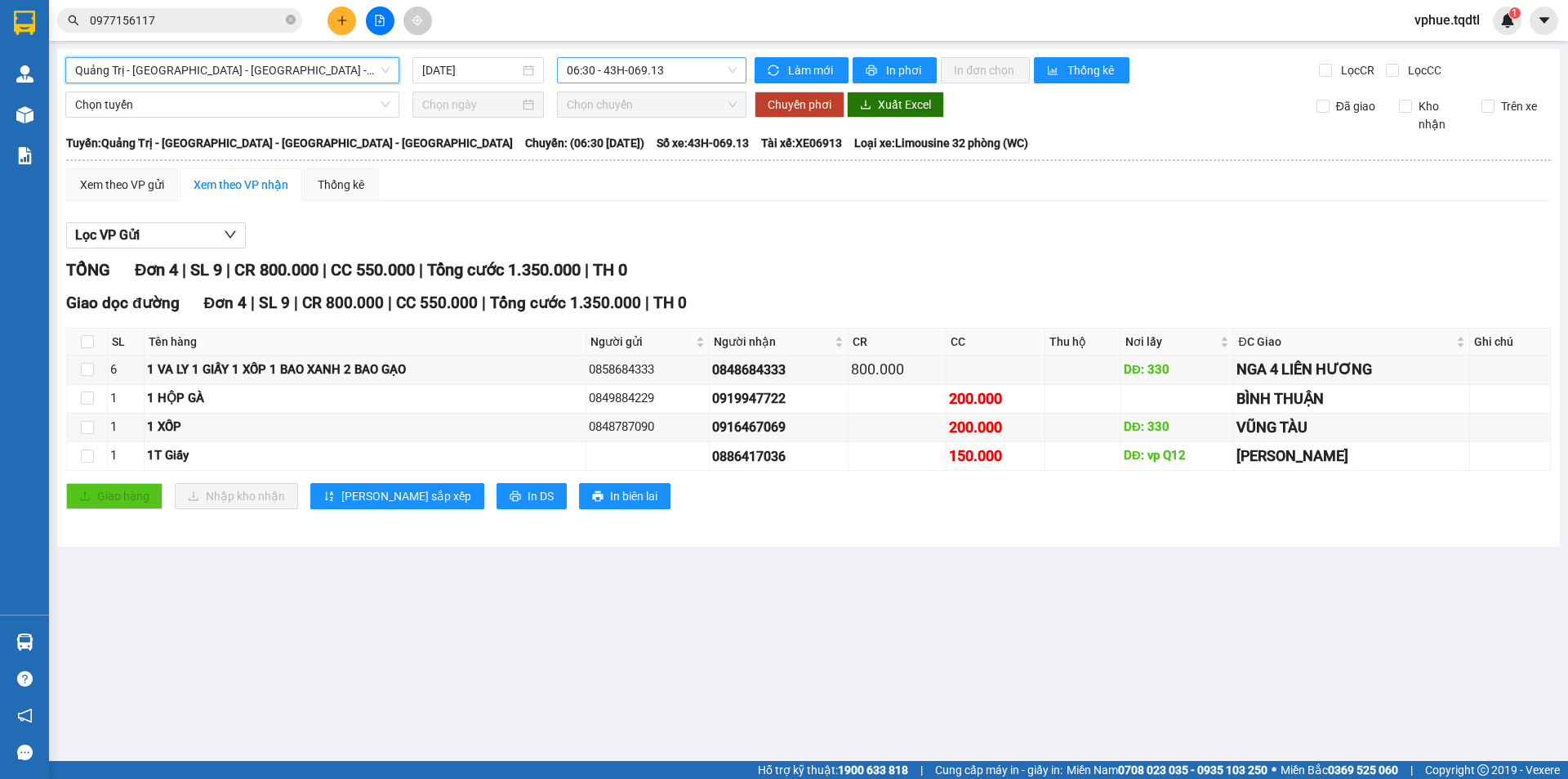
click at [708, 76] on span "06:30 - 43H-069.13" at bounding box center [652, 70] width 170 height 25
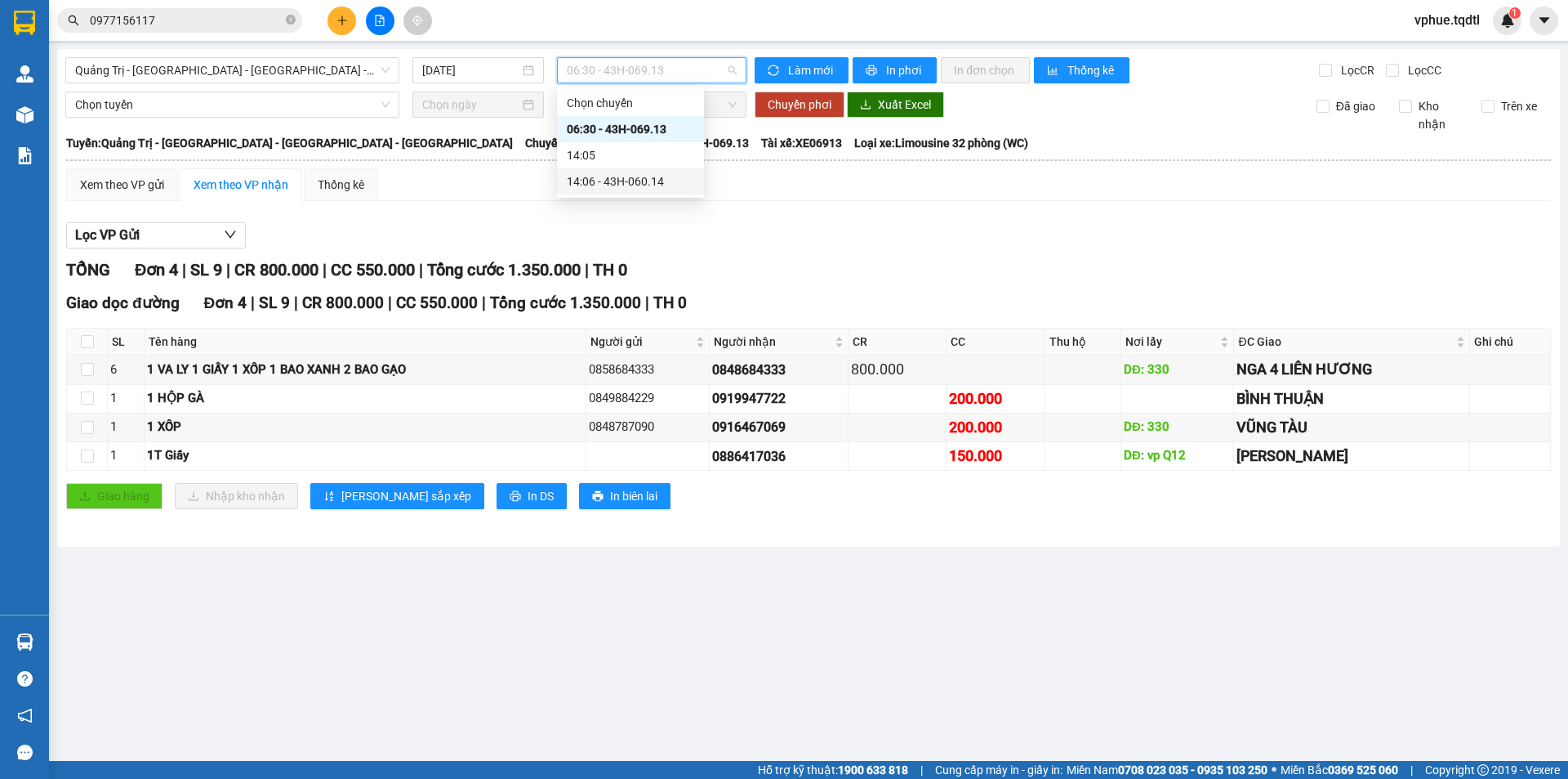
click at [675, 184] on div "14:06 - 43H-060.14" at bounding box center [630, 181] width 127 height 18
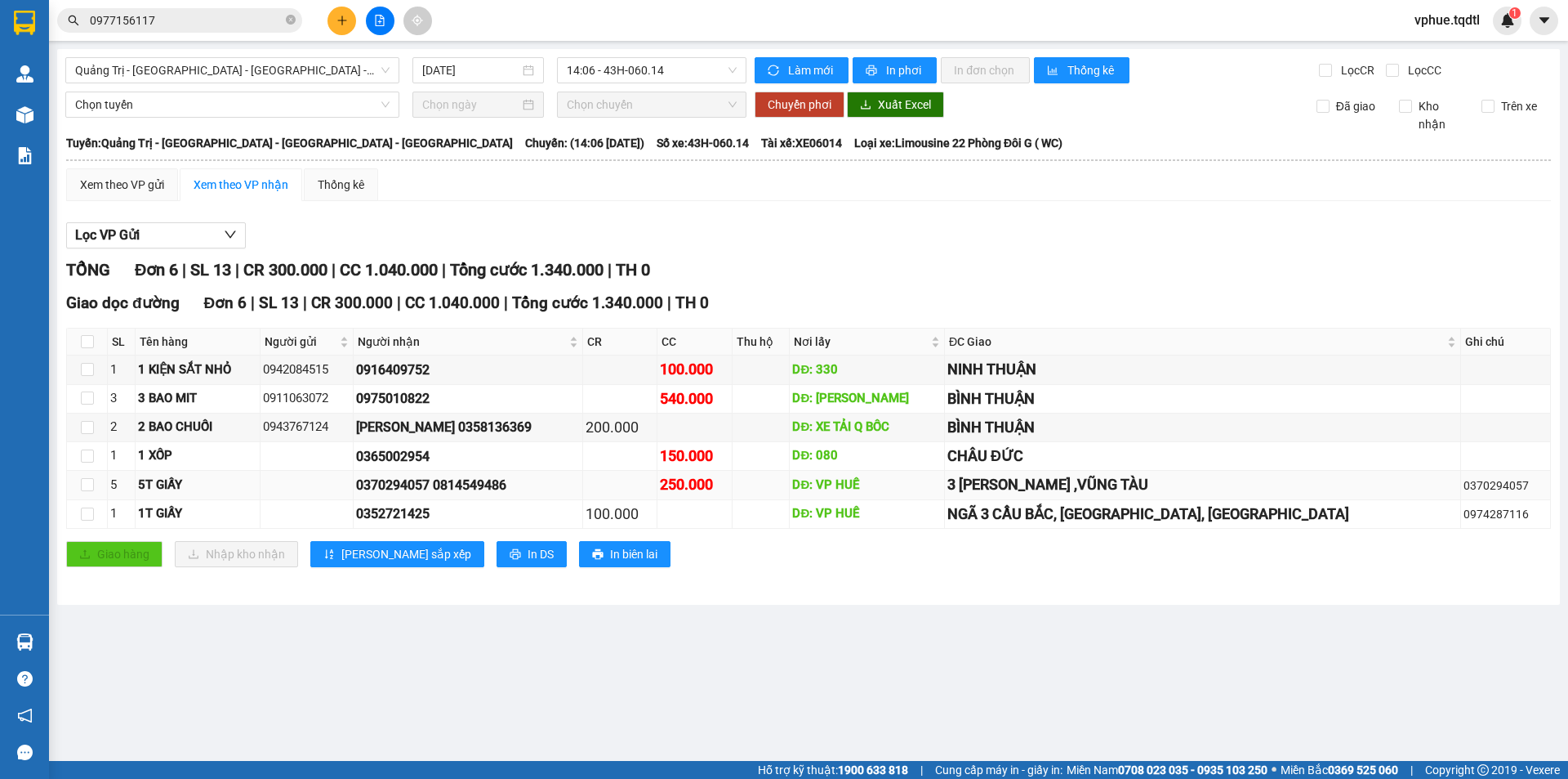
click at [728, 478] on div "250.000" at bounding box center [693, 485] width 68 height 23
drag, startPoint x: 648, startPoint y: 525, endPoint x: 664, endPoint y: 524, distance: 16.0
click at [654, 524] on div "100.000" at bounding box center [620, 514] width 68 height 23
click at [654, 523] on div "100.000" at bounding box center [620, 514] width 68 height 23
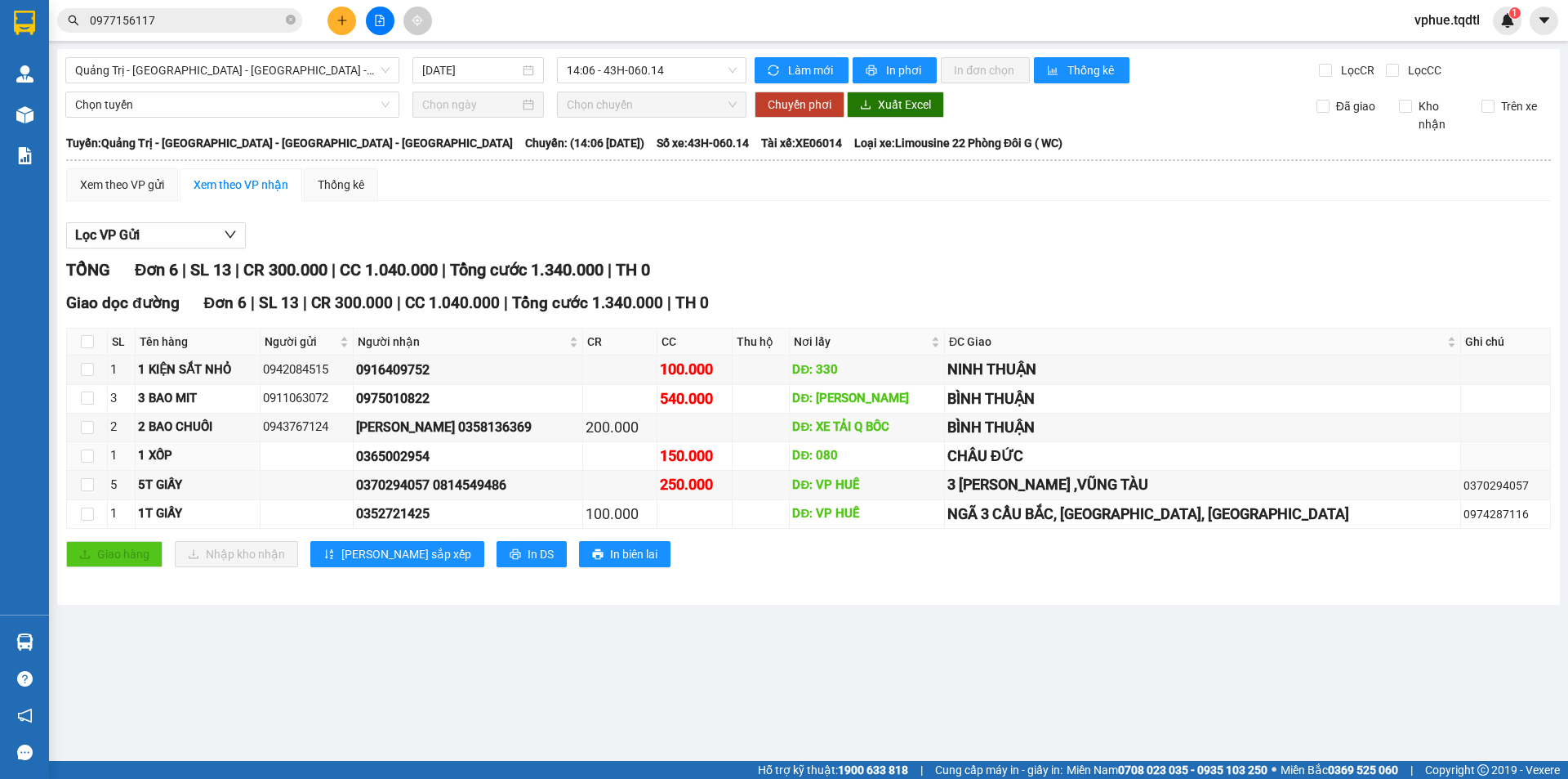
click at [736, 544] on div "Giao hàng Nhập kho nhận Lưu sắp xếp In DS In biên lai" at bounding box center [808, 553] width 1484 height 26
click at [803, 515] on tr "1 1T GIẤY 0352721425 100.000 DĐ: VP HUẾ NGÃ 3 [GEOGRAPHIC_DATA], [GEOGRAPHIC_DA…" at bounding box center [808, 514] width 1484 height 28
click at [941, 516] on div "DĐ: VP HUẾ" at bounding box center [867, 514] width 149 height 20
click at [294, 76] on span "Quảng Trị - [GEOGRAPHIC_DATA] - [GEOGRAPHIC_DATA] - [GEOGRAPHIC_DATA]" at bounding box center [233, 70] width 315 height 25
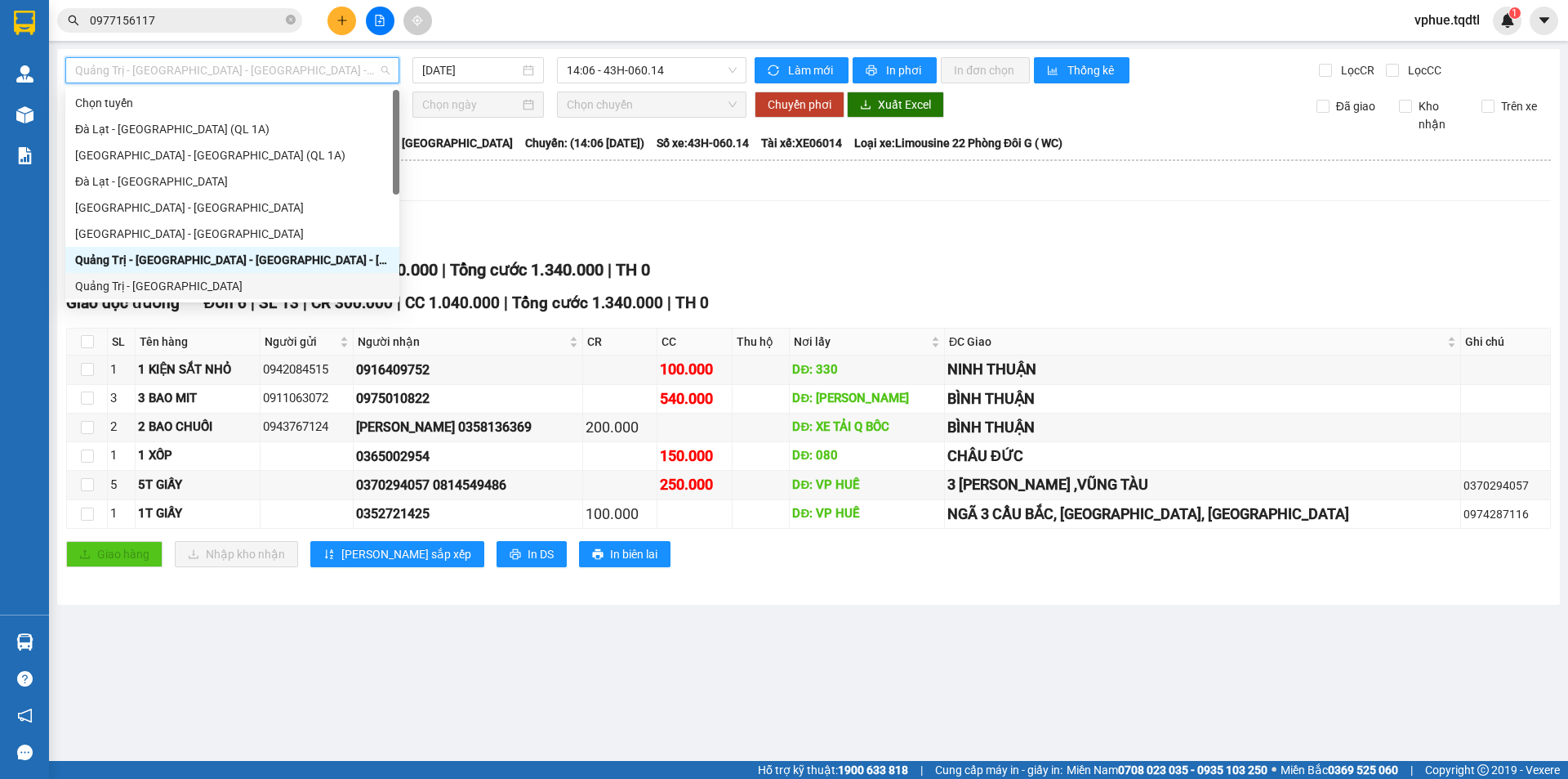
click at [244, 276] on div "Quảng Trị - [GEOGRAPHIC_DATA]" at bounding box center [232, 285] width 334 height 26
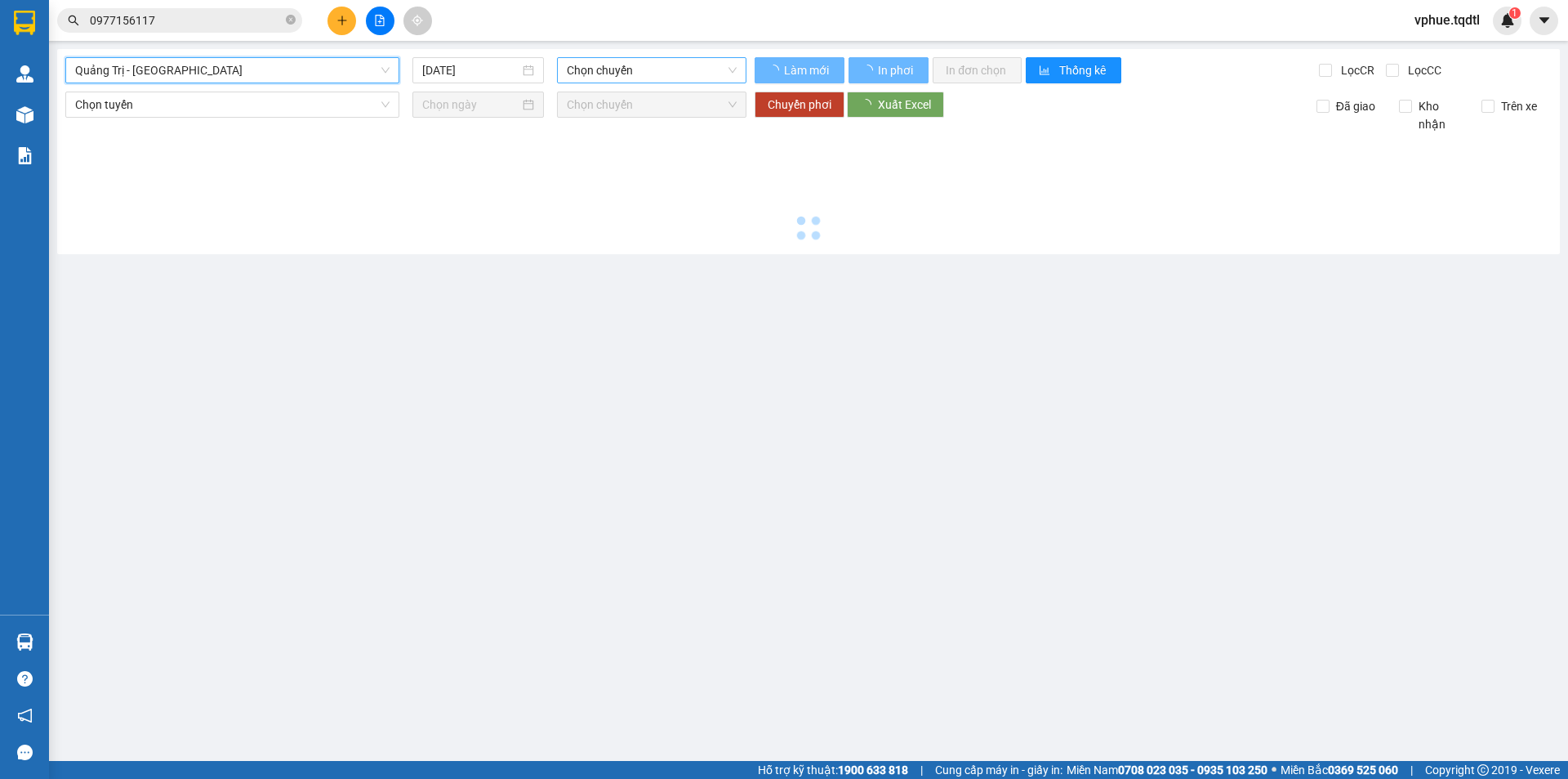
click at [668, 65] on span "Chọn chuyến" at bounding box center [652, 70] width 170 height 25
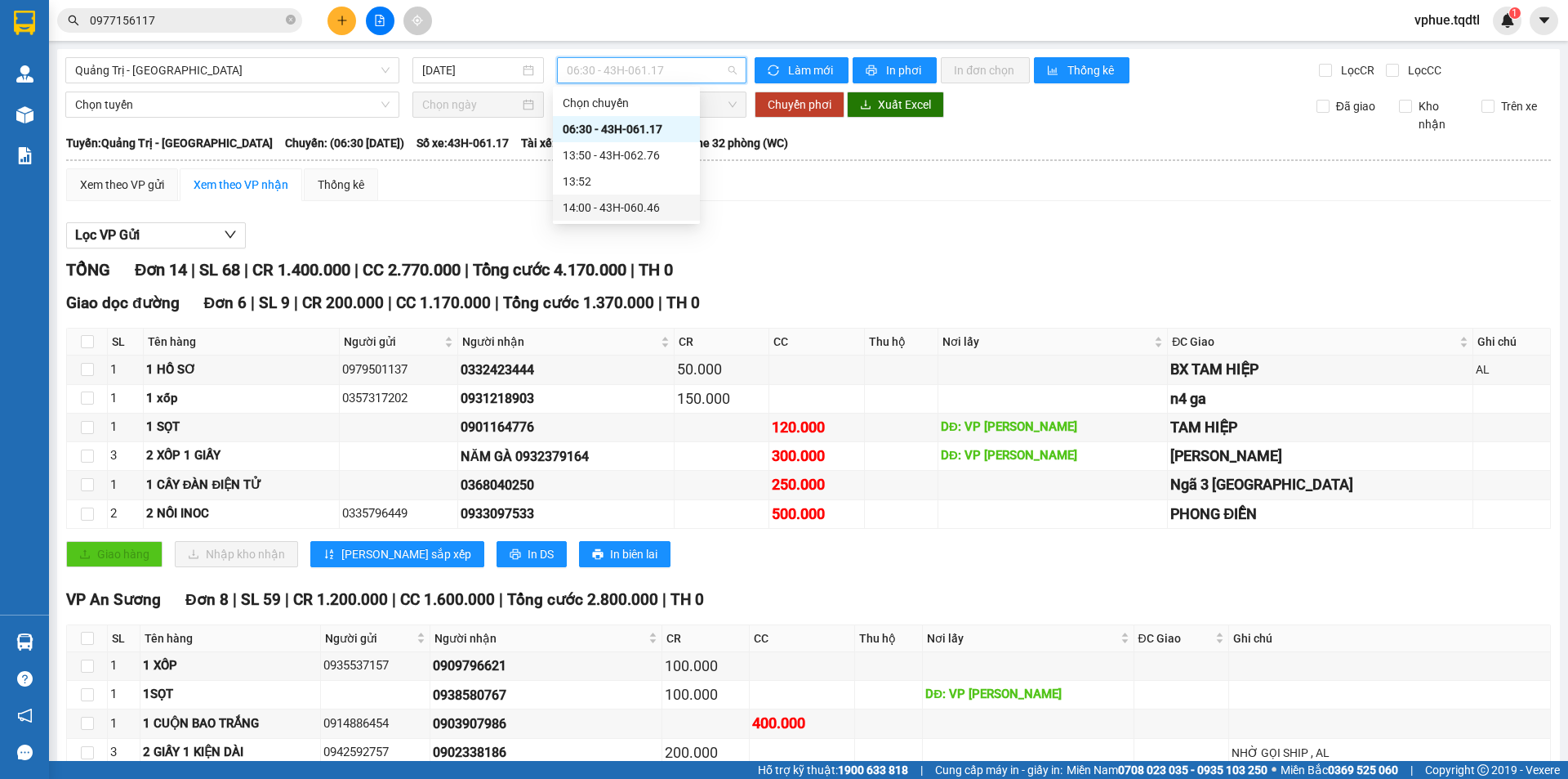
click at [655, 207] on div "14:00 - 43H-060.46" at bounding box center [626, 207] width 127 height 18
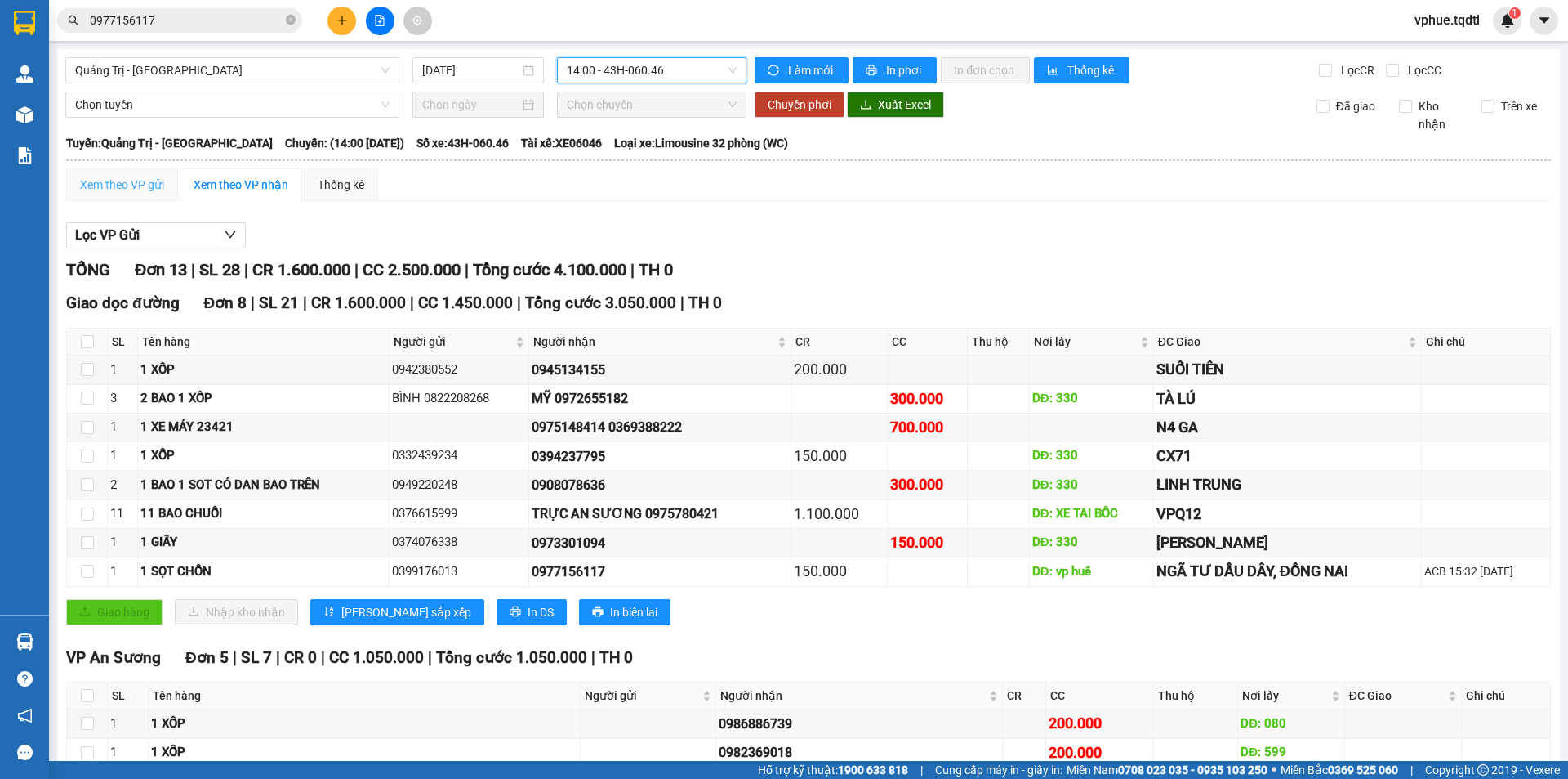
click at [150, 169] on div "Xem theo VP gửi" at bounding box center [122, 184] width 112 height 33
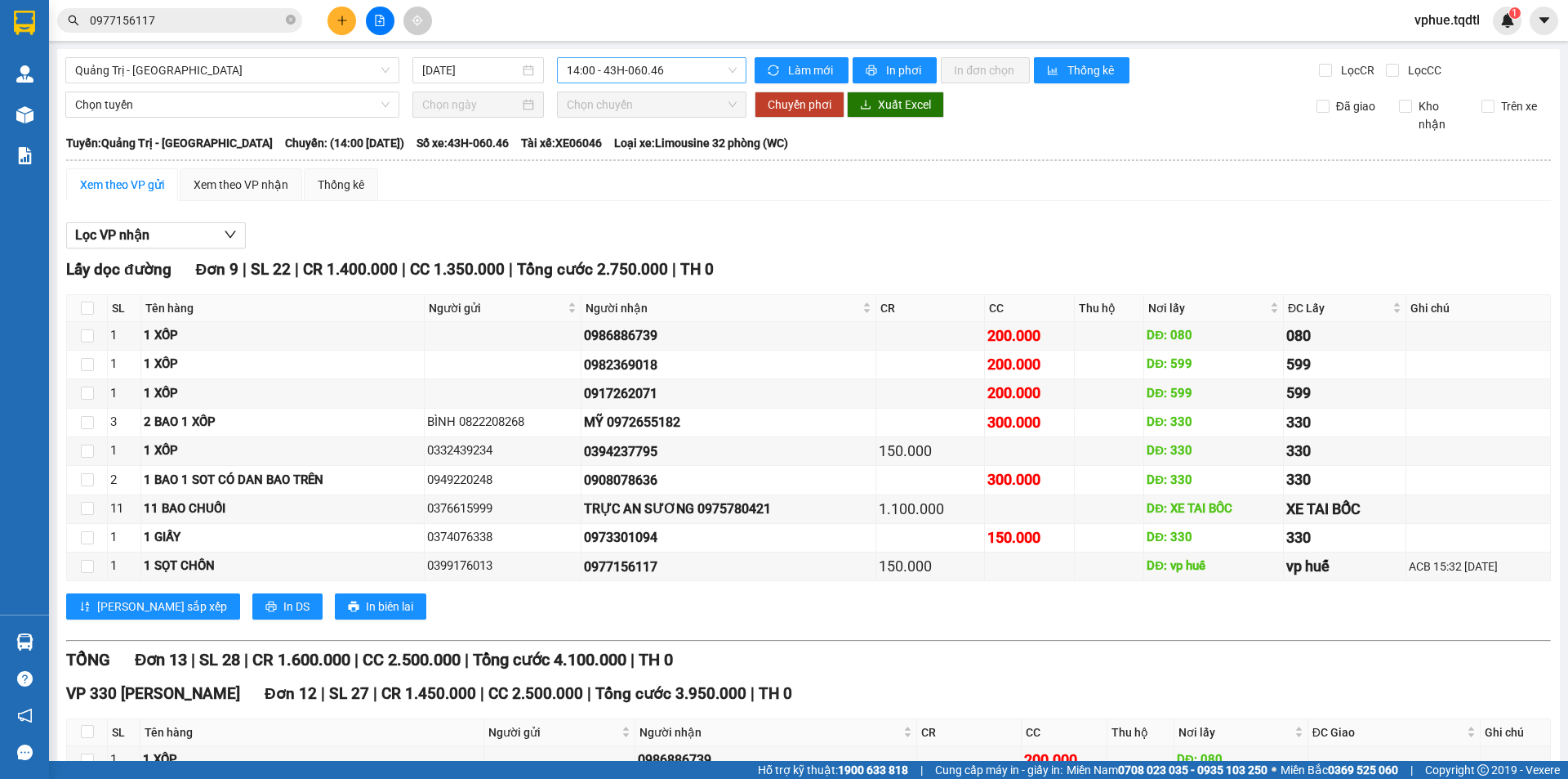
click at [727, 57] on div "14:00 - 43H-060.46" at bounding box center [652, 69] width 189 height 26
click at [668, 152] on div "13:50 - 43H-062.76" at bounding box center [626, 155] width 127 height 18
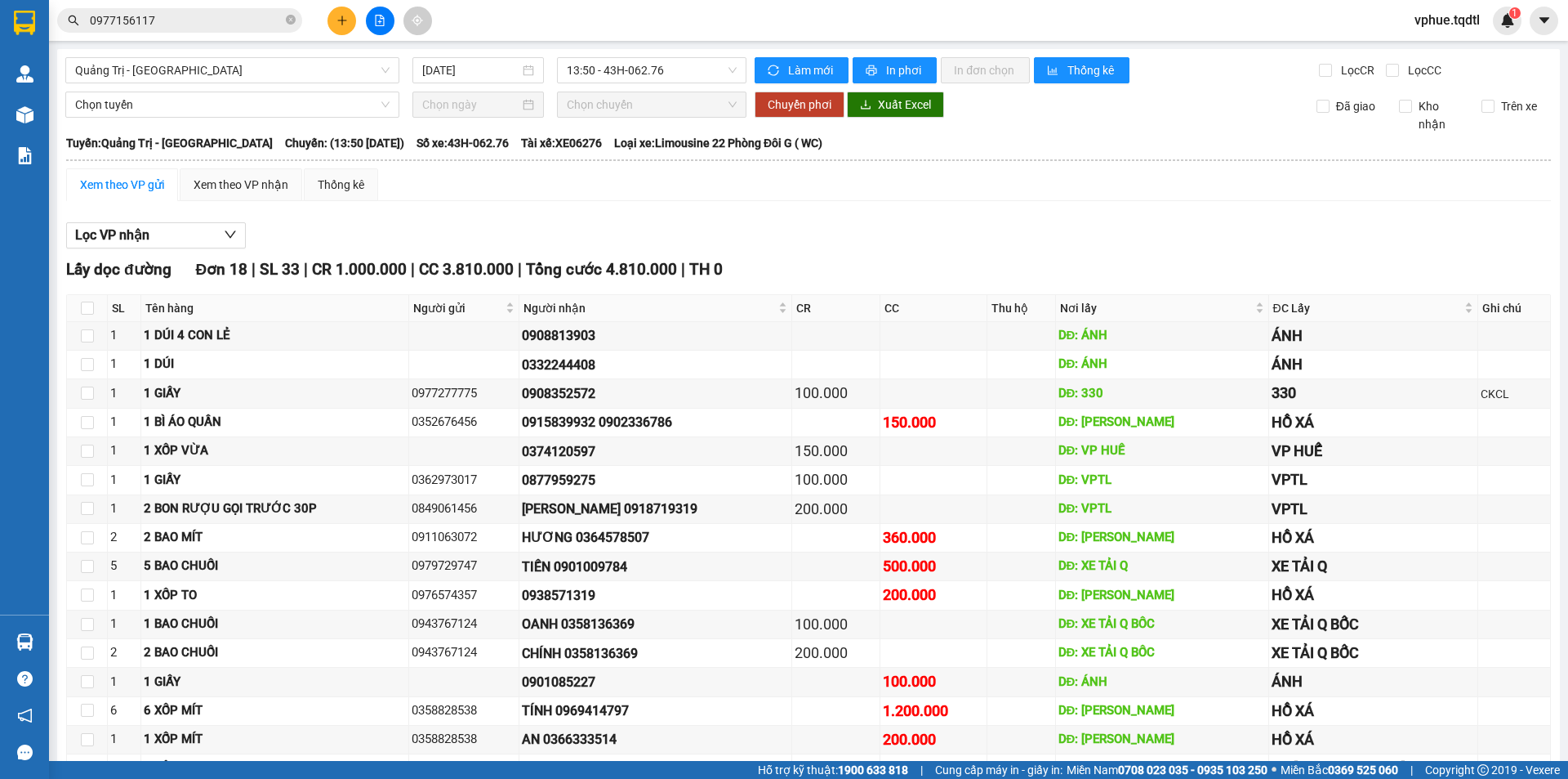
drag, startPoint x: 461, startPoint y: 661, endPoint x: 482, endPoint y: 661, distance: 21.0
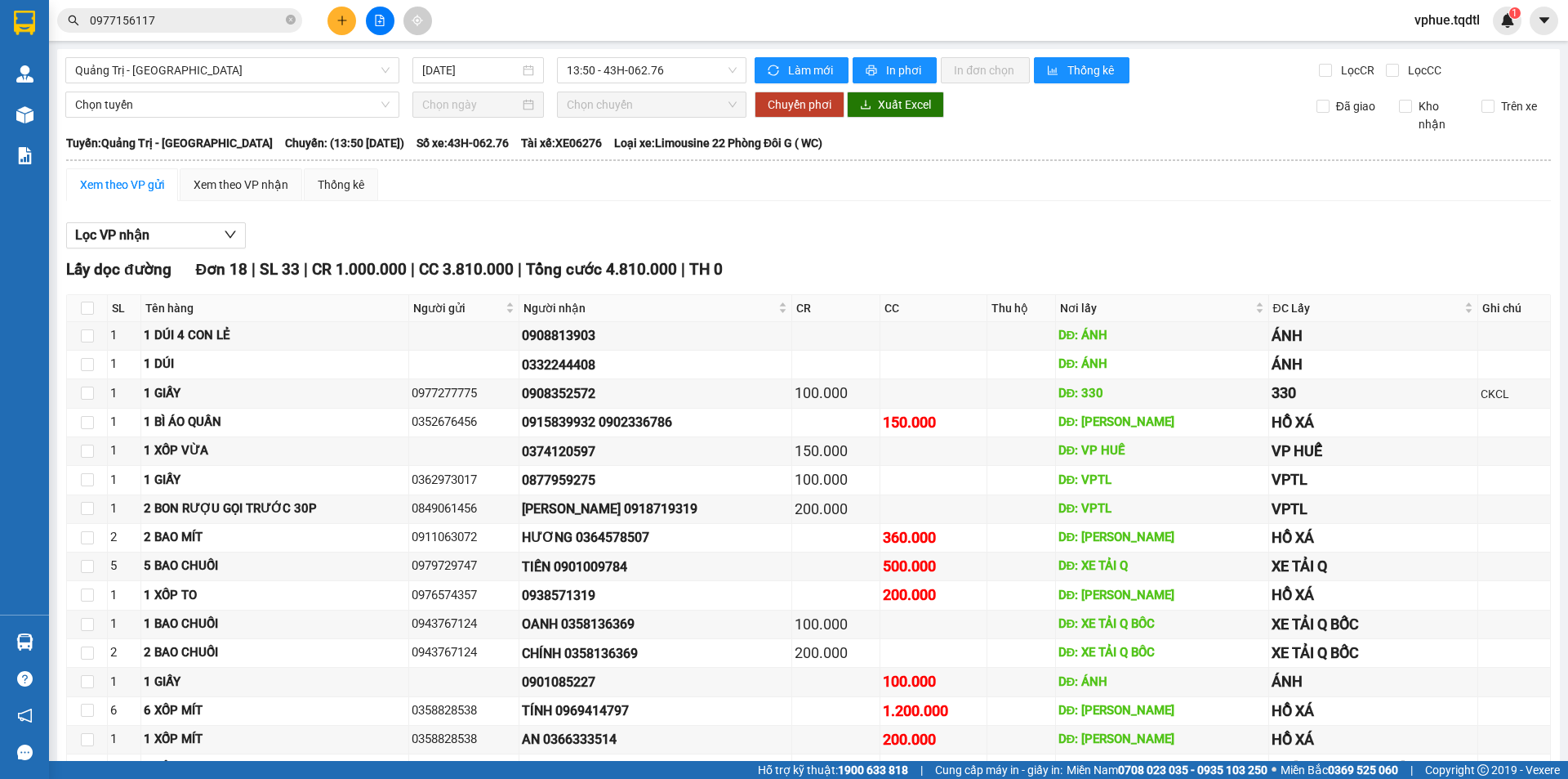
drag, startPoint x: 571, startPoint y: 665, endPoint x: 608, endPoint y: 663, distance: 37.1
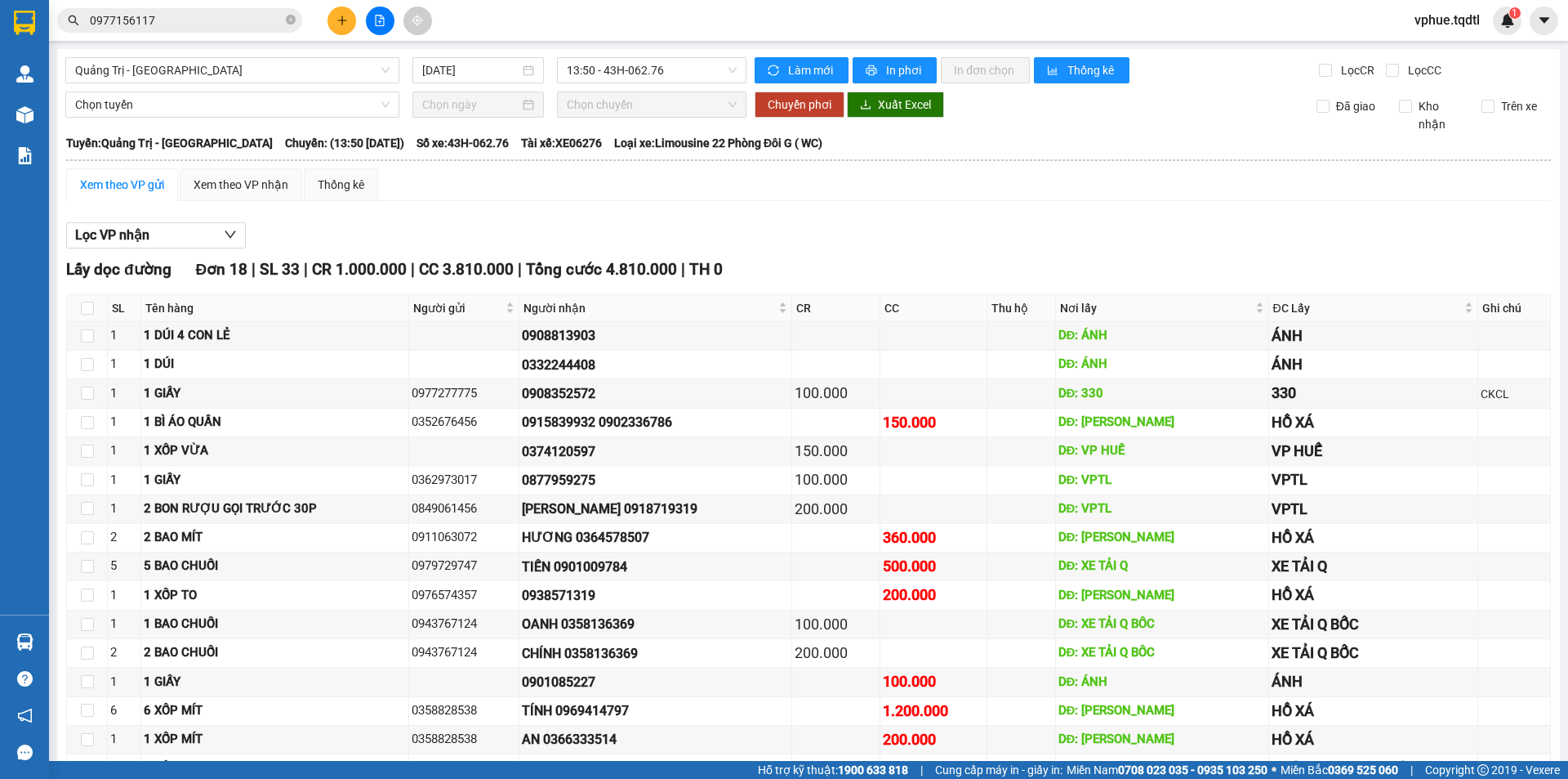
drag, startPoint x: 545, startPoint y: 662, endPoint x: 596, endPoint y: 663, distance: 51.0
drag, startPoint x: 799, startPoint y: 654, endPoint x: 848, endPoint y: 656, distance: 49.0
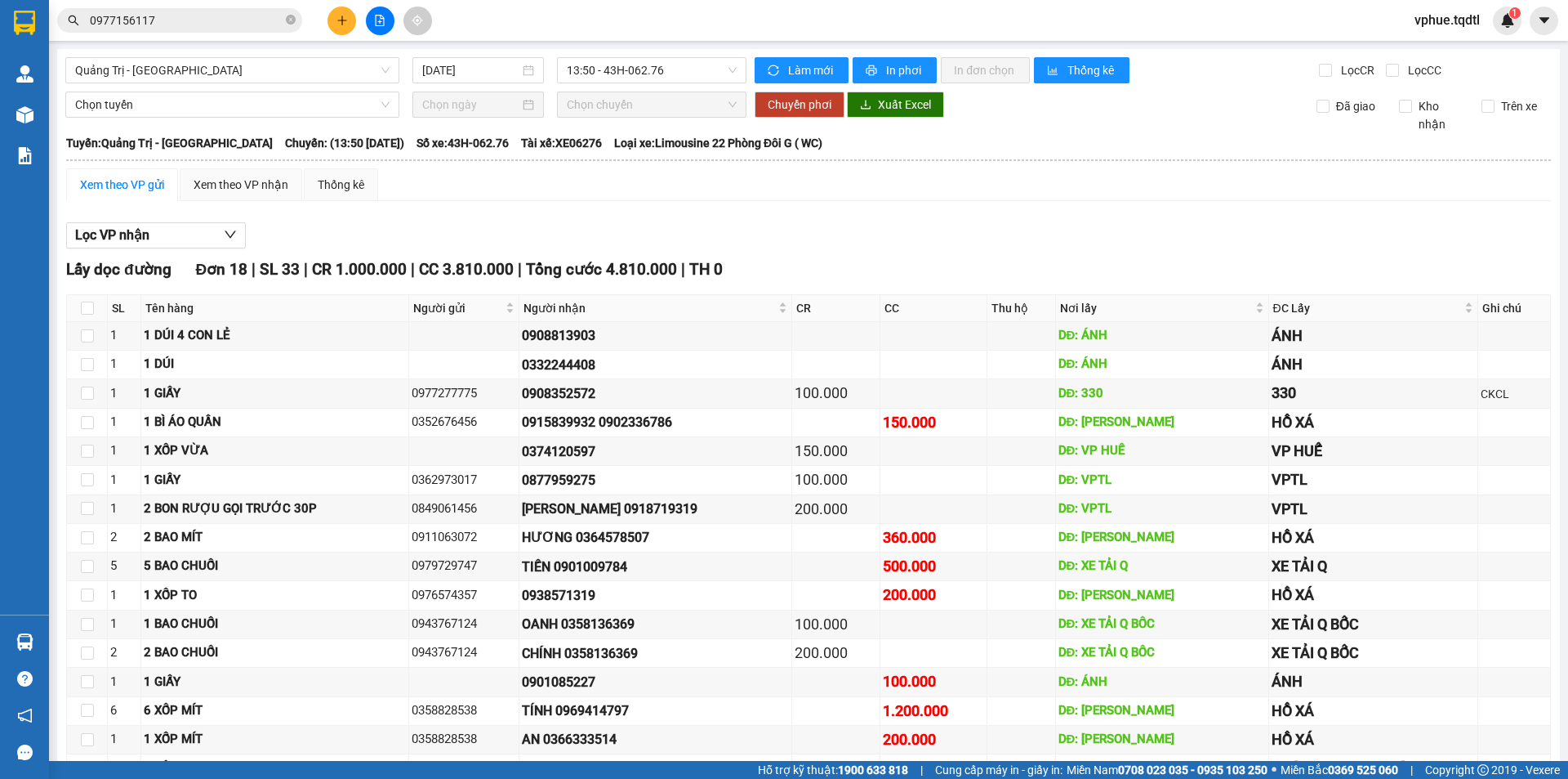
drag, startPoint x: 1050, startPoint y: 648, endPoint x: 1172, endPoint y: 636, distance: 122.6
drag, startPoint x: 1172, startPoint y: 636, endPoint x: 1164, endPoint y: 641, distance: 9.4
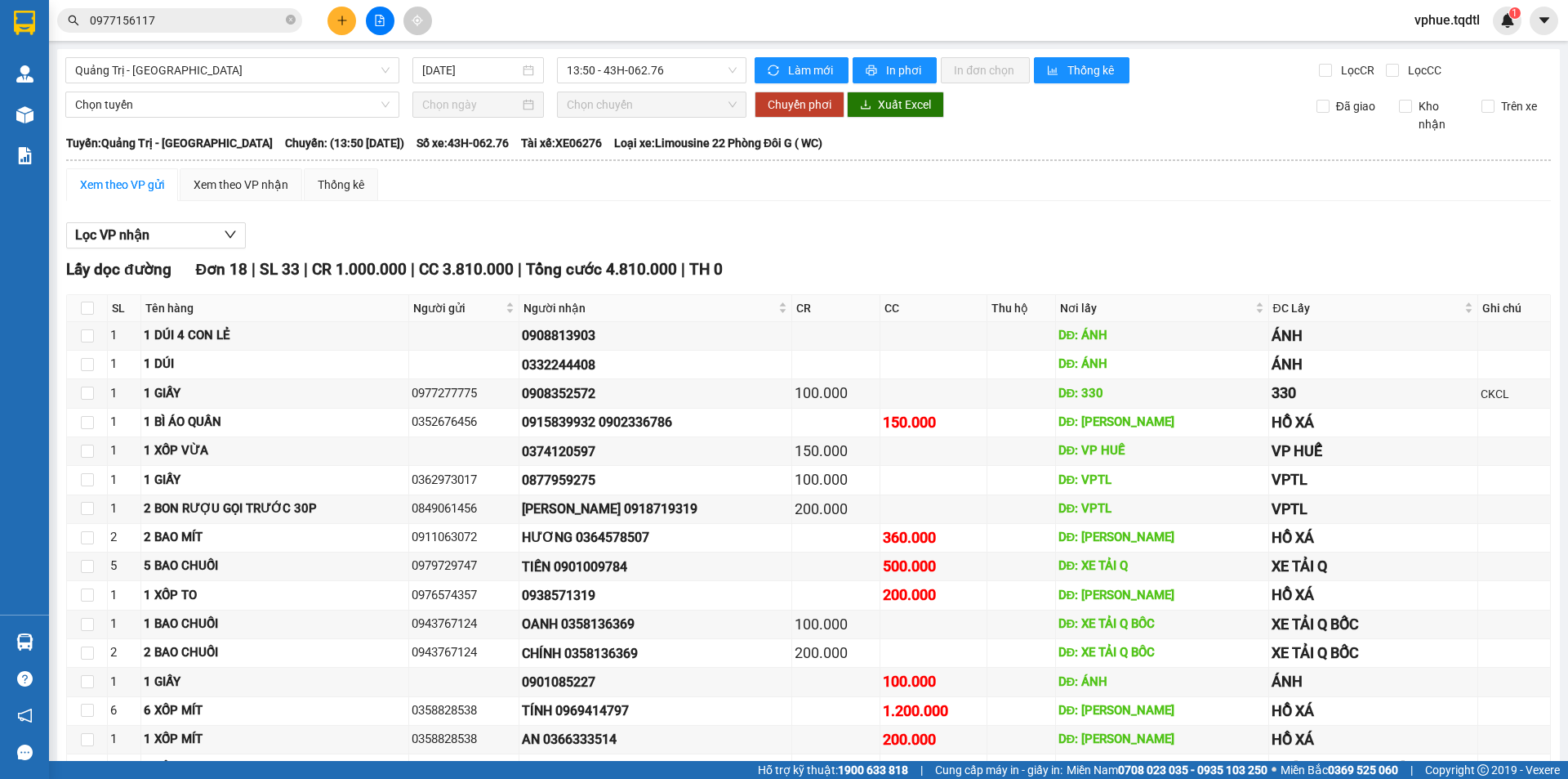
click at [248, 61] on span "Quảng Trị - [GEOGRAPHIC_DATA]" at bounding box center [233, 70] width 315 height 25
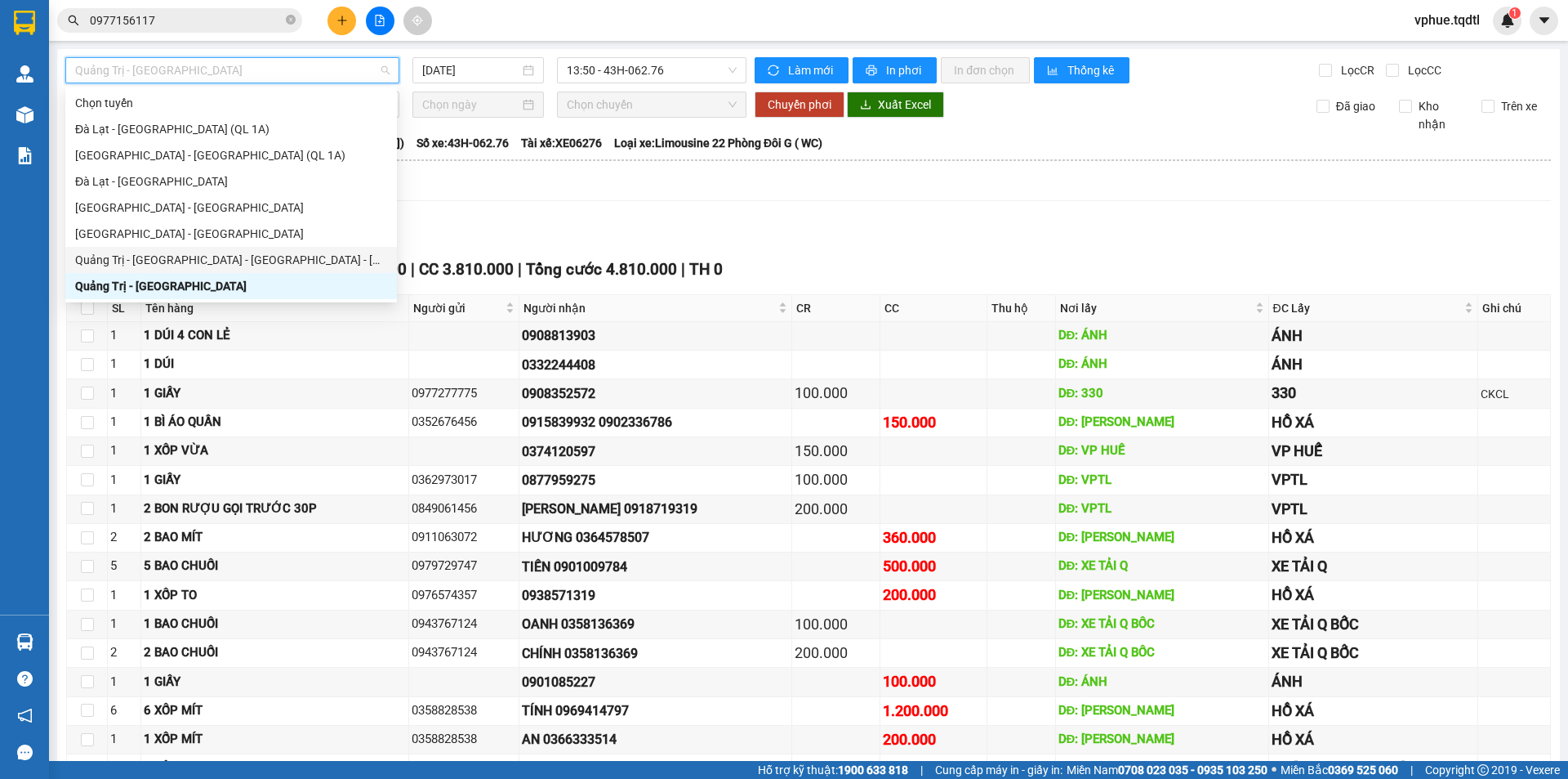
click at [263, 274] on div "Quảng Trị - [GEOGRAPHIC_DATA]" at bounding box center [230, 285] width 332 height 26
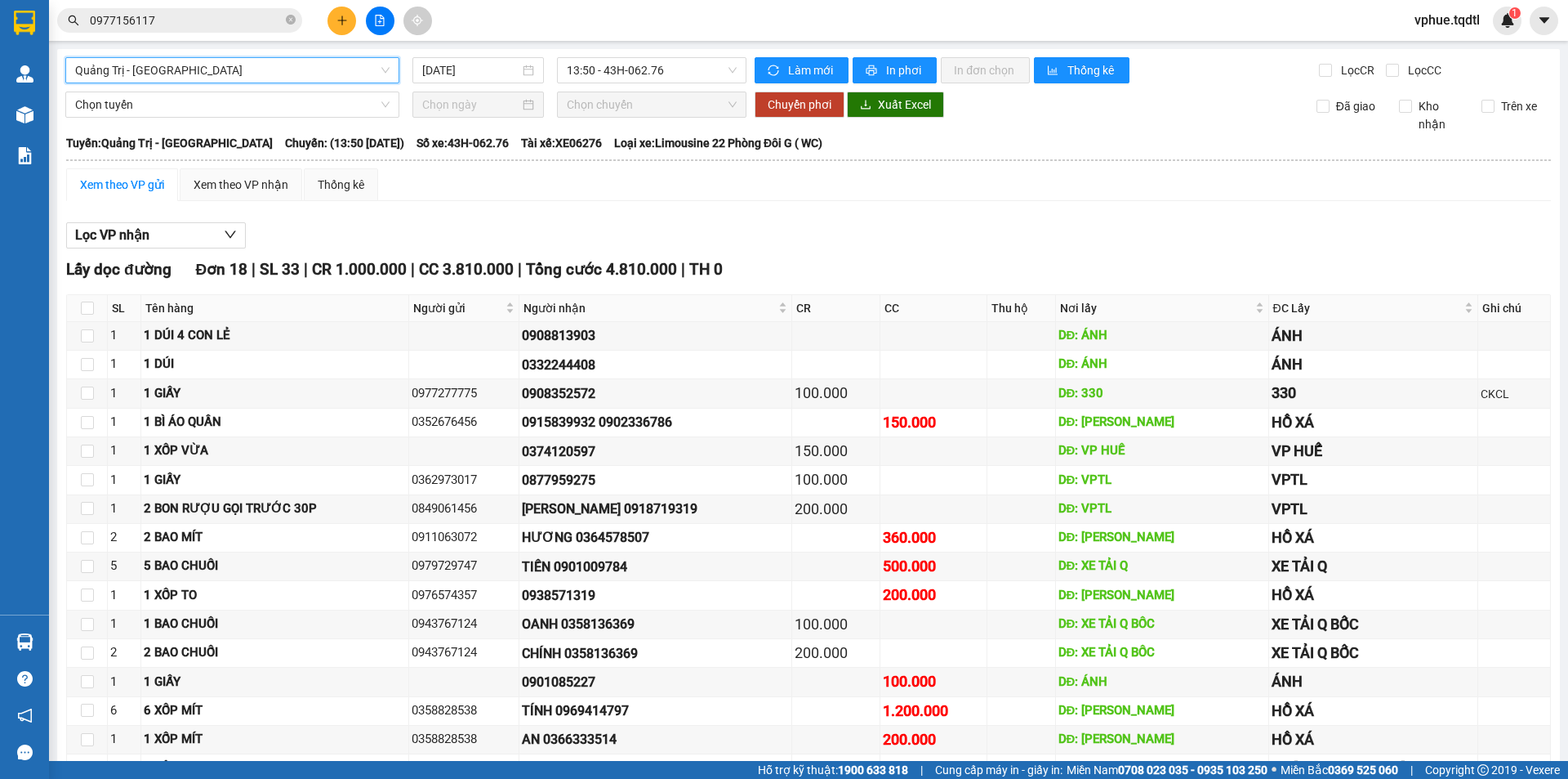
click at [276, 260] on span "SL 33" at bounding box center [279, 269] width 40 height 19
click at [265, 43] on main "[GEOGRAPHIC_DATA] - [GEOGRAPHIC_DATA] [DATE] 13:50 - 43H-062.76 Làm mới In phơi…" at bounding box center [784, 380] width 1568 height 760
click at [265, 59] on span "Quảng Trị - [GEOGRAPHIC_DATA]" at bounding box center [233, 70] width 315 height 25
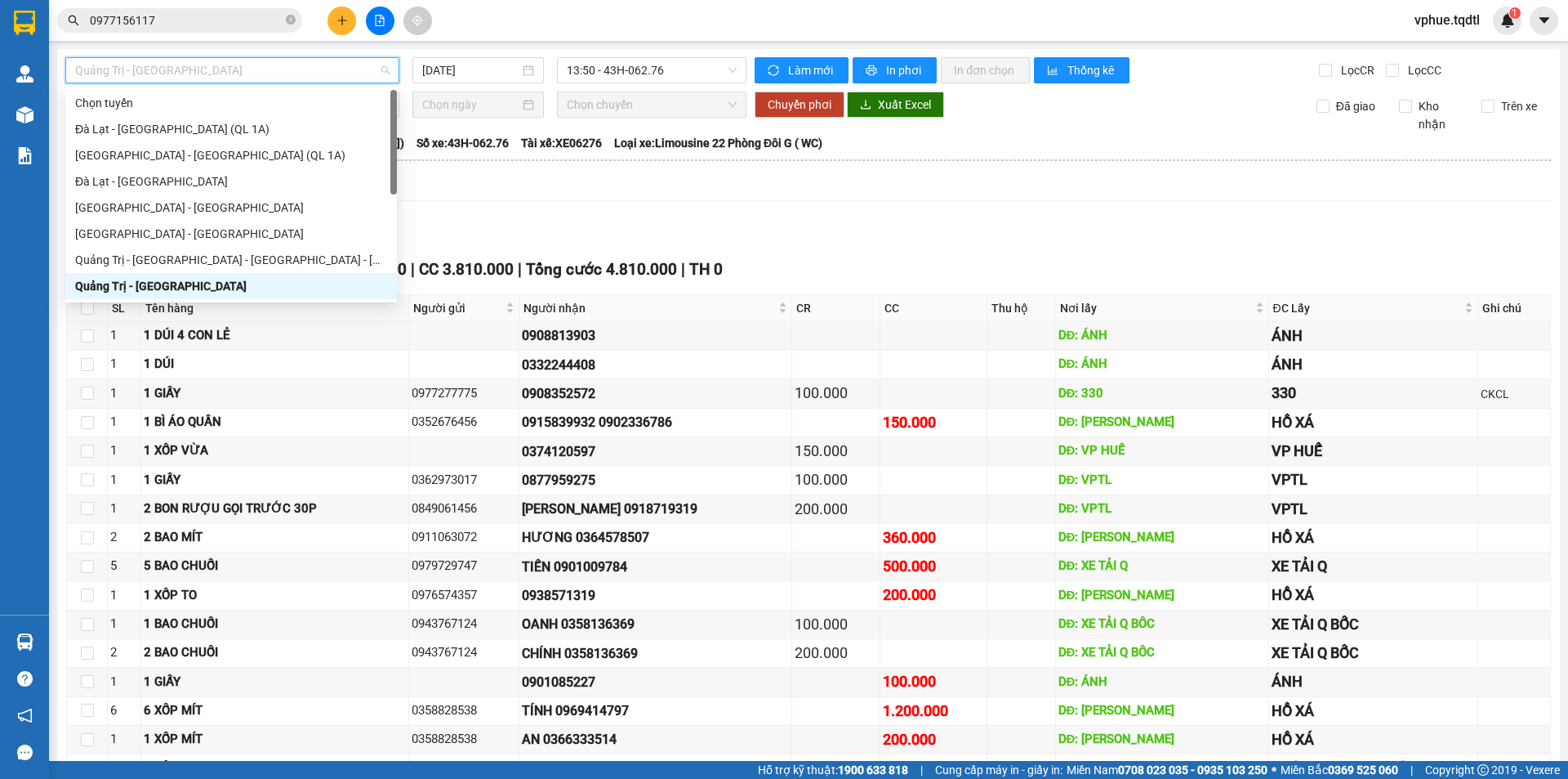
click at [267, 69] on span "Quảng Trị - [GEOGRAPHIC_DATA]" at bounding box center [233, 70] width 315 height 25
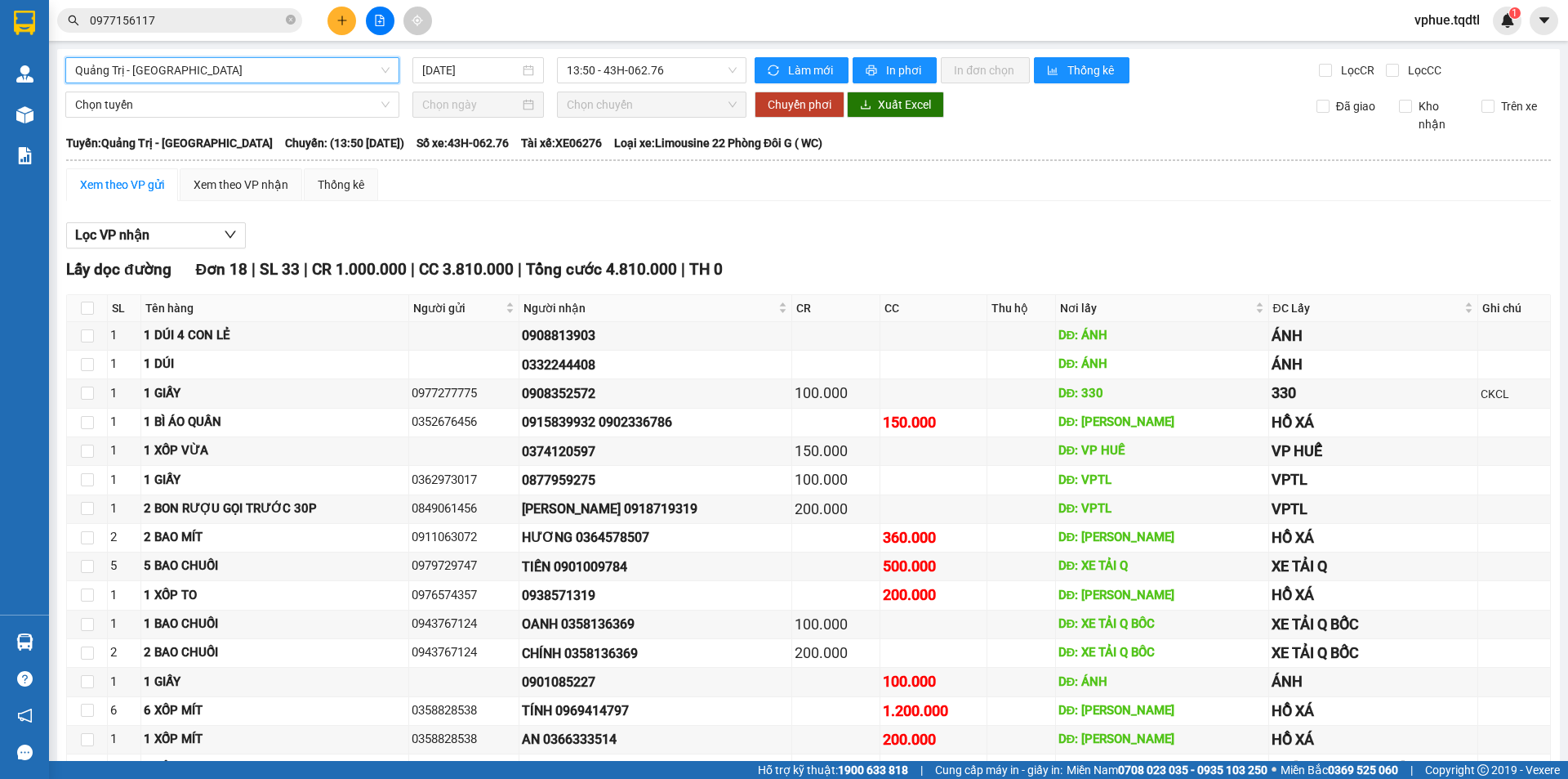
click at [324, 73] on span "Quảng Trị - [GEOGRAPHIC_DATA]" at bounding box center [233, 70] width 315 height 25
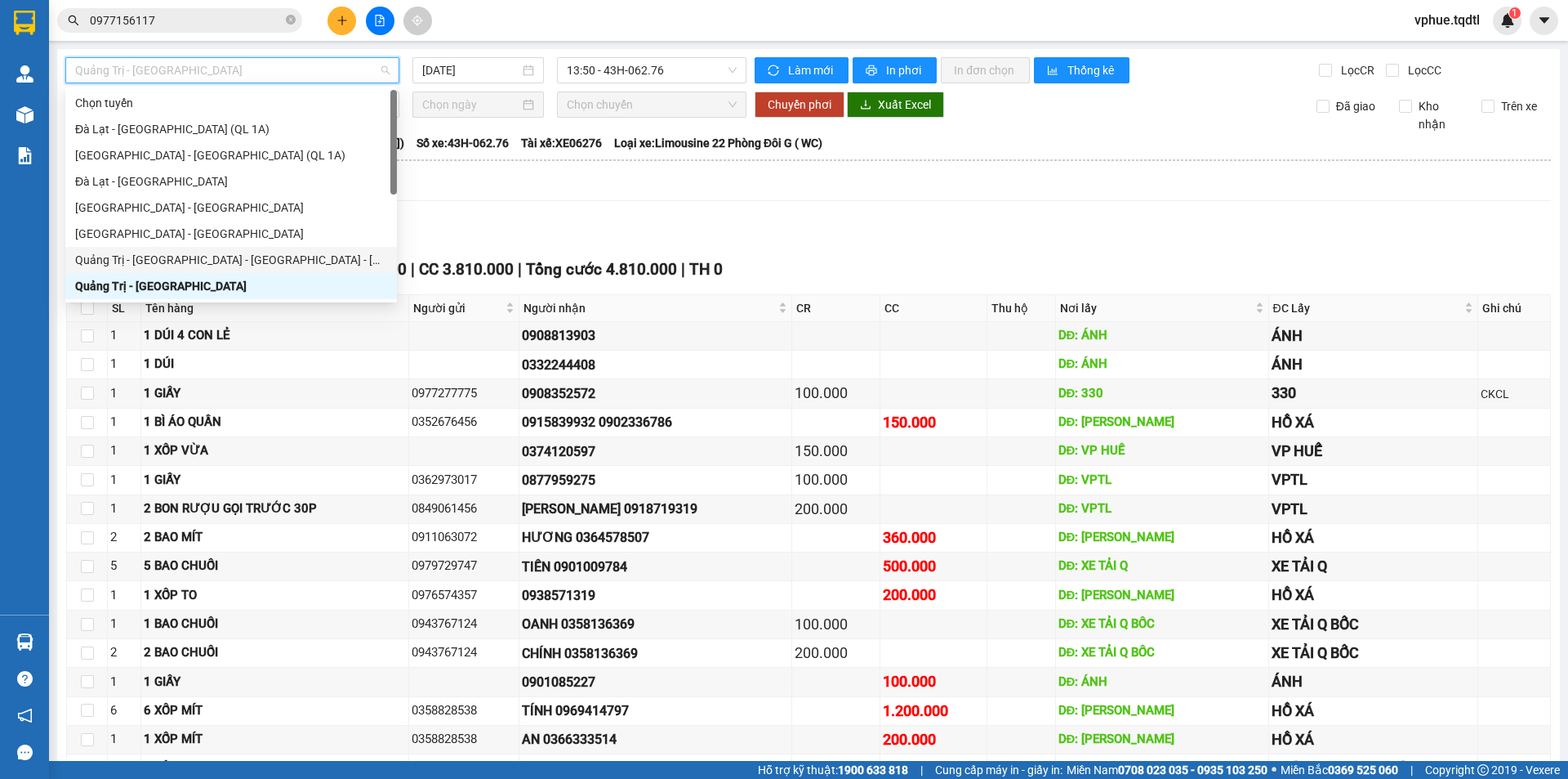
click at [260, 260] on div "Quảng Trị - [GEOGRAPHIC_DATA] - [GEOGRAPHIC_DATA] - [GEOGRAPHIC_DATA]" at bounding box center [231, 260] width 312 height 18
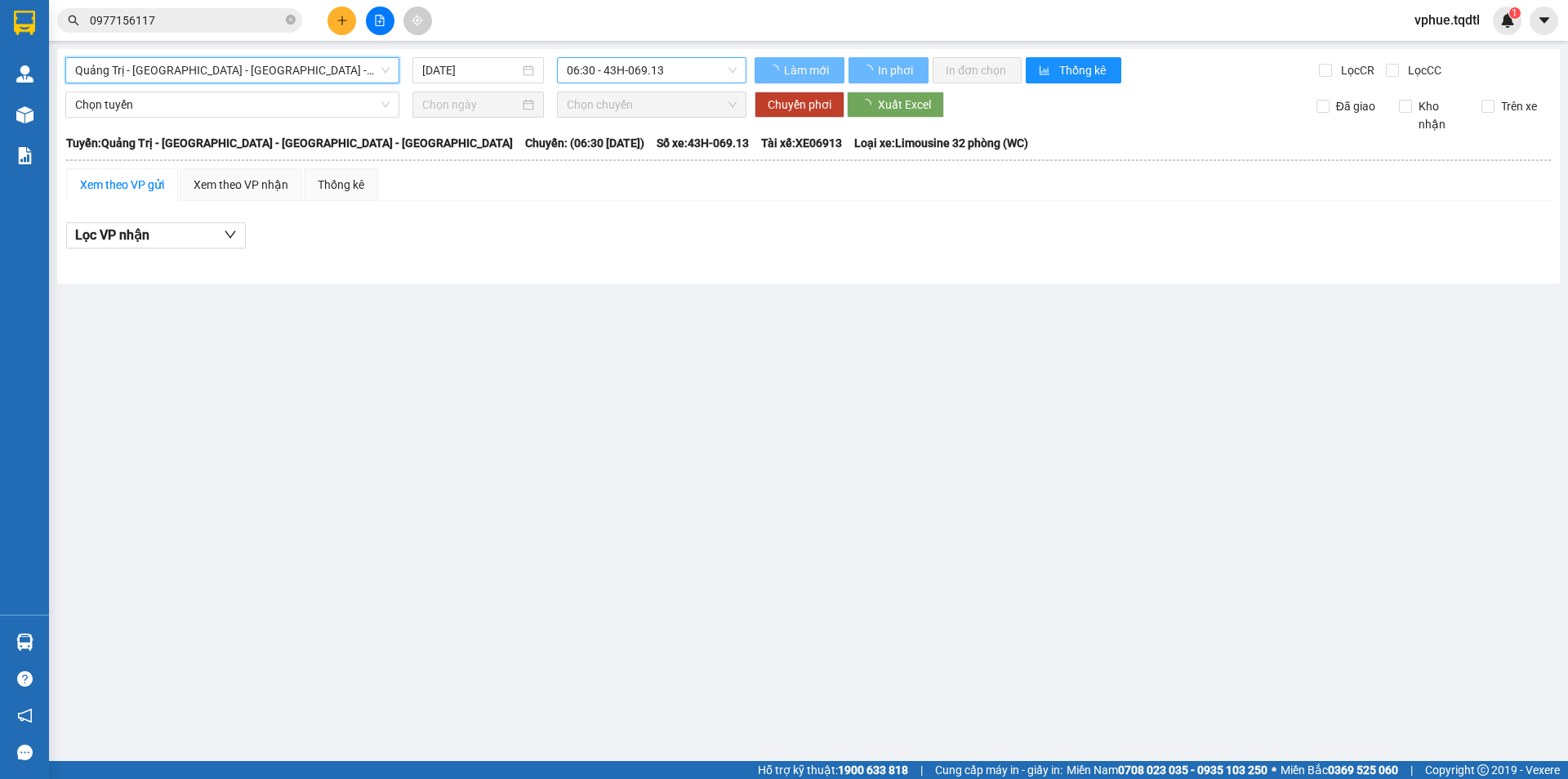
drag, startPoint x: 613, startPoint y: 72, endPoint x: 627, endPoint y: 68, distance: 14.6
click at [614, 71] on span "06:30 - 43H-069.13" at bounding box center [652, 70] width 170 height 25
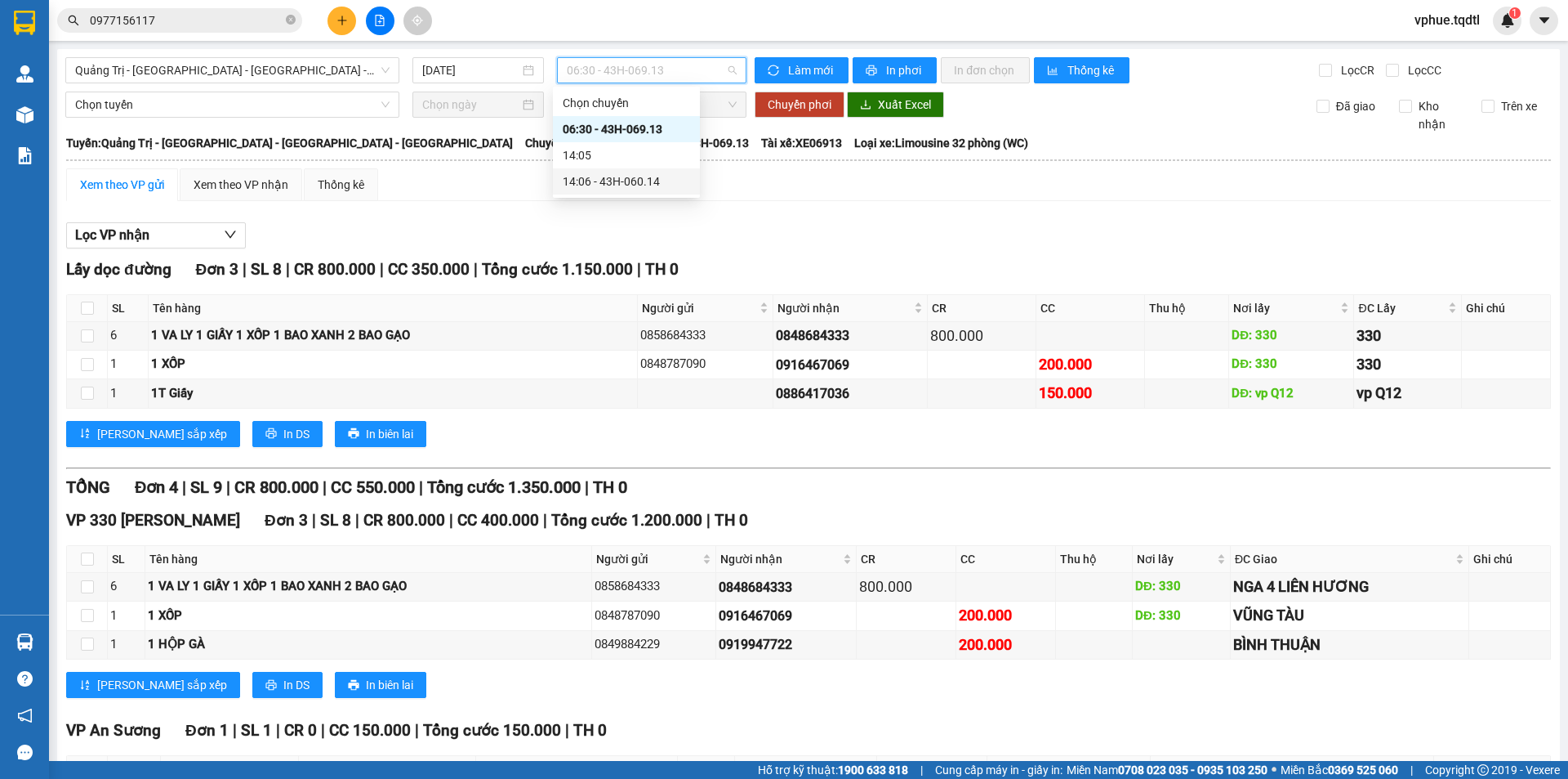
click at [619, 174] on div "14:06 - 43H-060.14" at bounding box center [626, 181] width 127 height 18
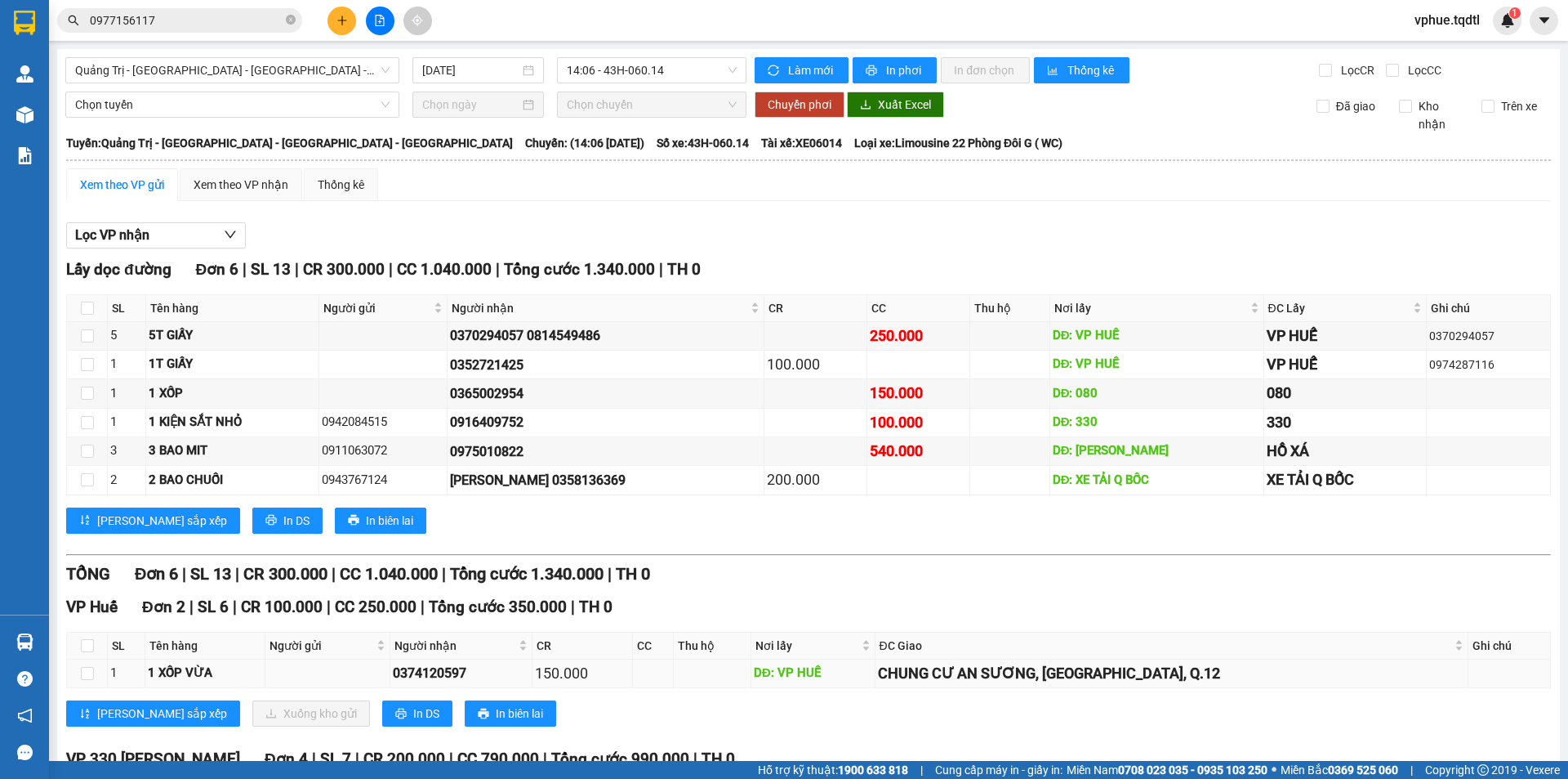
drag, startPoint x: 722, startPoint y: 423, endPoint x: 827, endPoint y: 416, distance: 105.2
click at [827, 659] on tr "1 1 XỐP VỪA 0374120597 150.000 DĐ: VP HUẾ CHUNG CƯ AN SƯƠNG, [GEOGRAPHIC_DATA],…" at bounding box center [808, 673] width 1484 height 28
click at [827, 663] on div "DĐ: VP HUẾ" at bounding box center [812, 673] width 118 height 20
click at [985, 662] on div "CHUNG CƯ AN SƯƠNG, [GEOGRAPHIC_DATA], Q.12" at bounding box center [1172, 673] width 588 height 23
click at [92, 671] on input "checkbox" at bounding box center [87, 673] width 13 height 13
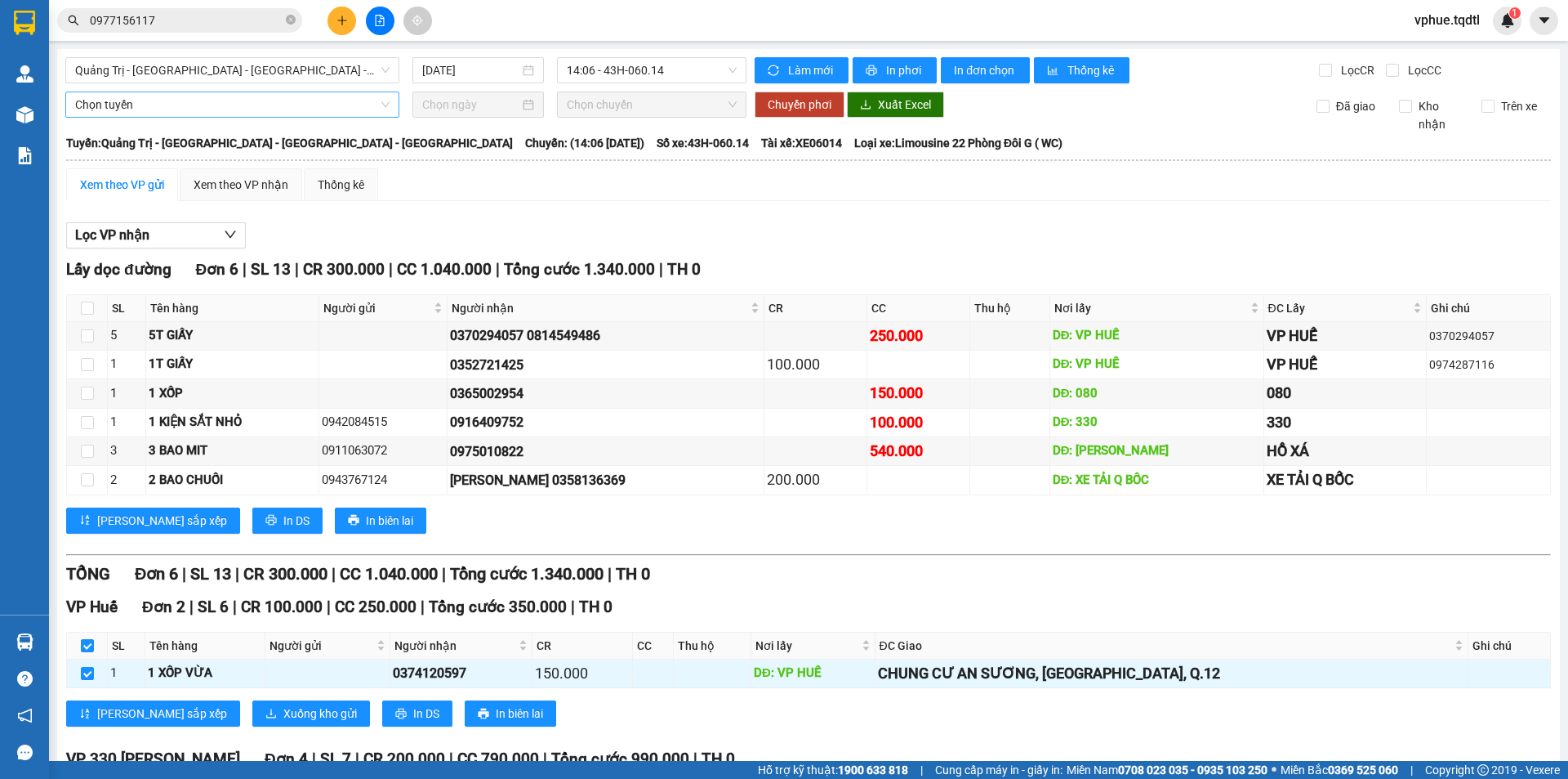
click at [321, 111] on span "Chọn tuyến" at bounding box center [233, 105] width 315 height 25
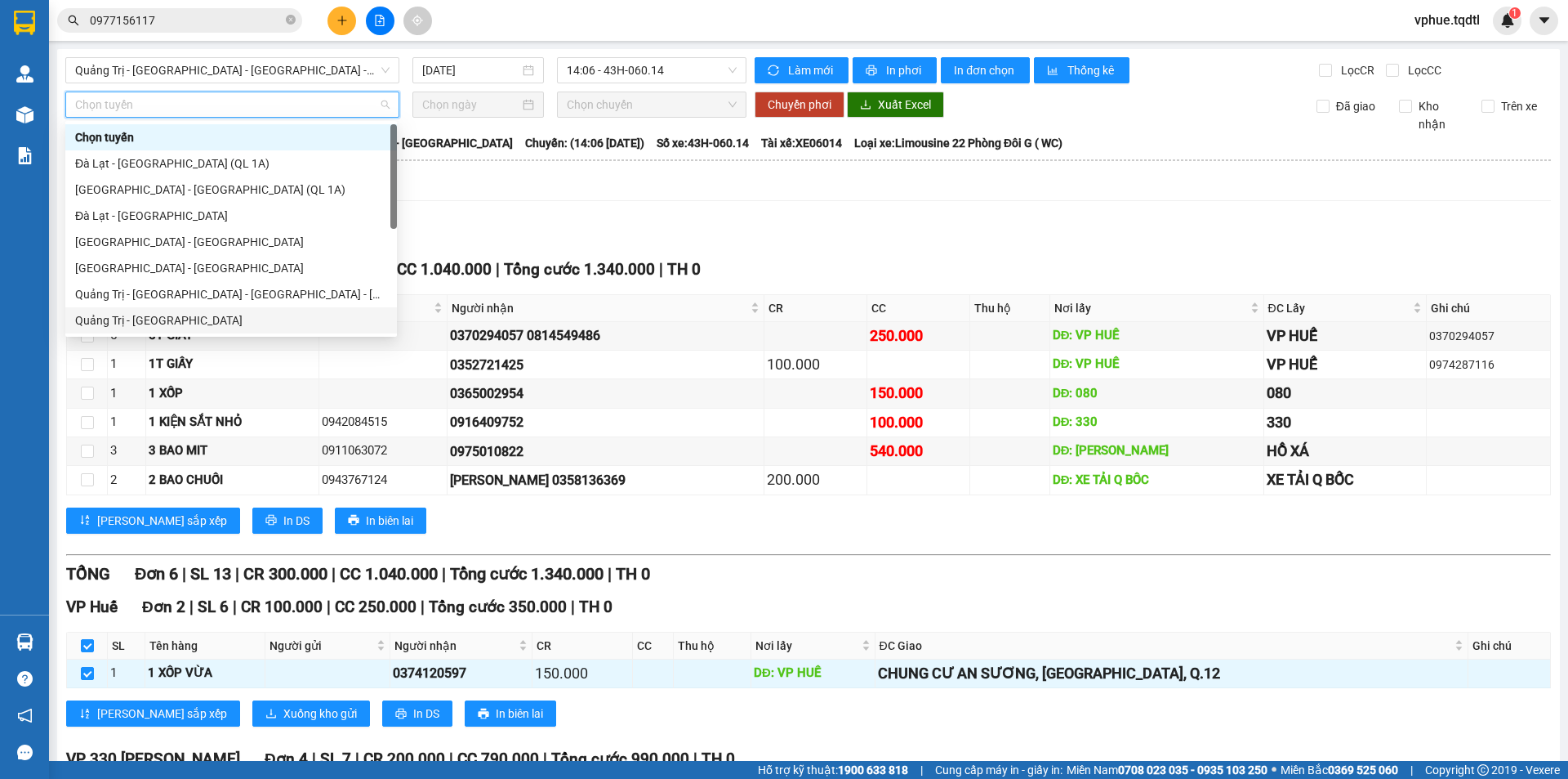
click at [203, 309] on div "Quảng Trị - [GEOGRAPHIC_DATA]" at bounding box center [230, 319] width 332 height 26
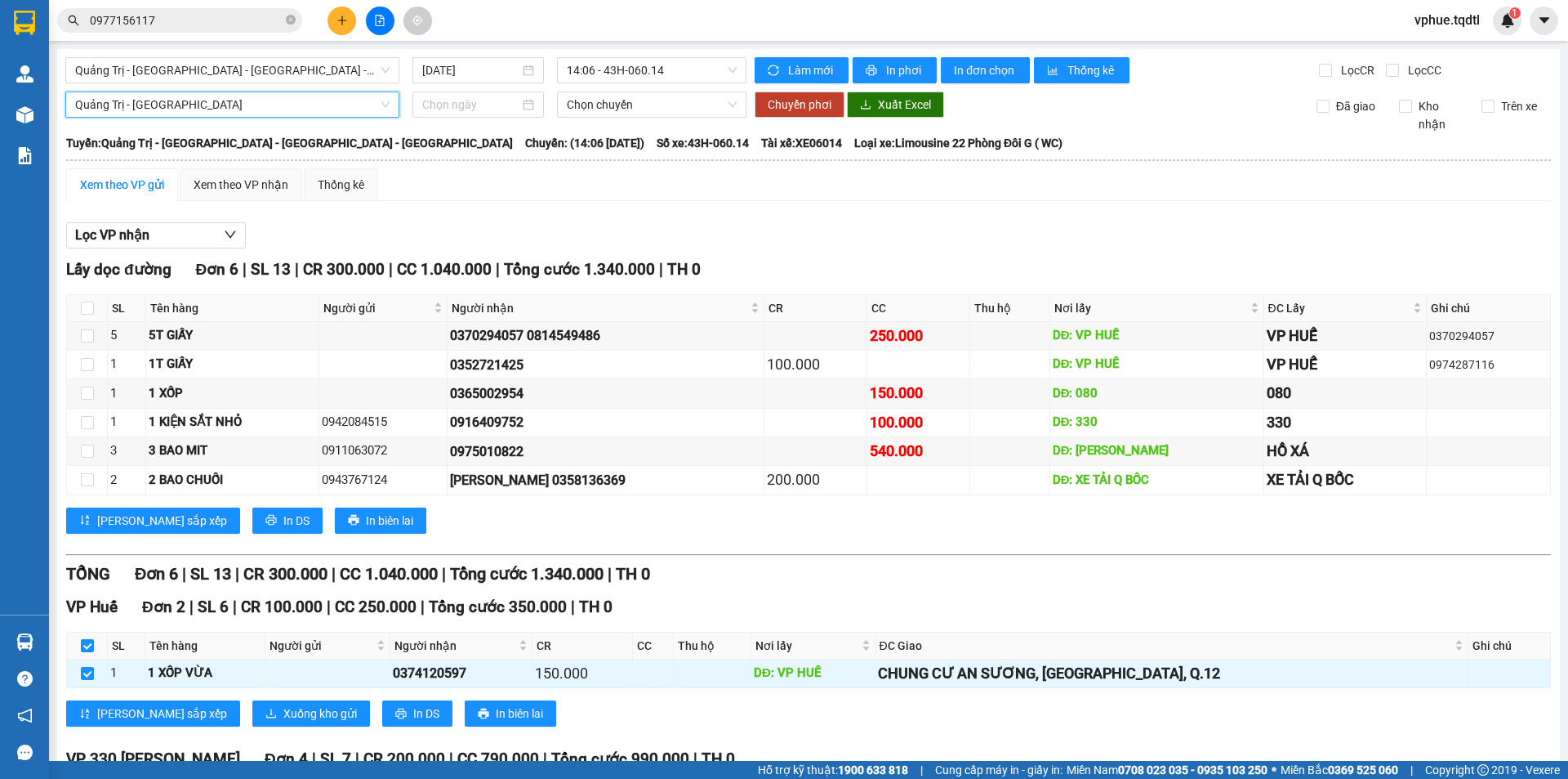
click at [688, 40] on div "Kết quả tìm kiếm ( 1 ) Bộ lọc Mã ĐH Trạng thái Món hàng Thu hộ Tổng cước Chưa c…" at bounding box center [784, 20] width 1568 height 41
click at [668, 61] on span "14:06 - 43H-060.14" at bounding box center [652, 70] width 170 height 25
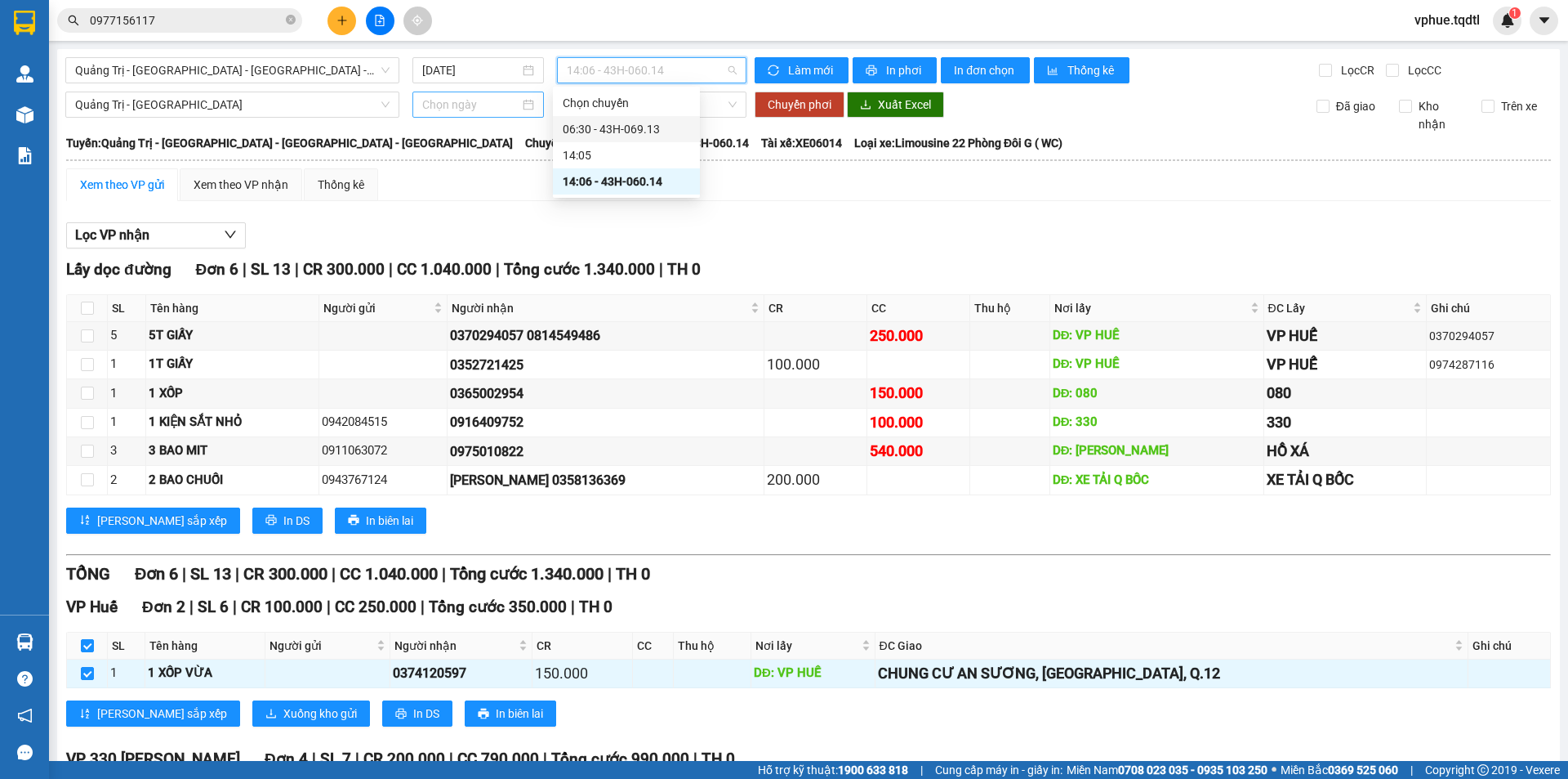
click at [438, 110] on input at bounding box center [470, 104] width 97 height 18
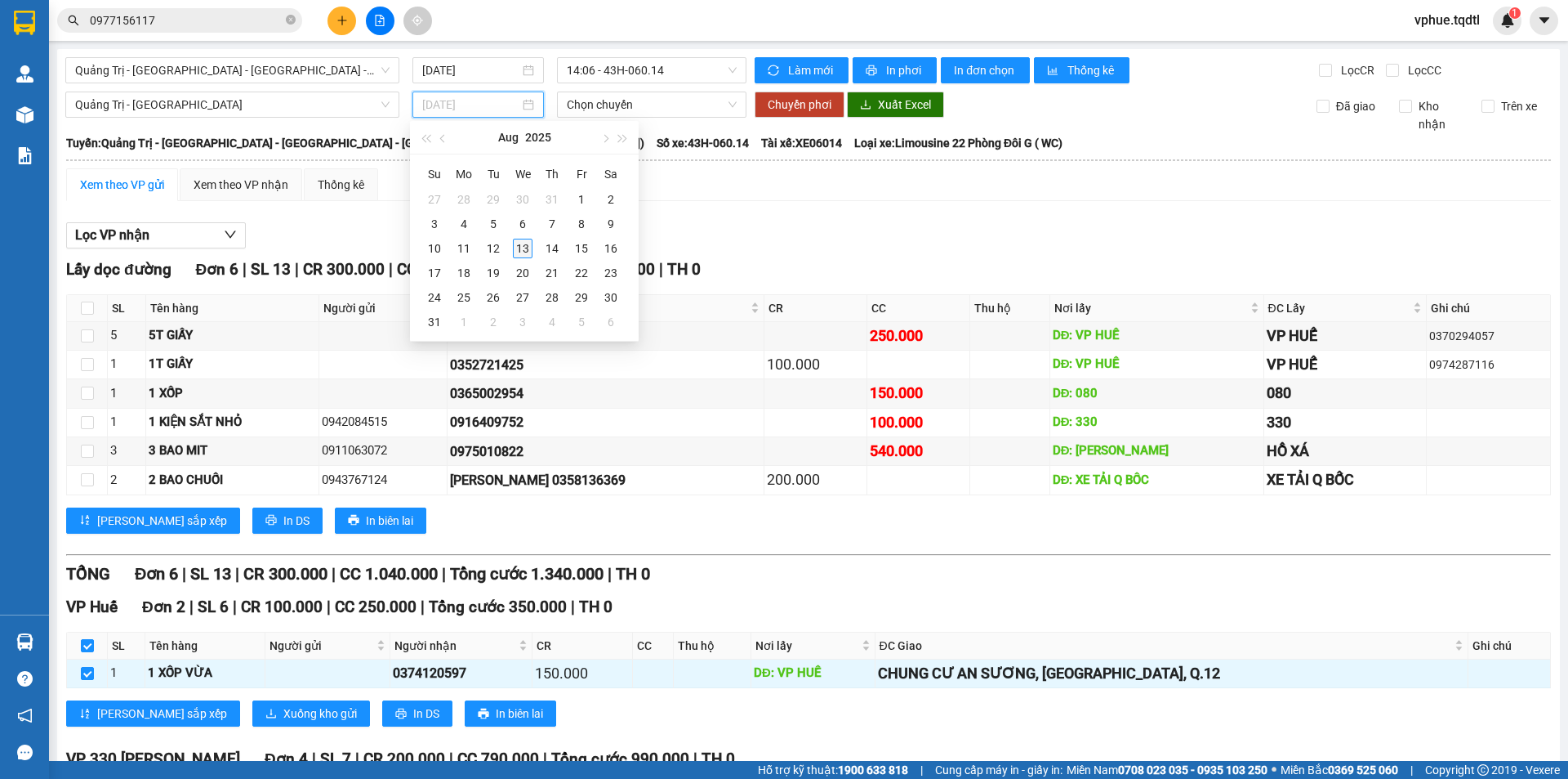
click at [527, 249] on div "13" at bounding box center [523, 248] width 20 height 20
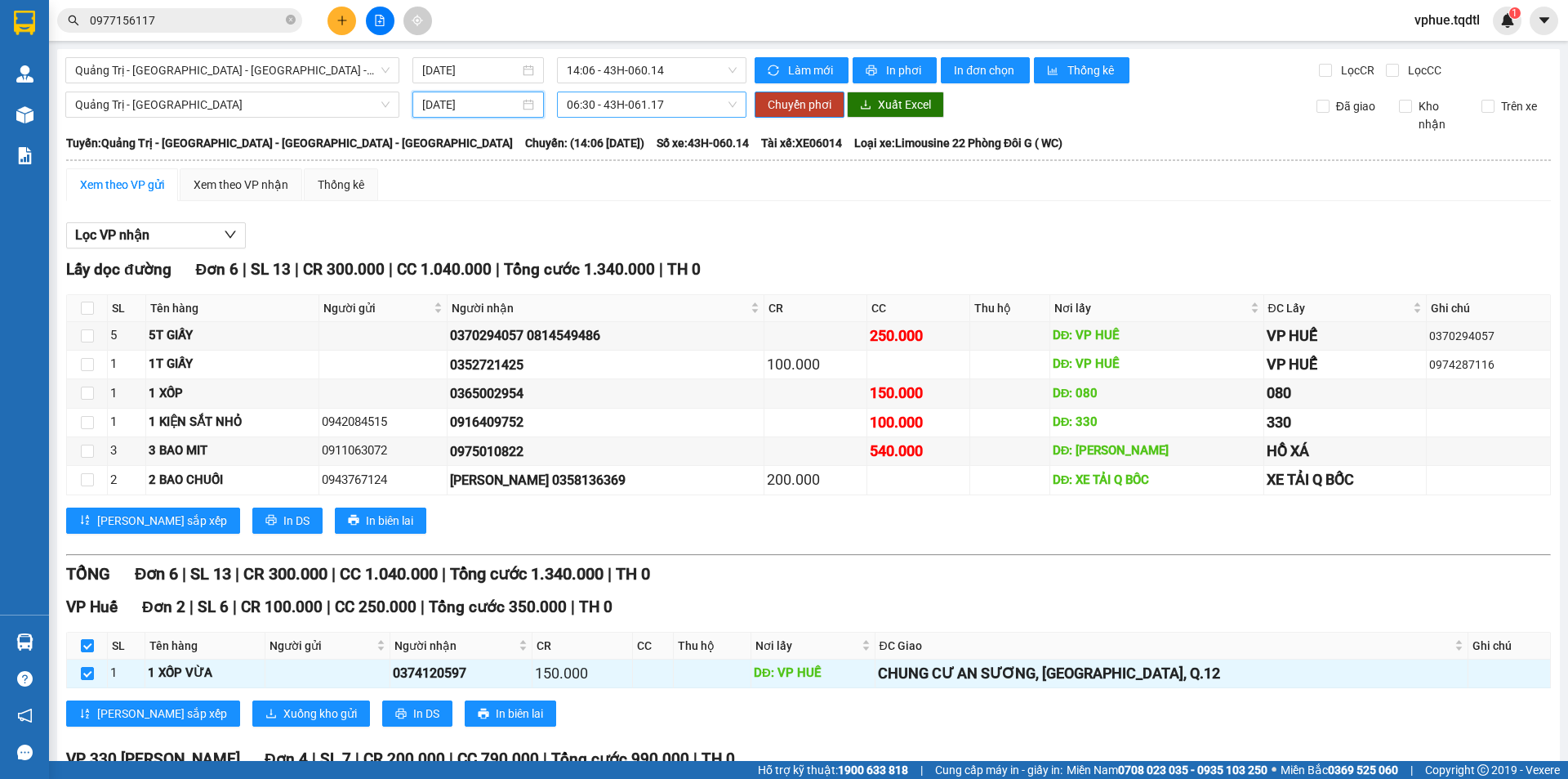
click at [653, 99] on span "06:30 - 43H-061.17" at bounding box center [652, 105] width 170 height 25
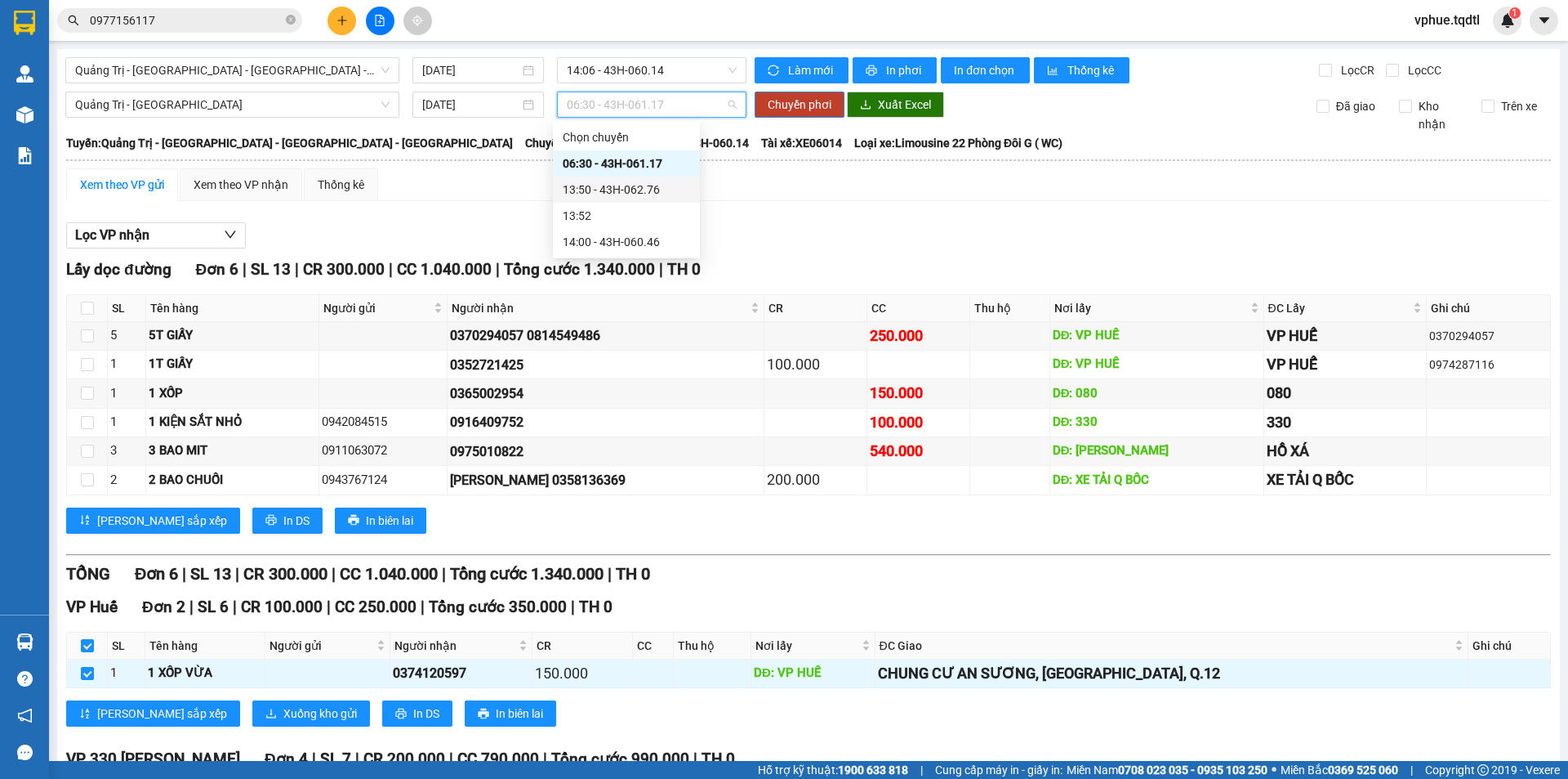
click at [656, 190] on div "13:50 - 43H-062.76" at bounding box center [626, 189] width 127 height 18
click at [814, 107] on span "Chuyển phơi" at bounding box center [800, 104] width 64 height 18
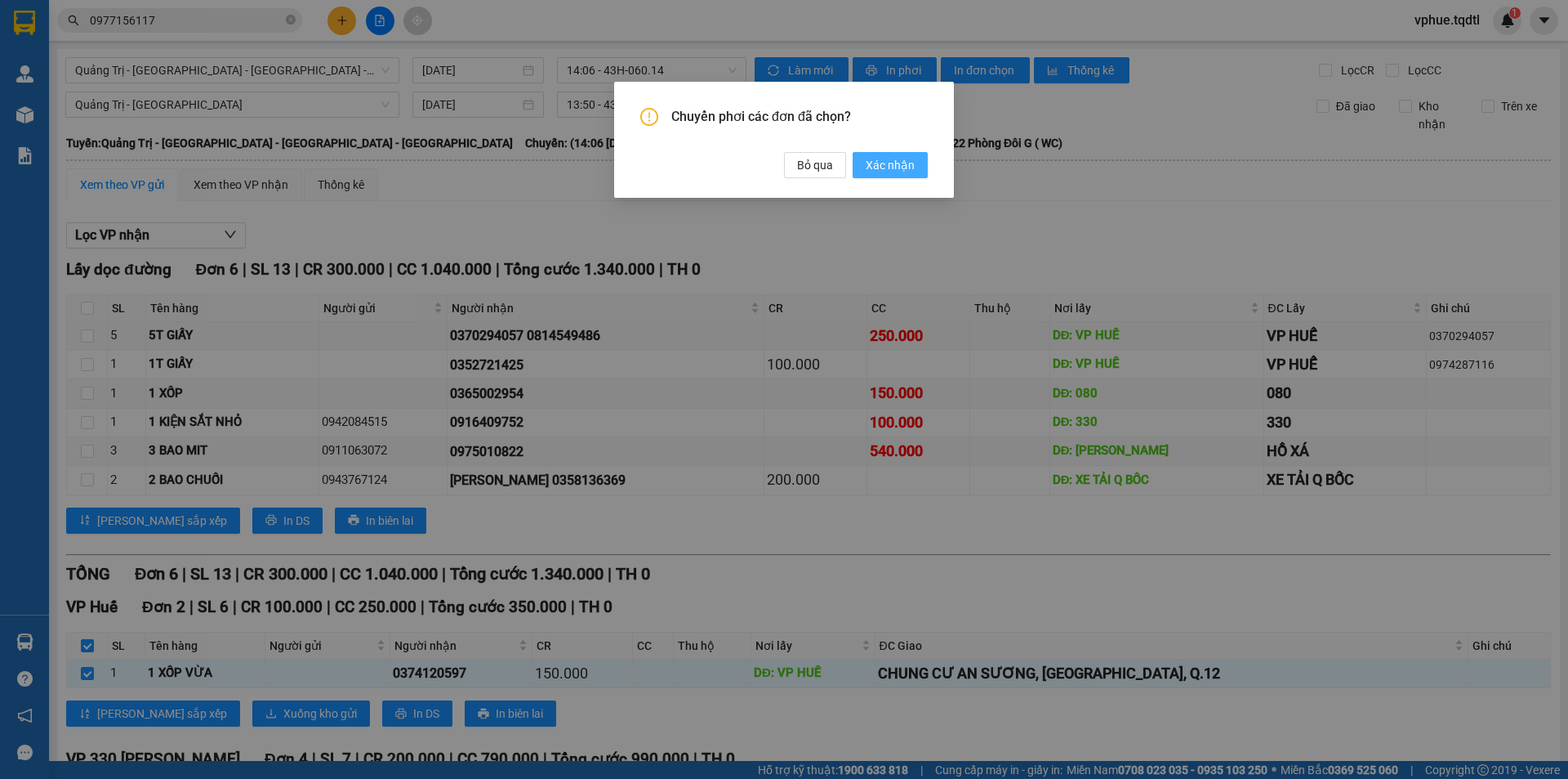
click at [916, 163] on button "Xác nhận" at bounding box center [890, 165] width 76 height 26
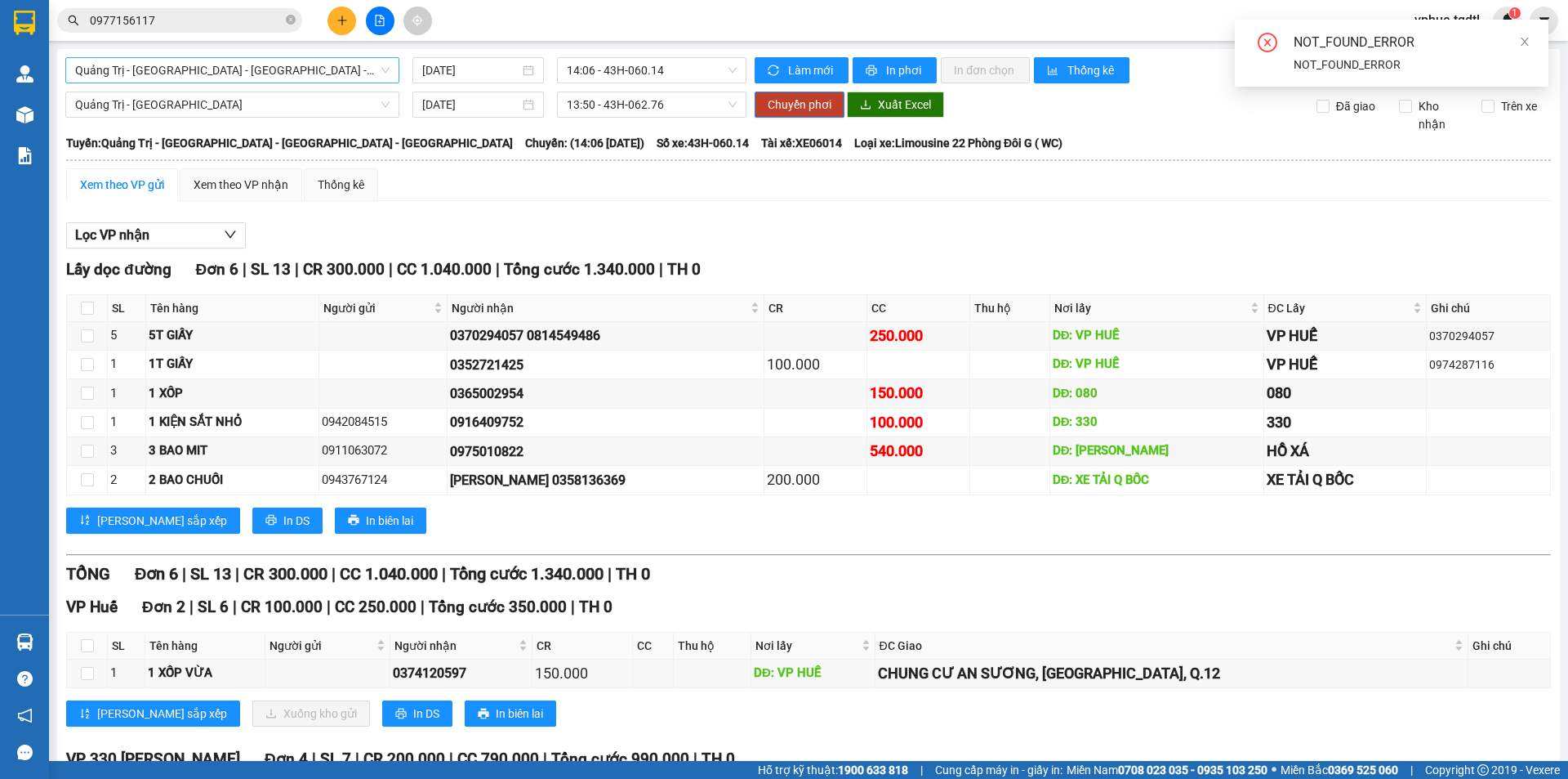
click at [308, 76] on span "Quảng Trị - [GEOGRAPHIC_DATA] - [GEOGRAPHIC_DATA] - [GEOGRAPHIC_DATA]" at bounding box center [233, 70] width 315 height 25
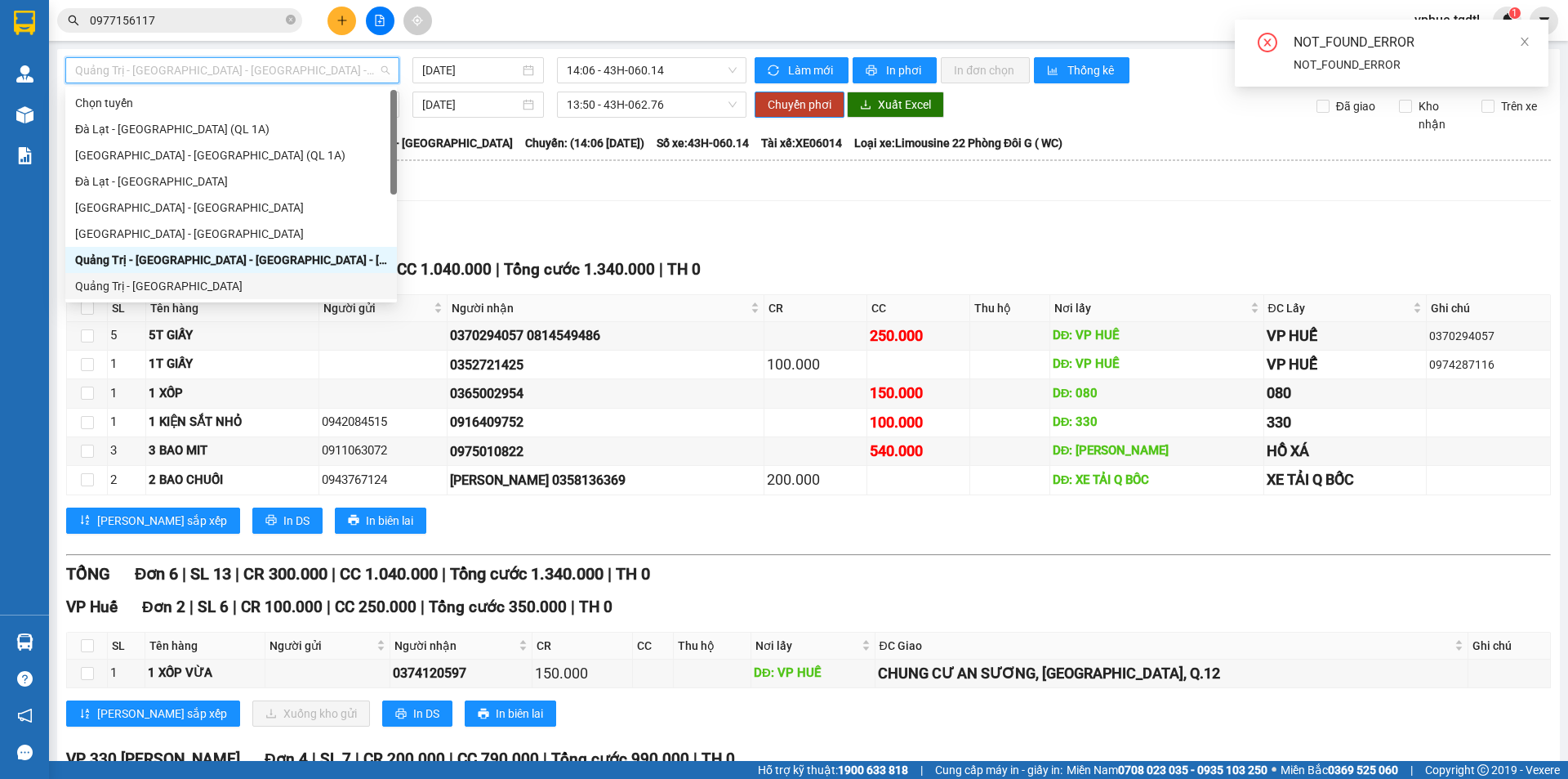
click at [204, 277] on div "Quảng Trị - [GEOGRAPHIC_DATA]" at bounding box center [231, 285] width 312 height 18
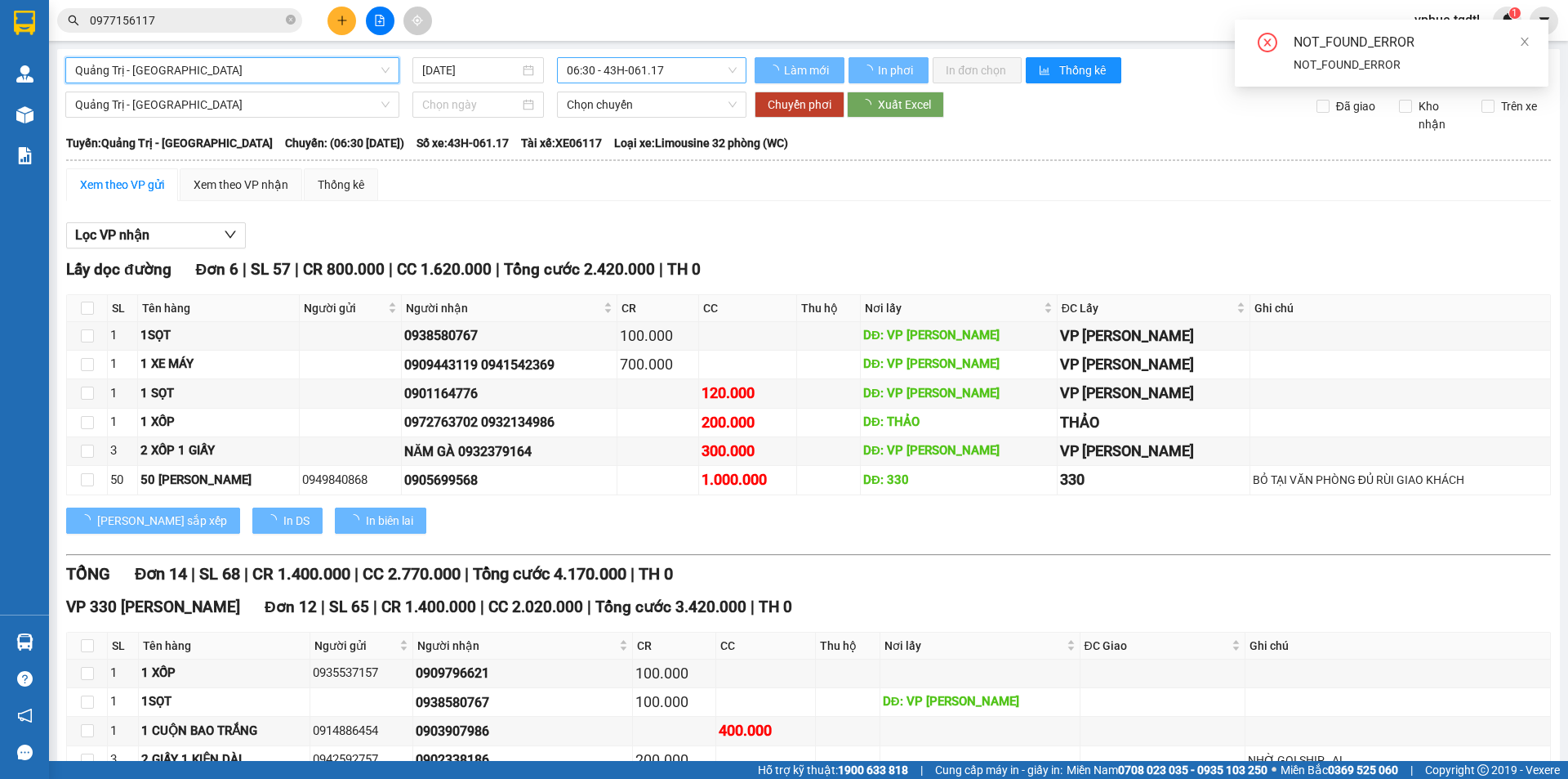
click at [678, 63] on span "06:30 - 43H-061.17" at bounding box center [652, 70] width 170 height 25
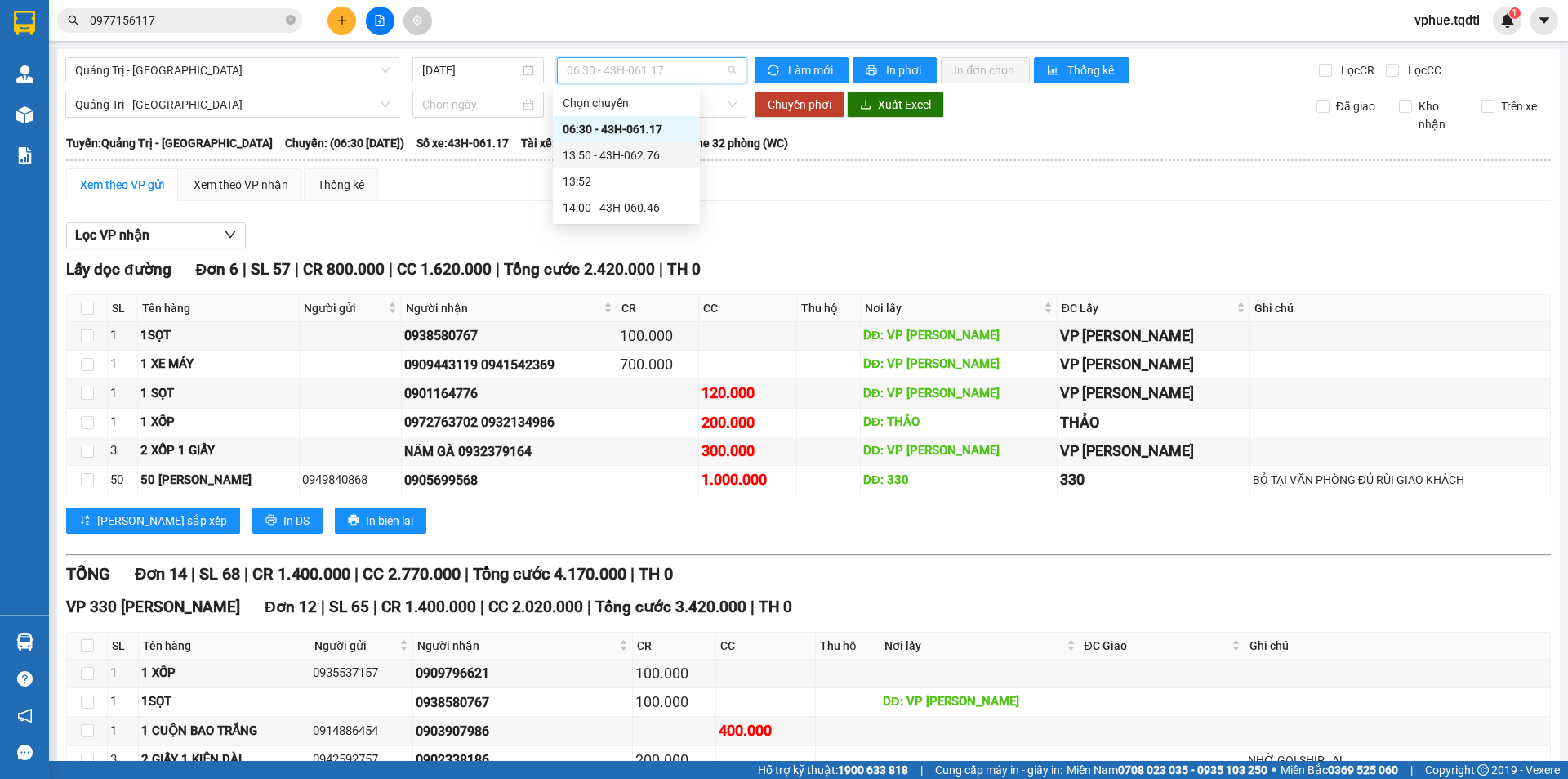
click at [658, 155] on div "13:50 - 43H-062.76" at bounding box center [626, 155] width 127 height 18
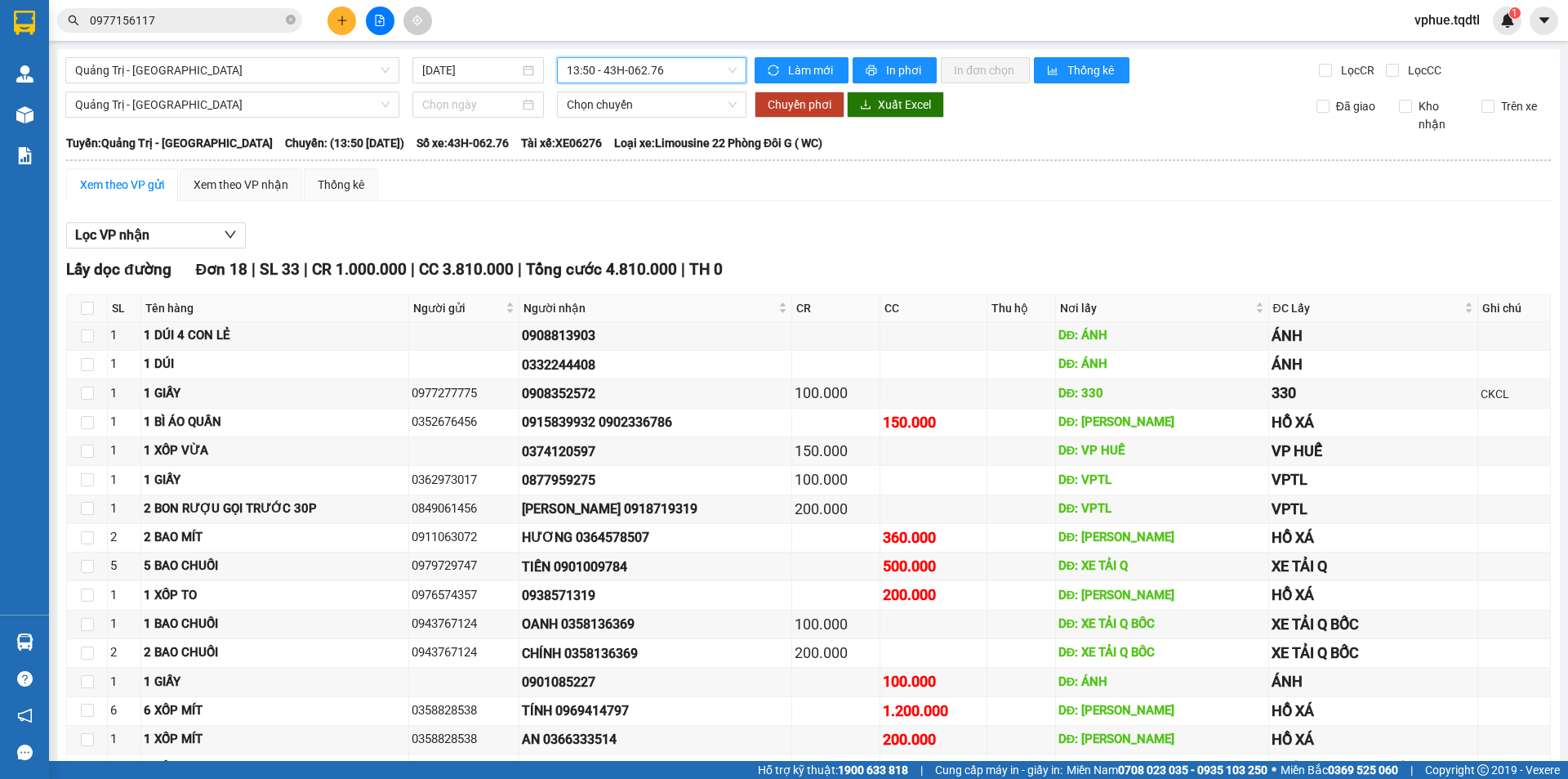
click at [296, 76] on span "Quảng Trị - [GEOGRAPHIC_DATA]" at bounding box center [233, 70] width 315 height 25
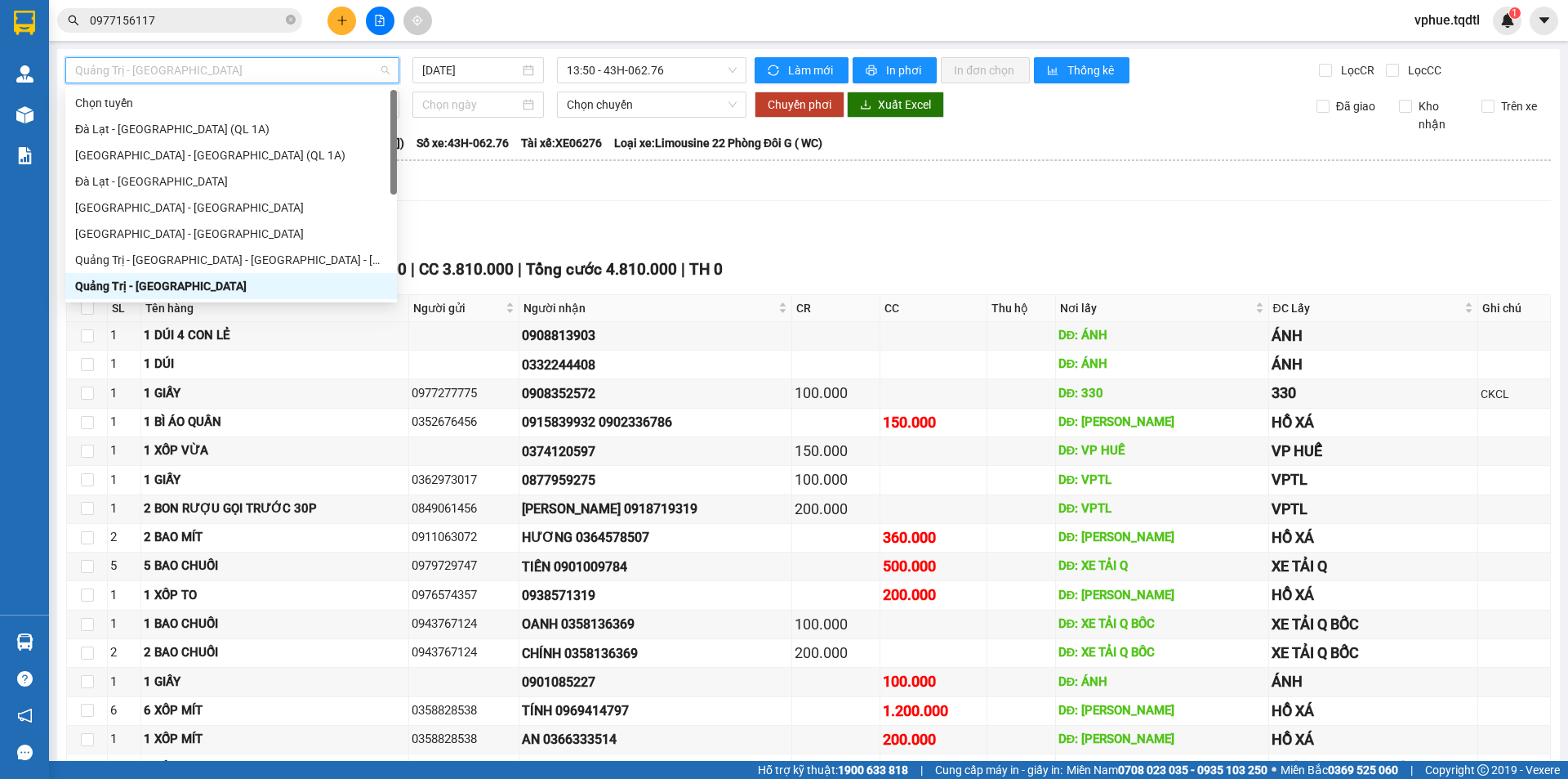
click at [299, 76] on span "Quảng Trị - [GEOGRAPHIC_DATA]" at bounding box center [233, 70] width 315 height 25
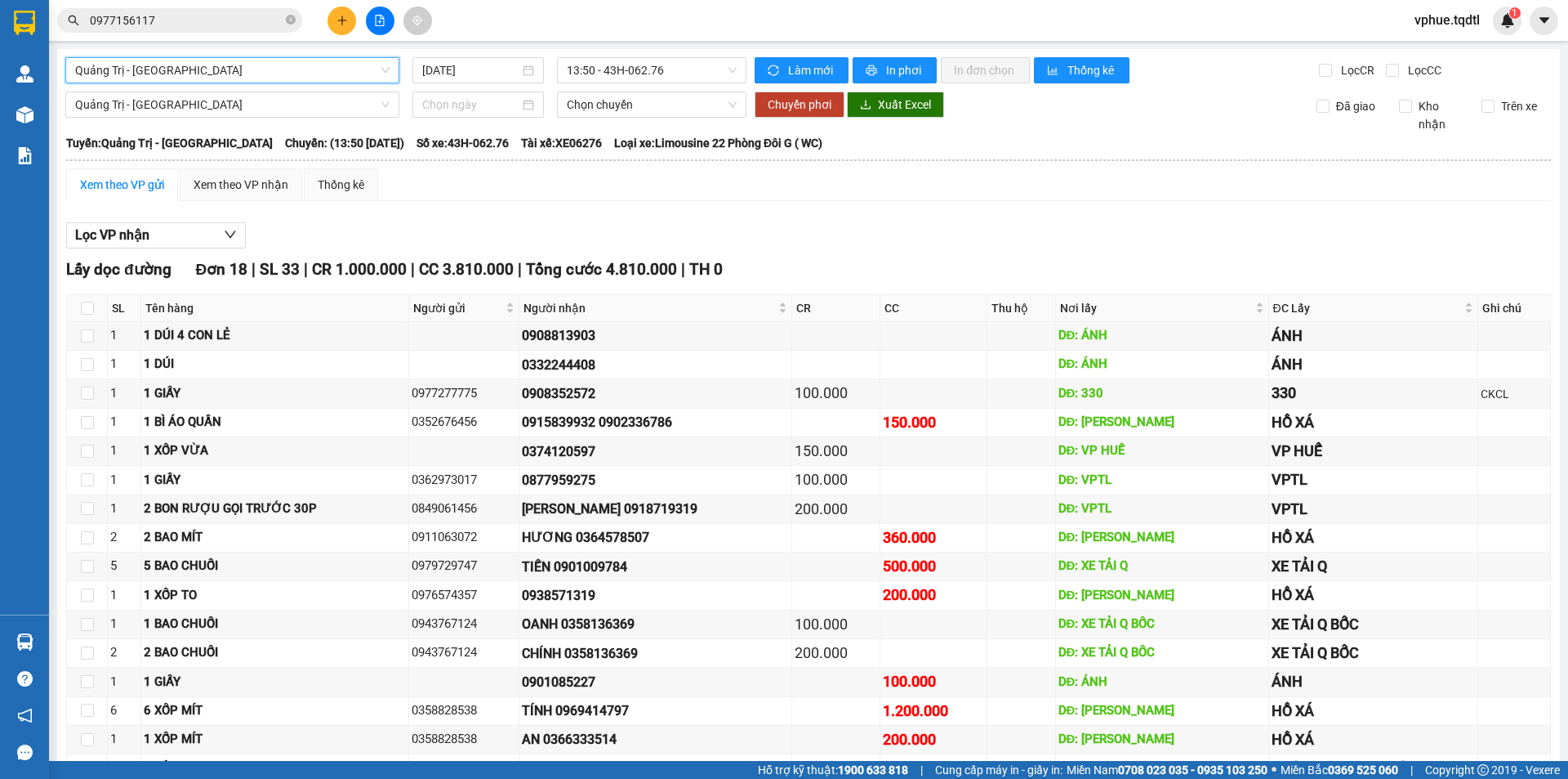
click at [304, 82] on div "Quảng Trị - [GEOGRAPHIC_DATA]" at bounding box center [232, 69] width 334 height 26
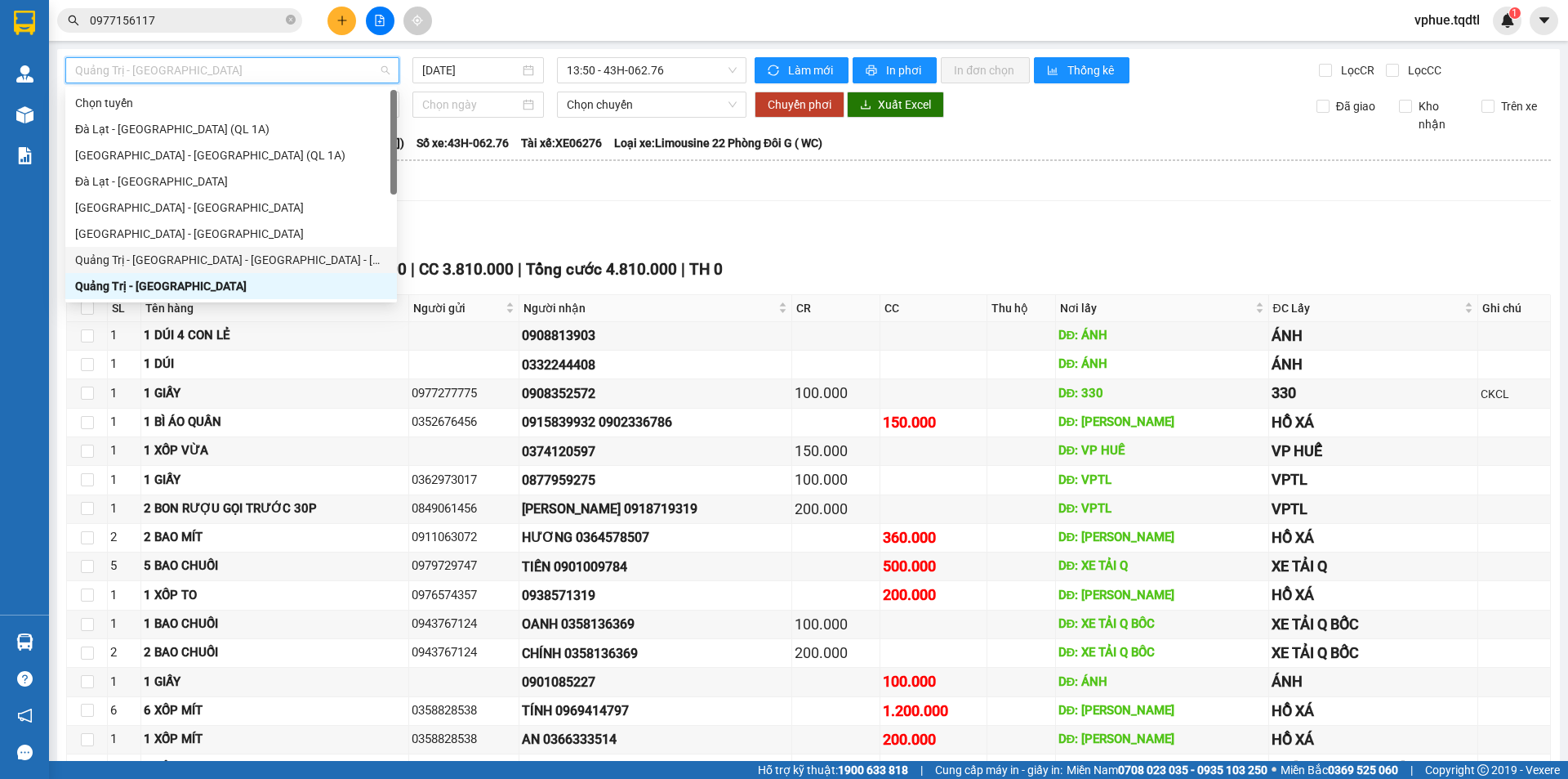
click at [295, 264] on div "Quảng Trị - [GEOGRAPHIC_DATA] - [GEOGRAPHIC_DATA] - [GEOGRAPHIC_DATA]" at bounding box center [231, 260] width 312 height 18
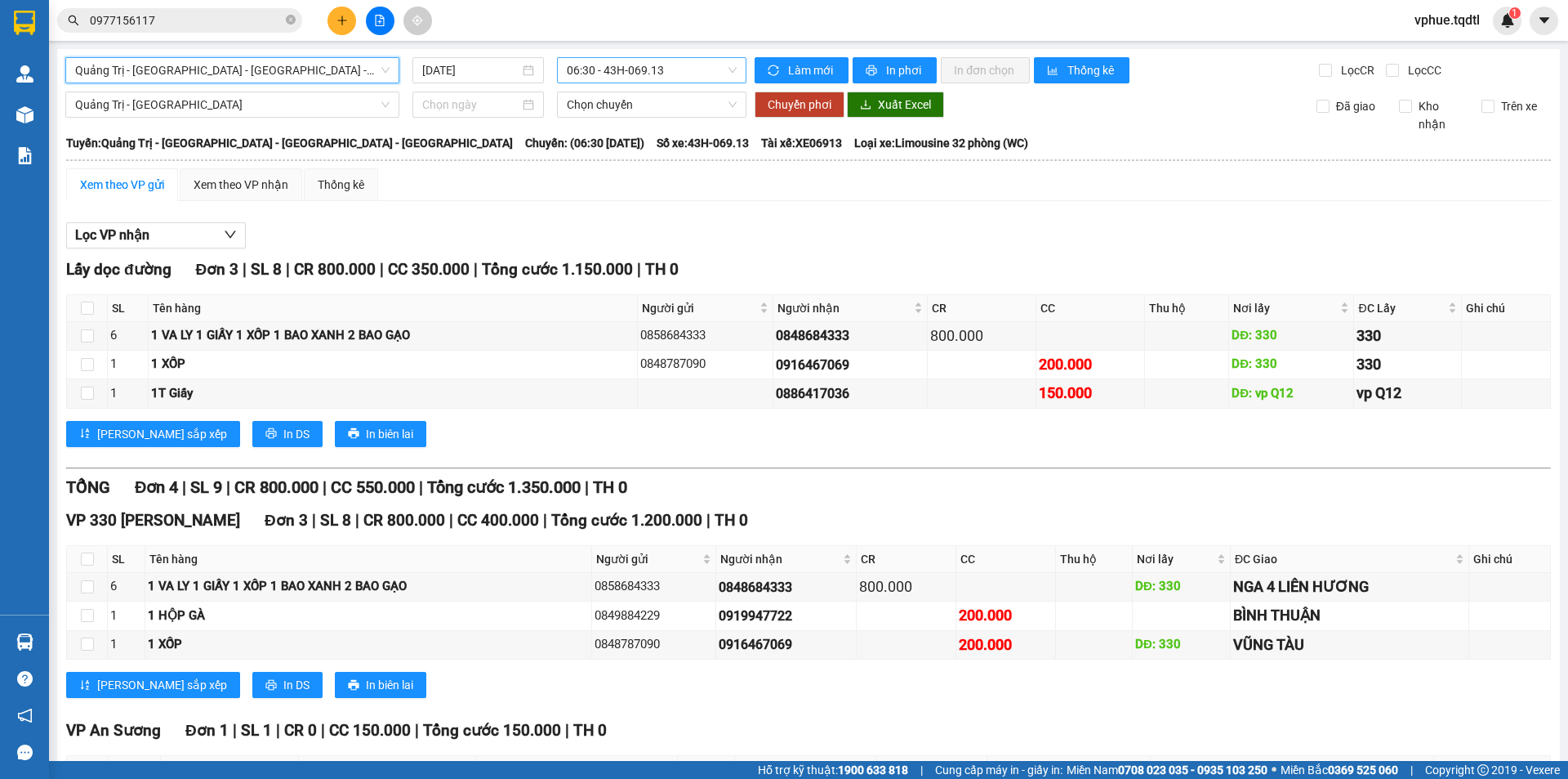
click at [598, 71] on span "06:30 - 43H-069.13" at bounding box center [652, 70] width 170 height 25
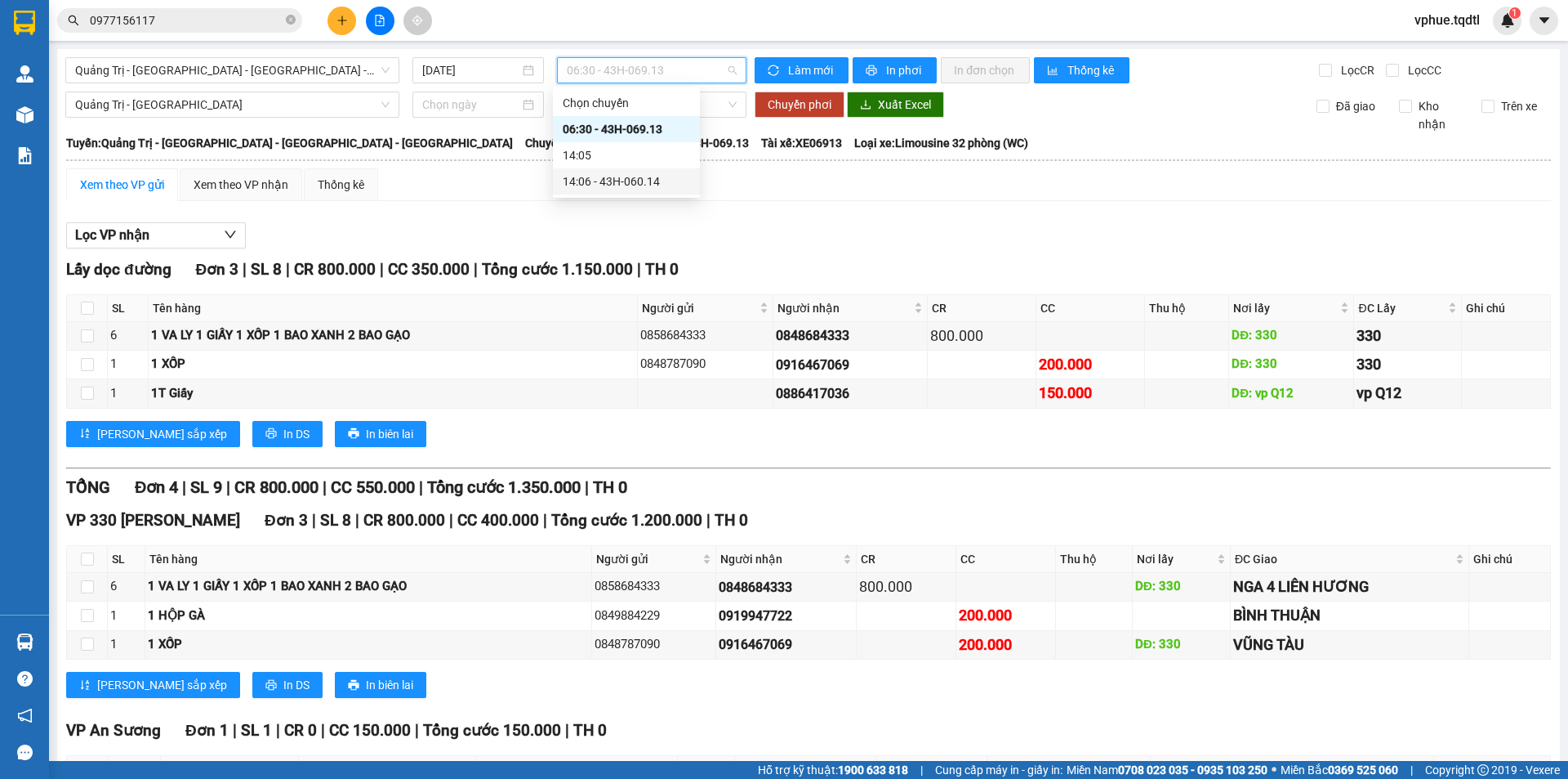
click at [601, 185] on div "14:06 - 43H-060.14" at bounding box center [626, 181] width 127 height 18
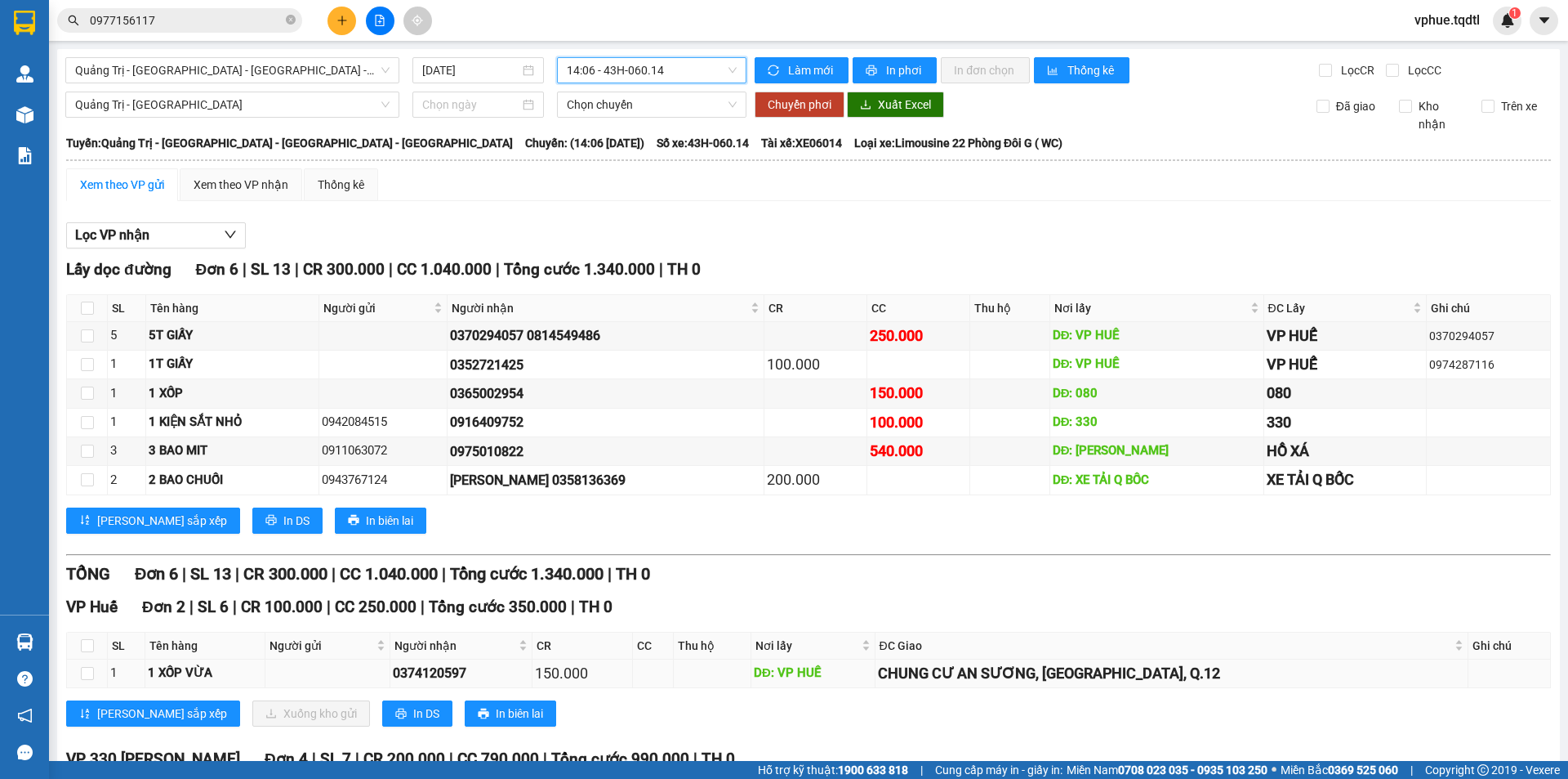
click at [853, 663] on div "DĐ: VP HUẾ" at bounding box center [812, 673] width 118 height 20
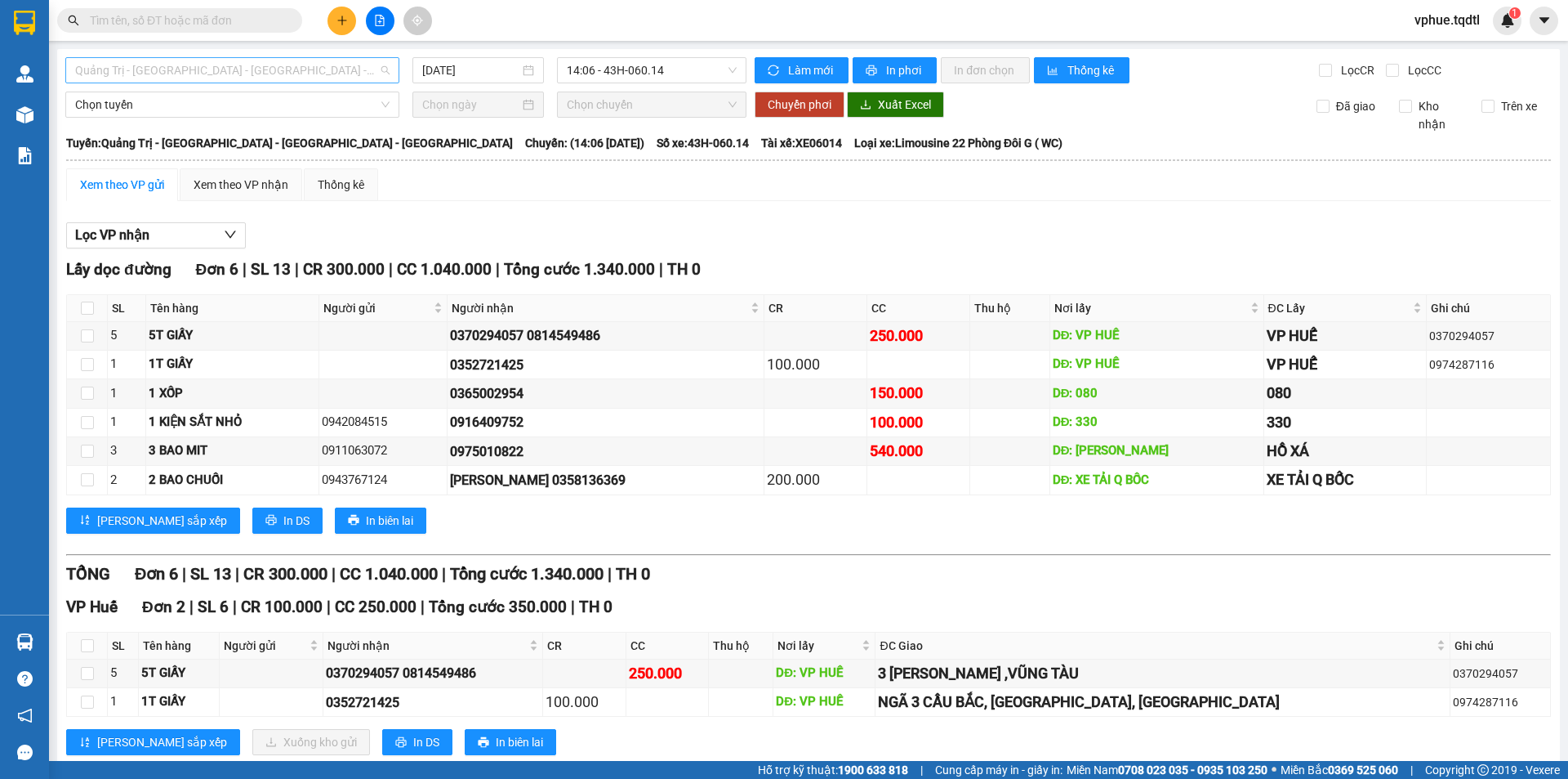
click at [274, 67] on span "Quảng Trị - [GEOGRAPHIC_DATA] - [GEOGRAPHIC_DATA] - [GEOGRAPHIC_DATA]" at bounding box center [233, 70] width 315 height 25
click at [690, 209] on div "Xem theo VP gửi Xem theo VP nhận Thống kê Lọc VP nhận Lấy dọc đường Đơn 6 | SL …" at bounding box center [808, 590] width 1484 height 846
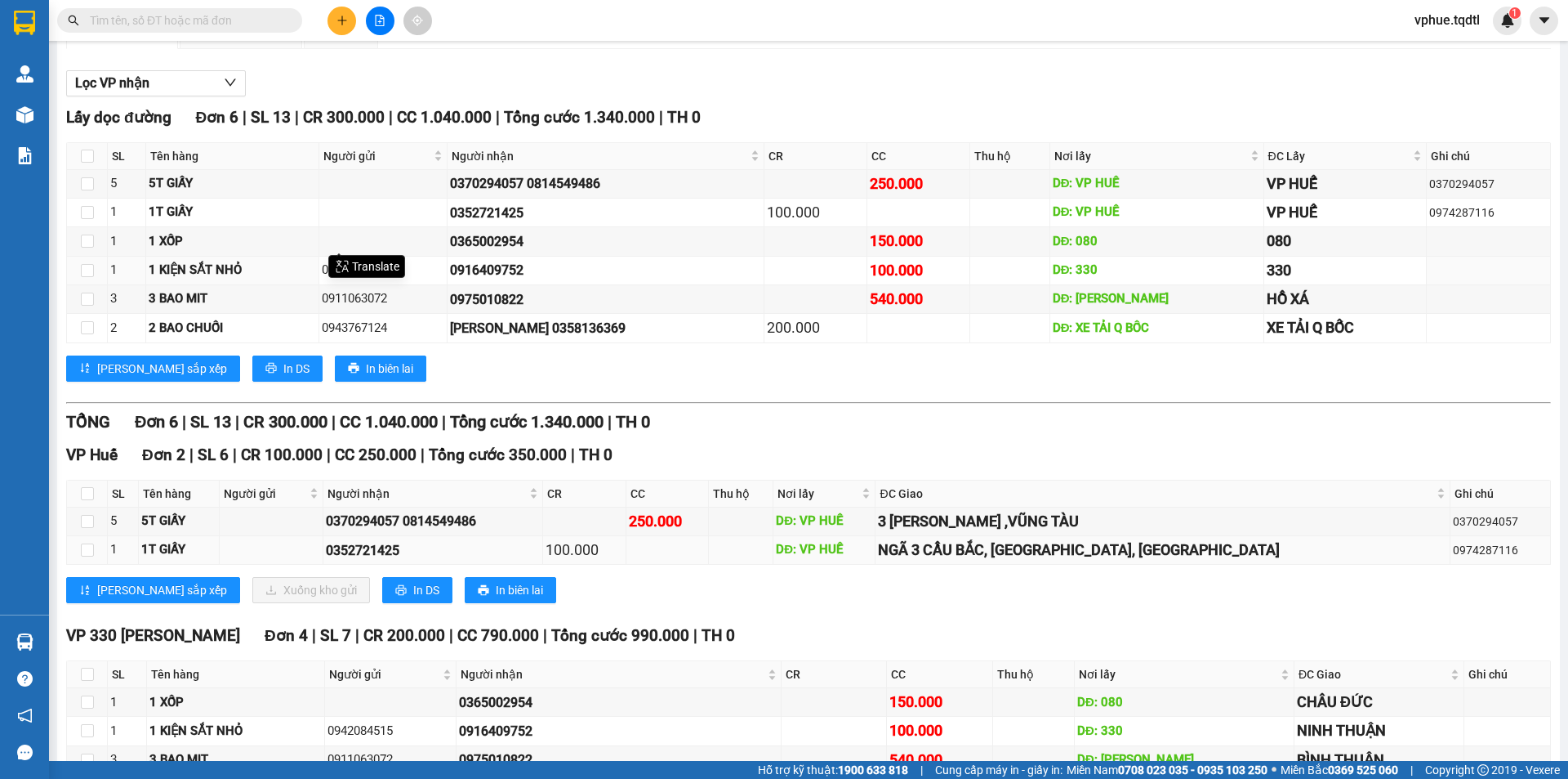
scroll to position [278, 0]
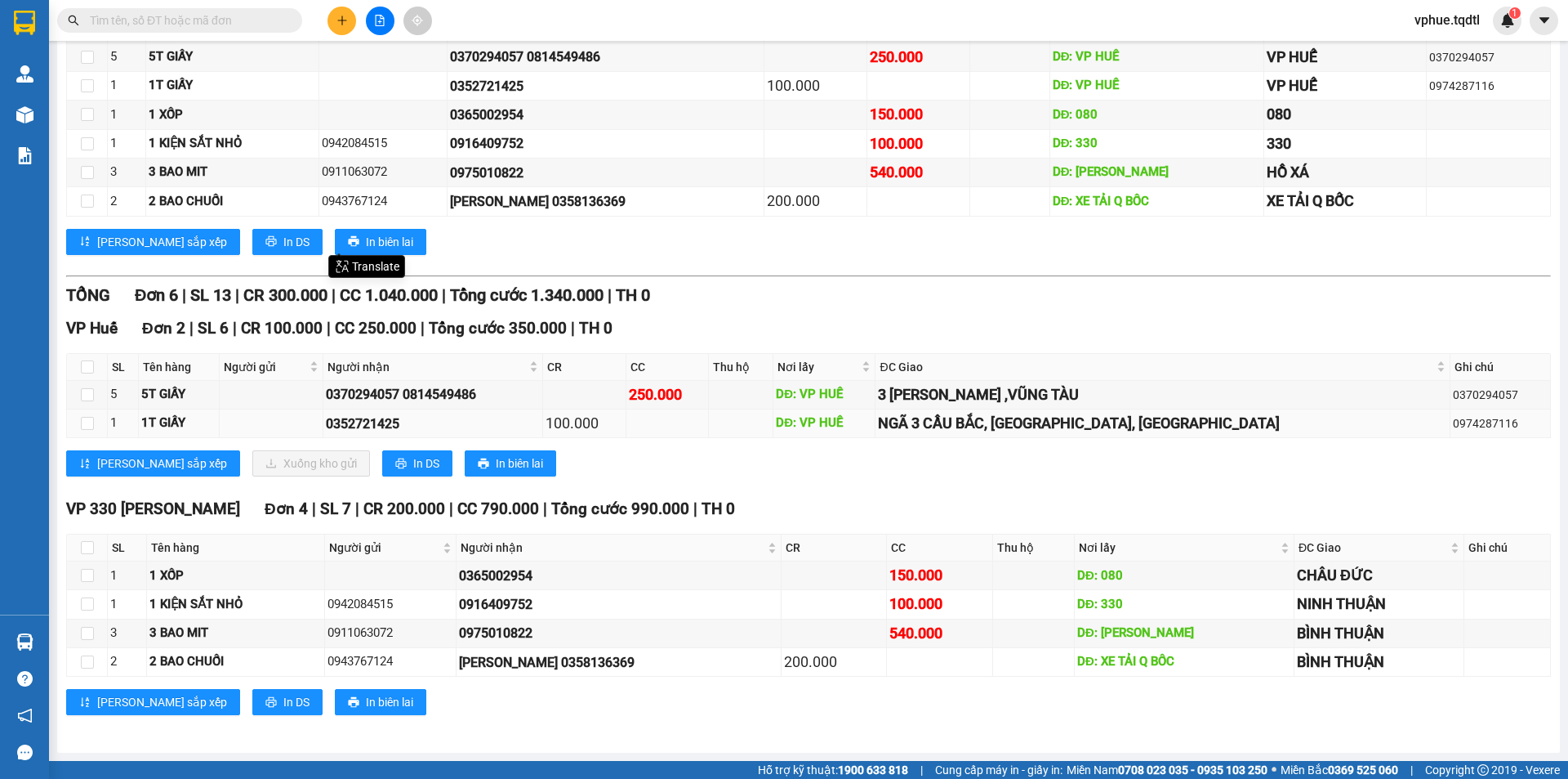
drag, startPoint x: 497, startPoint y: 414, endPoint x: 509, endPoint y: 416, distance: 12.2
click at [497, 414] on div "0352721425" at bounding box center [433, 423] width 214 height 20
click at [707, 392] on div "250.000" at bounding box center [667, 395] width 77 height 23
click at [773, 402] on td at bounding box center [740, 395] width 65 height 28
click at [707, 405] on div "250.000" at bounding box center [667, 395] width 77 height 23
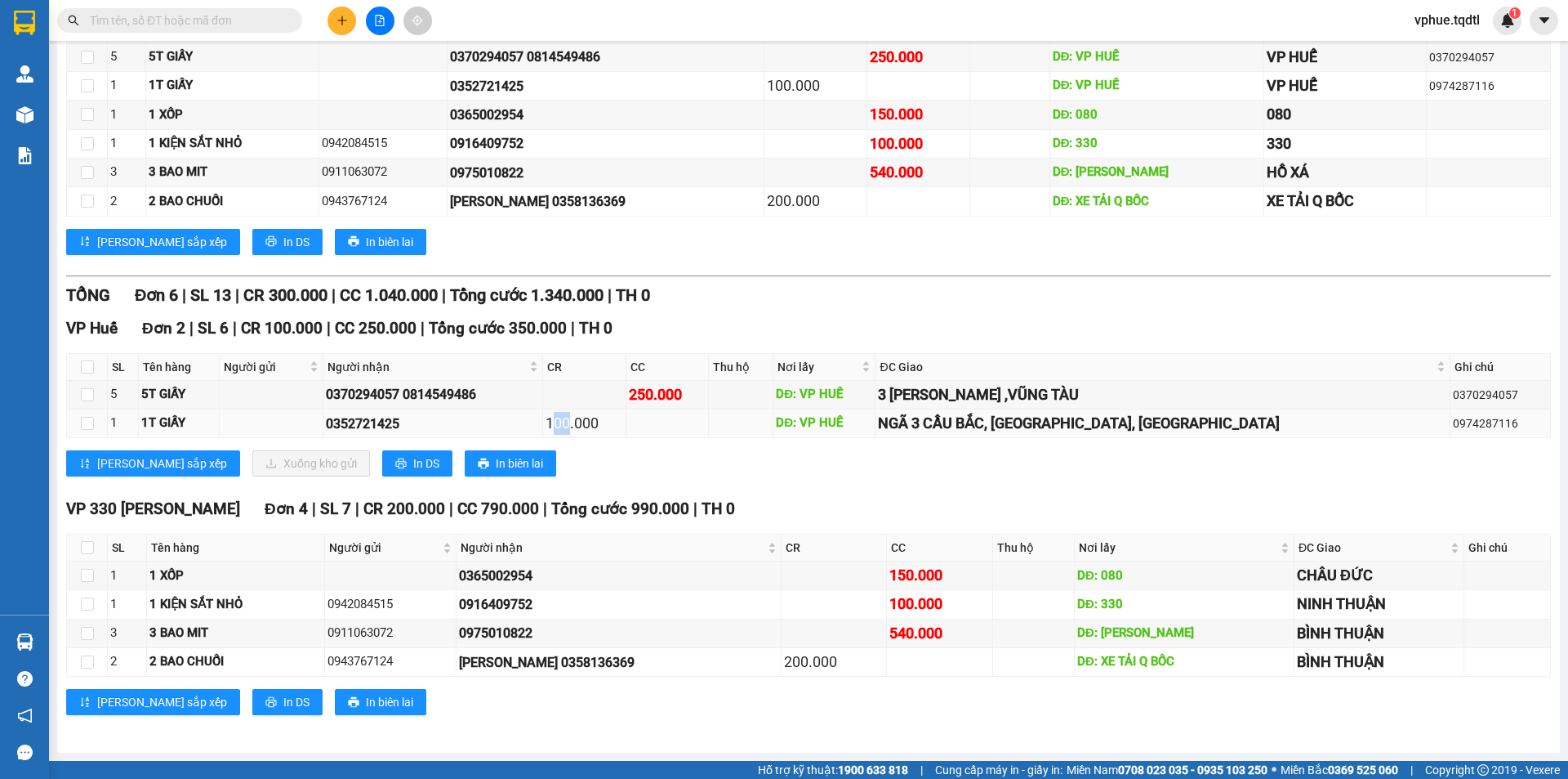
drag, startPoint x: 610, startPoint y: 433, endPoint x: 625, endPoint y: 434, distance: 15.0
click at [623, 434] on div "100.000" at bounding box center [584, 423] width 77 height 23
drag, startPoint x: 330, startPoint y: 414, endPoint x: 447, endPoint y: 414, distance: 117.0
click at [447, 414] on tr "1 1T GIẤY 0352721425 100.000 DĐ: VP HUẾ NGÃ 3 [GEOGRAPHIC_DATA], [GEOGRAPHIC_DA…" at bounding box center [808, 423] width 1484 height 28
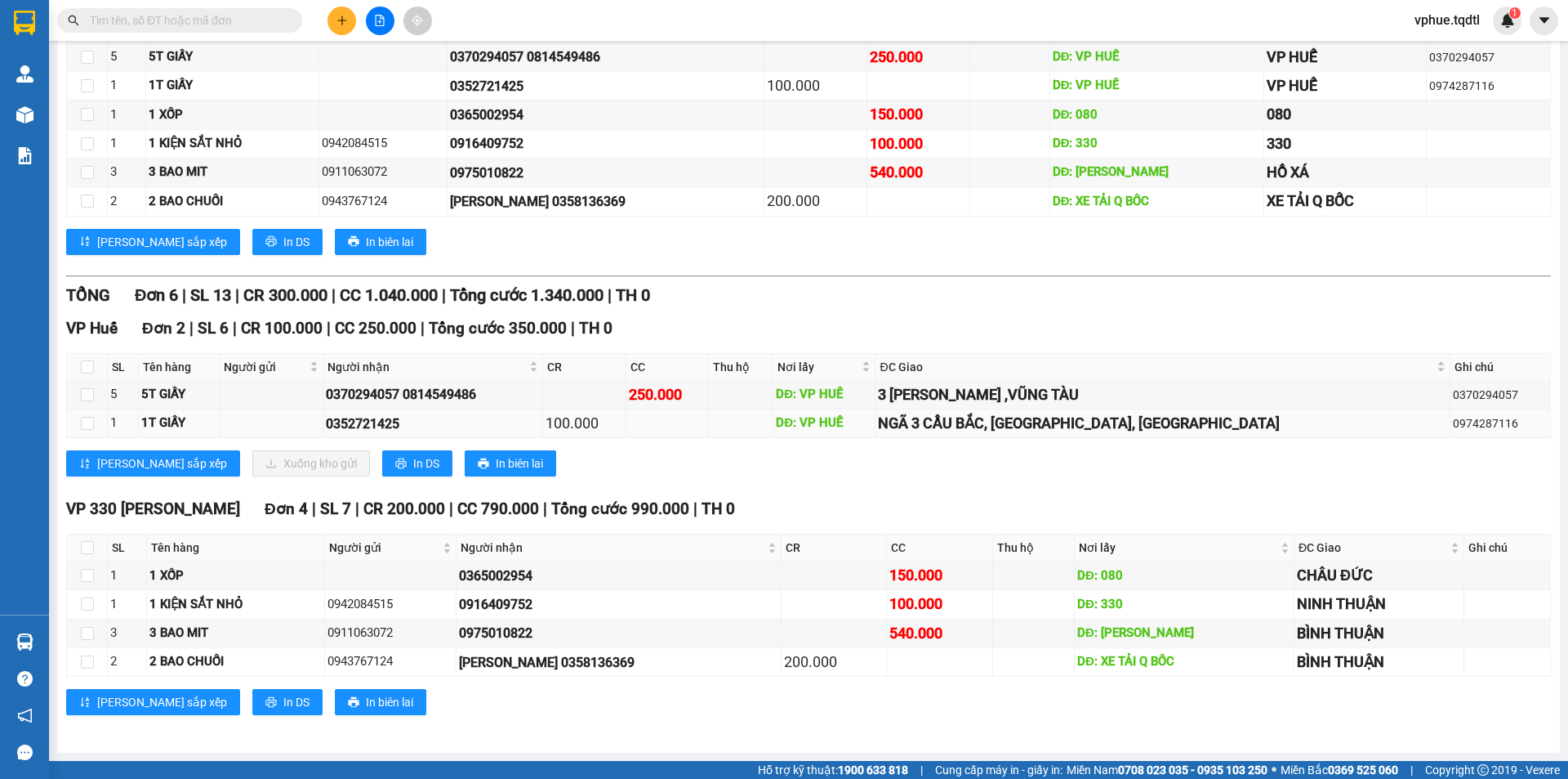
click at [383, 418] on div "0352721425" at bounding box center [433, 423] width 214 height 20
click at [388, 435] on td "0352721425" at bounding box center [433, 423] width 220 height 28
click at [627, 403] on td at bounding box center [585, 395] width 84 height 28
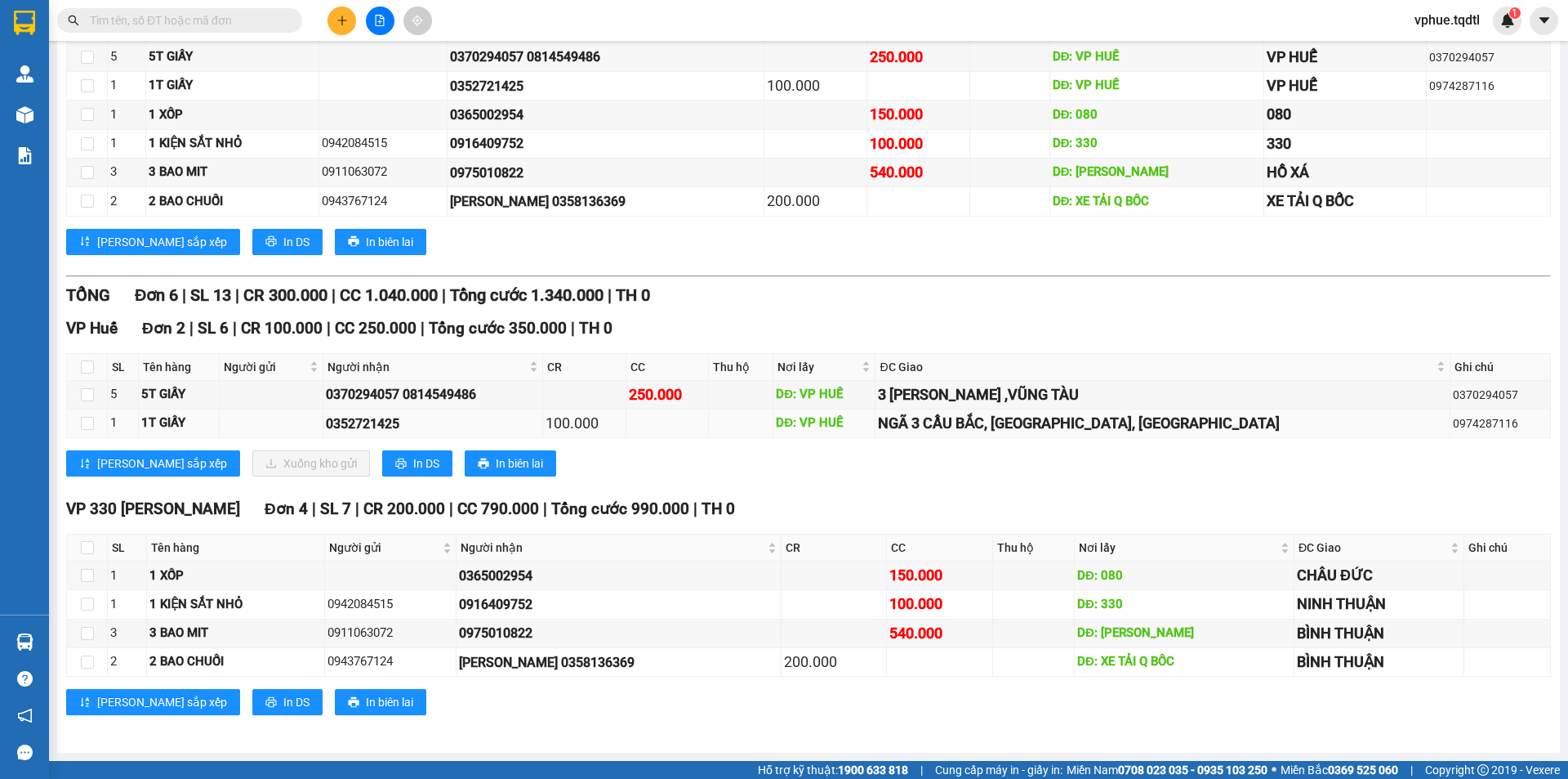
click at [397, 423] on div "0352721425" at bounding box center [433, 423] width 214 height 20
copy div "0352721425"
click at [239, 28] on input "text" at bounding box center [186, 20] width 193 height 18
paste input "0374120597"
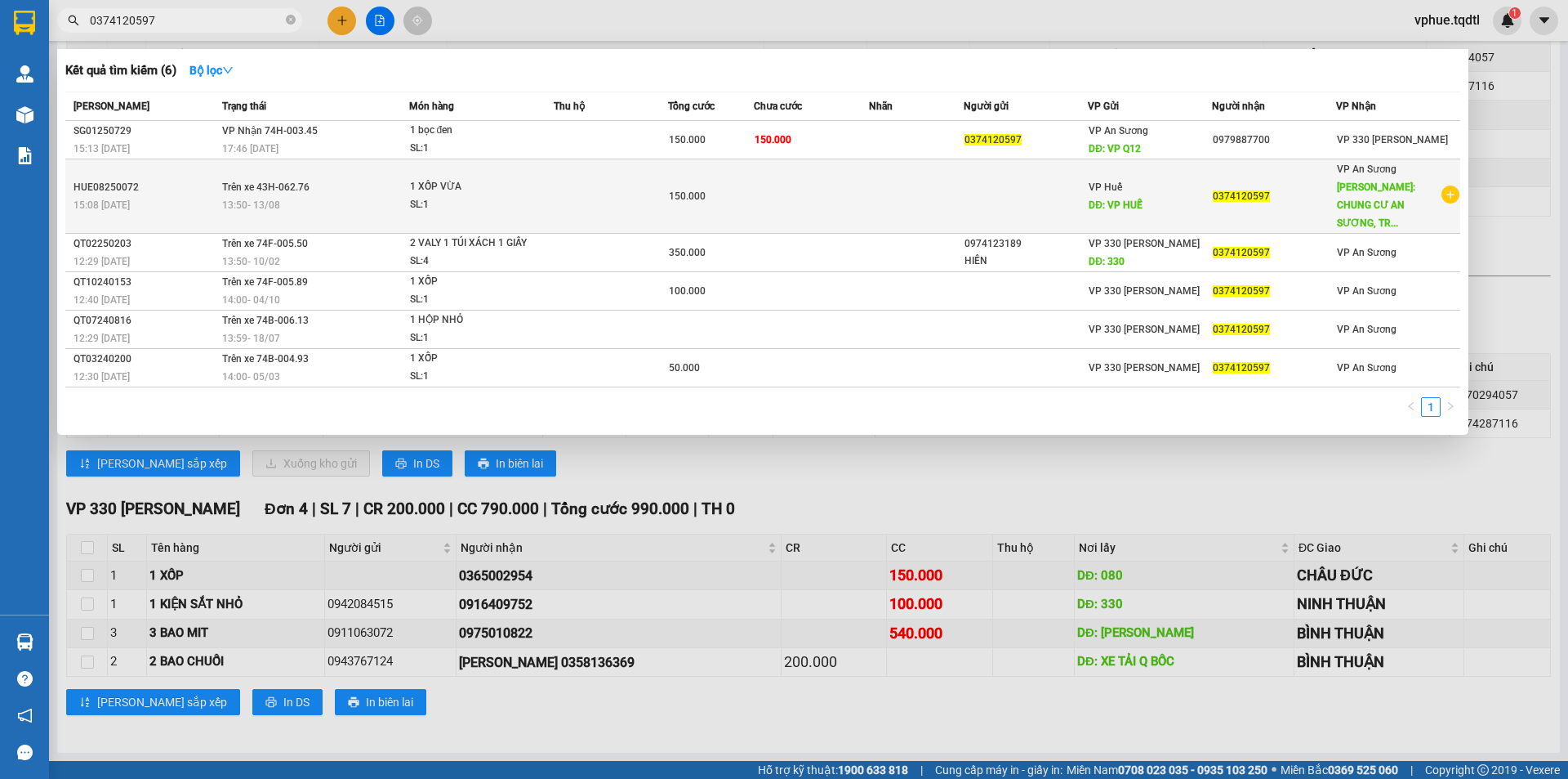
type input "0374120597"
click at [1083, 201] on td at bounding box center [1026, 197] width 124 height 75
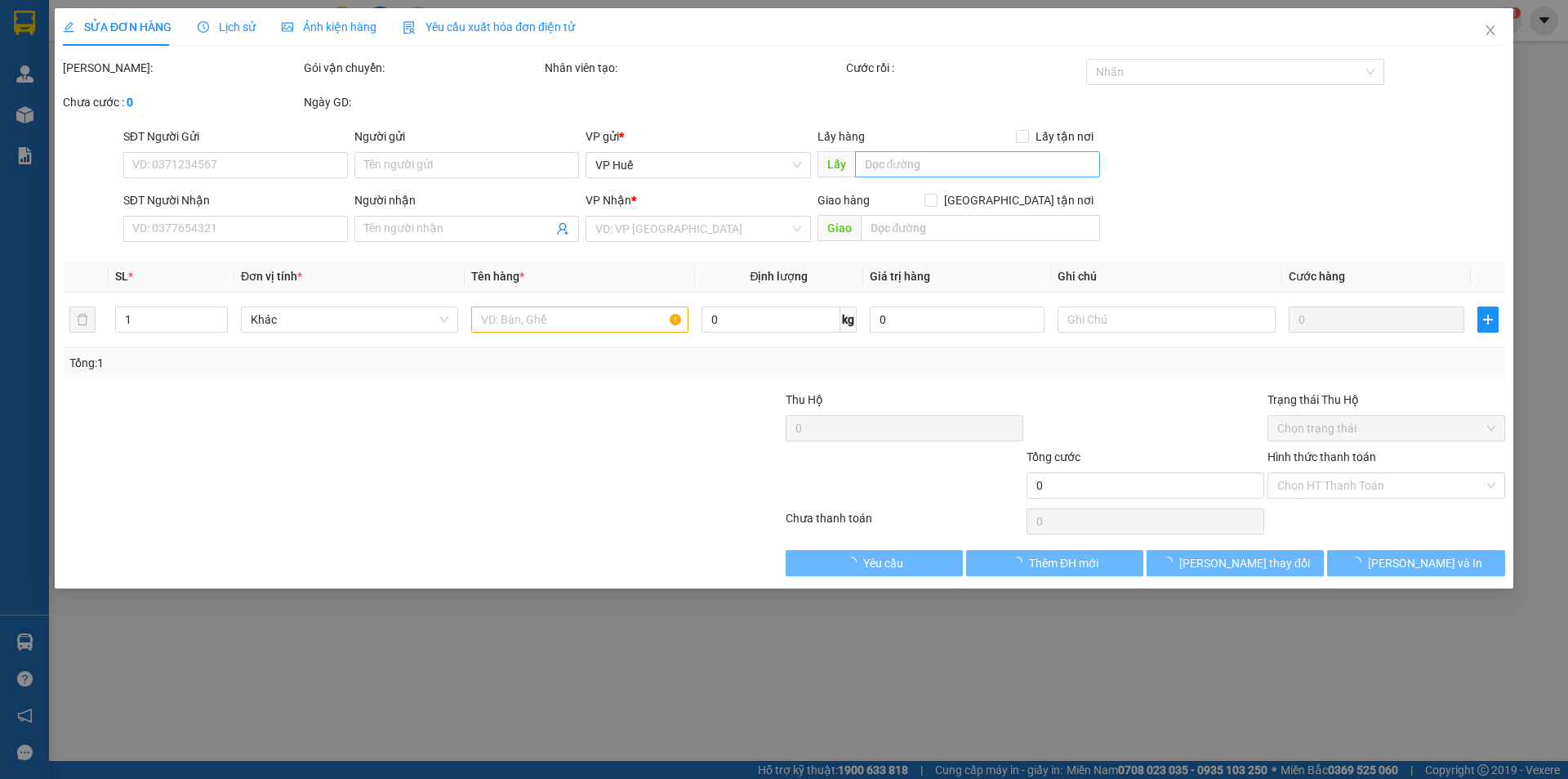
type input "VP HUẾ"
type input "0374120597"
type input "CHUNG CƯ AN SƯƠNG, [GEOGRAPHIC_DATA], Q.12"
type input "150.000"
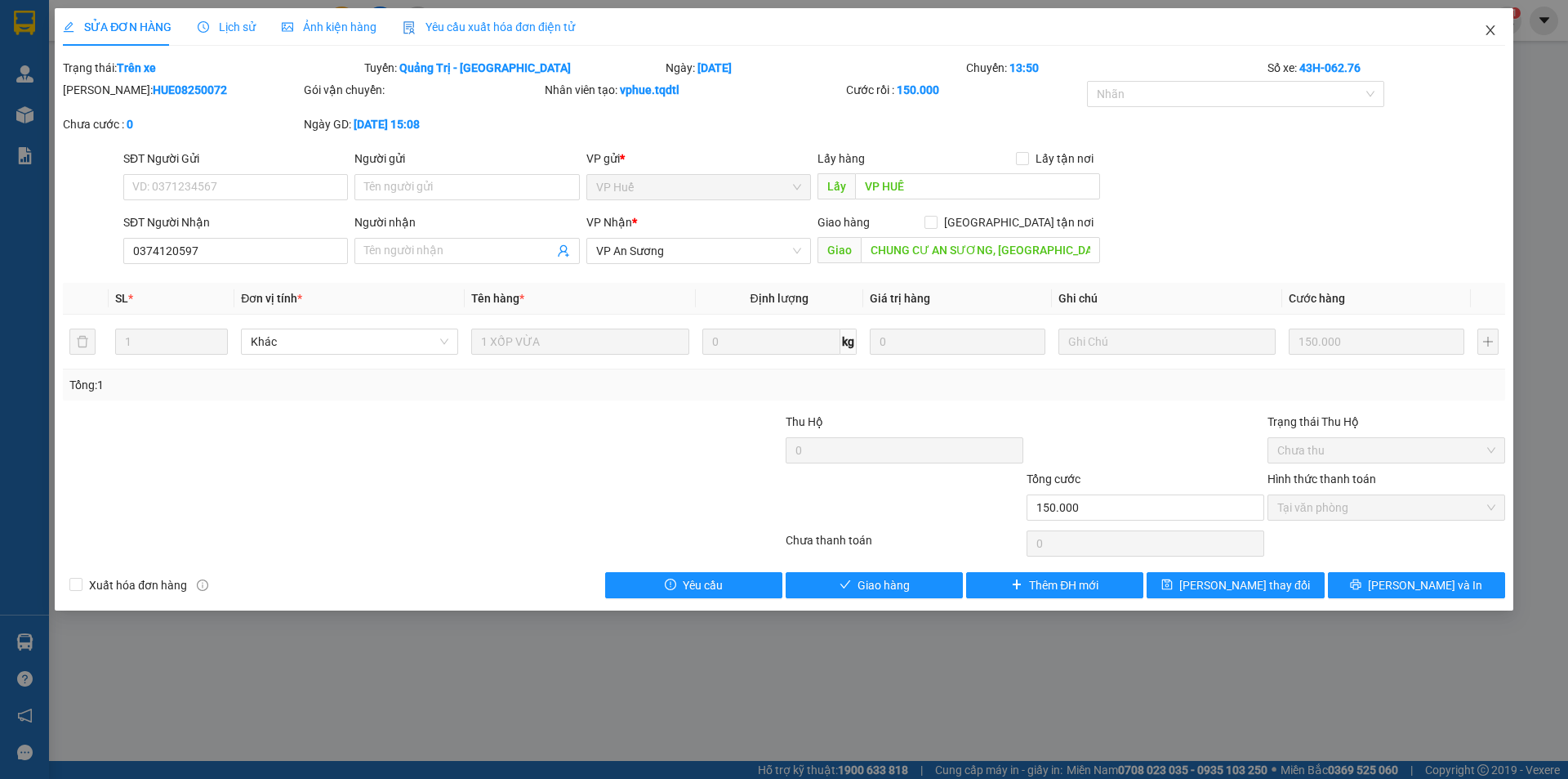
click at [1486, 24] on span "Close" at bounding box center [1490, 30] width 45 height 45
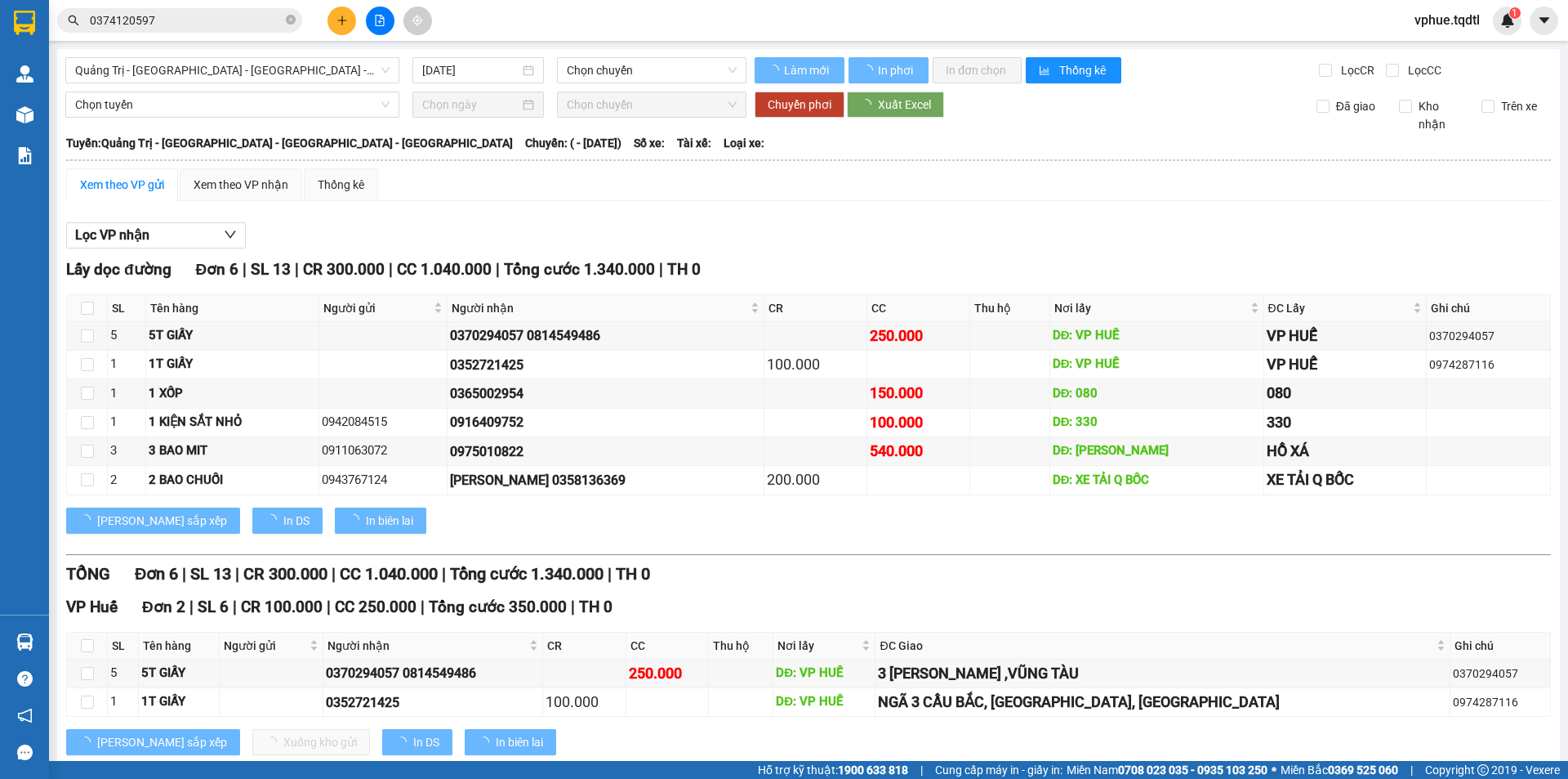
click at [190, 70] on span "Quảng Trị - [GEOGRAPHIC_DATA] - [GEOGRAPHIC_DATA] - [GEOGRAPHIC_DATA]" at bounding box center [233, 70] width 315 height 25
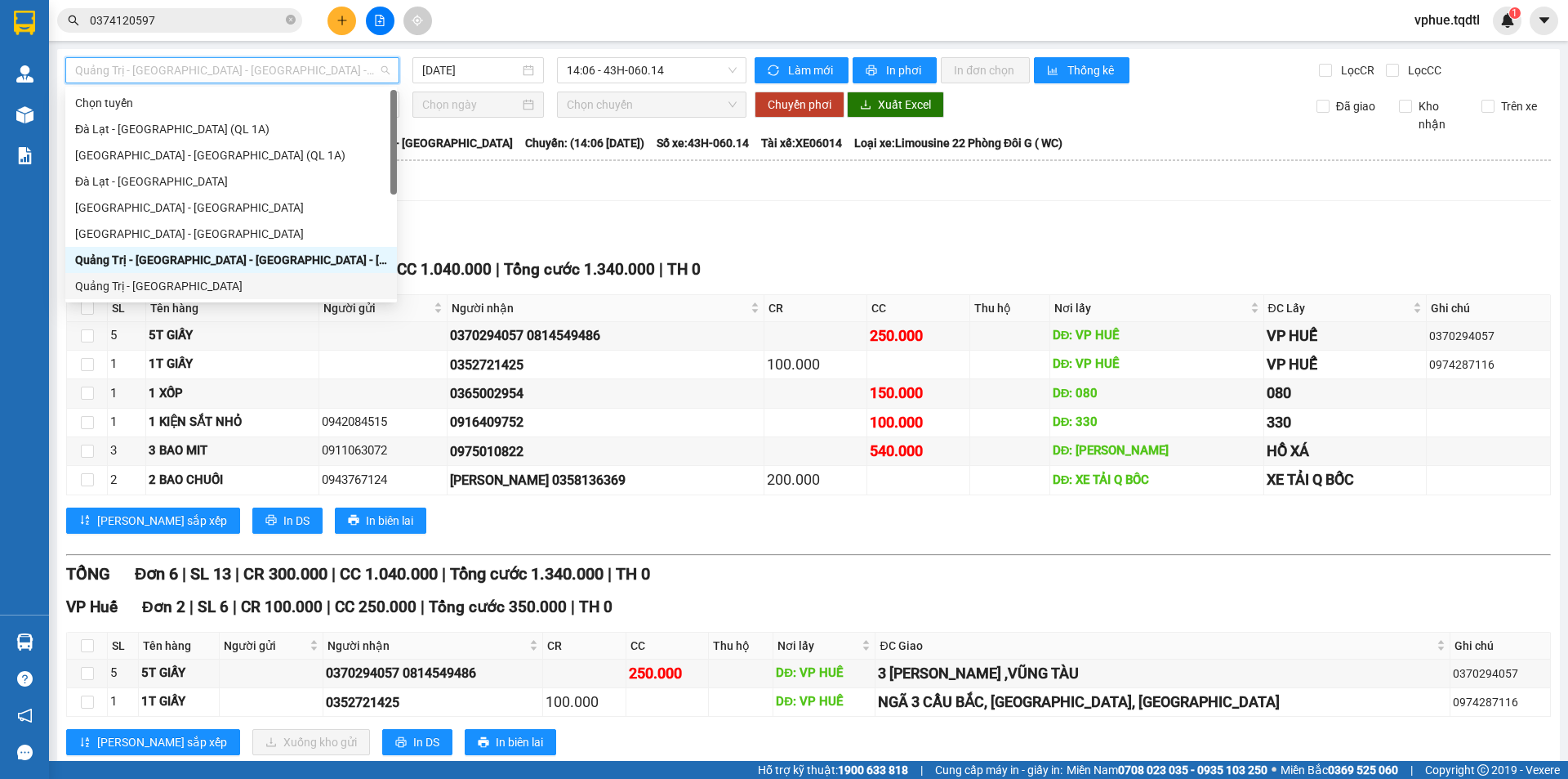
click at [256, 276] on div "Quảng Trị - [GEOGRAPHIC_DATA]" at bounding box center [230, 285] width 332 height 26
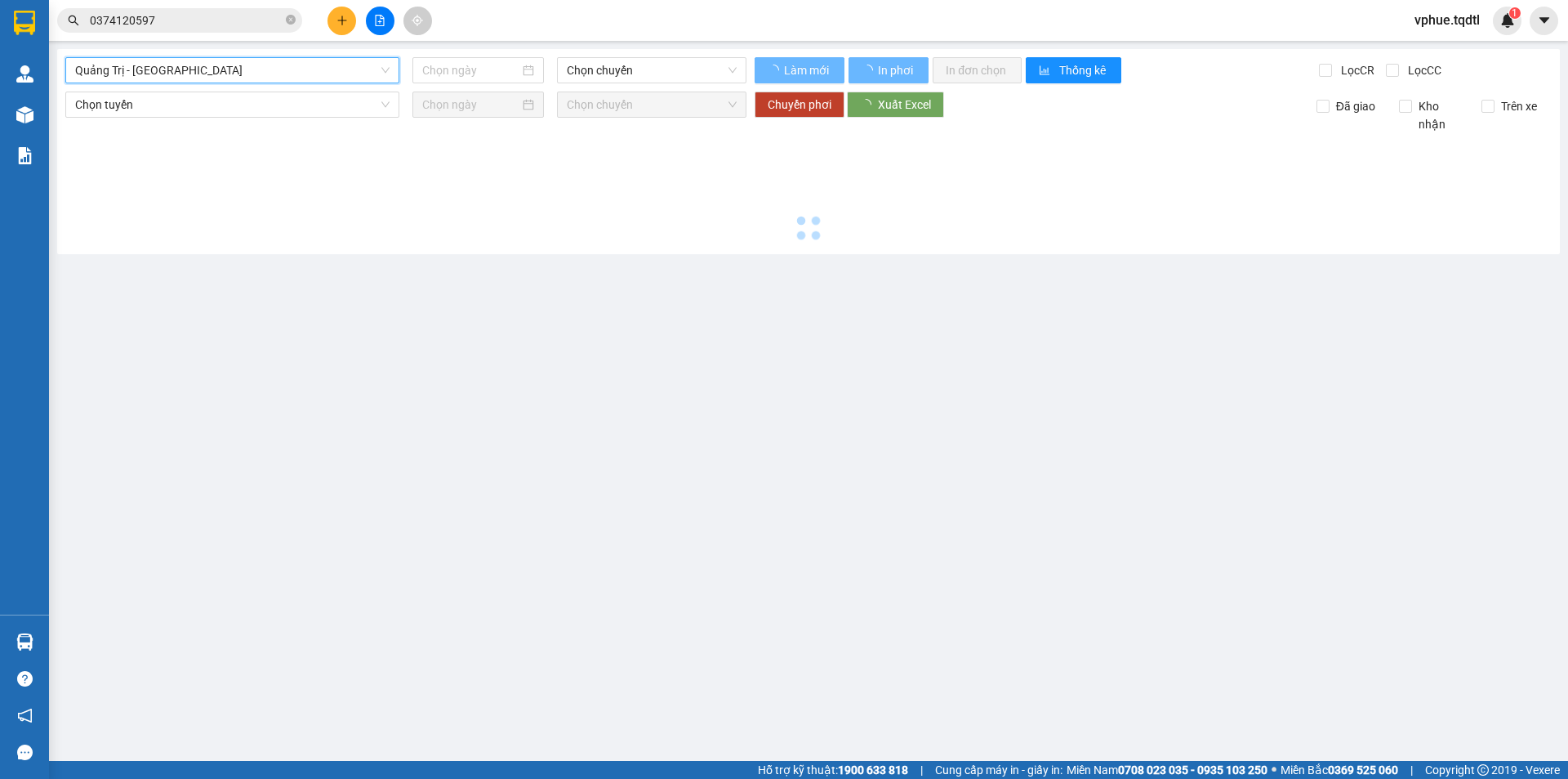
type input "[DATE]"
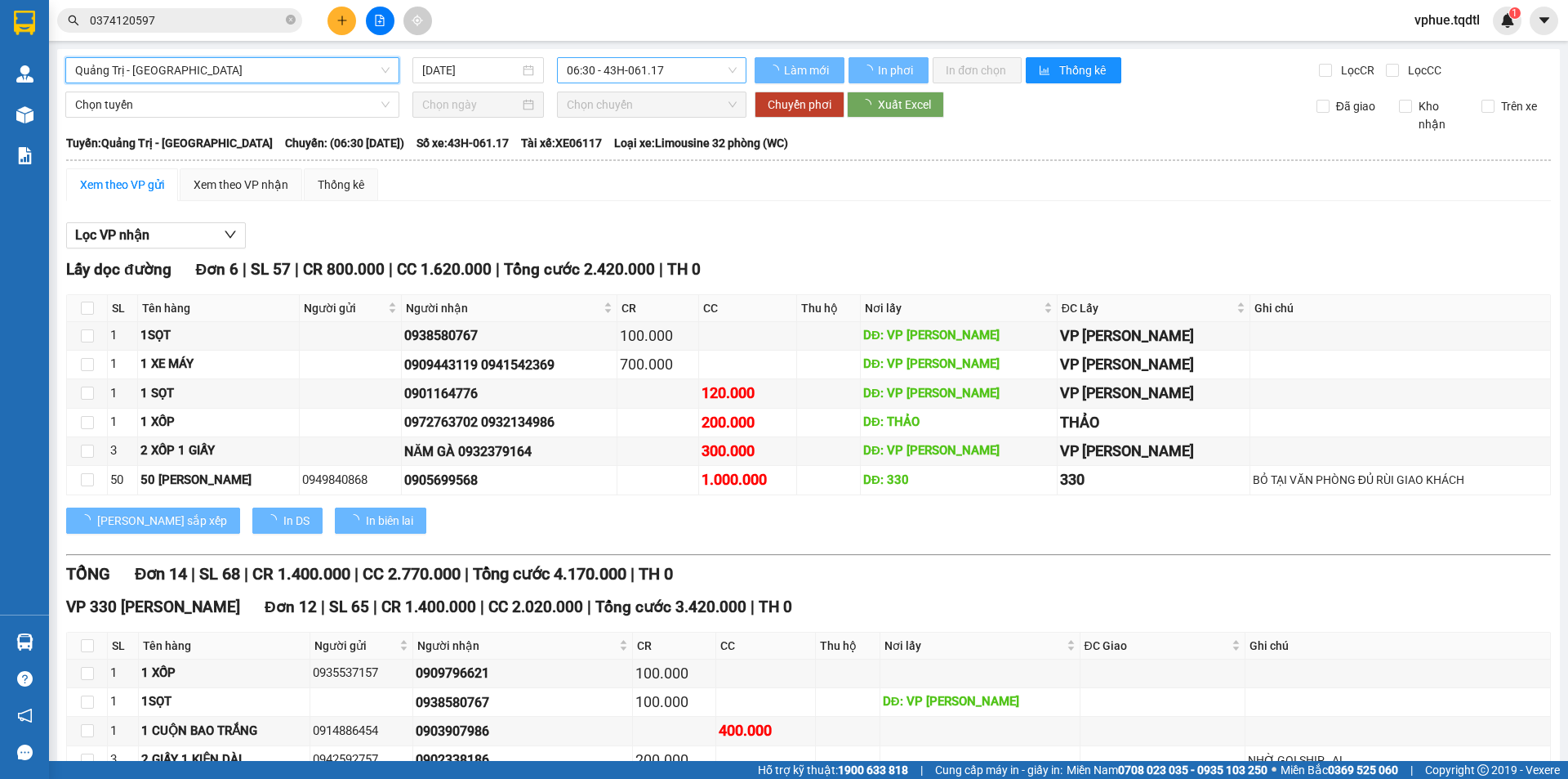
click at [639, 80] on span "06:30 - 43H-061.17" at bounding box center [652, 70] width 170 height 25
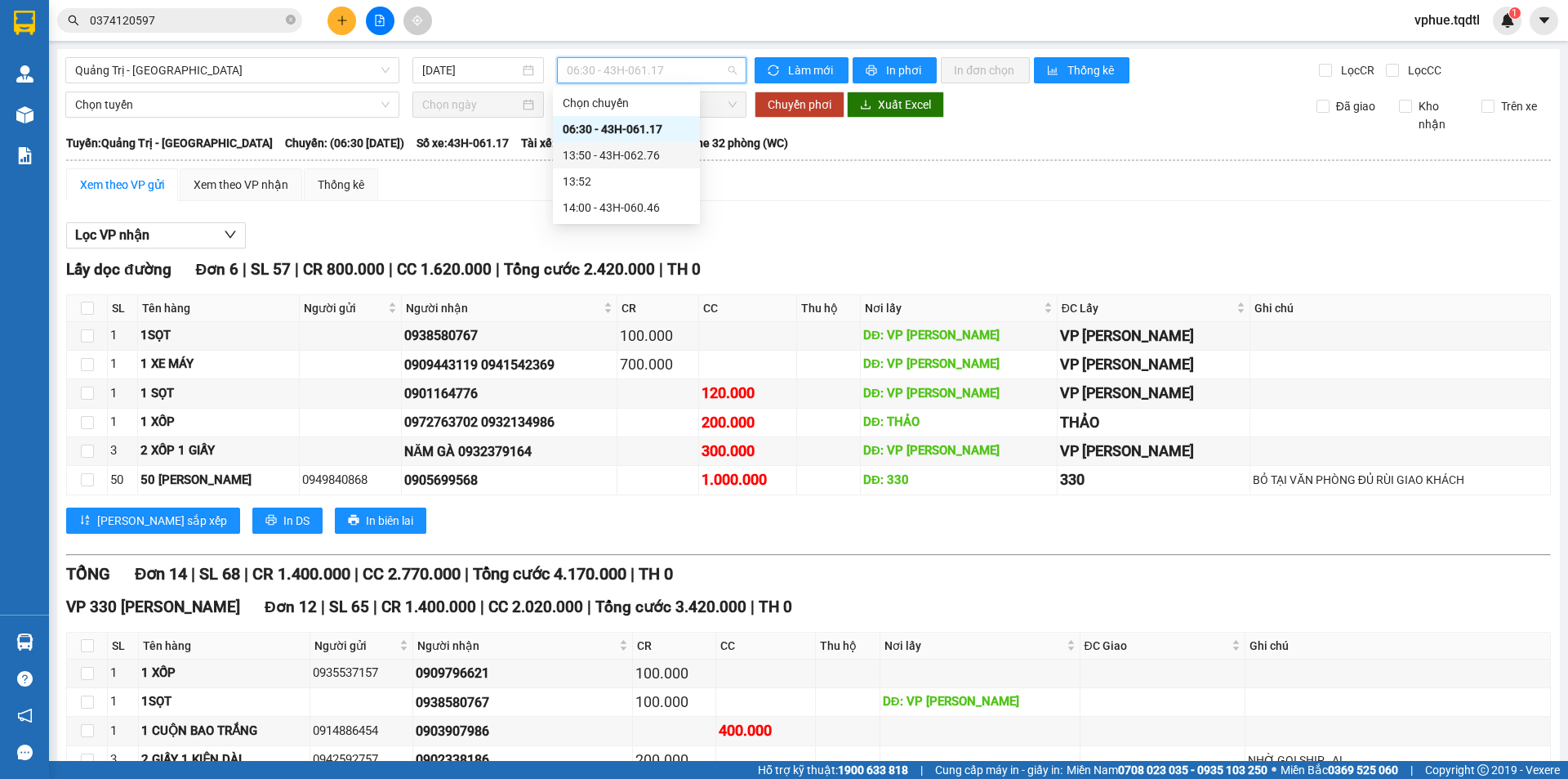
click at [639, 156] on div "13:50 - 43H-062.76" at bounding box center [626, 155] width 127 height 18
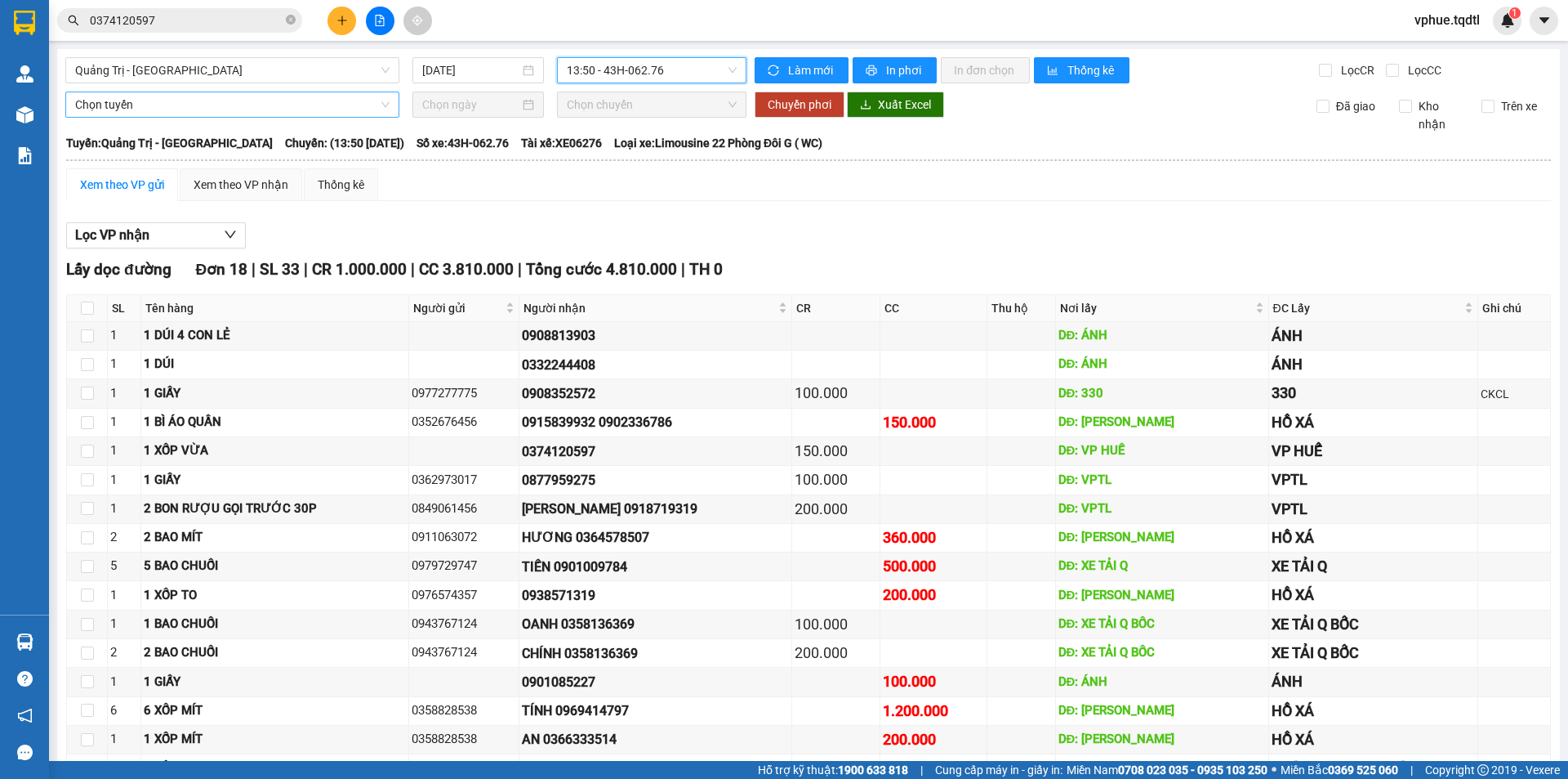
click at [181, 116] on span "Chọn tuyến" at bounding box center [233, 105] width 315 height 25
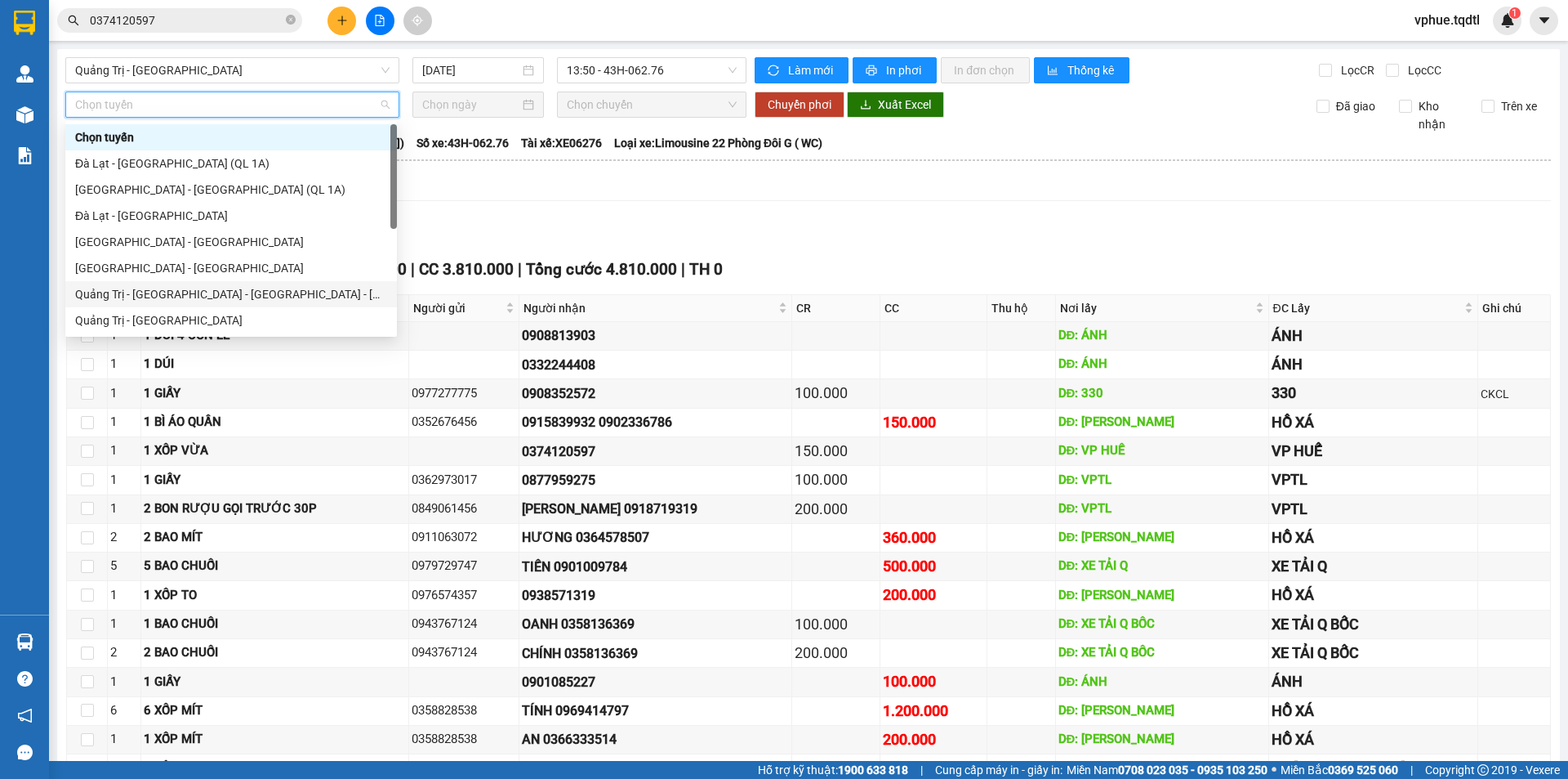
click at [257, 300] on div "Quảng Trị - [GEOGRAPHIC_DATA] - [GEOGRAPHIC_DATA] - [GEOGRAPHIC_DATA]" at bounding box center [231, 294] width 312 height 18
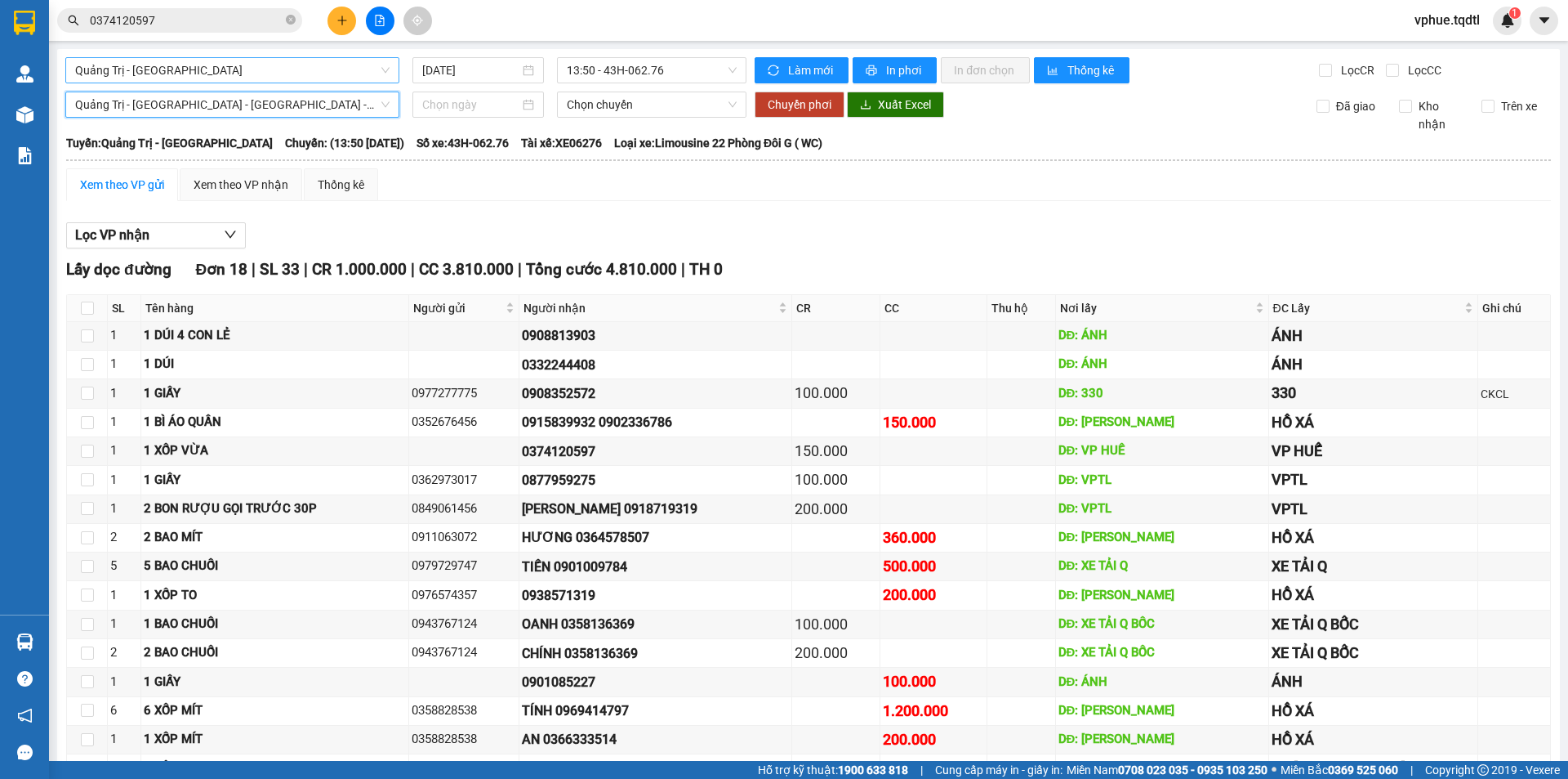
click at [314, 76] on span "Quảng Trị - [GEOGRAPHIC_DATA]" at bounding box center [233, 70] width 315 height 25
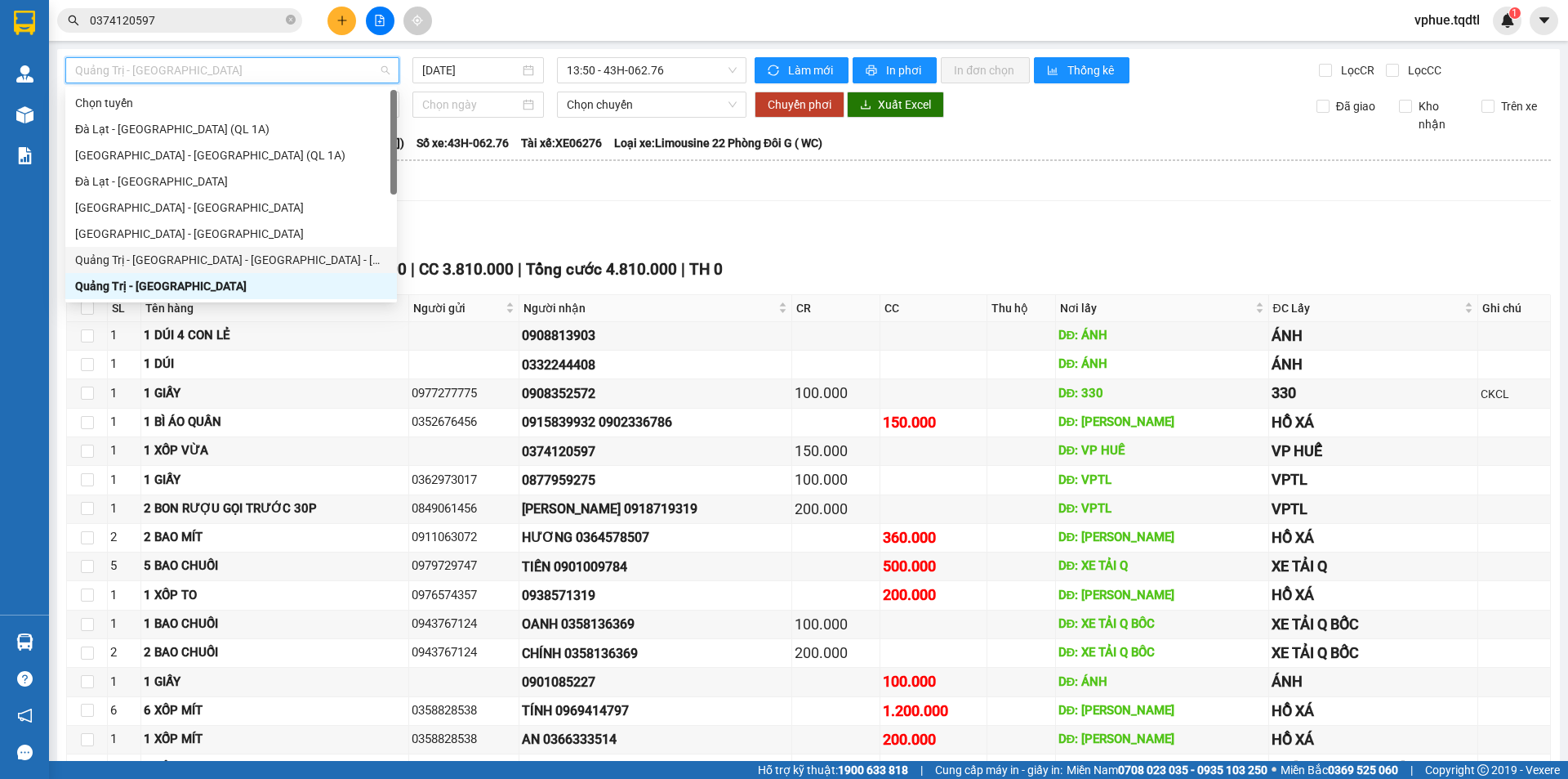
drag, startPoint x: 252, startPoint y: 261, endPoint x: 268, endPoint y: 248, distance: 20.6
click at [252, 261] on div "Quảng Trị - [GEOGRAPHIC_DATA] - [GEOGRAPHIC_DATA] - [GEOGRAPHIC_DATA]" at bounding box center [231, 260] width 312 height 18
type input "[DATE]"
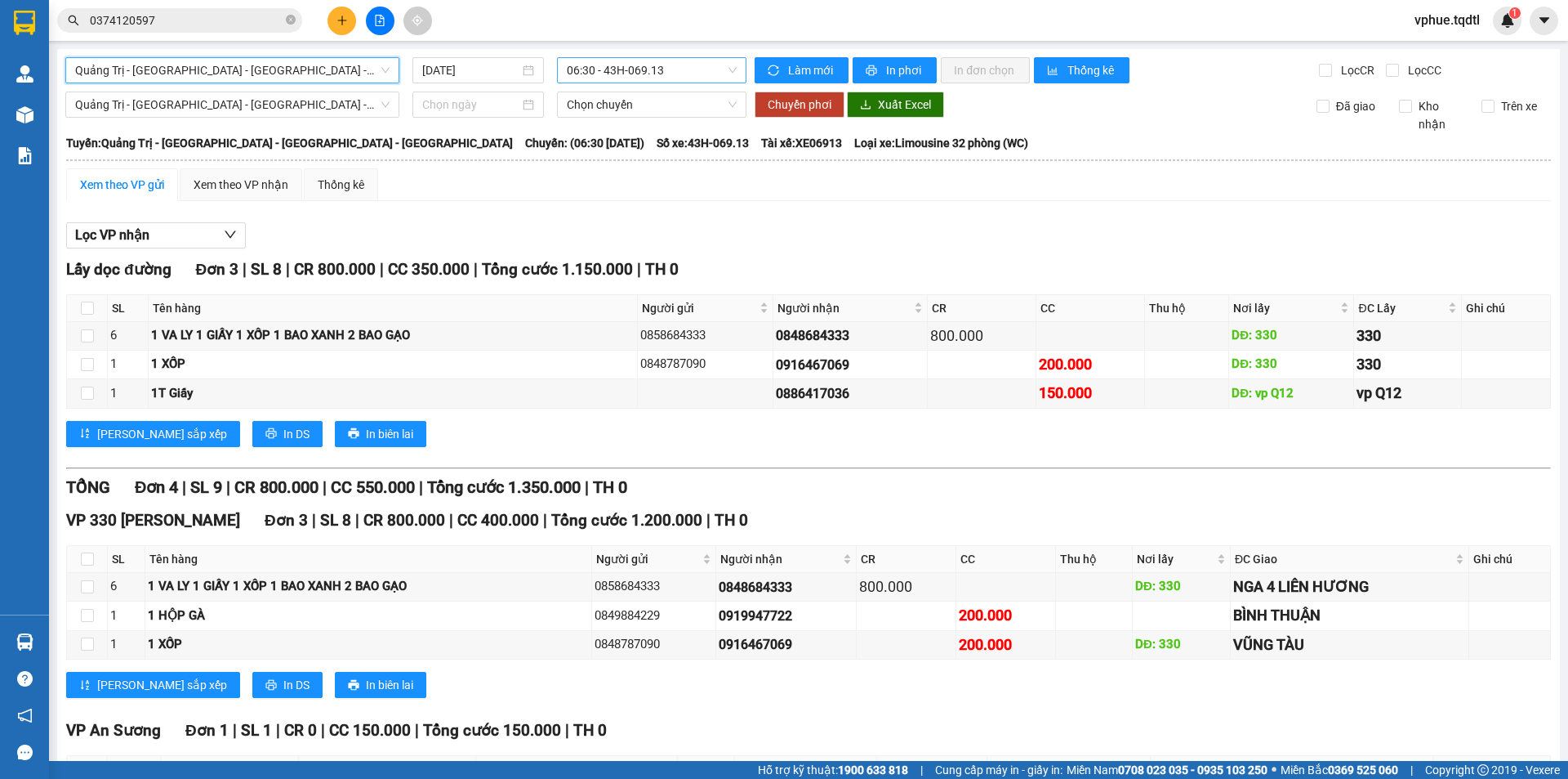
click at [623, 65] on span "06:30 - 43H-069.13" at bounding box center [652, 70] width 170 height 25
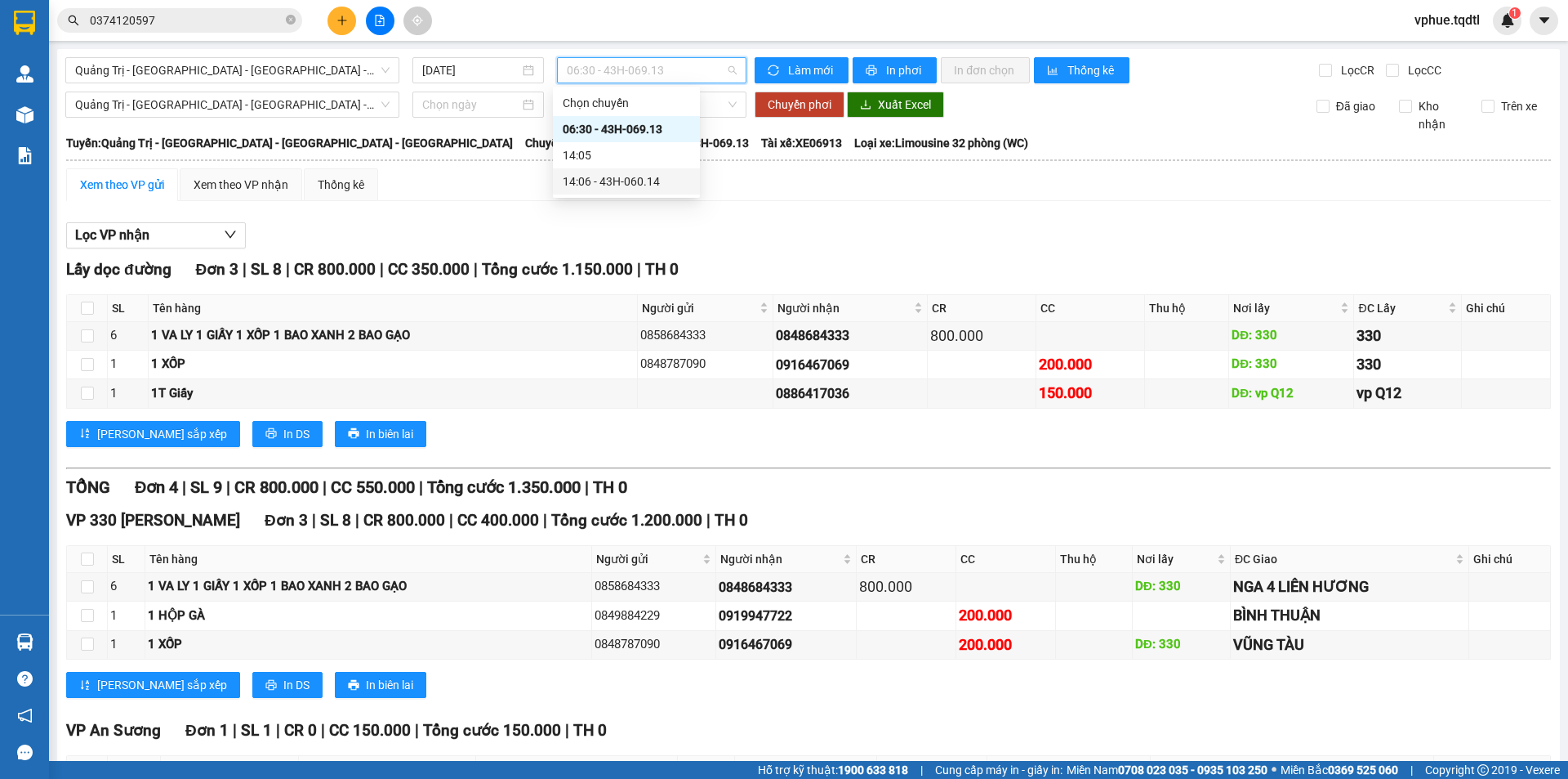
click at [630, 185] on div "14:06 - 43H-060.14" at bounding box center [626, 181] width 127 height 18
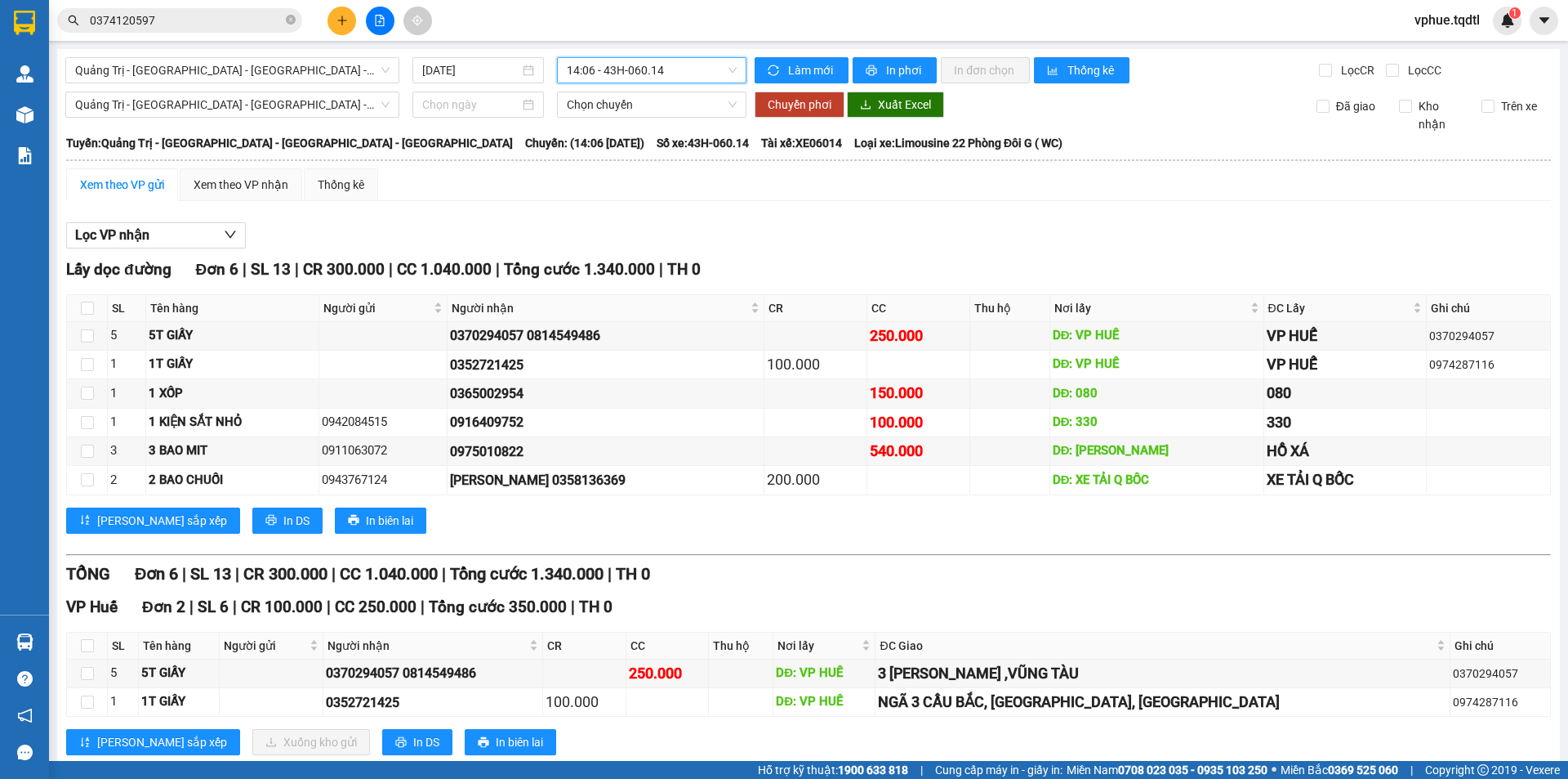
click at [326, 84] on div "Quảng Trị - Huế - Đà Nẵng - Vũng Tàu 13/08/2025 14:06 14:06 - 43H-060.14 Làm mớ…" at bounding box center [808, 540] width 1502 height 982
click at [343, 77] on span "Quảng Trị - [GEOGRAPHIC_DATA] - [GEOGRAPHIC_DATA] - [GEOGRAPHIC_DATA]" at bounding box center [233, 70] width 315 height 25
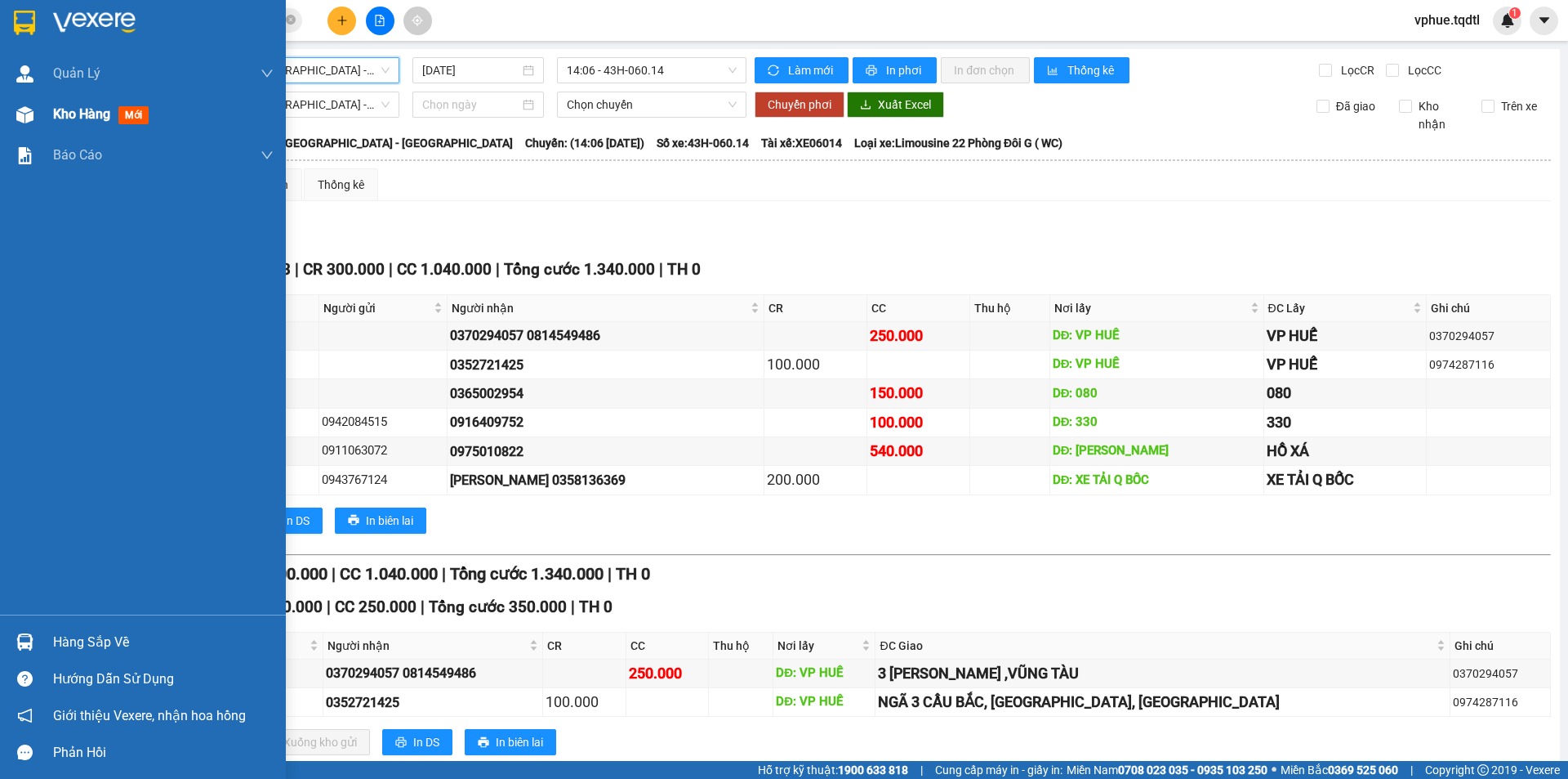
click at [52, 110] on div "Kho hàng mới" at bounding box center [143, 115] width 286 height 41
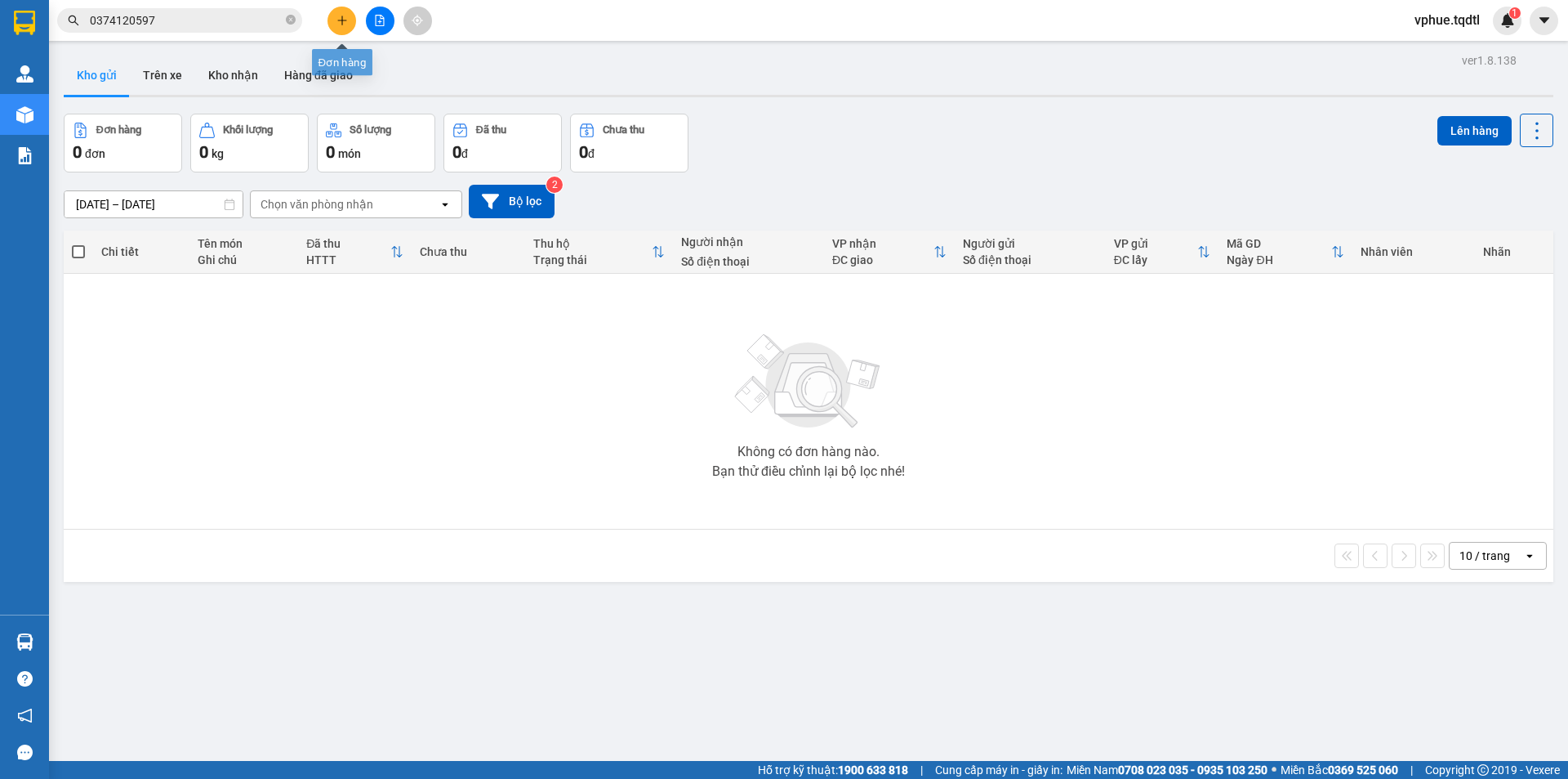
click at [378, 22] on icon "file-add" at bounding box center [380, 20] width 9 height 12
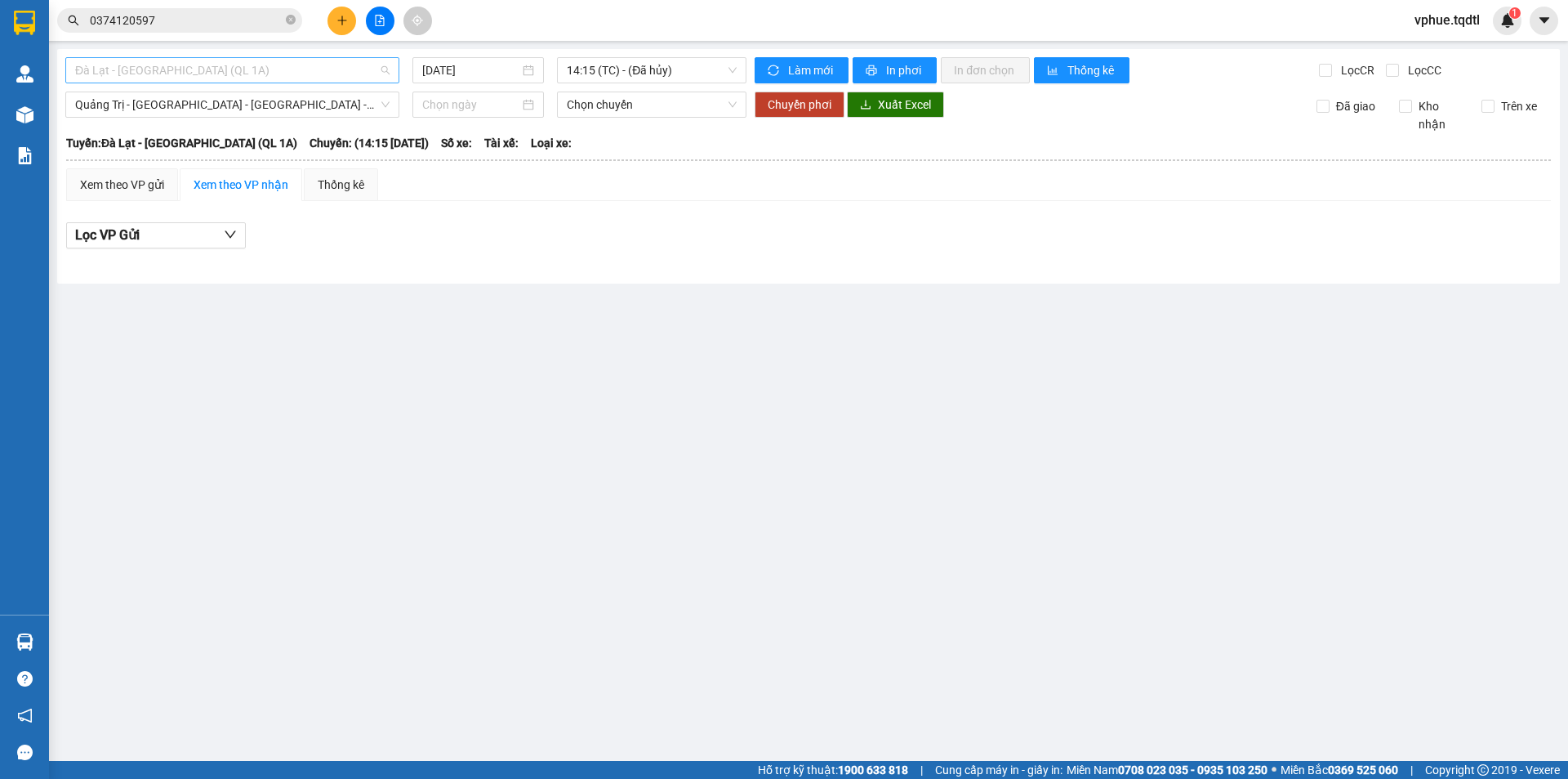
click at [276, 81] on span "Đà Lạt - [GEOGRAPHIC_DATA] (QL 1A)" at bounding box center [233, 70] width 315 height 25
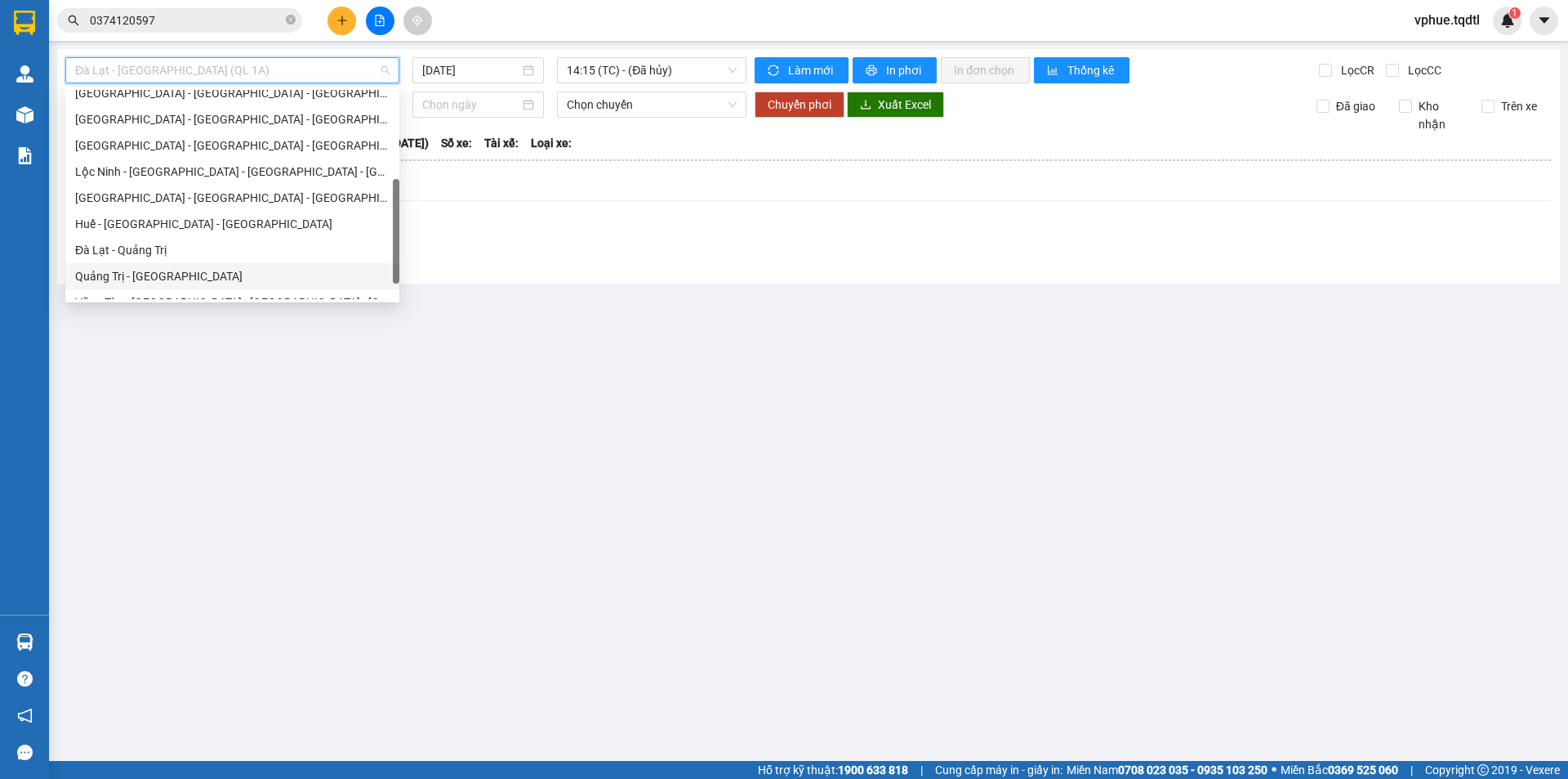
scroll to position [287, 0]
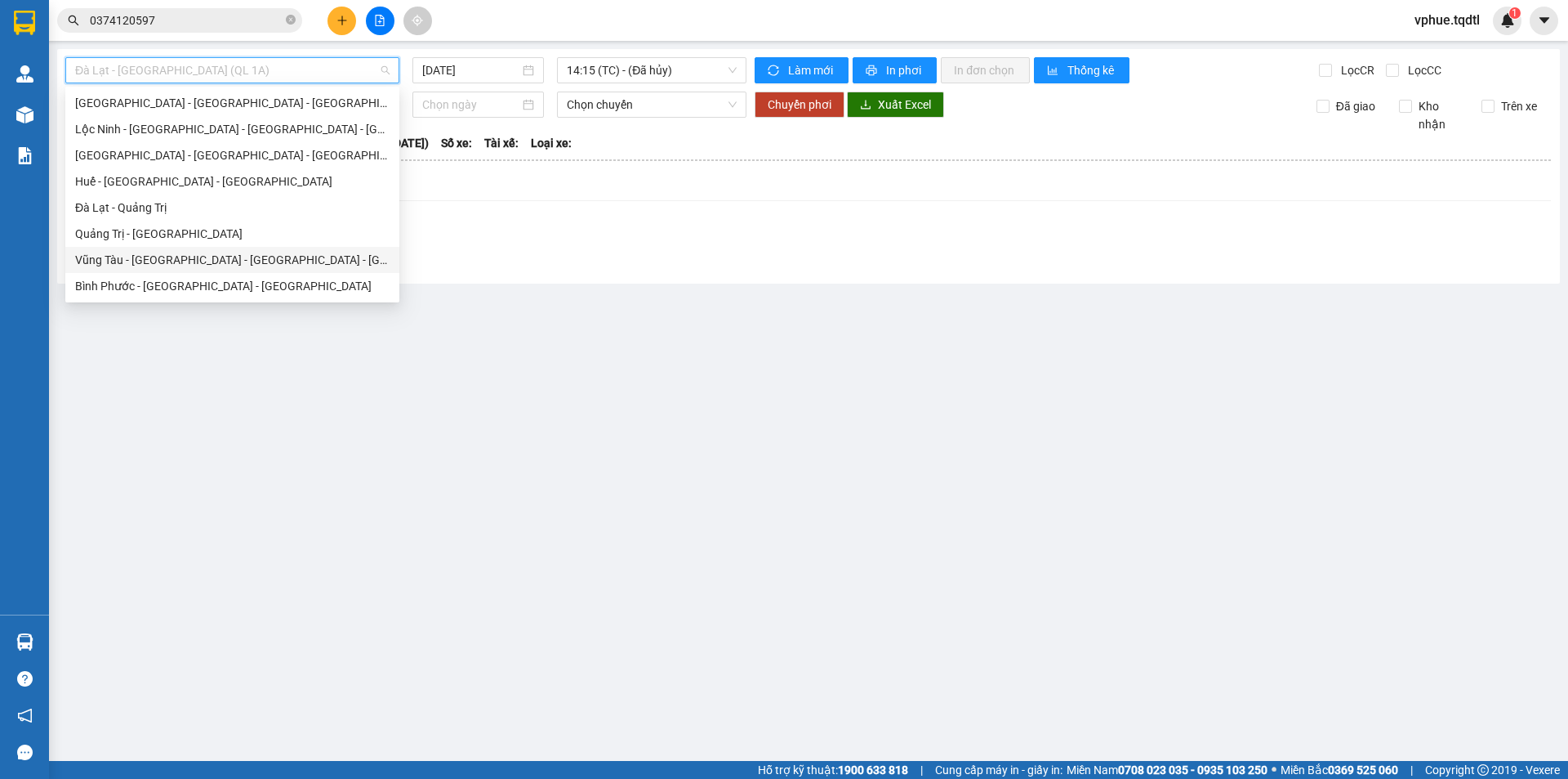
click at [271, 247] on div "Vũng Tàu - [GEOGRAPHIC_DATA] - [GEOGRAPHIC_DATA] - [GEOGRAPHIC_DATA]" at bounding box center [232, 259] width 334 height 26
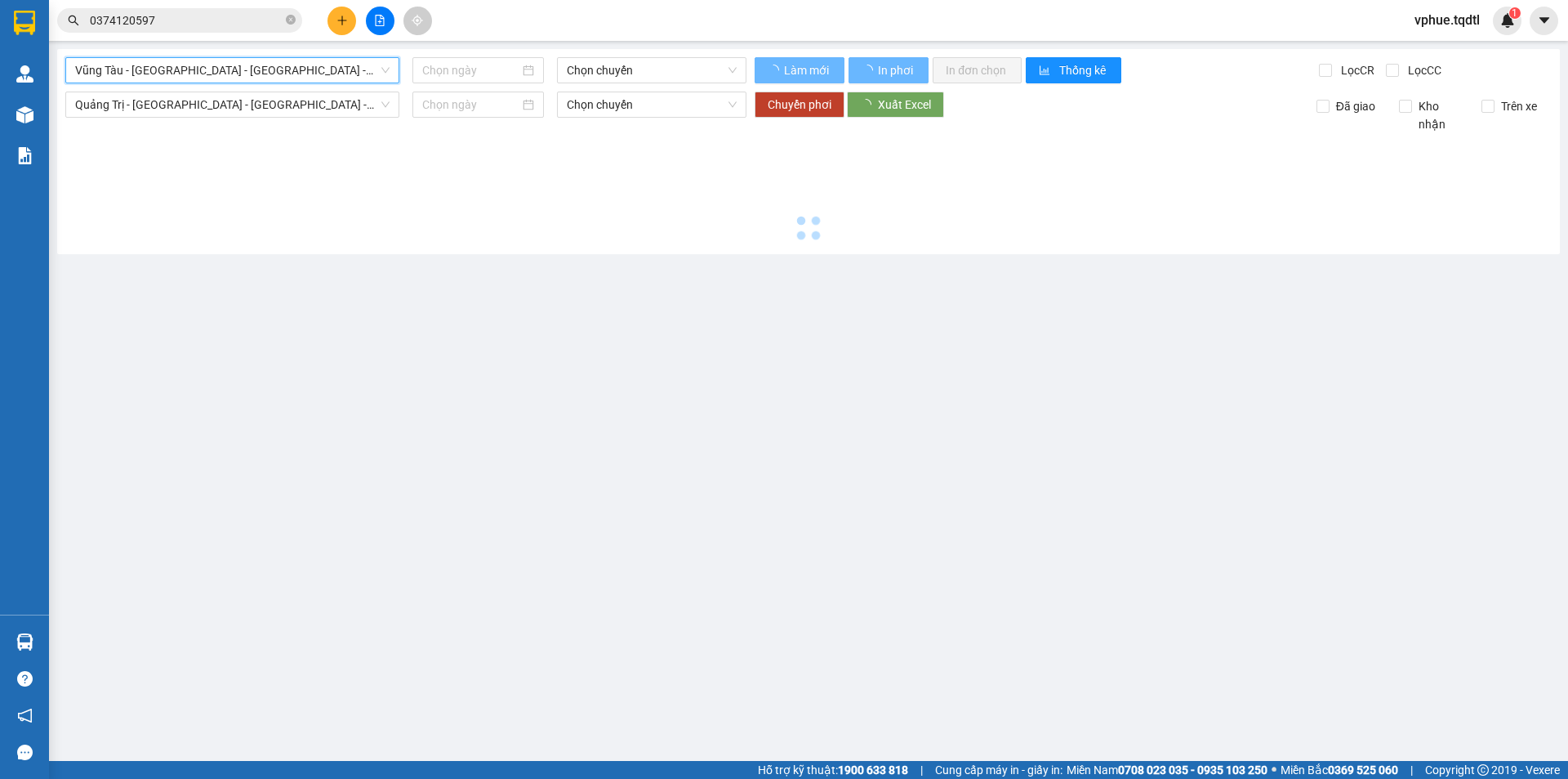
type input "[DATE]"
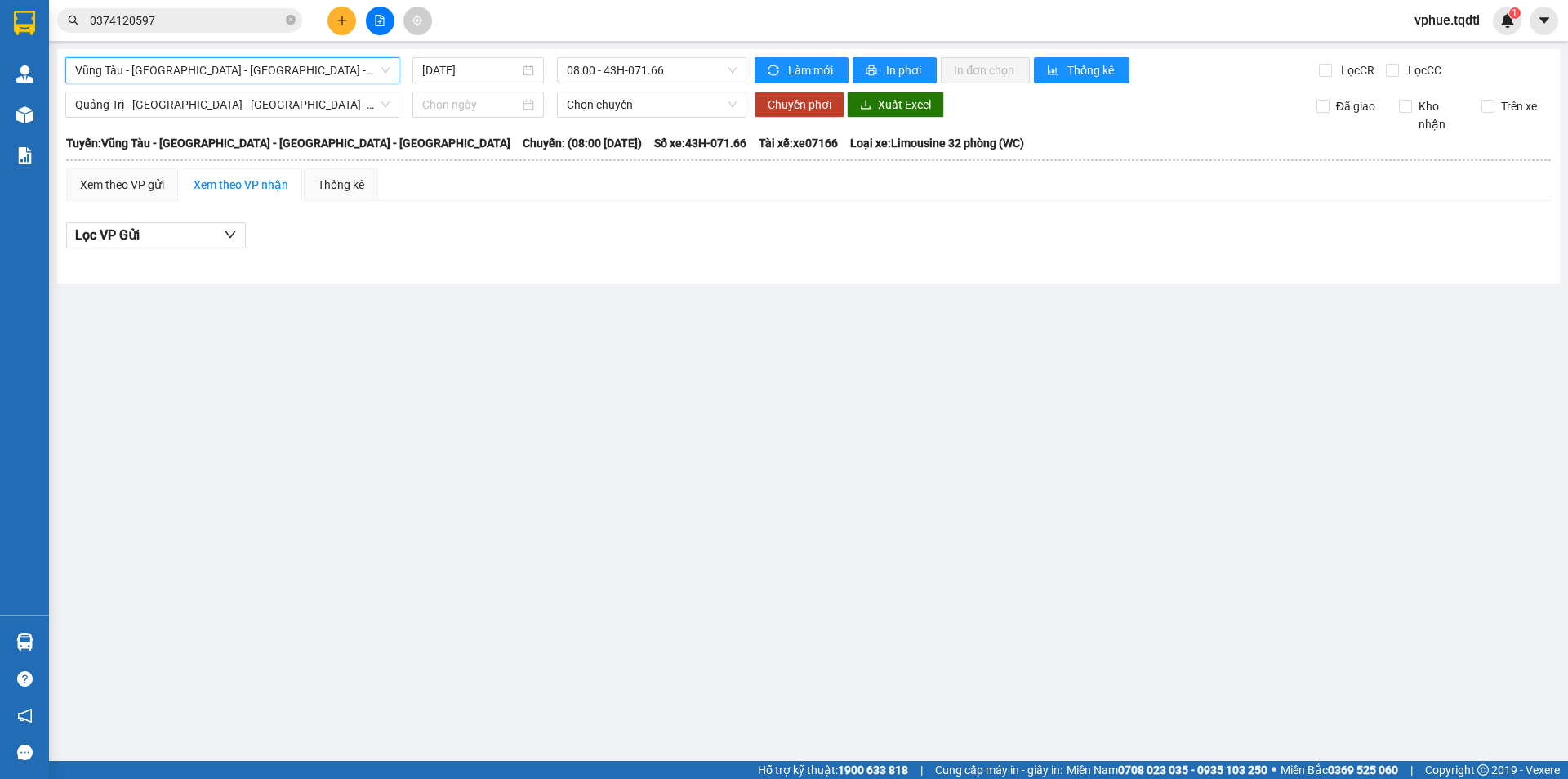
click at [291, 74] on span "Vũng Tàu - [GEOGRAPHIC_DATA] - [GEOGRAPHIC_DATA] - [GEOGRAPHIC_DATA]" at bounding box center [233, 70] width 315 height 25
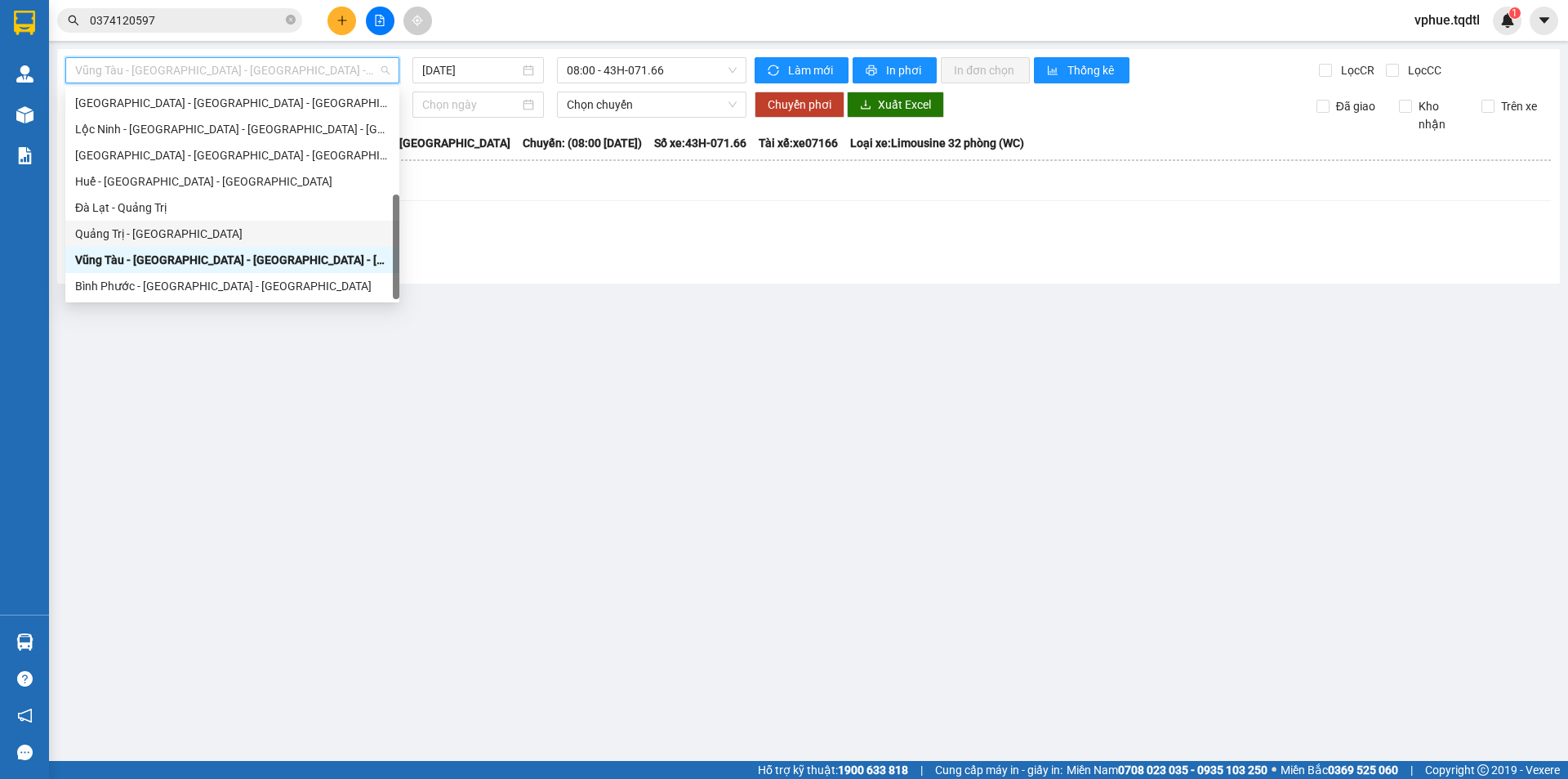
click at [262, 243] on div "Quảng Trị - [GEOGRAPHIC_DATA]" at bounding box center [232, 233] width 334 height 26
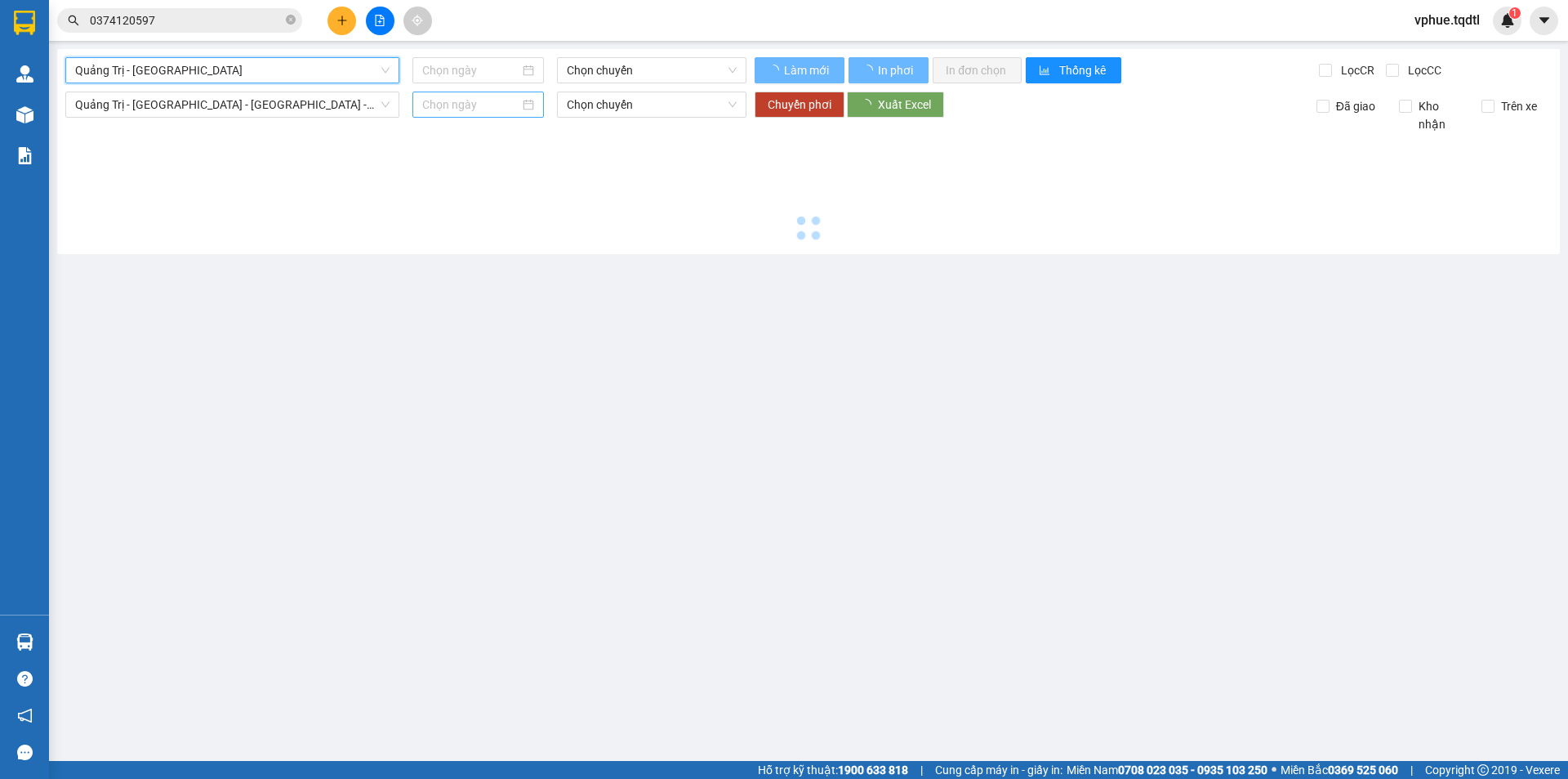
type input "[DATE]"
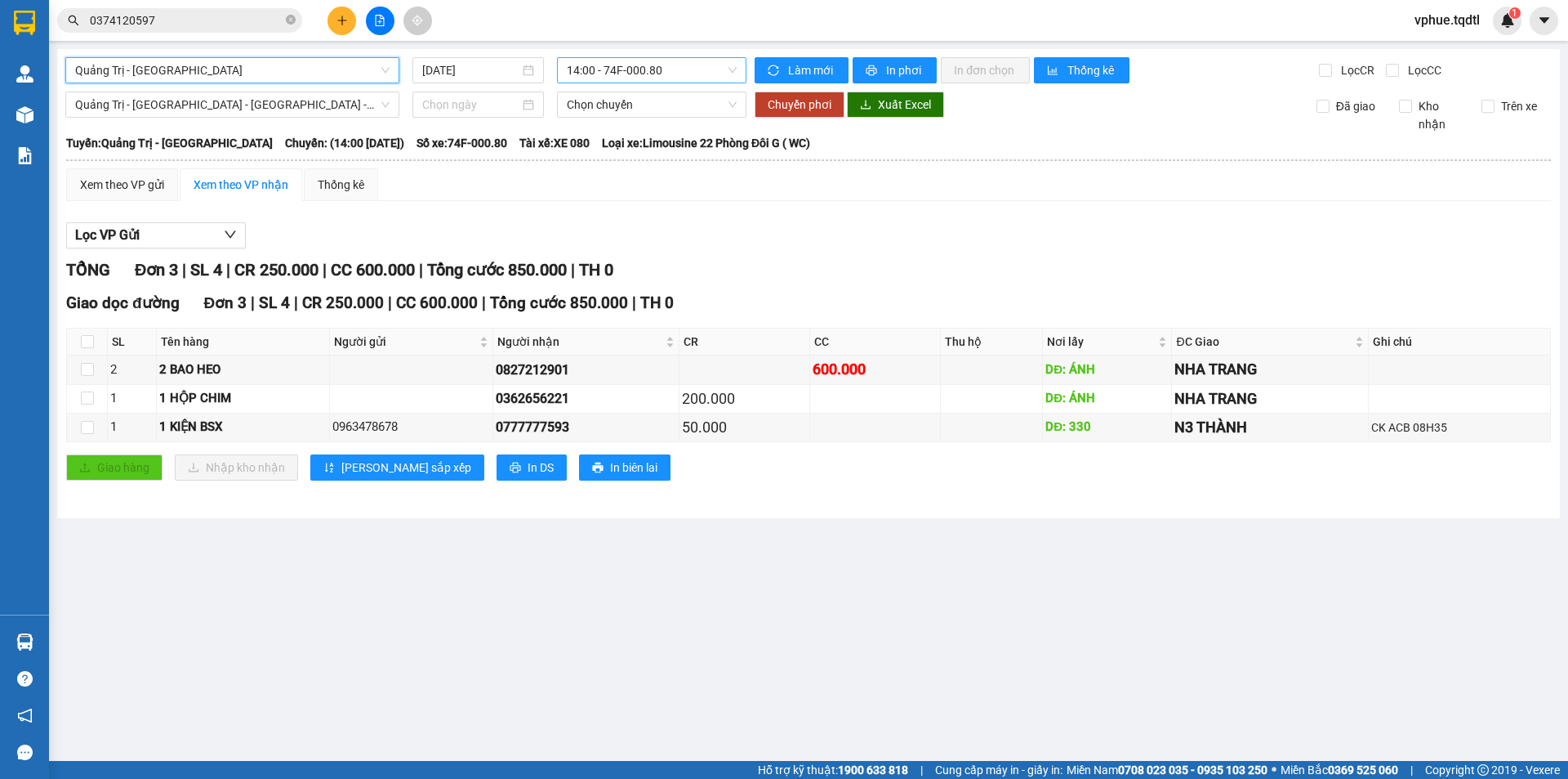
click at [644, 69] on span "14:00 - 74F-000.80" at bounding box center [652, 70] width 170 height 25
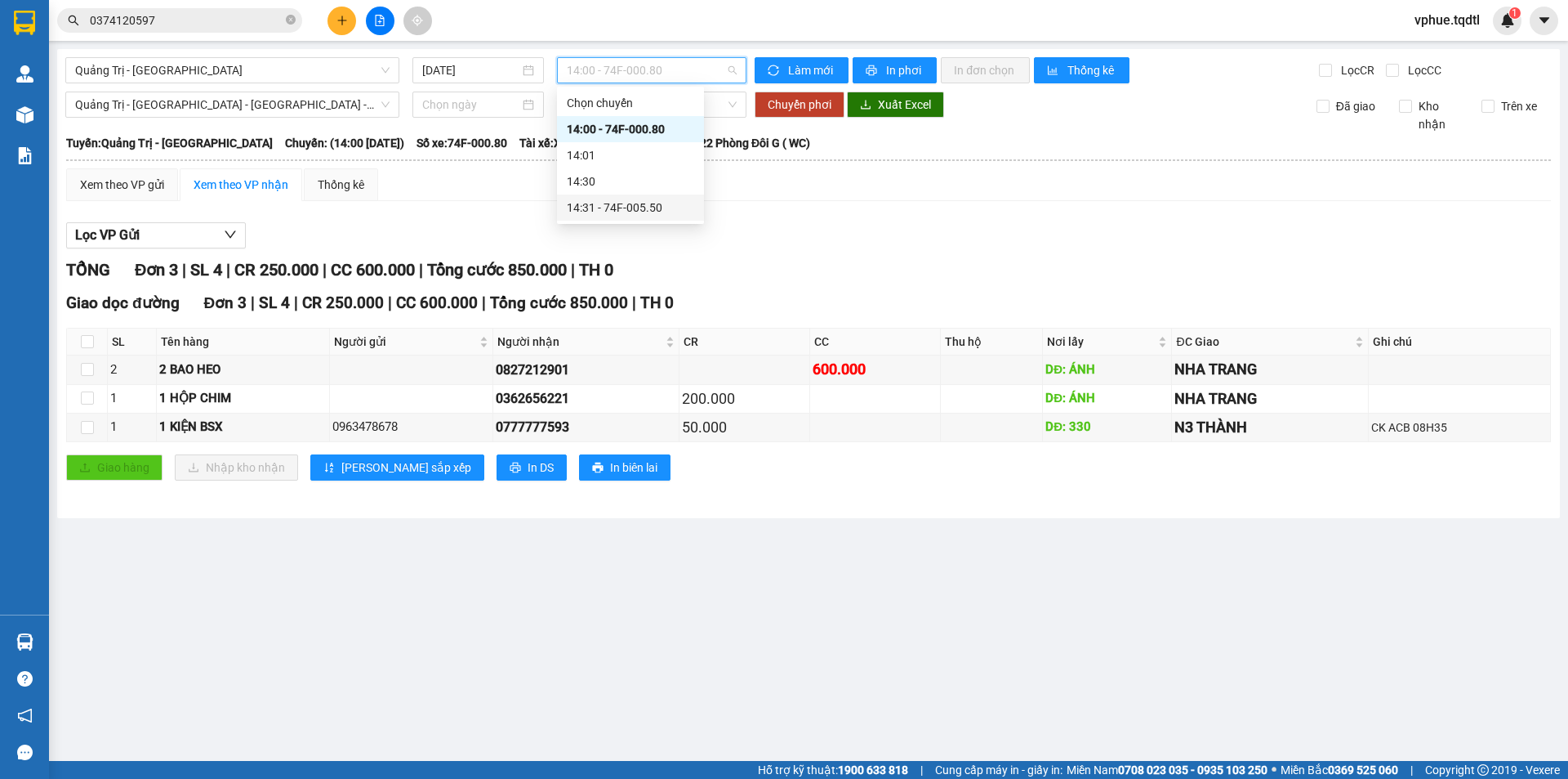
click at [620, 205] on div "14:31 - 74F-005.50" at bounding box center [630, 207] width 127 height 18
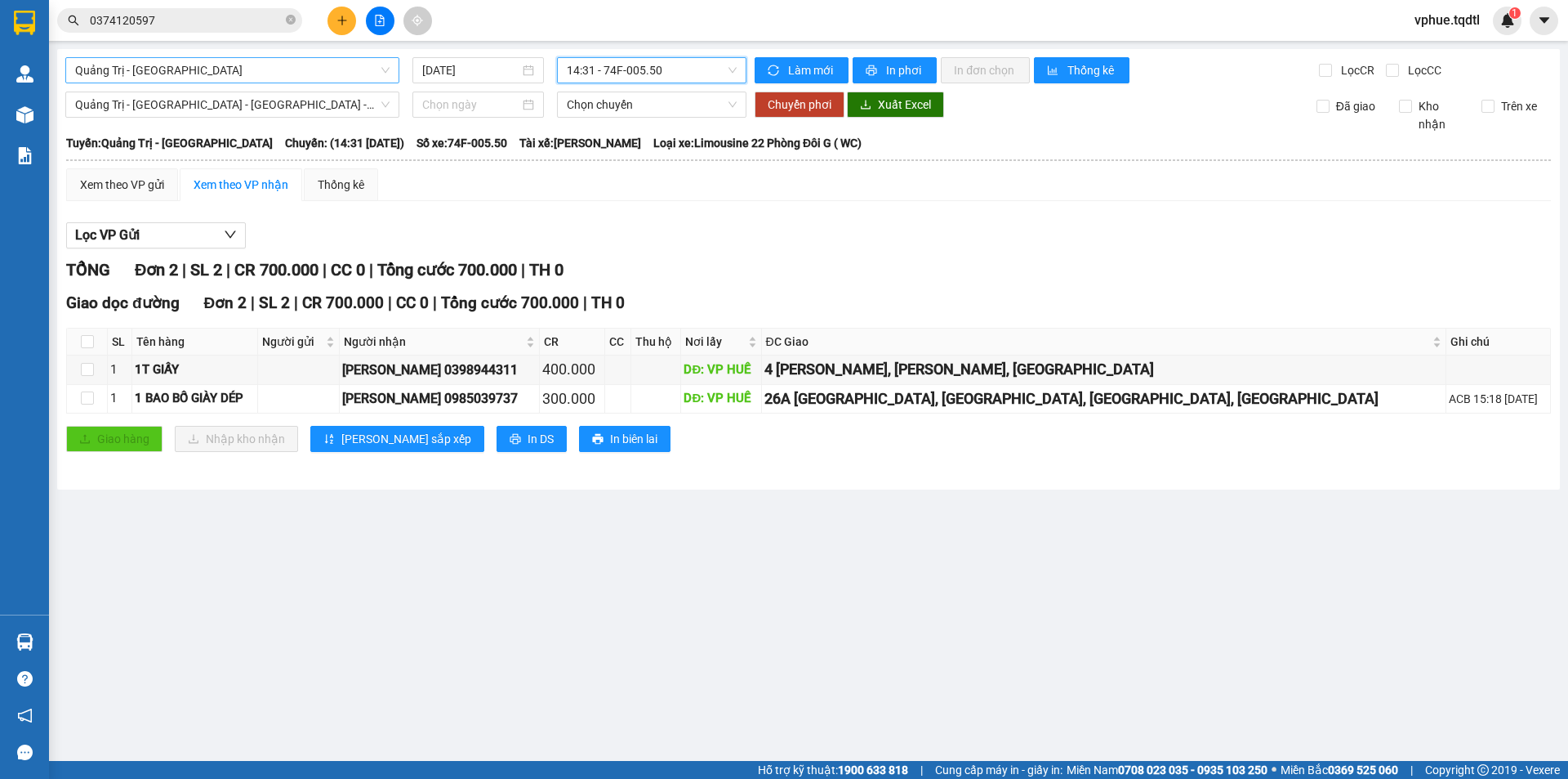
click at [242, 76] on span "Quảng Trị - [GEOGRAPHIC_DATA]" at bounding box center [233, 70] width 315 height 25
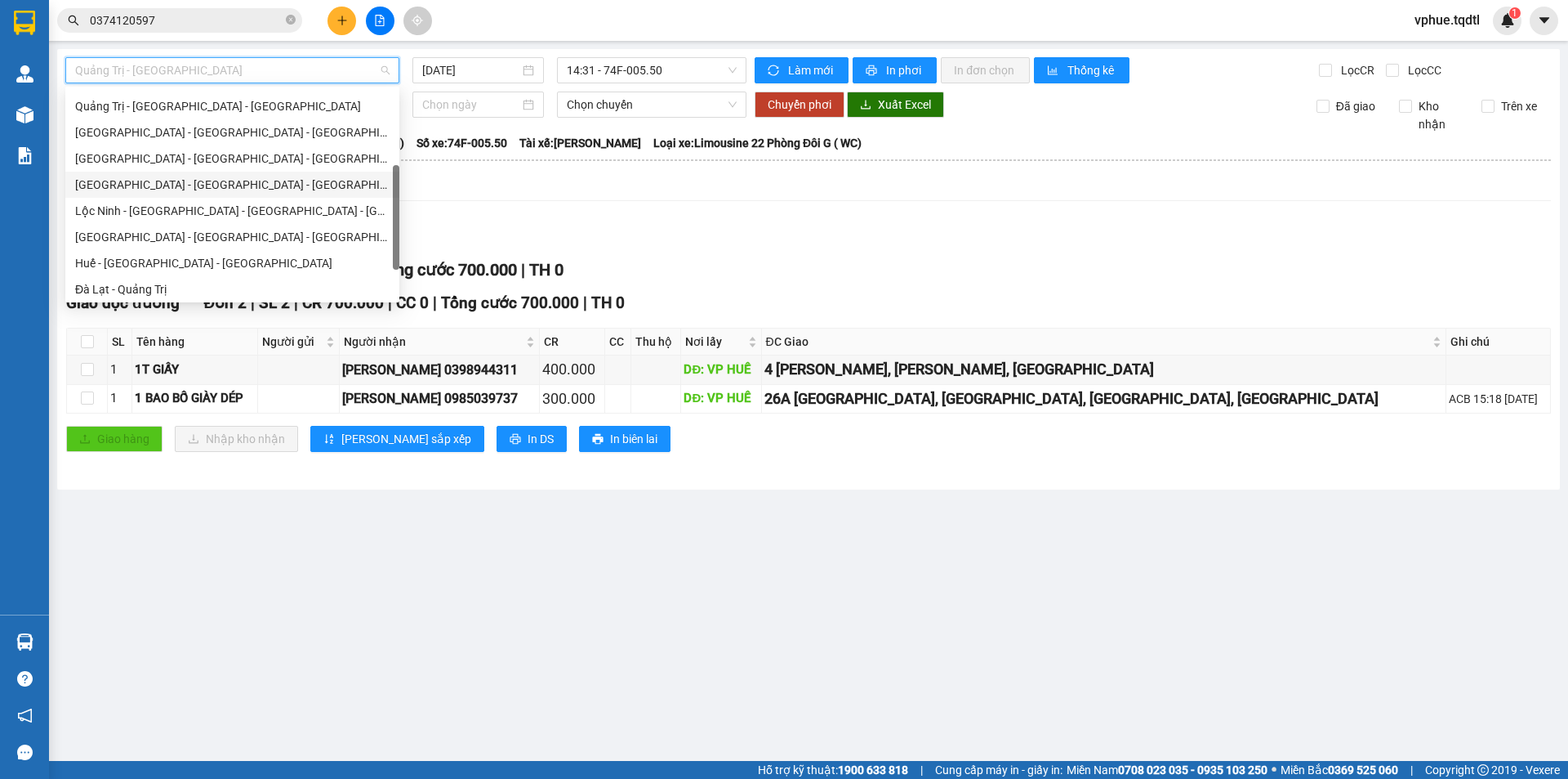
scroll to position [124, 0]
click at [276, 181] on div "Quảng Trị - [GEOGRAPHIC_DATA] - [GEOGRAPHIC_DATA]" at bounding box center [233, 188] width 315 height 18
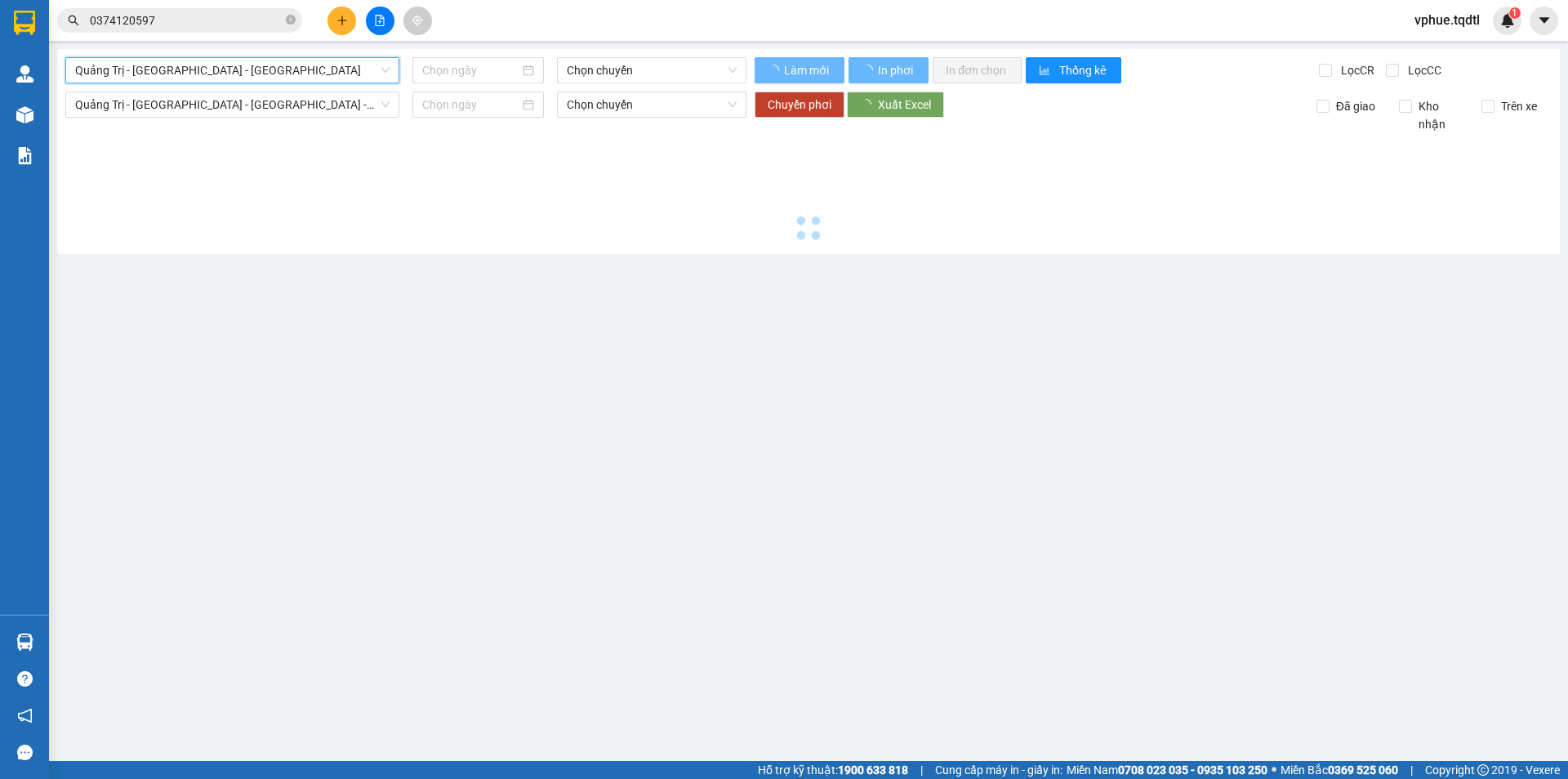
type input "[DATE]"
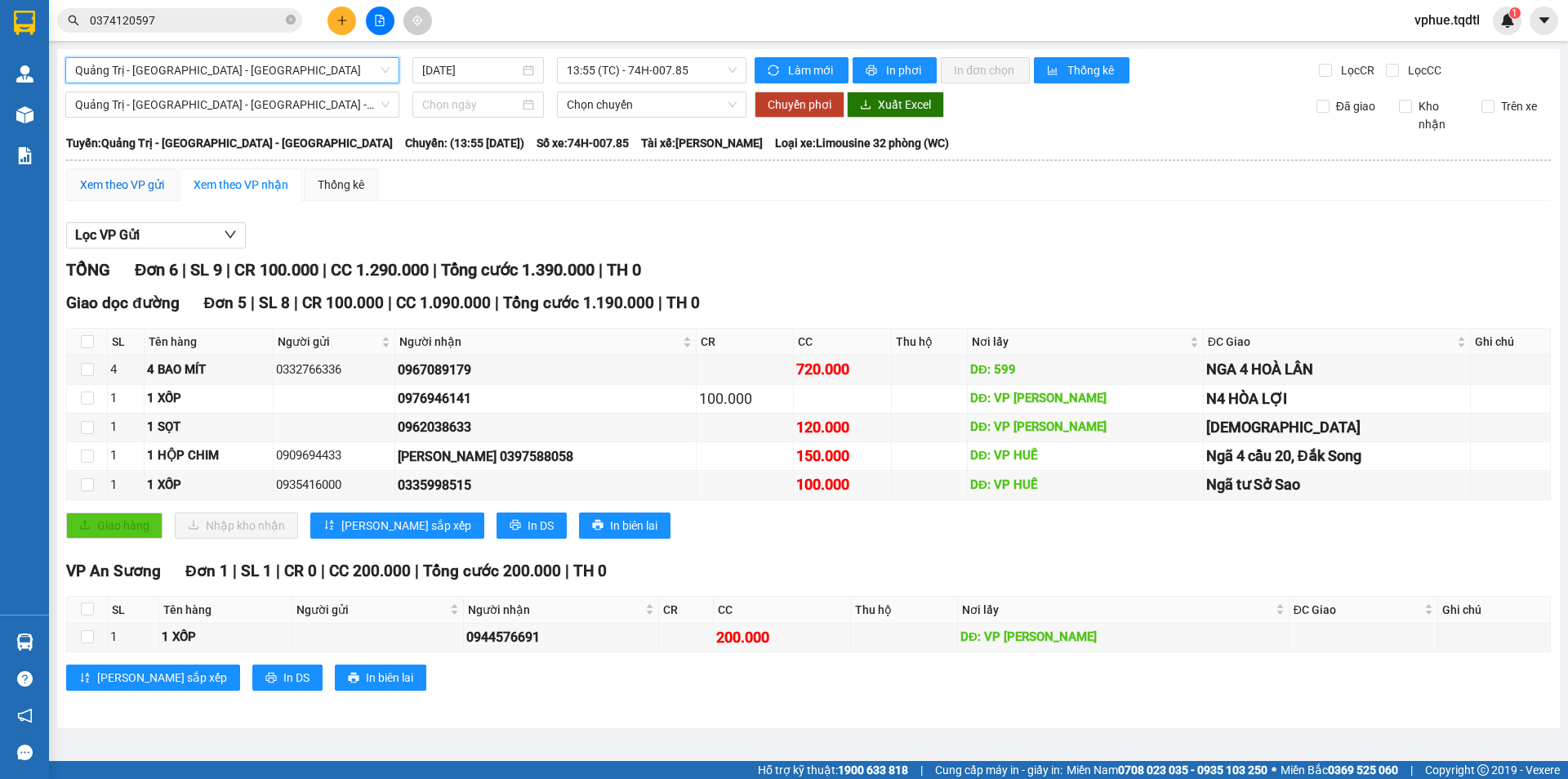
click at [164, 193] on div "Xem theo VP gửi" at bounding box center [122, 185] width 84 height 18
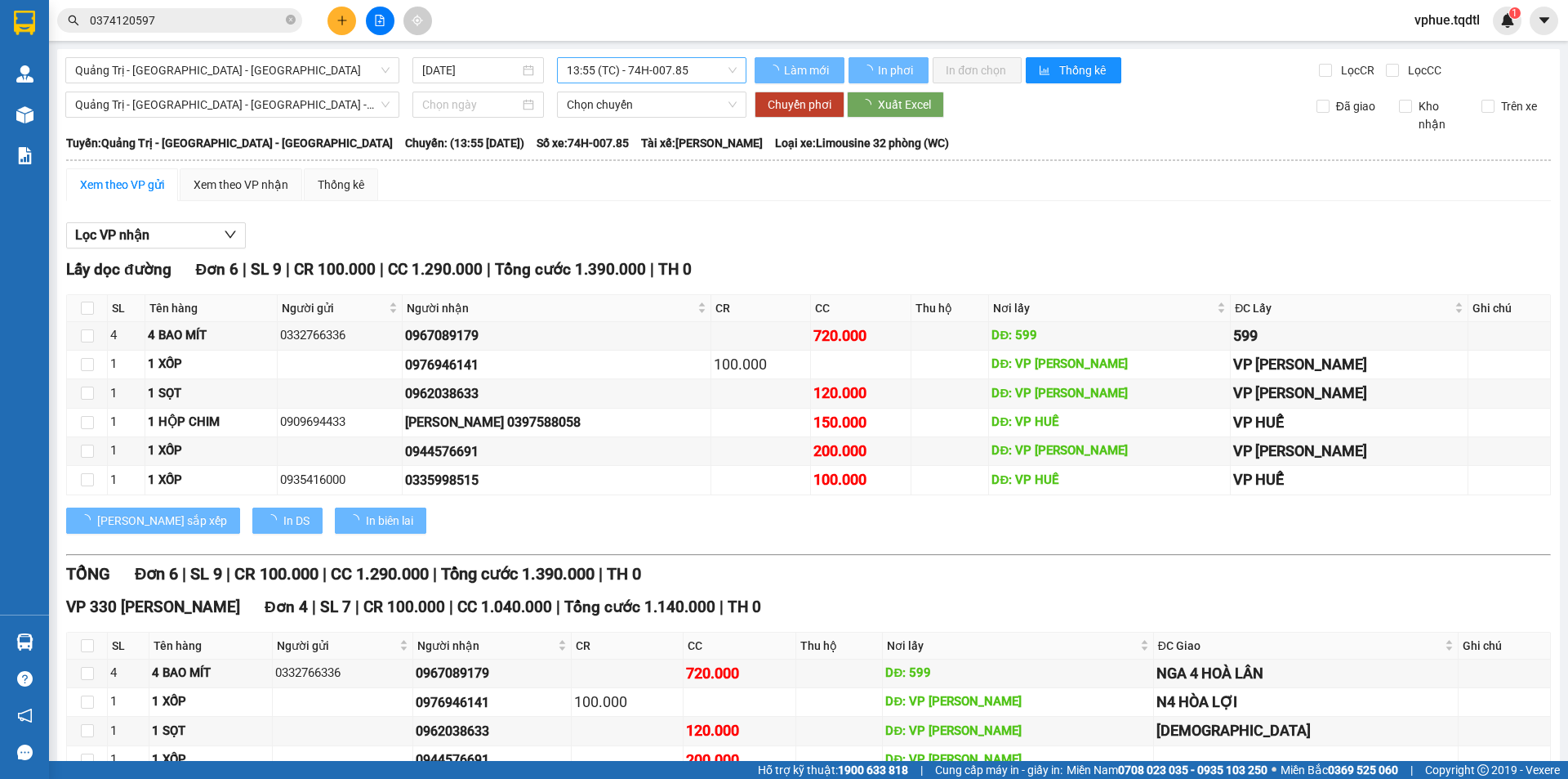
click at [648, 75] on span "13:55 (TC) - 74H-007.85" at bounding box center [652, 70] width 170 height 25
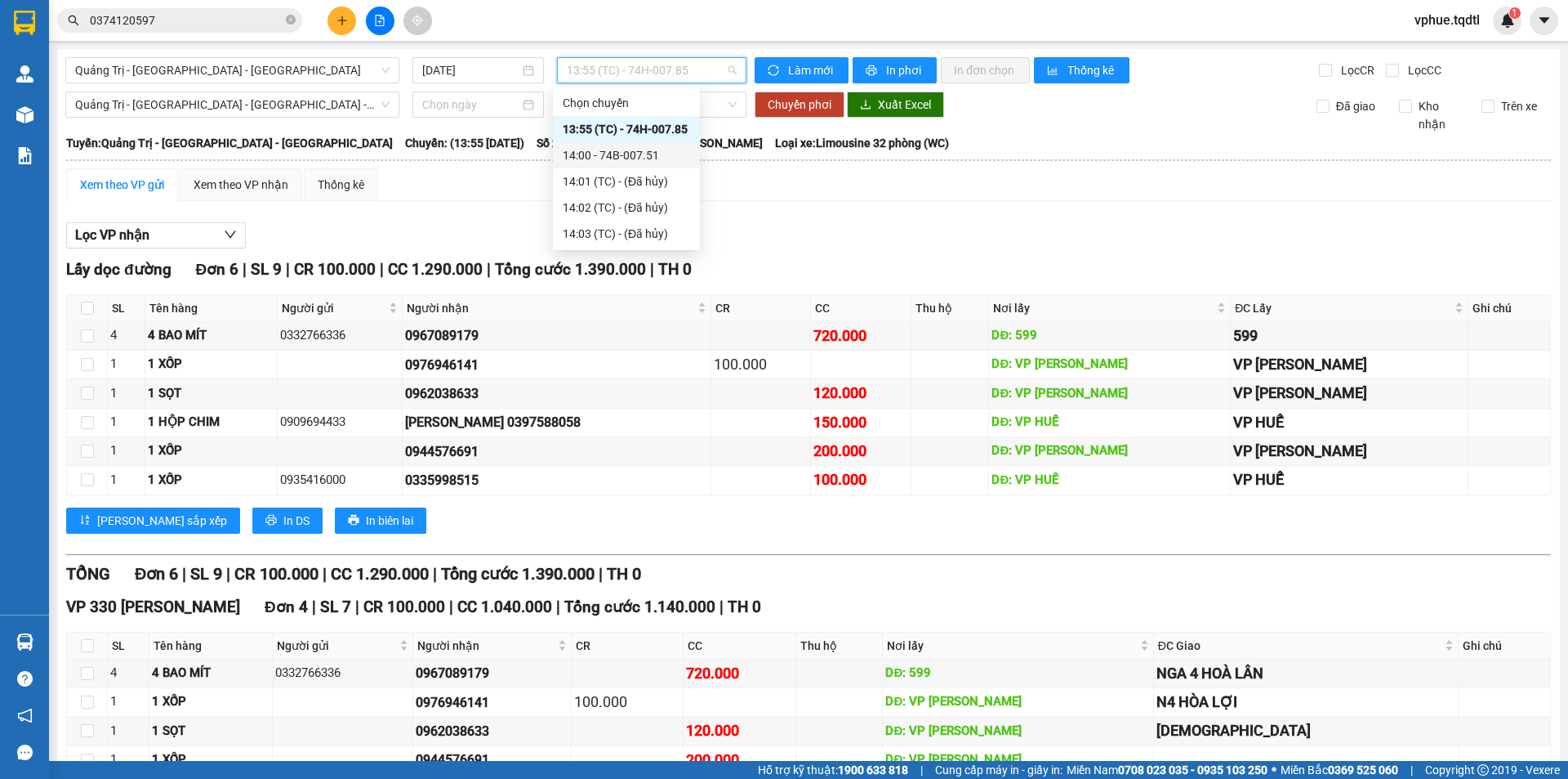
click at [660, 156] on div "14:00 - 74B-007.51" at bounding box center [626, 155] width 127 height 18
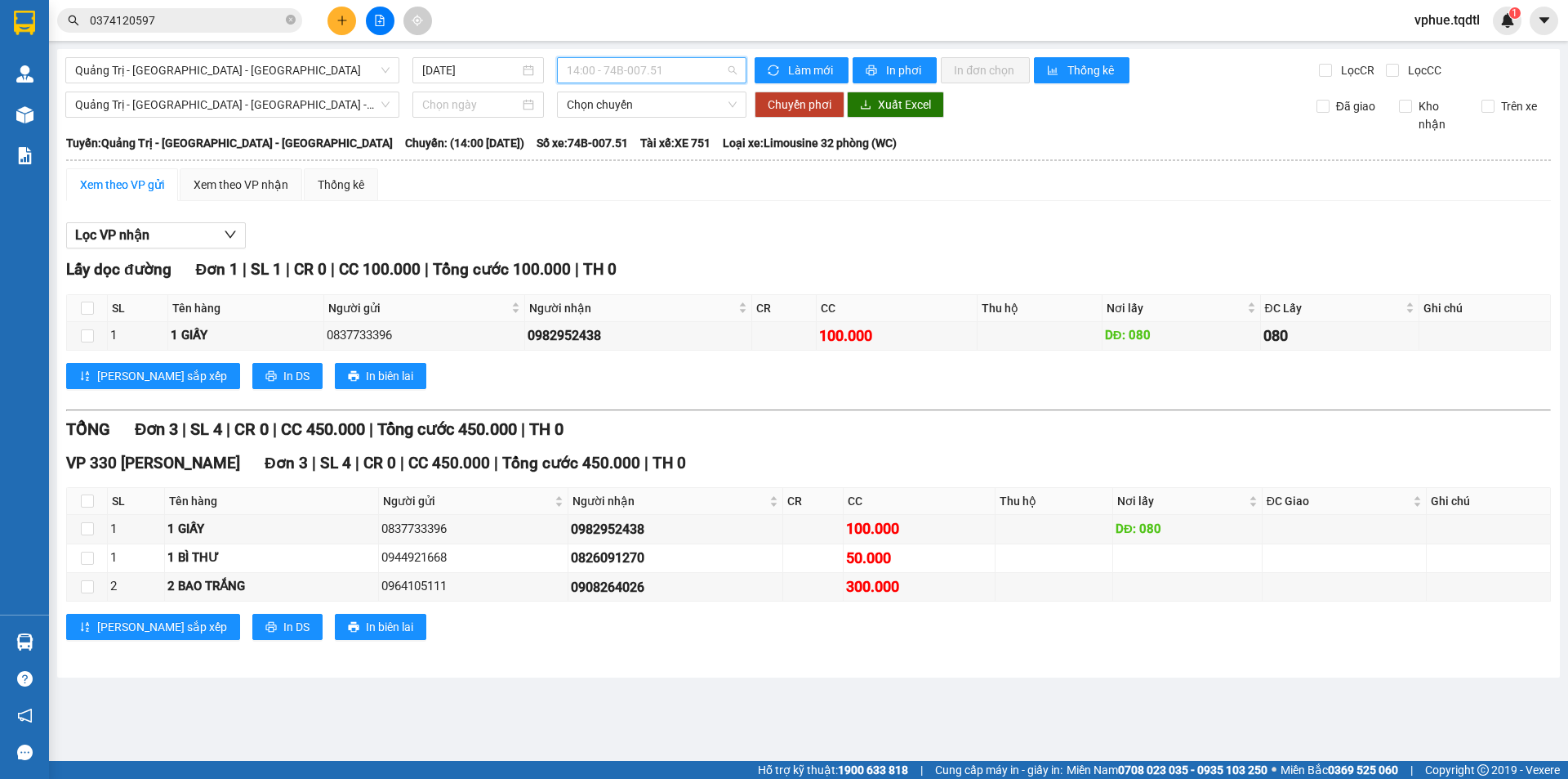
click at [676, 67] on span "14:00 - 74B-007.51" at bounding box center [652, 70] width 170 height 25
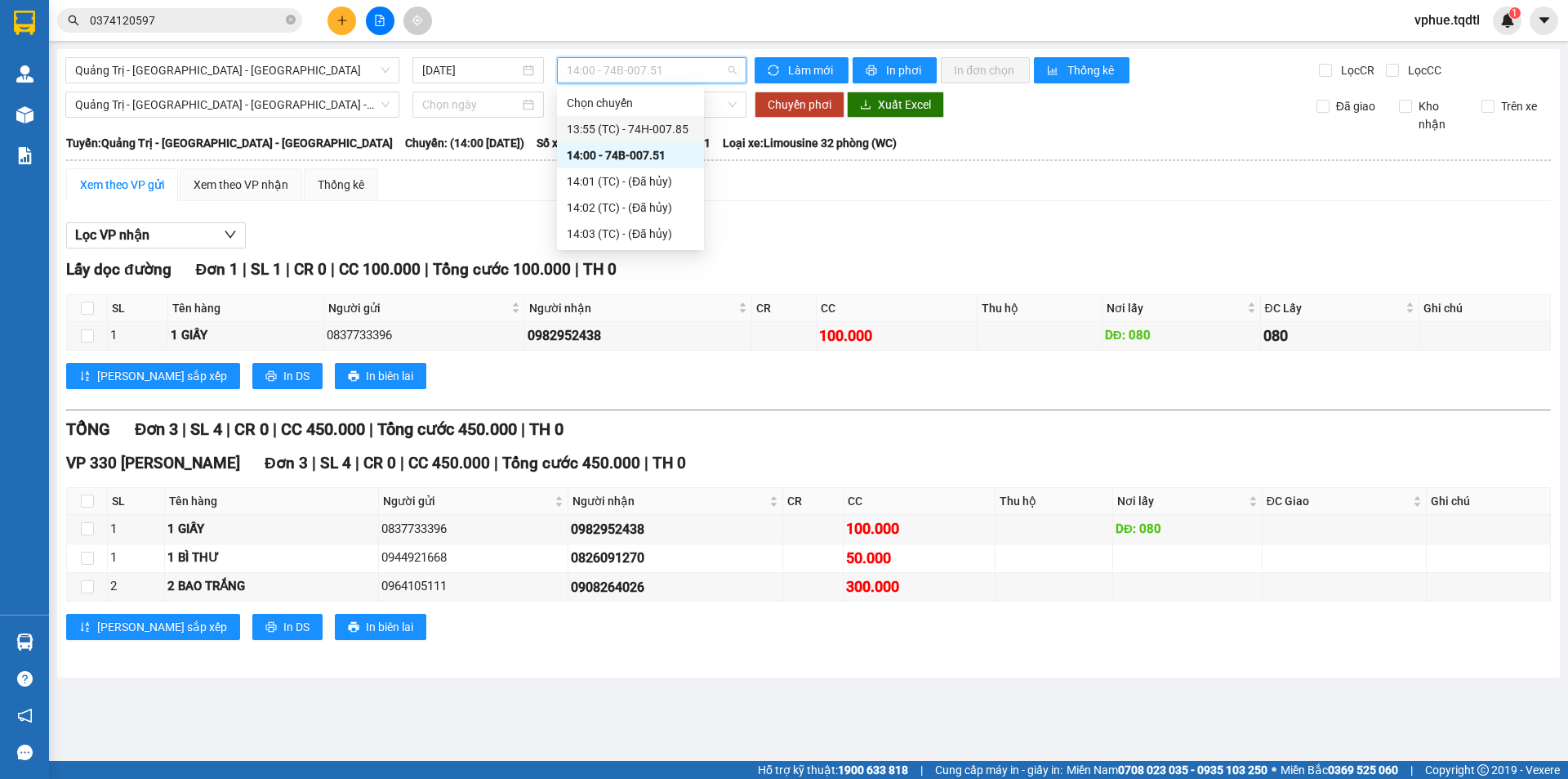
click at [671, 125] on div "13:55 (TC) - 74H-007.85" at bounding box center [630, 129] width 127 height 18
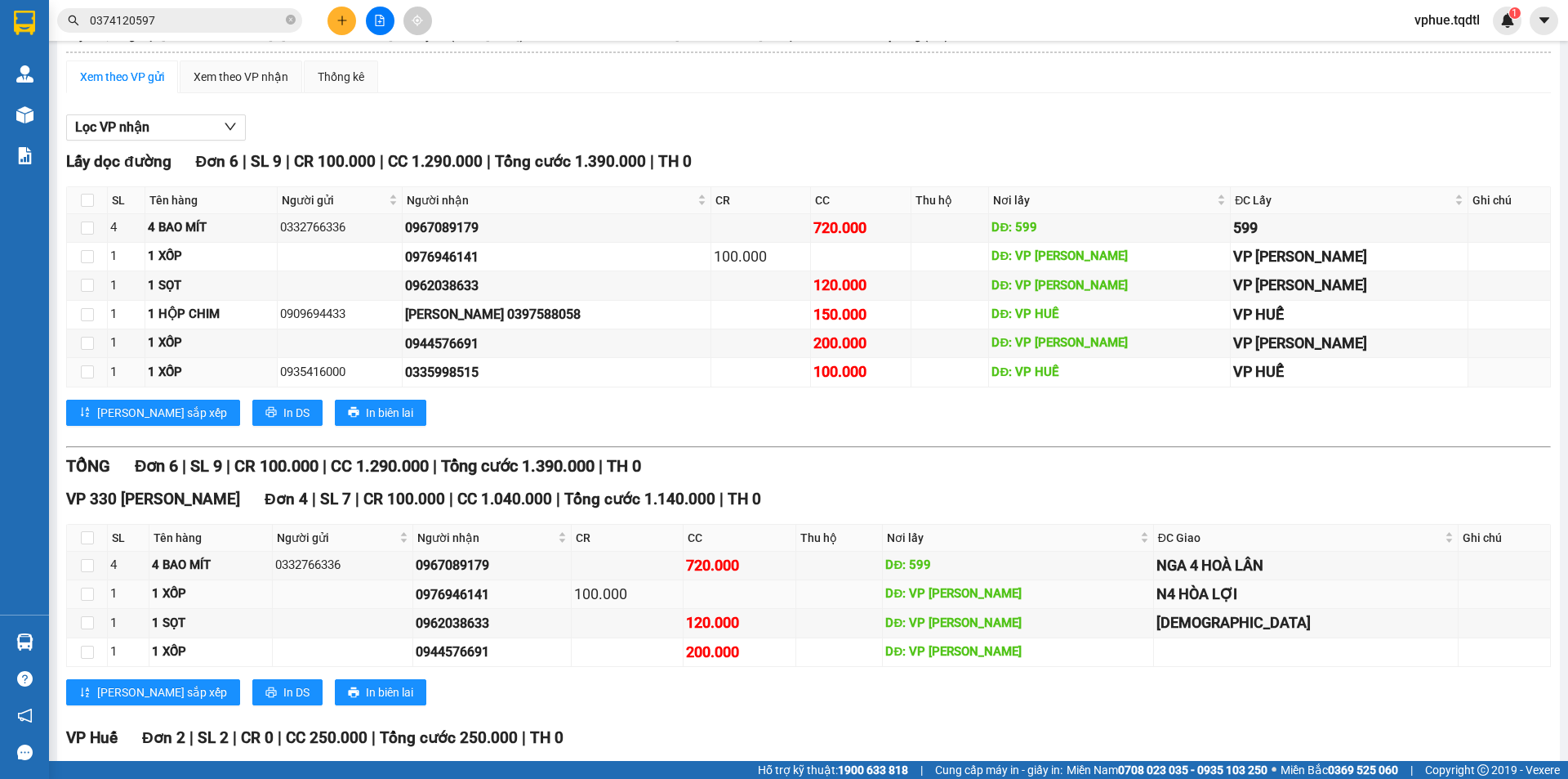
scroll to position [278, 0]
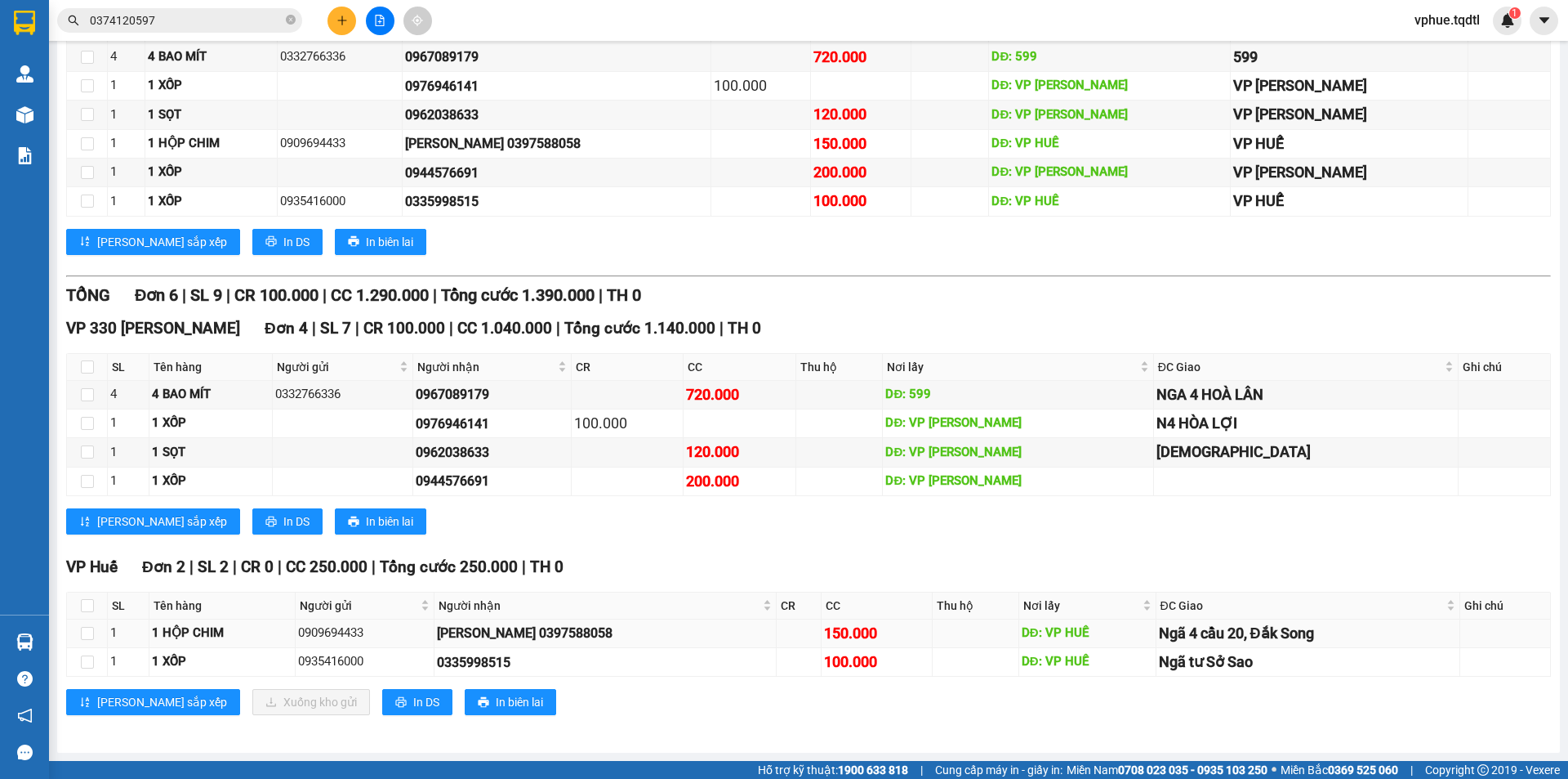
click at [824, 644] on div "150.000" at bounding box center [876, 633] width 106 height 23
click at [824, 669] on div "100.000" at bounding box center [876, 662] width 106 height 23
click at [504, 666] on div "0335998515" at bounding box center [605, 662] width 337 height 20
click at [821, 675] on td "100.000" at bounding box center [876, 663] width 111 height 28
click at [824, 668] on div "100.000" at bounding box center [876, 662] width 106 height 23
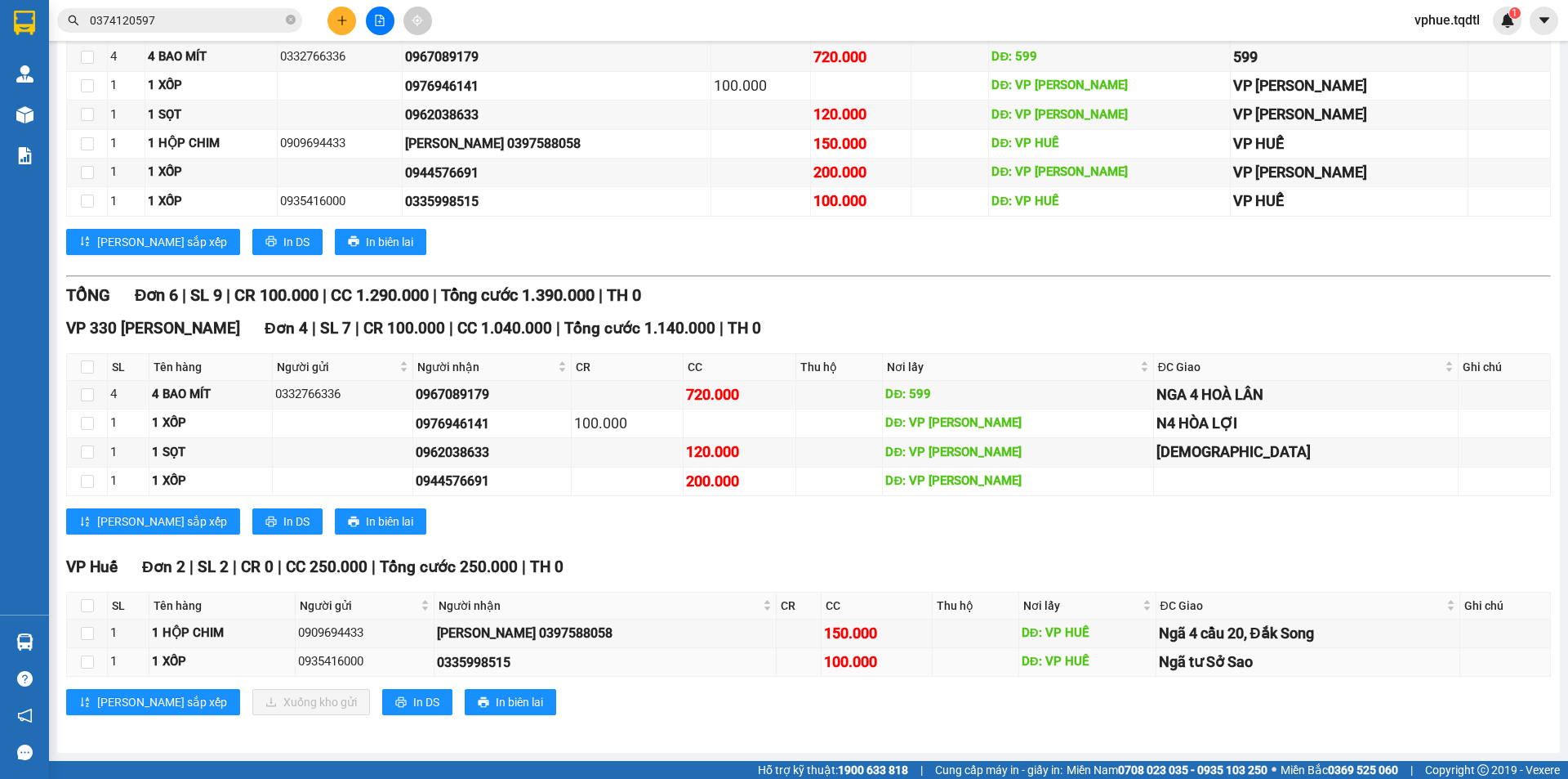
click at [824, 665] on div "100.000" at bounding box center [876, 662] width 106 height 23
click at [1159, 642] on div "Ngã 4 cầu 20, Đắk Song" at bounding box center [1308, 633] width 298 height 23
click at [1190, 656] on div "Ngã tư Sở Sao" at bounding box center [1308, 662] width 298 height 23
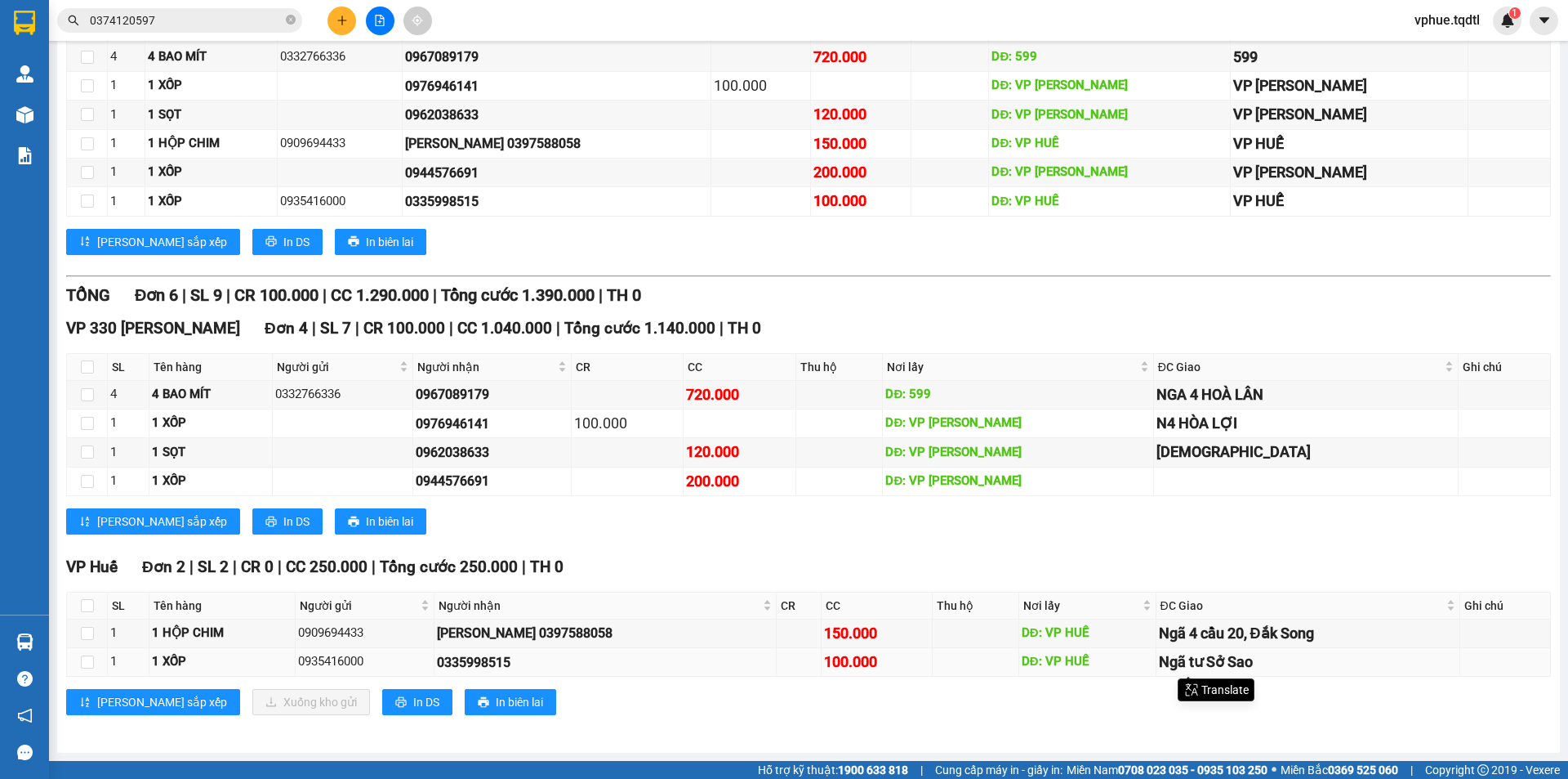
click at [1185, 651] on div "Ngã tư Sở Sao" at bounding box center [1308, 662] width 298 height 23
click at [1175, 655] on div "Ngã tư Sở Sao" at bounding box center [1308, 662] width 298 height 23
click at [1170, 659] on div "Ngã tư Sở Sao" at bounding box center [1308, 662] width 298 height 23
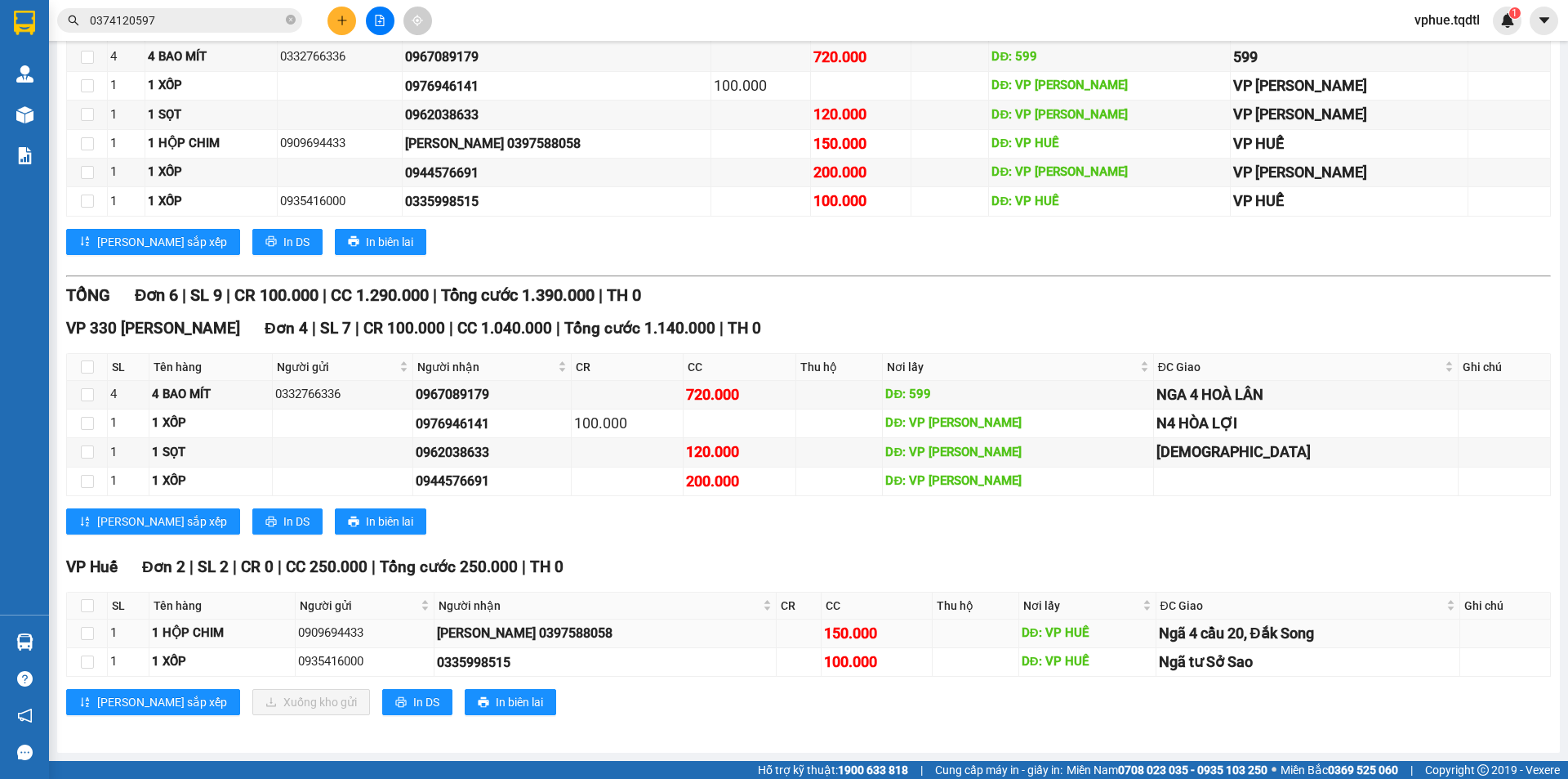
click at [1174, 634] on div "Ngã 4 cầu 20, Đắk Song" at bounding box center [1308, 633] width 298 height 23
click at [1174, 635] on div "Ngã 4 cầu 20, Đắk Song" at bounding box center [1308, 633] width 298 height 23
click at [1175, 634] on div "Ngã 4 cầu 20, Đắk Song" at bounding box center [1308, 633] width 298 height 23
click at [1173, 630] on div "Ngã 4 cầu 20, Đắk Song" at bounding box center [1308, 633] width 298 height 23
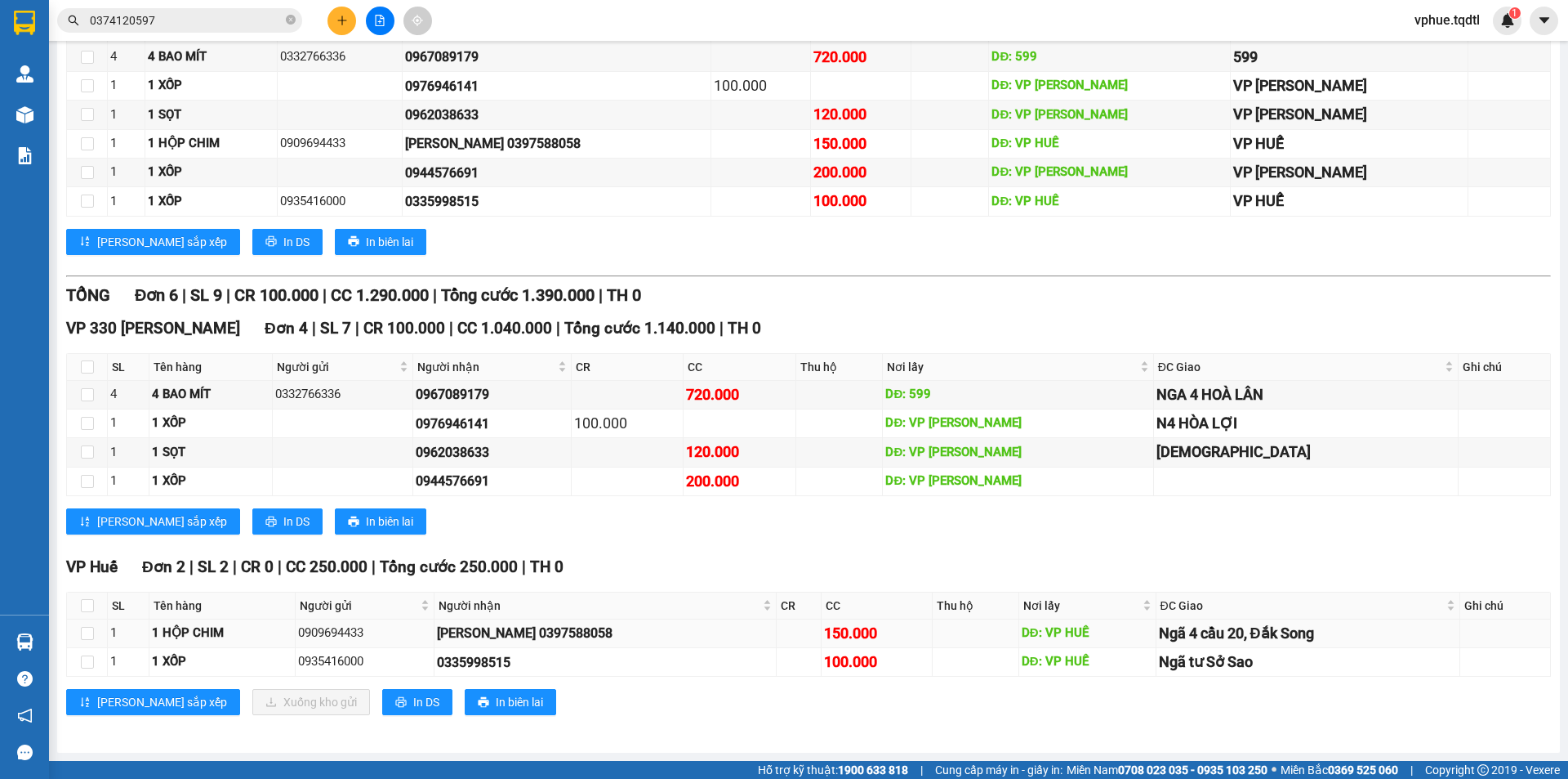
click at [824, 640] on div "150.000" at bounding box center [876, 633] width 106 height 23
drag, startPoint x: 497, startPoint y: 669, endPoint x: 534, endPoint y: 674, distance: 37.3
click at [534, 674] on td "0335998515" at bounding box center [605, 663] width 342 height 28
click at [478, 654] on div "0335998515" at bounding box center [605, 662] width 337 height 20
click at [479, 653] on div "0335998515" at bounding box center [605, 662] width 337 height 20
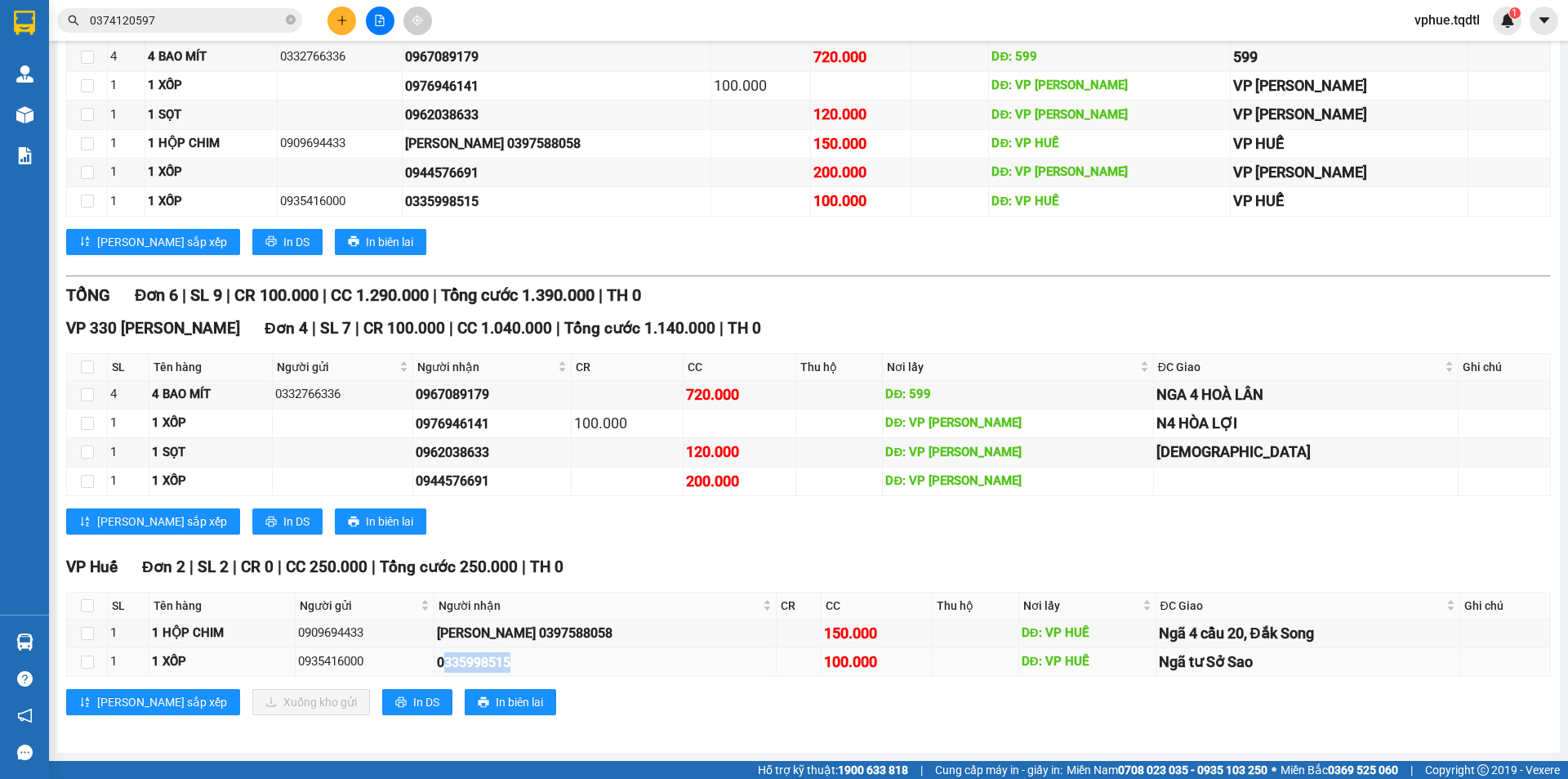
click at [479, 653] on div "0335998515" at bounding box center [605, 662] width 337 height 20
copy div "0335998515"
click at [601, 652] on div "0335998515" at bounding box center [605, 662] width 337 height 20
click at [856, 629] on div "150.000" at bounding box center [876, 633] width 106 height 23
click at [835, 649] on td "100.000" at bounding box center [876, 663] width 111 height 28
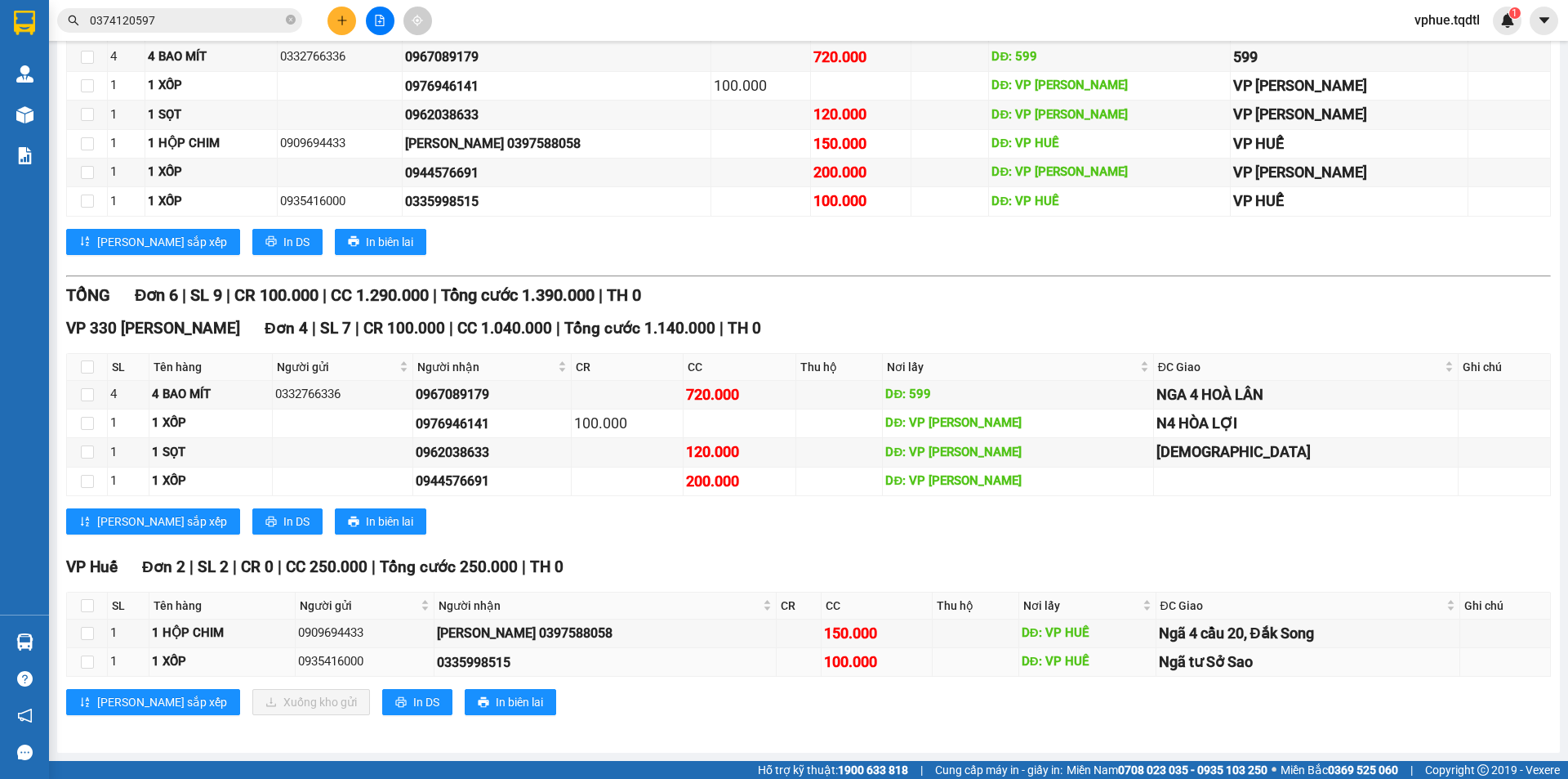
click at [824, 668] on div "100.000" at bounding box center [876, 662] width 106 height 23
click at [824, 636] on div "150.000" at bounding box center [876, 633] width 106 height 23
click at [1167, 641] on div "Ngã 4 cầu 20, Đắk Song" at bounding box center [1308, 633] width 298 height 23
click at [494, 635] on div "[PERSON_NAME] 0397588058" at bounding box center [605, 632] width 337 height 20
click at [548, 625] on div "[PERSON_NAME] 0397588058" at bounding box center [605, 632] width 337 height 20
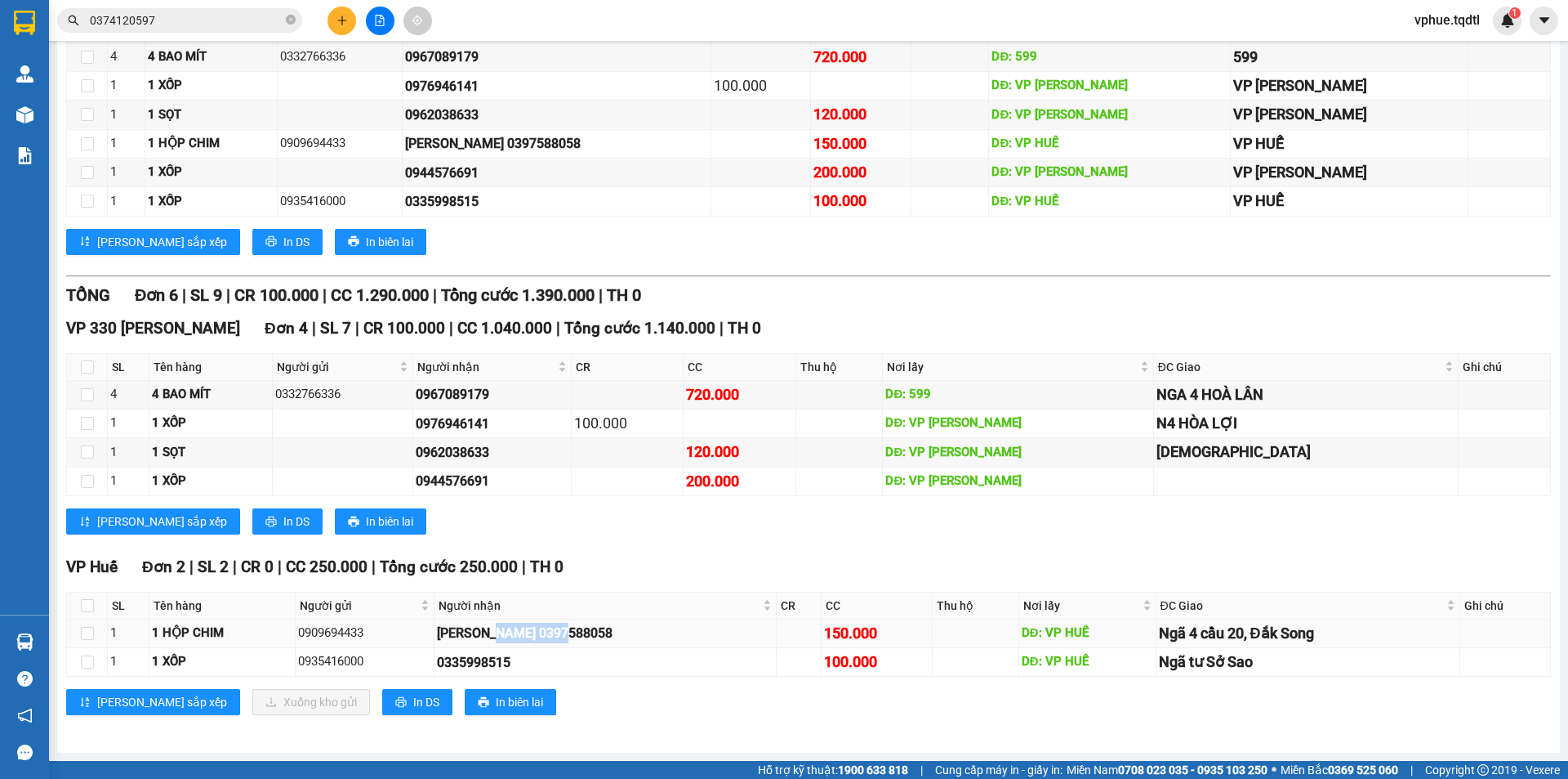
click at [549, 624] on div "[PERSON_NAME] 0397588058" at bounding box center [605, 632] width 337 height 20
click at [556, 634] on div "[PERSON_NAME] 0397588058" at bounding box center [605, 632] width 337 height 20
click at [558, 628] on div "[PERSON_NAME] 0397588058" at bounding box center [605, 632] width 337 height 20
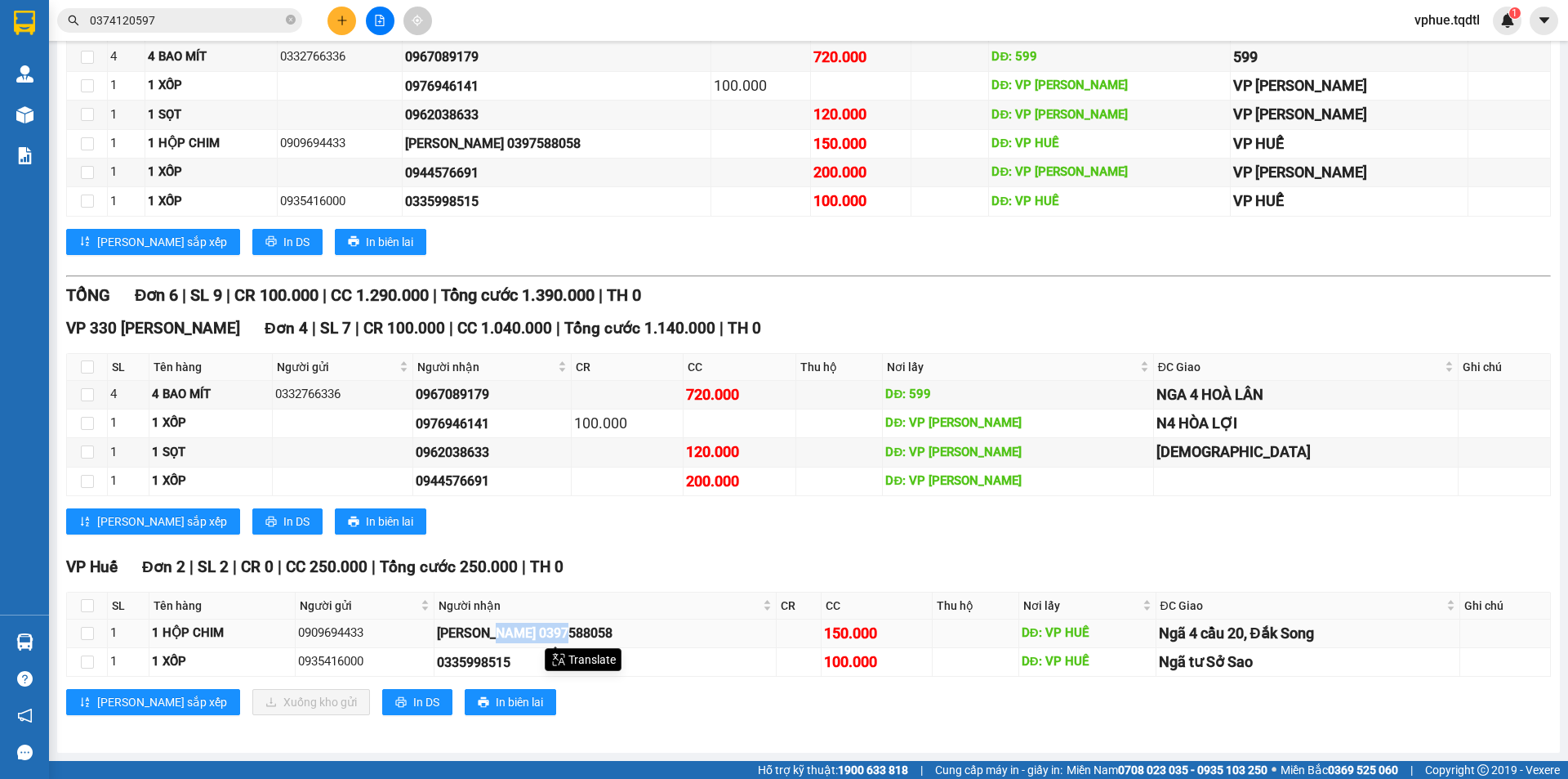
copy div "0397588058"
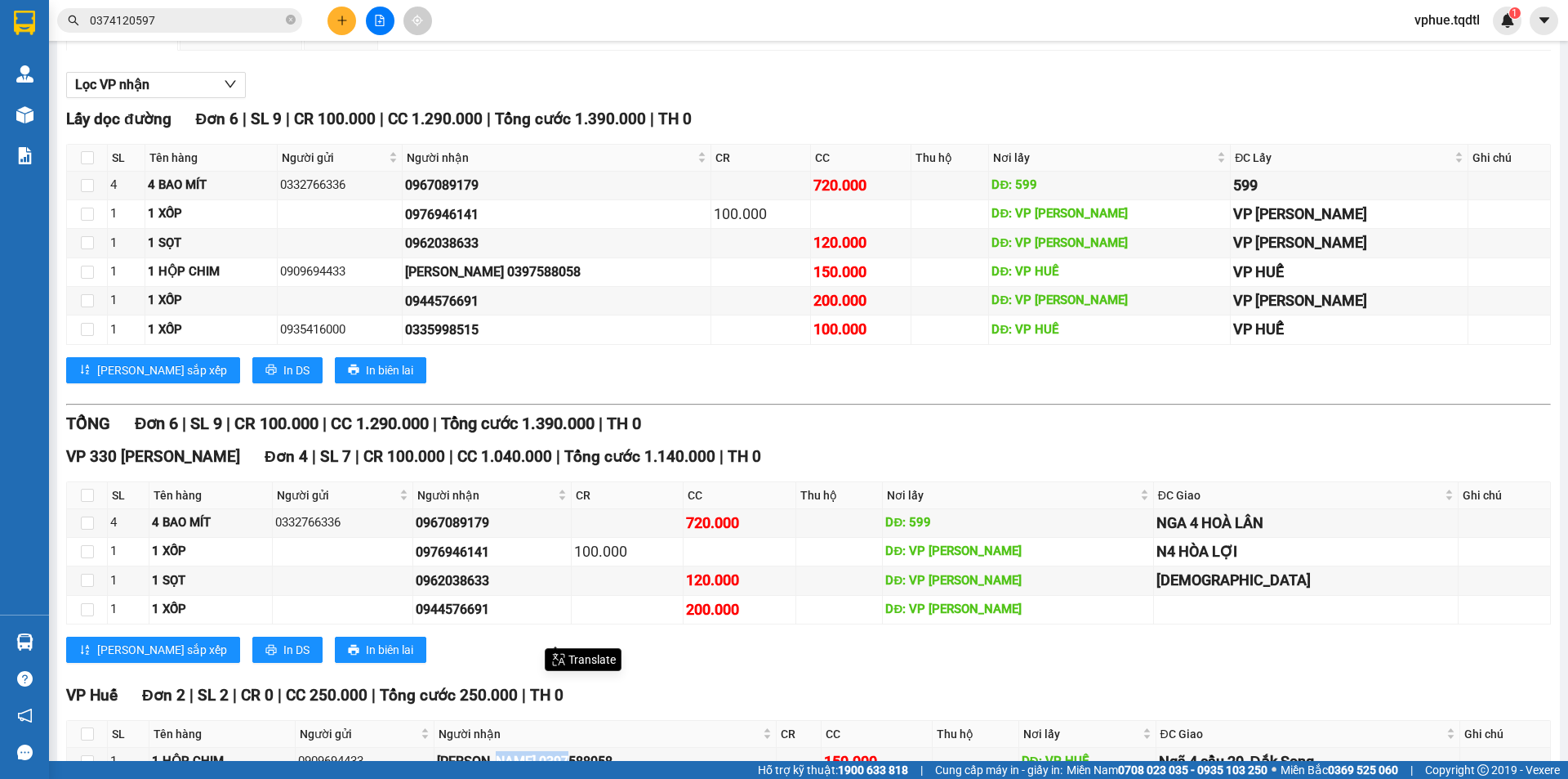
scroll to position [0, 0]
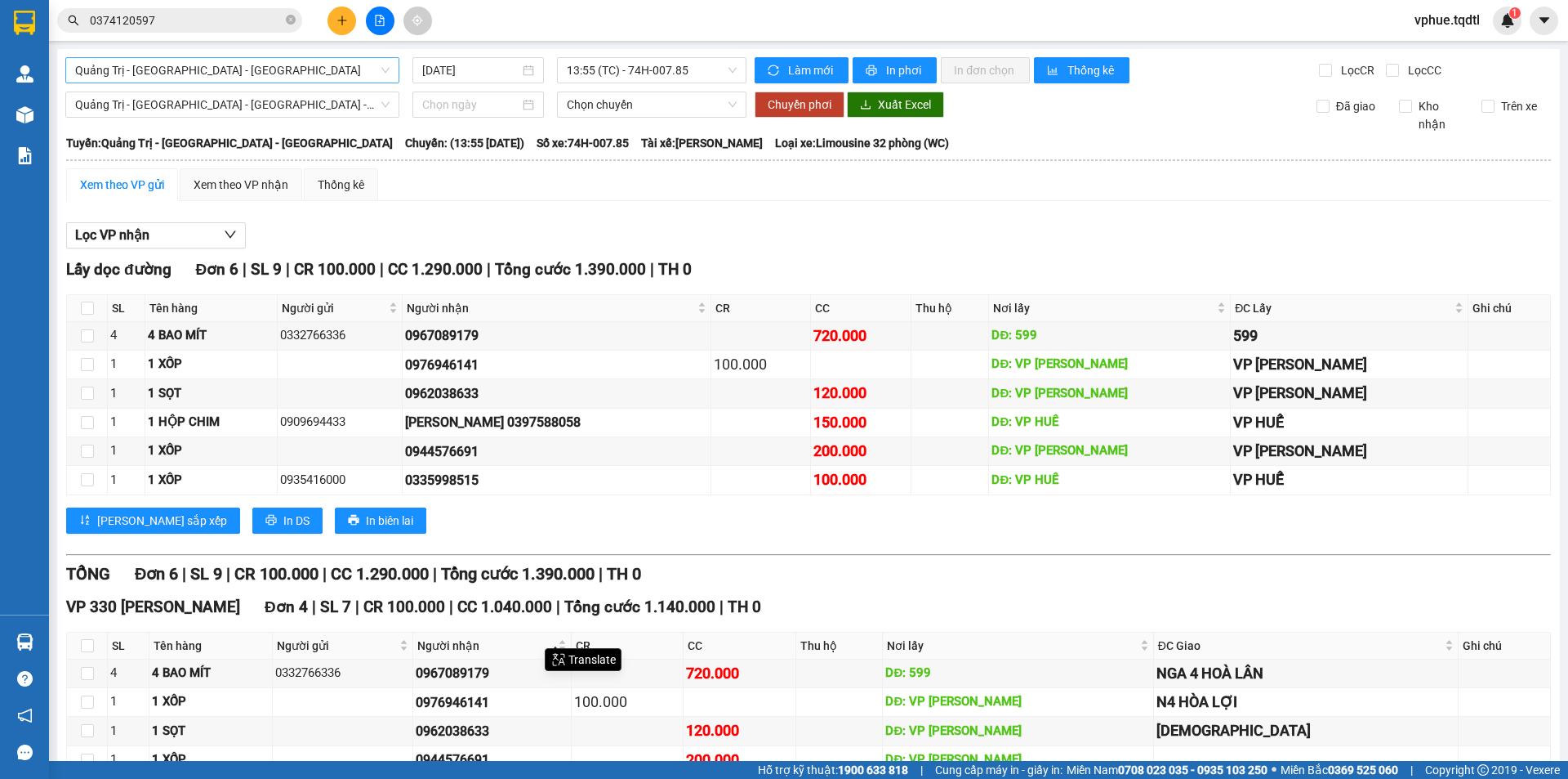
click at [352, 71] on span "Quảng Trị - [GEOGRAPHIC_DATA] - [GEOGRAPHIC_DATA]" at bounding box center [233, 70] width 315 height 25
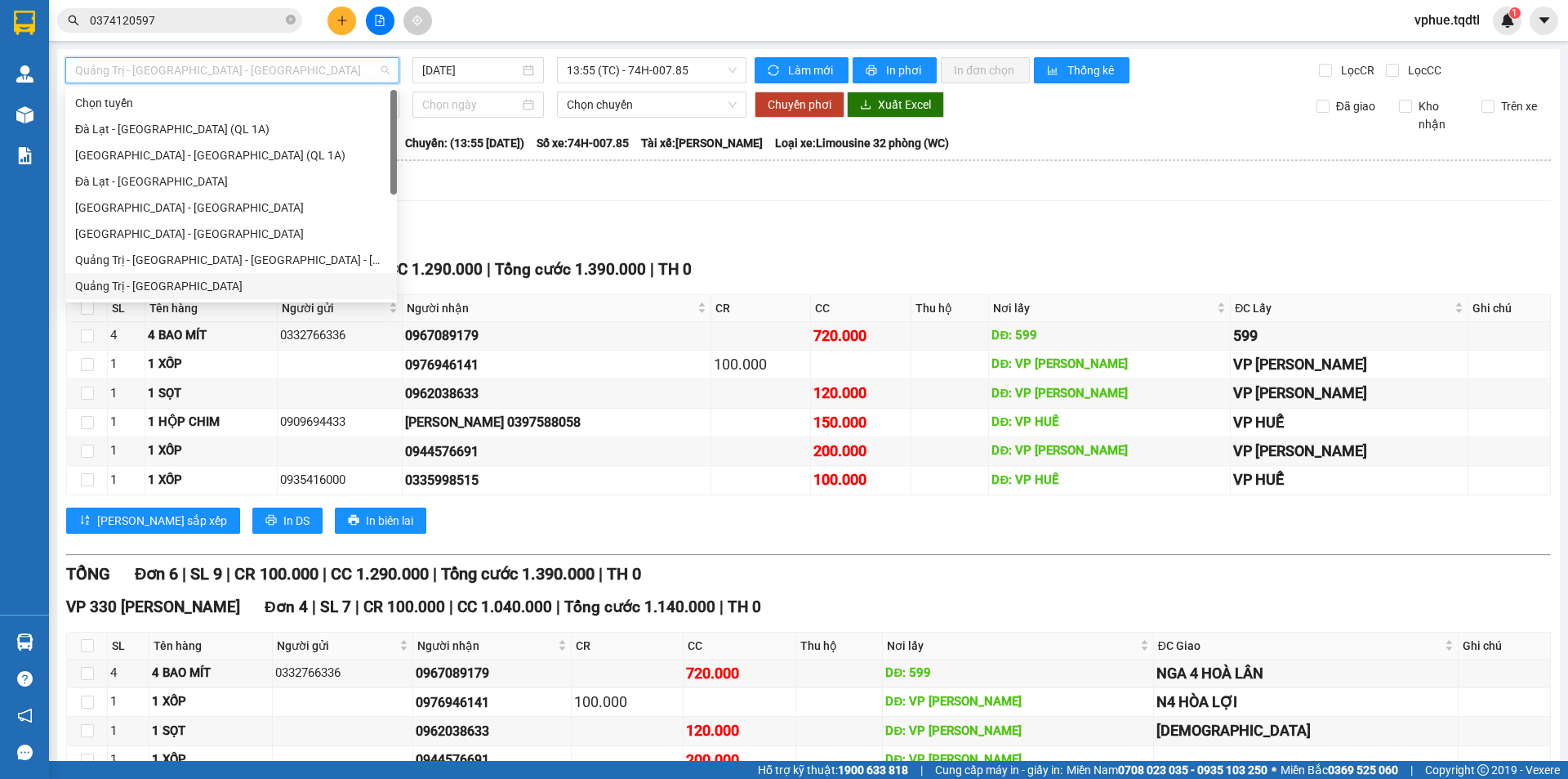
click at [276, 293] on div "Quảng Trị - [GEOGRAPHIC_DATA]" at bounding box center [231, 285] width 312 height 18
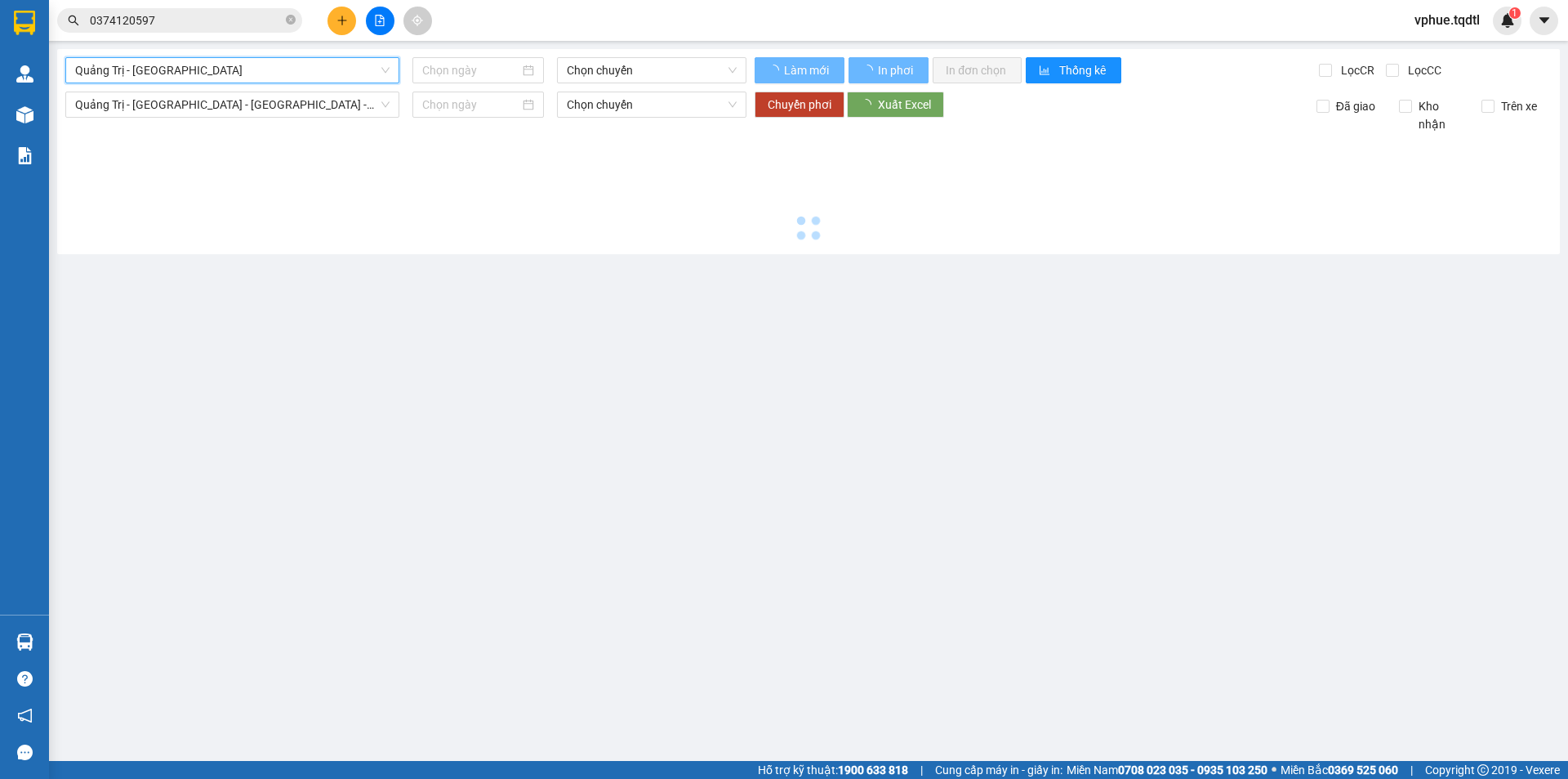
type input "[DATE]"
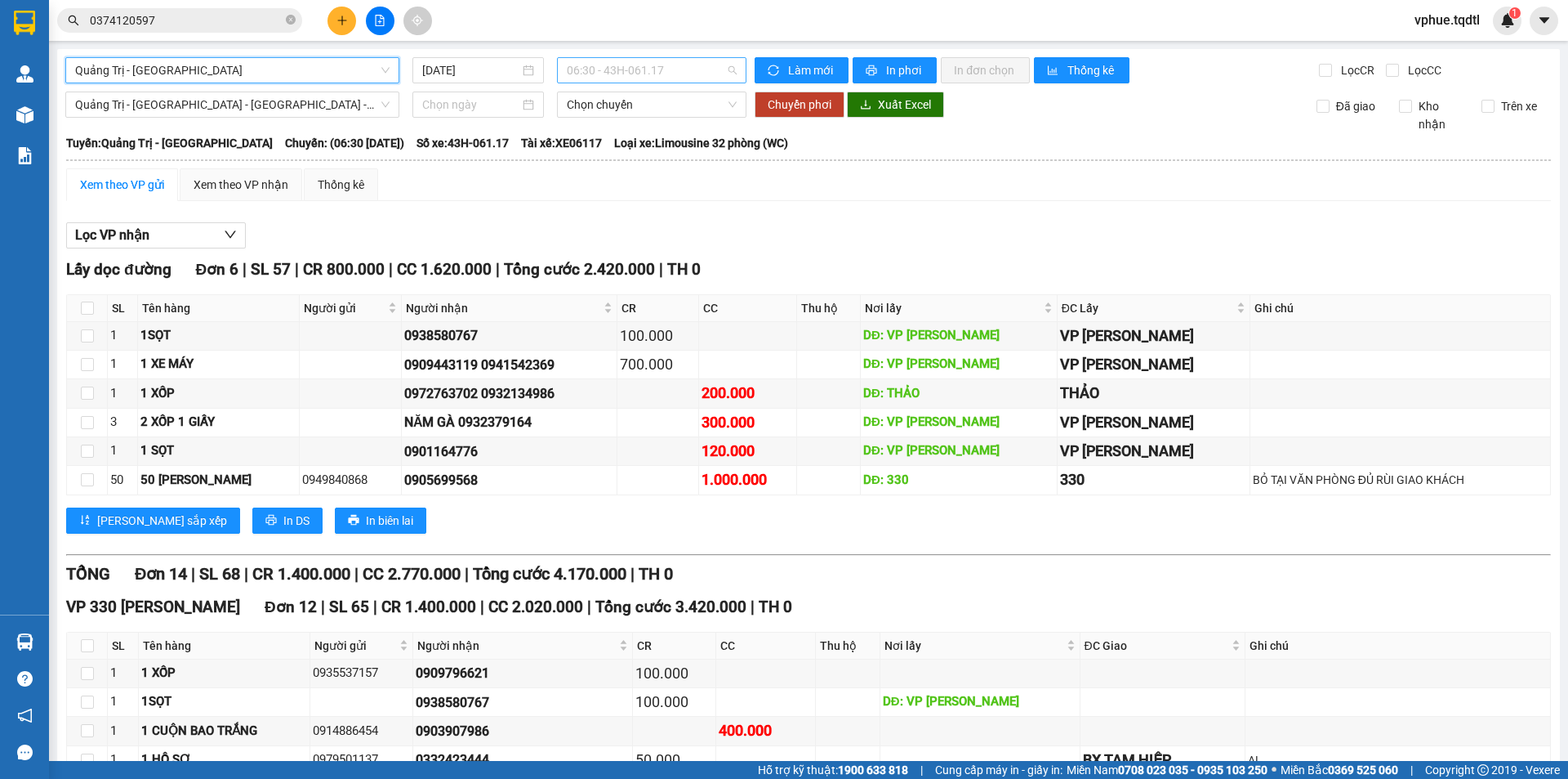
click at [614, 79] on span "06:30 - 43H-061.17" at bounding box center [652, 70] width 170 height 25
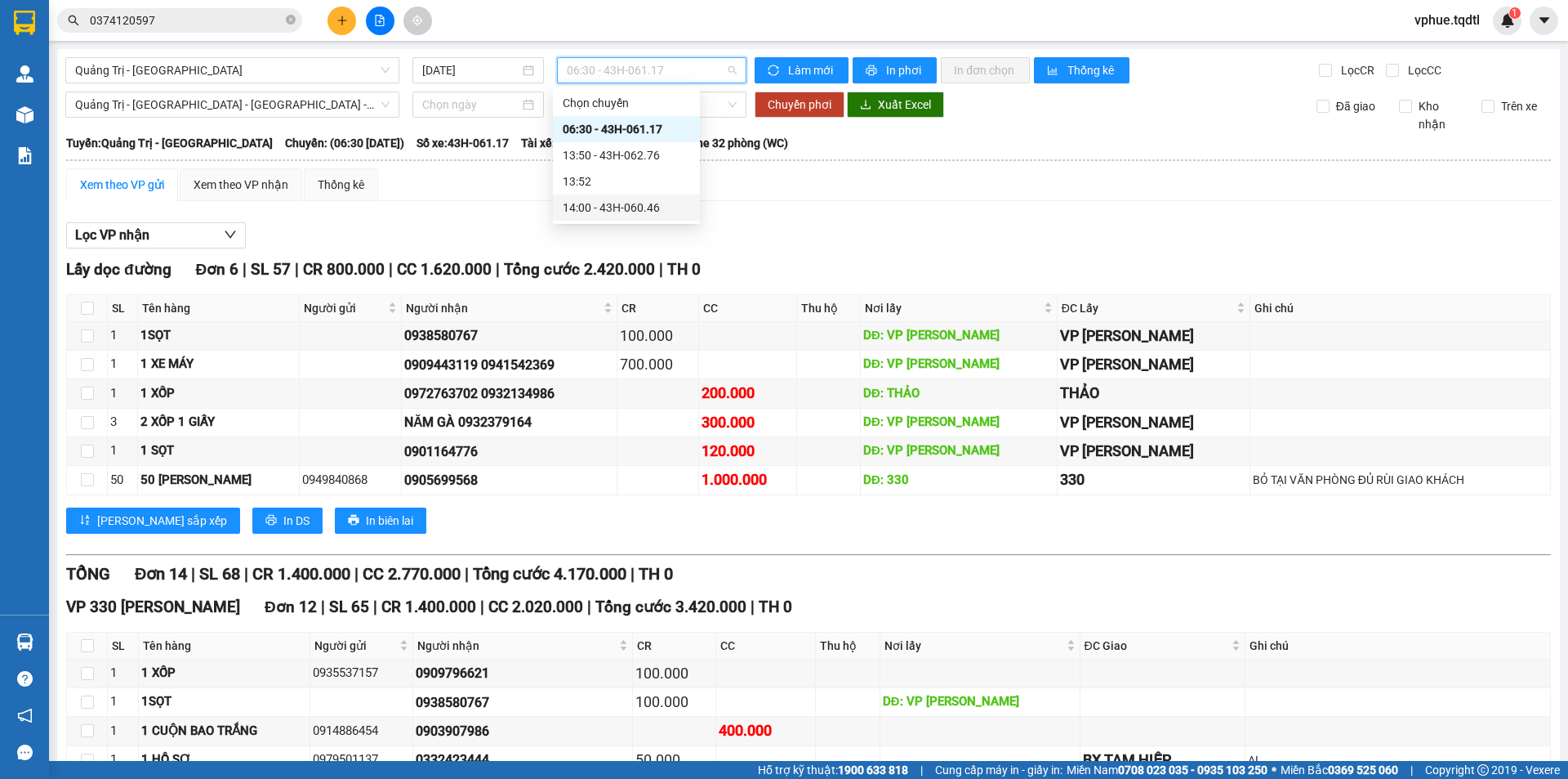
click at [628, 205] on div "14:00 - 43H-060.46" at bounding box center [626, 207] width 127 height 18
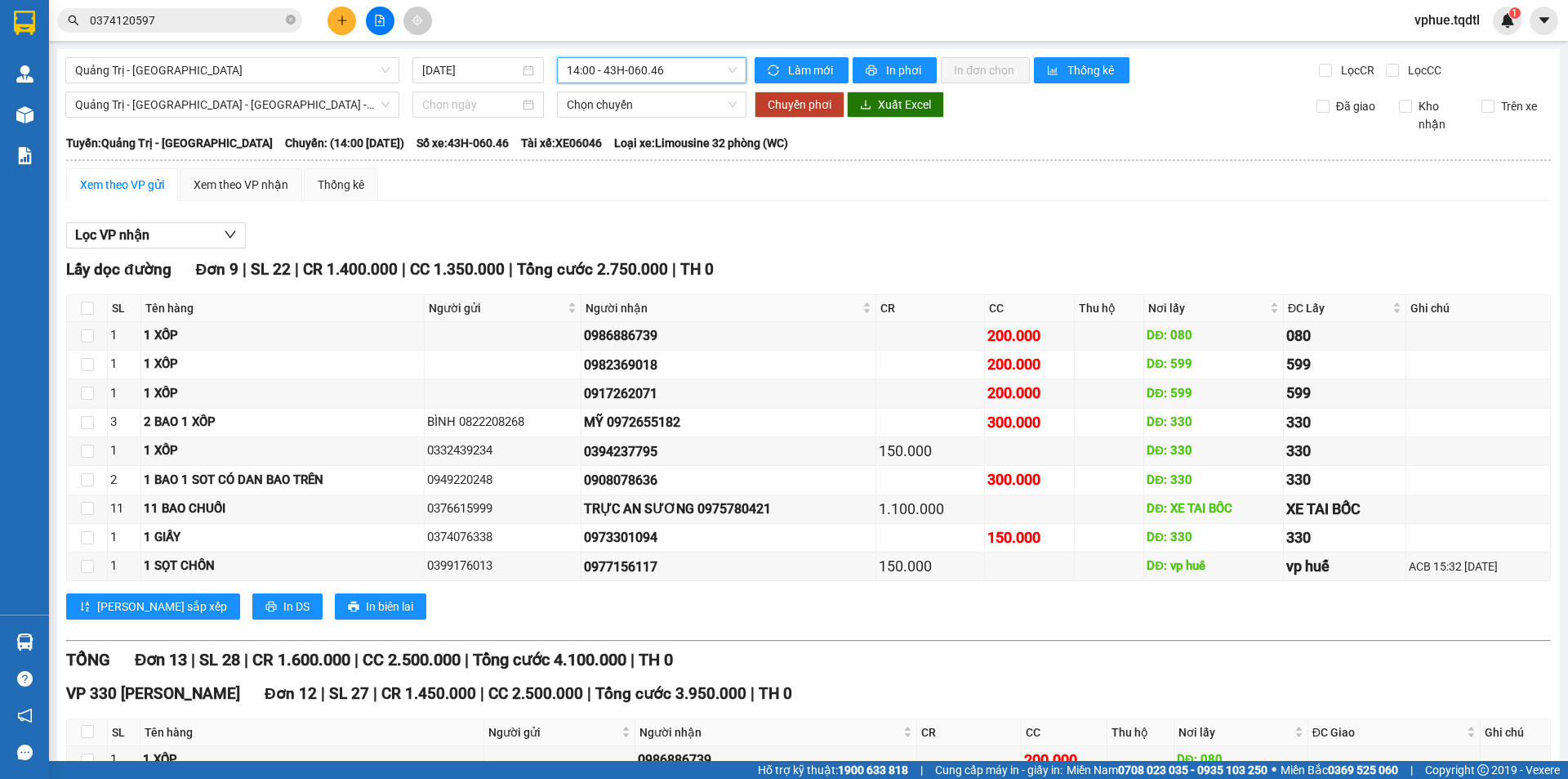
click at [690, 76] on span "14:00 - 43H-060.46" at bounding box center [652, 70] width 170 height 25
click at [679, 157] on div "13:50 - 43H-062.76" at bounding box center [626, 155] width 127 height 18
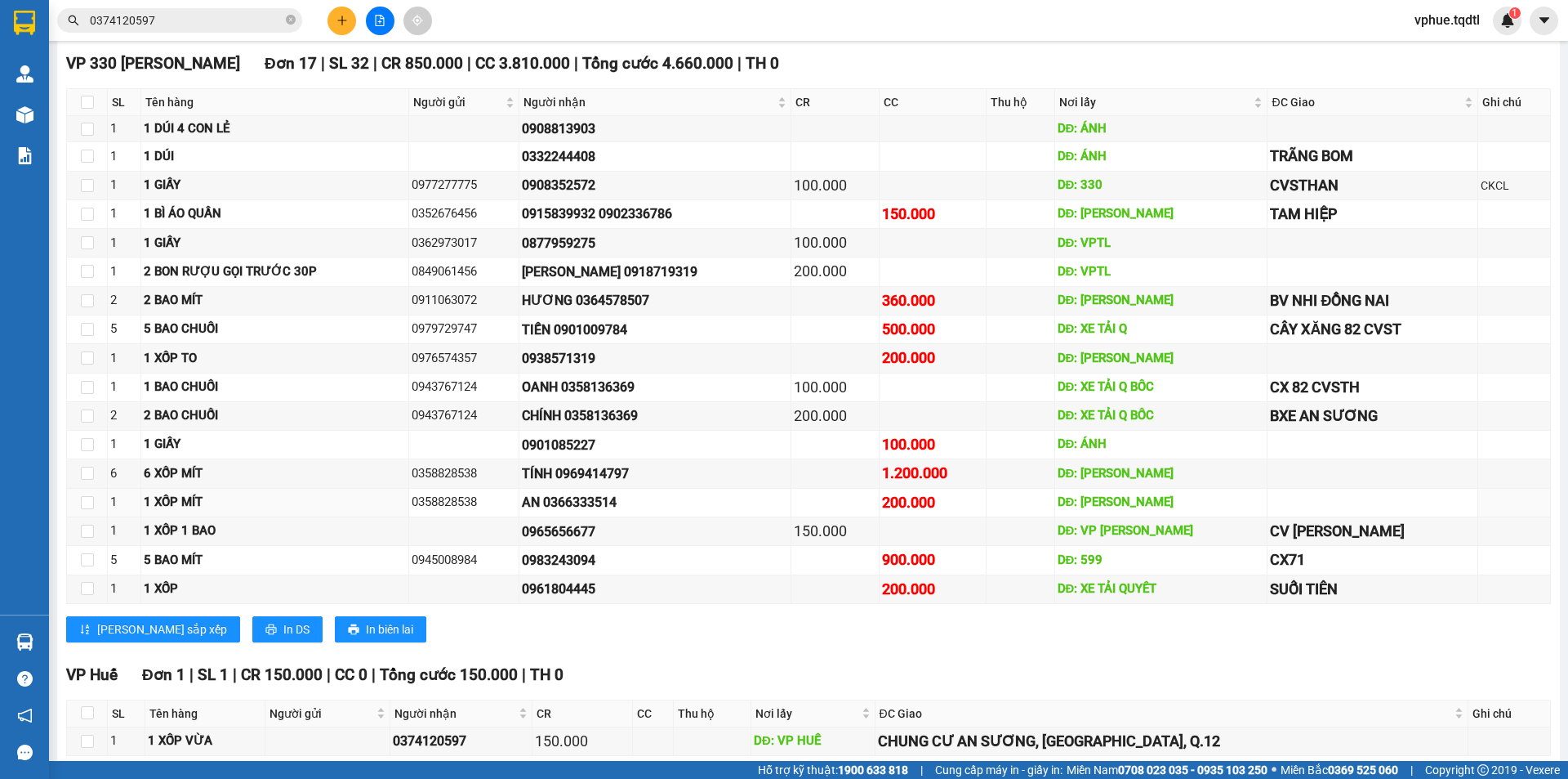
scroll to position [968, 0]
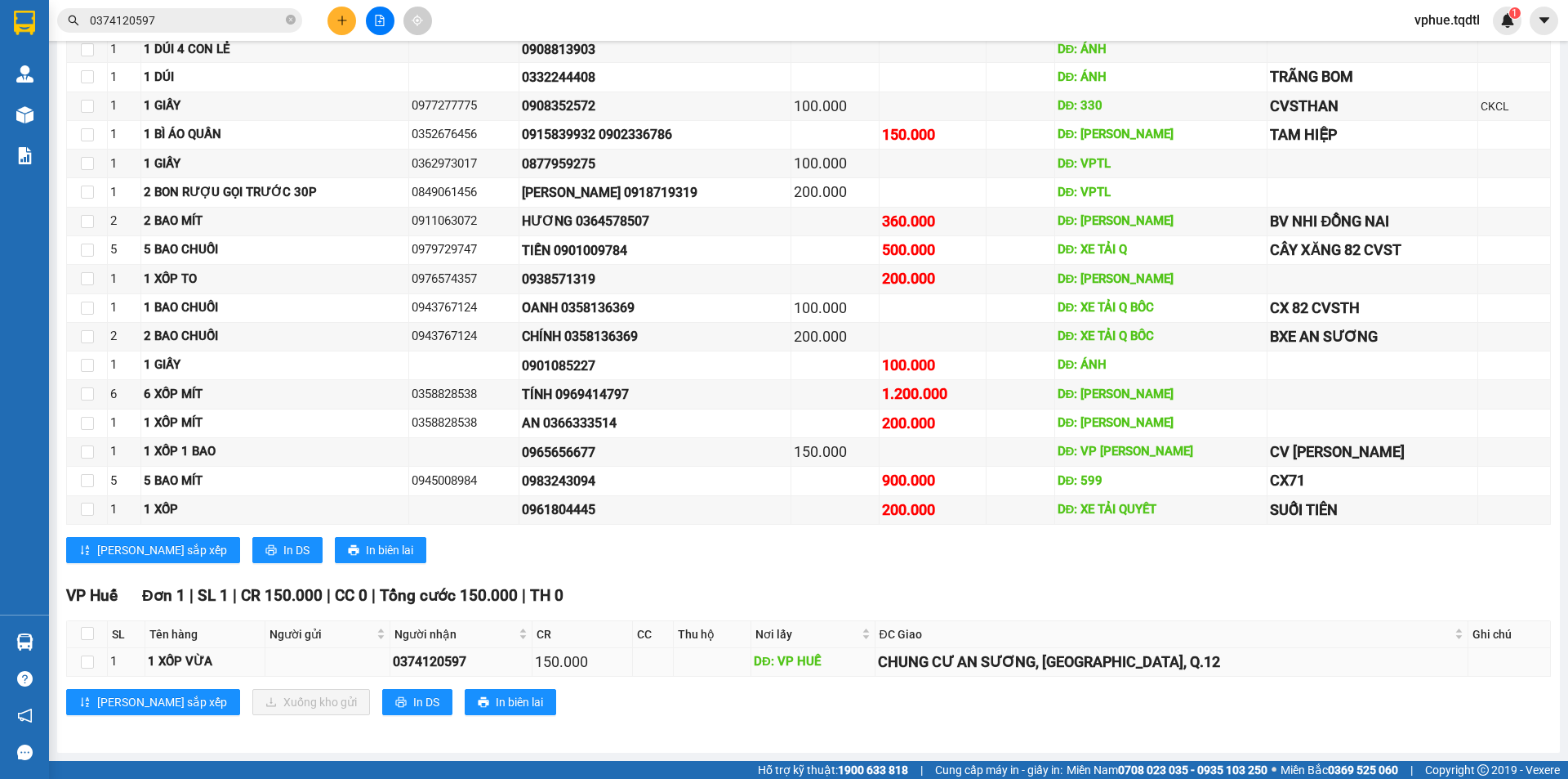
click at [431, 655] on div "0374120597" at bounding box center [460, 661] width 136 height 20
click at [628, 494] on td "0983243094" at bounding box center [655, 481] width 272 height 28
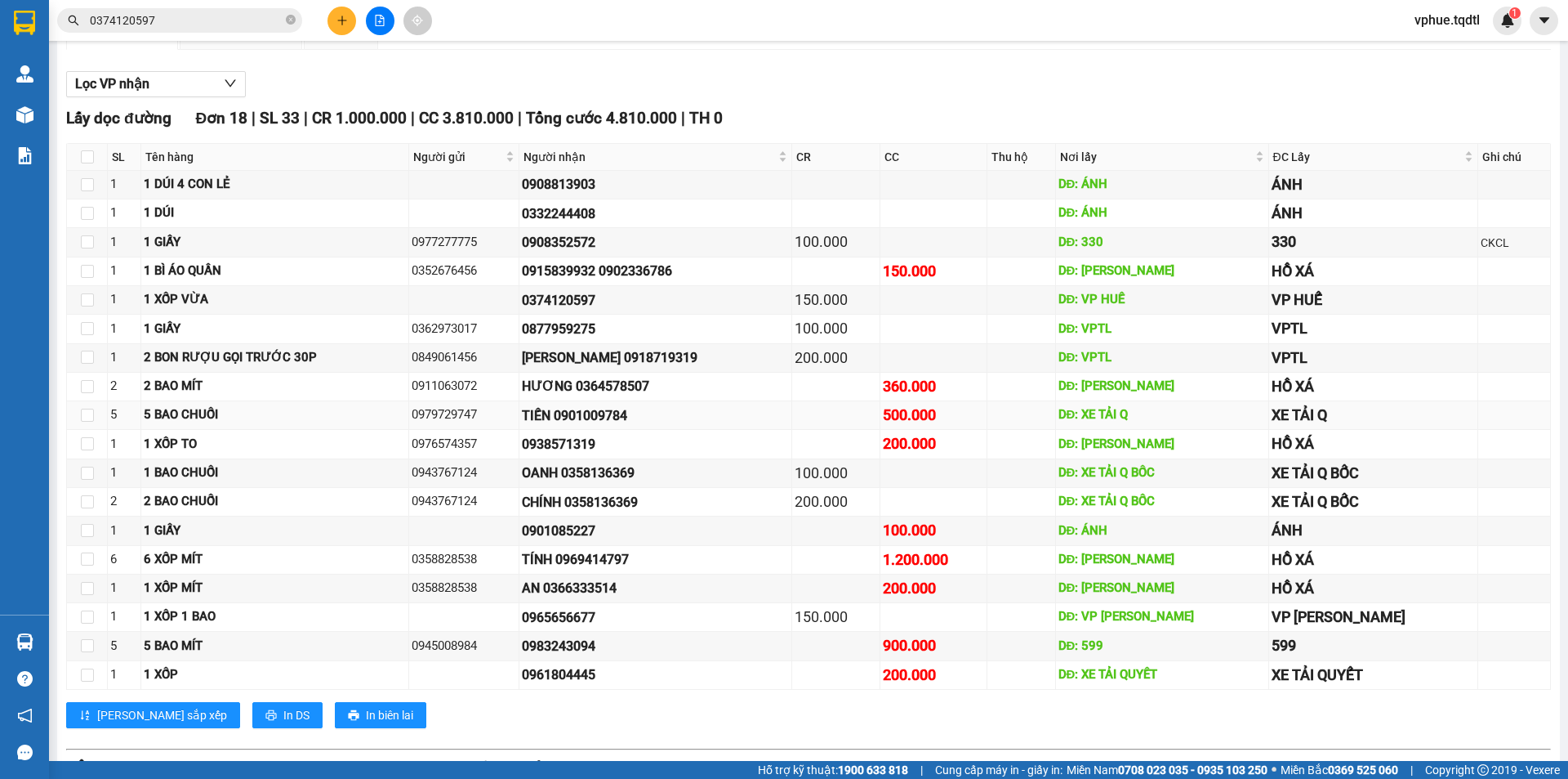
scroll to position [0, 0]
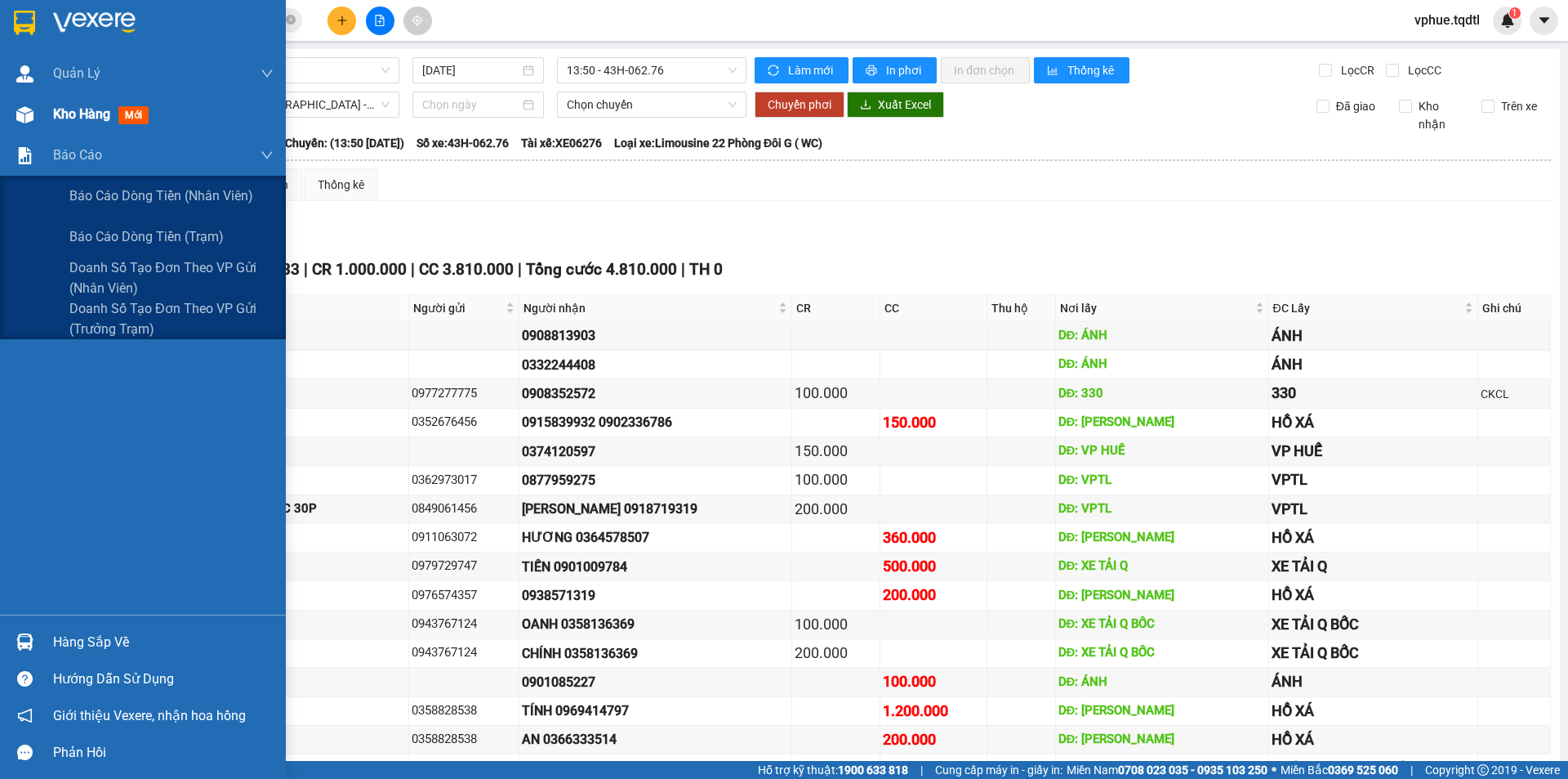
click at [78, 124] on div "Kho hàng mới" at bounding box center [104, 114] width 102 height 20
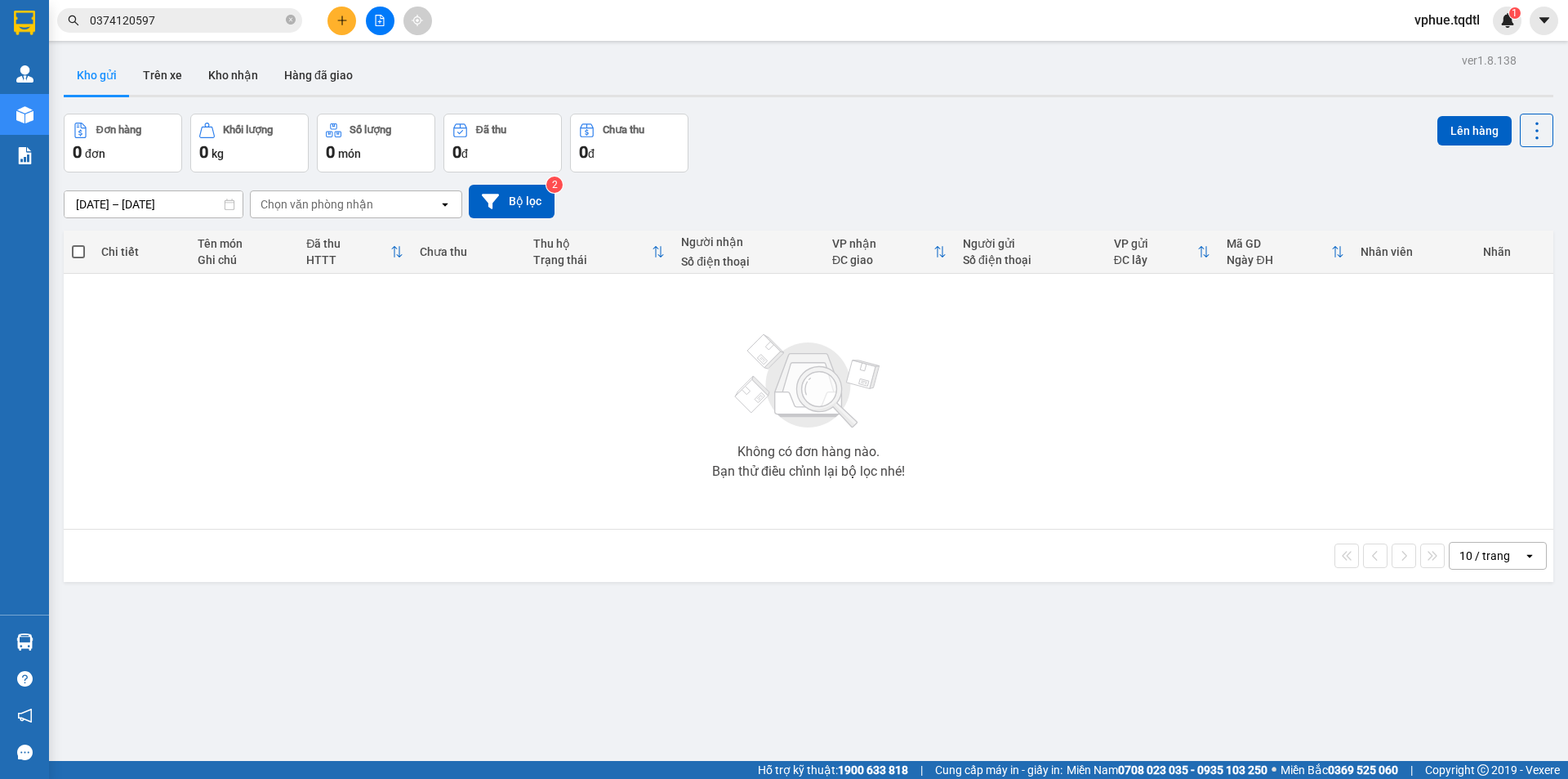
drag, startPoint x: 630, startPoint y: 315, endPoint x: 783, endPoint y: 189, distance: 198.2
click at [638, 315] on div "Không có đơn hàng nào. Bạn thử điều chỉnh lại bộ lọc nhé!" at bounding box center [808, 401] width 1473 height 245
click at [372, 16] on button at bounding box center [380, 20] width 28 height 28
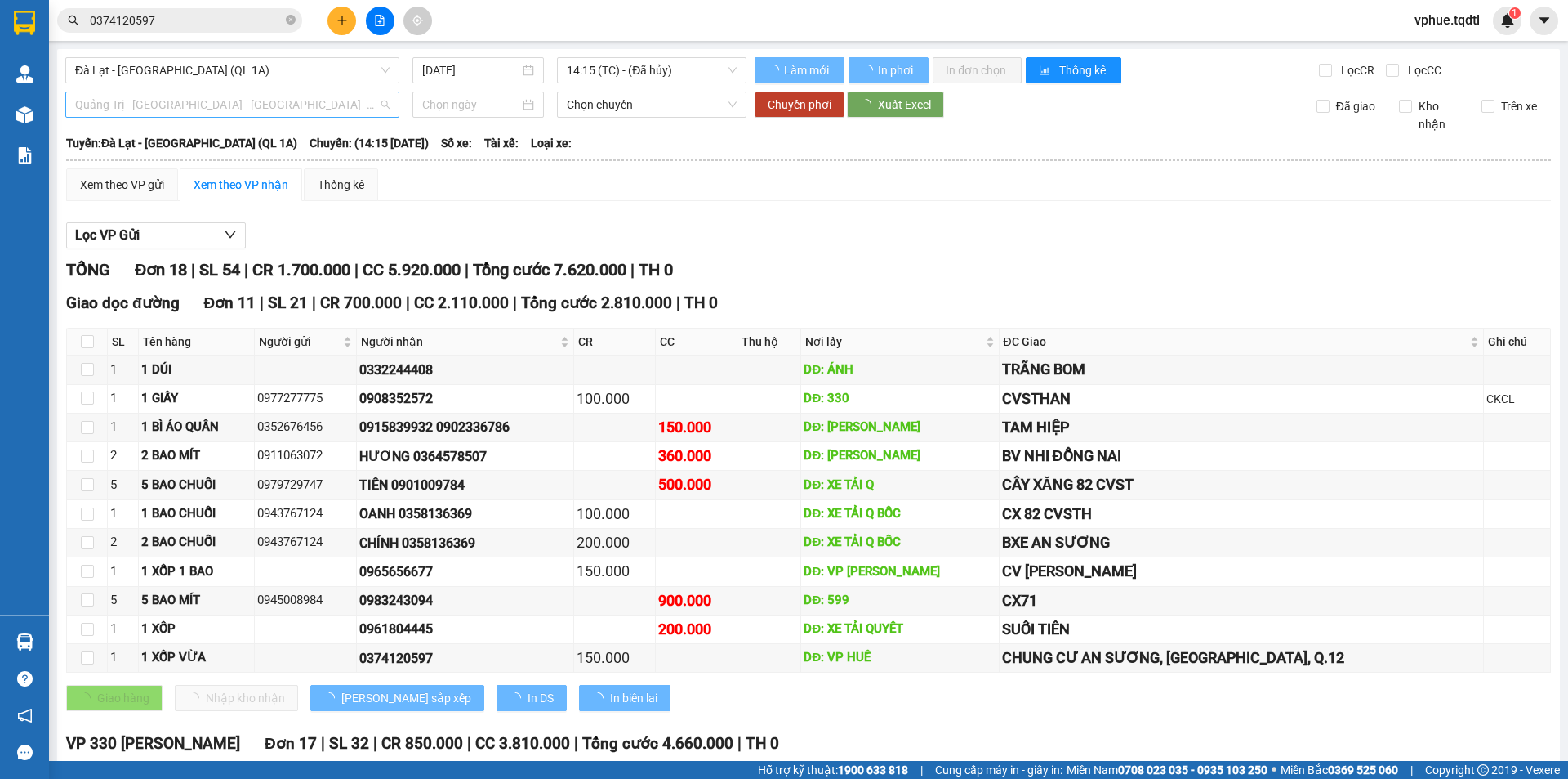
click at [225, 110] on span "Quảng Trị - [GEOGRAPHIC_DATA] - [GEOGRAPHIC_DATA] - [GEOGRAPHIC_DATA]" at bounding box center [233, 105] width 315 height 25
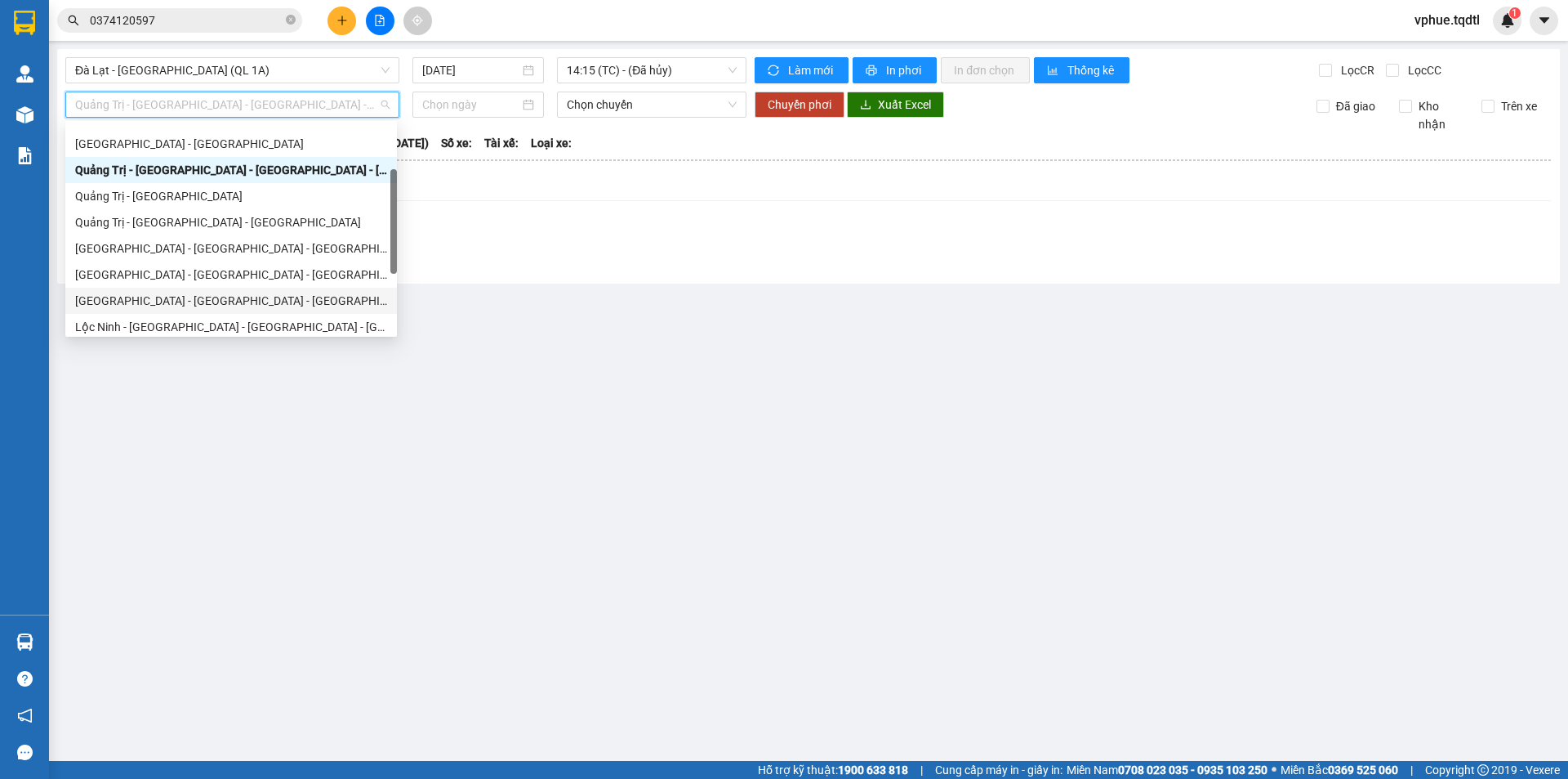
scroll to position [206, 0]
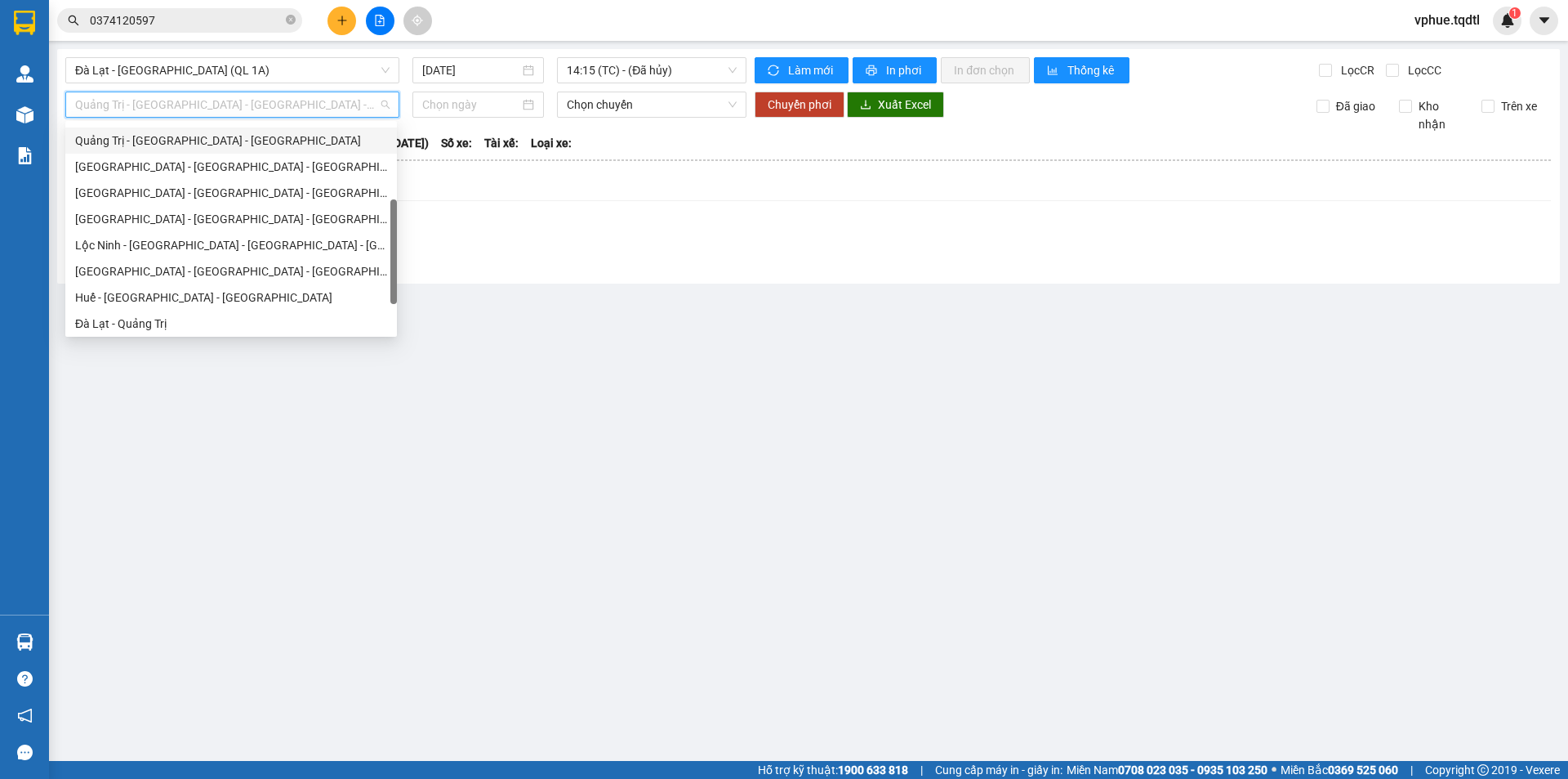
click at [332, 135] on div "Quảng Trị - [GEOGRAPHIC_DATA] - [GEOGRAPHIC_DATA]" at bounding box center [231, 141] width 312 height 18
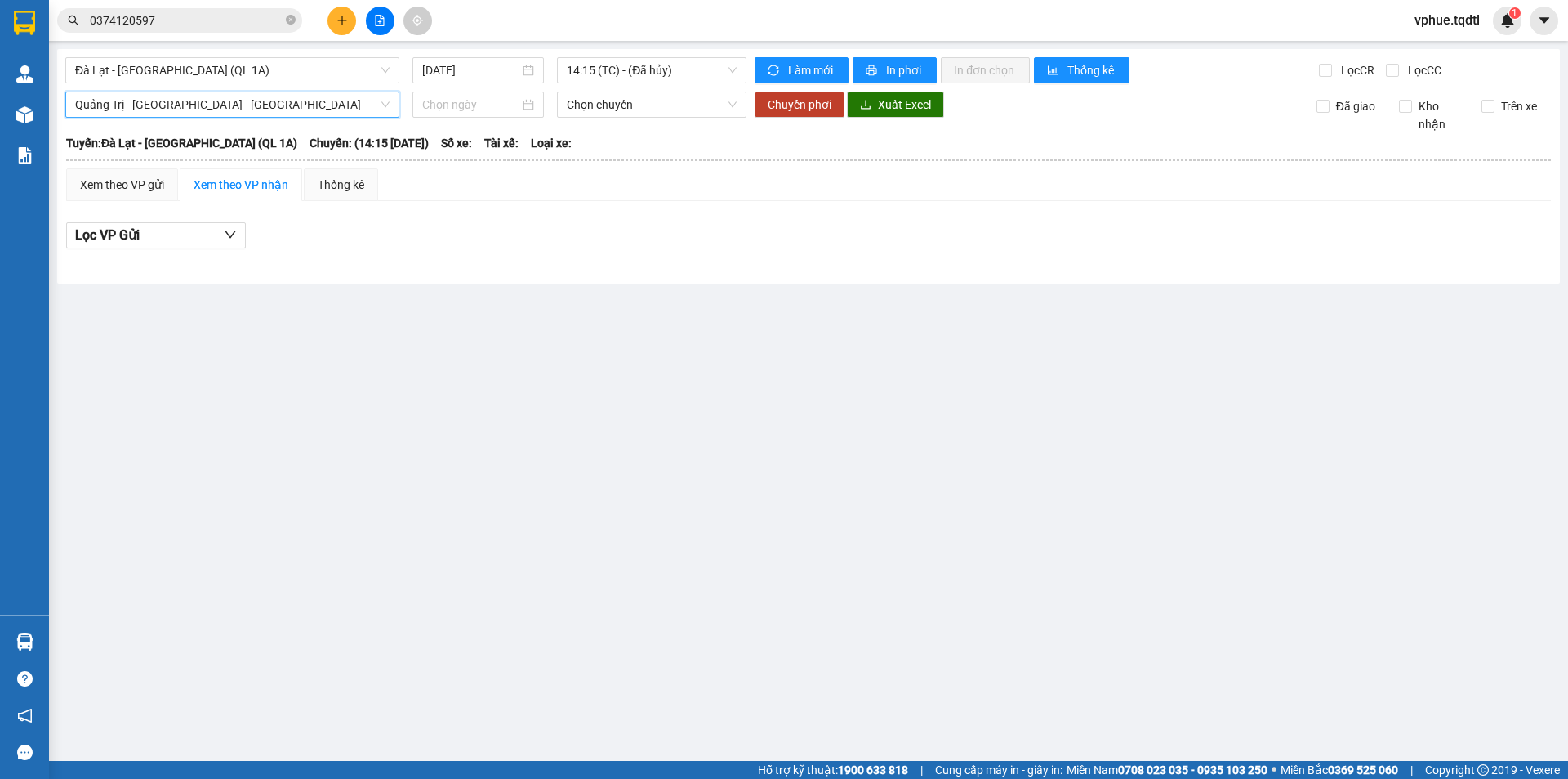
click at [131, 205] on div "Xem theo VP gửi Xem theo VP nhận Thống kê Lọc VP Gửi" at bounding box center [808, 217] width 1484 height 98
click at [129, 192] on div "Xem theo VP gửi" at bounding box center [122, 185] width 84 height 18
click at [626, 60] on span "14:15 (TC) - (Đã hủy)" at bounding box center [652, 70] width 170 height 25
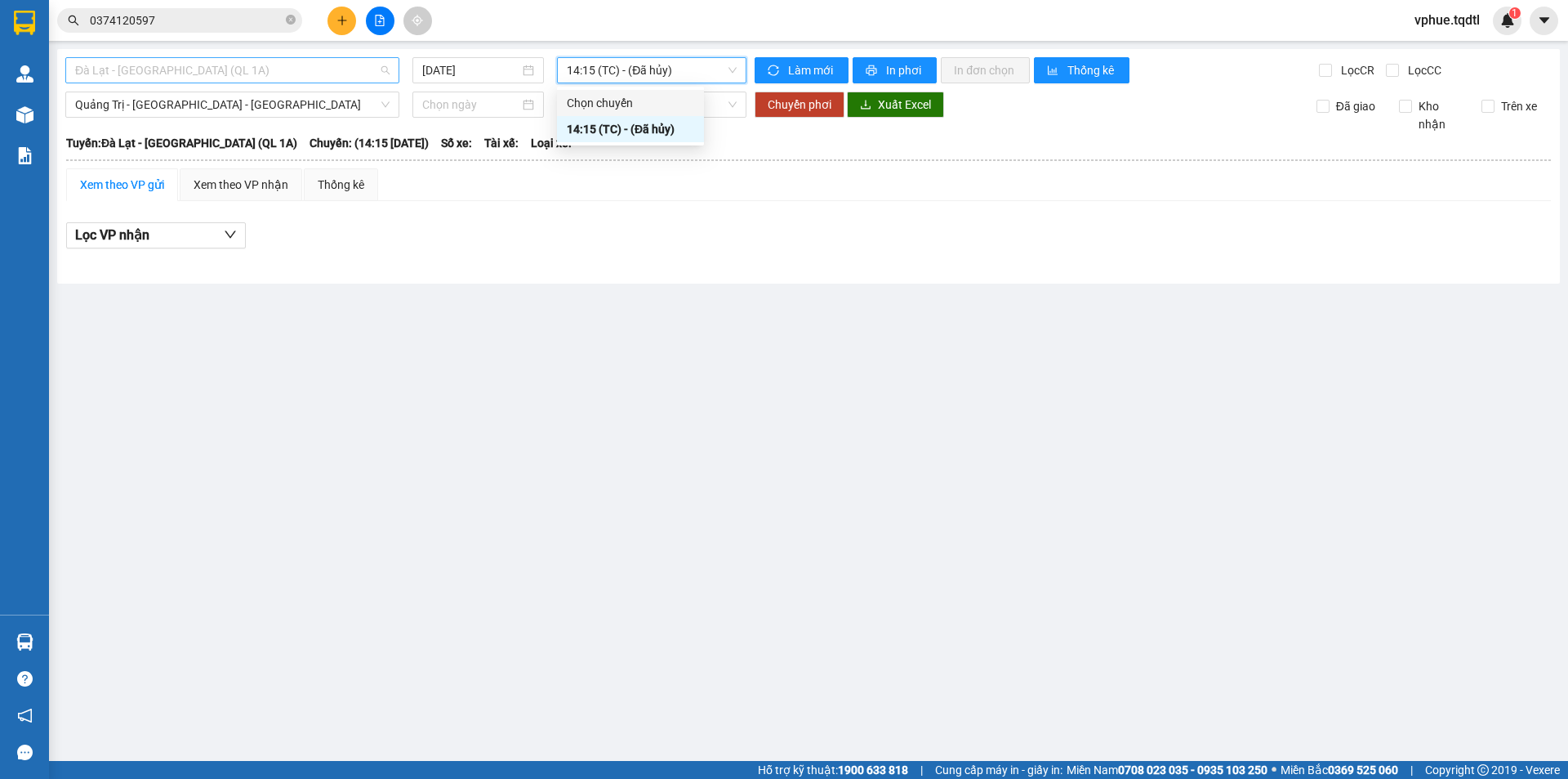
click at [242, 71] on span "Đà Lạt - [GEOGRAPHIC_DATA] (QL 1A)" at bounding box center [233, 70] width 315 height 25
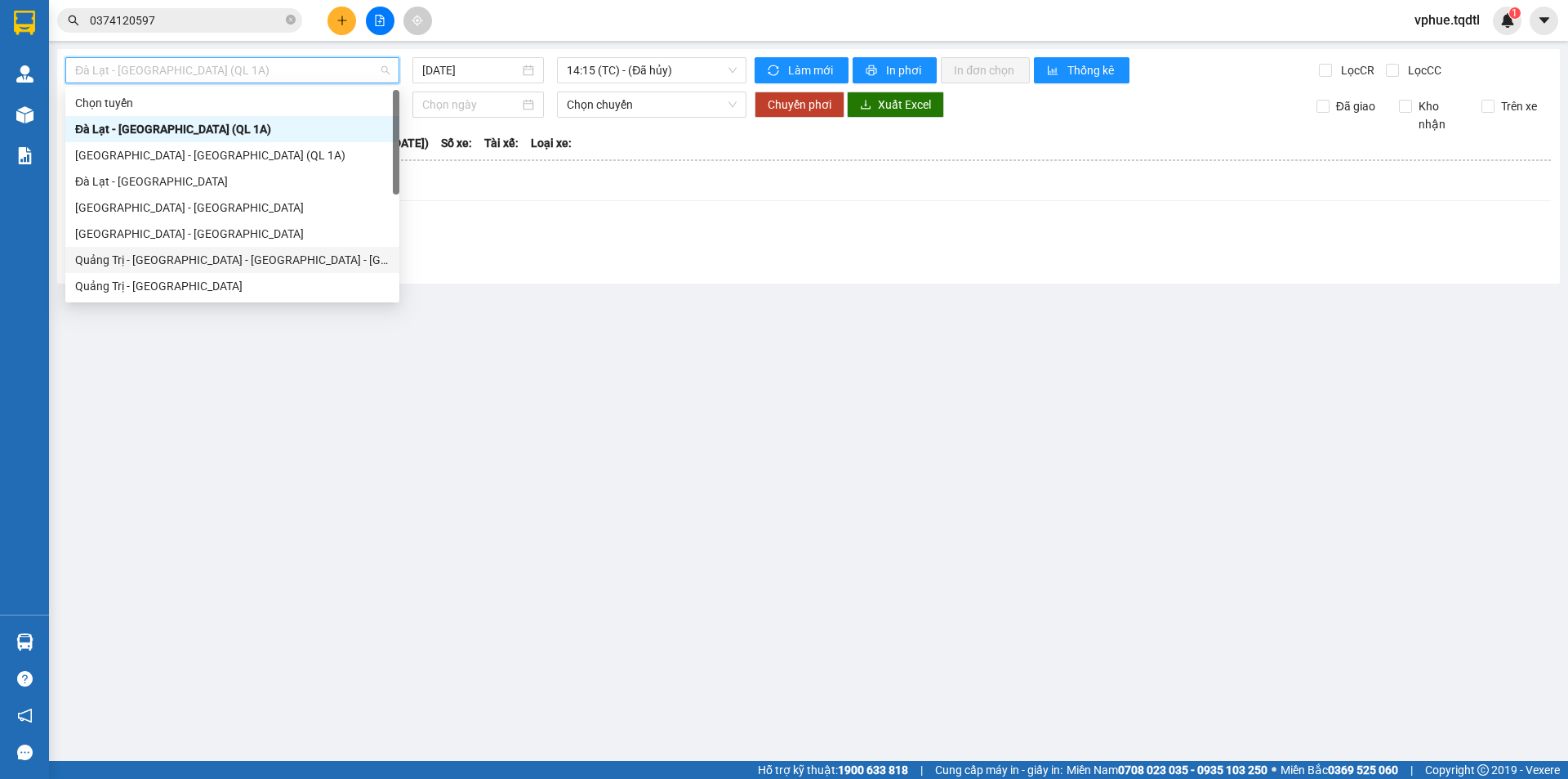
scroll to position [164, 0]
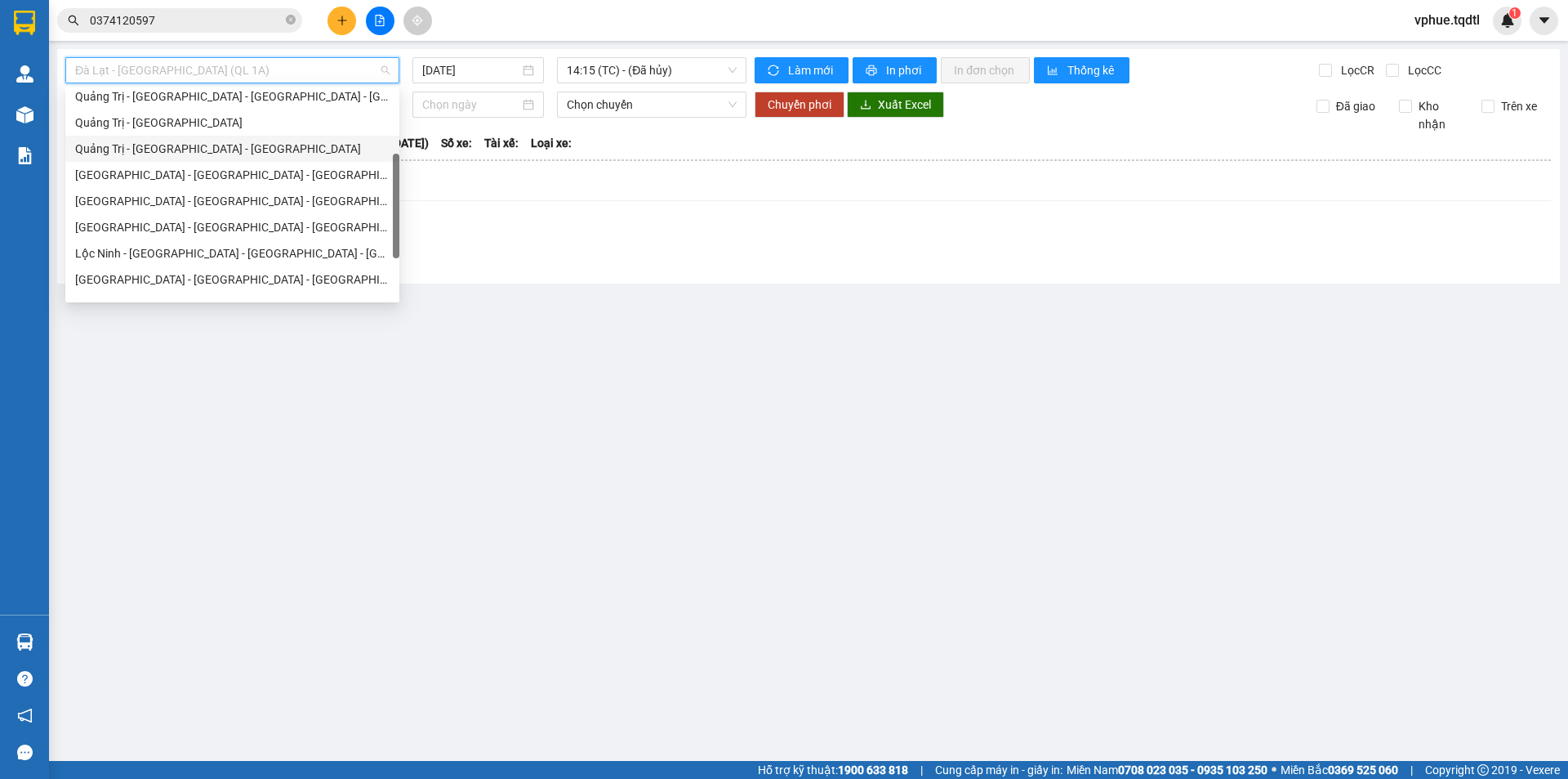
click at [284, 154] on div "Quảng Trị - [GEOGRAPHIC_DATA] - [GEOGRAPHIC_DATA]" at bounding box center [233, 149] width 315 height 18
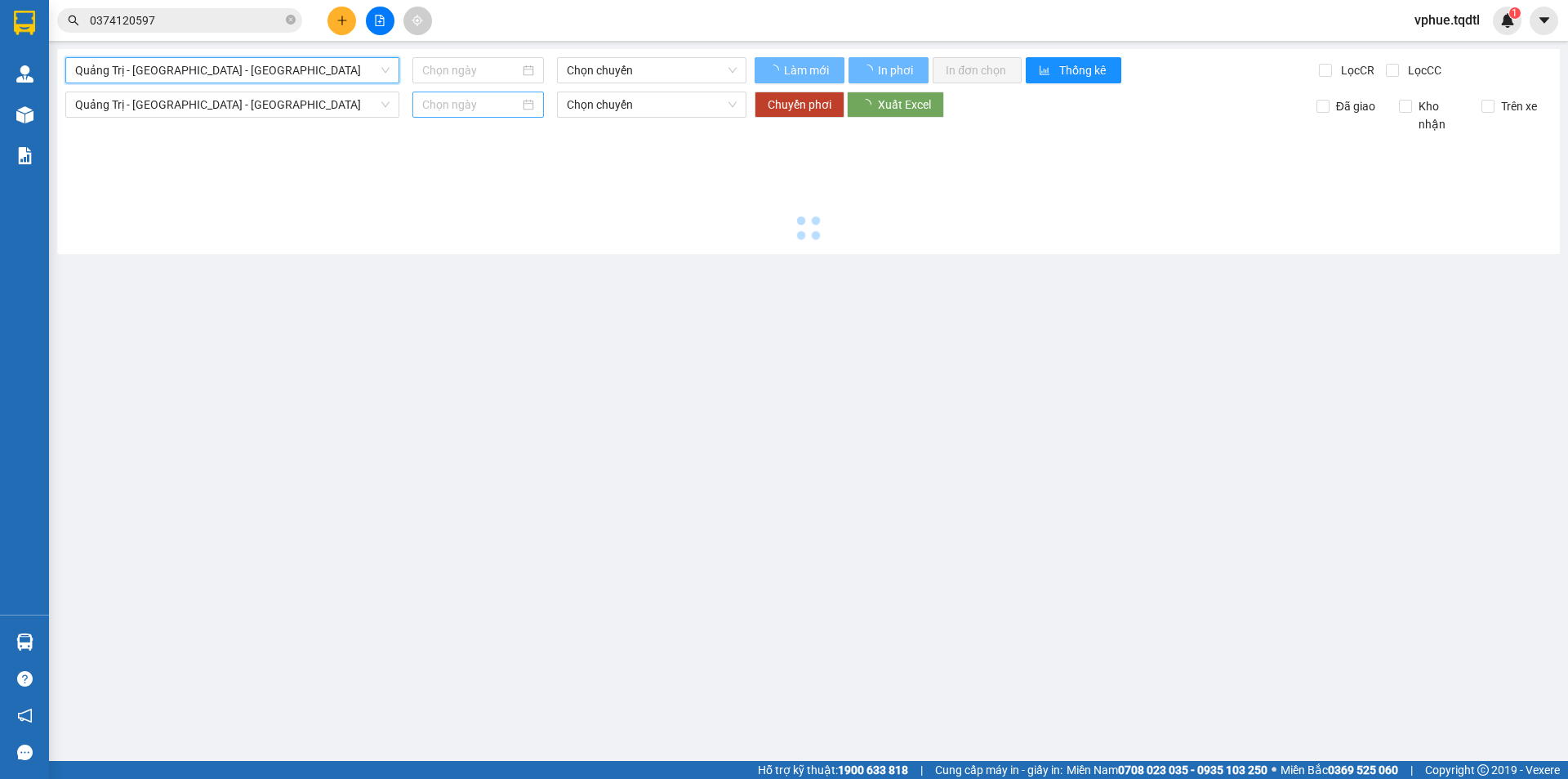
type input "[DATE]"
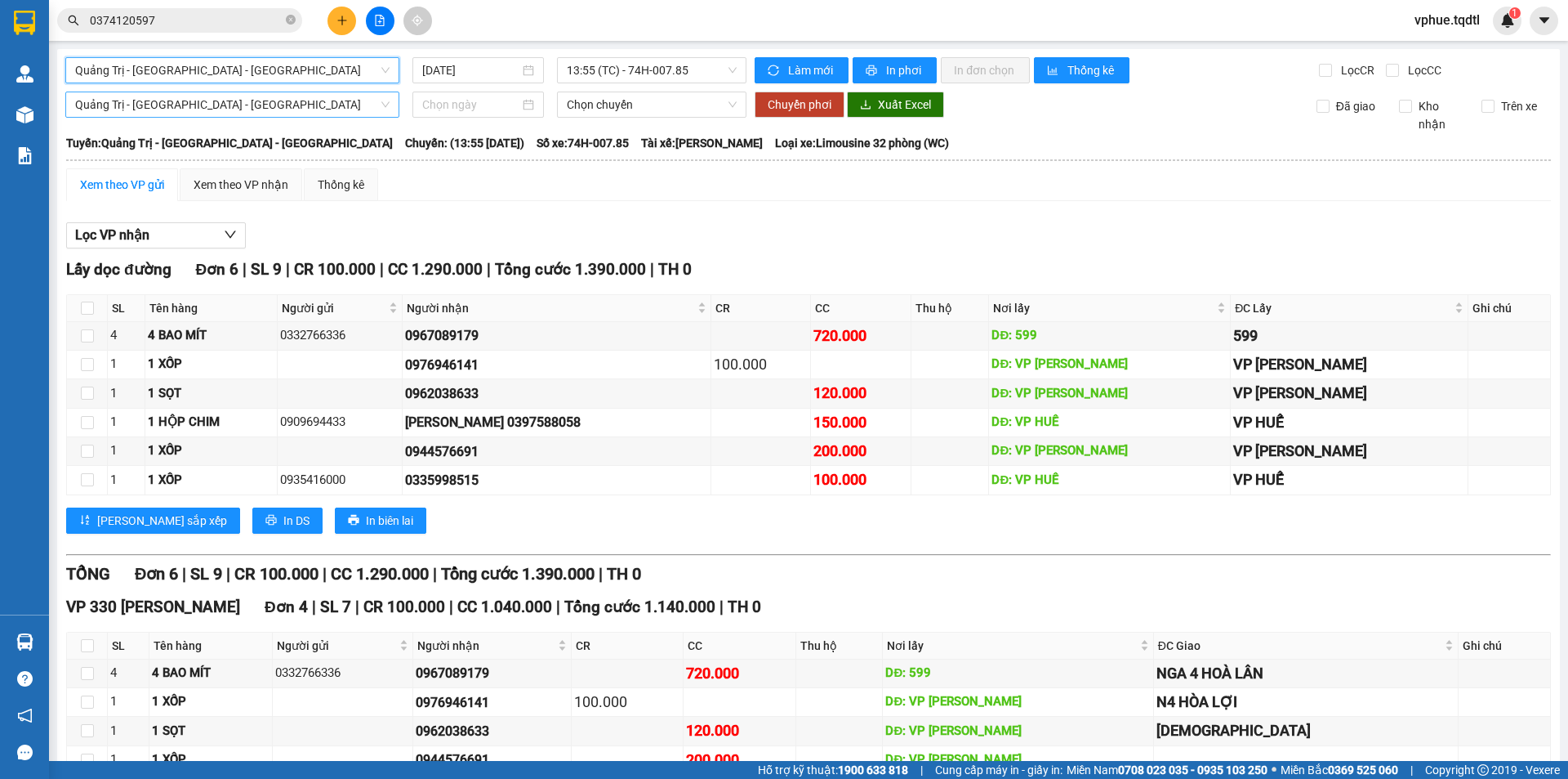
click at [251, 106] on span "Quảng Trị - [GEOGRAPHIC_DATA] - [GEOGRAPHIC_DATA]" at bounding box center [233, 105] width 315 height 25
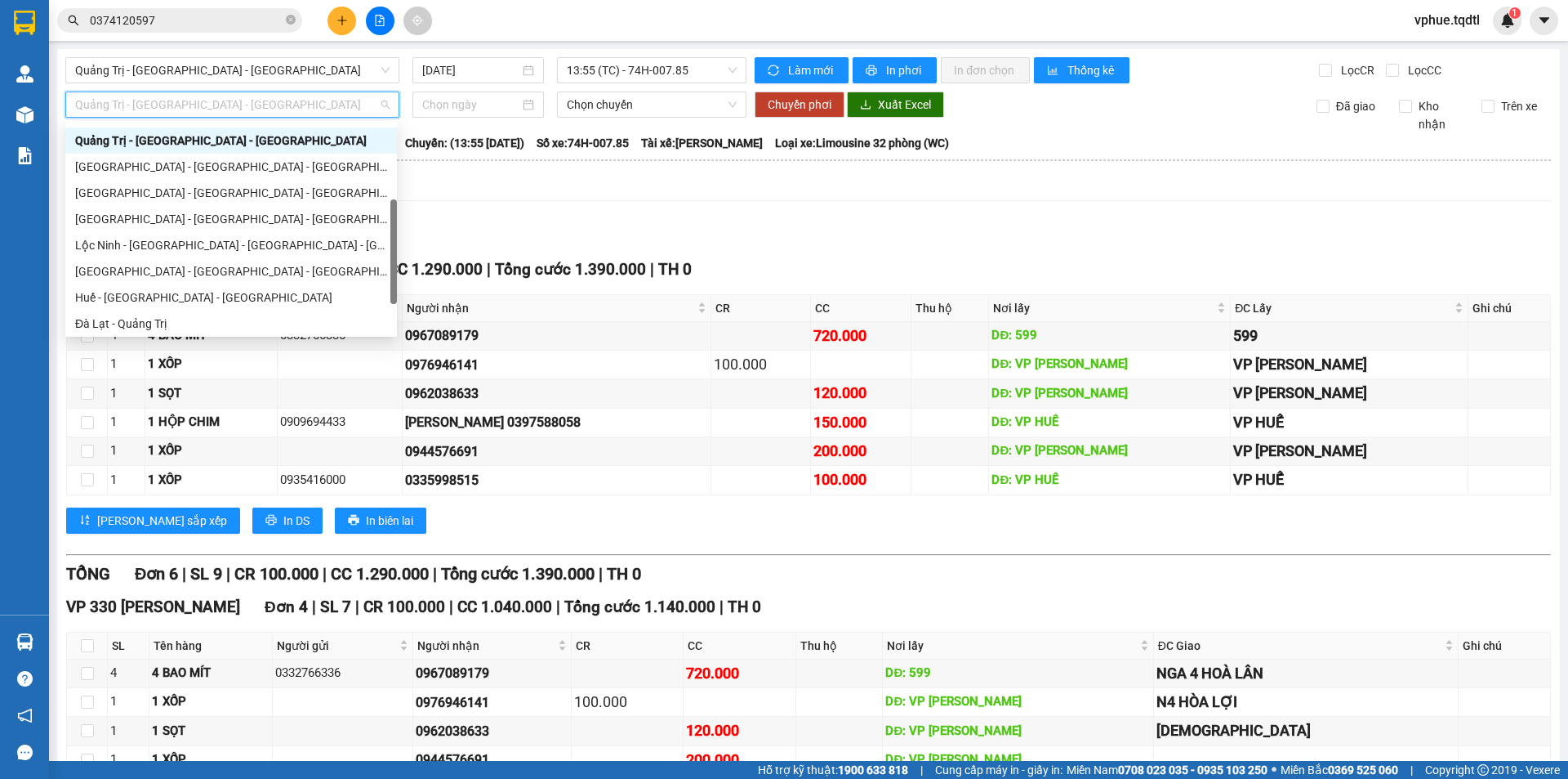
drag, startPoint x: 251, startPoint y: 106, endPoint x: 316, endPoint y: 87, distance: 67.7
click at [251, 105] on span "Quảng Trị - [GEOGRAPHIC_DATA] - [GEOGRAPHIC_DATA]" at bounding box center [233, 105] width 315 height 25
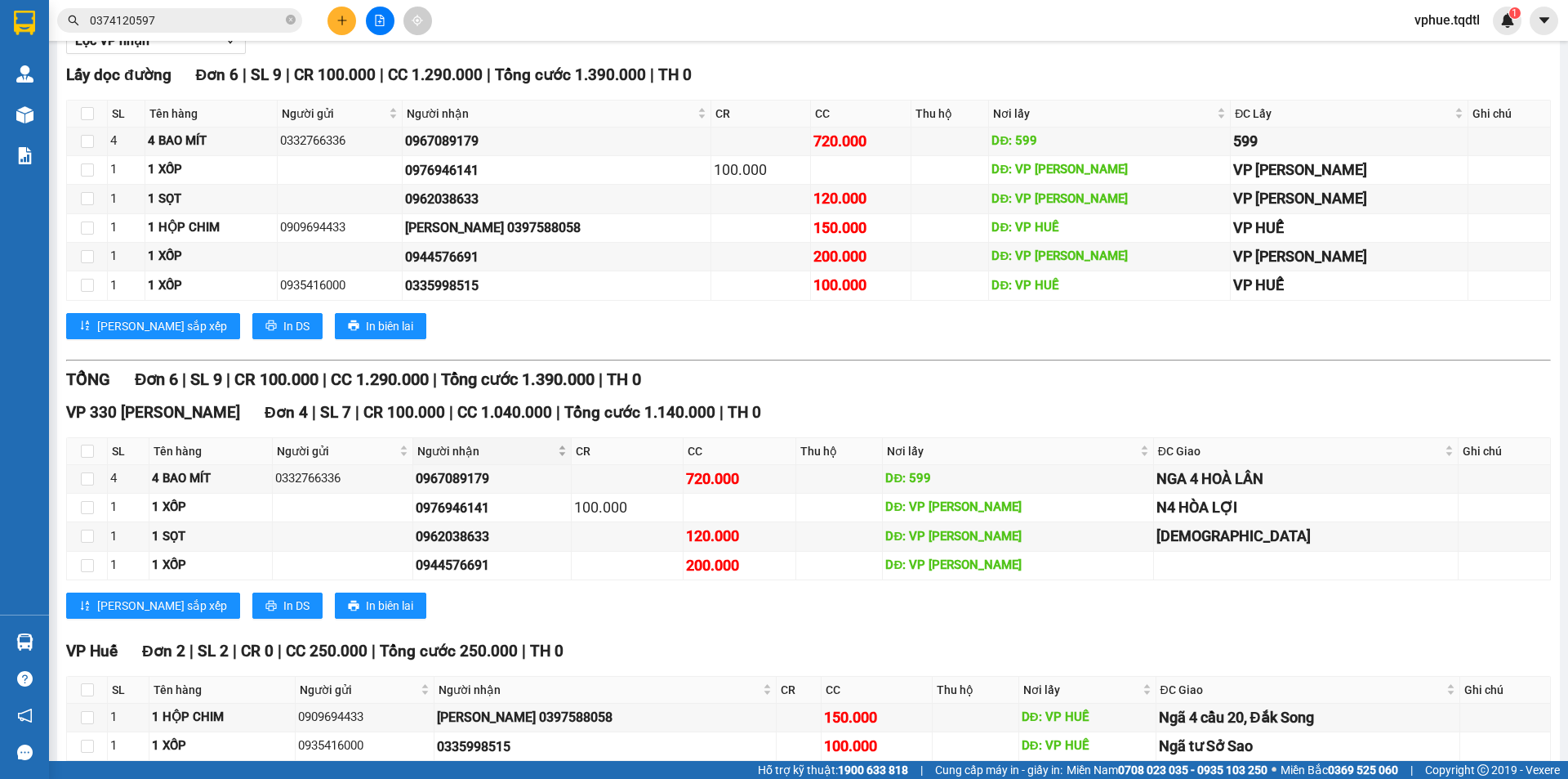
scroll to position [278, 0]
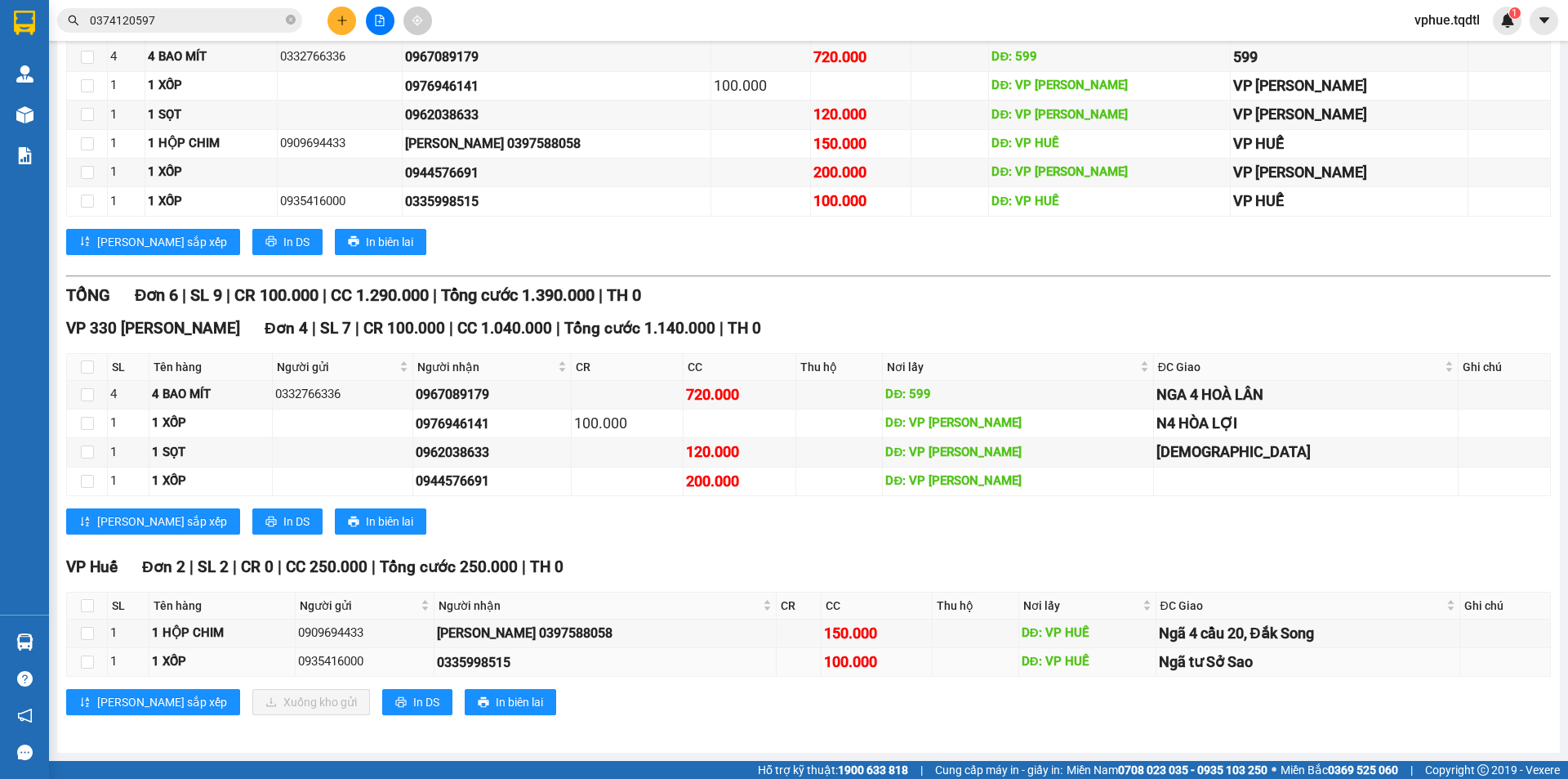
click at [1460, 652] on td at bounding box center [1506, 663] width 91 height 28
click at [1109, 663] on td "DĐ: VP HUẾ" at bounding box center [1088, 663] width 137 height 28
click at [932, 671] on td at bounding box center [975, 663] width 86 height 28
click at [875, 671] on tr "1 1 XỐP 0935416000 0335998515 100.000 DĐ: VP HUẾ Ngã tư Sở Sao" at bounding box center [808, 663] width 1484 height 28
click at [367, 659] on div "0935416000" at bounding box center [364, 662] width 133 height 20
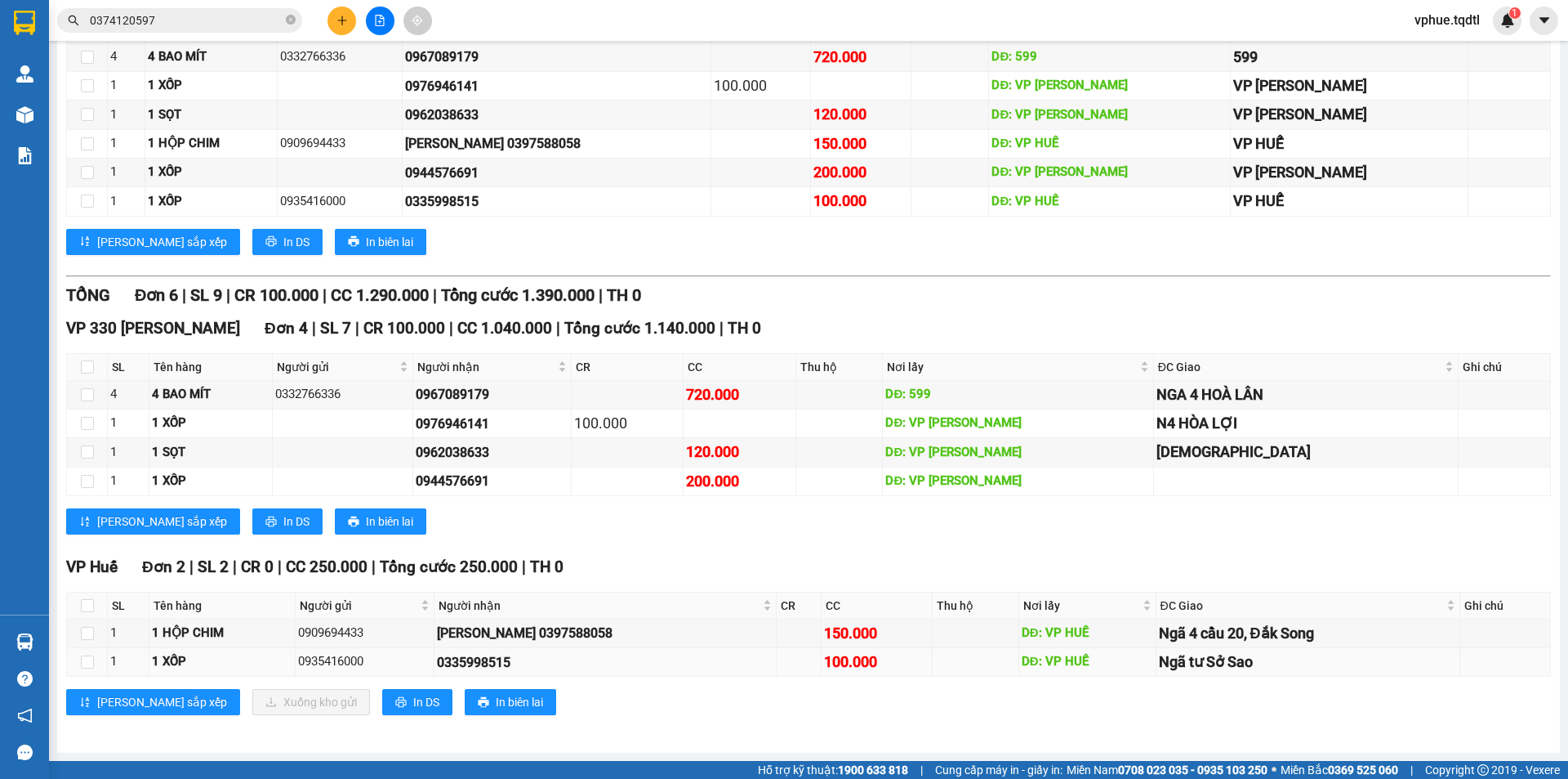
click at [183, 661] on div "1 XỐP" at bounding box center [222, 662] width 140 height 20
click at [481, 670] on div "0335998515" at bounding box center [605, 662] width 337 height 20
copy div "0335998515"
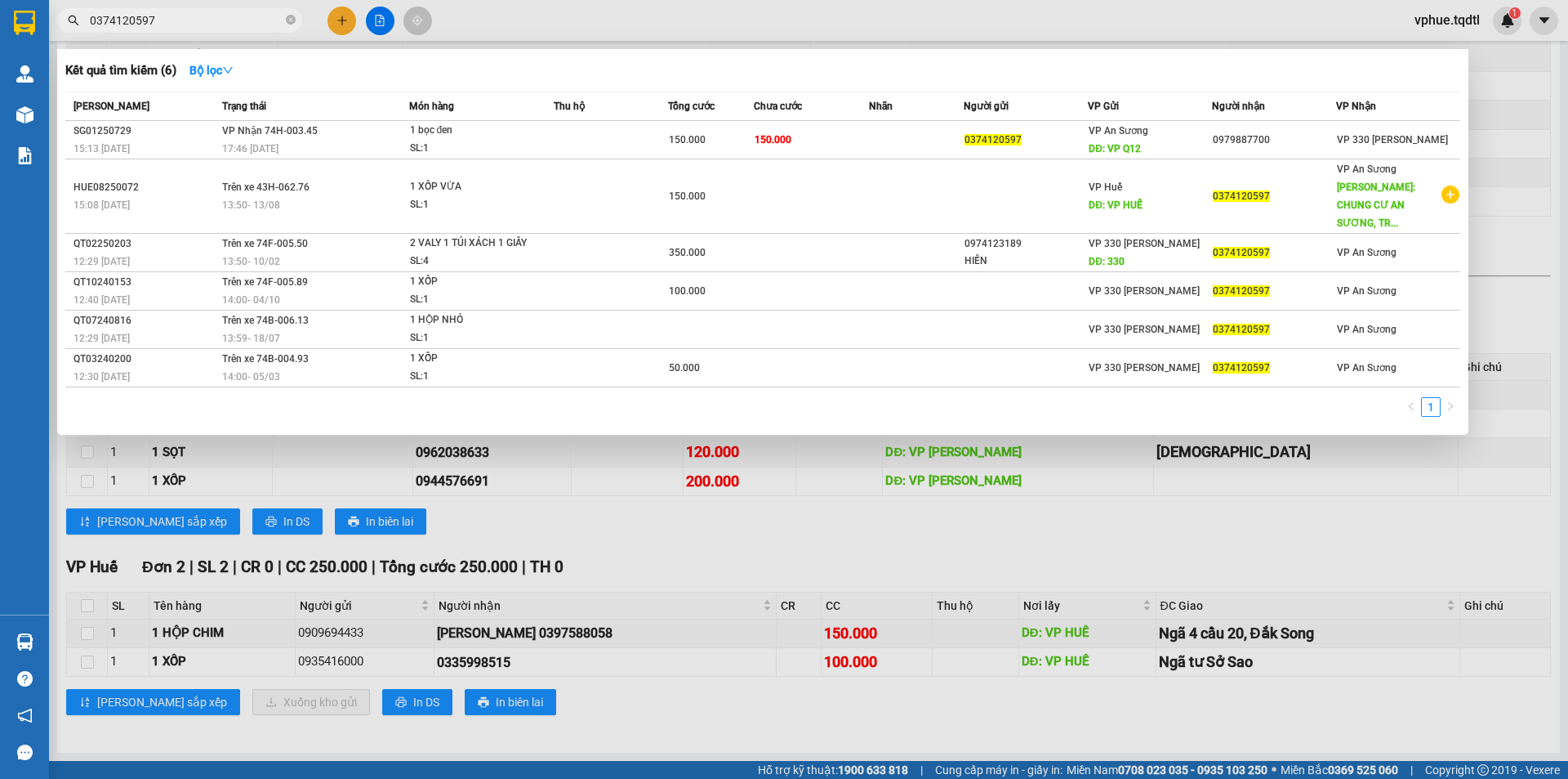
click at [256, 18] on input "0374120597" at bounding box center [186, 20] width 193 height 18
paste input "0335998515"
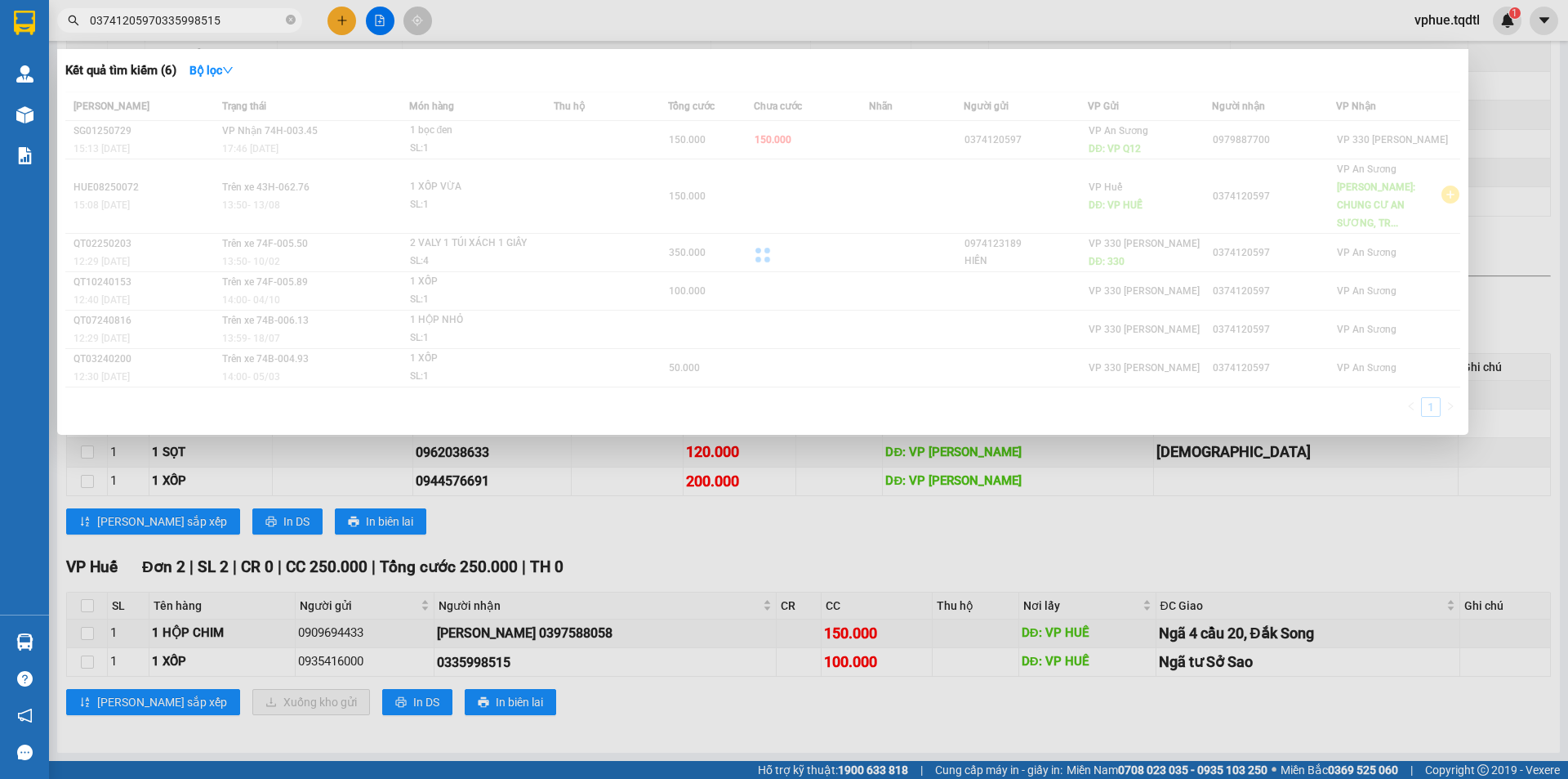
drag, startPoint x: 260, startPoint y: 20, endPoint x: 0, endPoint y: 51, distance: 261.8
click at [0, 51] on section "Kết quả tìm kiếm ( 6 ) Bộ lọc Mã ĐH Trạng thái Món hàng Thu hộ Tổng cước Chưa c…" at bounding box center [784, 390] width 1568 height 779
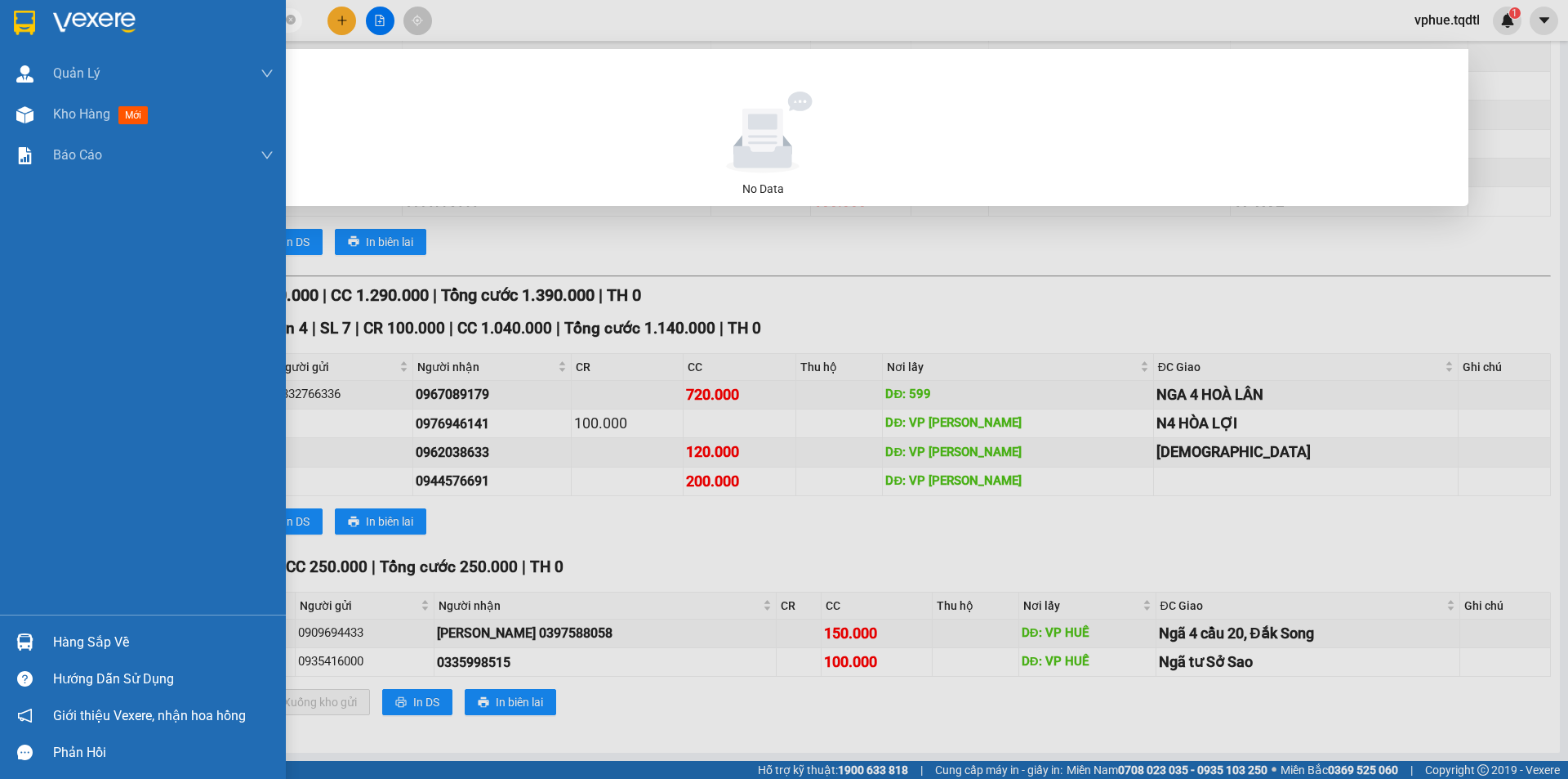
paste input "text"
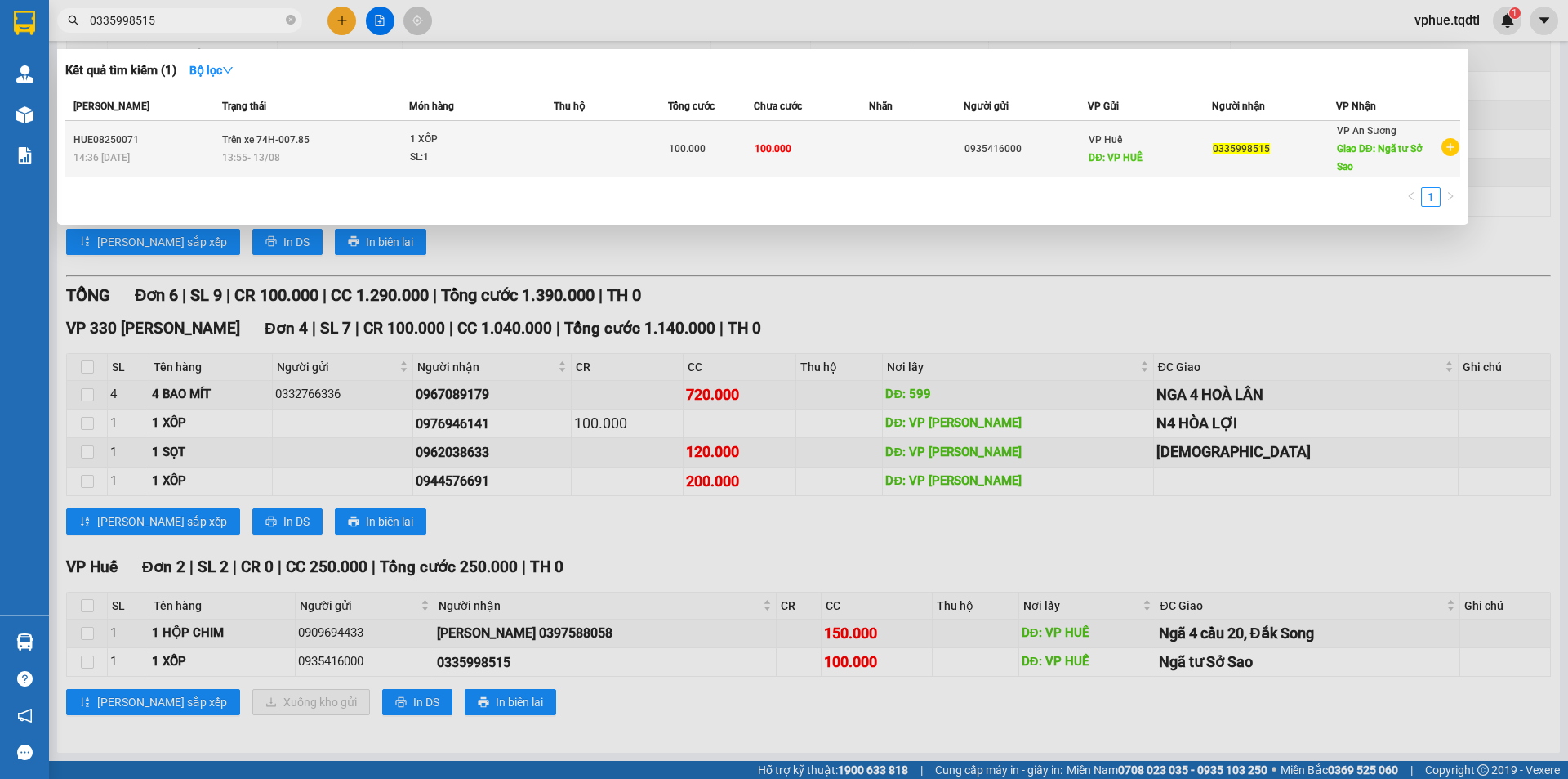
type input "0335998515"
click at [1346, 137] on div "VP An Sương Giao DĐ: Ngã tư Sở Sao" at bounding box center [1388, 149] width 103 height 54
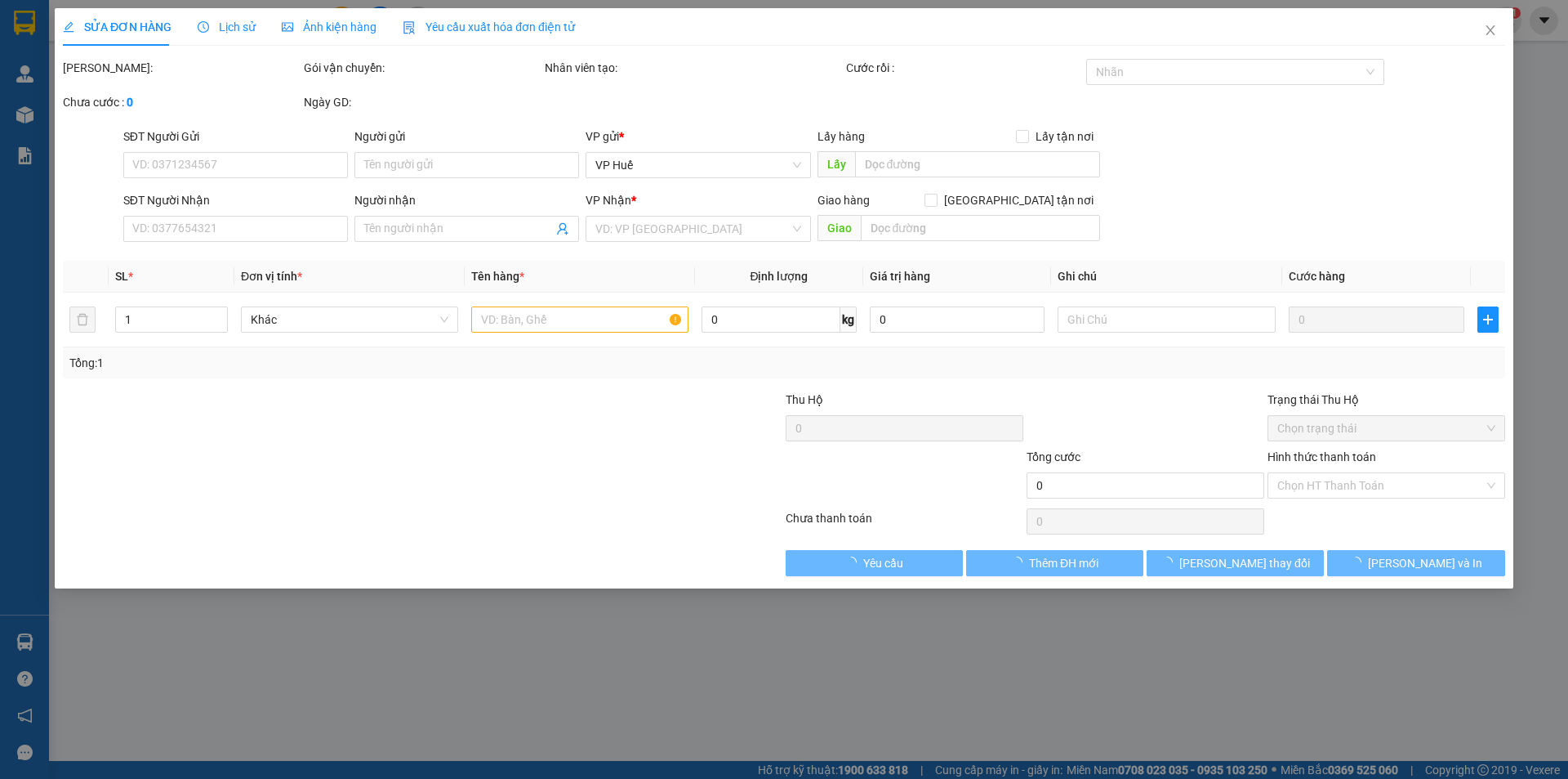
type input "0935416000"
type input "VP HUẾ"
type input "0335998515"
type input "Ngã tư Sở Sao"
type input "100.000"
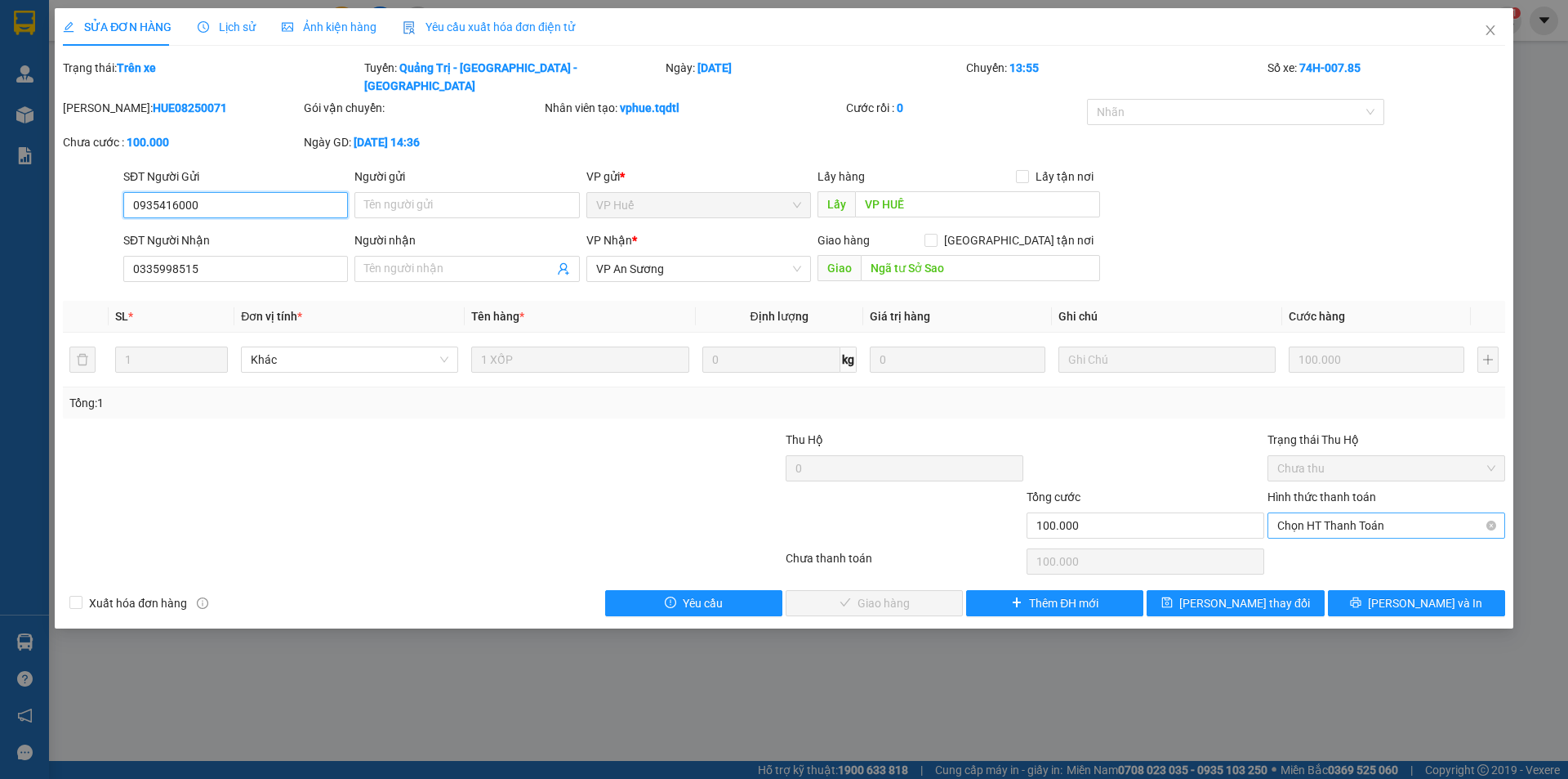
click at [1327, 513] on span "Chọn HT Thanh Toán" at bounding box center [1386, 526] width 218 height 25
click at [1331, 534] on div "Tại văn phòng" at bounding box center [1386, 540] width 218 height 18
type input "0"
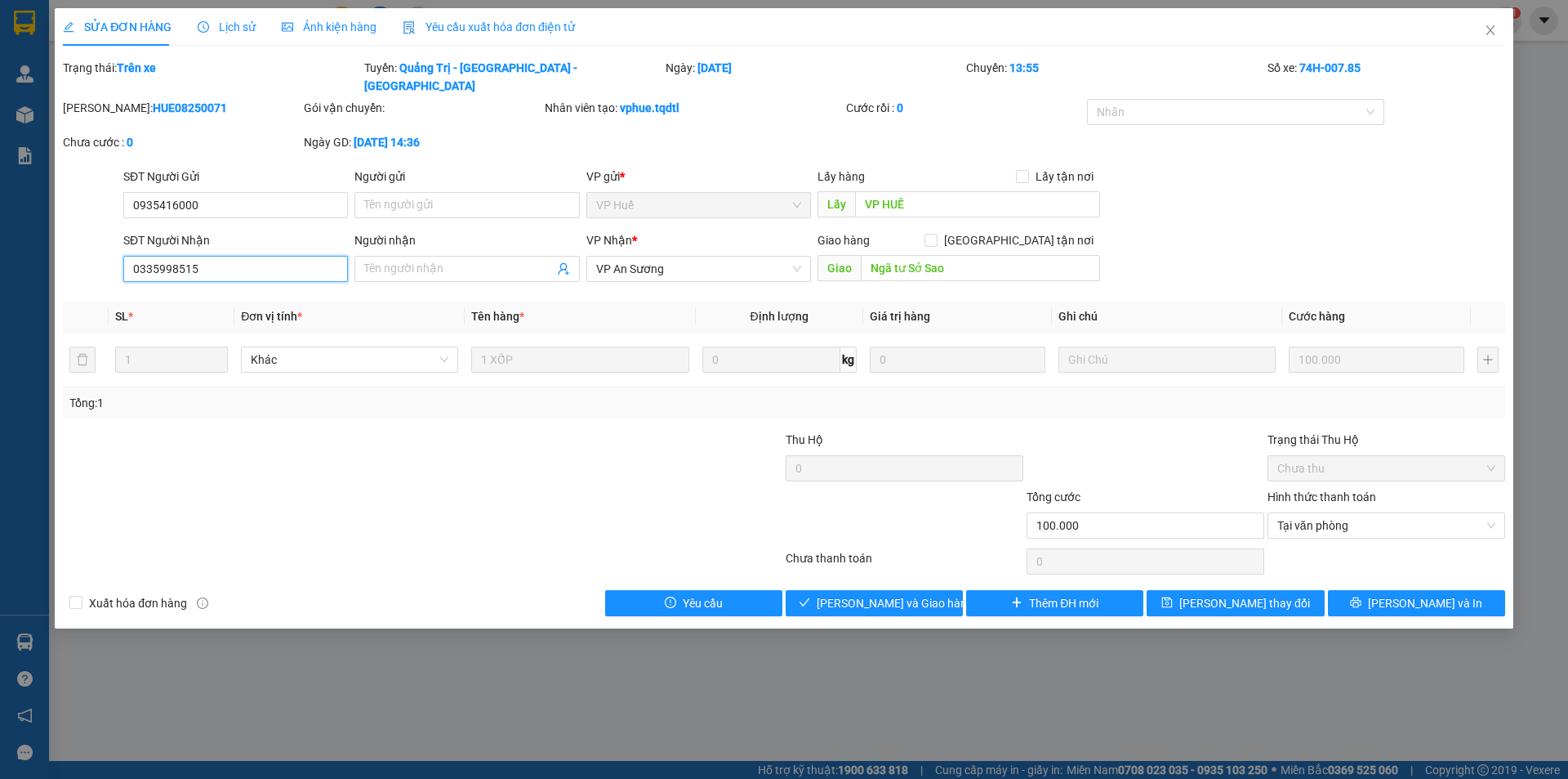
click at [323, 259] on input "0335998515" at bounding box center [236, 269] width 225 height 26
click at [1172, 597] on icon "save" at bounding box center [1166, 602] width 12 height 12
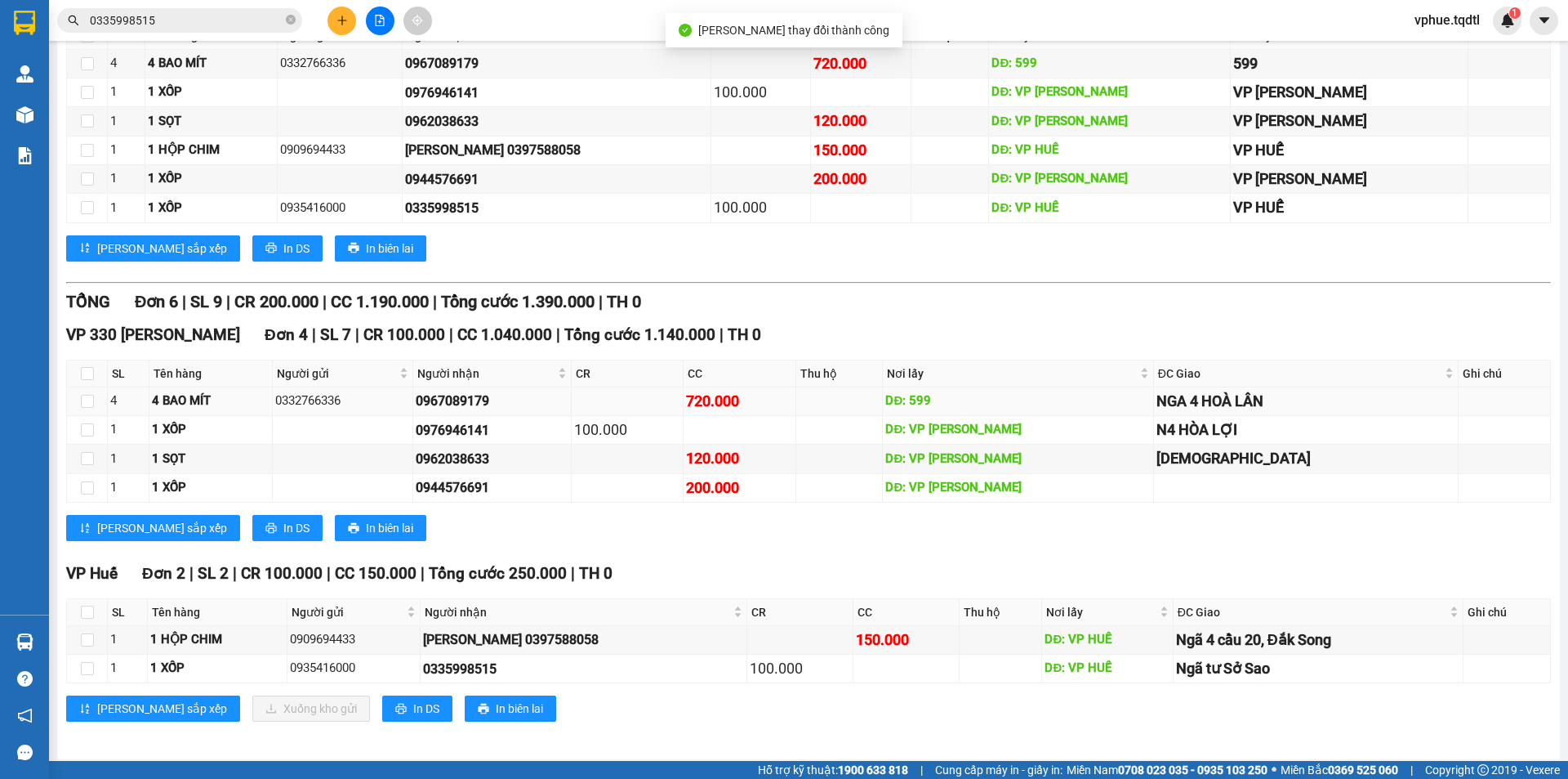
scroll to position [278, 0]
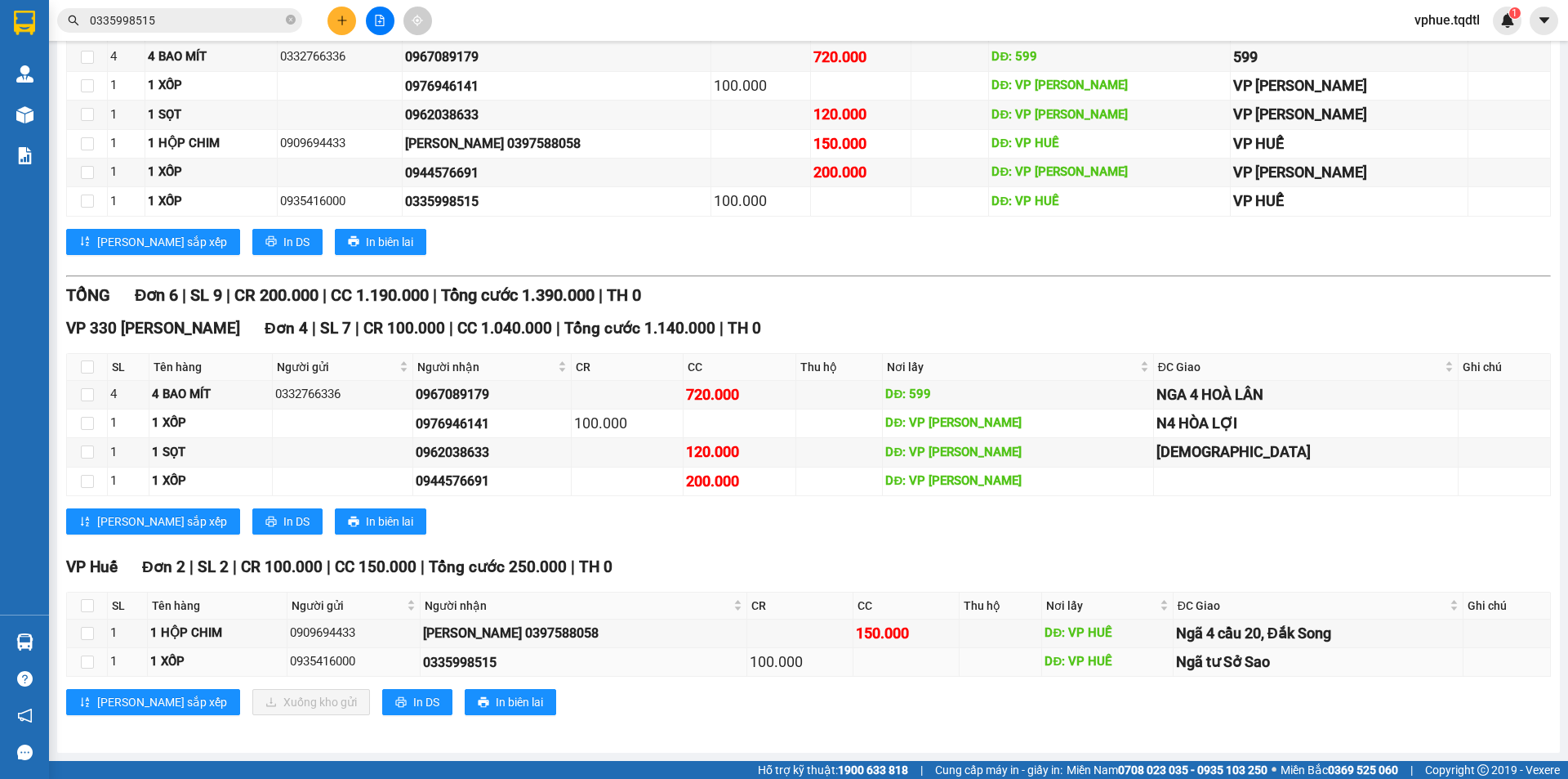
click at [477, 663] on div "0335998515" at bounding box center [584, 662] width 322 height 20
copy div "0335998515"
click at [959, 619] on td at bounding box center [1000, 633] width 83 height 28
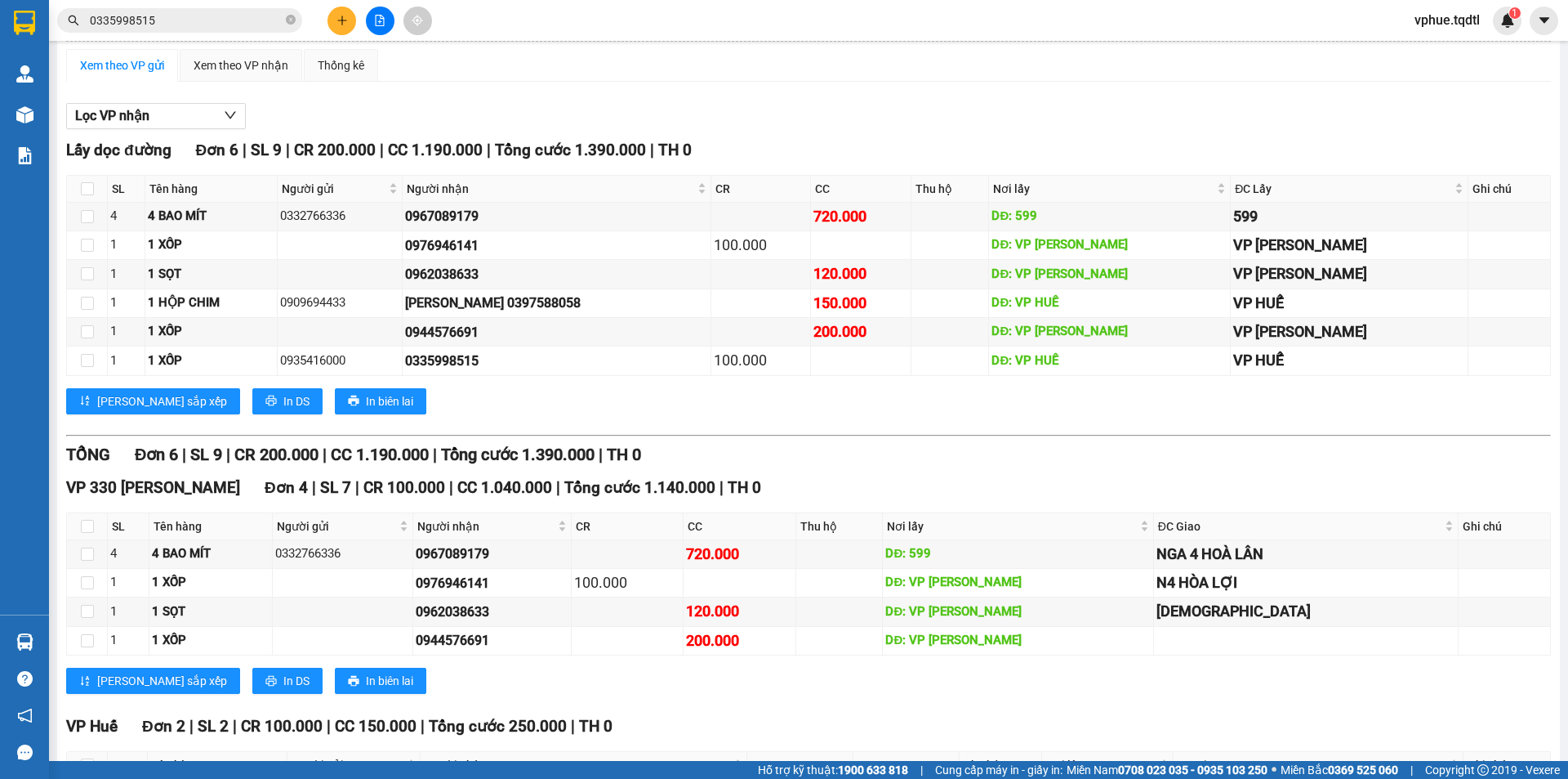
scroll to position [0, 0]
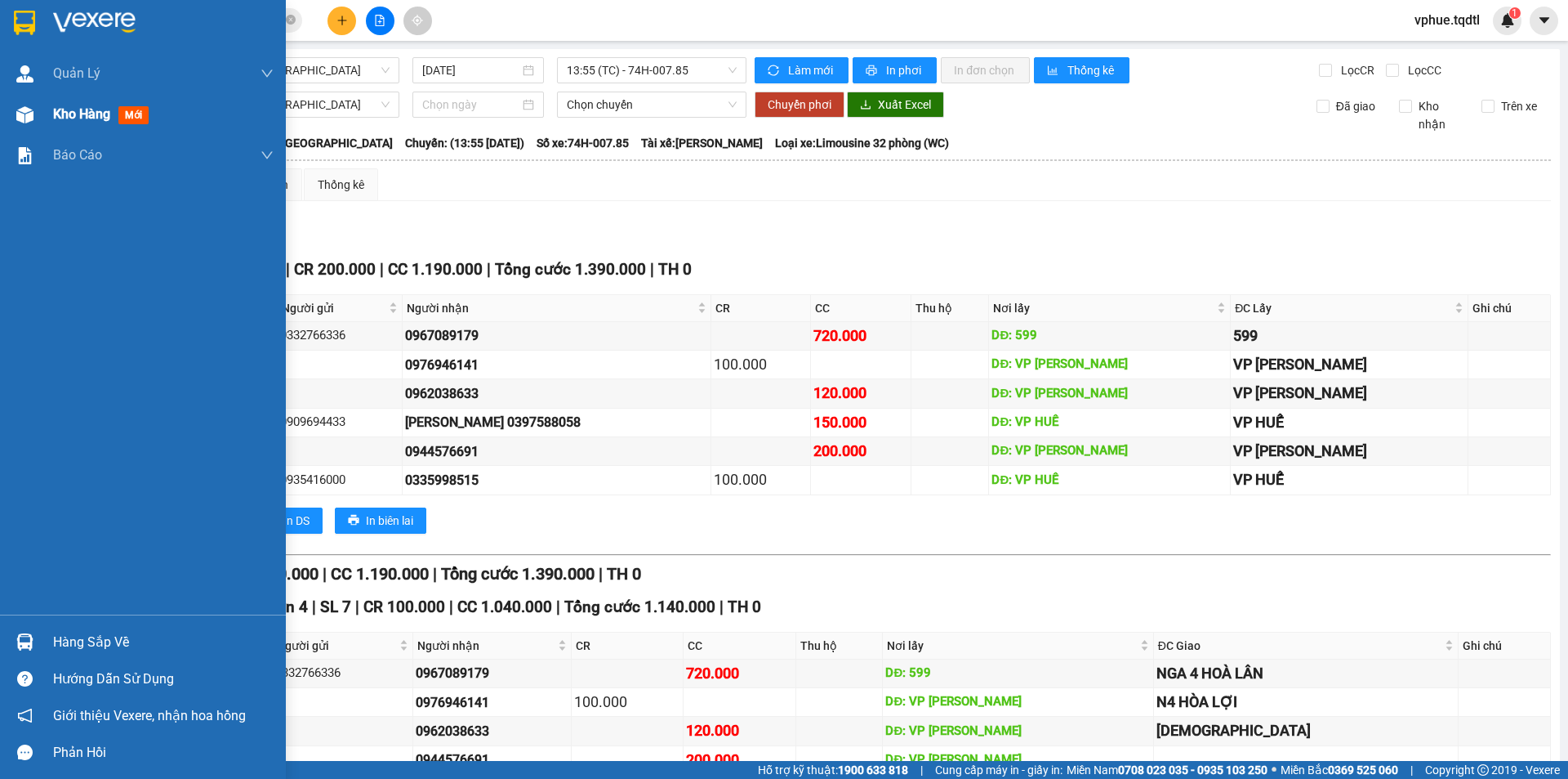
click at [19, 118] on img at bounding box center [24, 114] width 17 height 17
